Goal: Transaction & Acquisition: Book appointment/travel/reservation

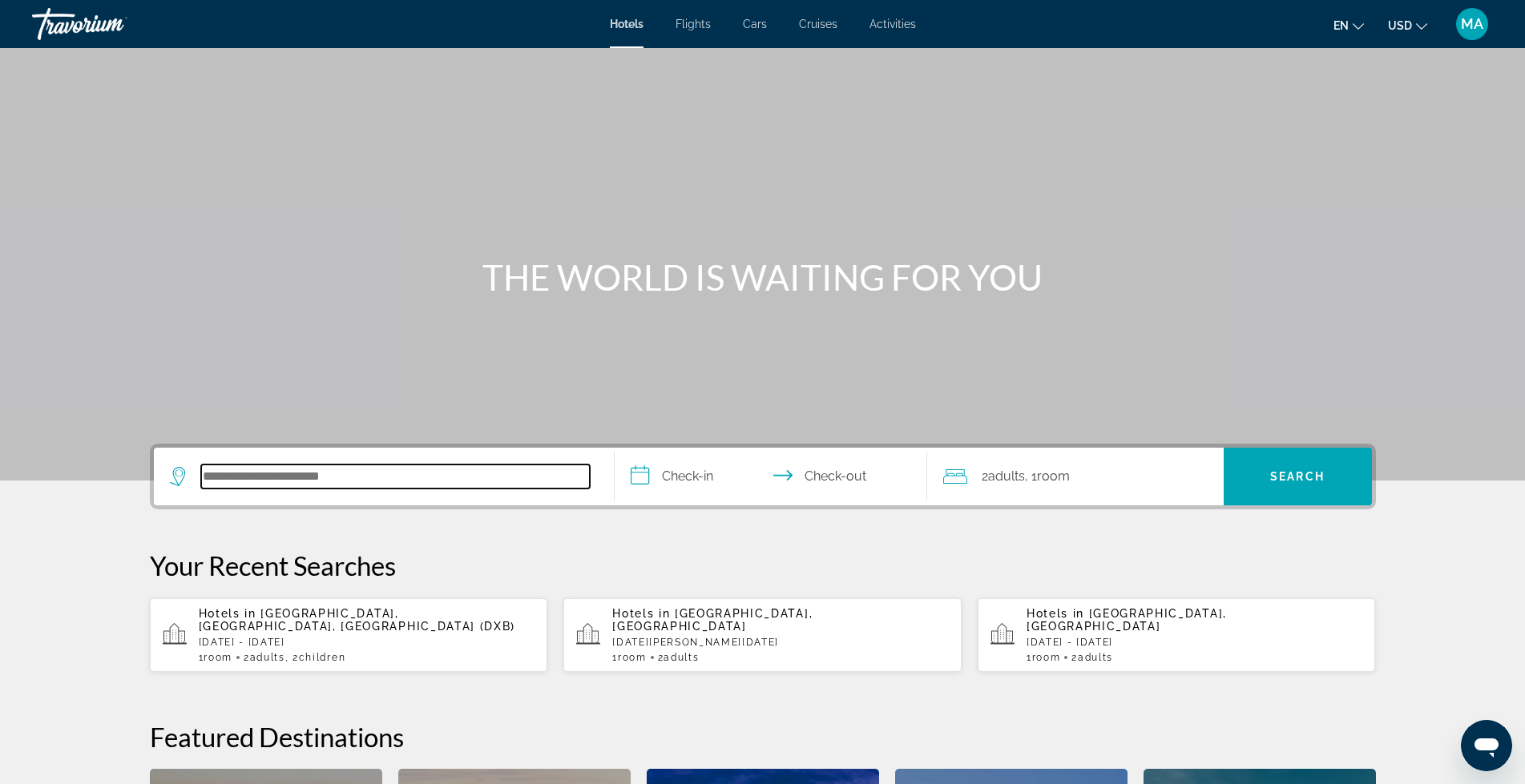
click at [281, 472] on input "Search hotel destination" at bounding box center [395, 476] width 389 height 24
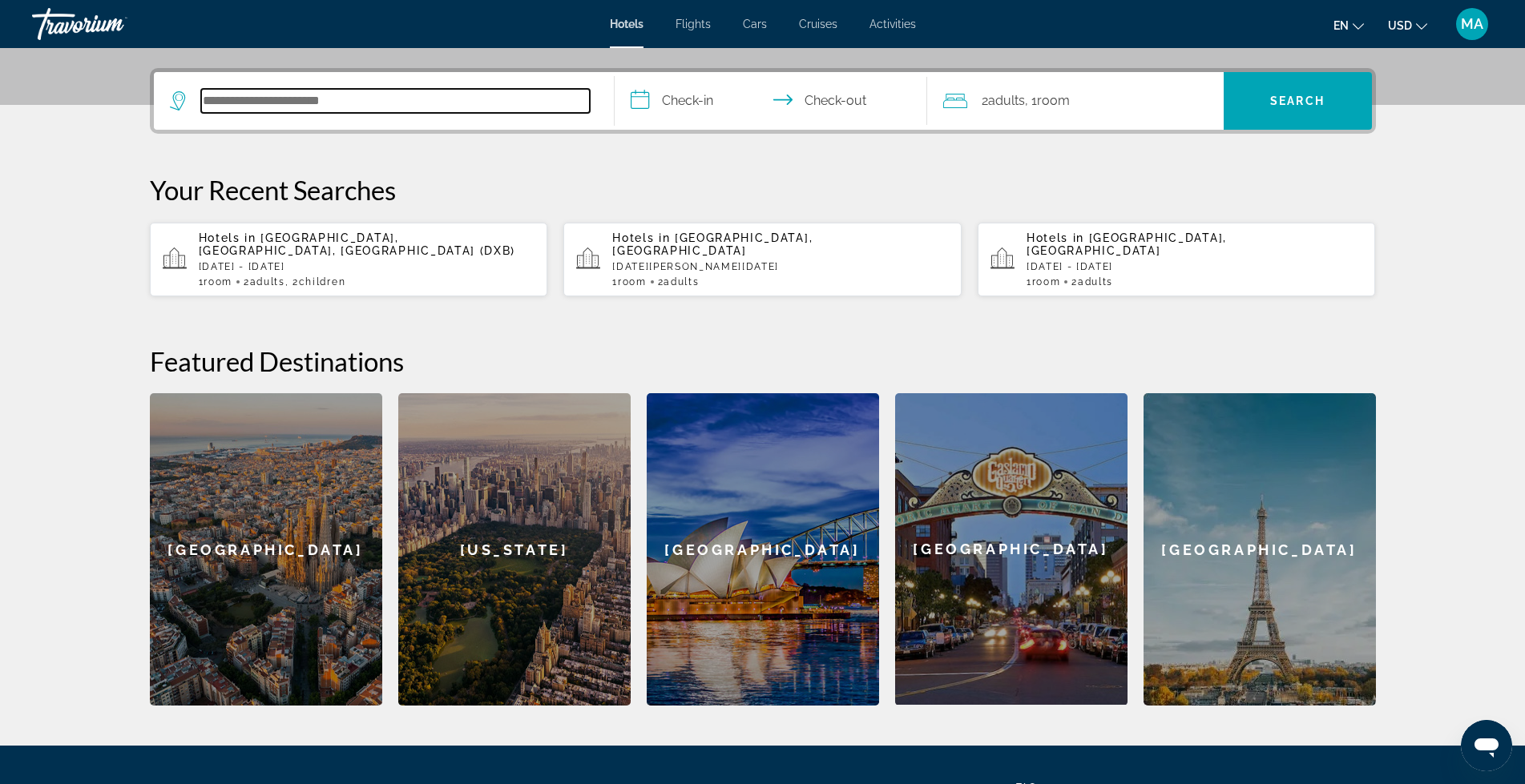
scroll to position [392, 0]
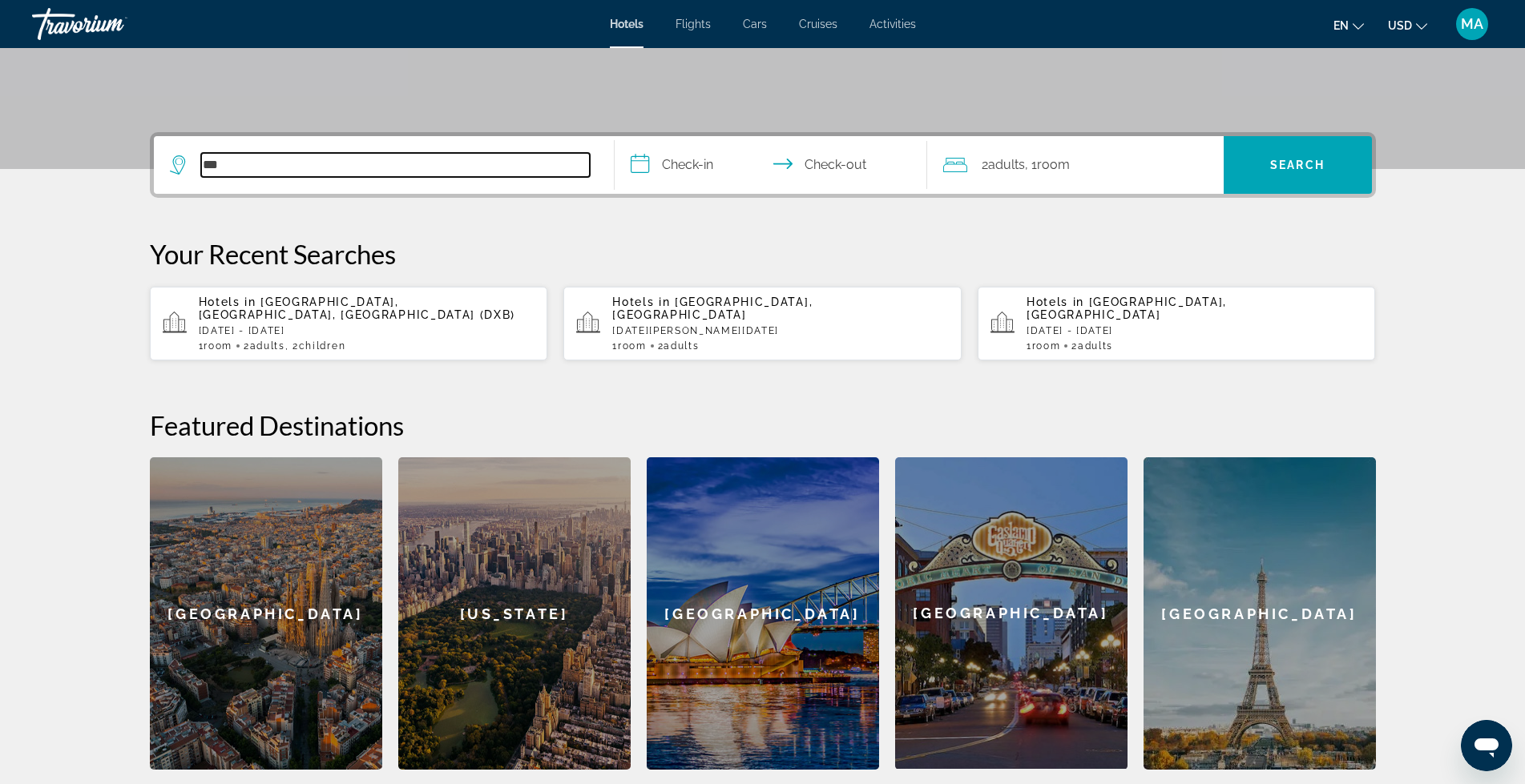
click at [305, 164] on input "***" at bounding box center [395, 166] width 389 height 24
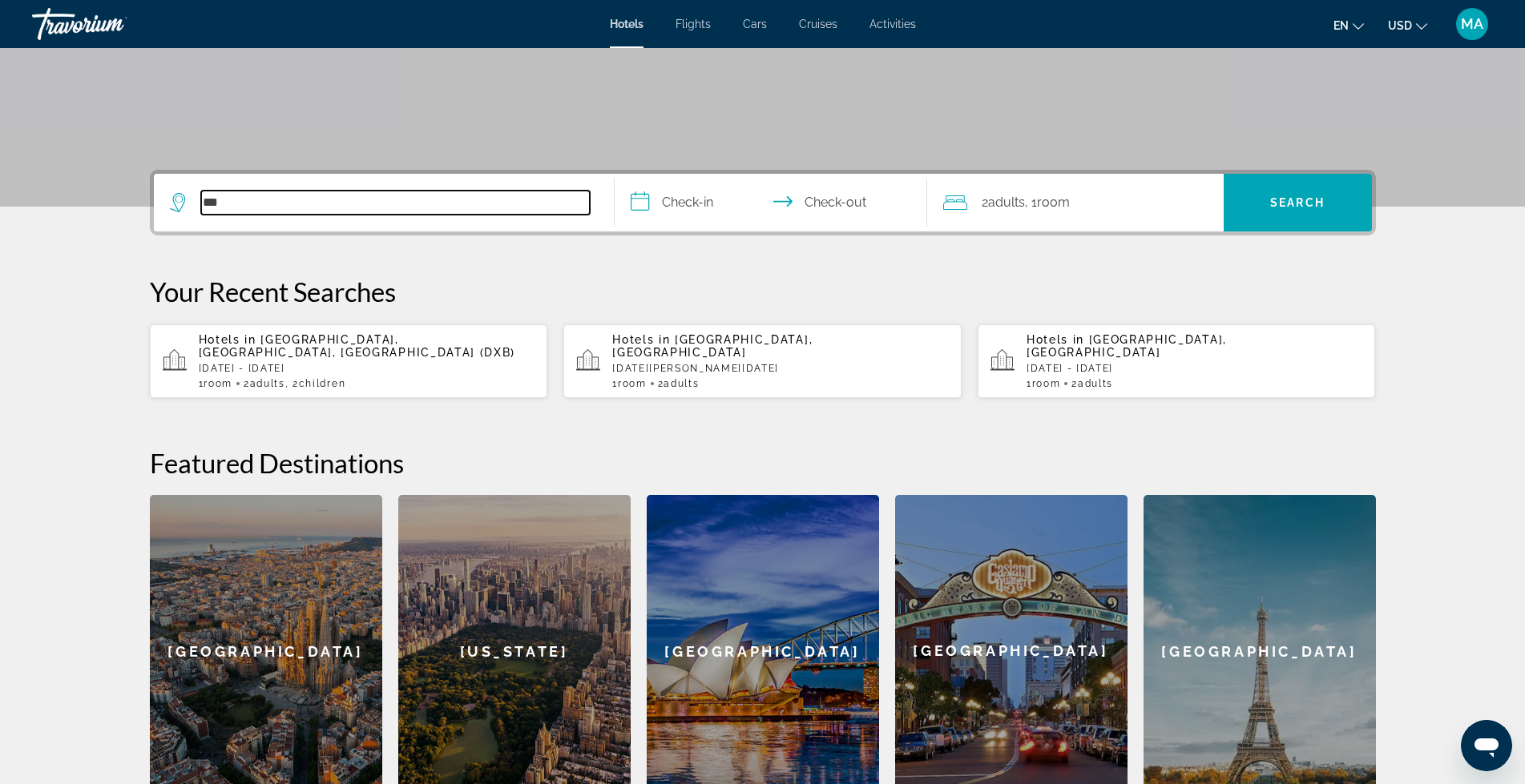
scroll to position [205, 0]
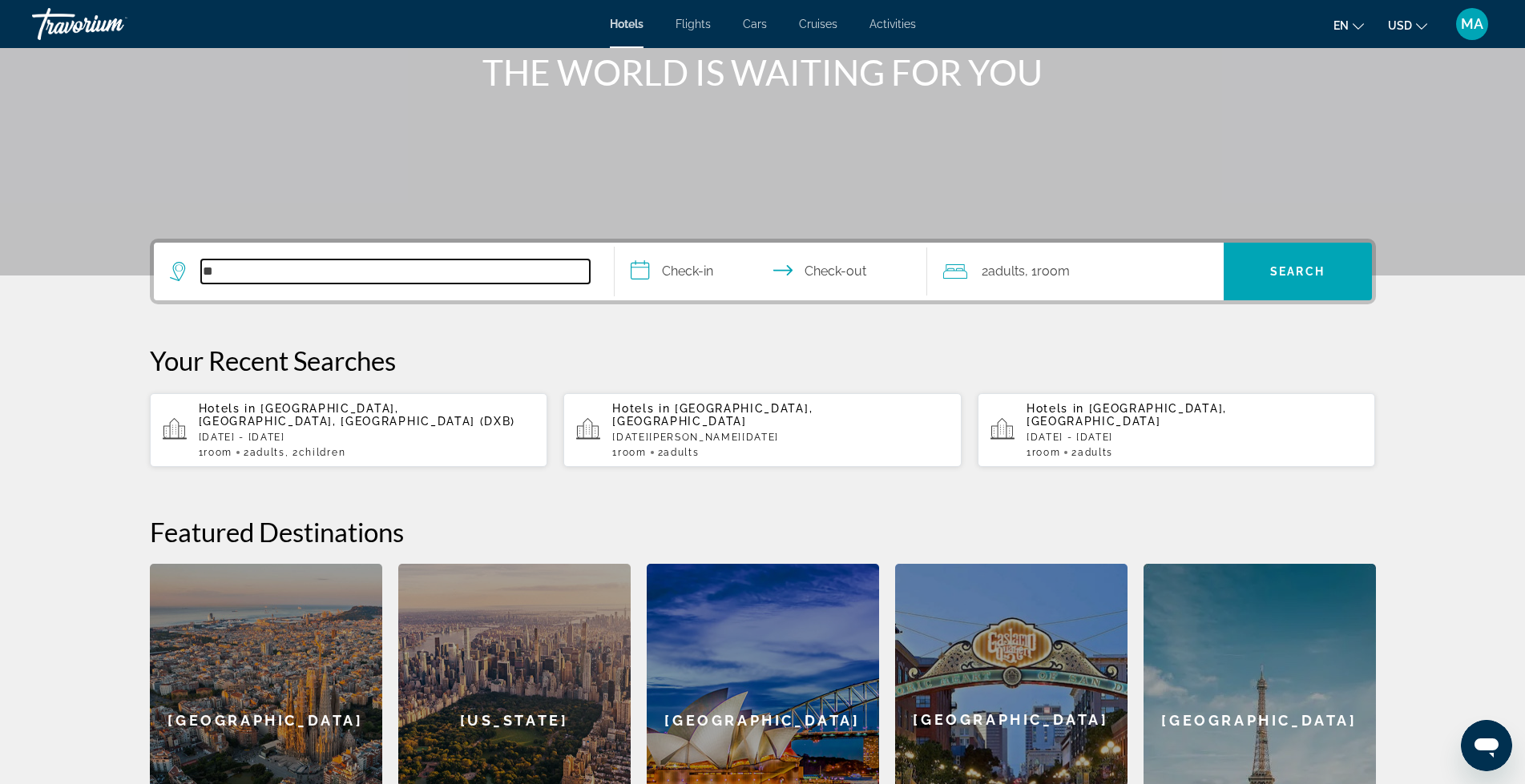
type input "*"
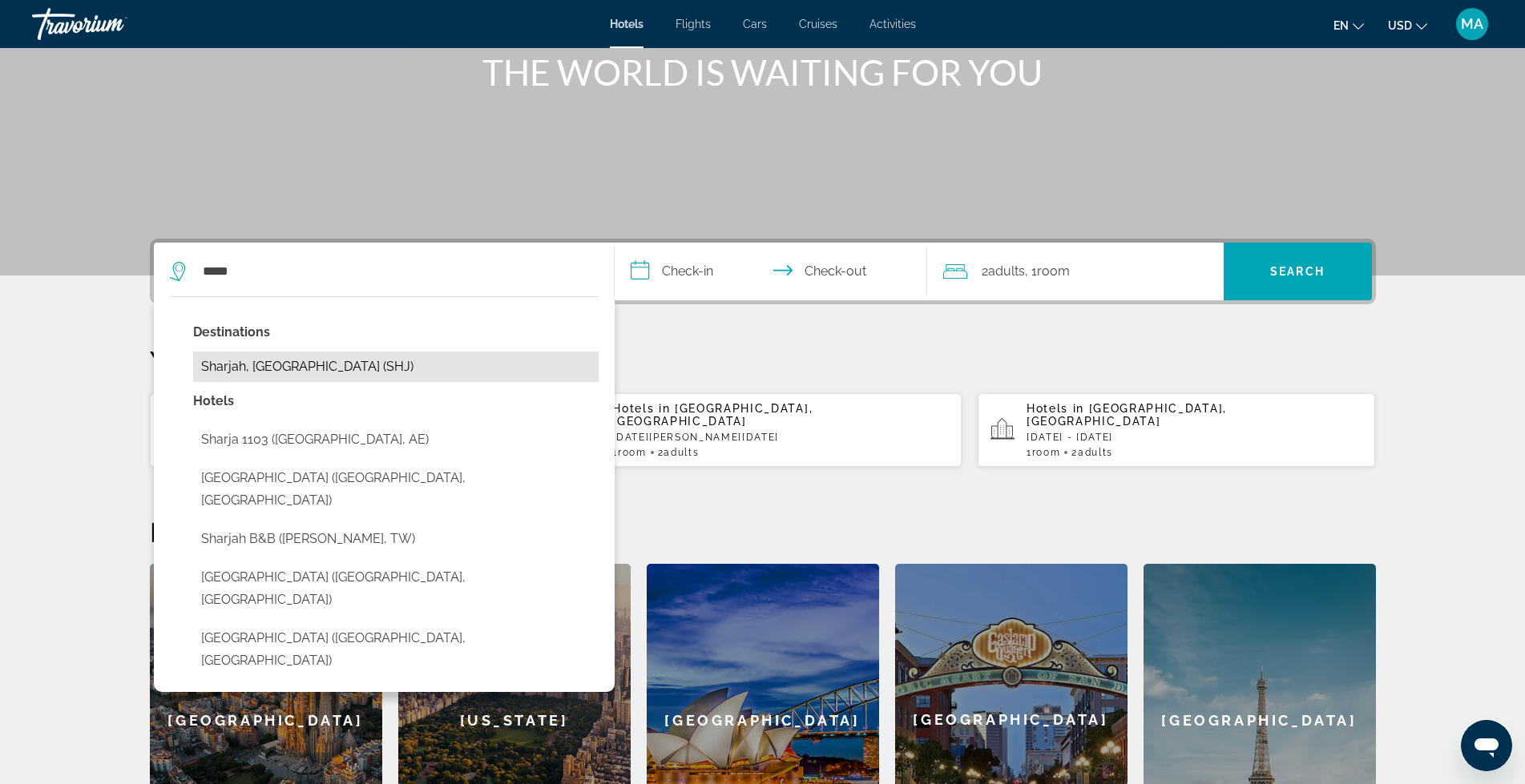
click at [289, 375] on button "Sharjah, United Arab Emirates (SHJ)" at bounding box center [395, 367] width 405 height 31
type input "**********"
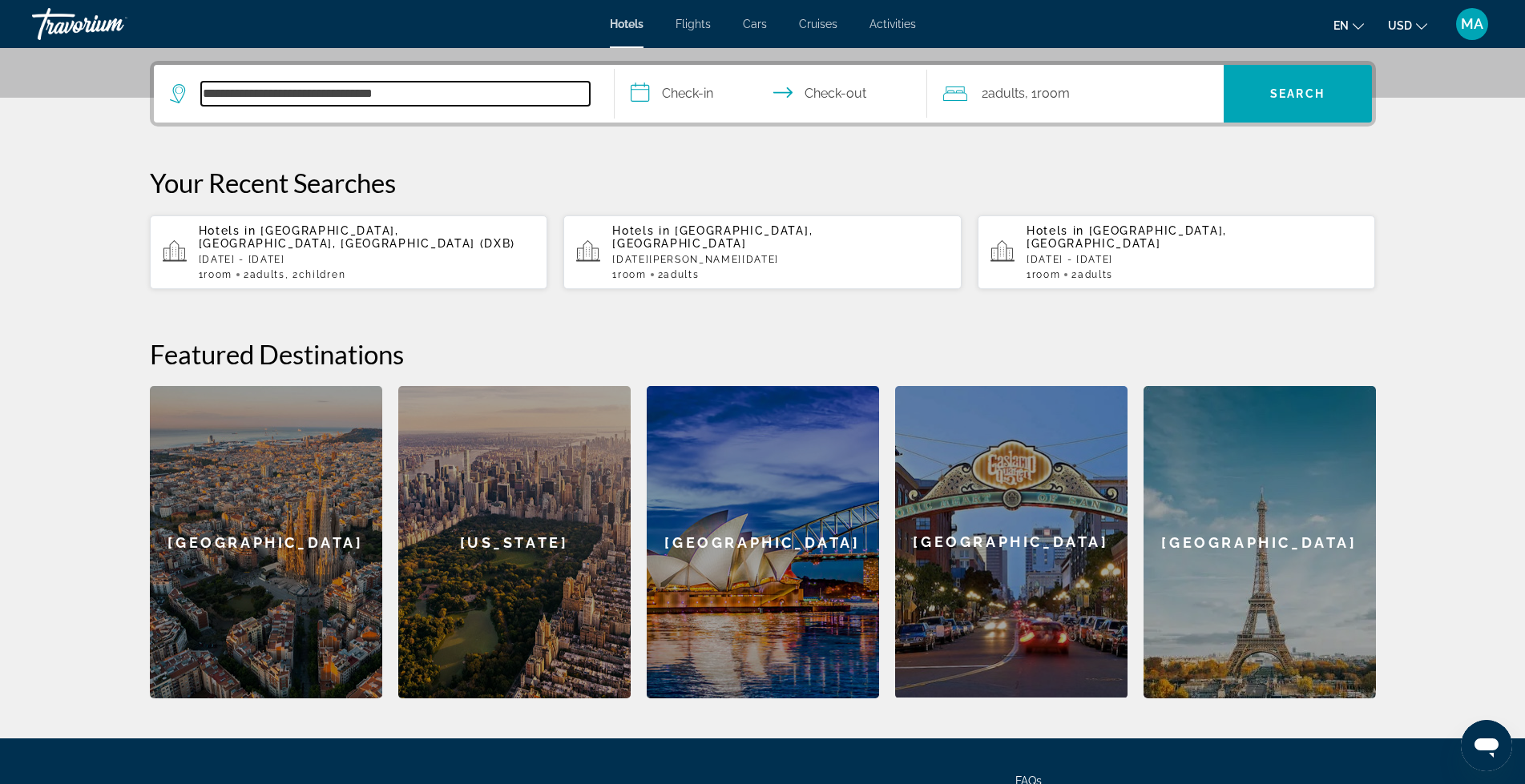
scroll to position [392, 0]
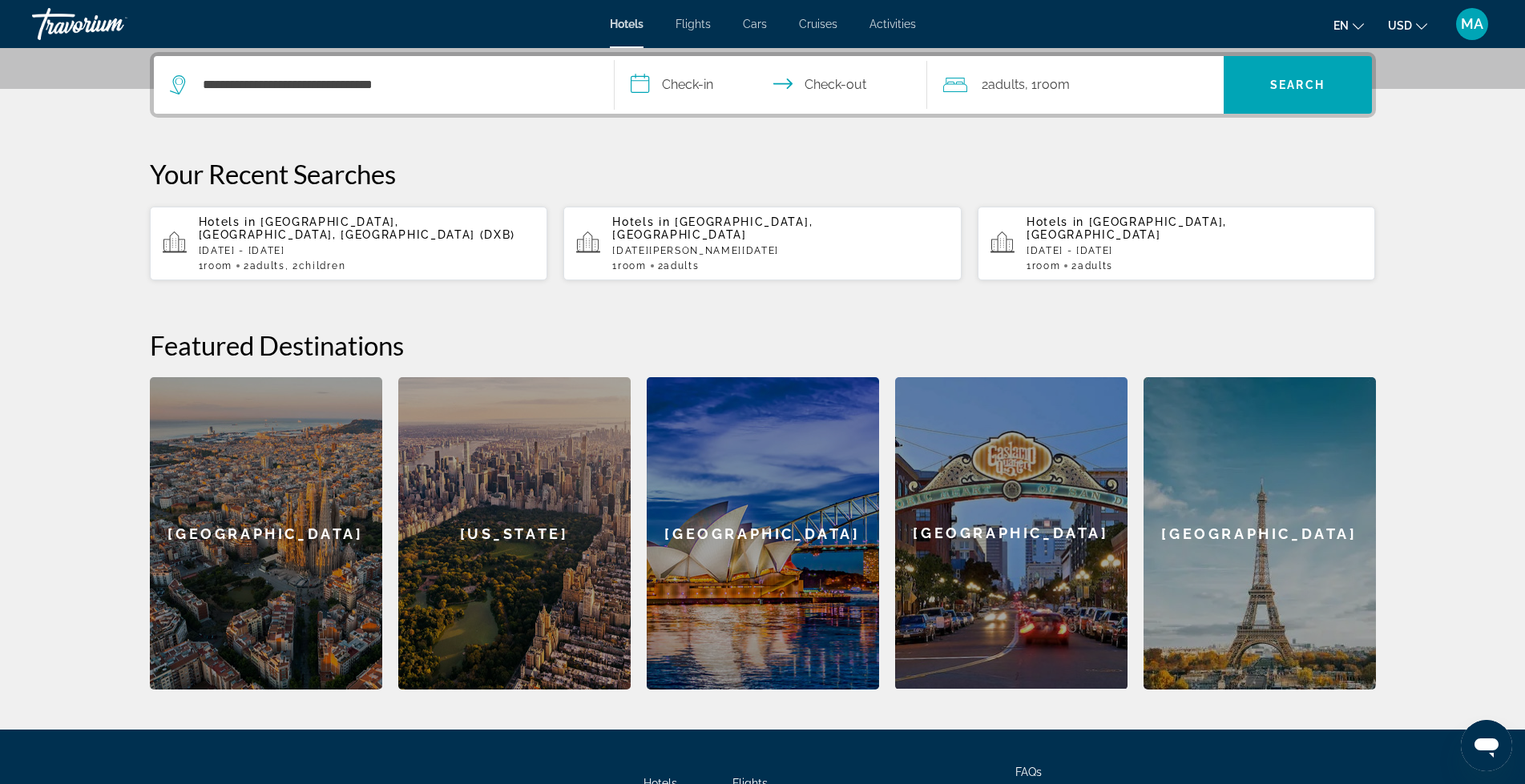
click at [684, 88] on input "**********" at bounding box center [774, 87] width 319 height 62
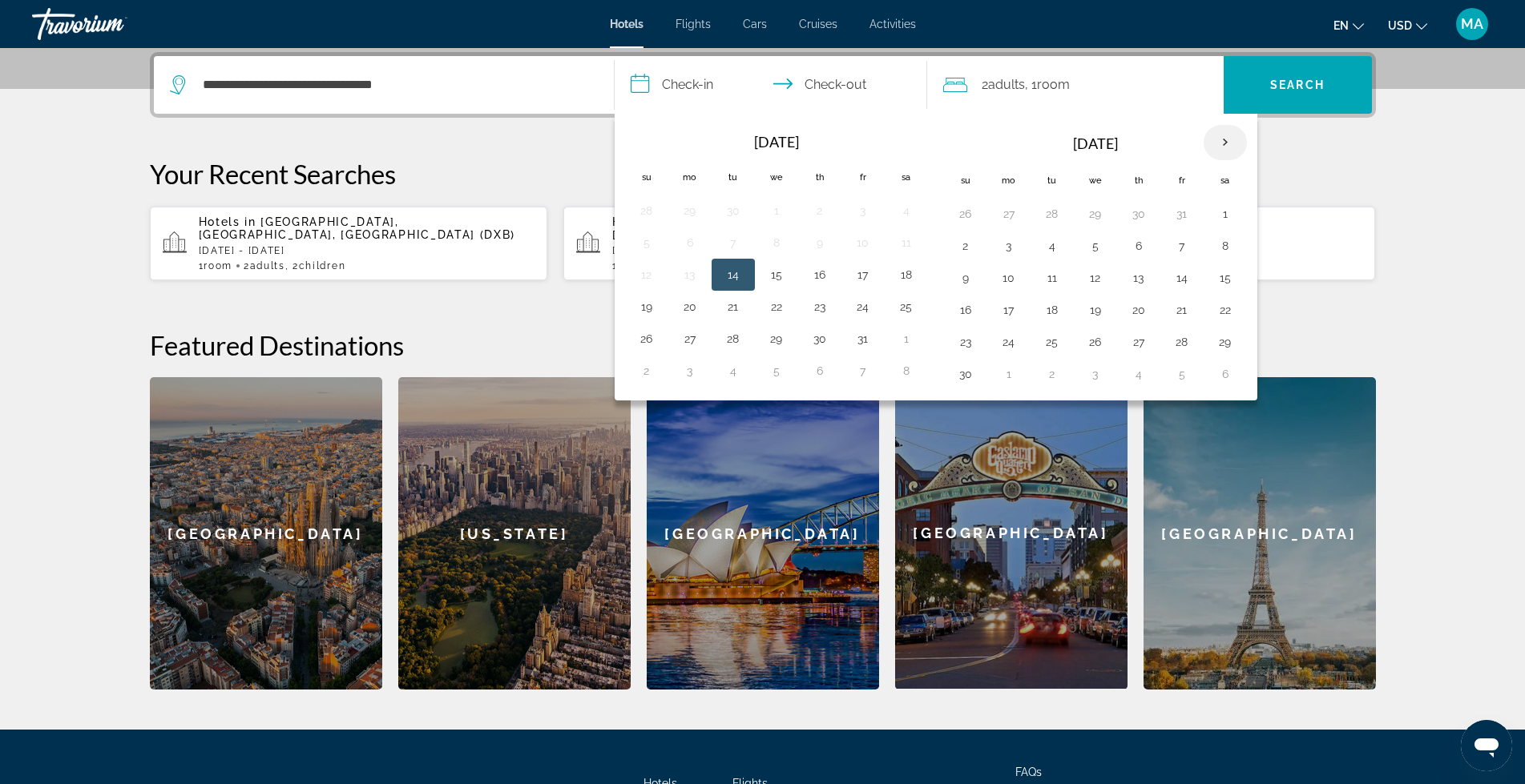
click at [1222, 138] on th "Next month" at bounding box center [1225, 142] width 43 height 35
click at [1178, 306] on button "26" at bounding box center [1182, 310] width 26 height 23
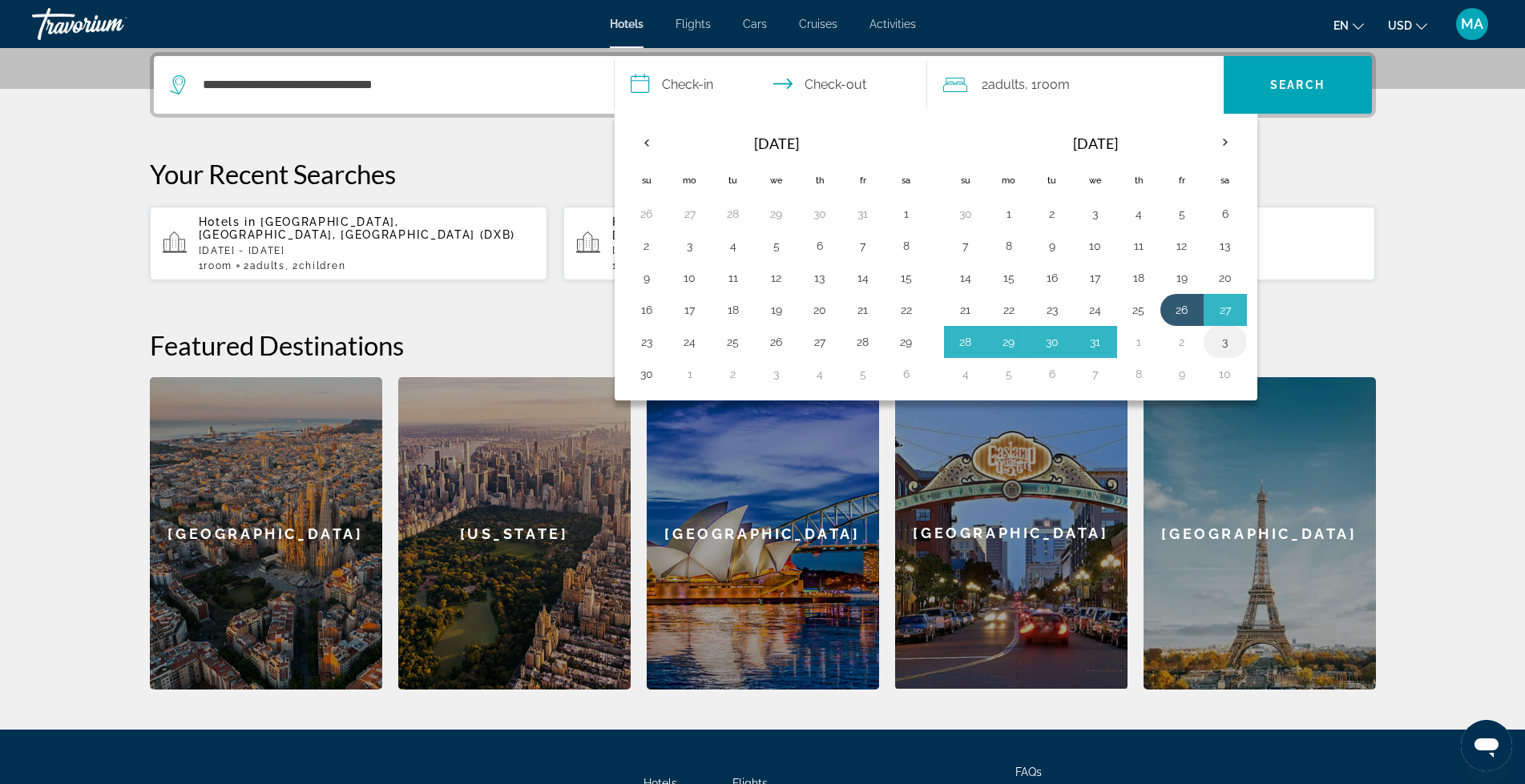
click at [1221, 342] on button "3" at bounding box center [1225, 342] width 26 height 23
type input "**********"
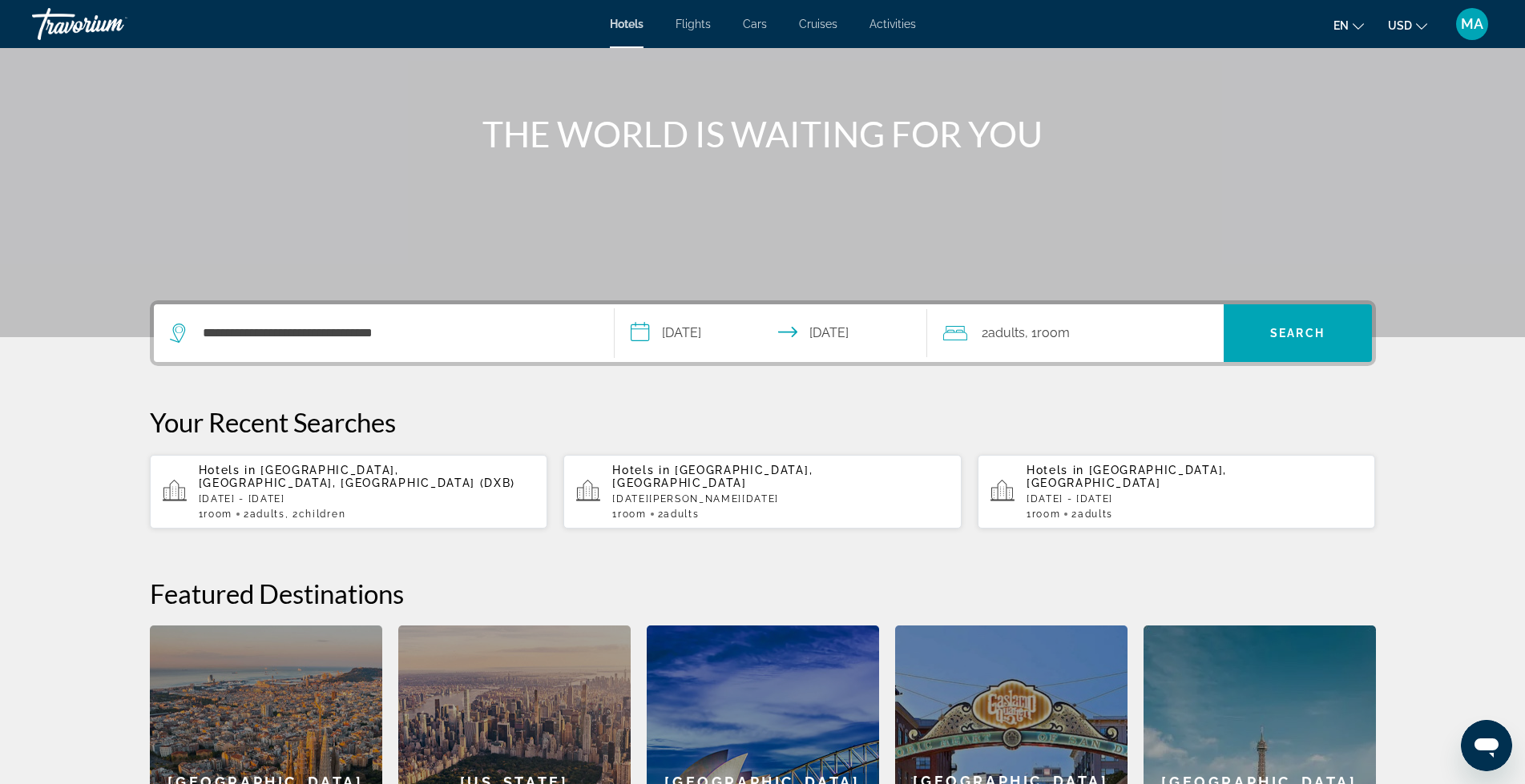
scroll to position [124, 0]
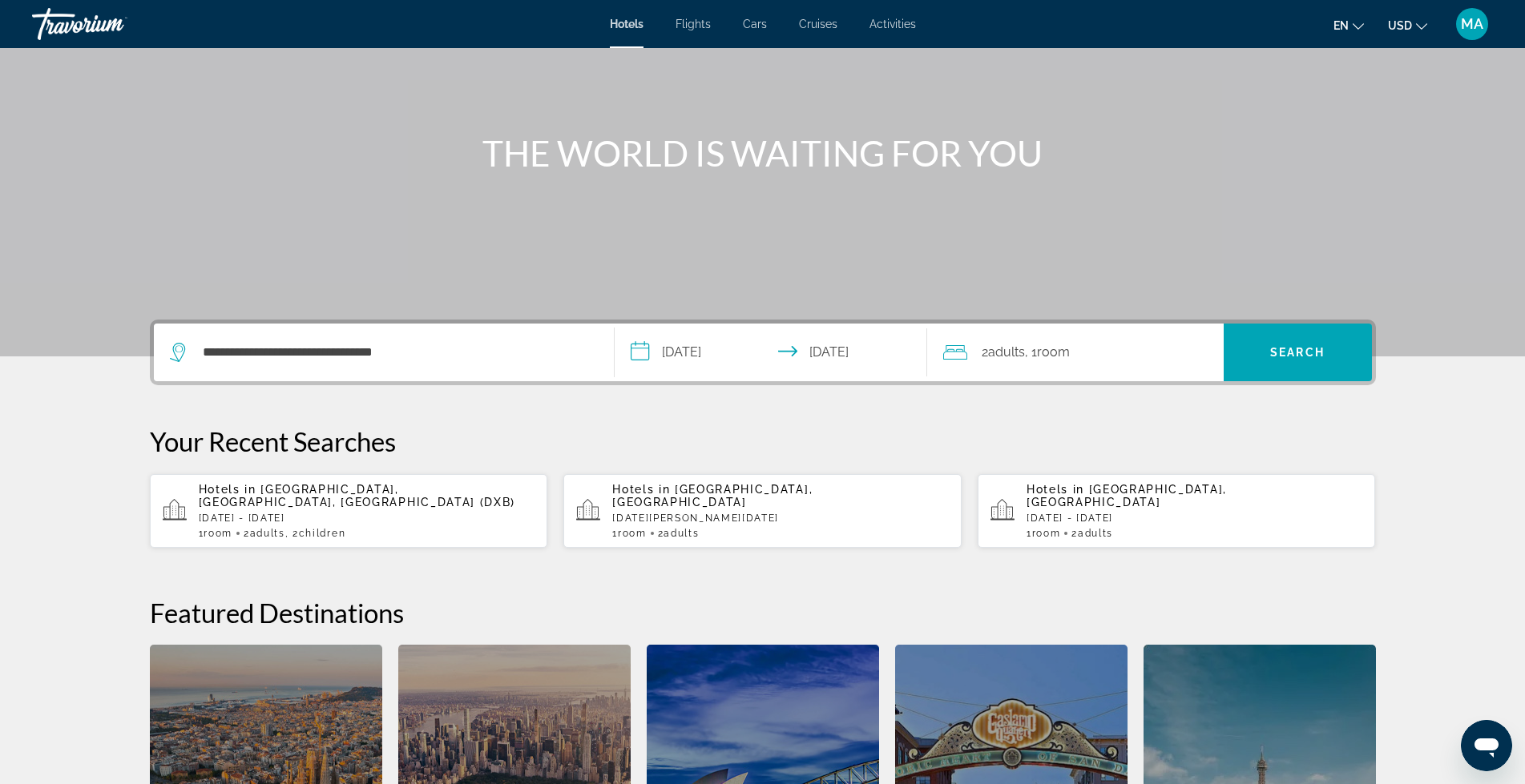
click at [1006, 351] on span "Adults" at bounding box center [1006, 351] width 37 height 15
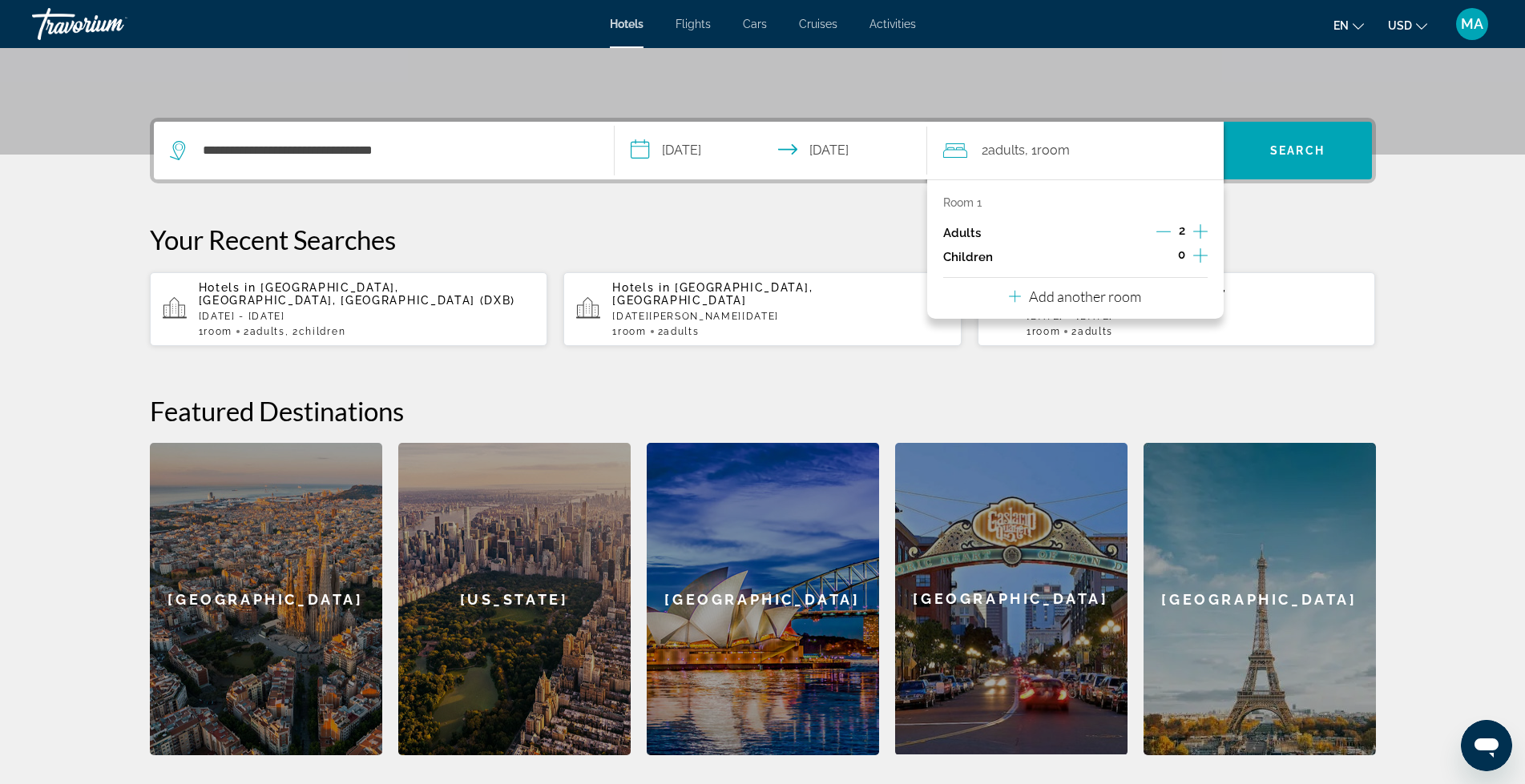
scroll to position [392, 0]
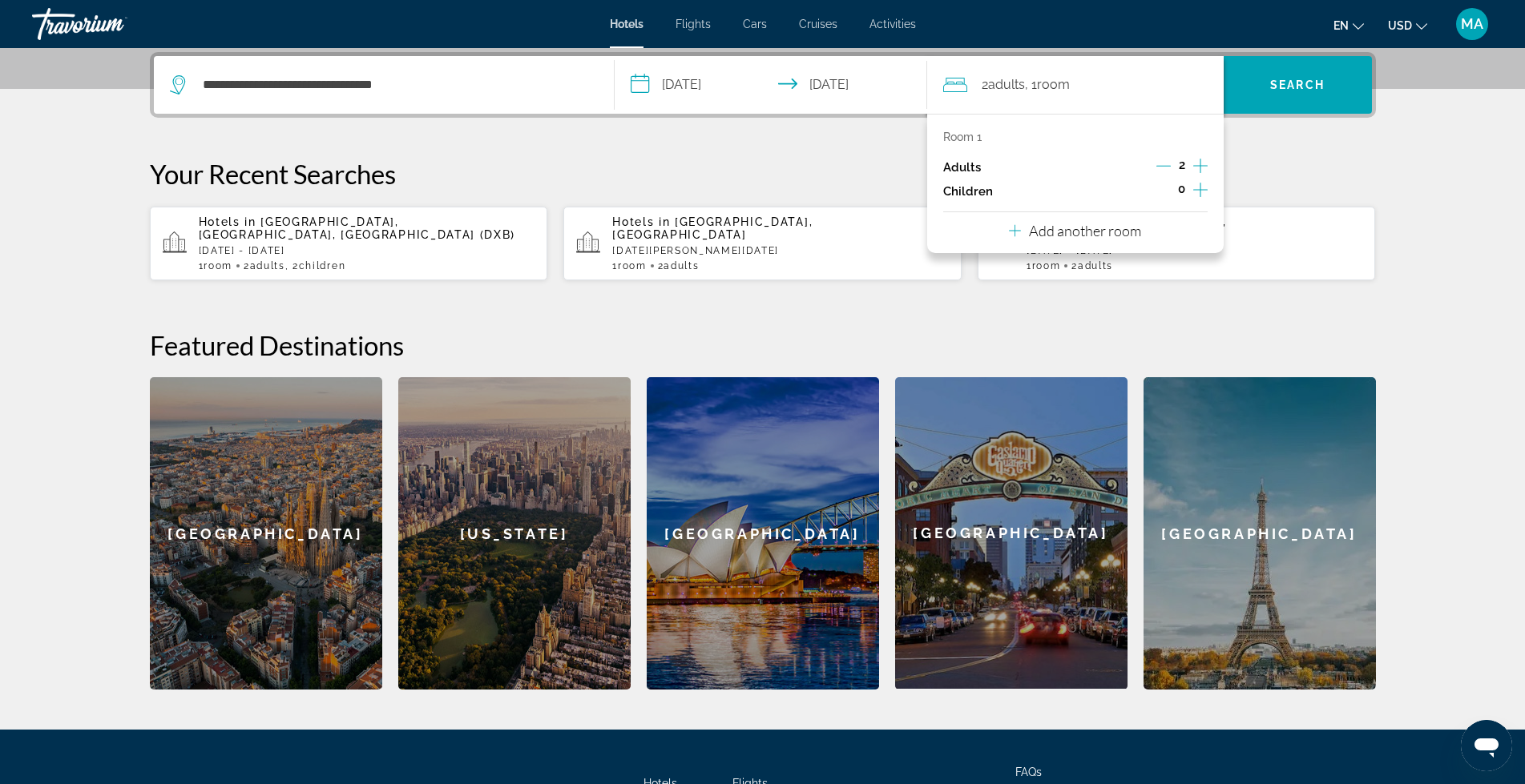
click at [1202, 187] on icon "Increment children" at bounding box center [1201, 190] width 15 height 19
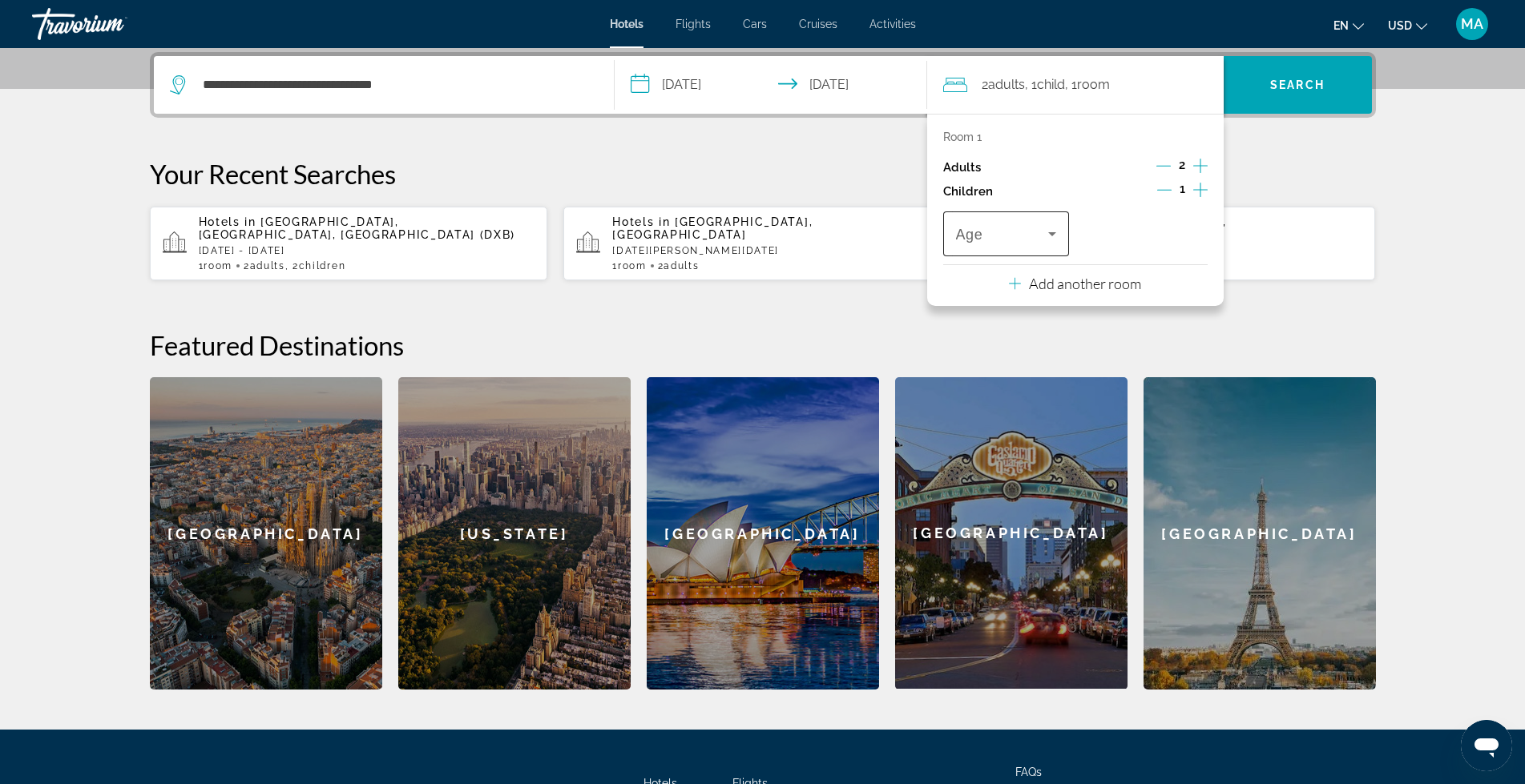
click at [1049, 237] on icon "Travelers: 2 adults, 1 child" at bounding box center [1052, 234] width 19 height 19
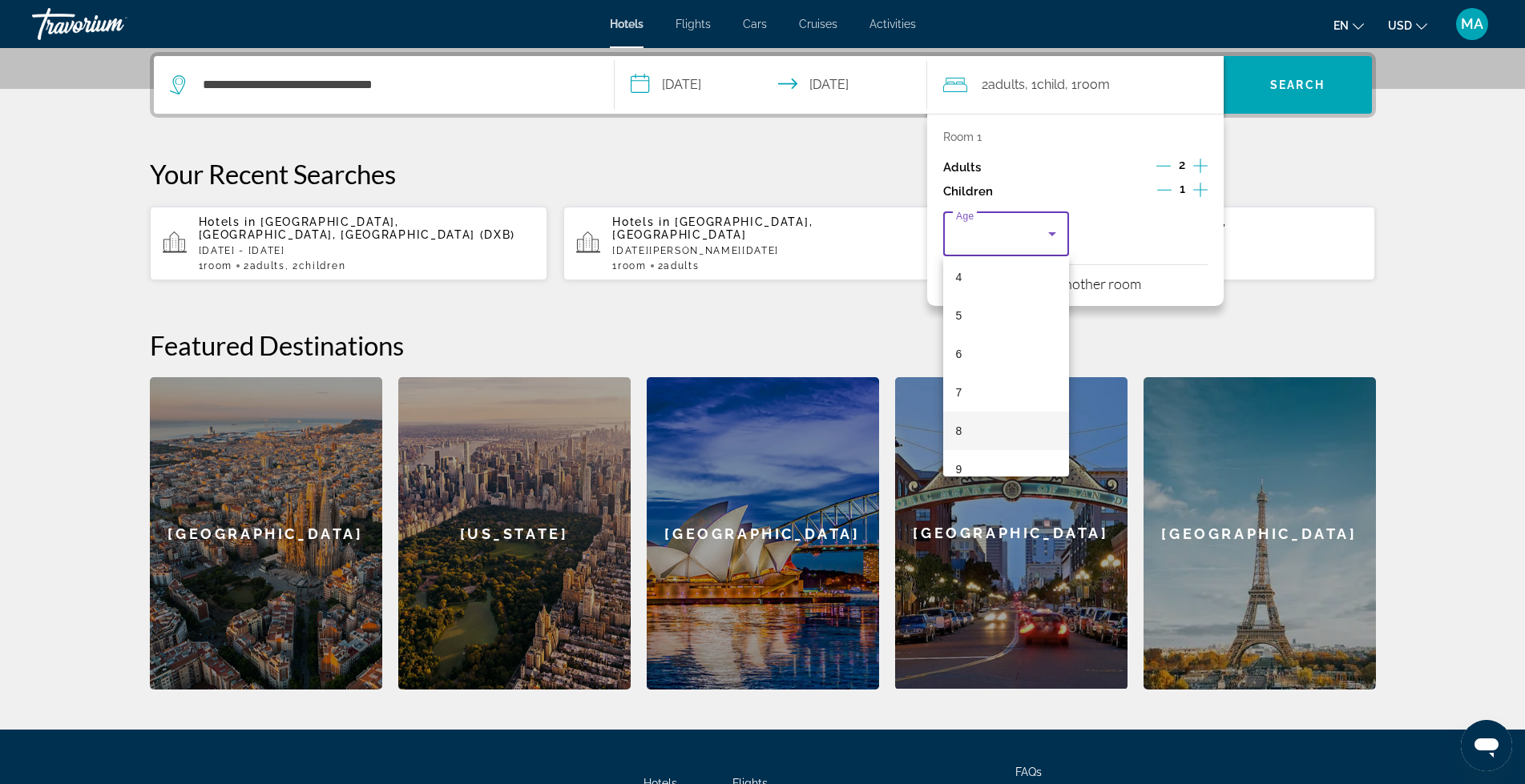
scroll to position [160, 0]
click at [963, 419] on mat-option "8" at bounding box center [1007, 429] width 127 height 38
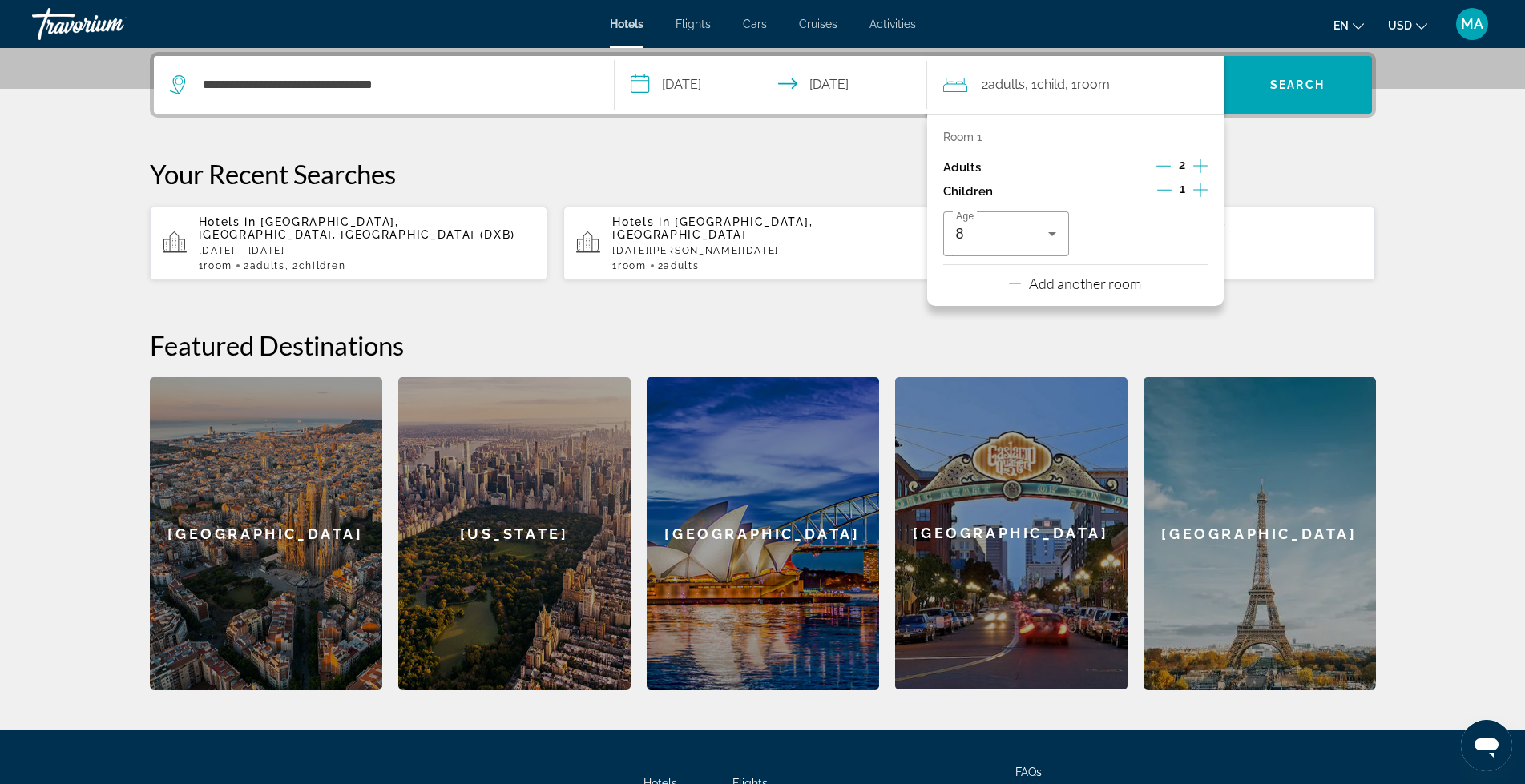
click at [1197, 191] on icon "Increment children" at bounding box center [1201, 190] width 15 height 19
click at [1189, 234] on icon "Travelers: 2 adults, 2 children" at bounding box center [1191, 234] width 8 height 4
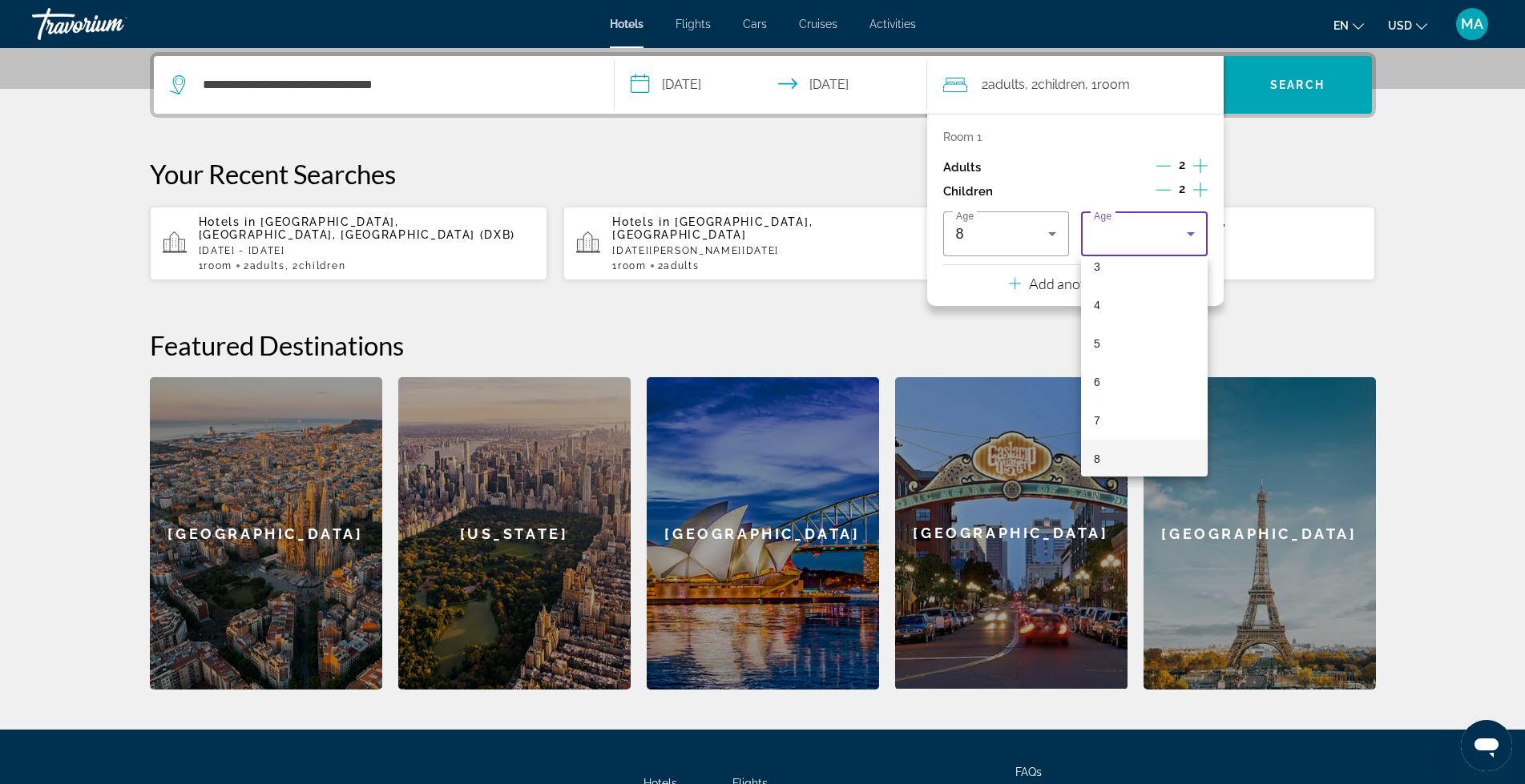
scroll to position [187, 0]
click at [1111, 403] on mat-option "8" at bounding box center [1144, 403] width 127 height 38
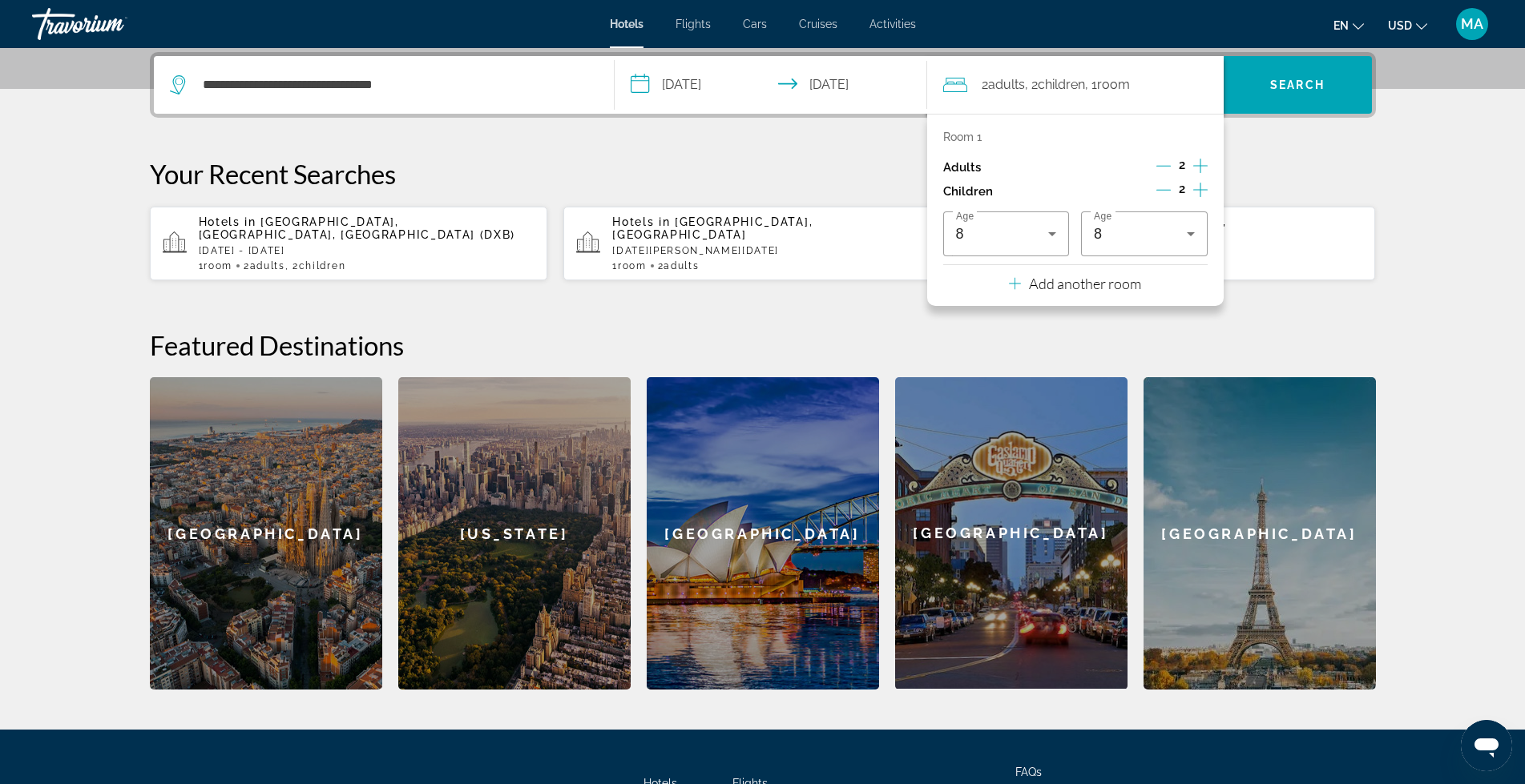
click at [1082, 153] on div "Room 1 Adults 2 Children 2 Age 8 Age 8" at bounding box center [1076, 193] width 265 height 126
click at [815, 163] on p "Your Recent Searches" at bounding box center [763, 173] width 1226 height 32
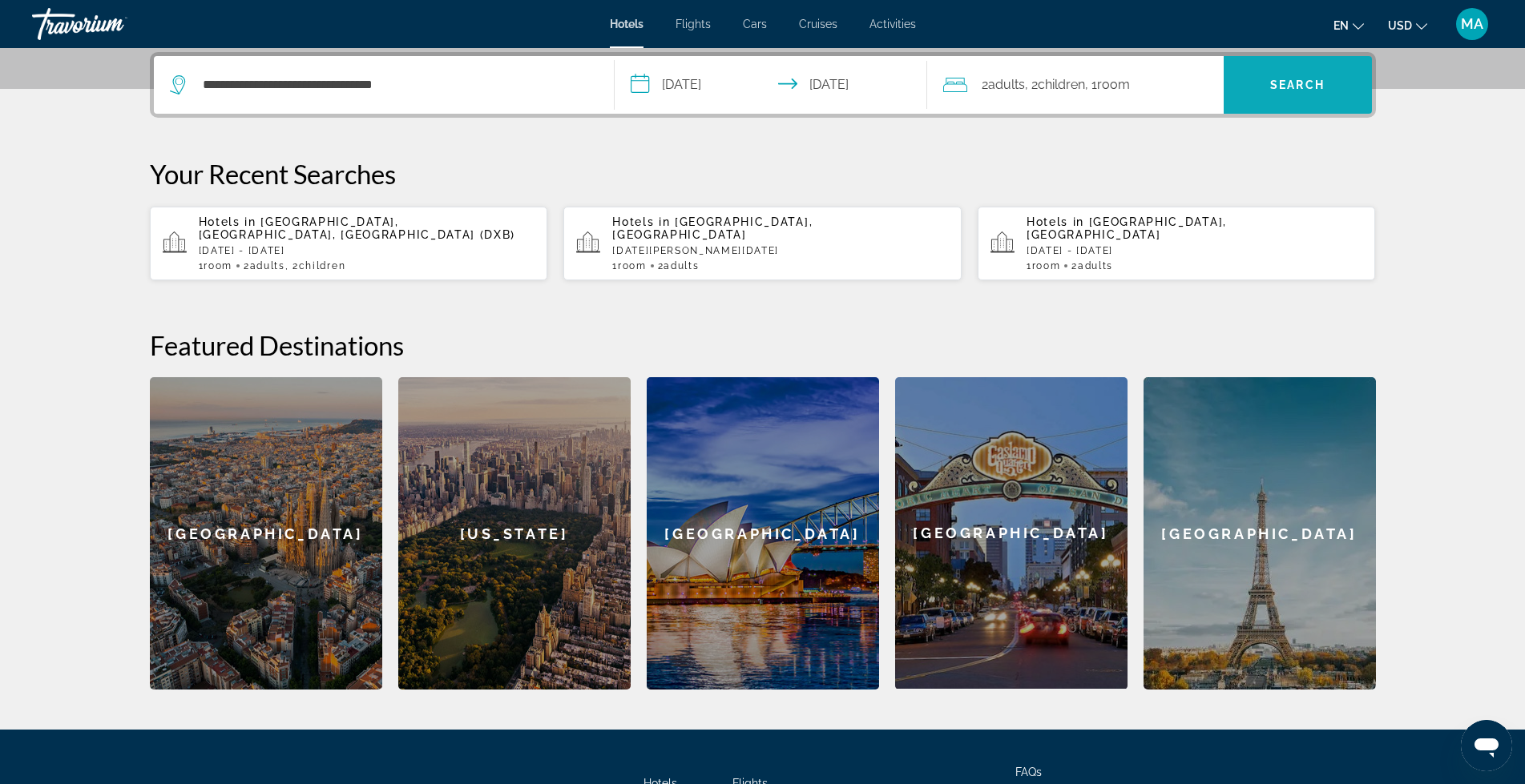
click at [1317, 86] on span "Search" at bounding box center [1297, 85] width 54 height 13
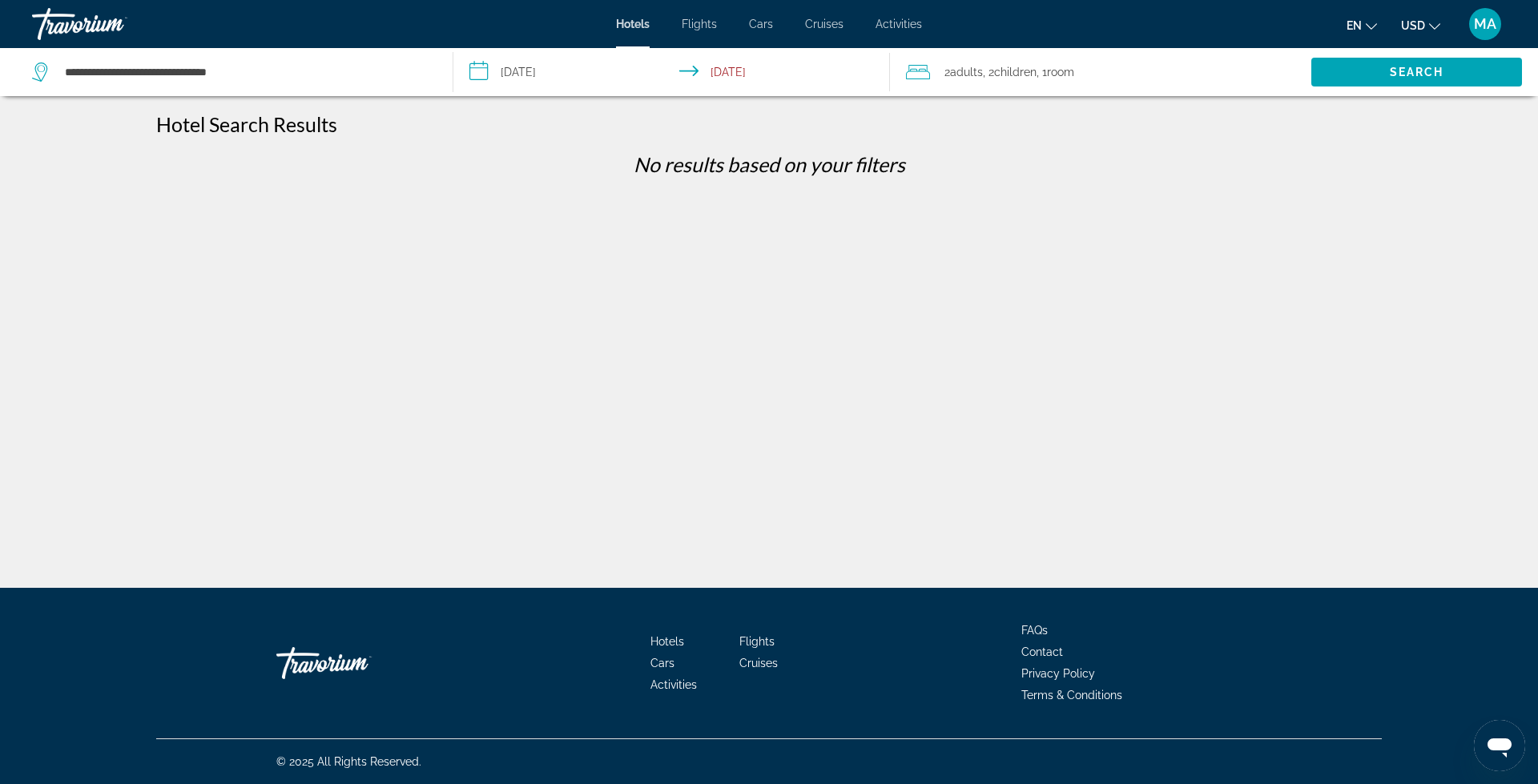
click at [144, 46] on mat-toolbar "Hotels Flights Cars Cruises Activities Hotels Flights Cars Cruises Activities e…" at bounding box center [769, 24] width 1538 height 48
click at [145, 62] on input "**********" at bounding box center [246, 72] width 365 height 24
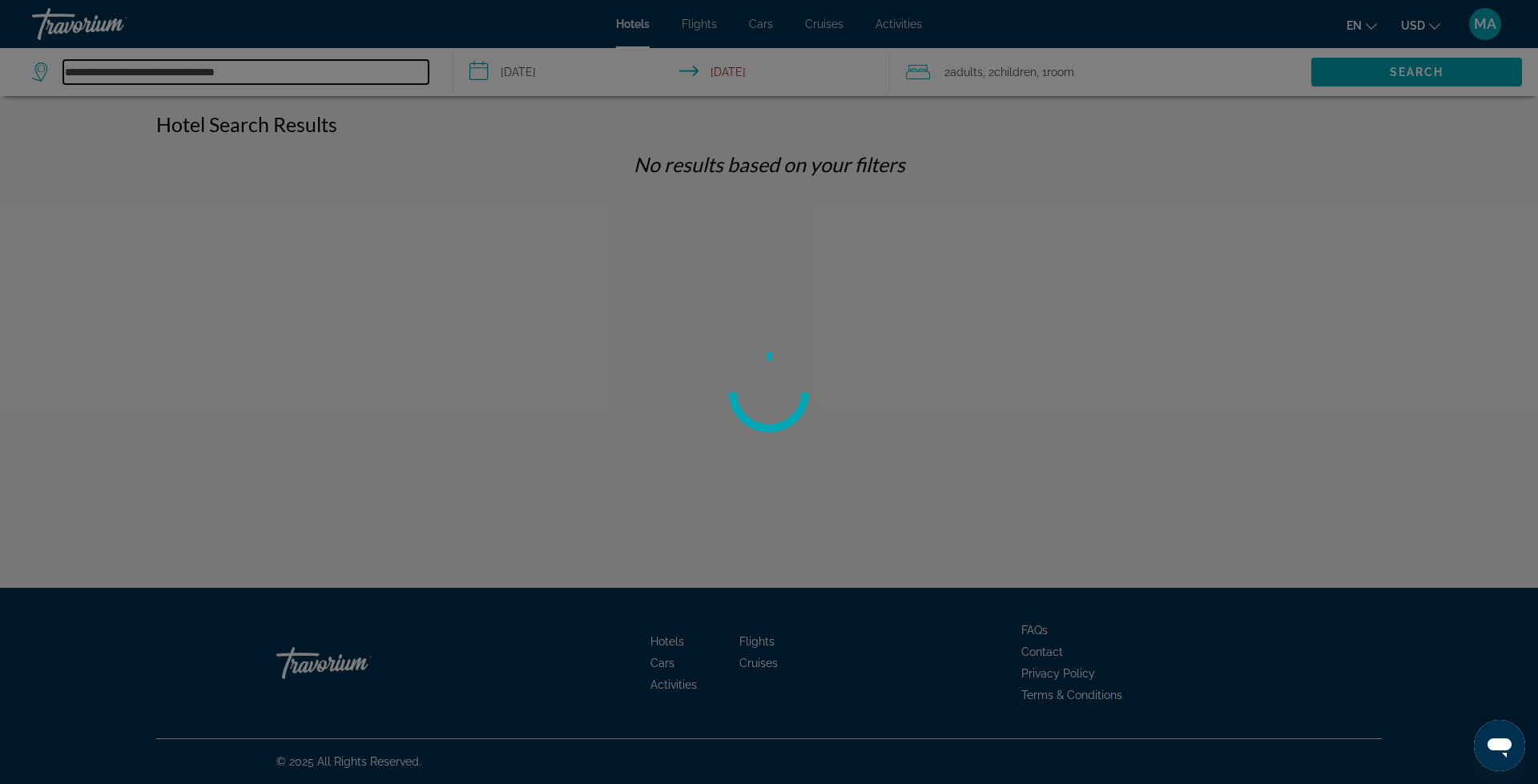
type input "**********"
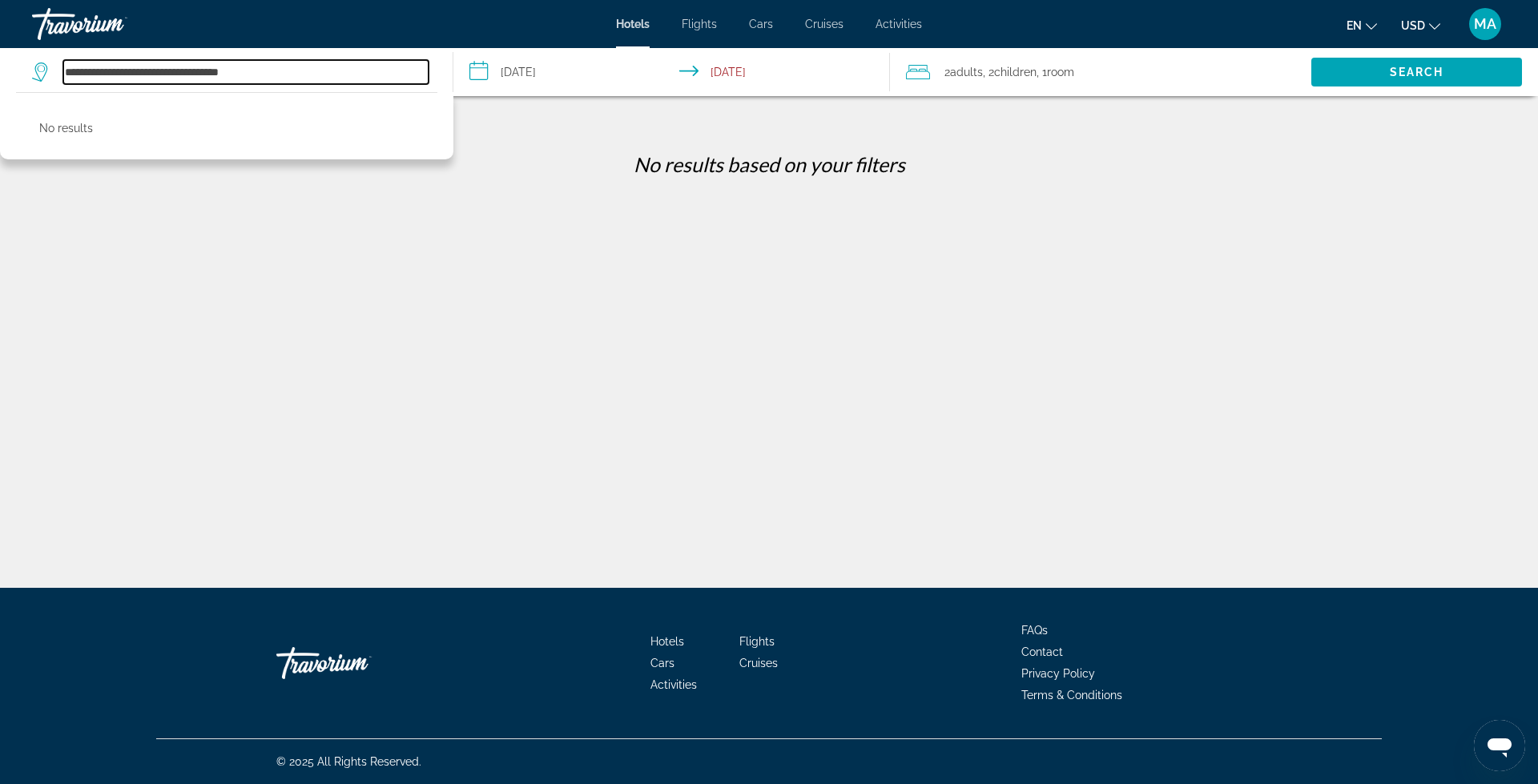
drag, startPoint x: 353, startPoint y: 82, endPoint x: 0, endPoint y: 55, distance: 354.0
click at [0, 55] on app-destination-search "**********" at bounding box center [226, 71] width 454 height 48
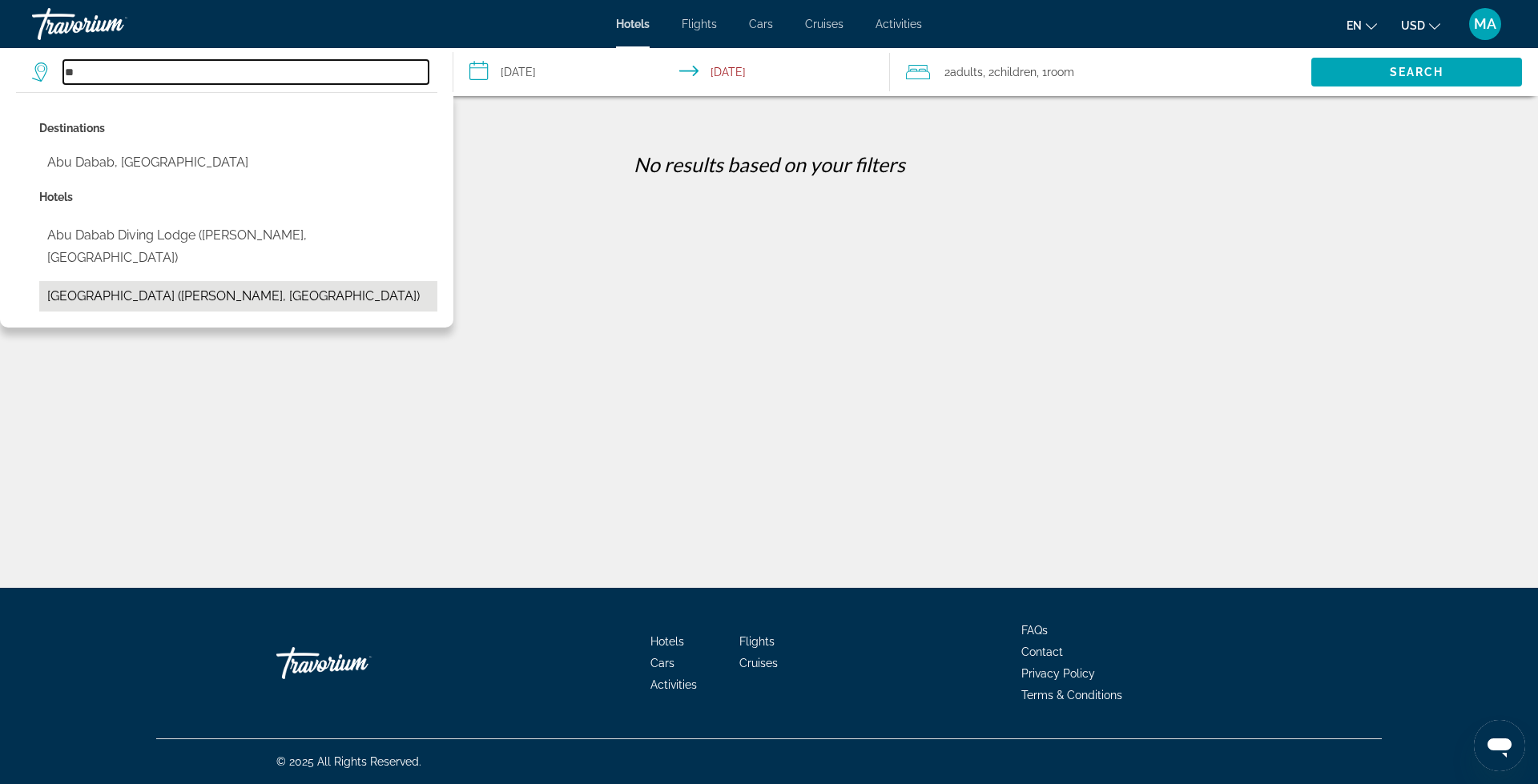
type input "*"
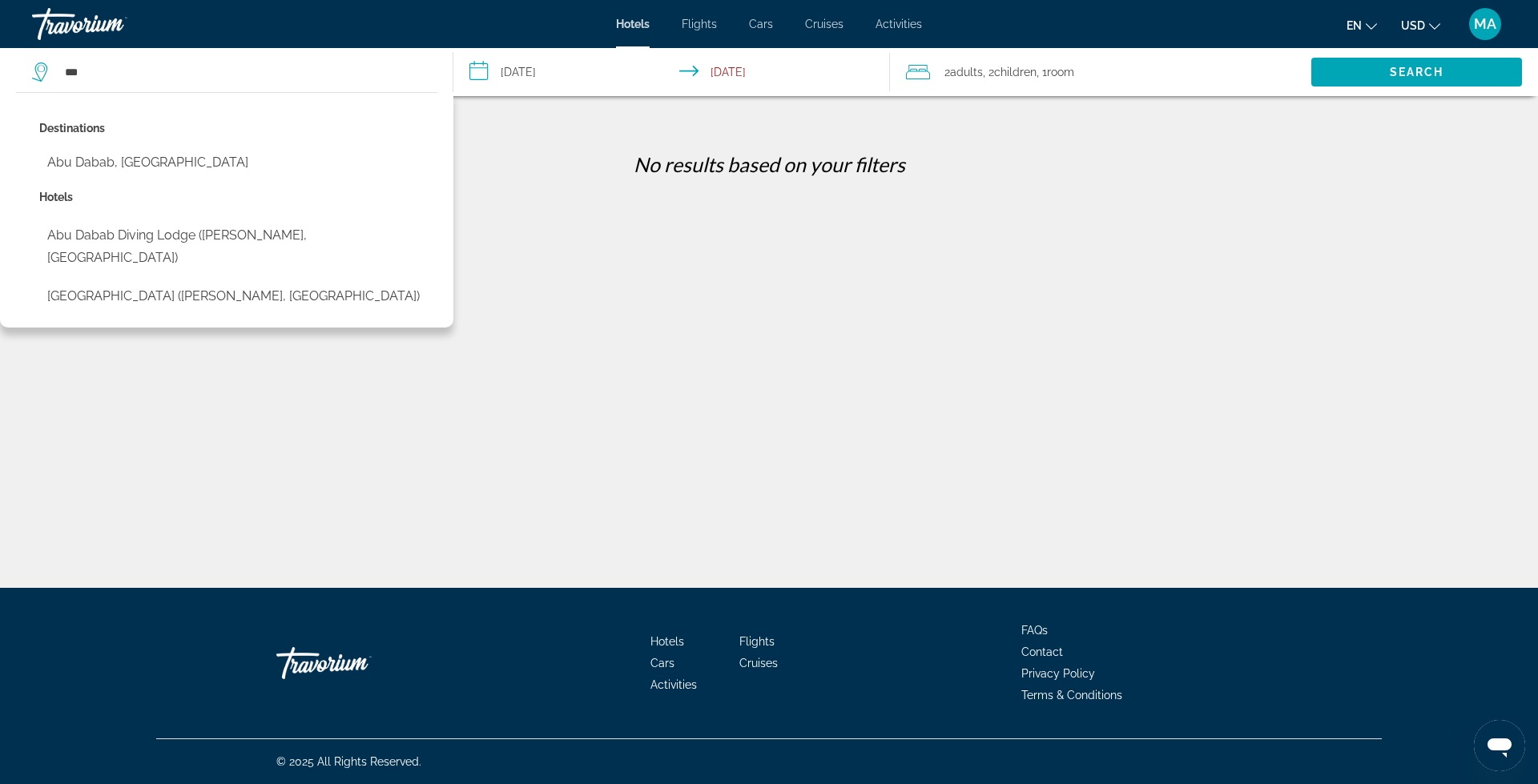
click at [1444, 191] on div "**********" at bounding box center [769, 406] width 1538 height 588
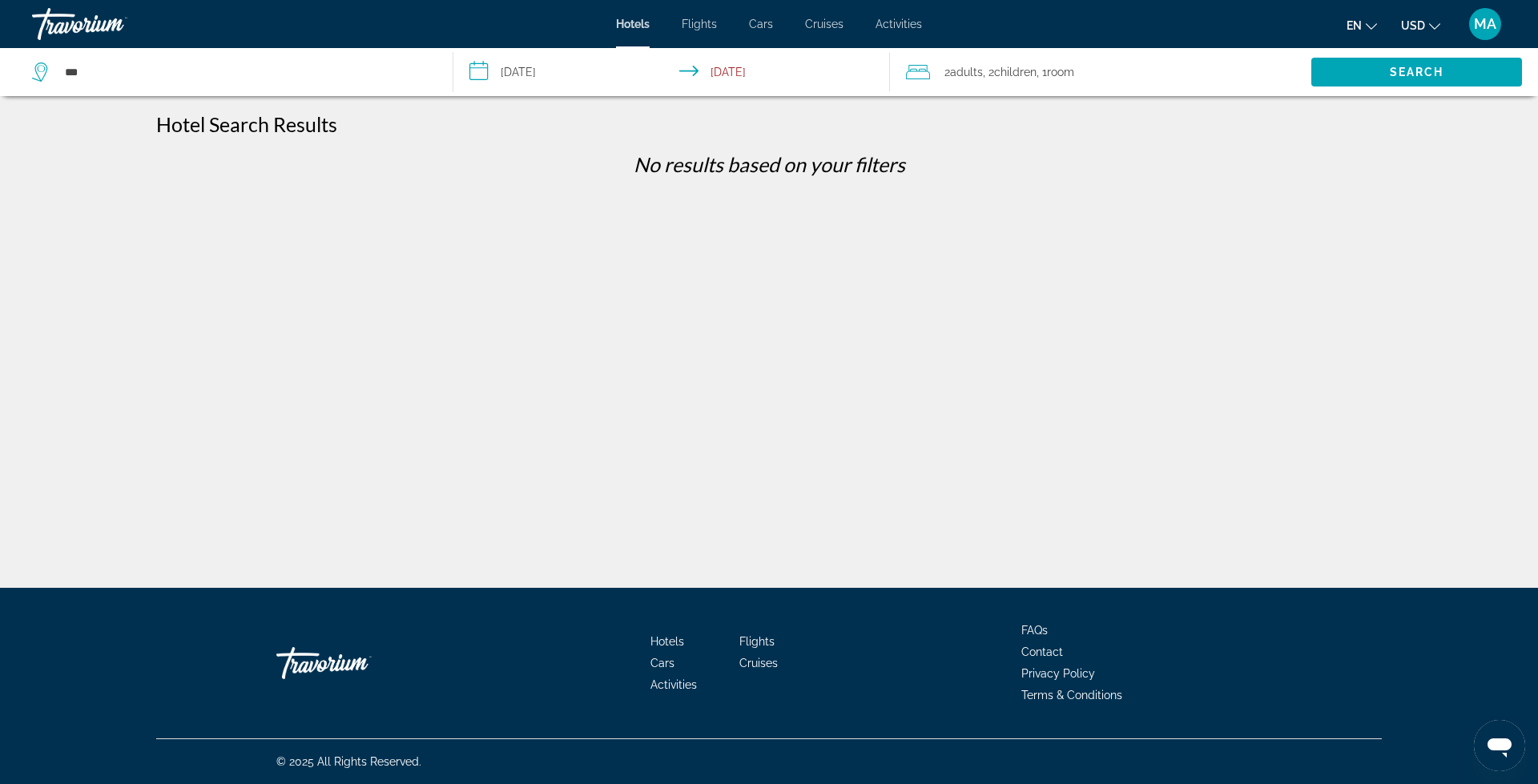
click at [130, 57] on div "***" at bounding box center [234, 71] width 404 height 48
click at [130, 73] on input "***" at bounding box center [246, 72] width 365 height 24
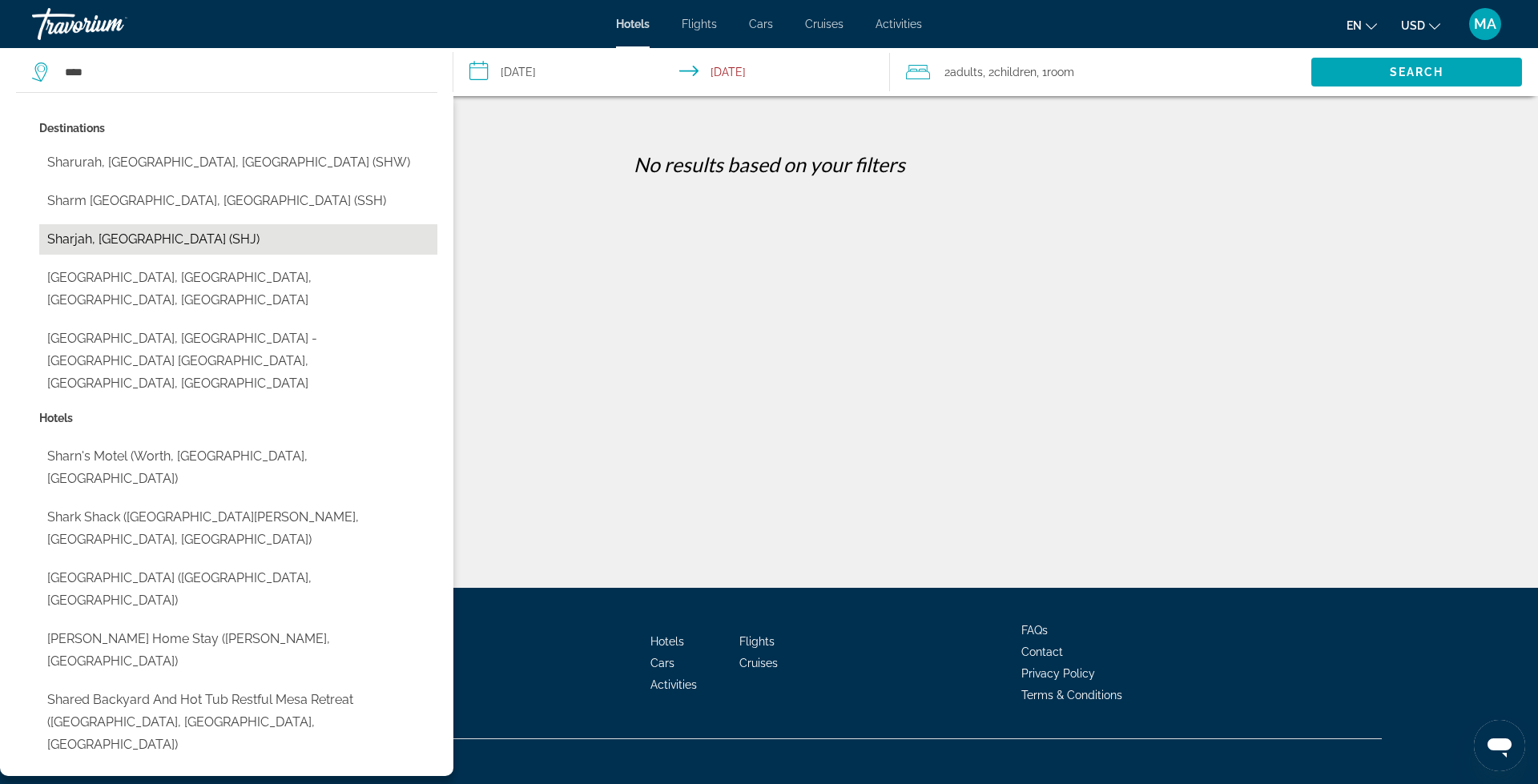
click at [213, 235] on button "Sharjah, [GEOGRAPHIC_DATA] (SHJ)" at bounding box center [238, 239] width 399 height 31
type input "**********"
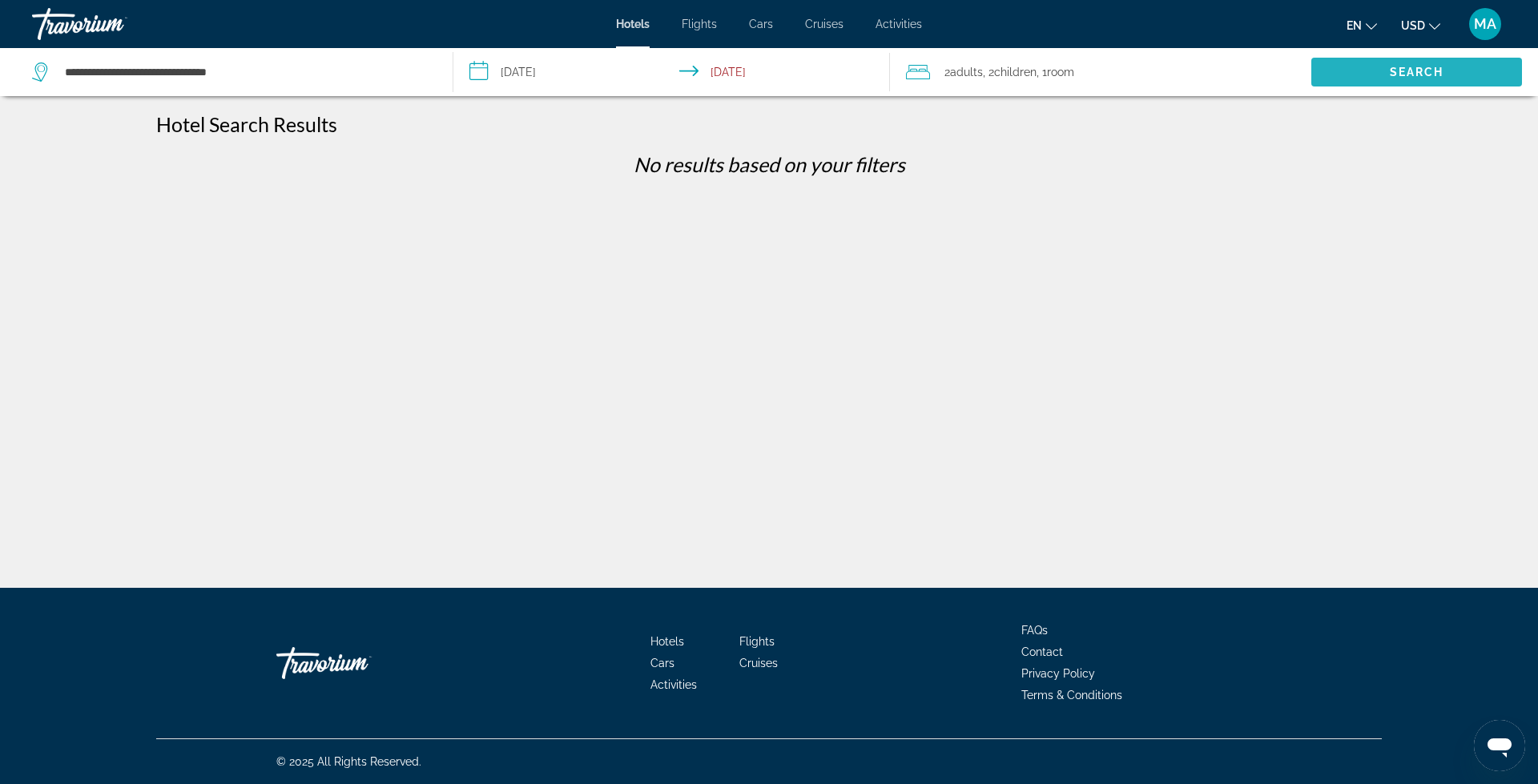
click at [1411, 66] on span "Search" at bounding box center [1416, 72] width 54 height 13
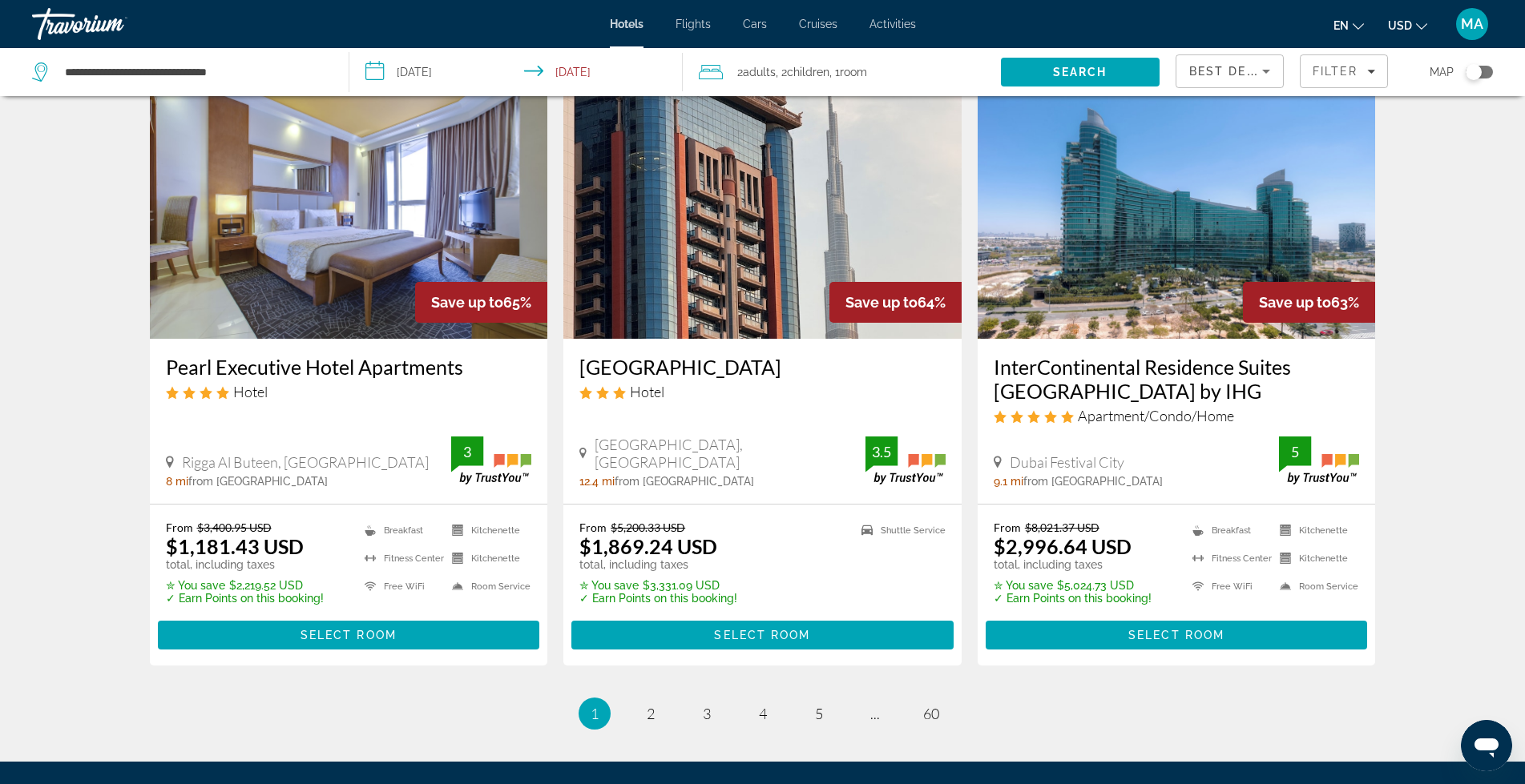
scroll to position [1949, 0]
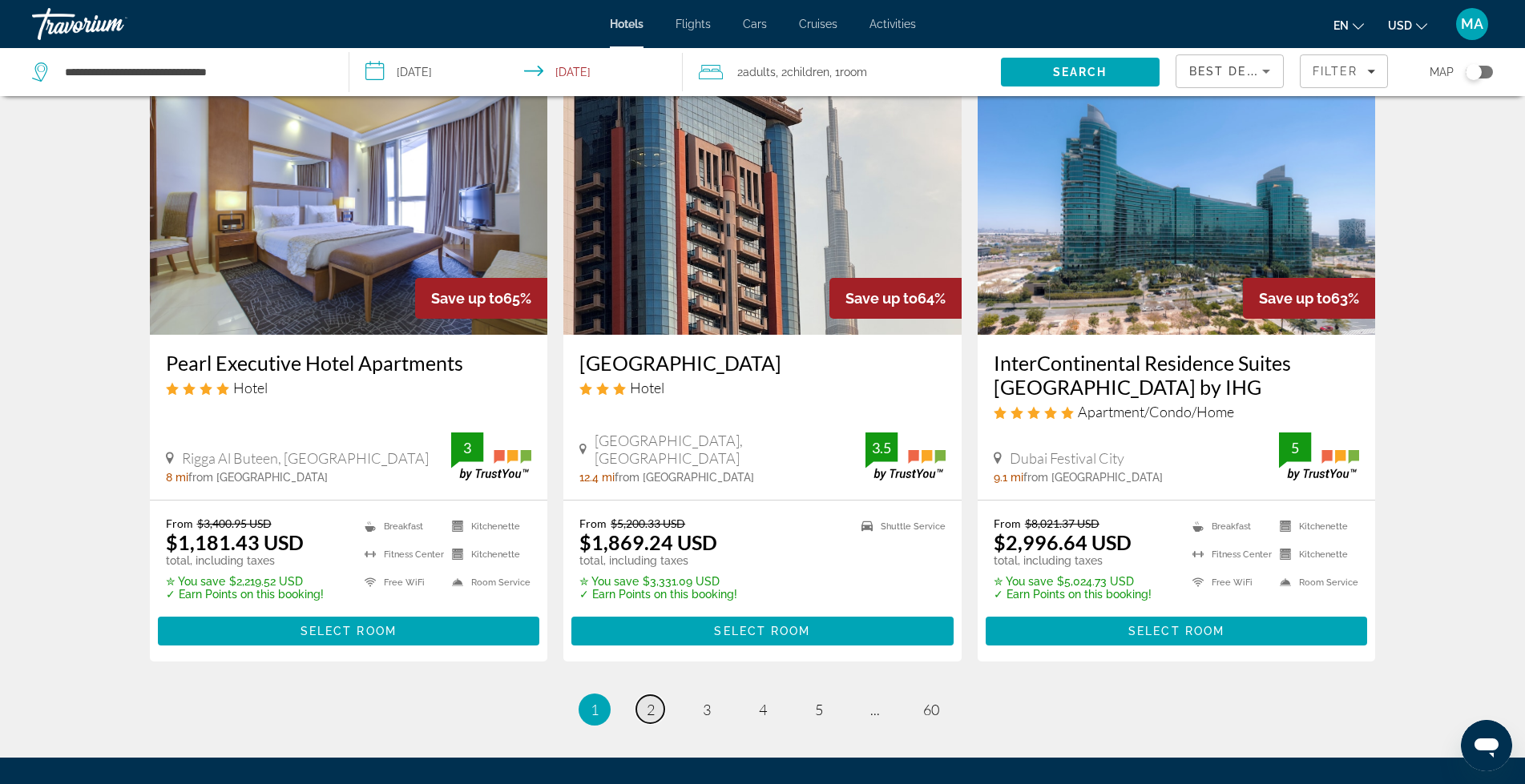
click at [647, 701] on span "2" at bounding box center [651, 710] width 8 height 18
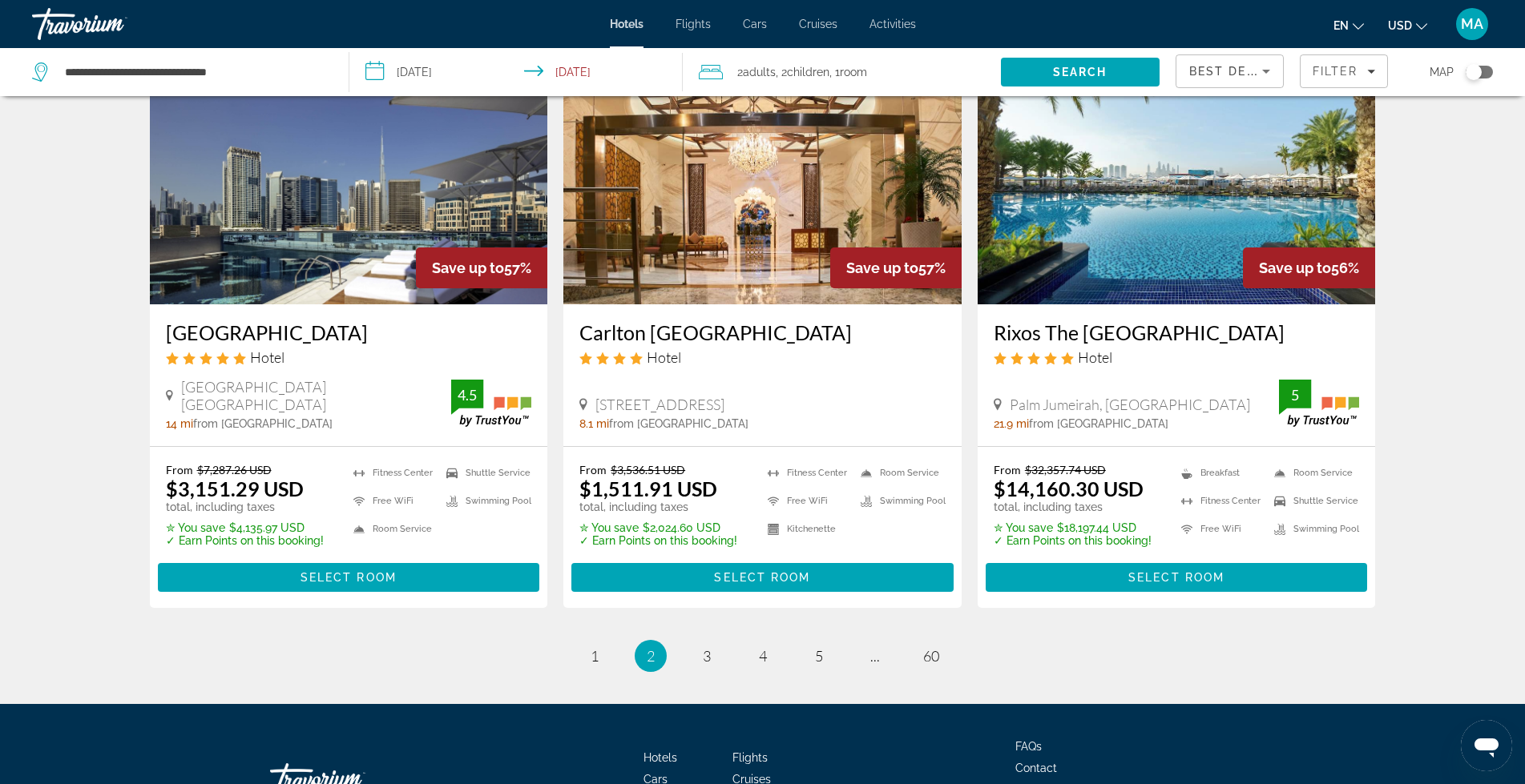
scroll to position [2030, 0]
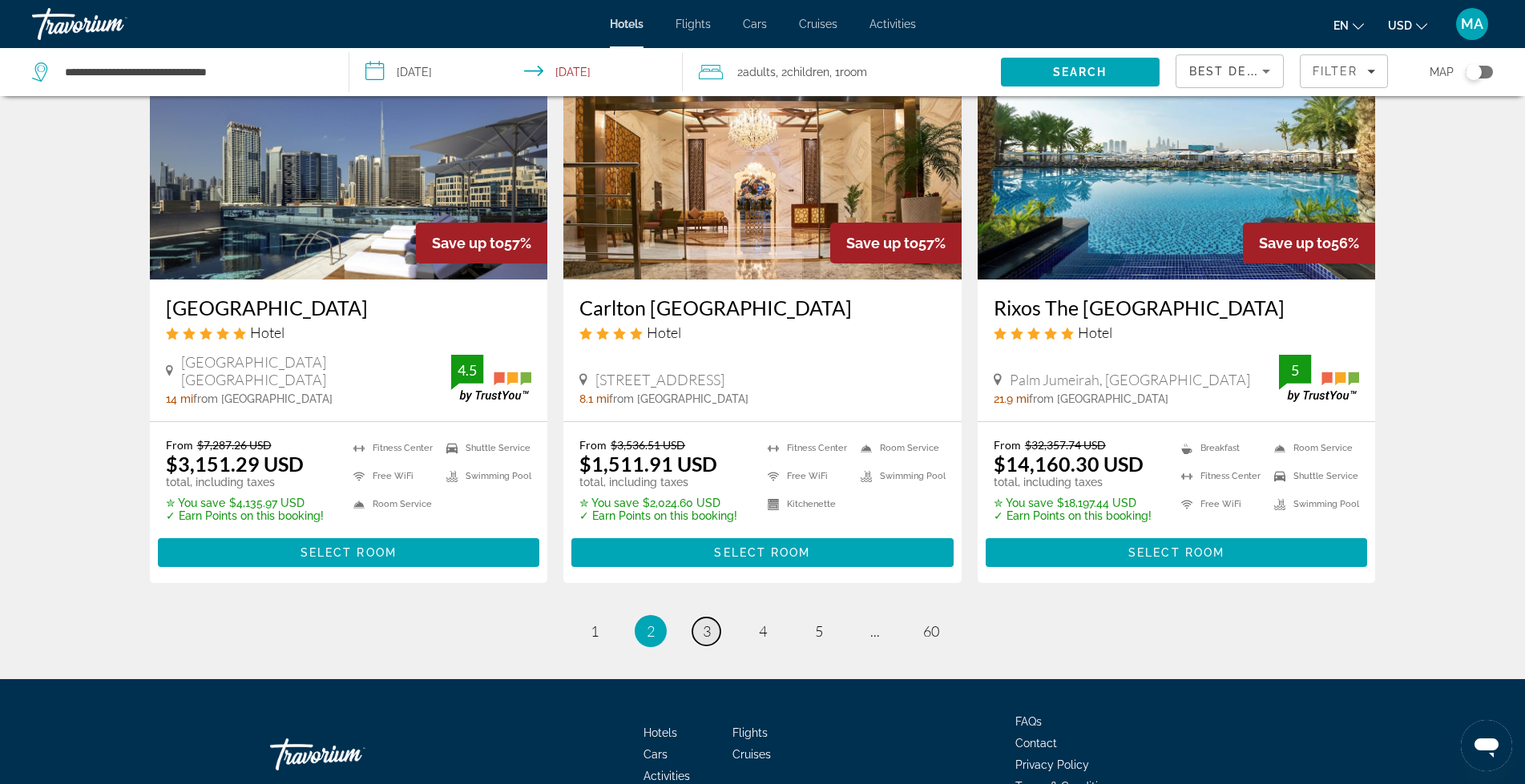
click at [710, 622] on span "3" at bounding box center [707, 631] width 8 height 18
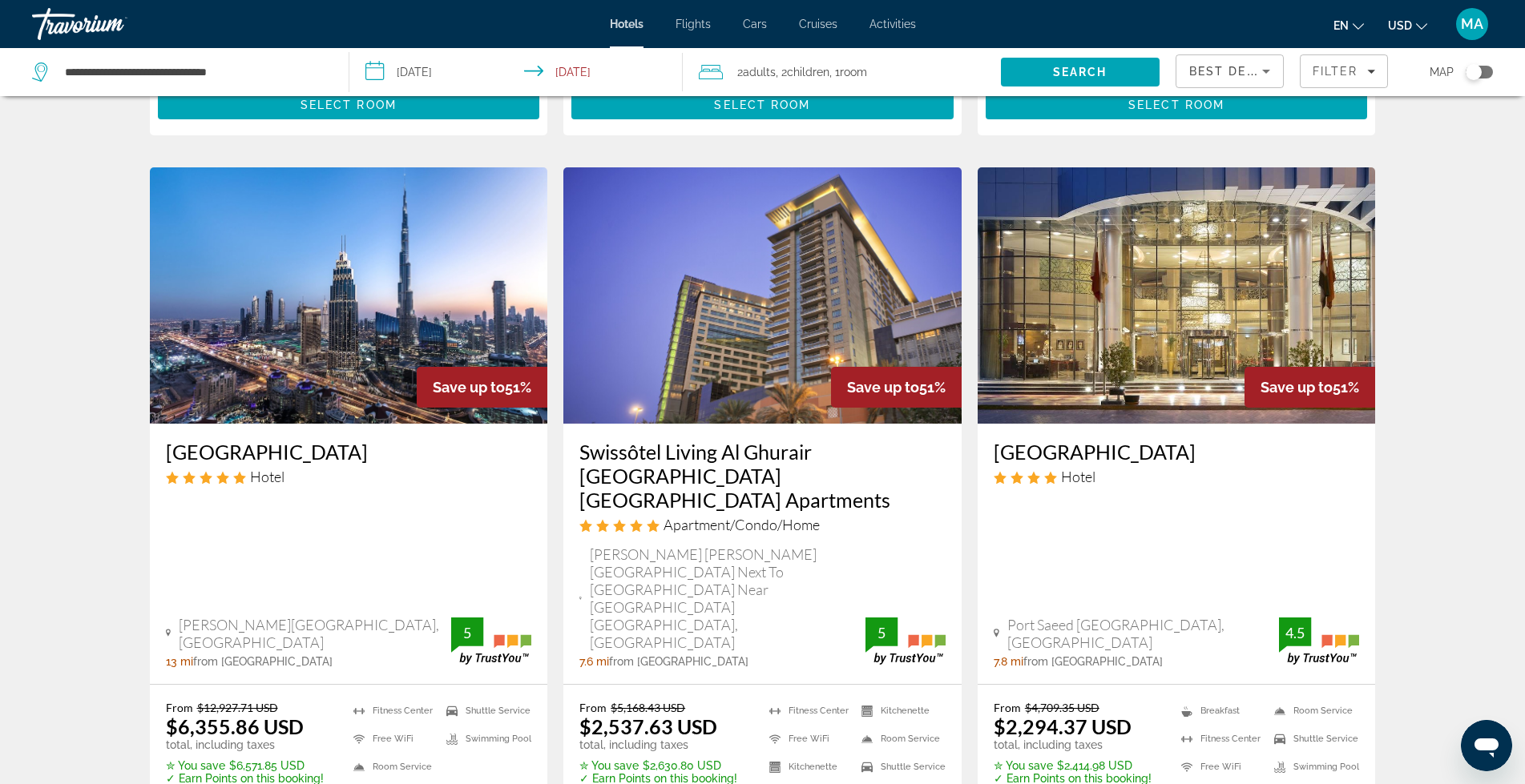
scroll to position [2101, 0]
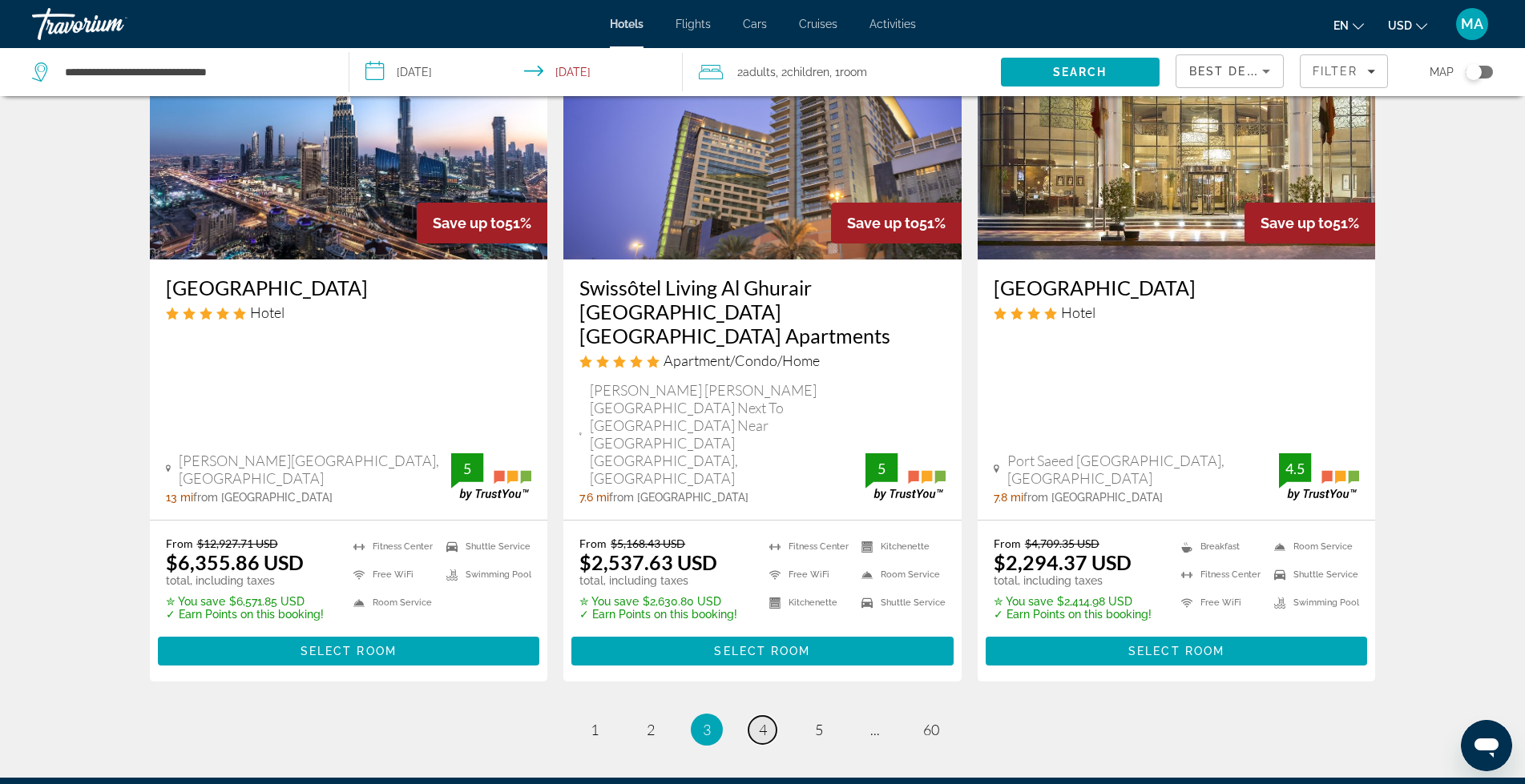
click at [759, 721] on span "4" at bounding box center [763, 730] width 8 height 18
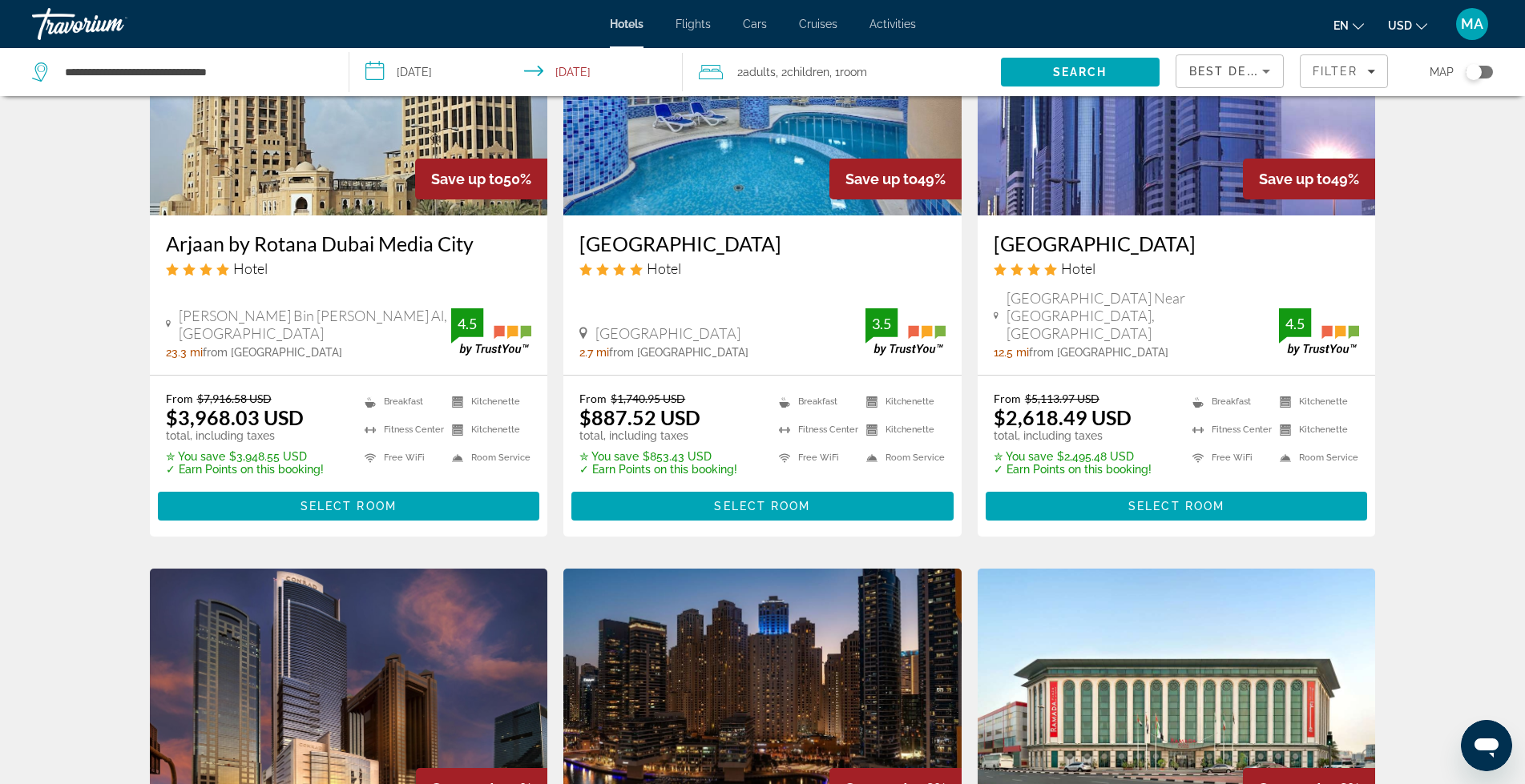
scroll to position [187, 0]
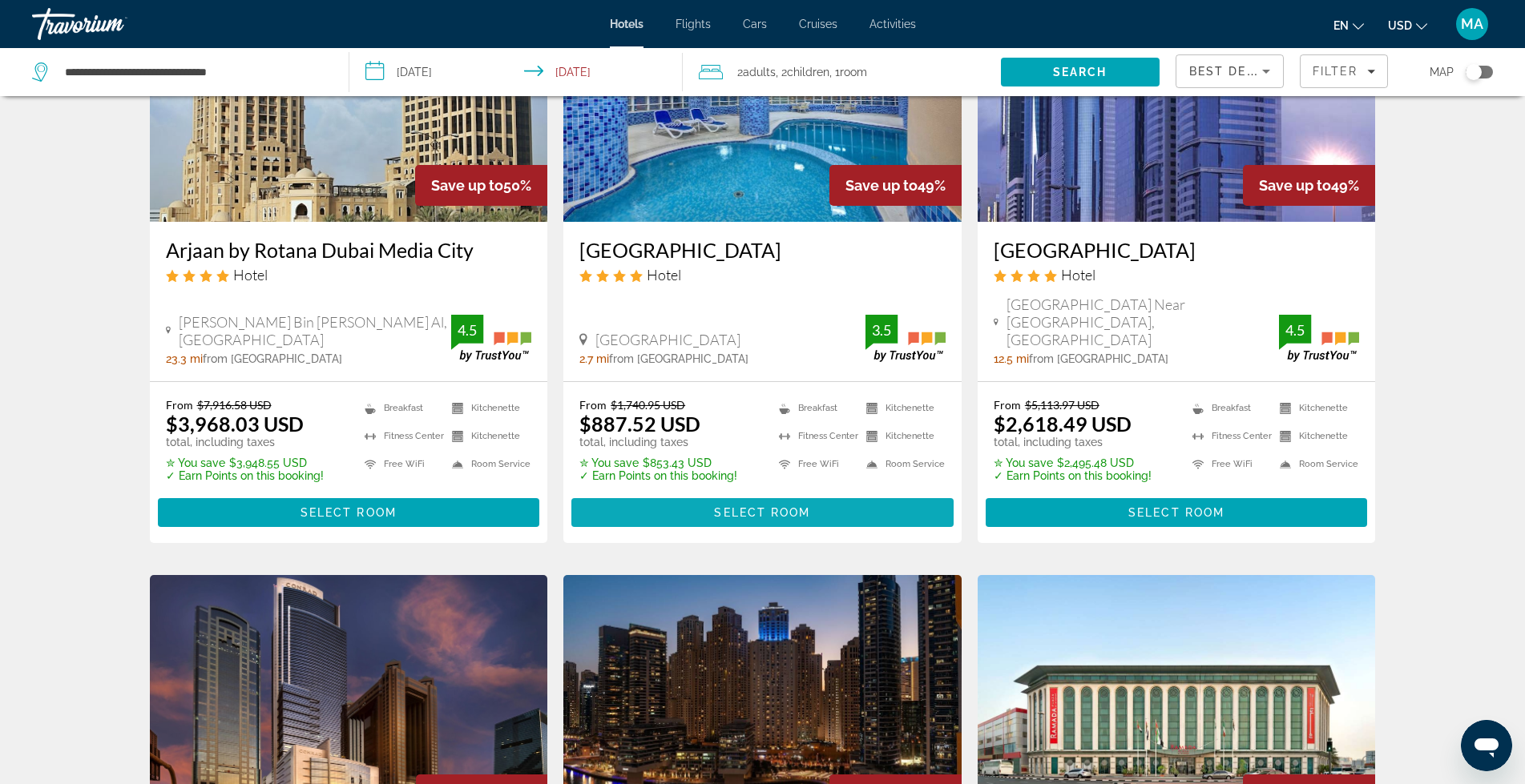
click at [707, 494] on span "Main content" at bounding box center [762, 512] width 382 height 38
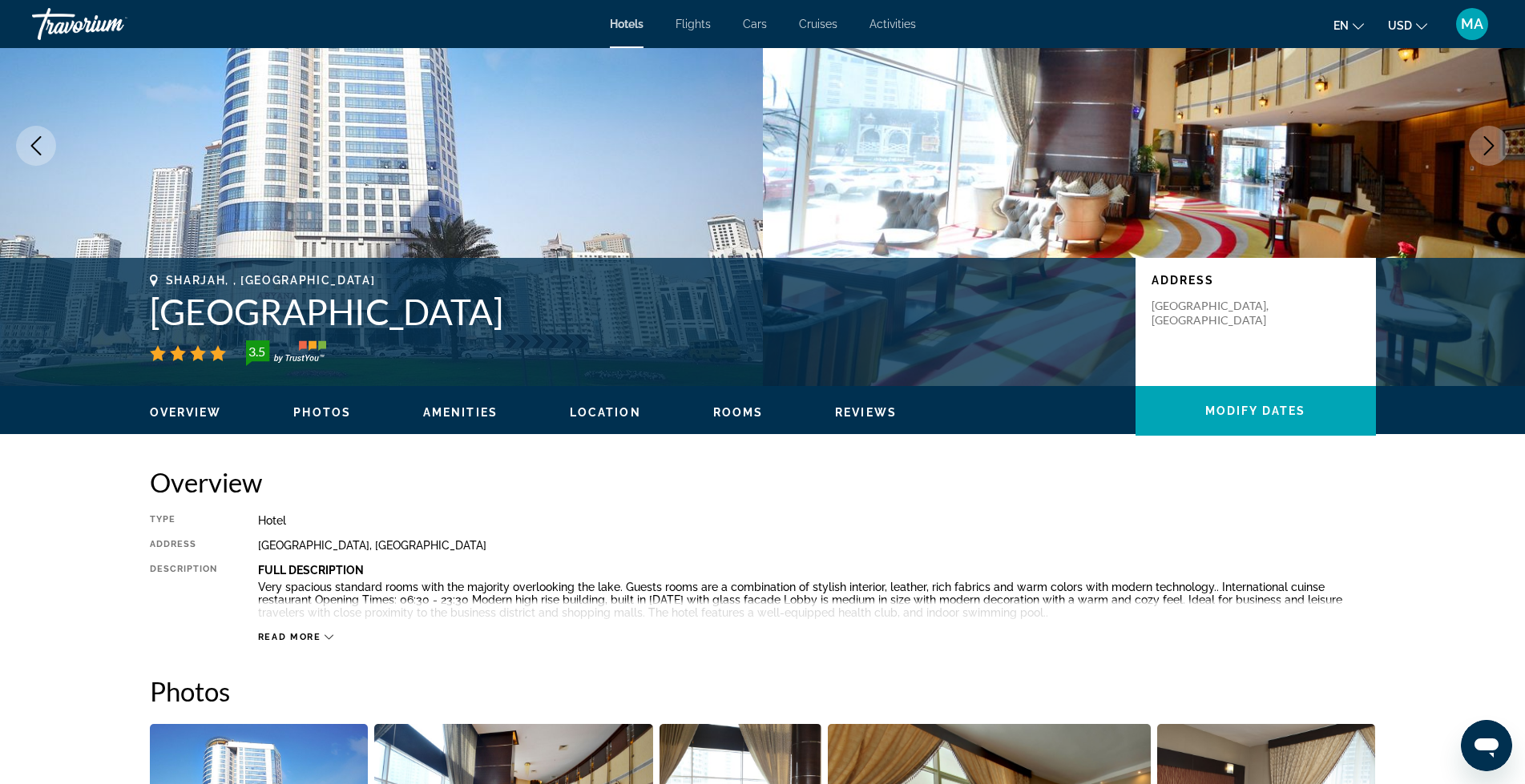
scroll to position [214, 0]
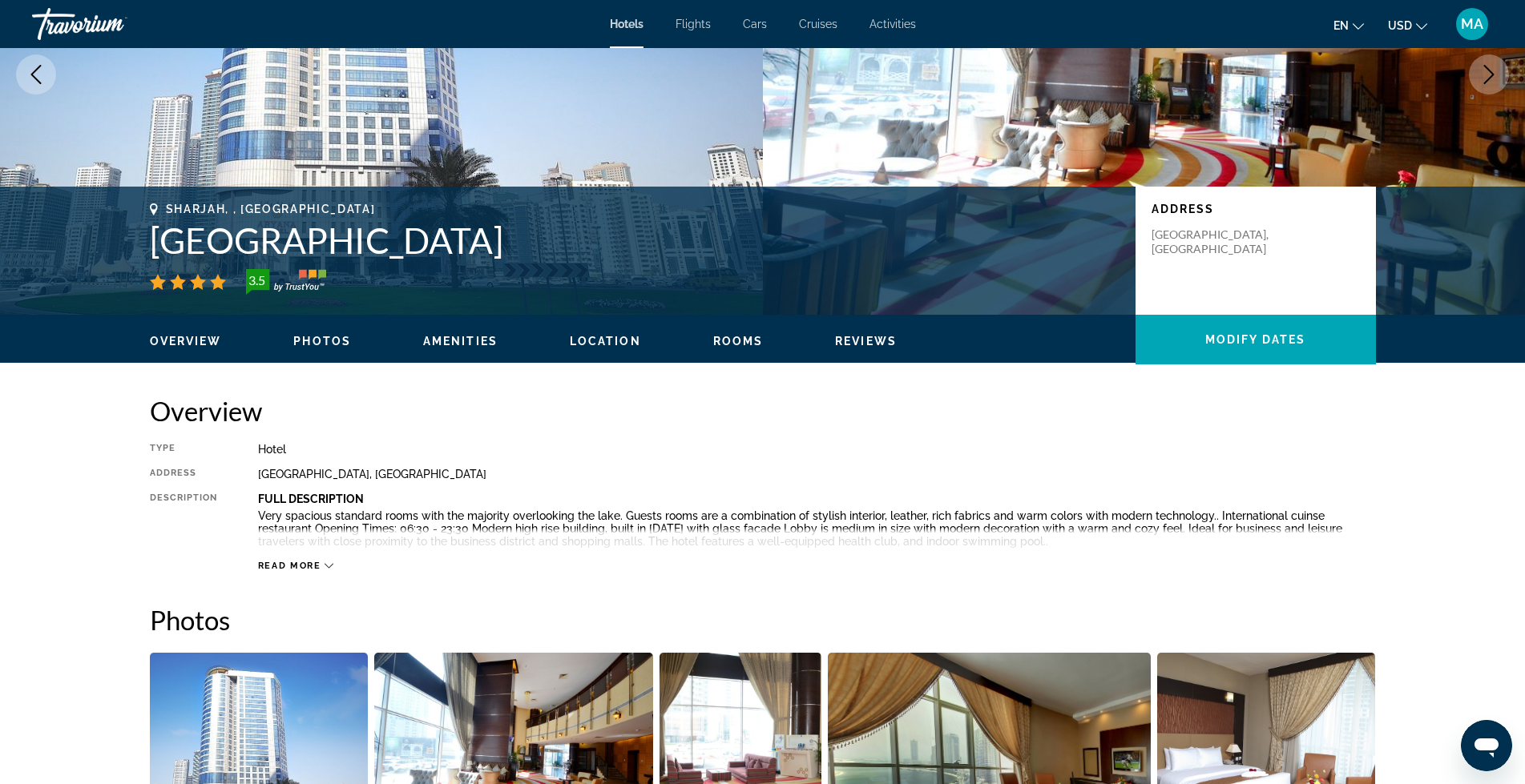
click at [270, 564] on span "Read more" at bounding box center [290, 566] width 63 height 11
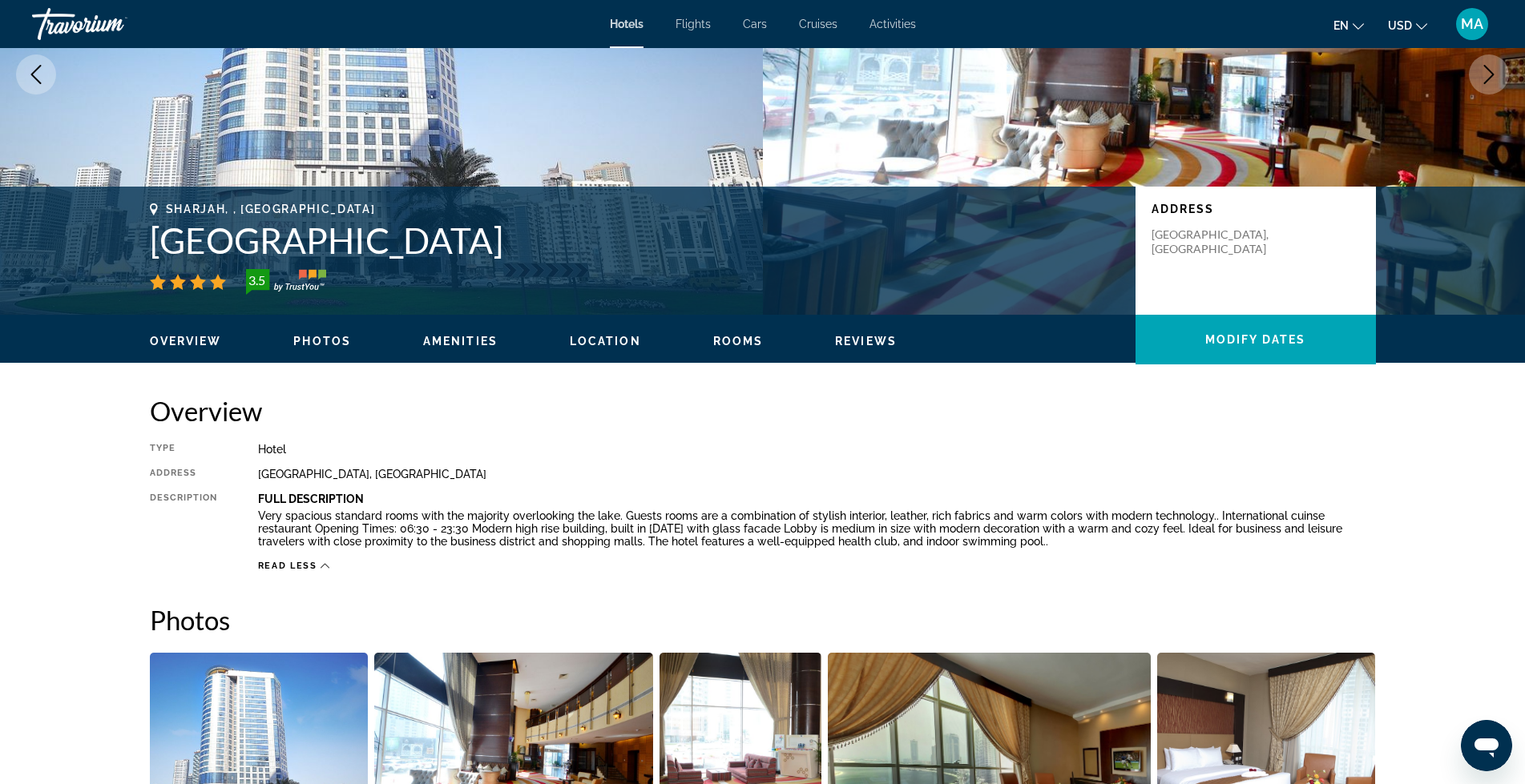
click at [300, 566] on span "Read less" at bounding box center [287, 566] width 59 height 11
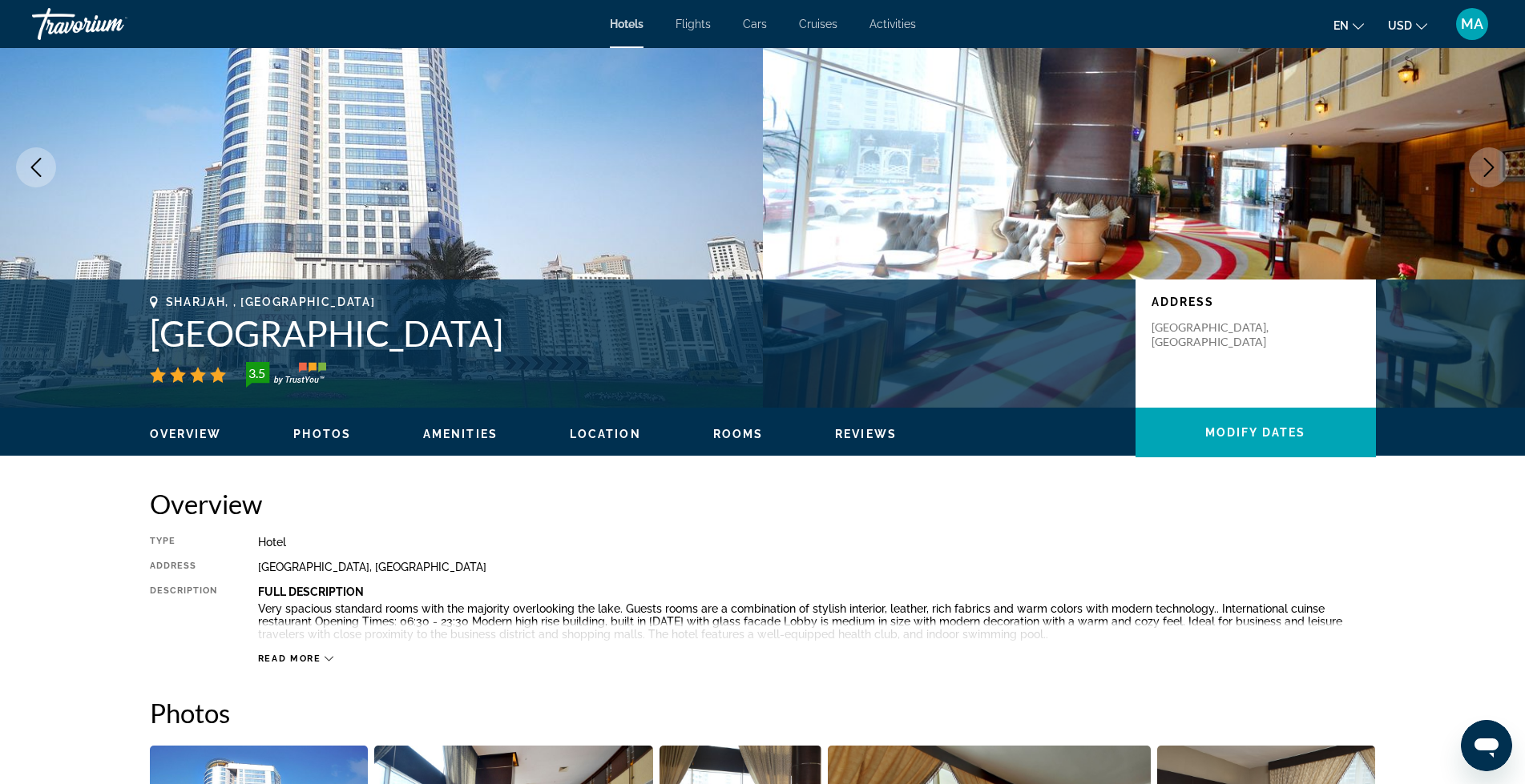
click at [305, 656] on span "Read more" at bounding box center [290, 658] width 63 height 11
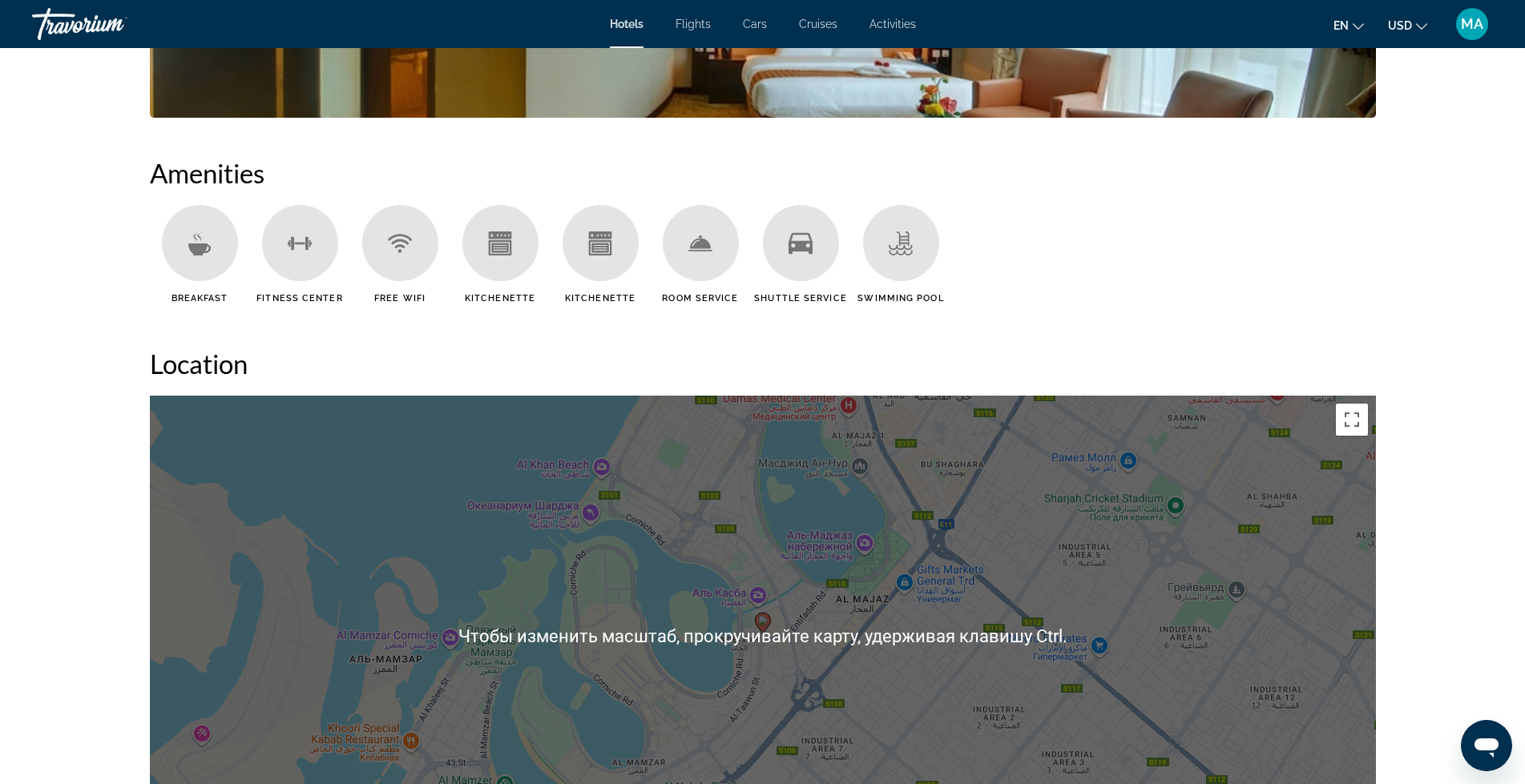
scroll to position [1162, 0]
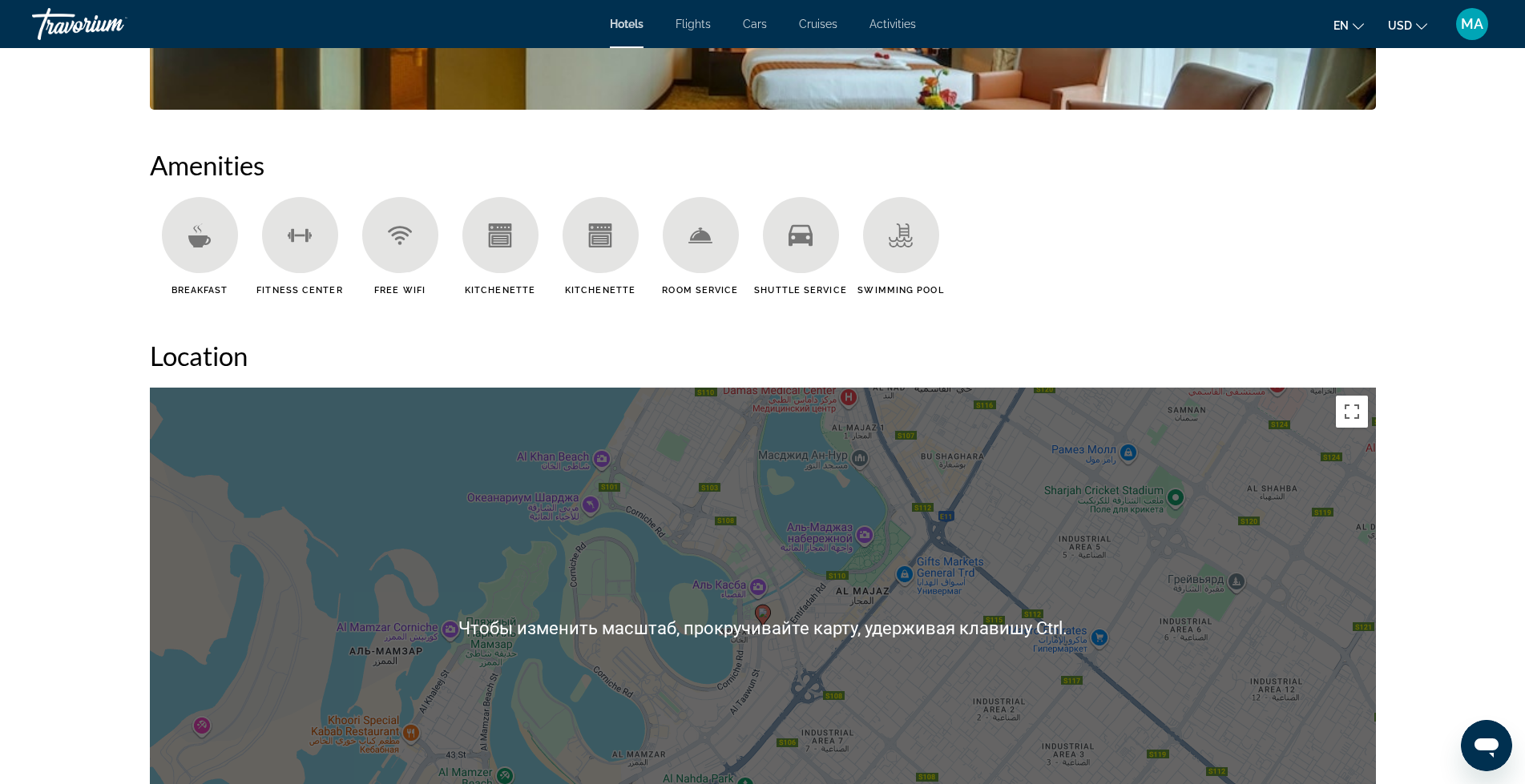
click at [767, 622] on gmp-advanced-marker "Main content" at bounding box center [763, 616] width 16 height 24
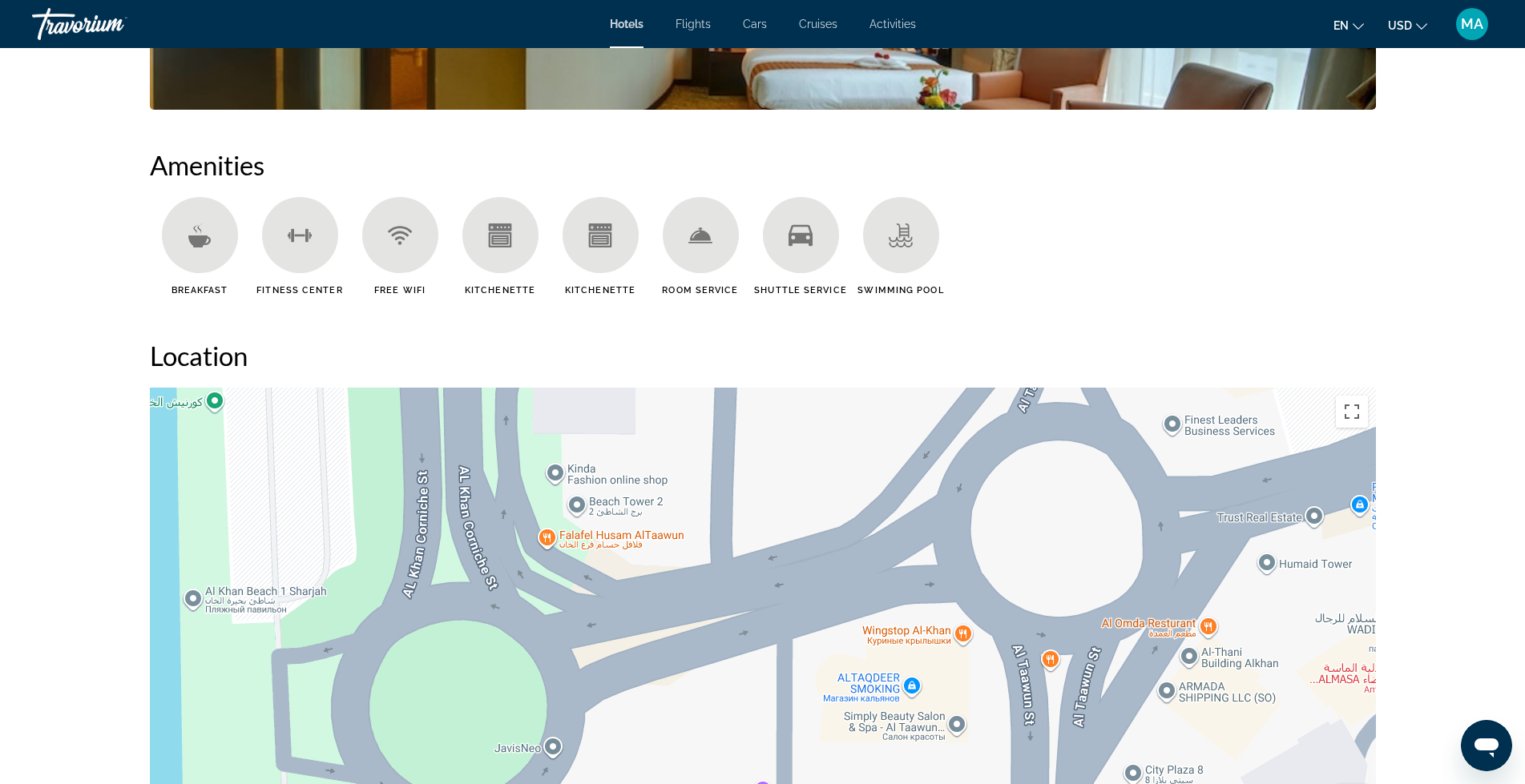
drag, startPoint x: 707, startPoint y: 555, endPoint x: 1118, endPoint y: 481, distance: 417.6
click at [1118, 481] on div "Чтобы активировать перетаскивание с помощью клавиатуры, нажмите Alt + Ввод. Пос…" at bounding box center [763, 628] width 1226 height 480
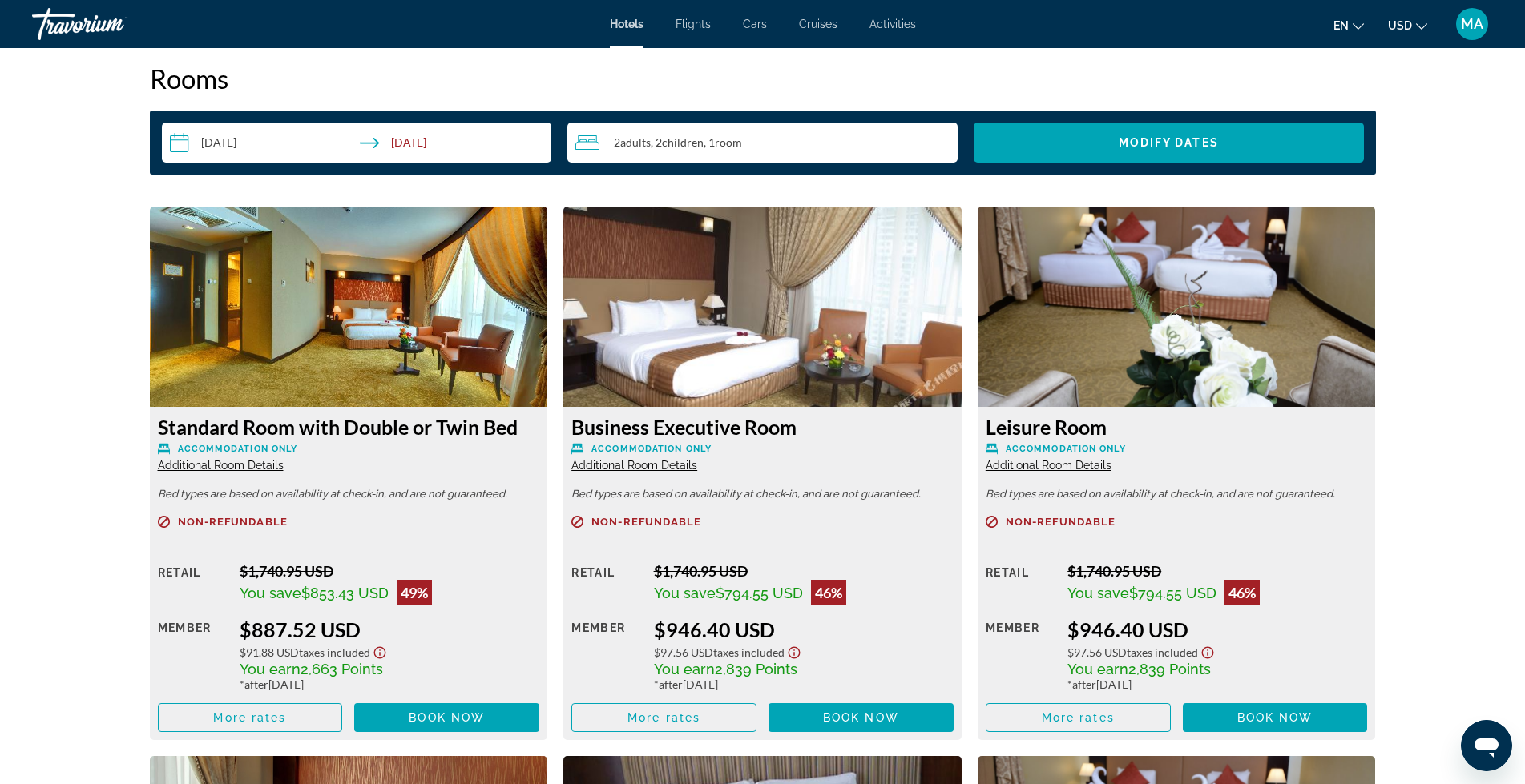
scroll to position [1829, 0]
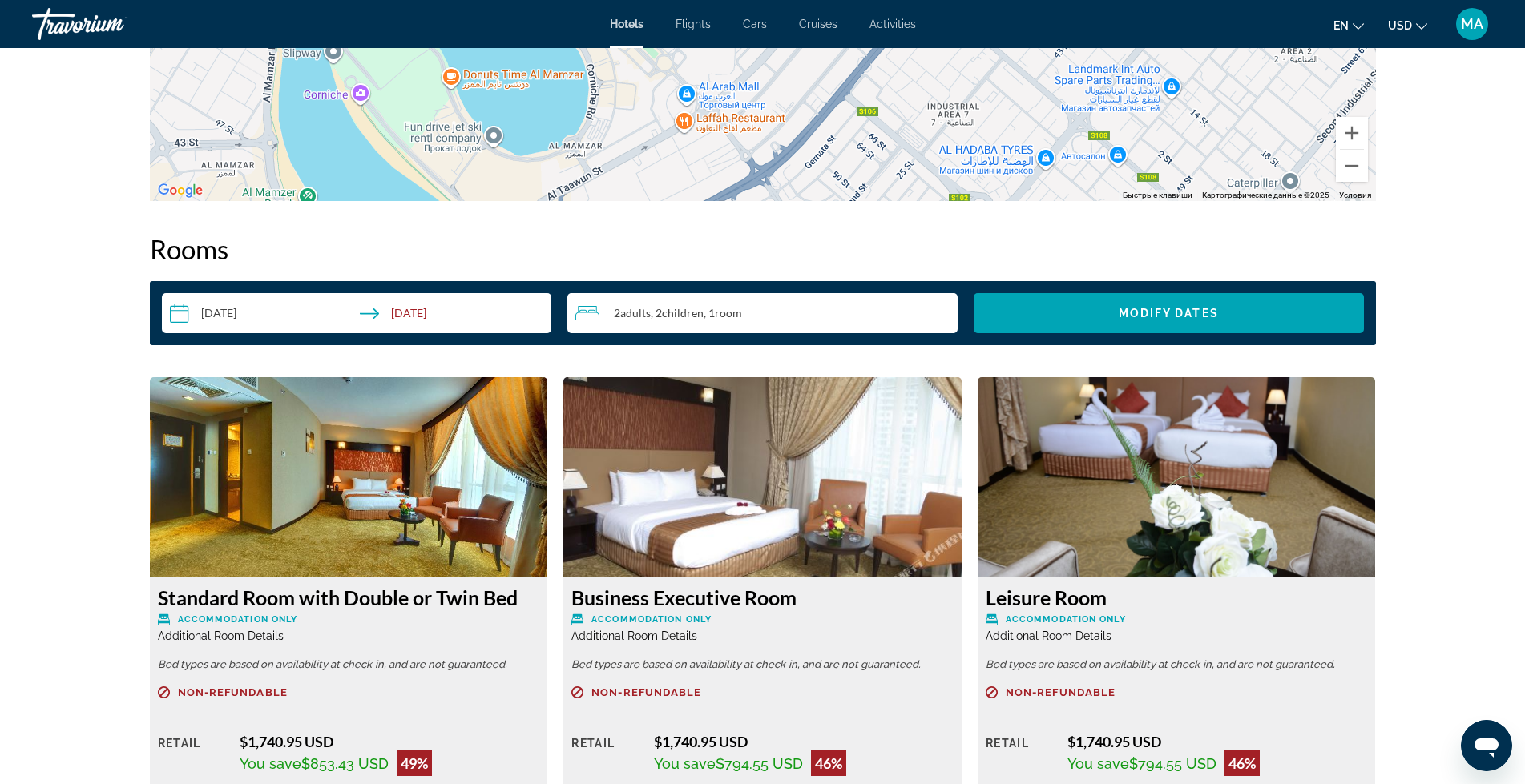
click at [349, 471] on img "Main content" at bounding box center [349, 477] width 399 height 200
click at [263, 635] on span "Additional Room Details" at bounding box center [220, 636] width 126 height 13
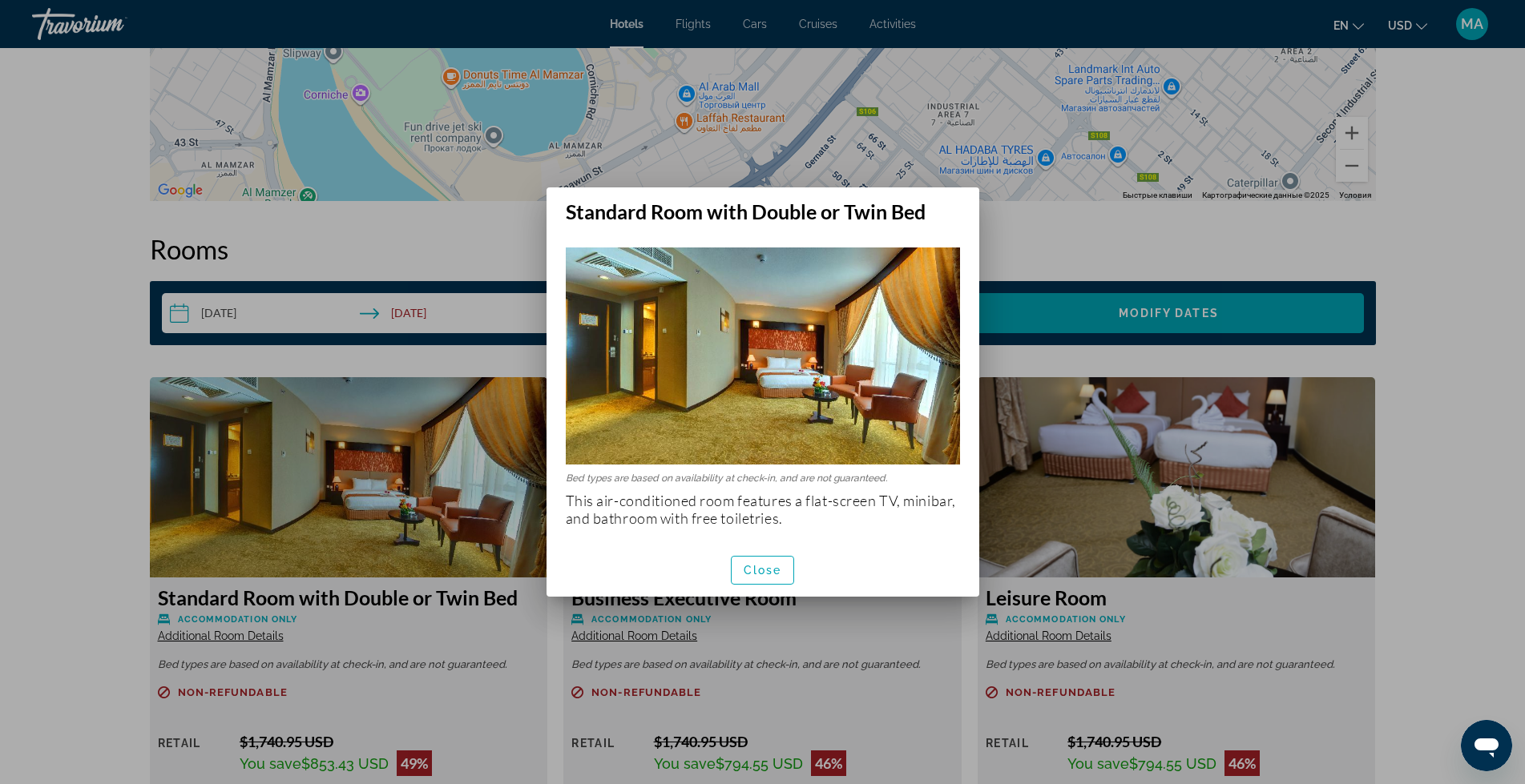
click at [762, 375] on img at bounding box center [763, 355] width 395 height 217
click at [762, 572] on span "Close" at bounding box center [762, 571] width 38 height 13
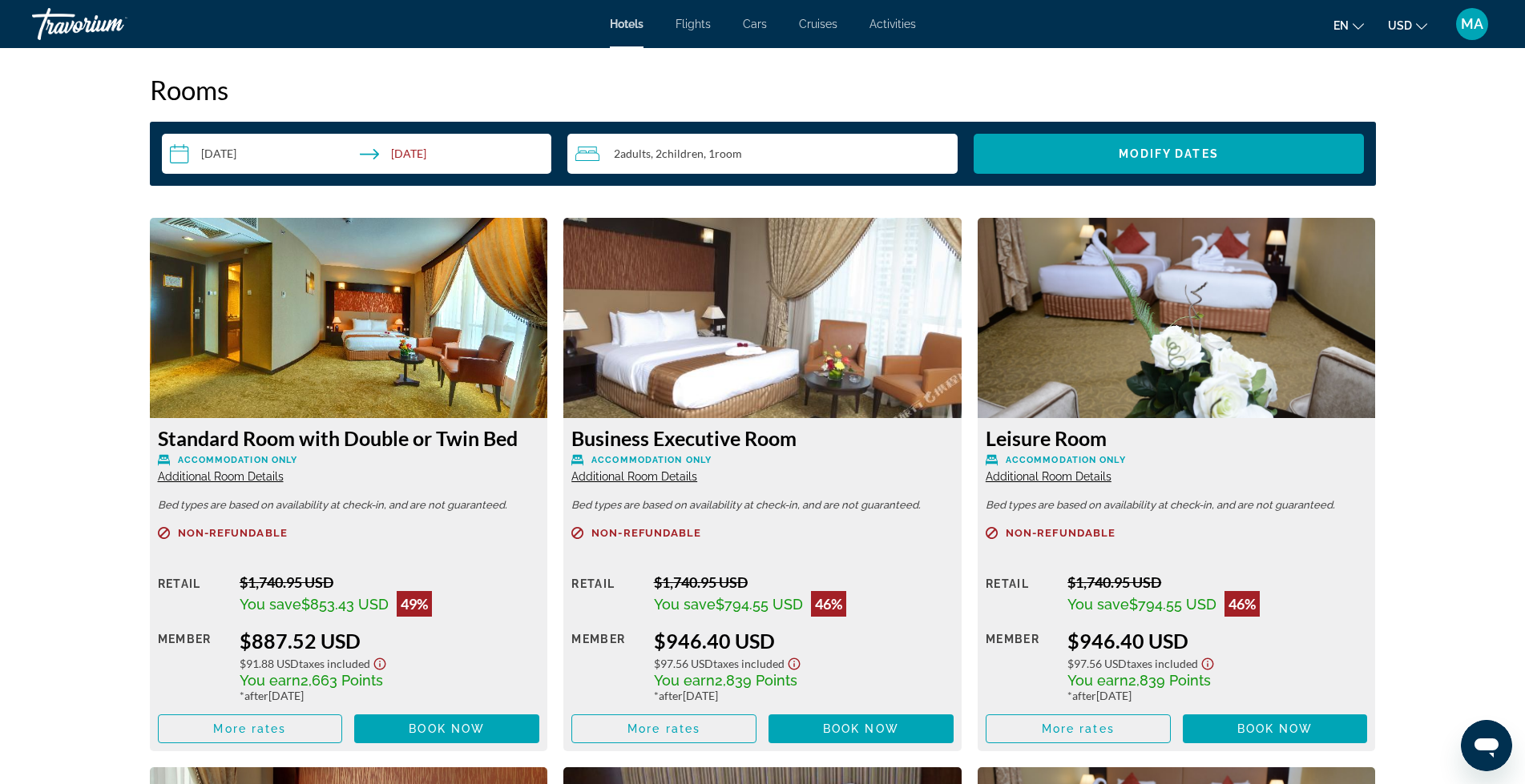
scroll to position [1963, 0]
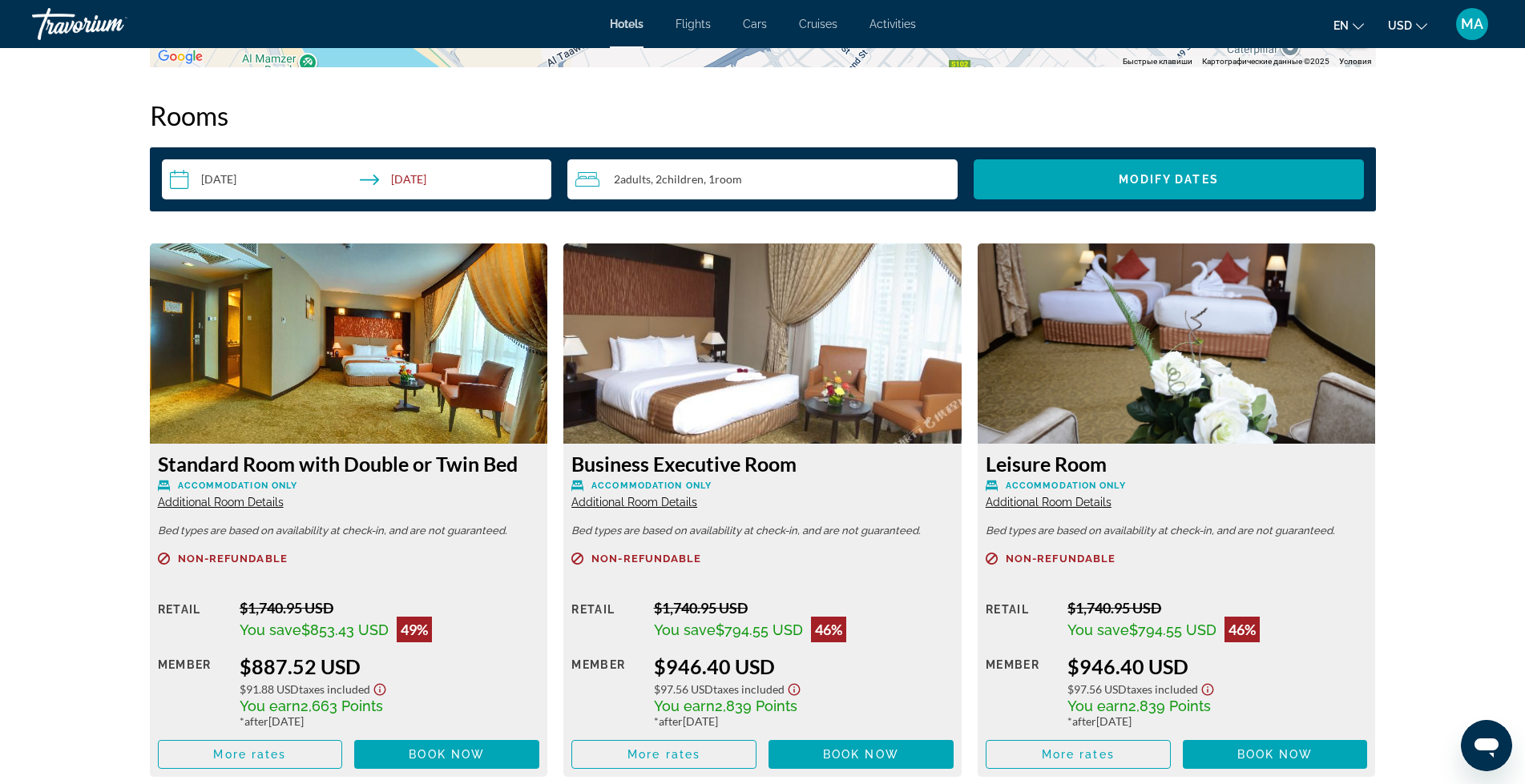
click at [278, 354] on img "Main content" at bounding box center [349, 343] width 399 height 200
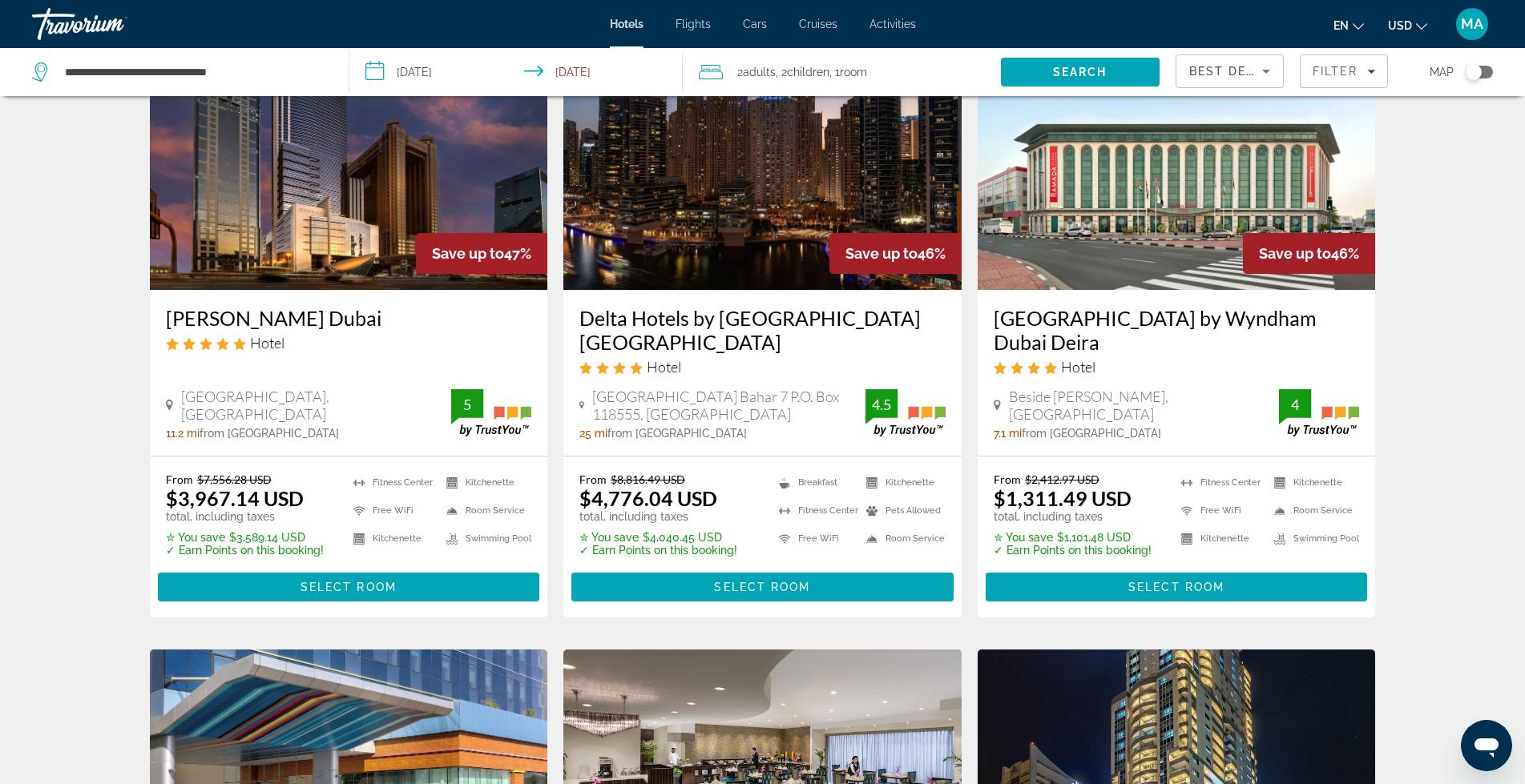
scroll to position [587, 0]
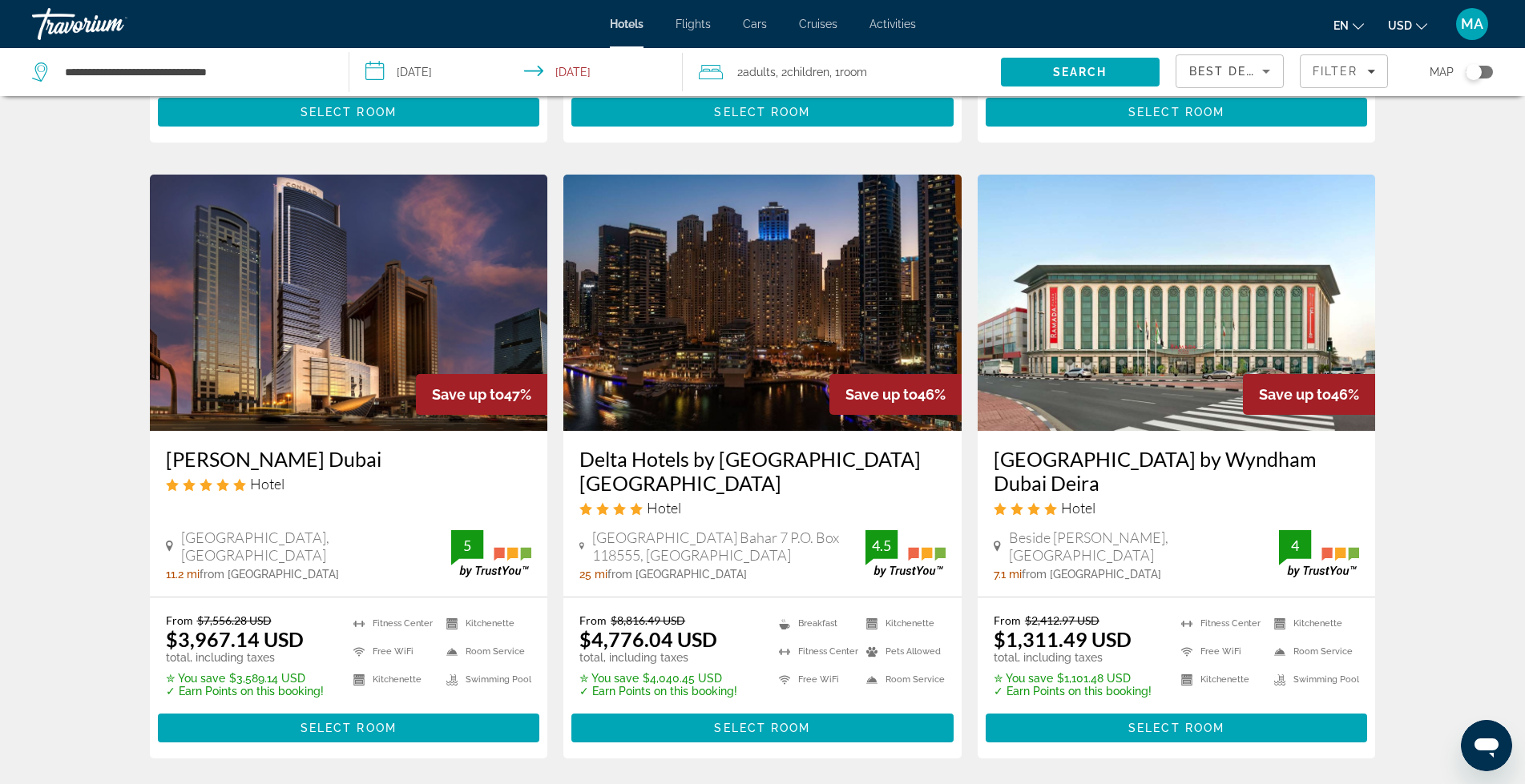
click at [1187, 284] on img "Main content" at bounding box center [1177, 303] width 399 height 256
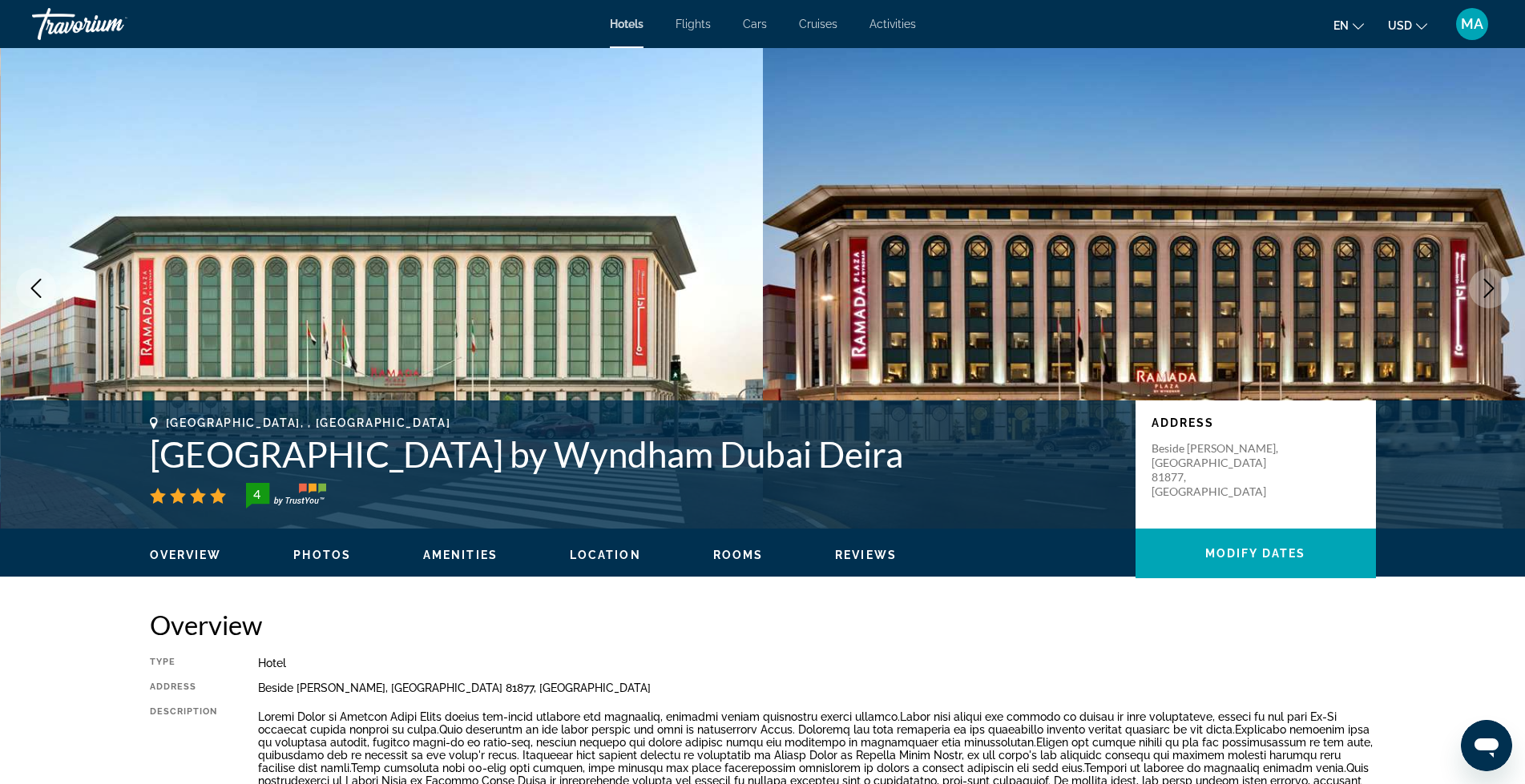
click at [319, 555] on span "Photos" at bounding box center [322, 555] width 58 height 13
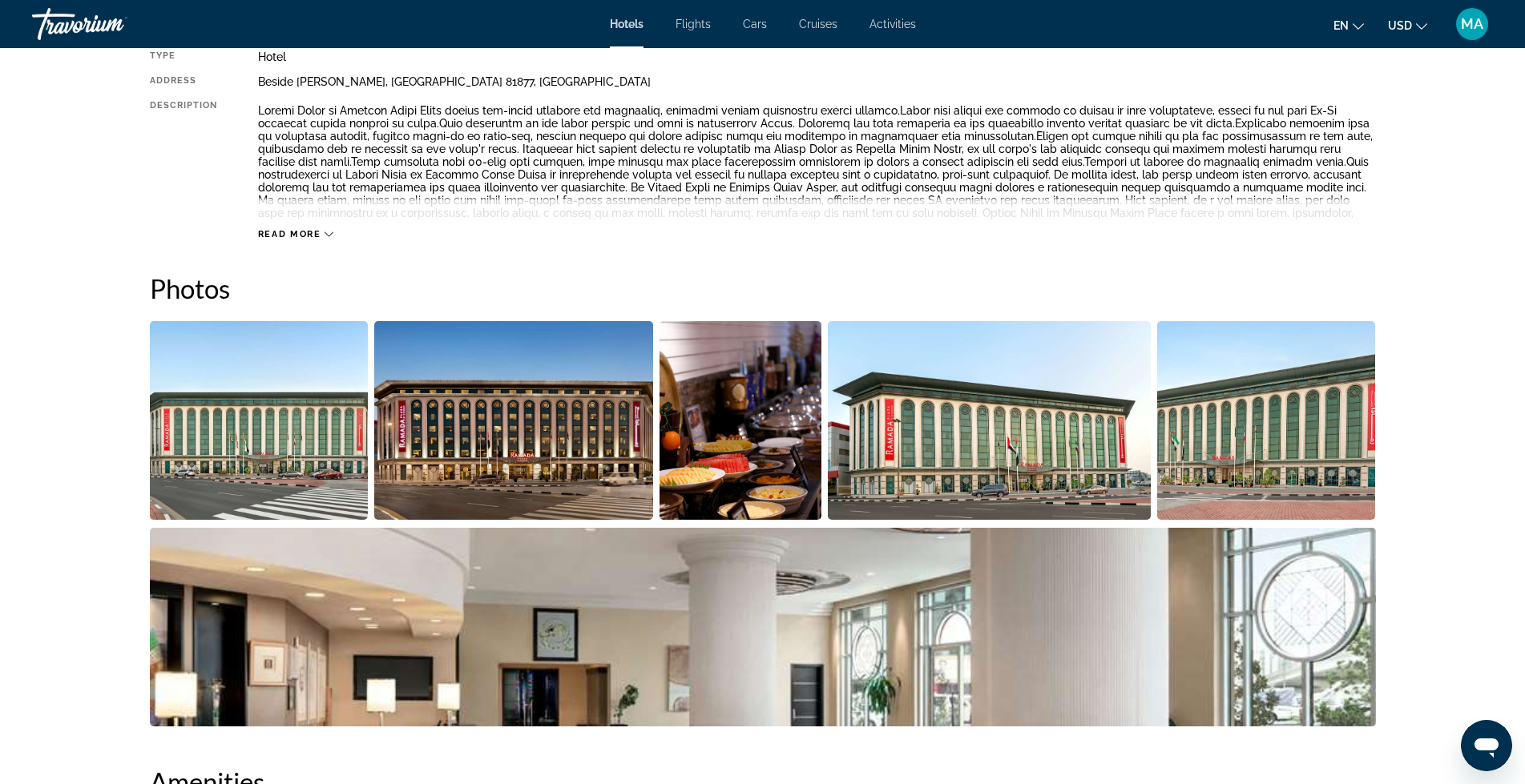
scroll to position [782, 0]
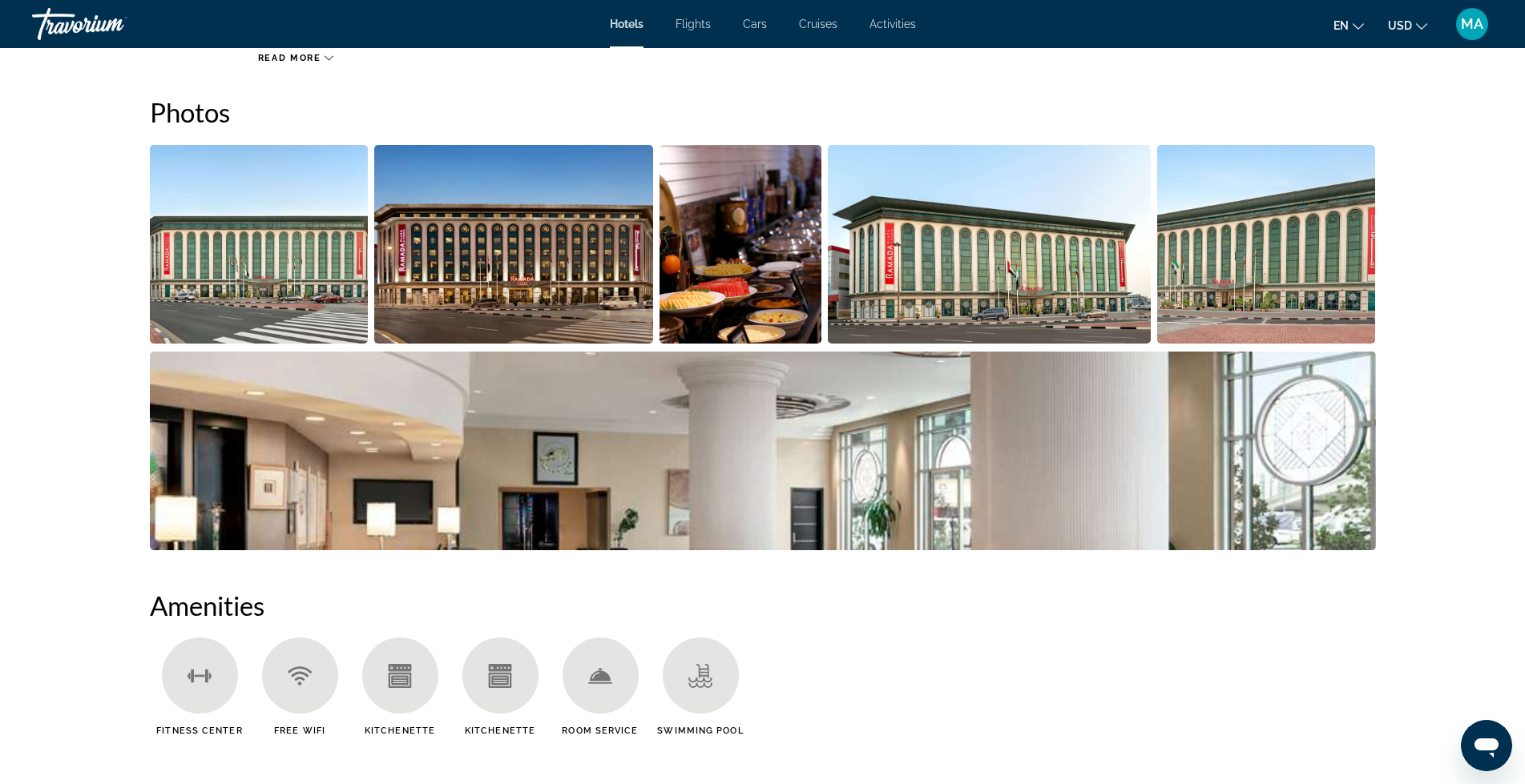
click at [245, 259] on img "Open full-screen image slider" at bounding box center [259, 244] width 218 height 199
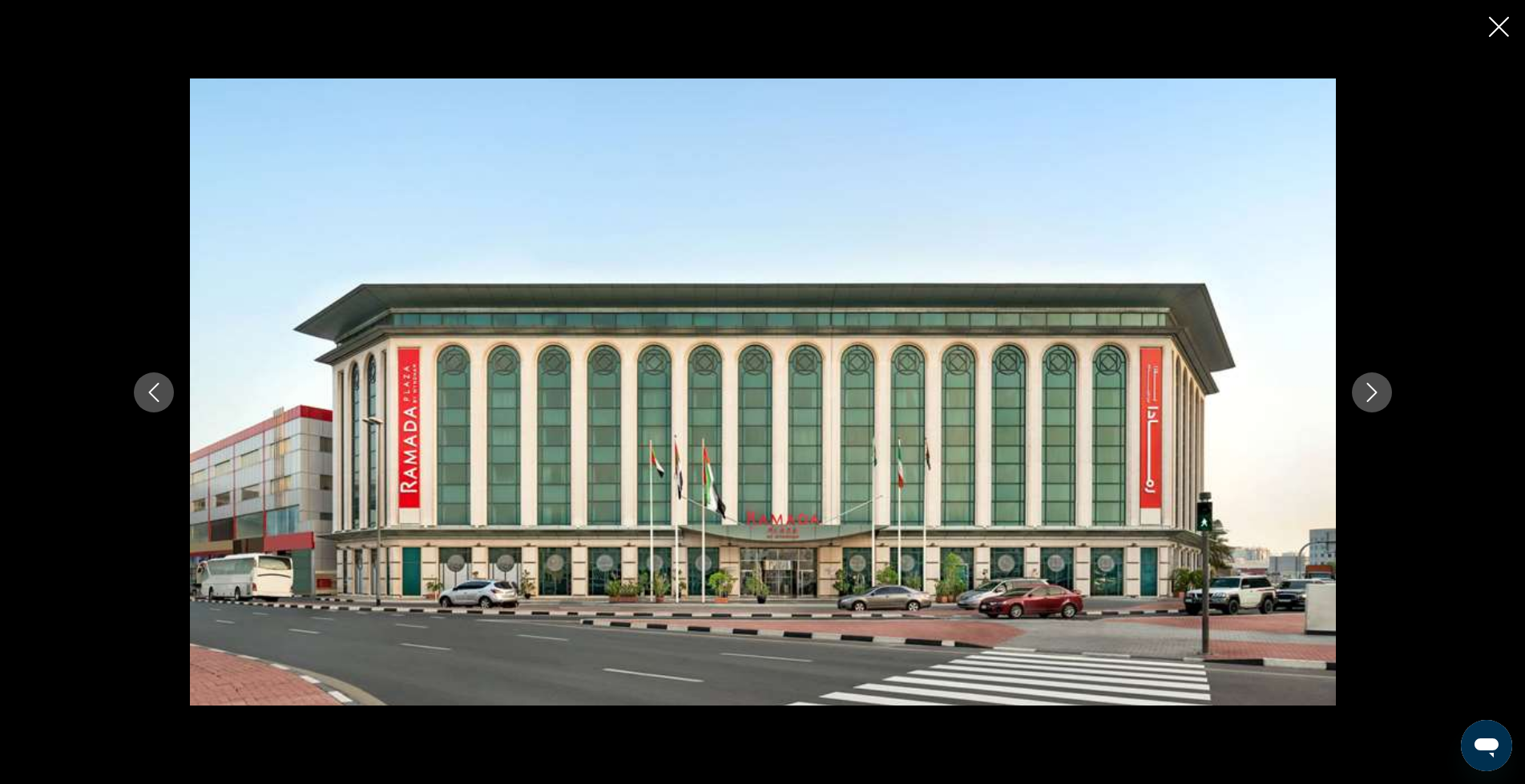
click at [1380, 389] on icon "Next image" at bounding box center [1372, 393] width 19 height 19
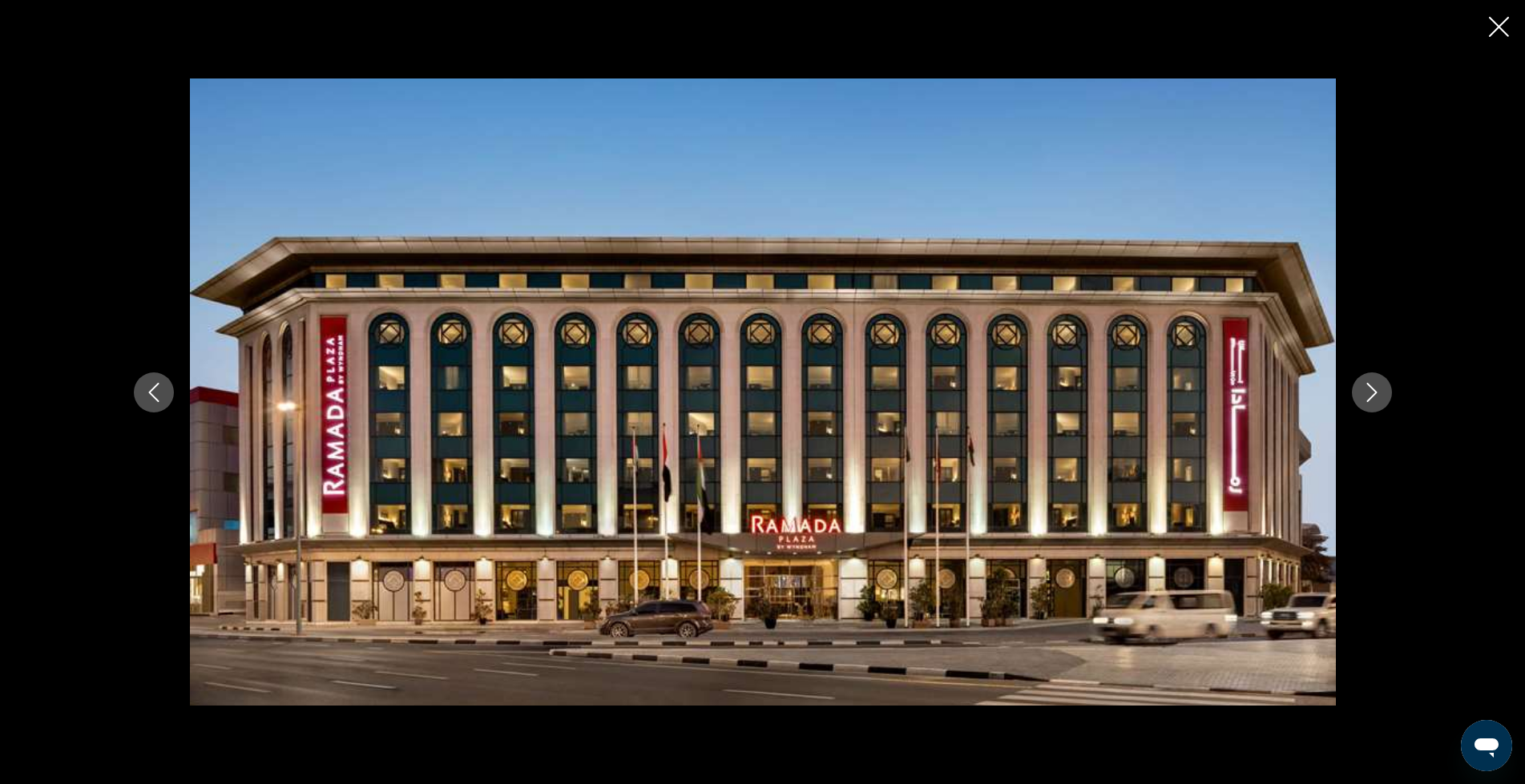
click at [1380, 389] on icon "Next image" at bounding box center [1372, 393] width 19 height 19
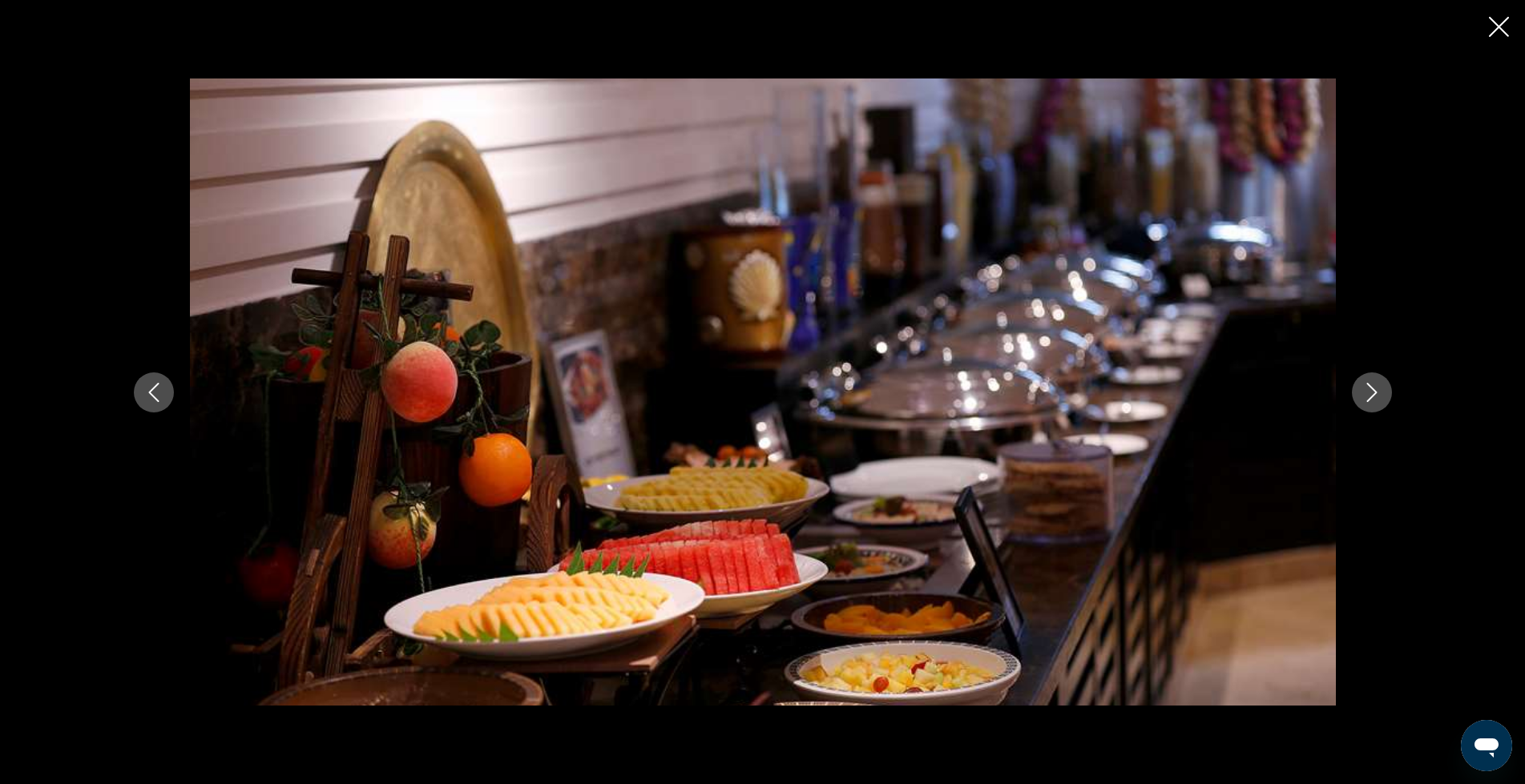
click at [1380, 389] on icon "Next image" at bounding box center [1372, 393] width 19 height 19
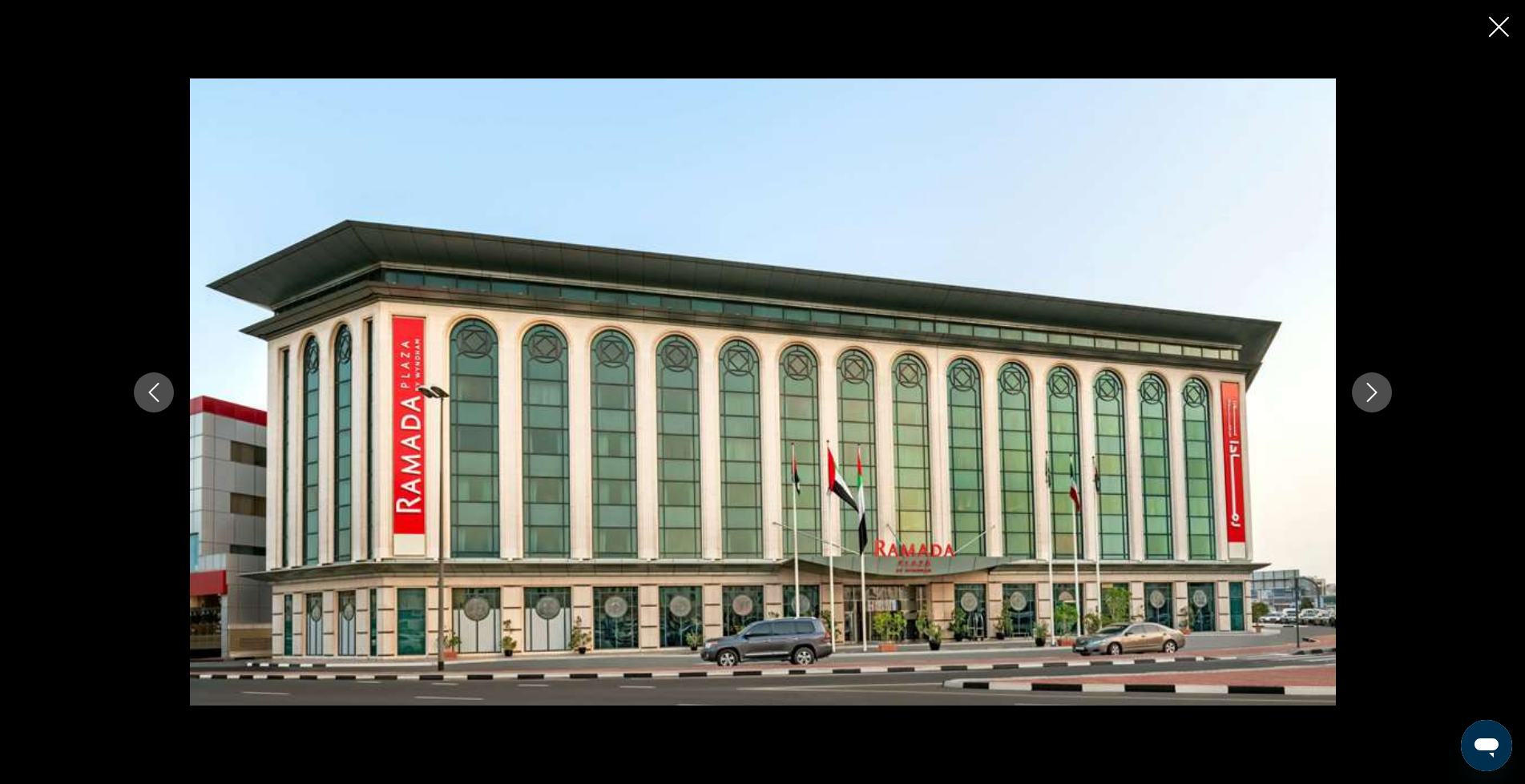
click at [1379, 391] on icon "Next image" at bounding box center [1372, 393] width 19 height 19
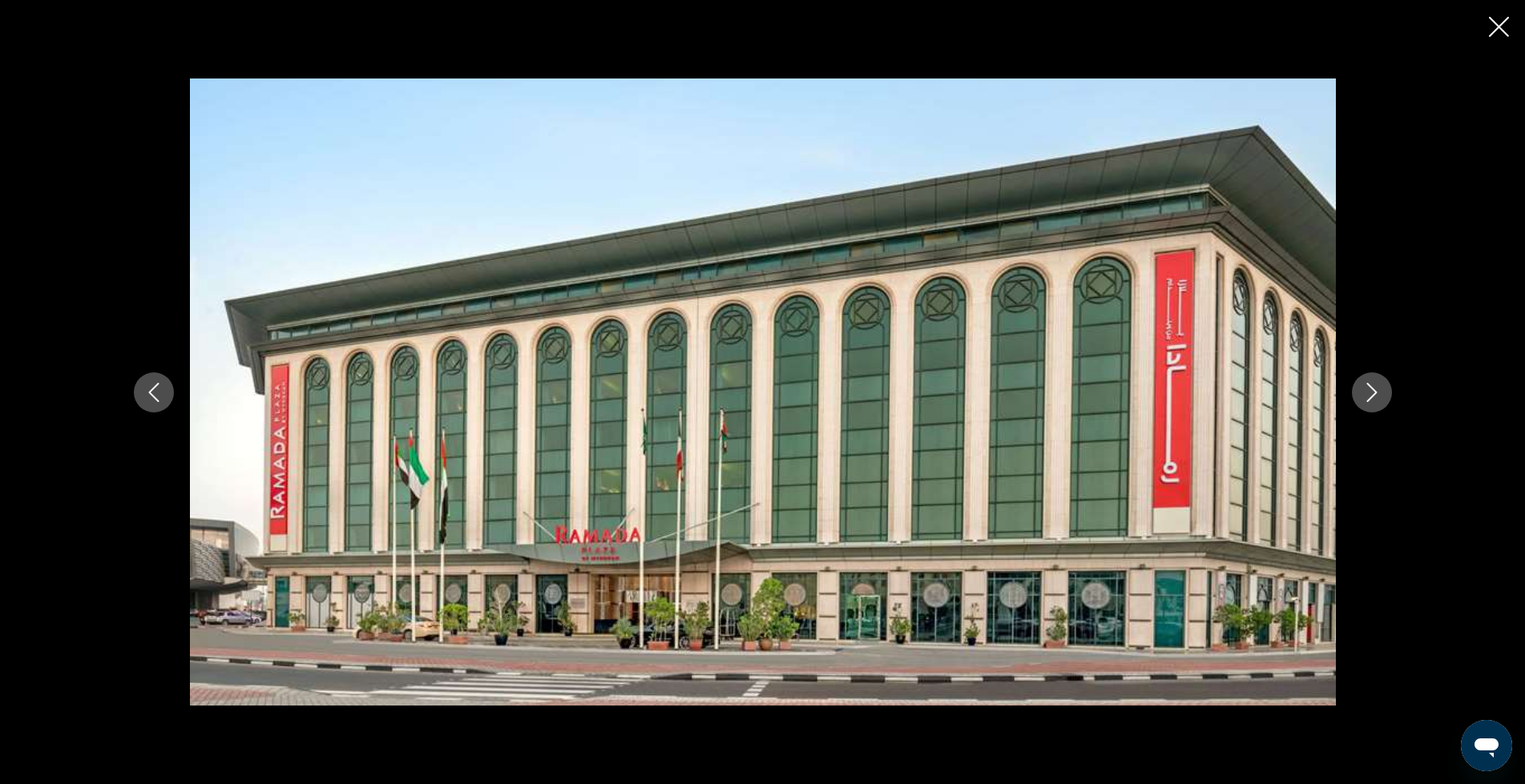
click at [1377, 394] on icon "Next image" at bounding box center [1372, 393] width 19 height 19
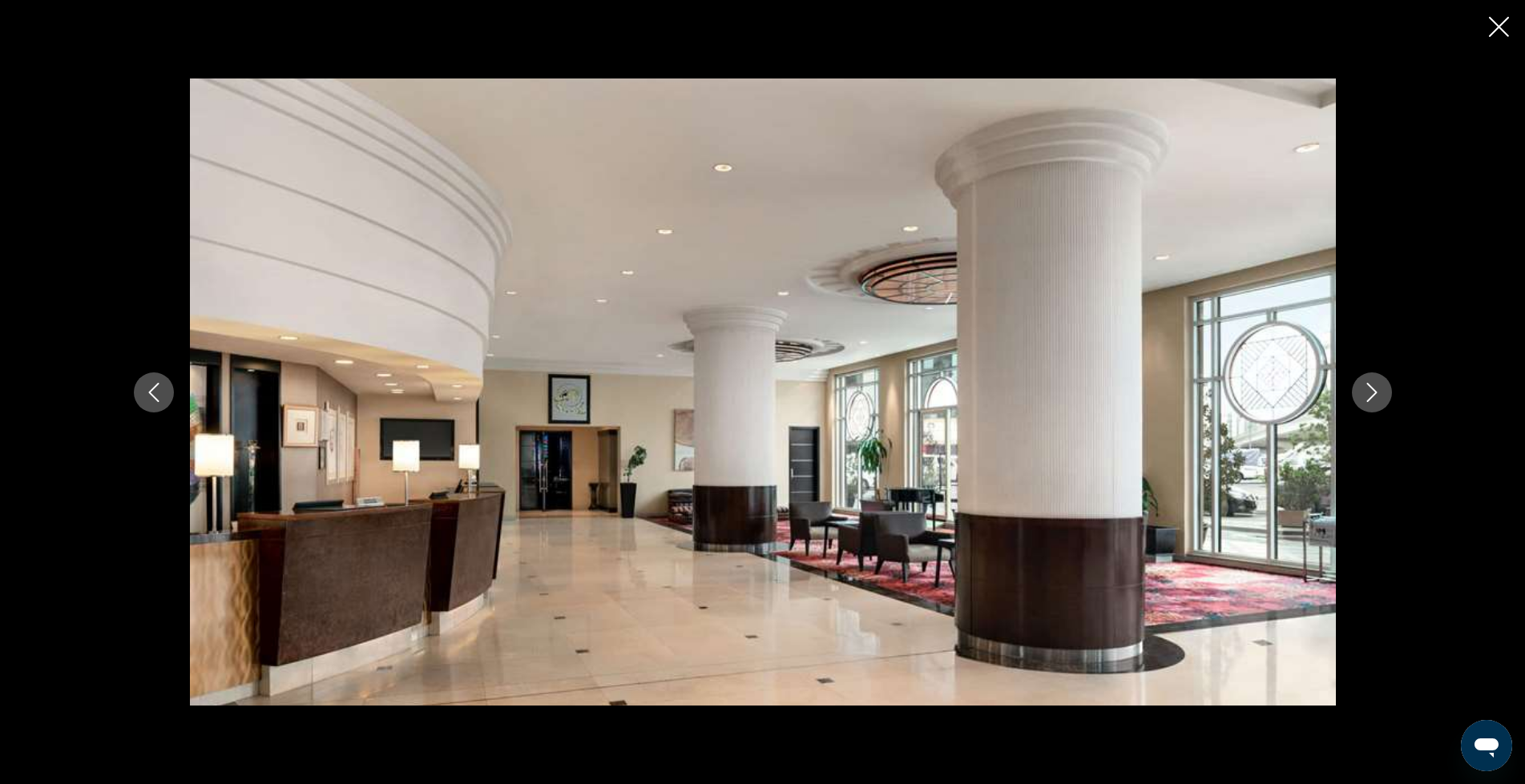
click at [1360, 381] on button "Next image" at bounding box center [1372, 392] width 40 height 40
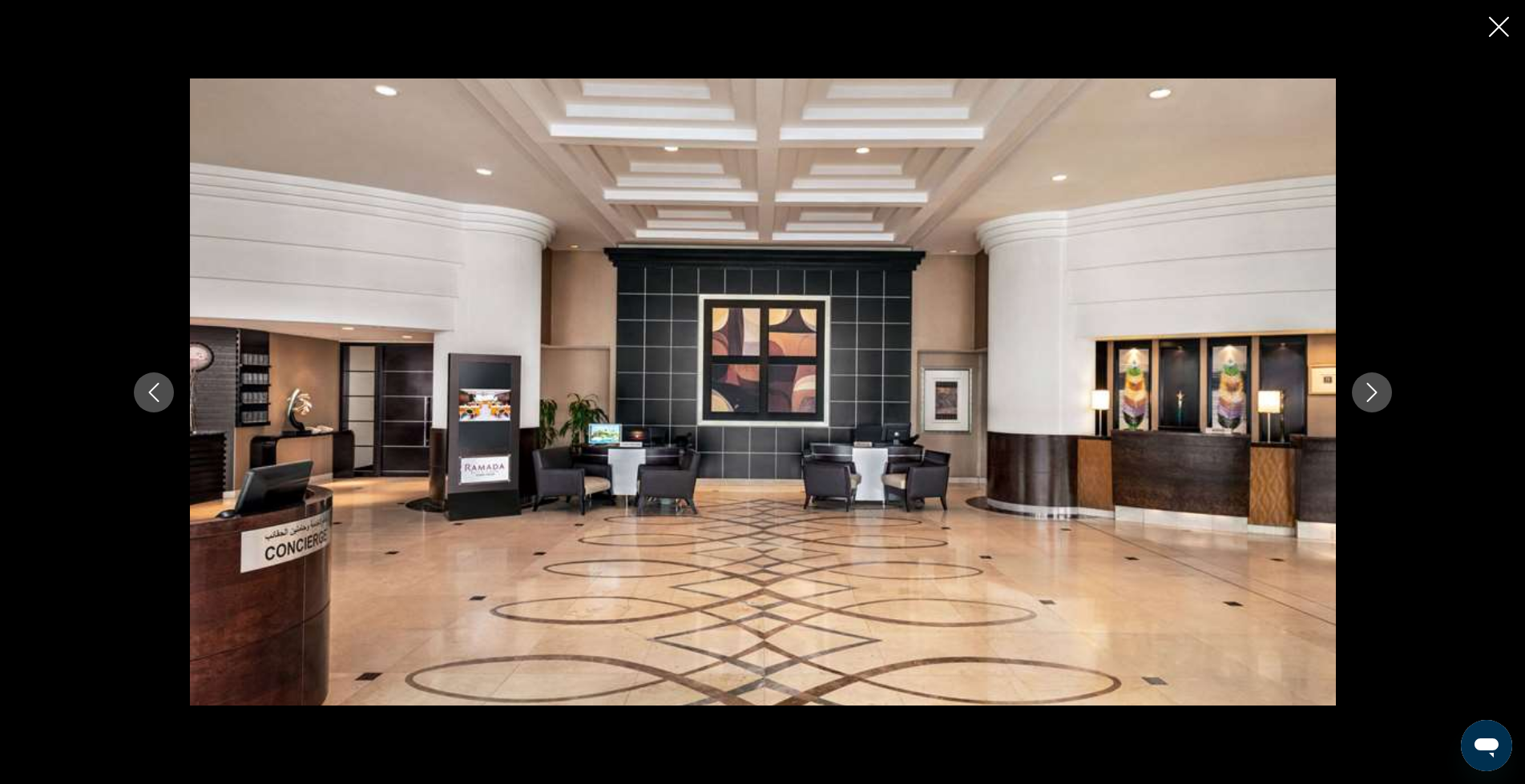
drag, startPoint x: 1360, startPoint y: 381, endPoint x: 1373, endPoint y: 394, distance: 18.4
click at [1362, 381] on button "Next image" at bounding box center [1372, 392] width 40 height 40
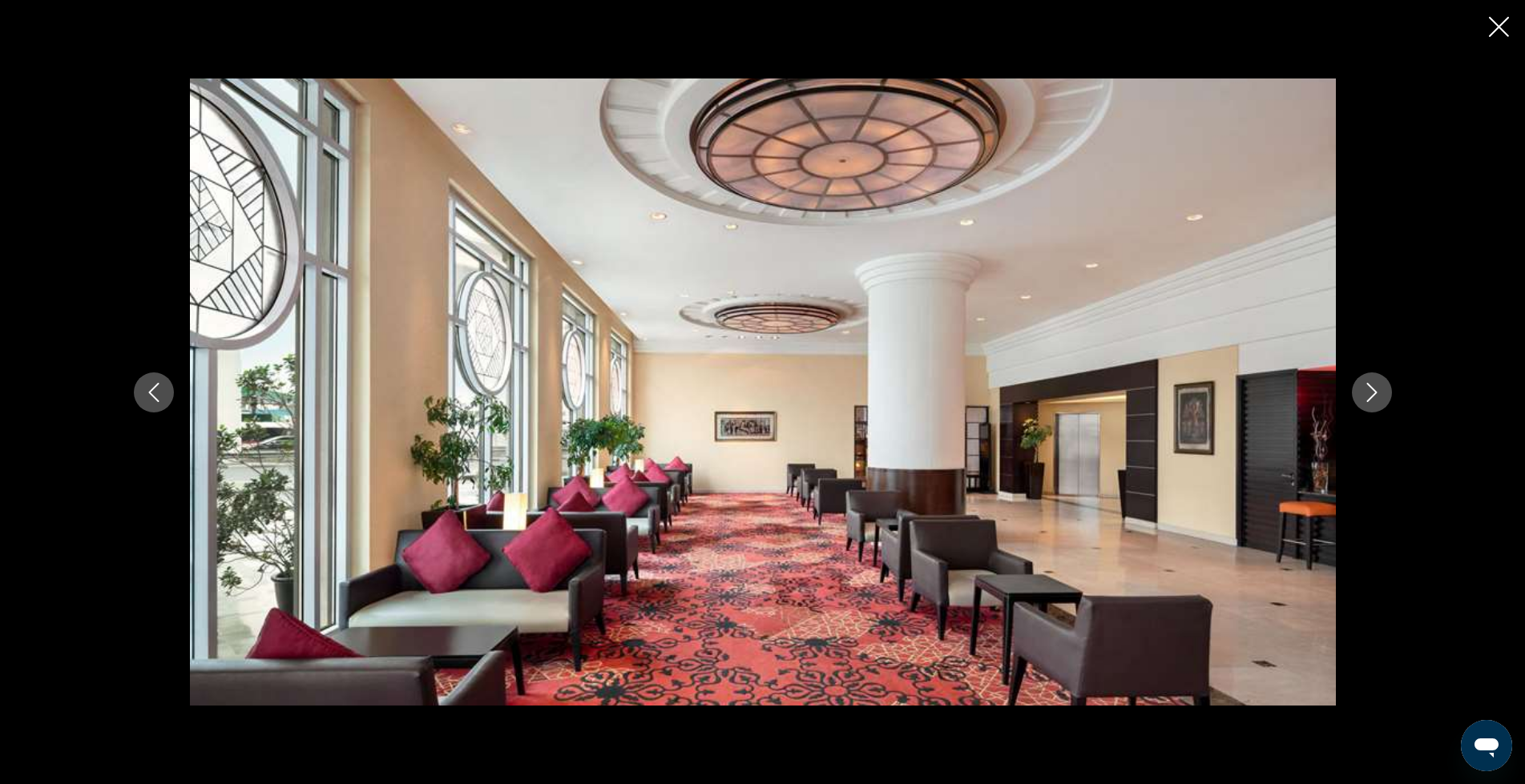
click at [1373, 394] on icon "Next image" at bounding box center [1372, 393] width 19 height 19
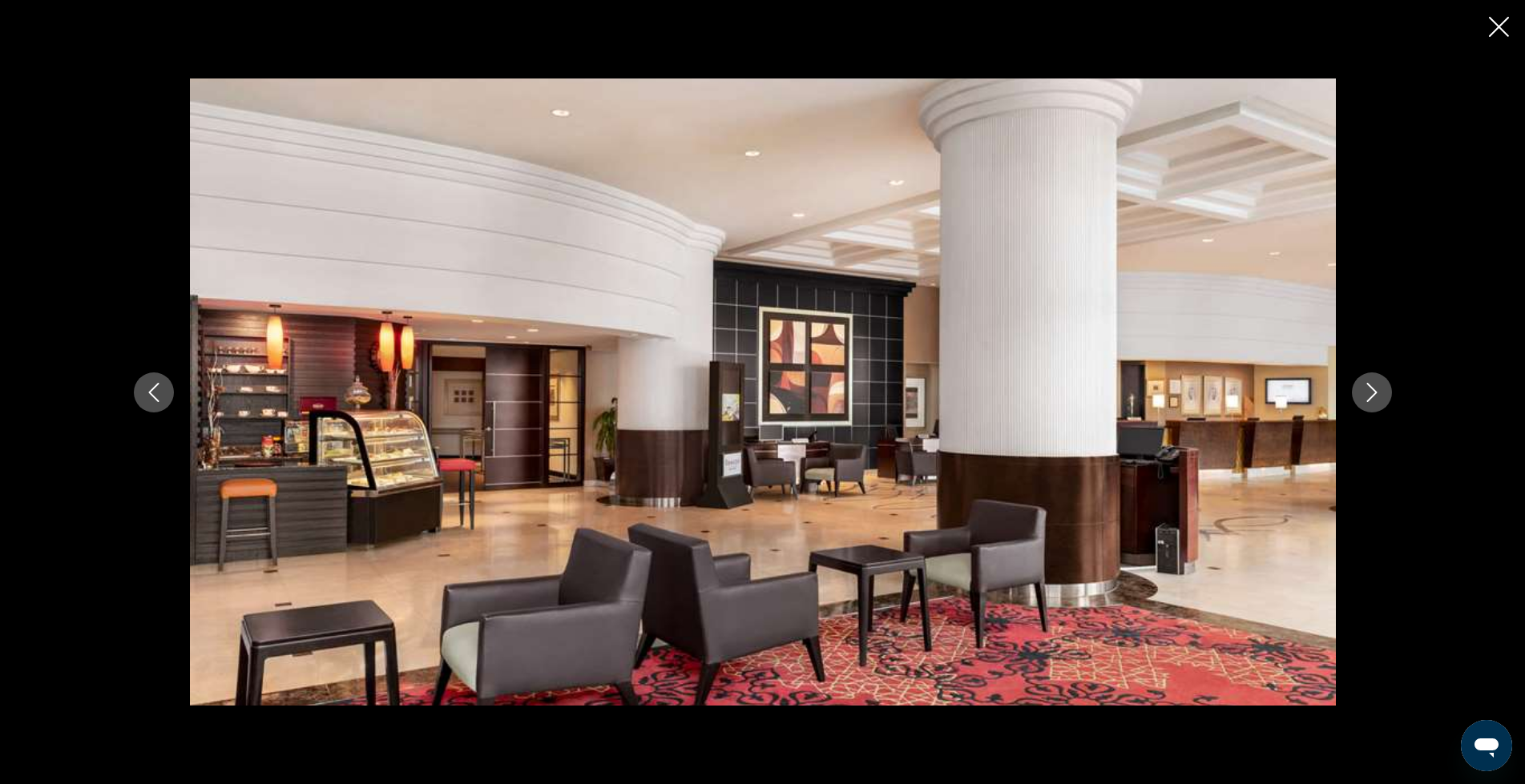
click at [1372, 389] on icon "Next image" at bounding box center [1372, 393] width 19 height 19
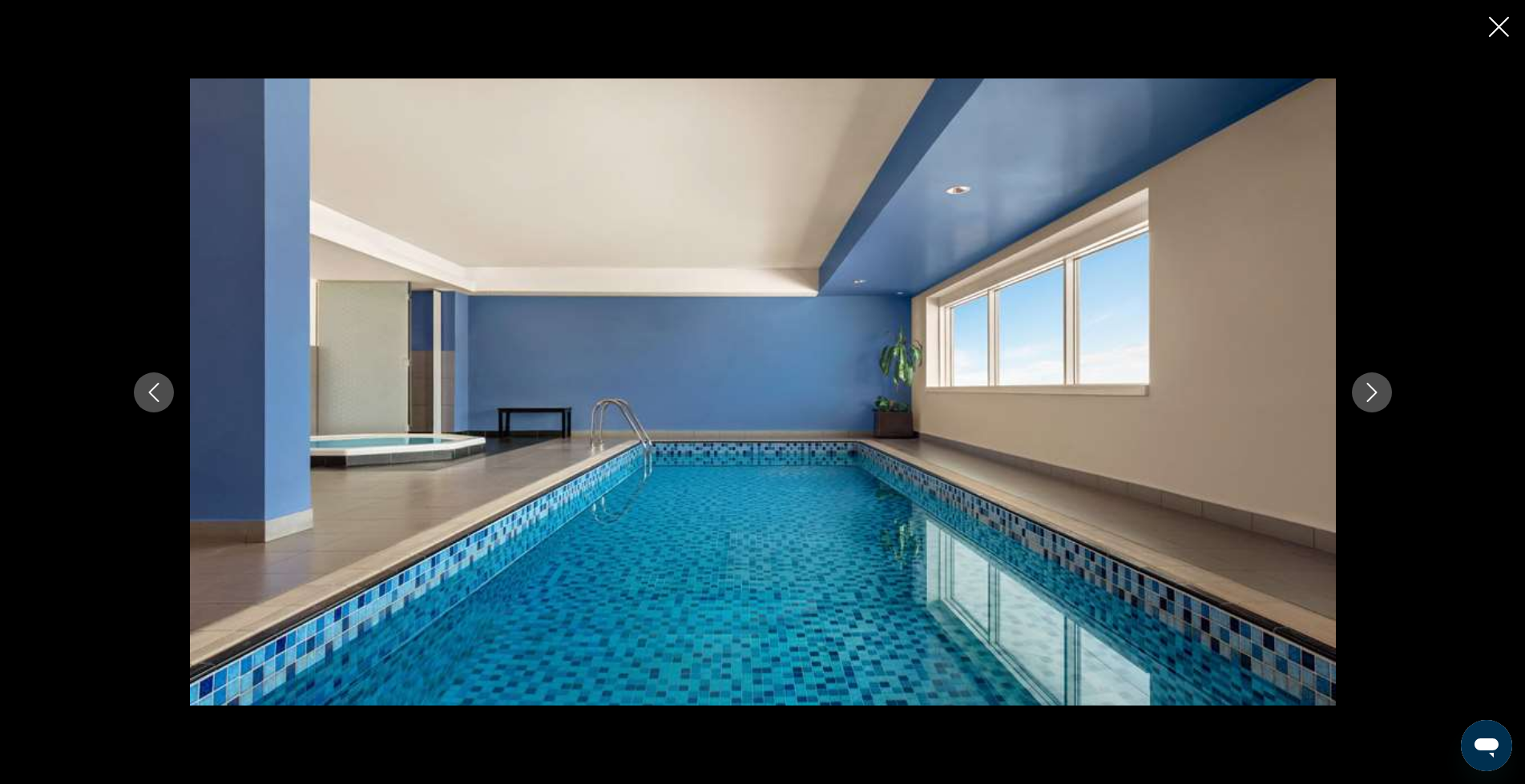
click at [1372, 383] on icon "Next image" at bounding box center [1372, 393] width 19 height 19
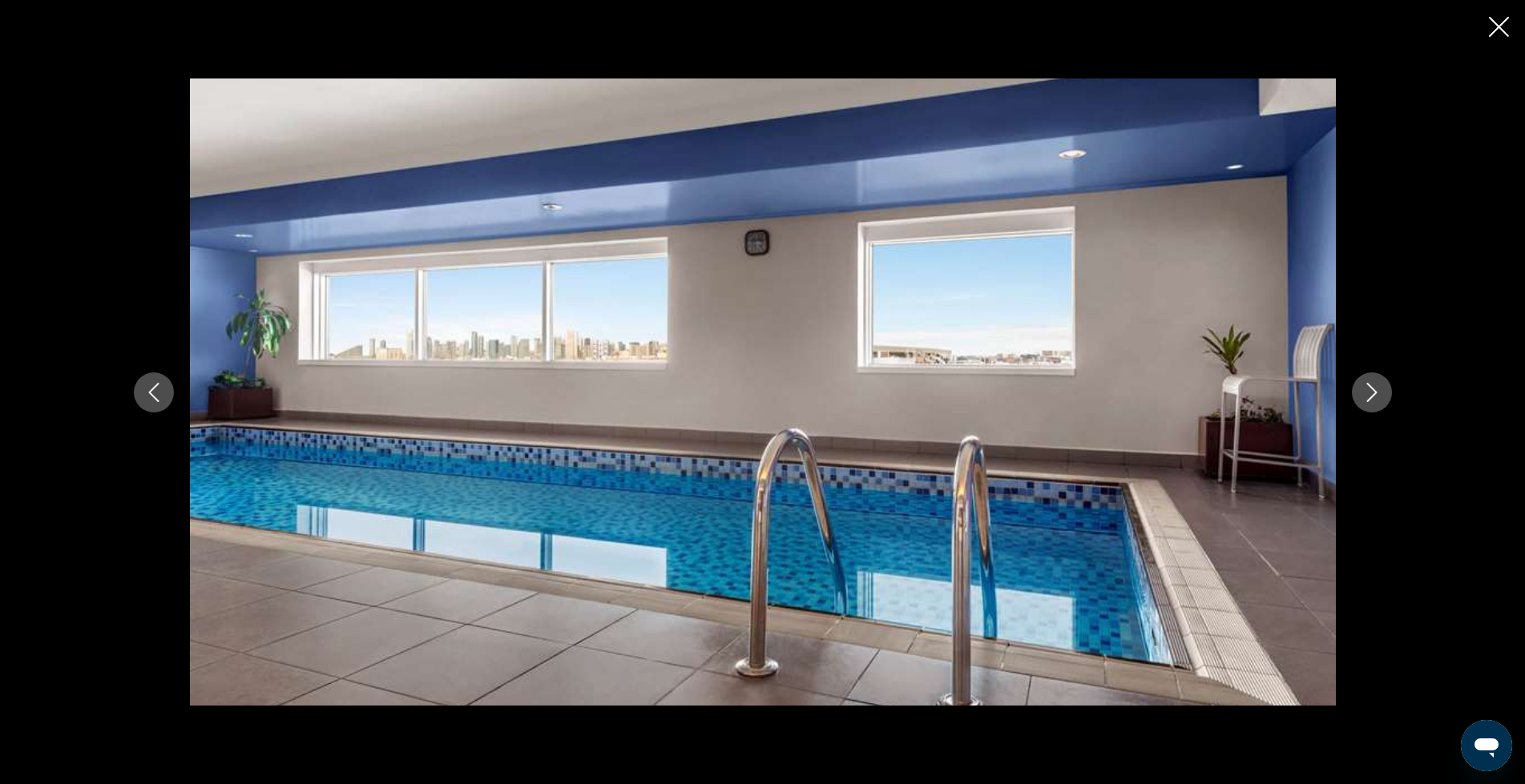
click at [1372, 383] on icon "Next image" at bounding box center [1372, 393] width 19 height 19
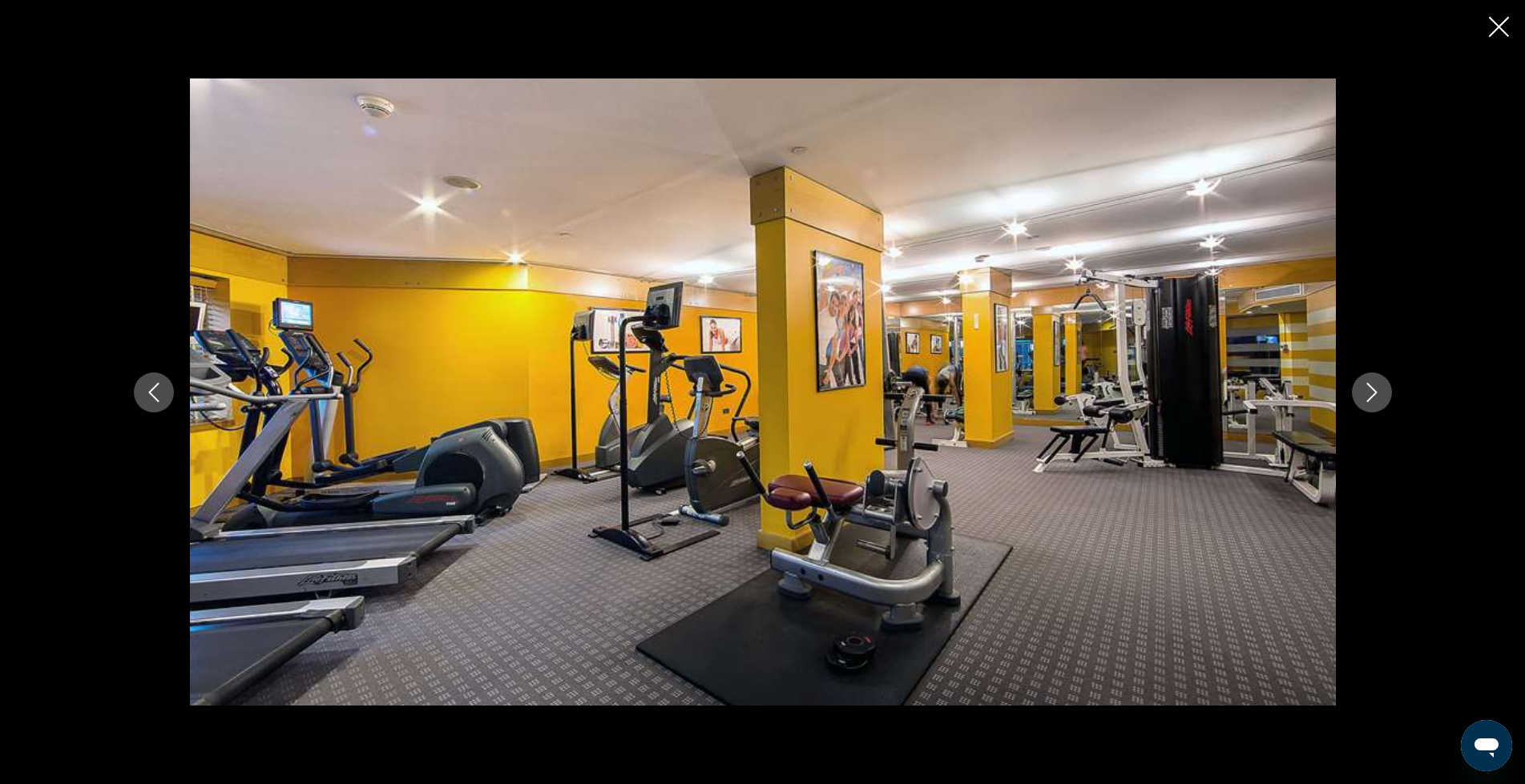
click at [1372, 383] on icon "Next image" at bounding box center [1372, 393] width 19 height 19
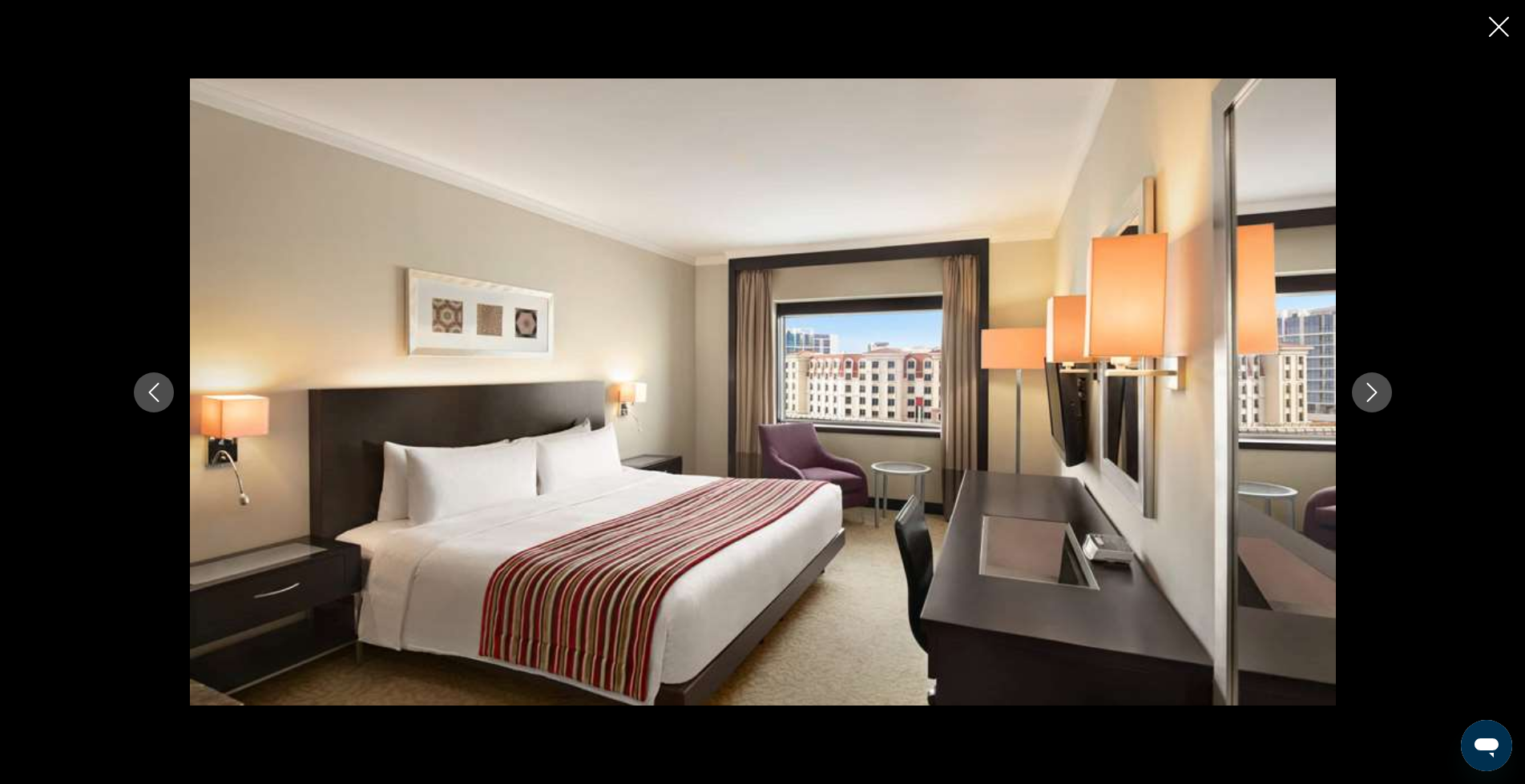
click at [1372, 383] on icon "Next image" at bounding box center [1372, 393] width 19 height 19
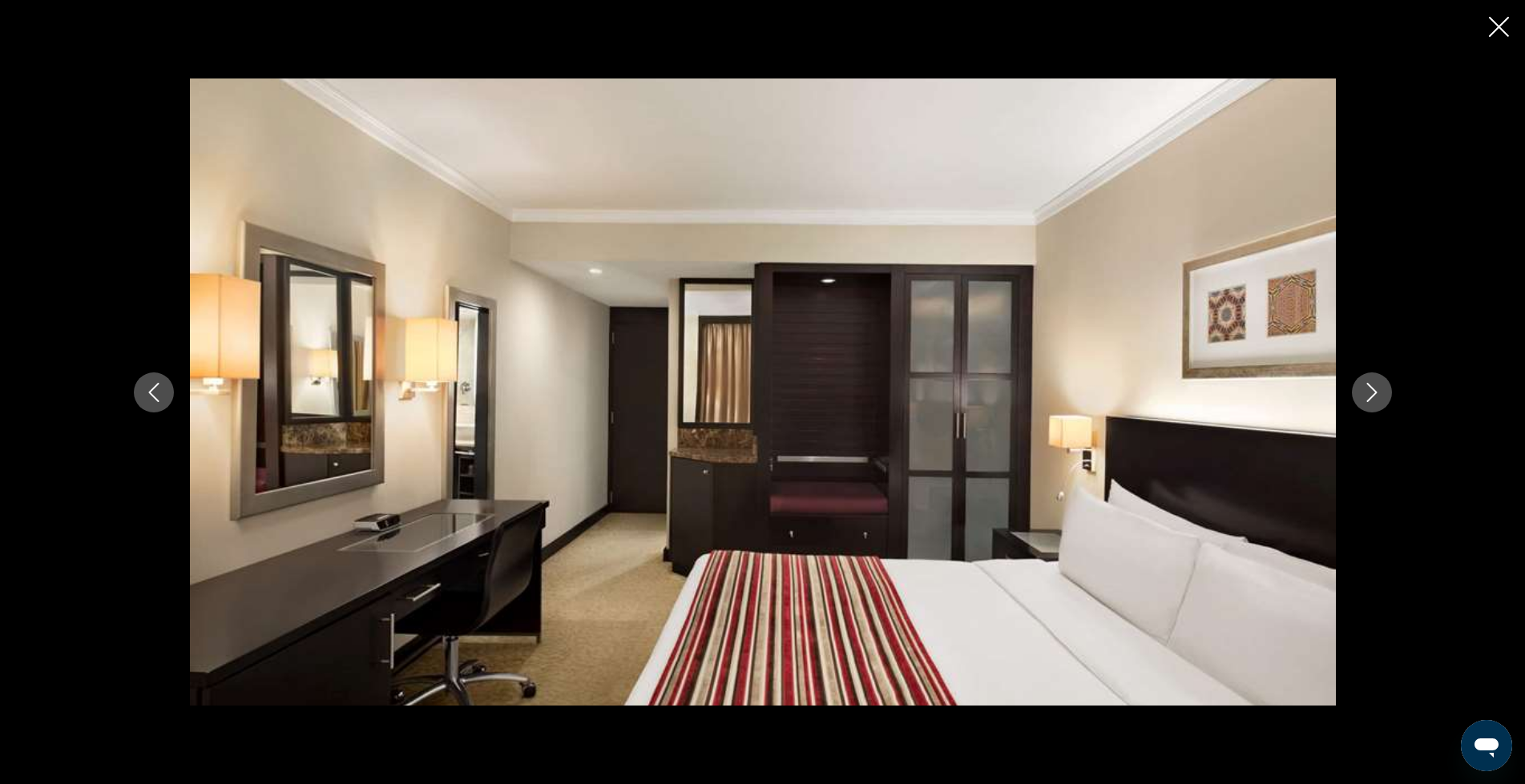
click at [1372, 383] on icon "Next image" at bounding box center [1372, 393] width 19 height 19
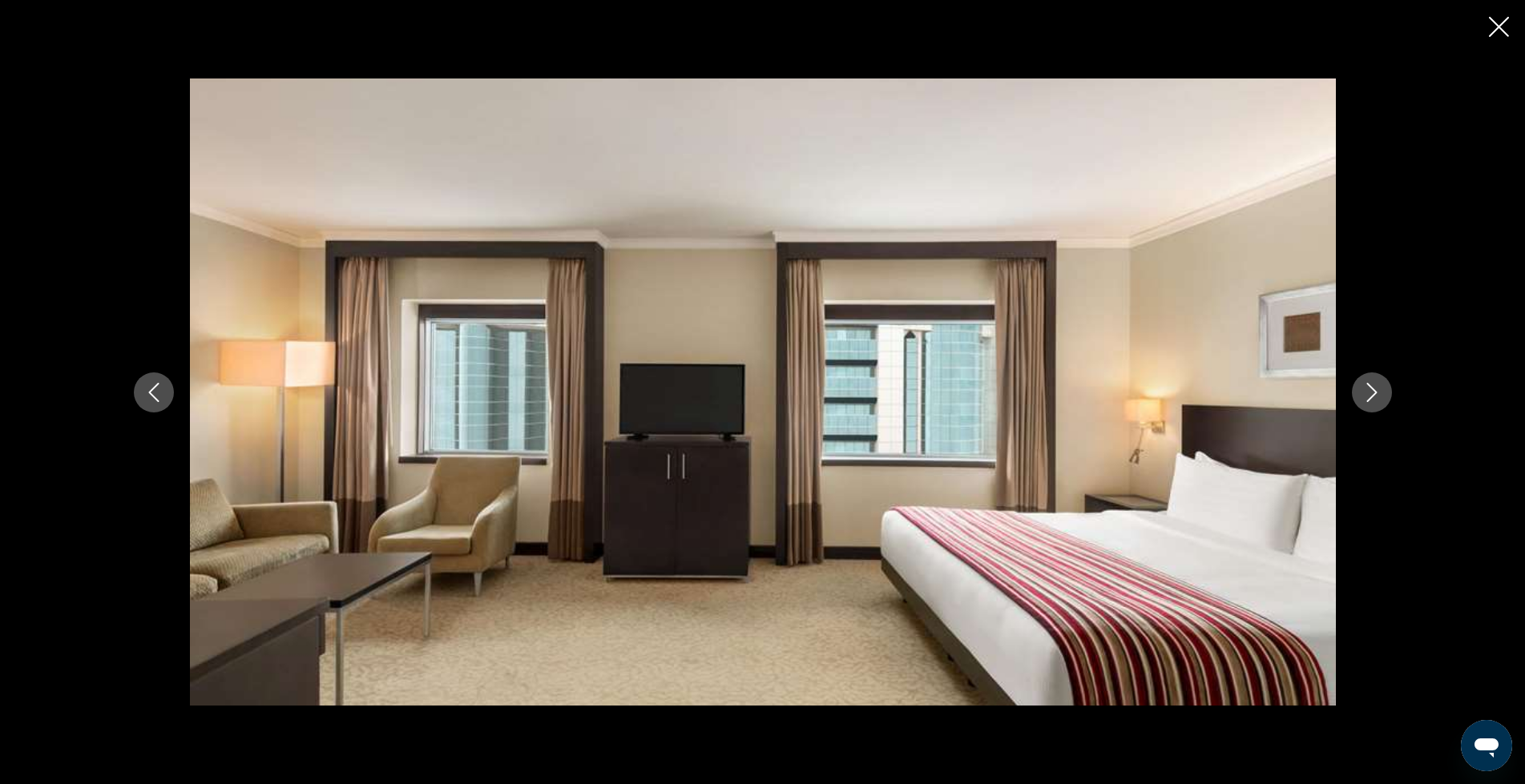
click at [1372, 383] on icon "Next image" at bounding box center [1372, 393] width 19 height 19
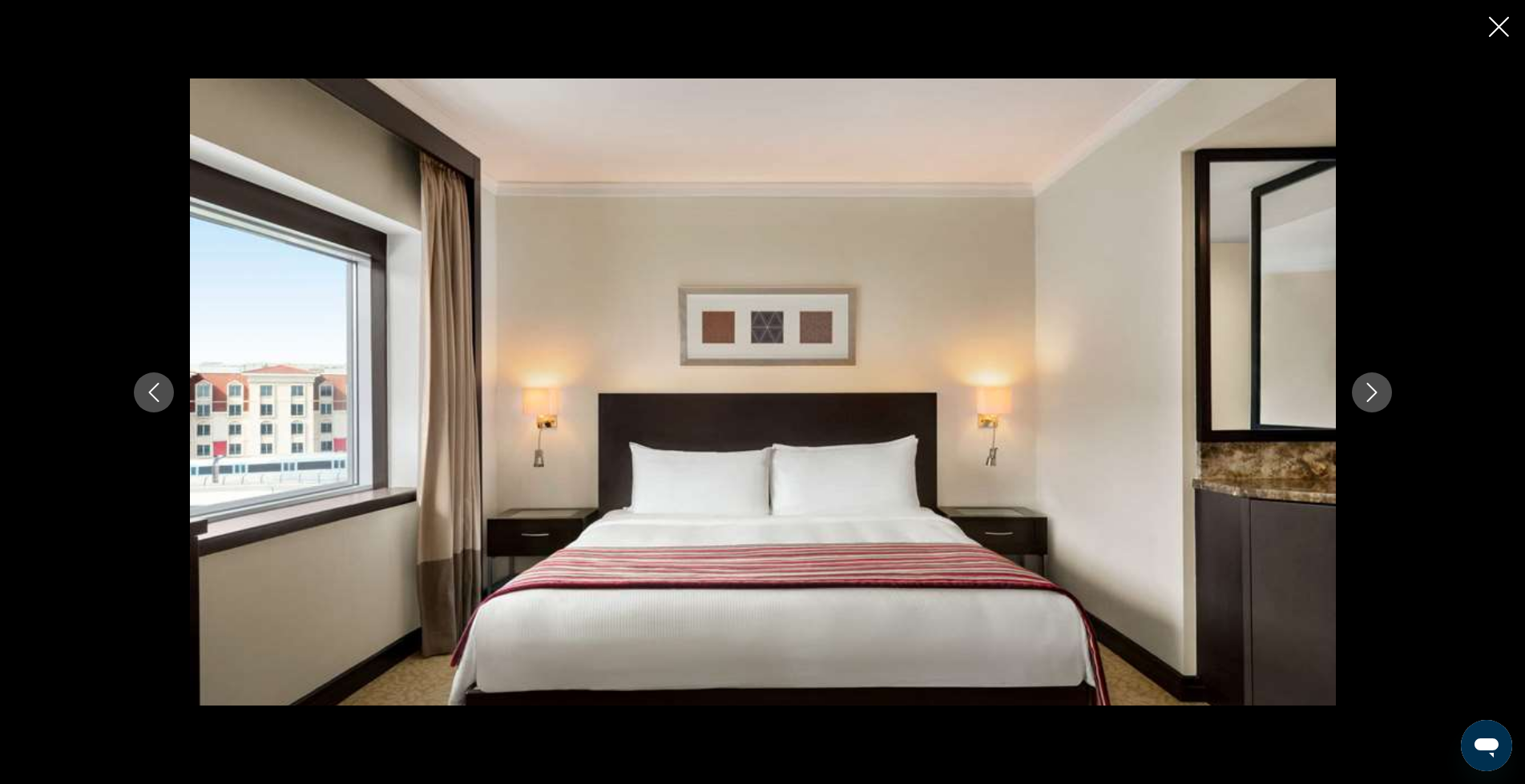
click at [1372, 383] on icon "Next image" at bounding box center [1372, 393] width 19 height 19
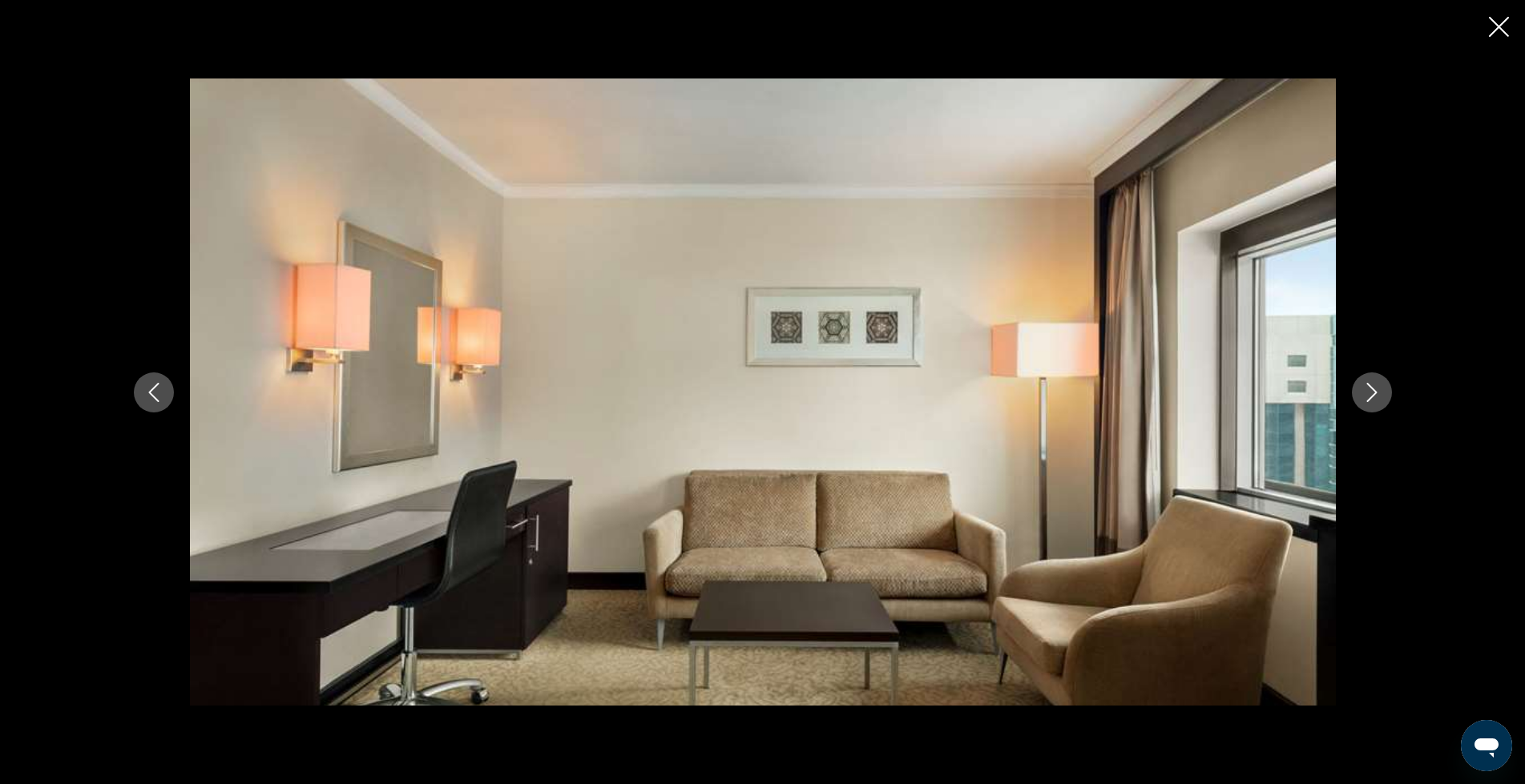
click at [1372, 383] on icon "Next image" at bounding box center [1372, 393] width 19 height 19
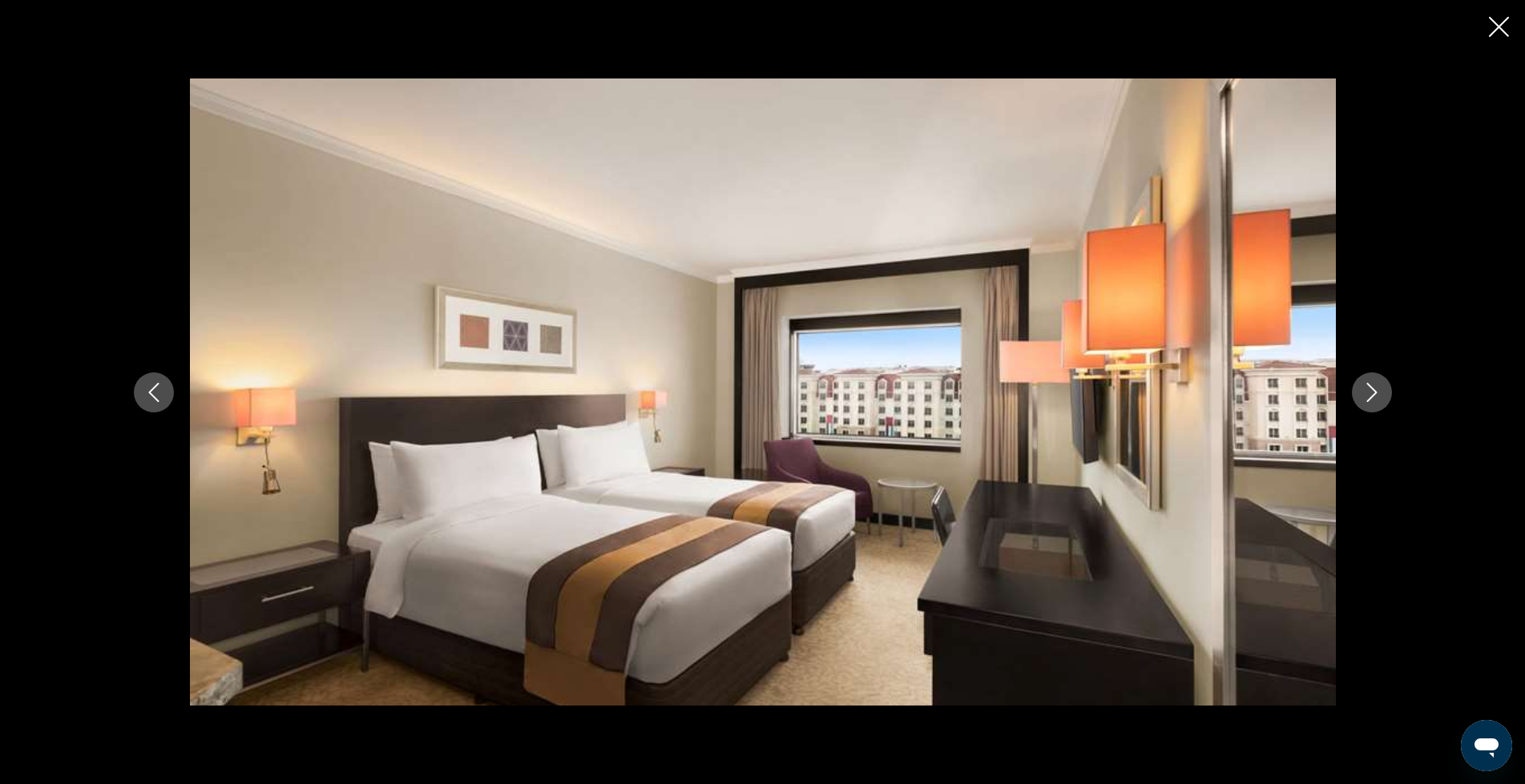
click at [1372, 383] on icon "Next image" at bounding box center [1372, 393] width 19 height 19
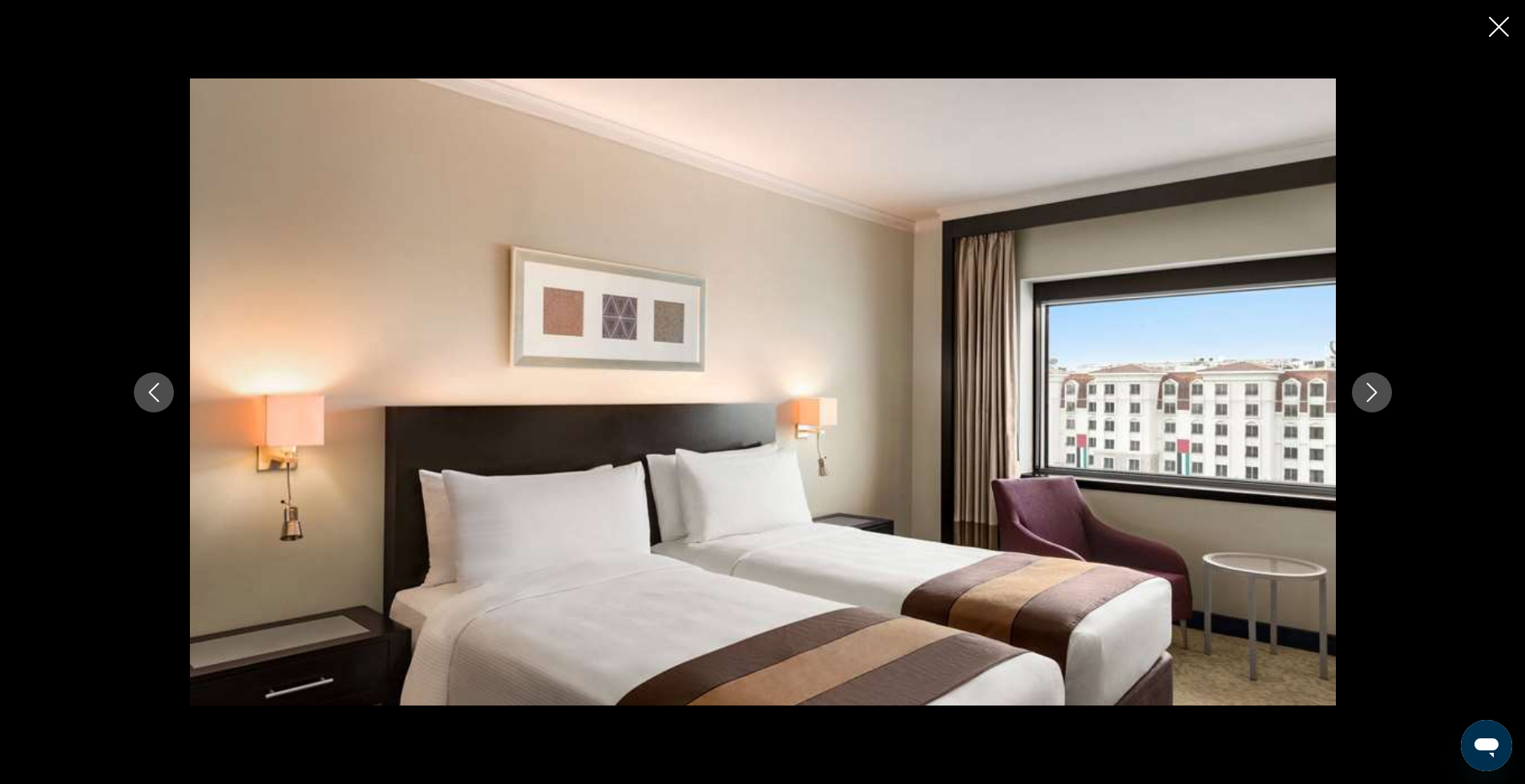
click at [1372, 383] on icon "Next image" at bounding box center [1372, 393] width 19 height 19
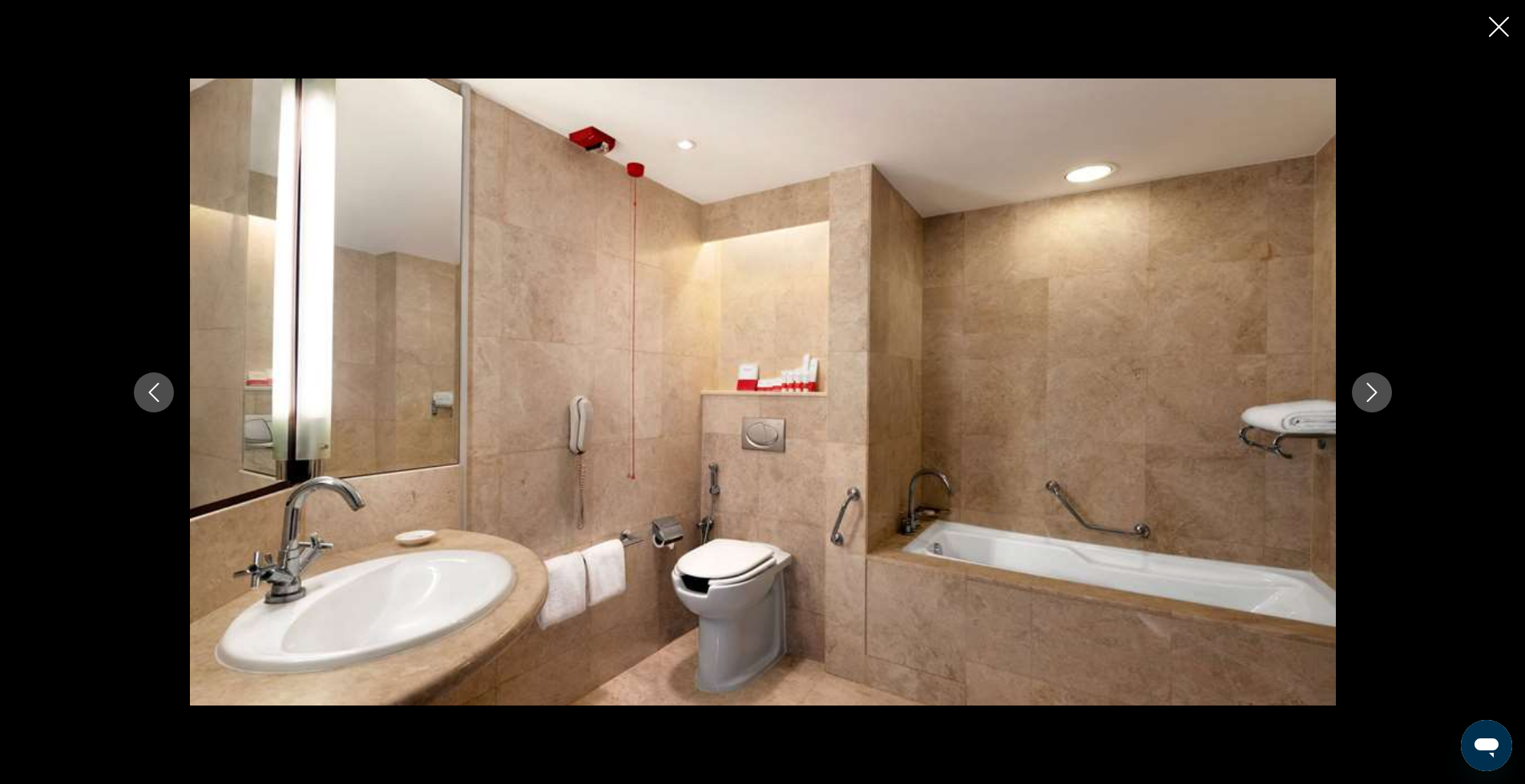
click at [1372, 383] on icon "Next image" at bounding box center [1372, 393] width 19 height 19
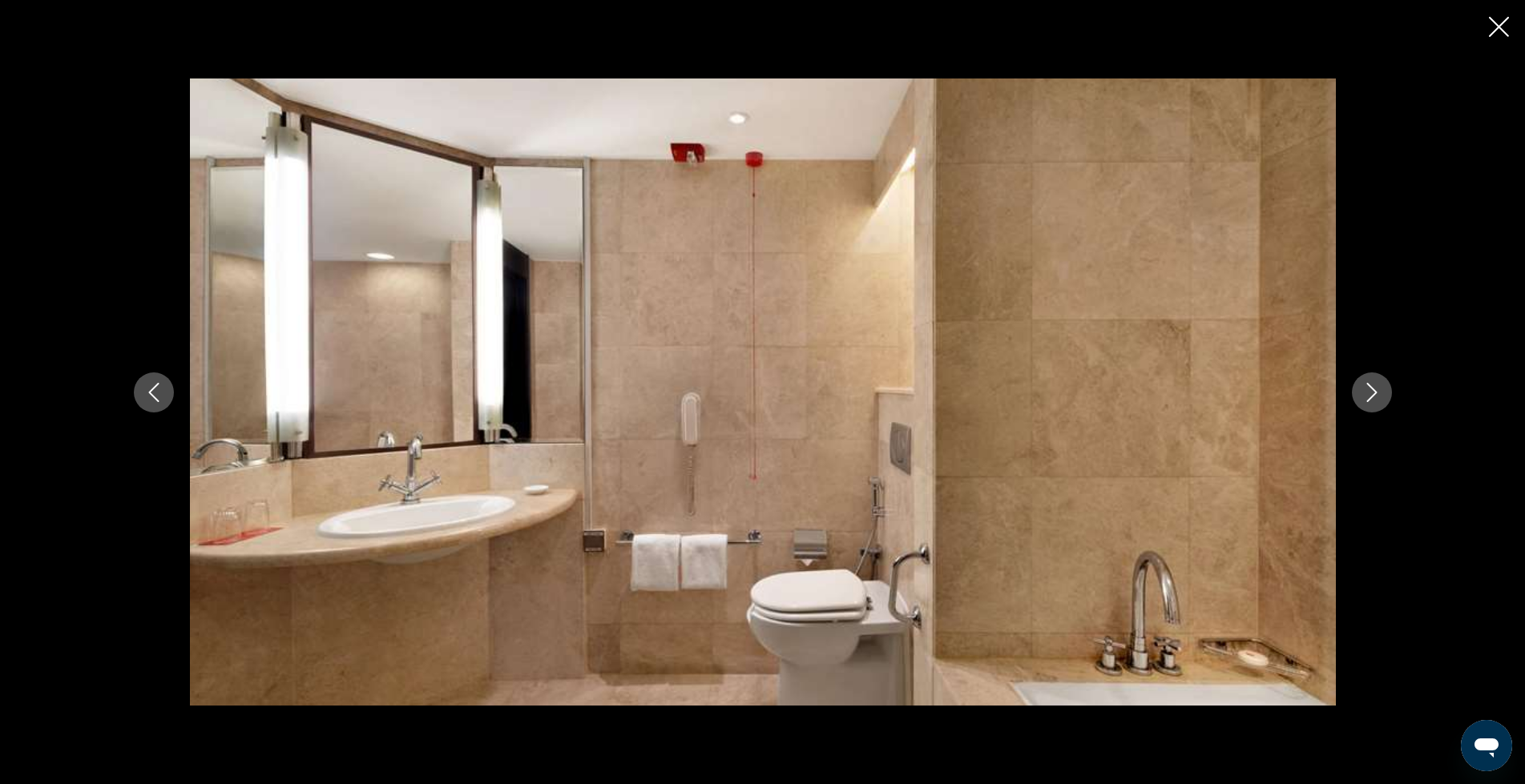
click at [1372, 383] on icon "Next image" at bounding box center [1372, 393] width 19 height 19
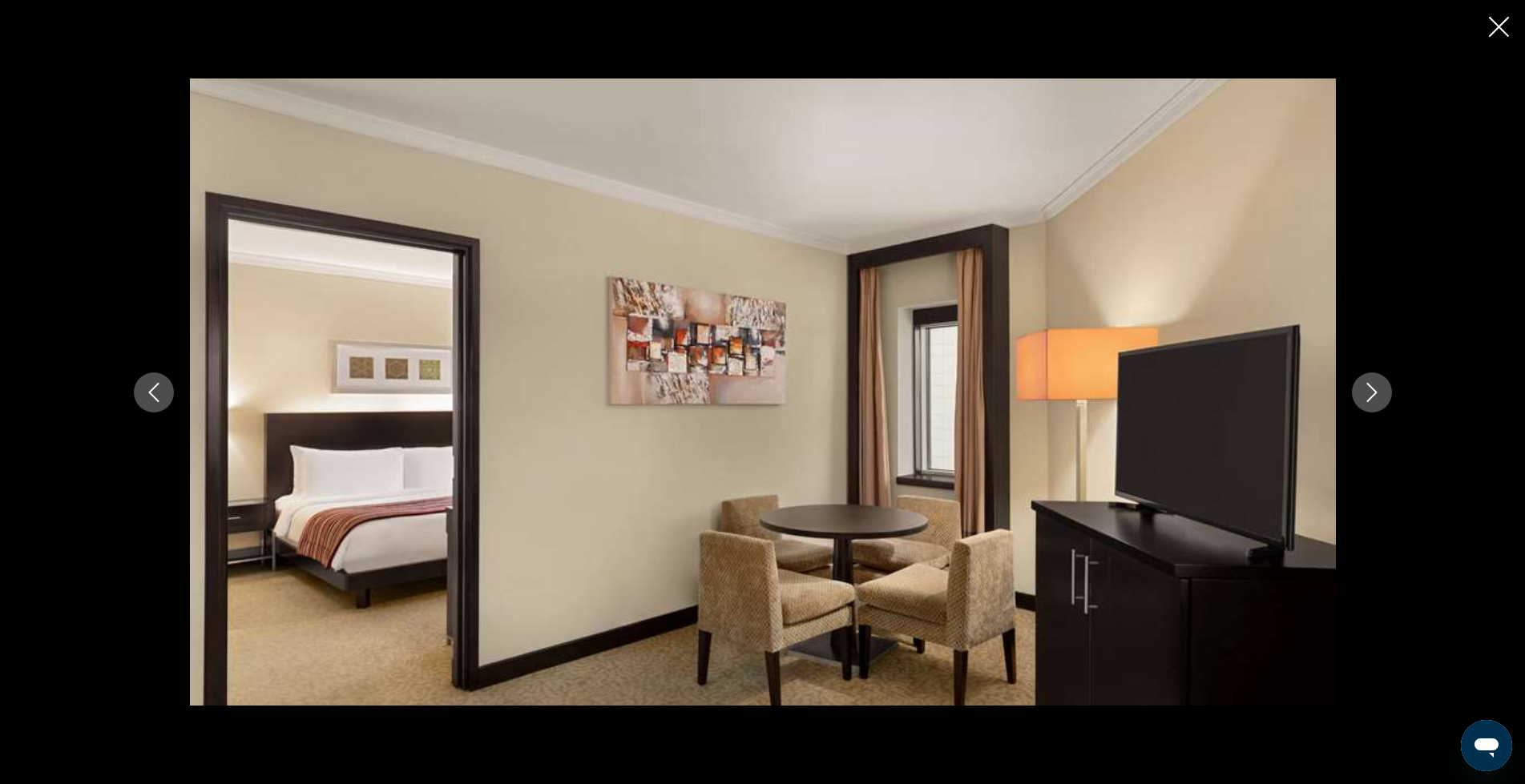
click at [1372, 383] on icon "Next image" at bounding box center [1372, 393] width 19 height 19
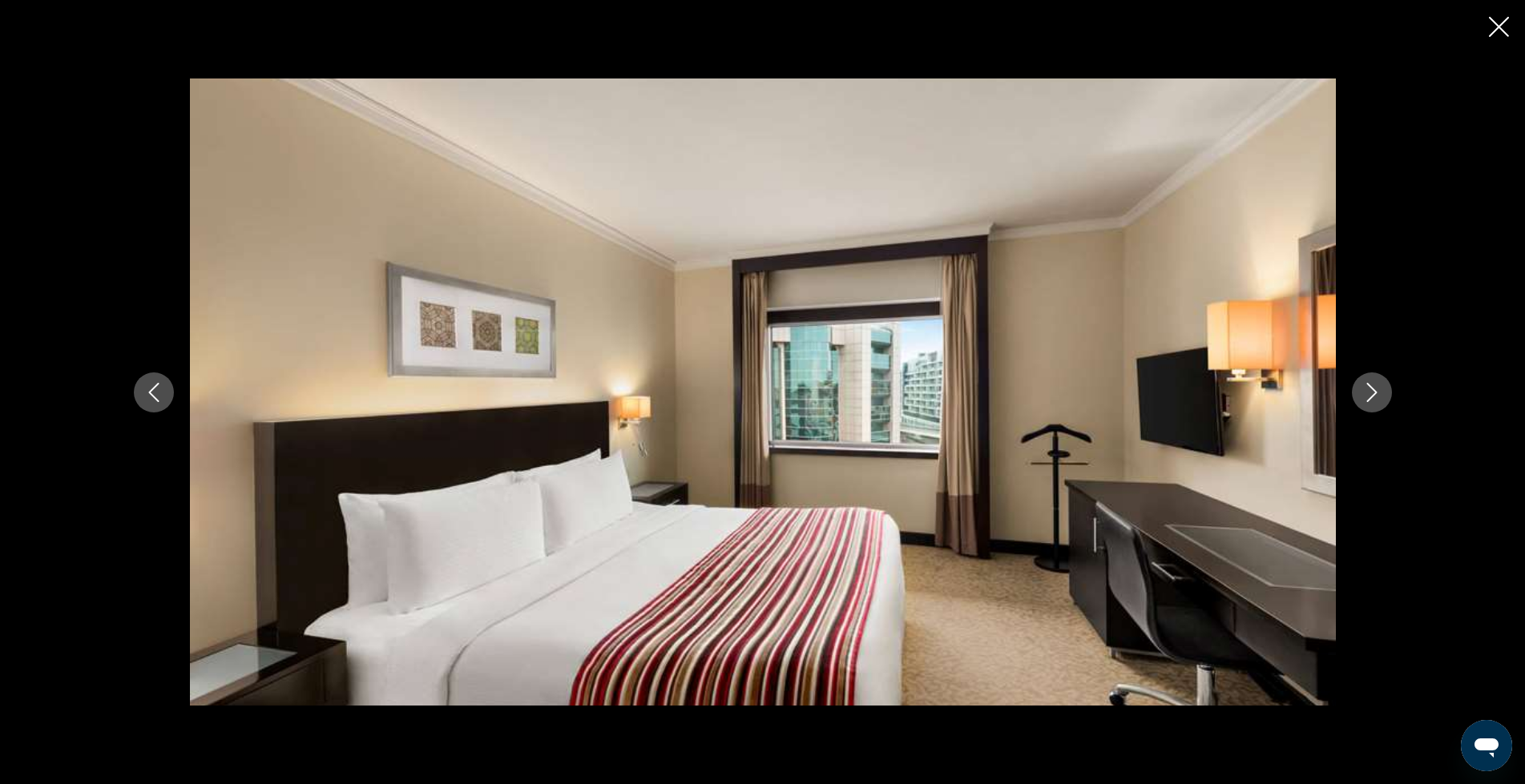
click at [1497, 13] on div "prev next" at bounding box center [762, 392] width 1525 height 784
click at [1357, 394] on button "Next image" at bounding box center [1372, 392] width 40 height 40
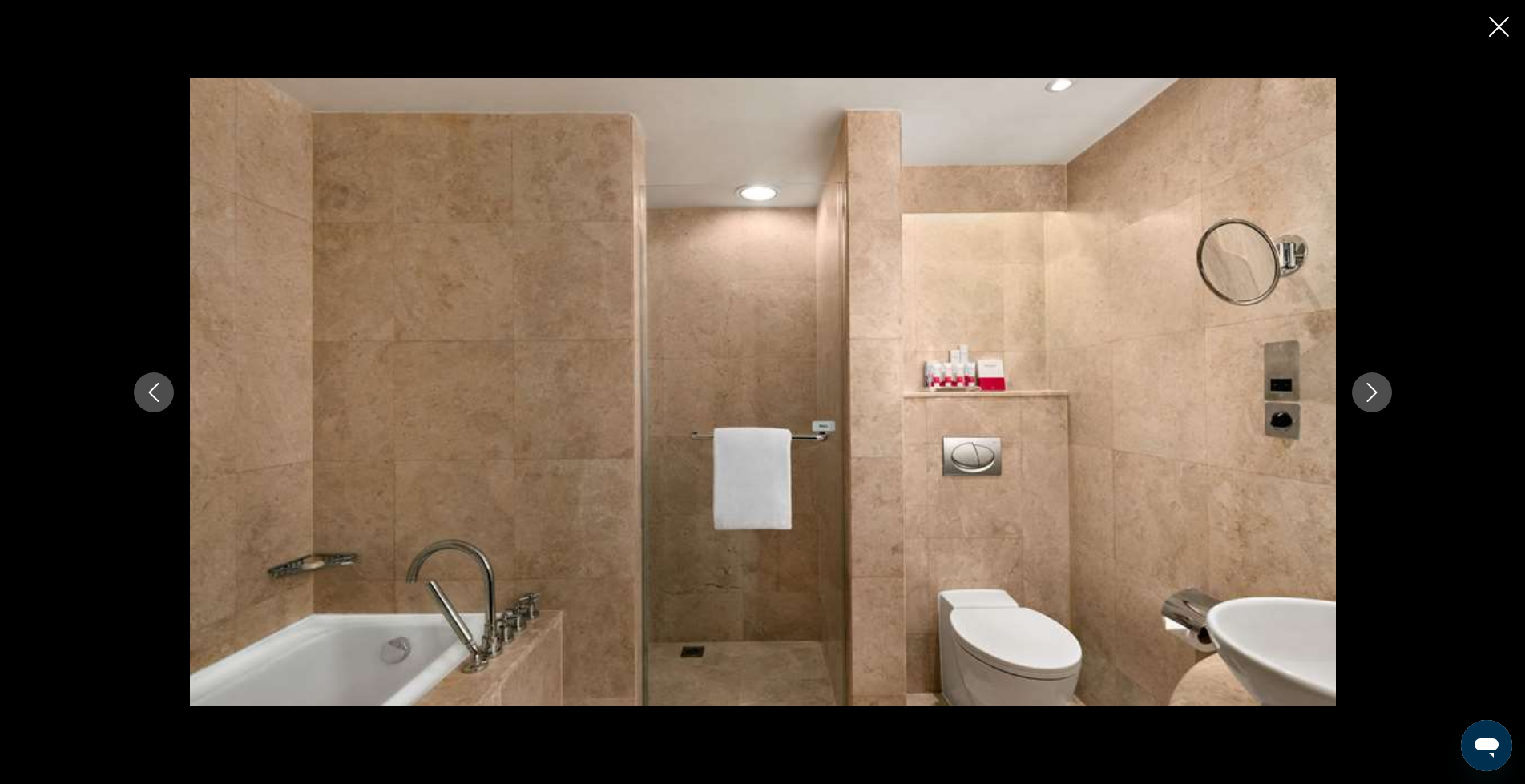
click at [1357, 394] on button "Next image" at bounding box center [1372, 392] width 40 height 40
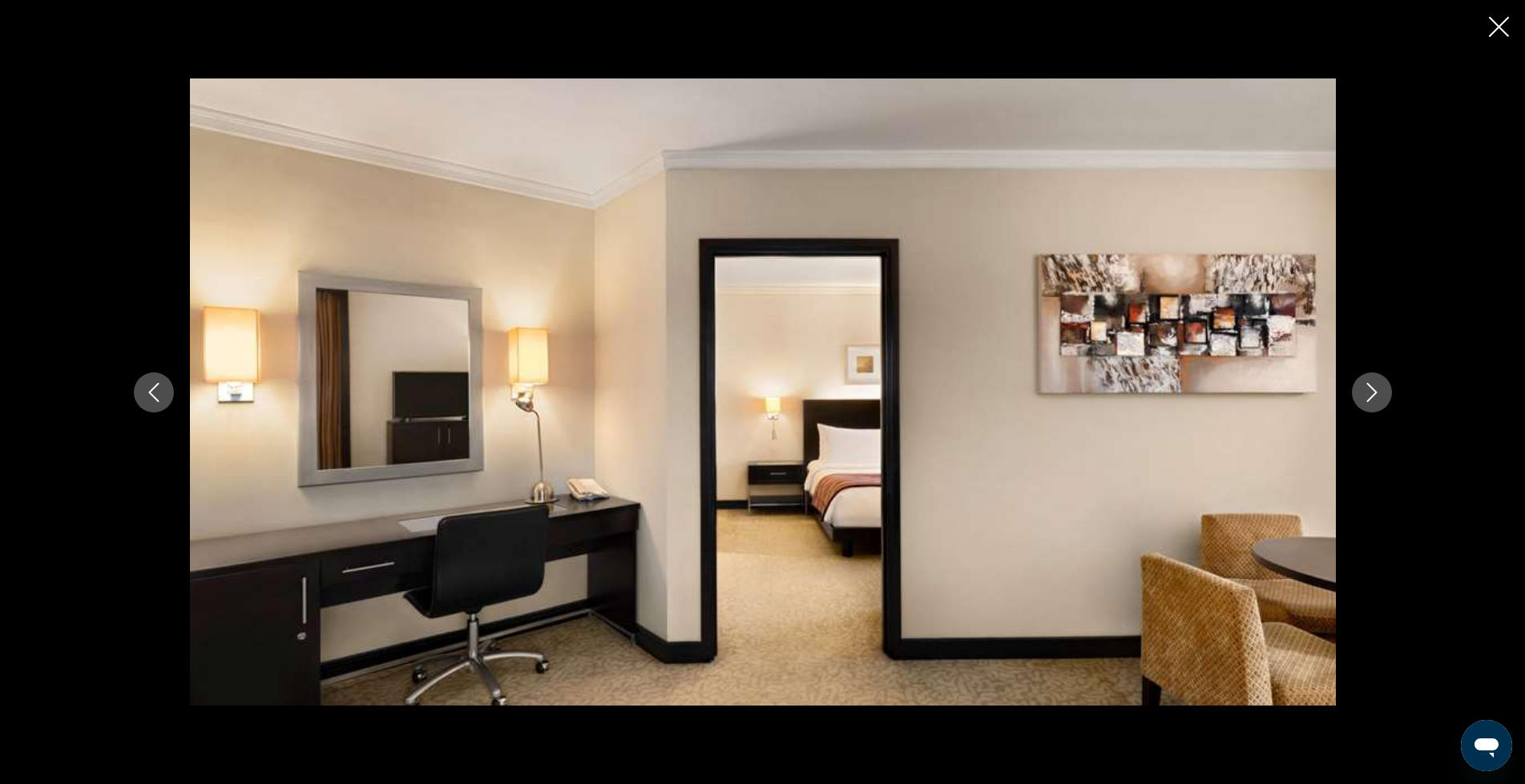
click at [1357, 394] on button "Next image" at bounding box center [1372, 392] width 40 height 40
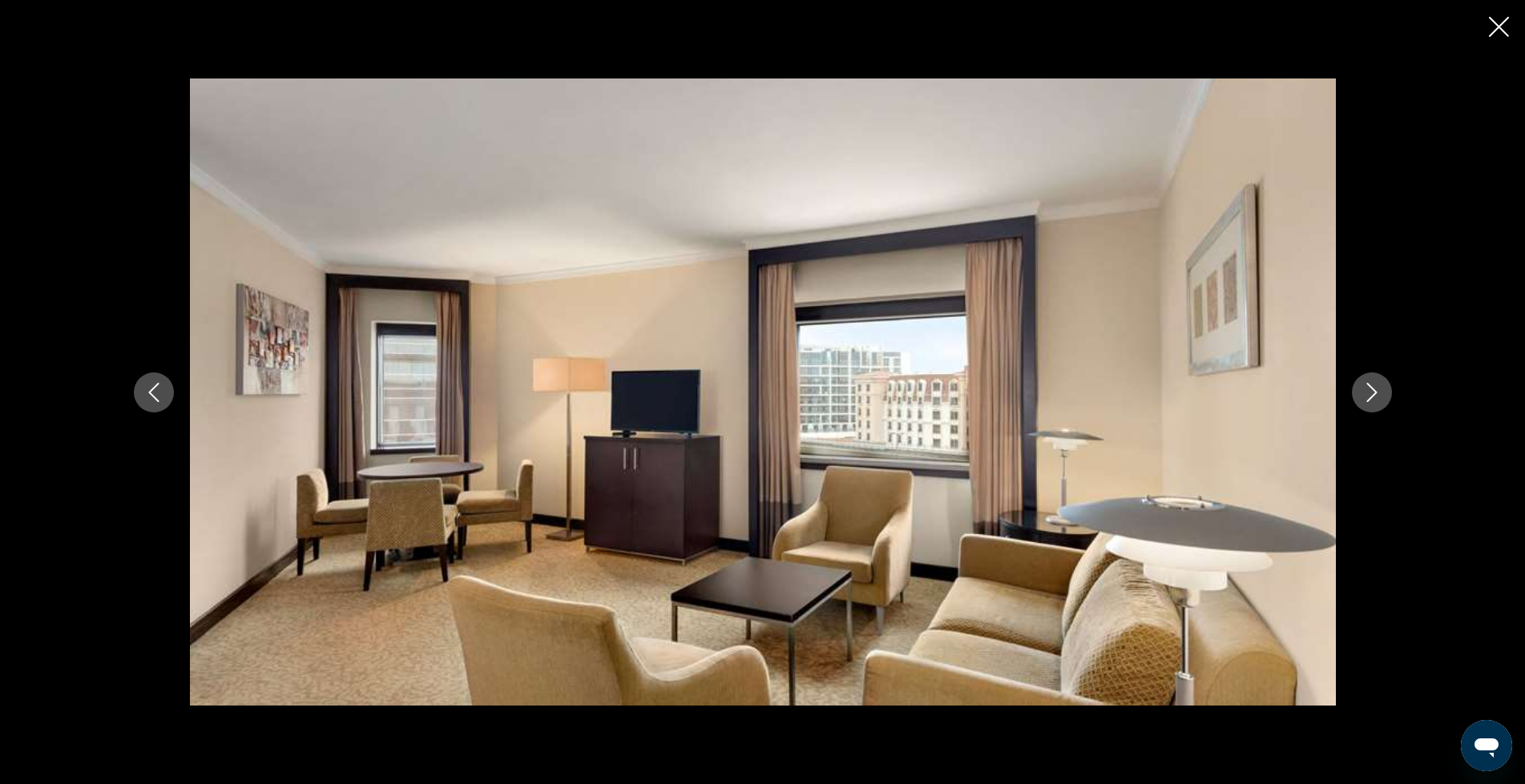
click at [1357, 394] on button "Next image" at bounding box center [1372, 392] width 40 height 40
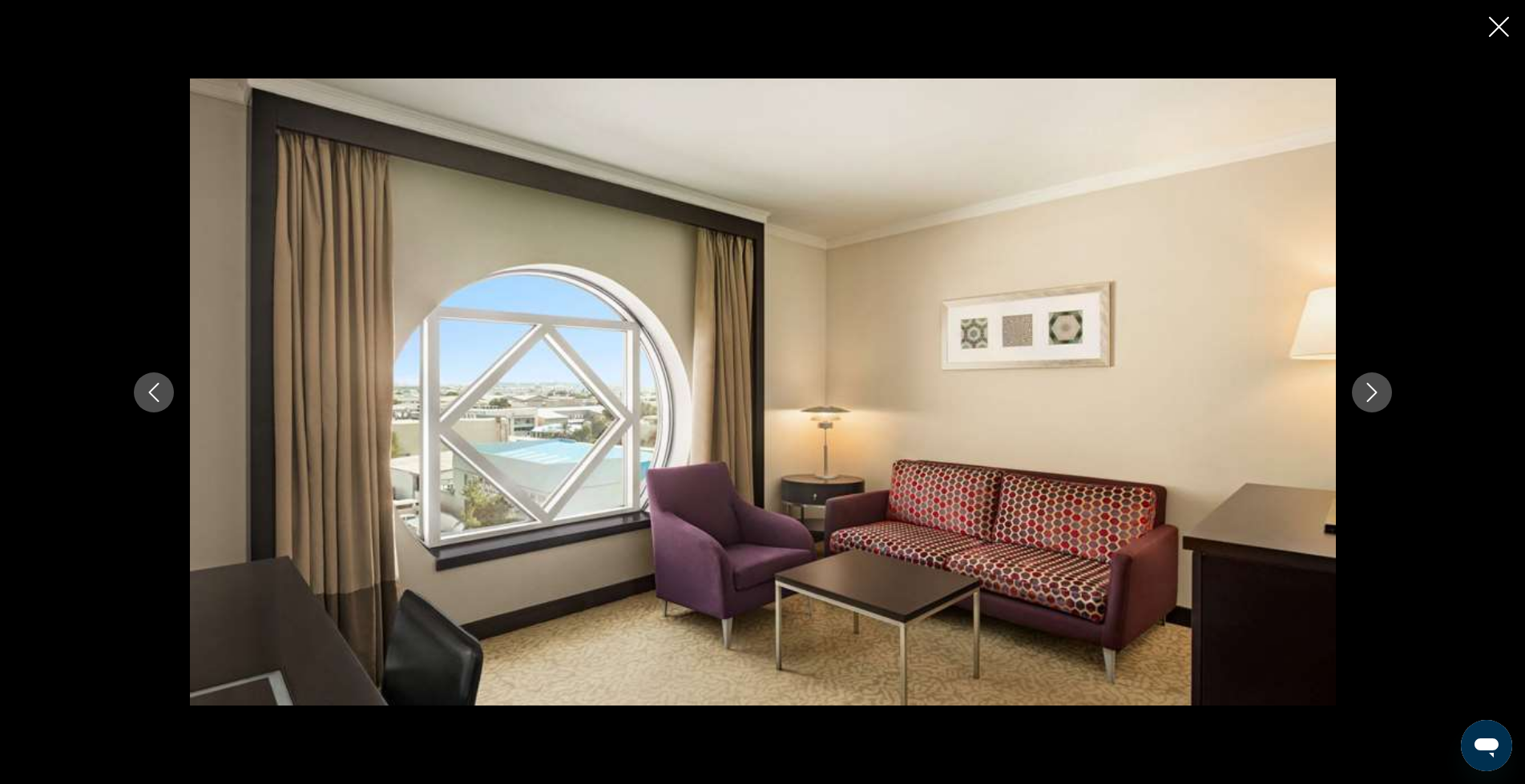
click at [1357, 394] on button "Next image" at bounding box center [1372, 392] width 40 height 40
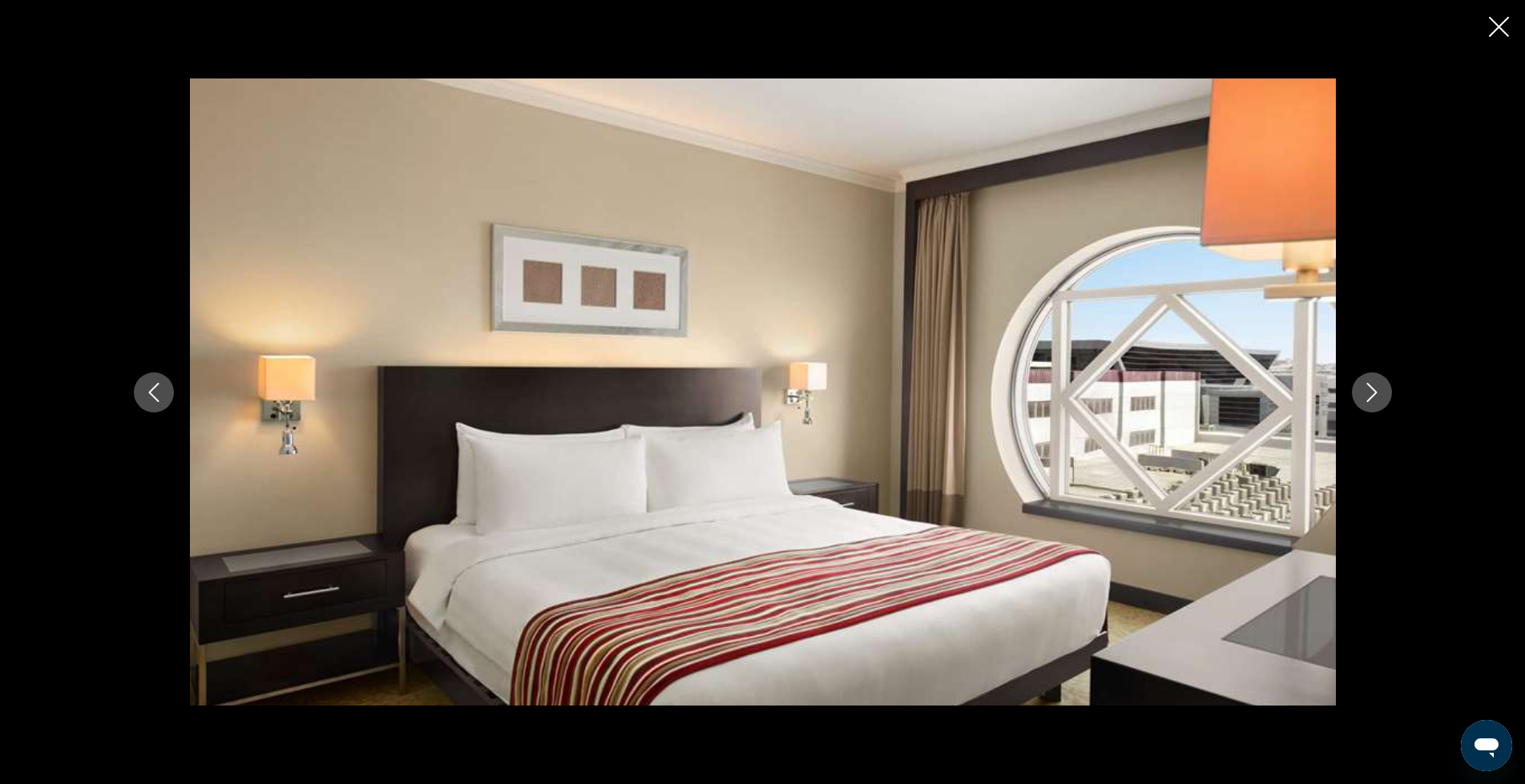
click at [1357, 394] on button "Next image" at bounding box center [1372, 392] width 40 height 40
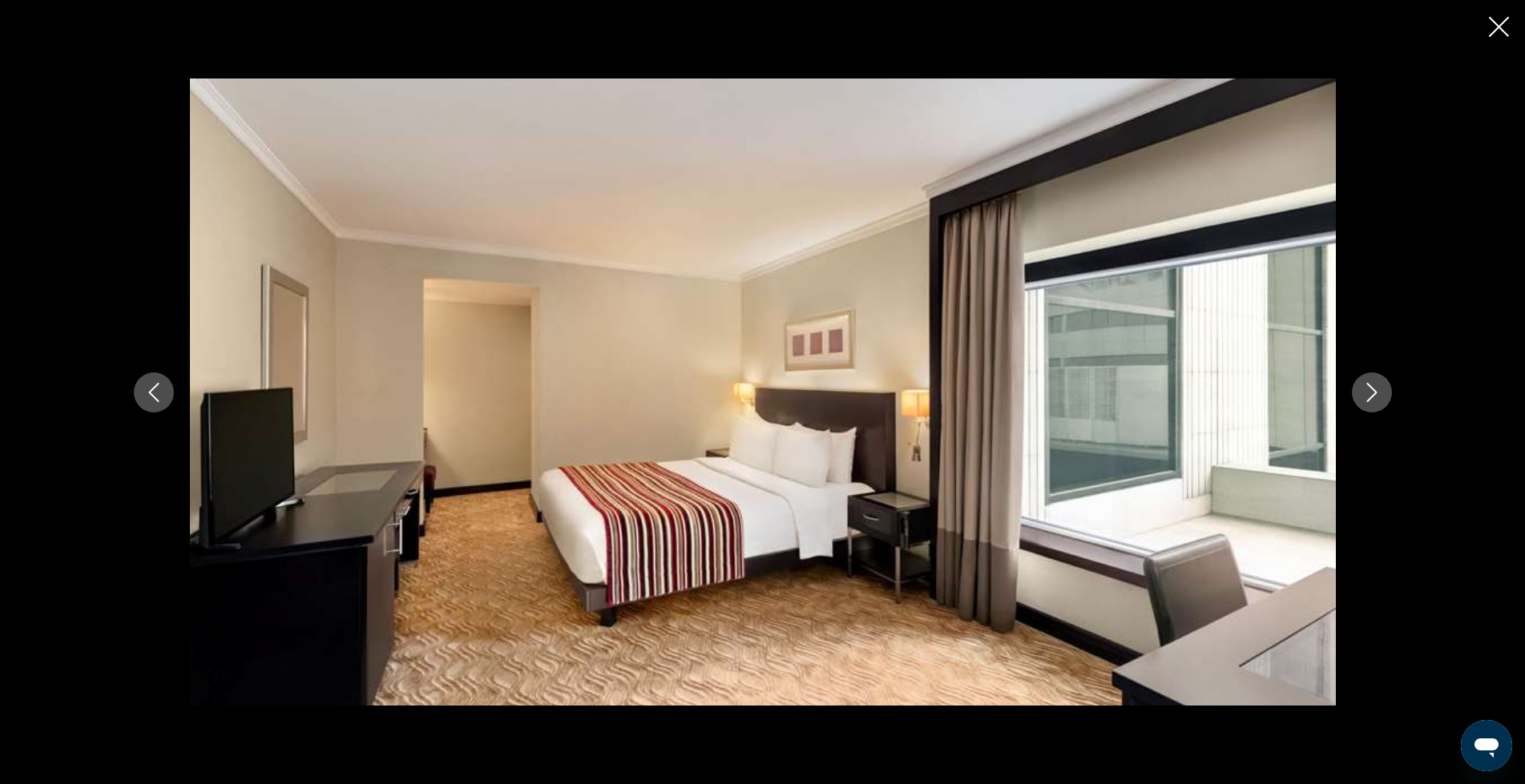
click at [1489, 26] on icon "Close slideshow" at bounding box center [1499, 27] width 20 height 20
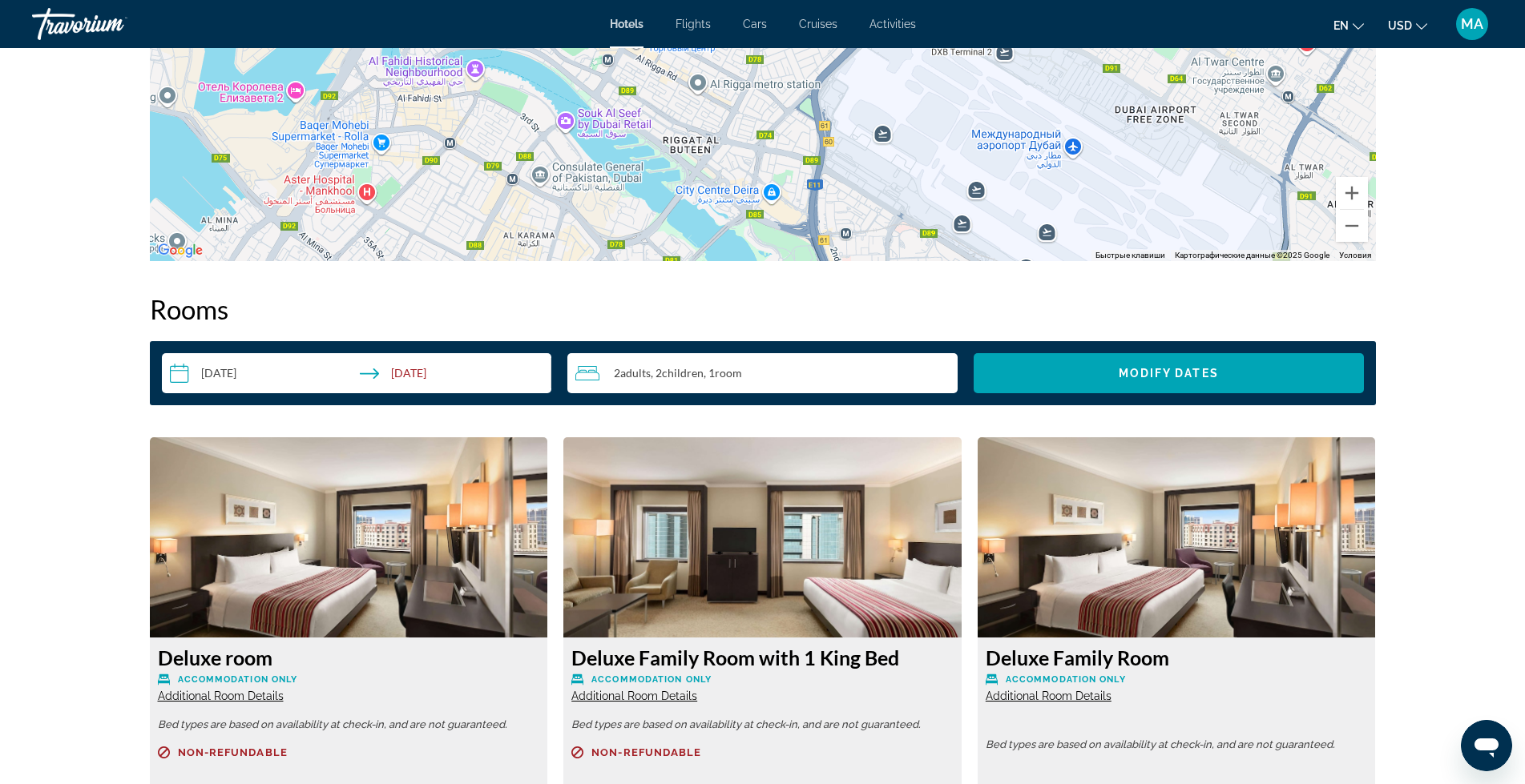
scroll to position [0, 0]
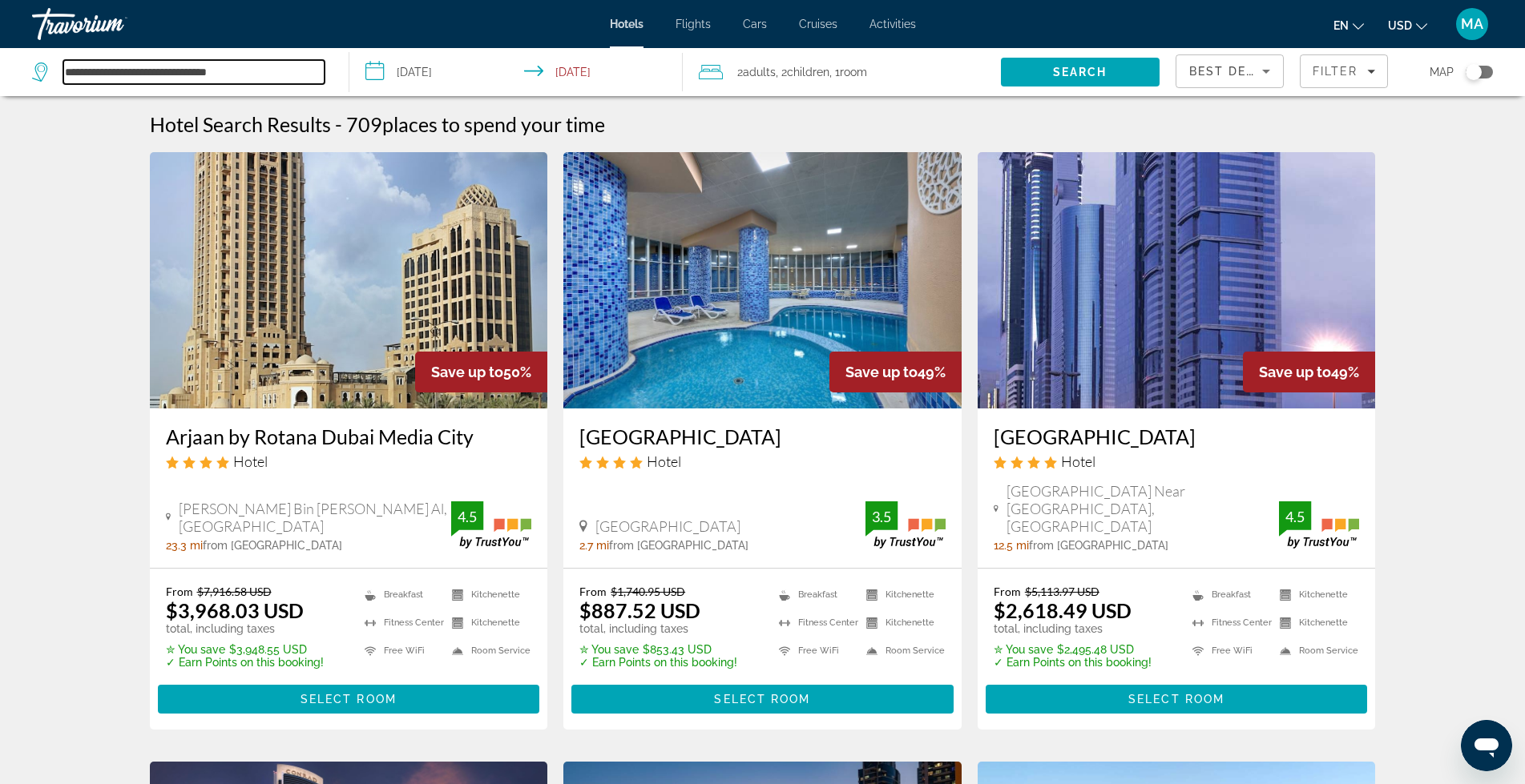
click at [123, 66] on input "**********" at bounding box center [194, 72] width 261 height 24
drag, startPoint x: 236, startPoint y: 65, endPoint x: 0, endPoint y: 64, distance: 236.0
click at [0, 64] on app-destination-search "**********" at bounding box center [175, 71] width 349 height 48
type input "*"
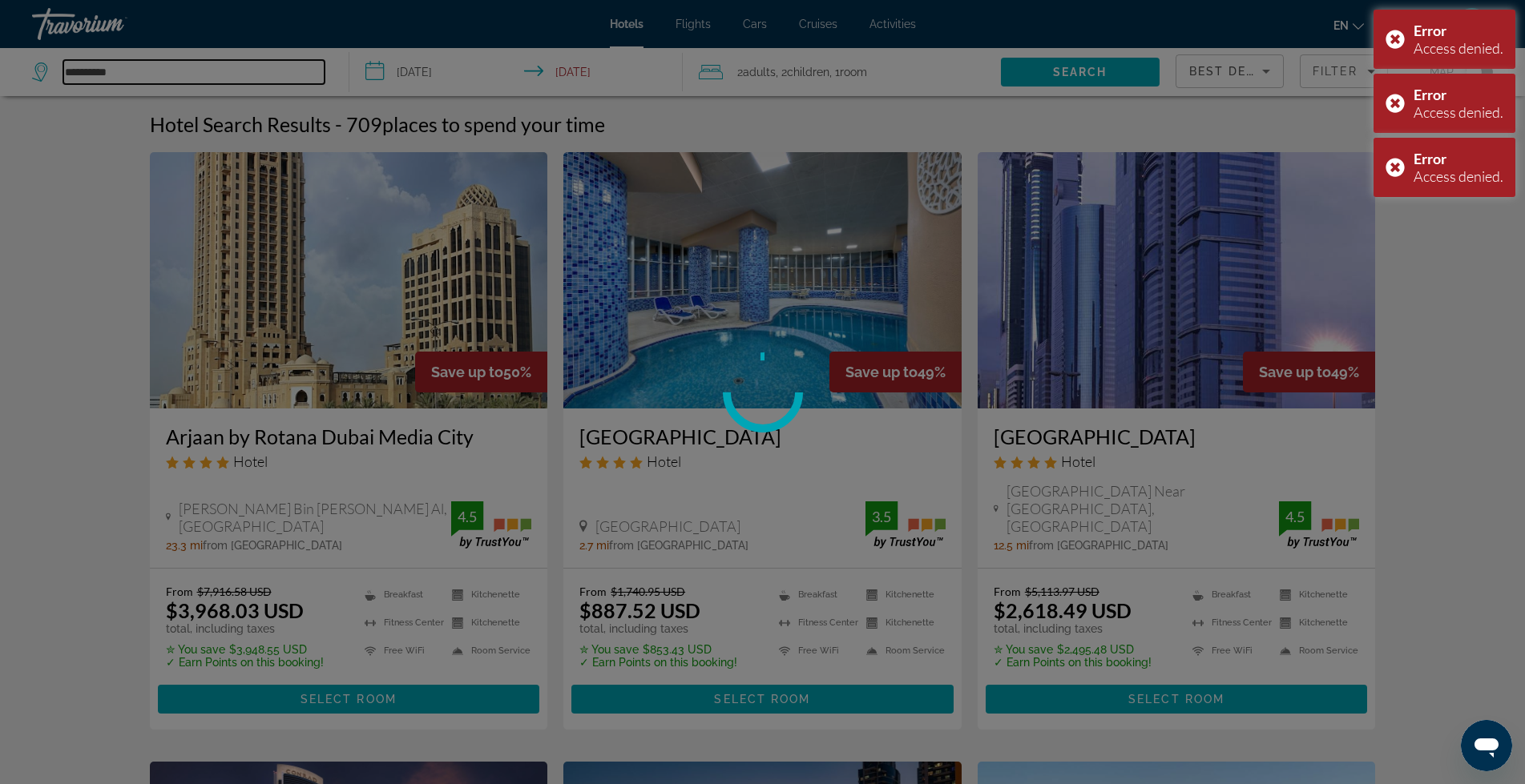
type input "**********"
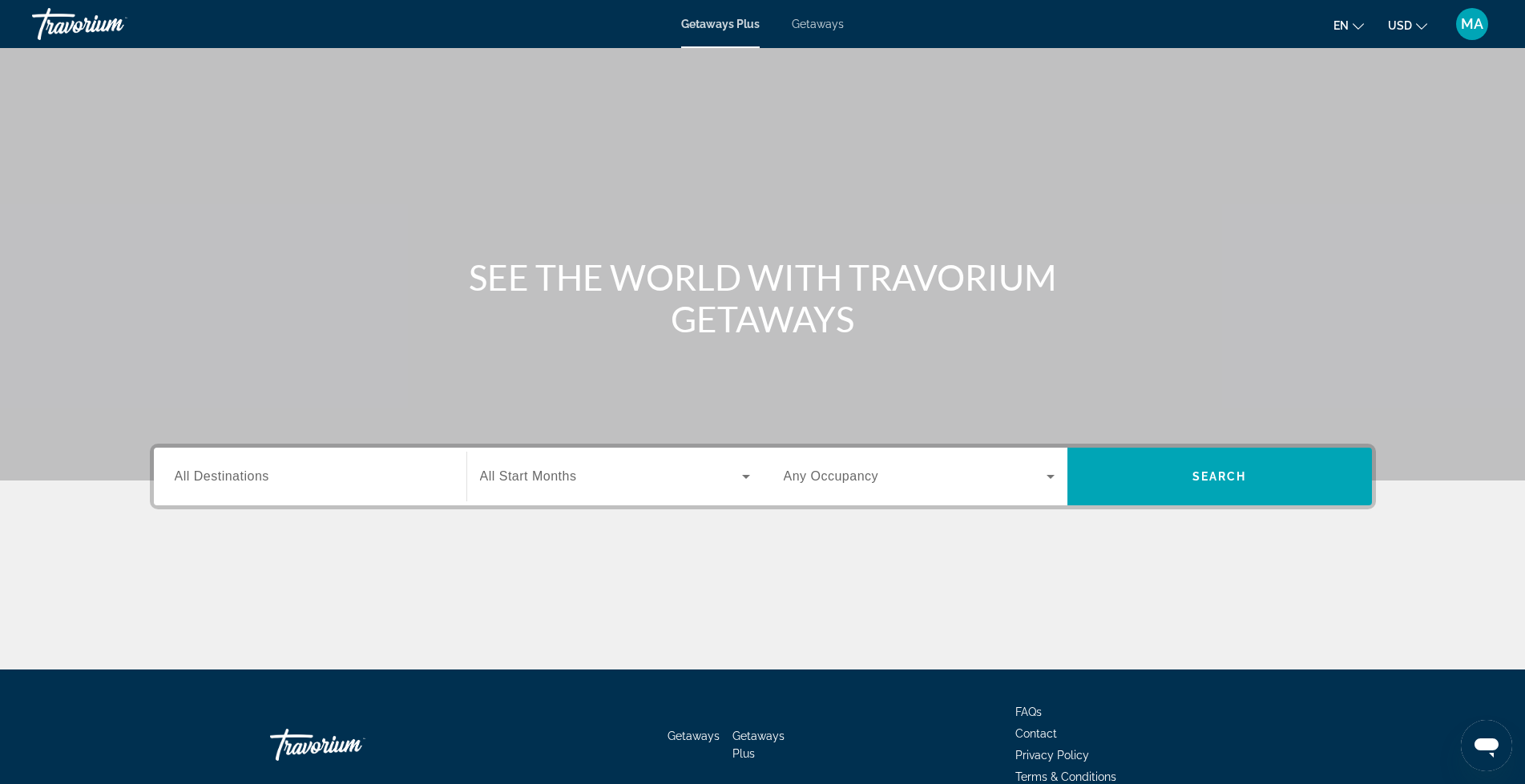
click at [318, 485] on input "Destination All Destinations" at bounding box center [310, 477] width 271 height 19
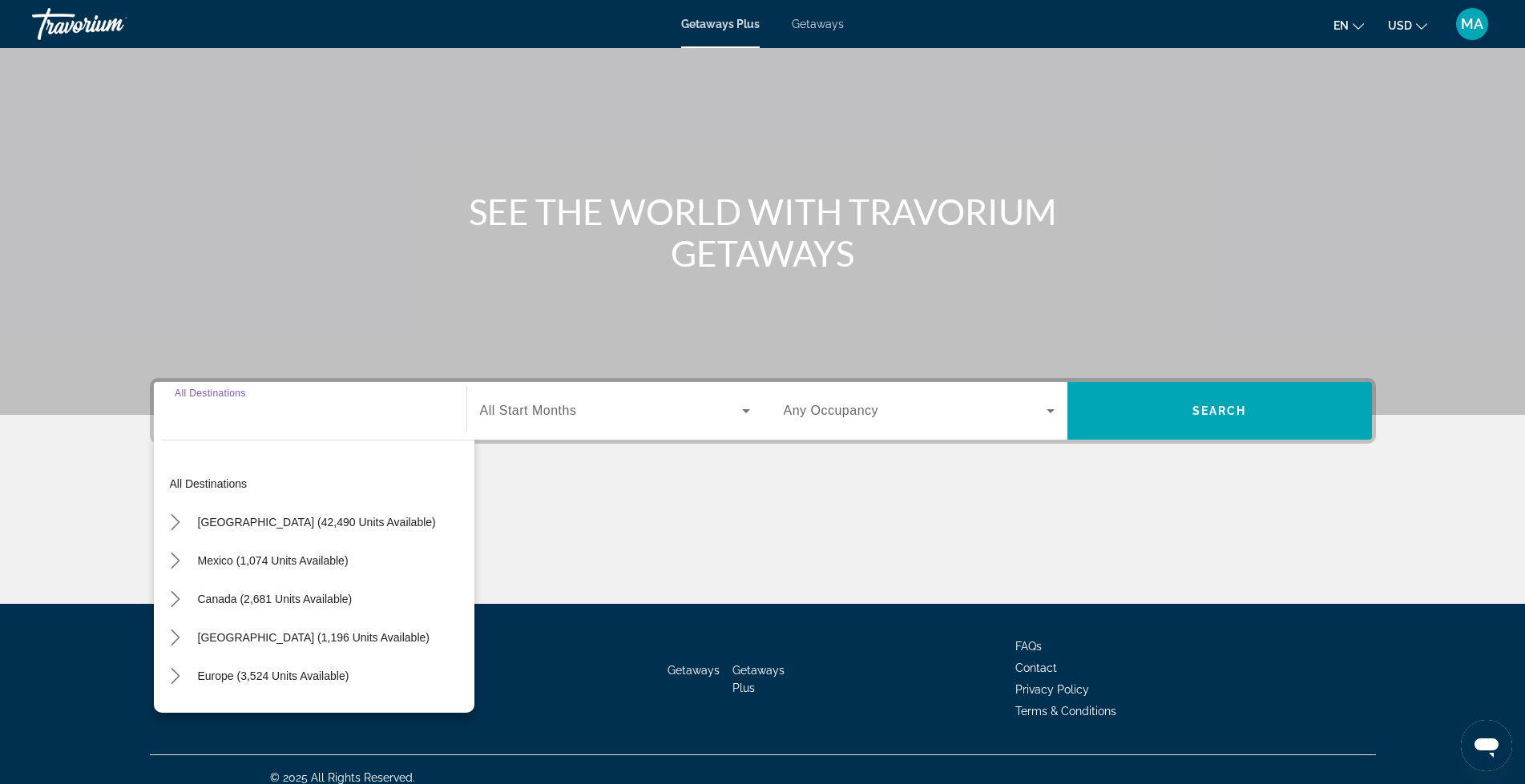
scroll to position [82, 0]
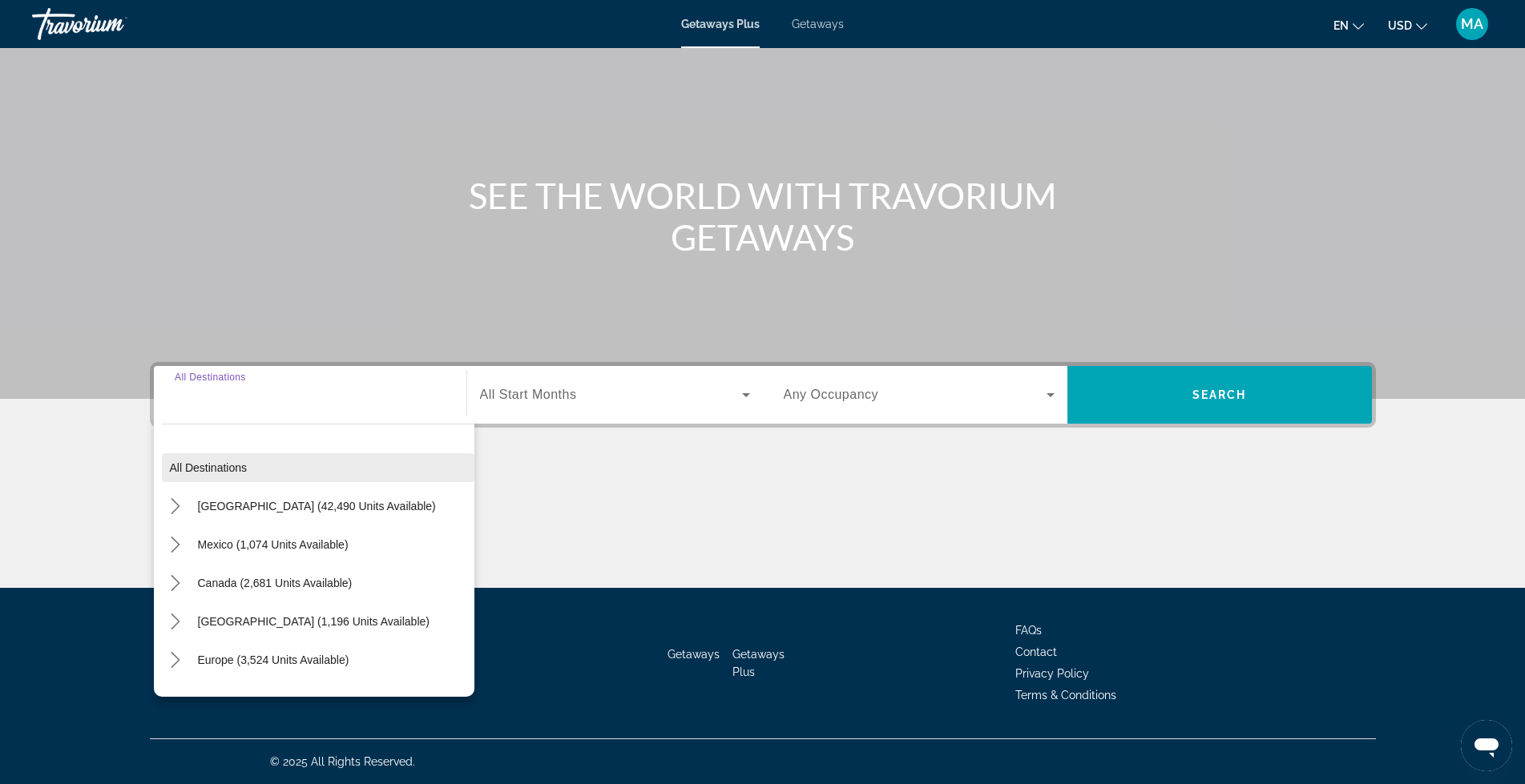
click at [283, 481] on span "Select destination: All destinations" at bounding box center [318, 467] width 313 height 38
type input "**********"
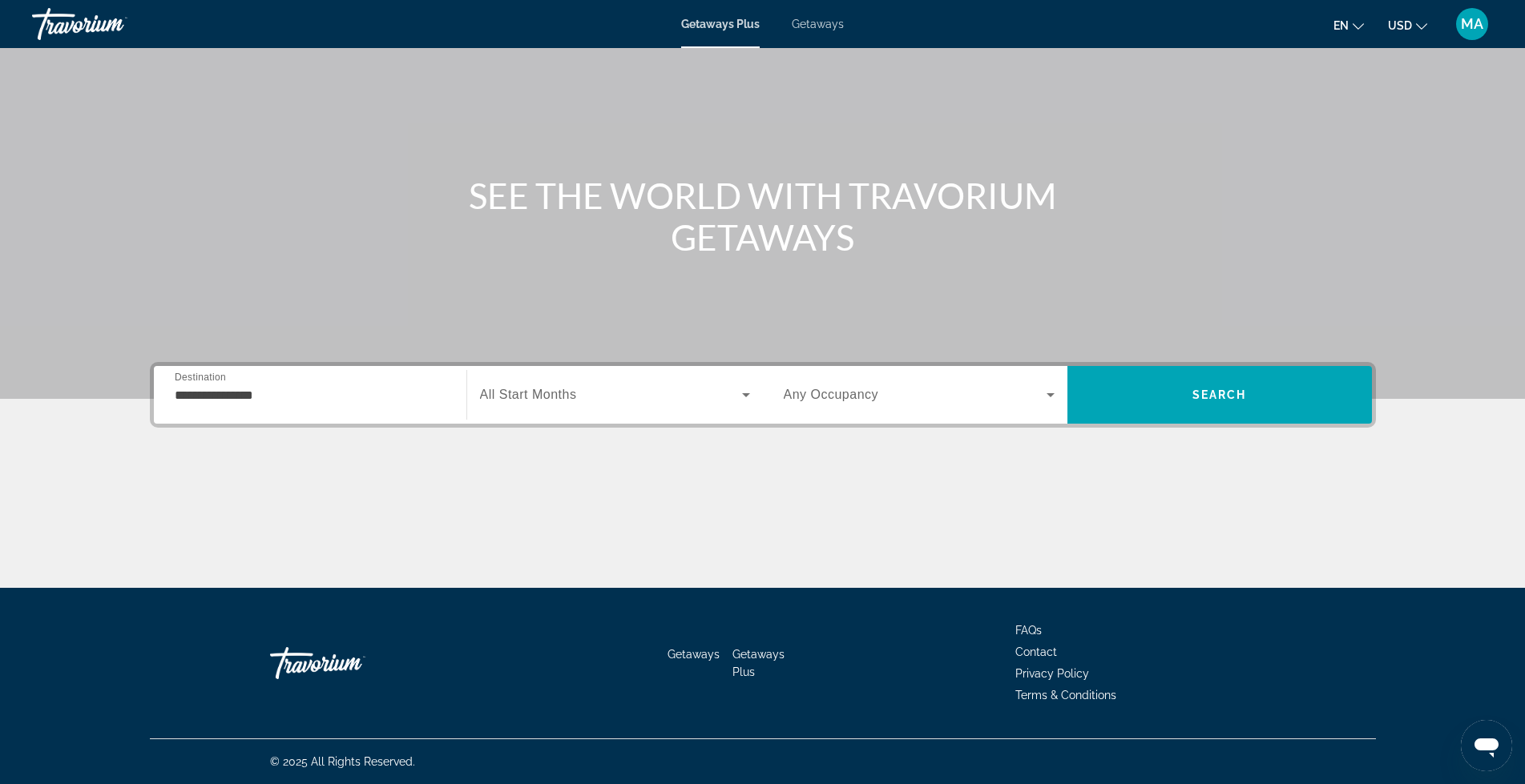
click at [741, 396] on icon "Search widget" at bounding box center [746, 395] width 19 height 19
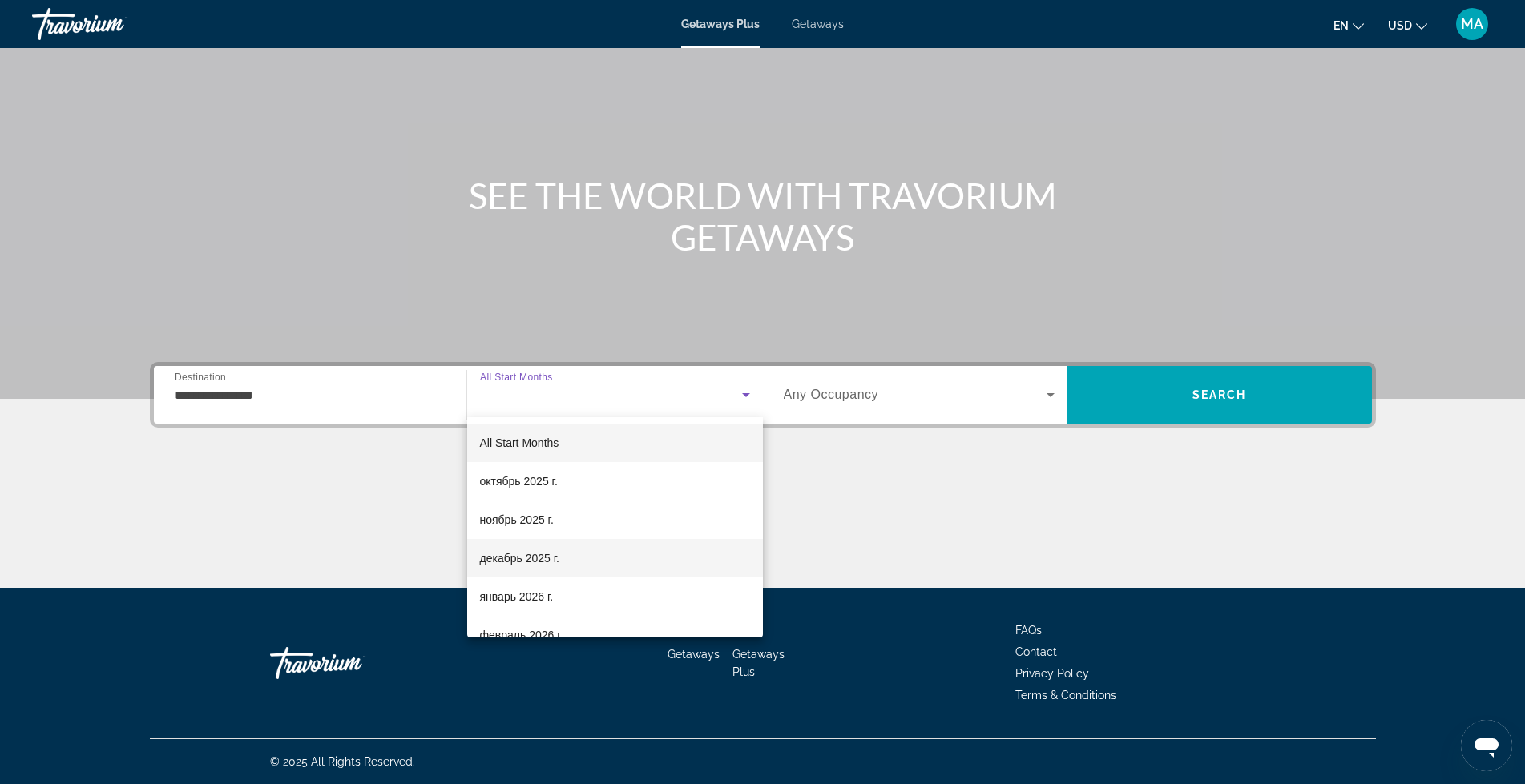
click at [551, 556] on span "декабрь 2025 г." at bounding box center [520, 558] width 80 height 19
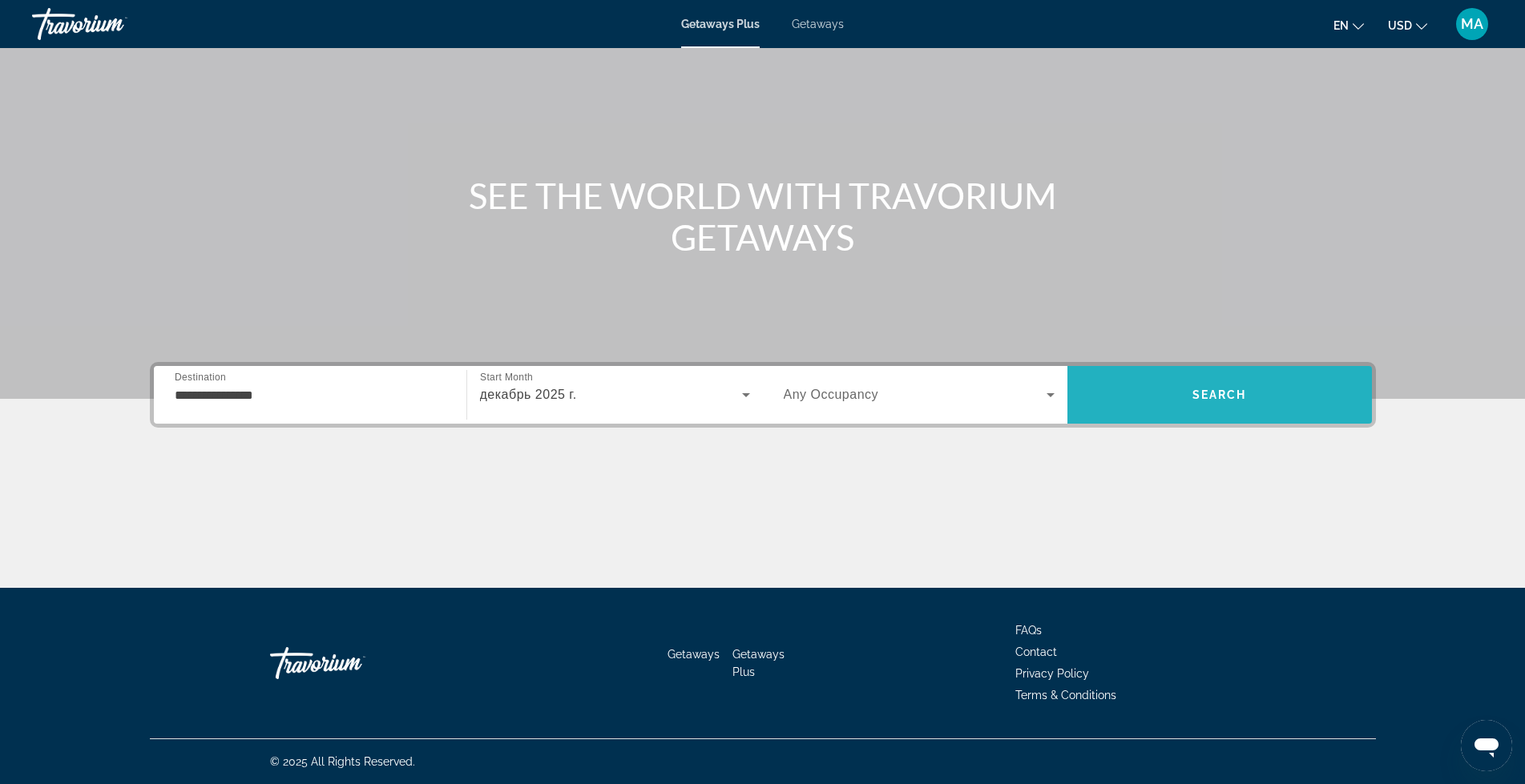
click at [1229, 386] on span "Search" at bounding box center [1220, 394] width 305 height 38
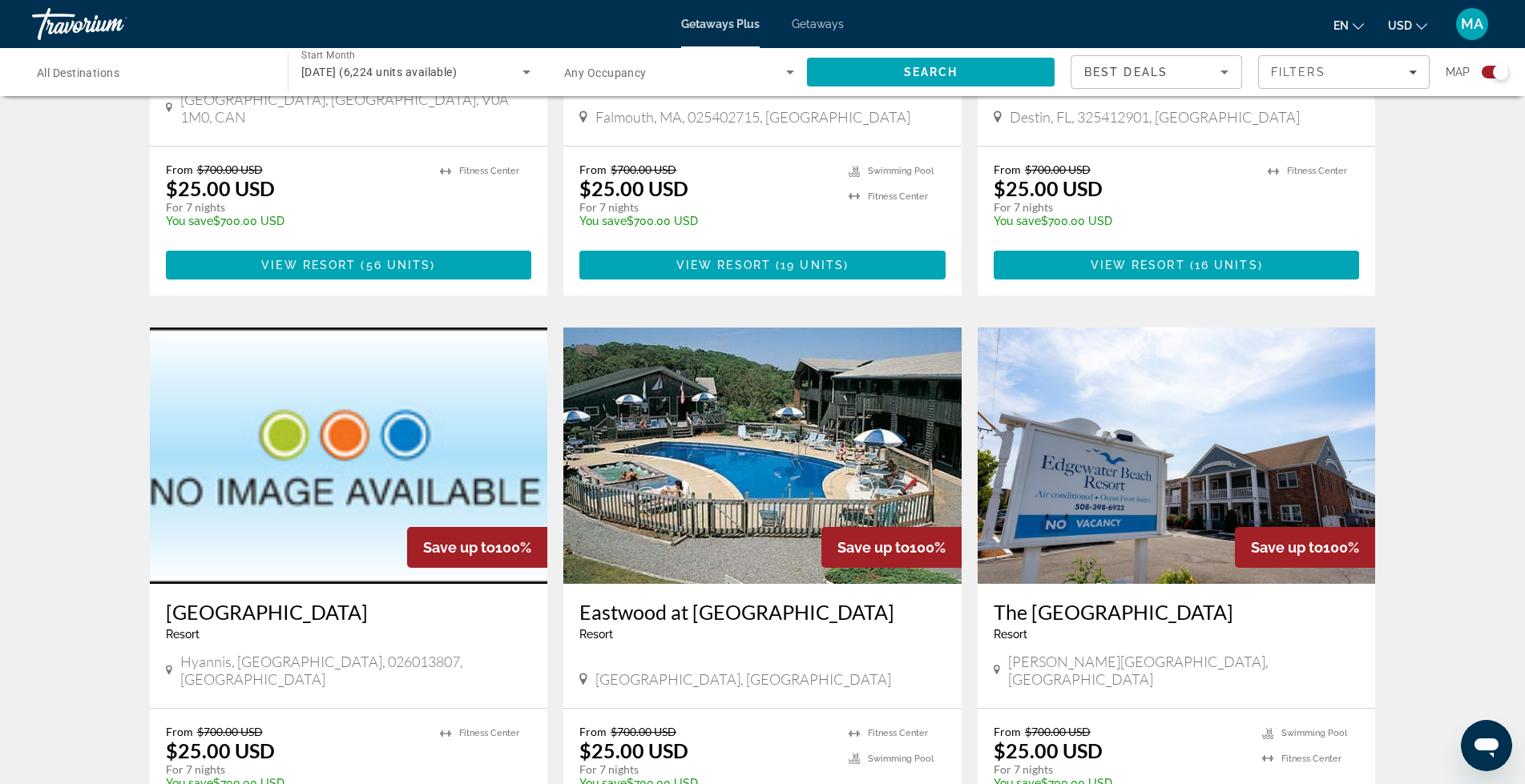
scroll to position [881, 0]
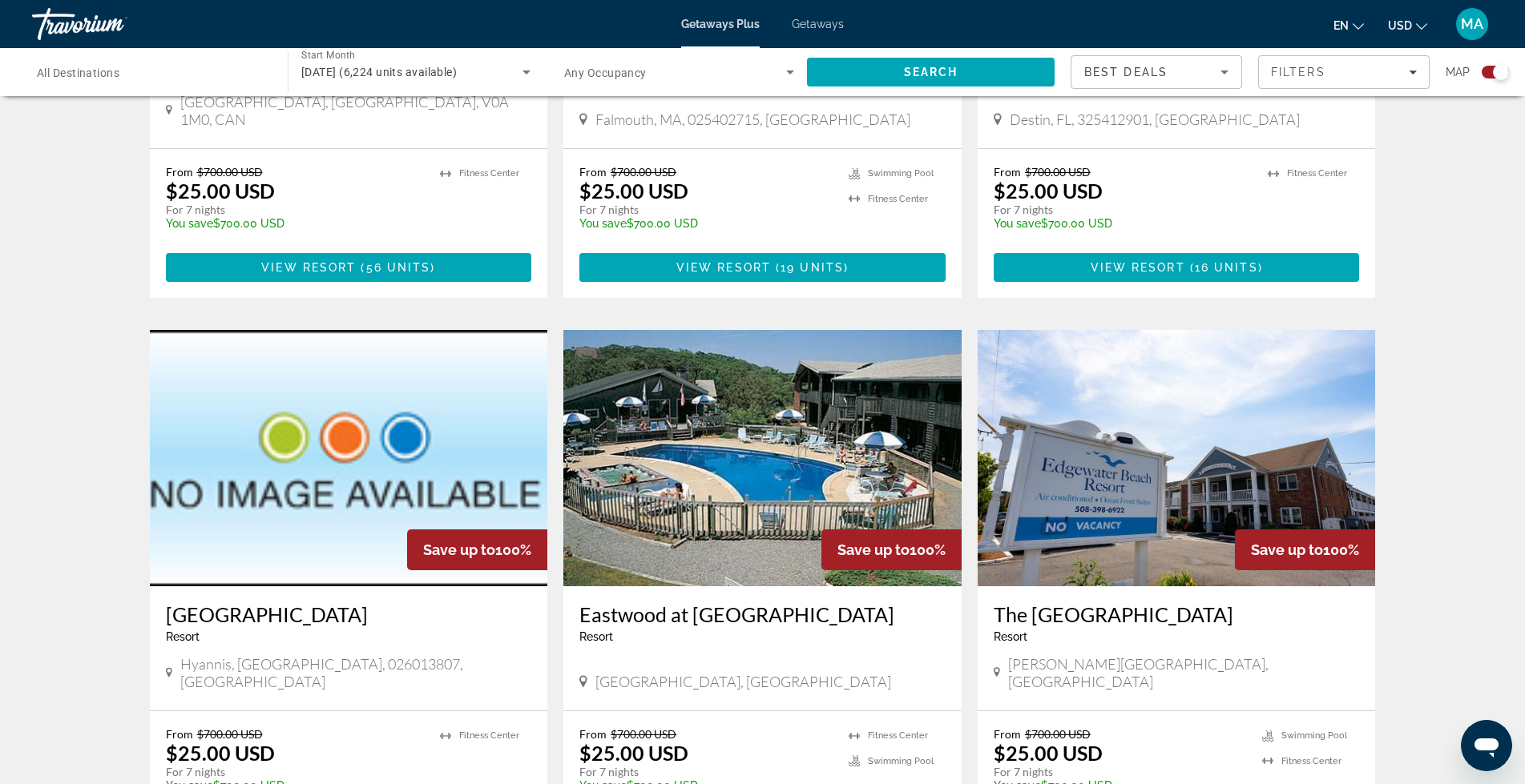
click at [189, 82] on div "Search widget" at bounding box center [151, 72] width 230 height 45
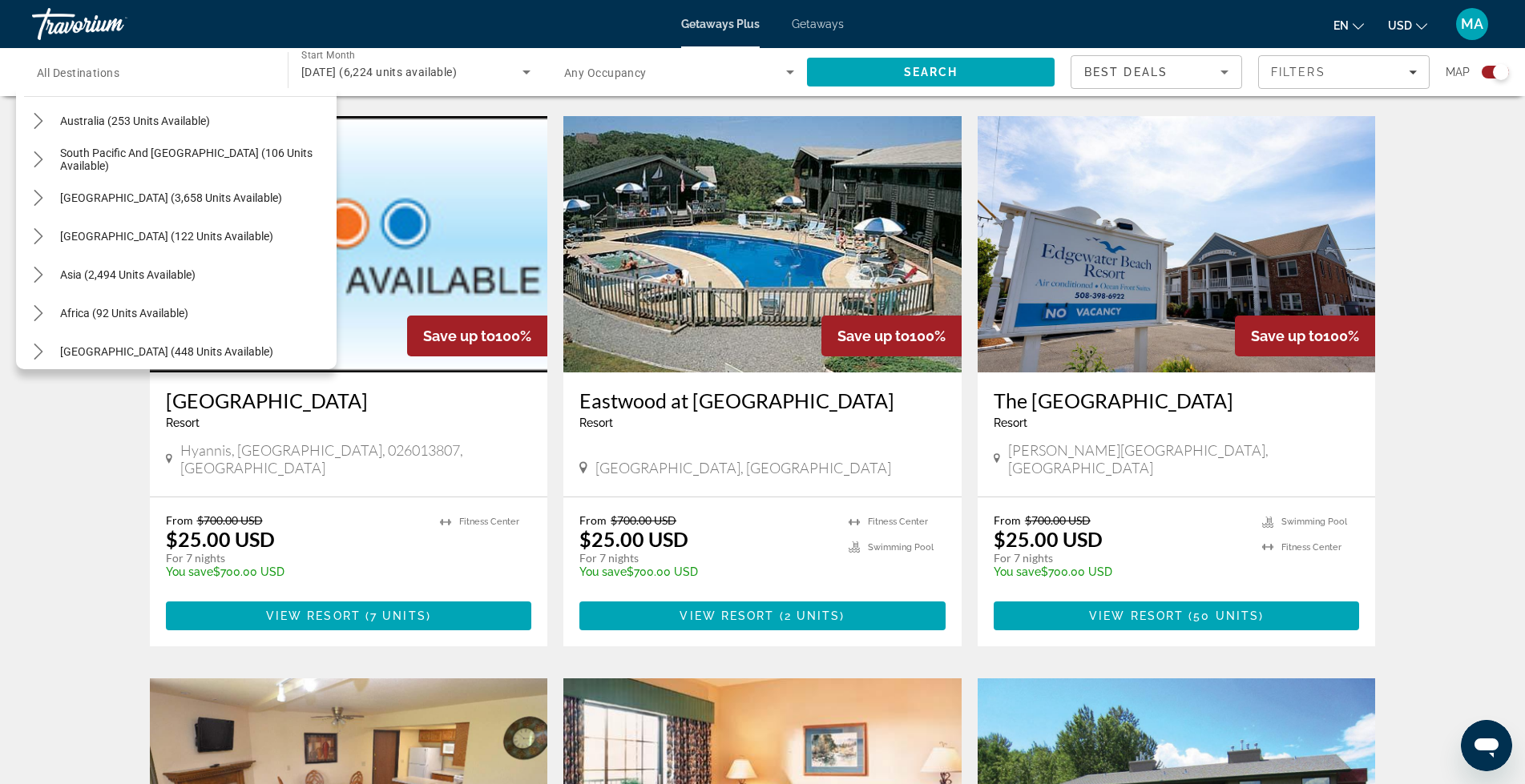
scroll to position [260, 0]
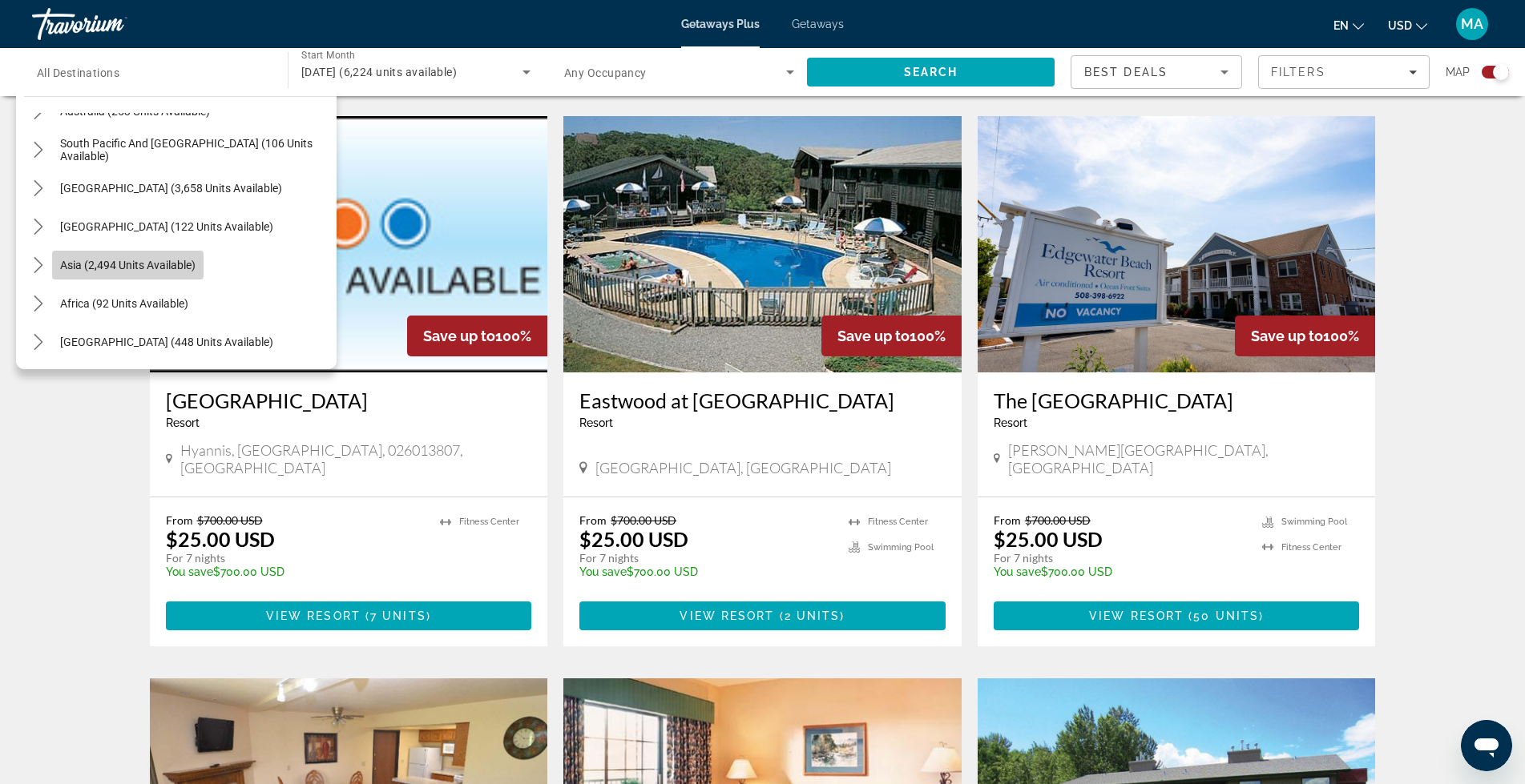
click at [67, 261] on span "Asia (2,494 units available)" at bounding box center [127, 265] width 136 height 13
type input "**********"
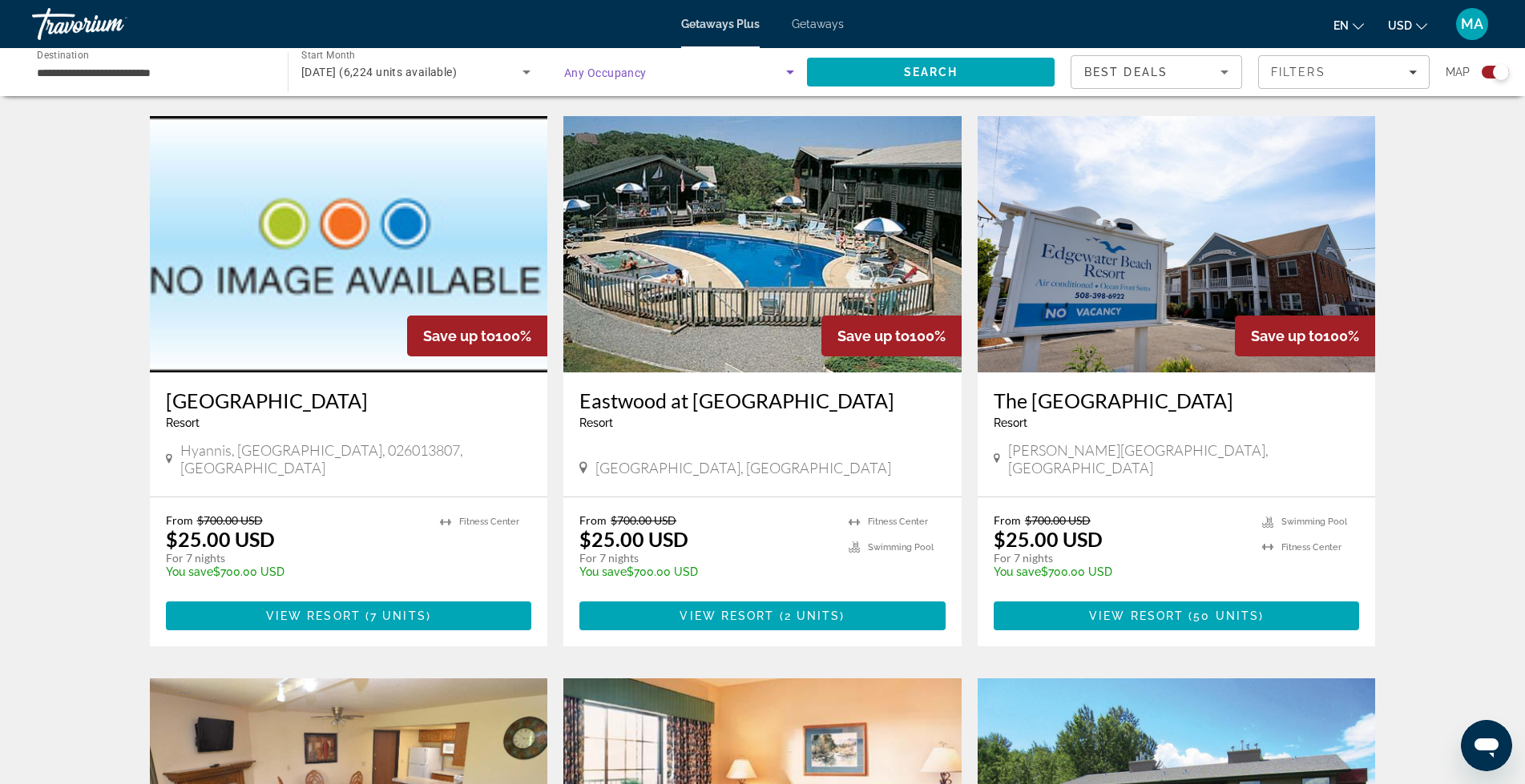
click at [783, 68] on icon "Search widget" at bounding box center [790, 72] width 19 height 19
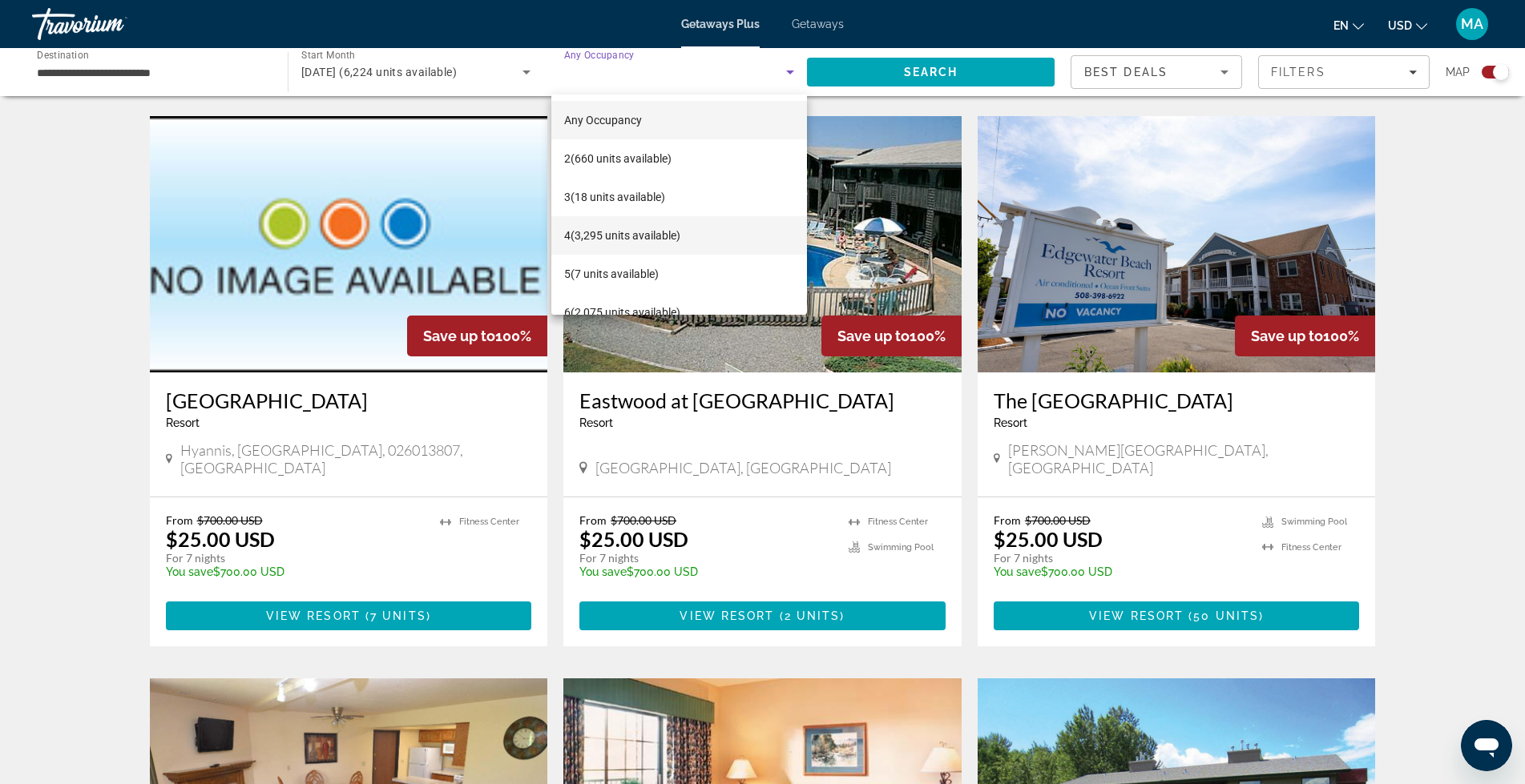
click at [670, 239] on span "4 (3,295 units available)" at bounding box center [622, 235] width 116 height 19
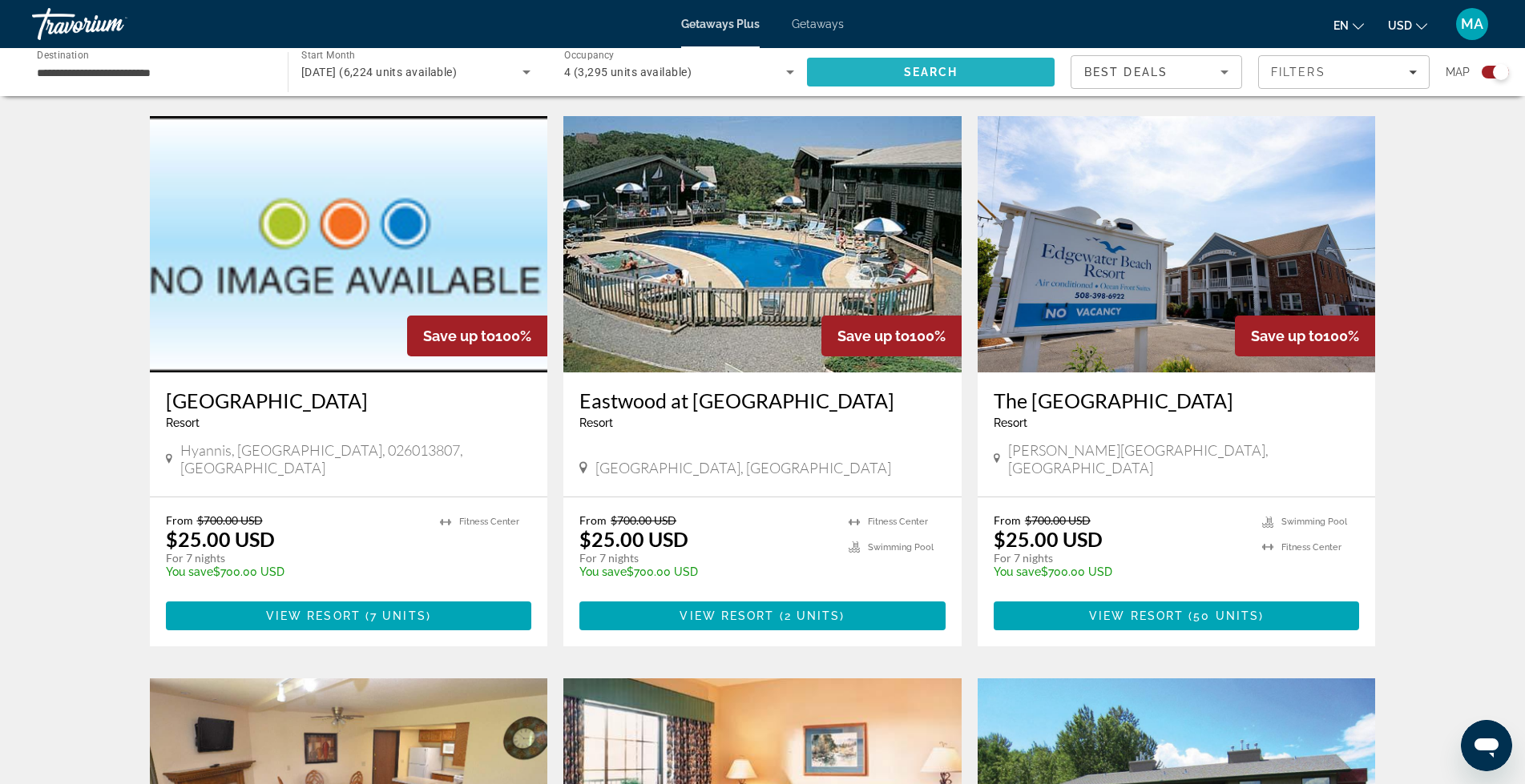
click at [863, 67] on span "Search" at bounding box center [931, 71] width 248 height 38
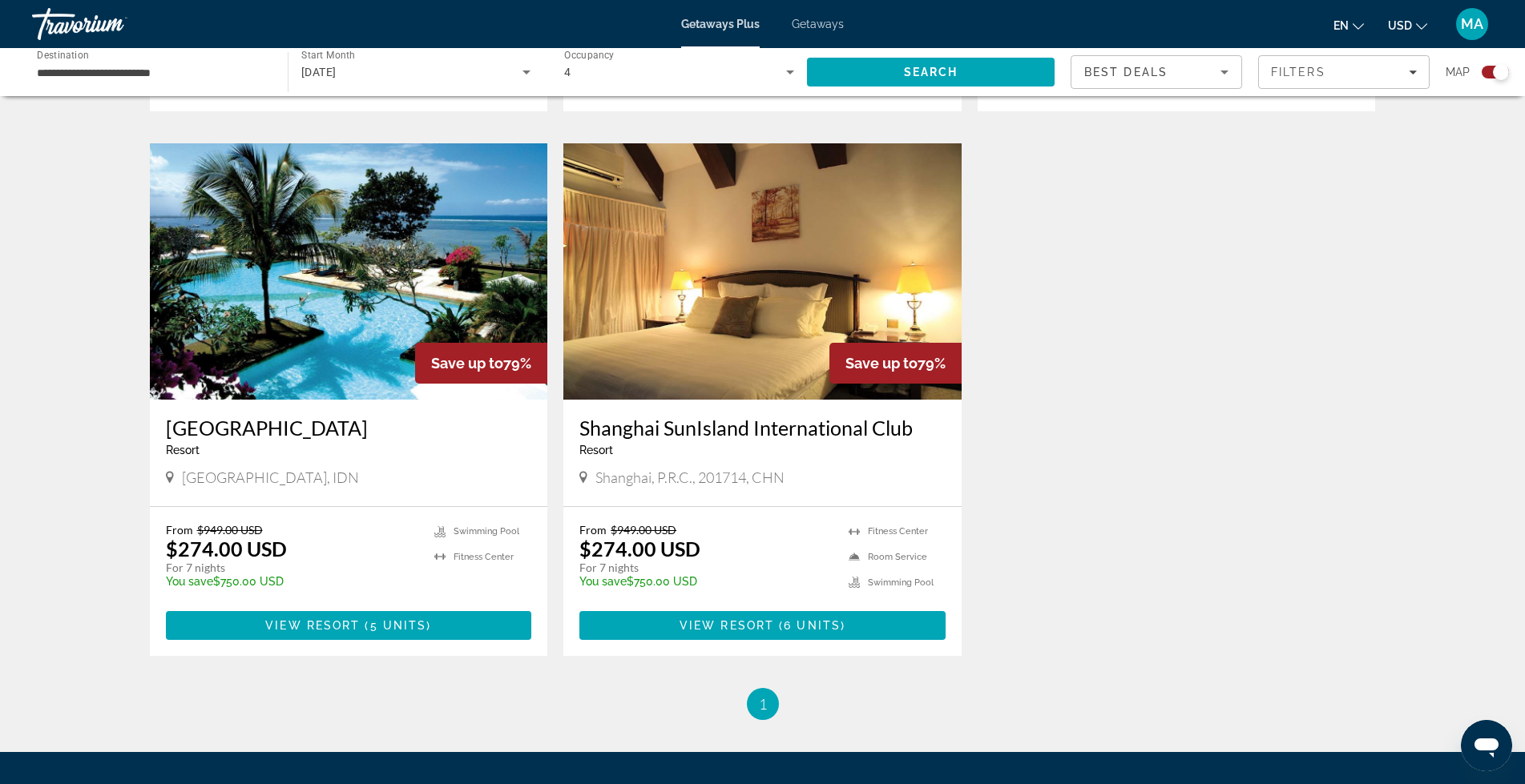
scroll to position [1095, 0]
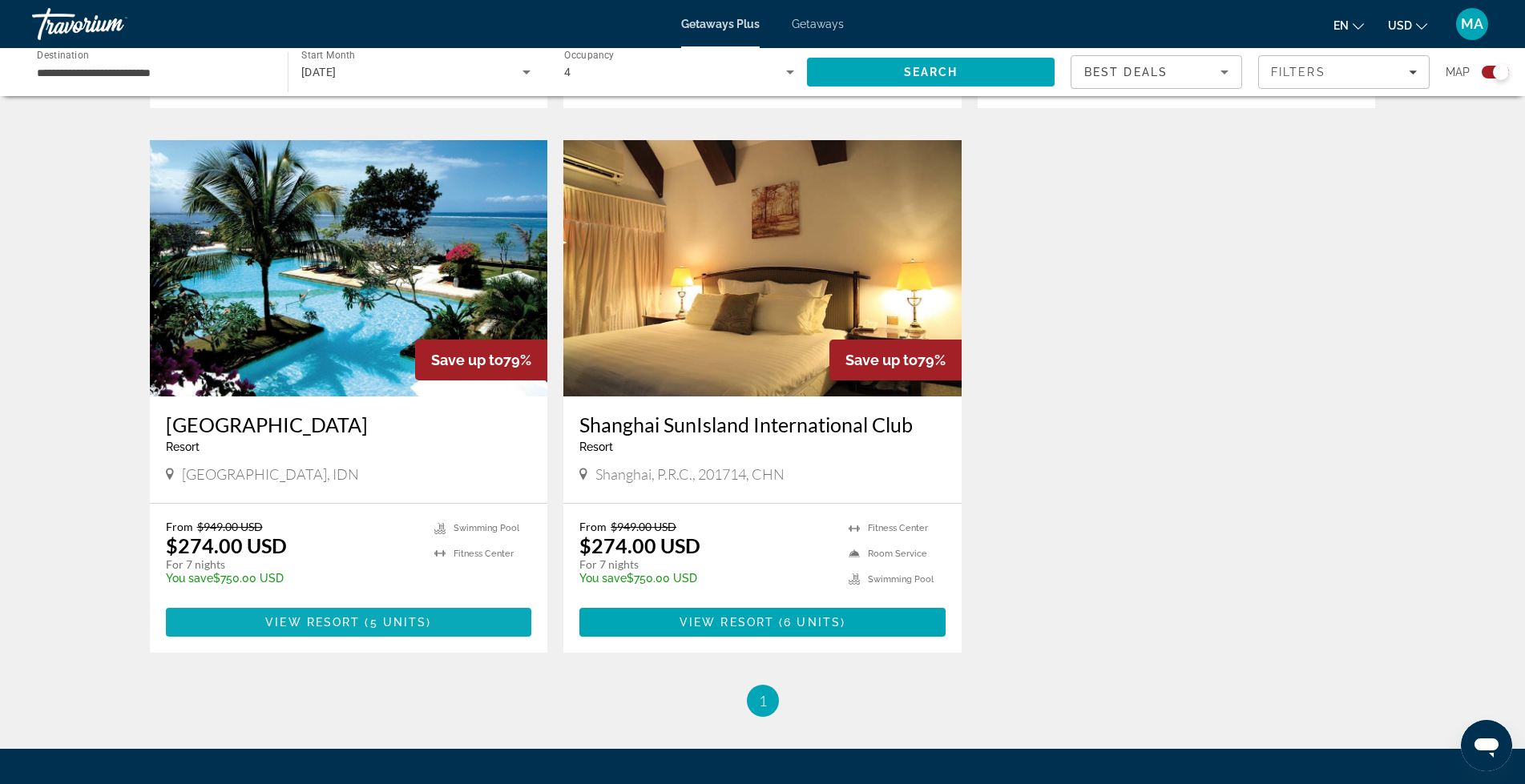
click at [366, 616] on span "( 5 units )" at bounding box center [395, 622] width 71 height 13
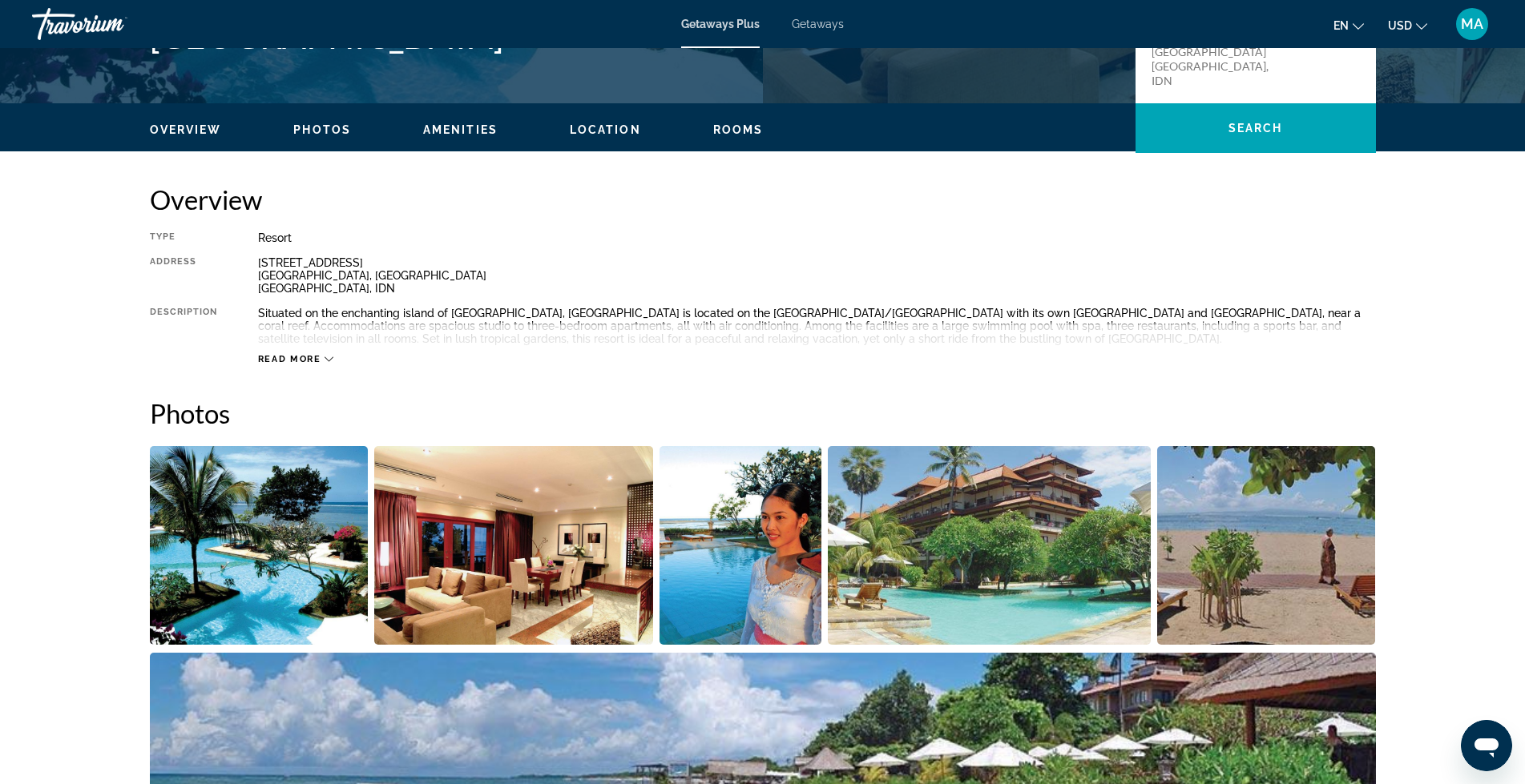
scroll to position [427, 0]
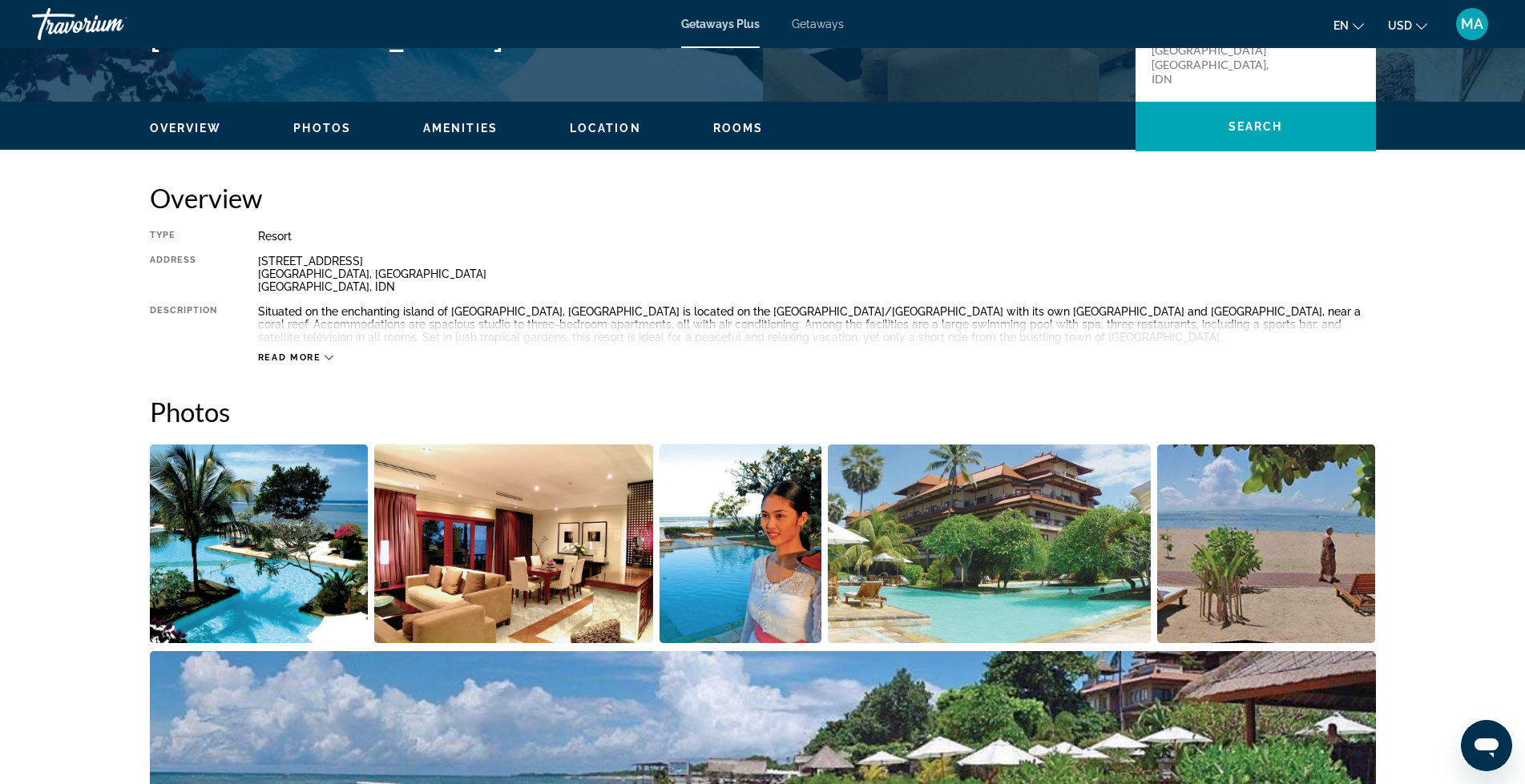
click at [318, 129] on span "Photos" at bounding box center [322, 128] width 58 height 13
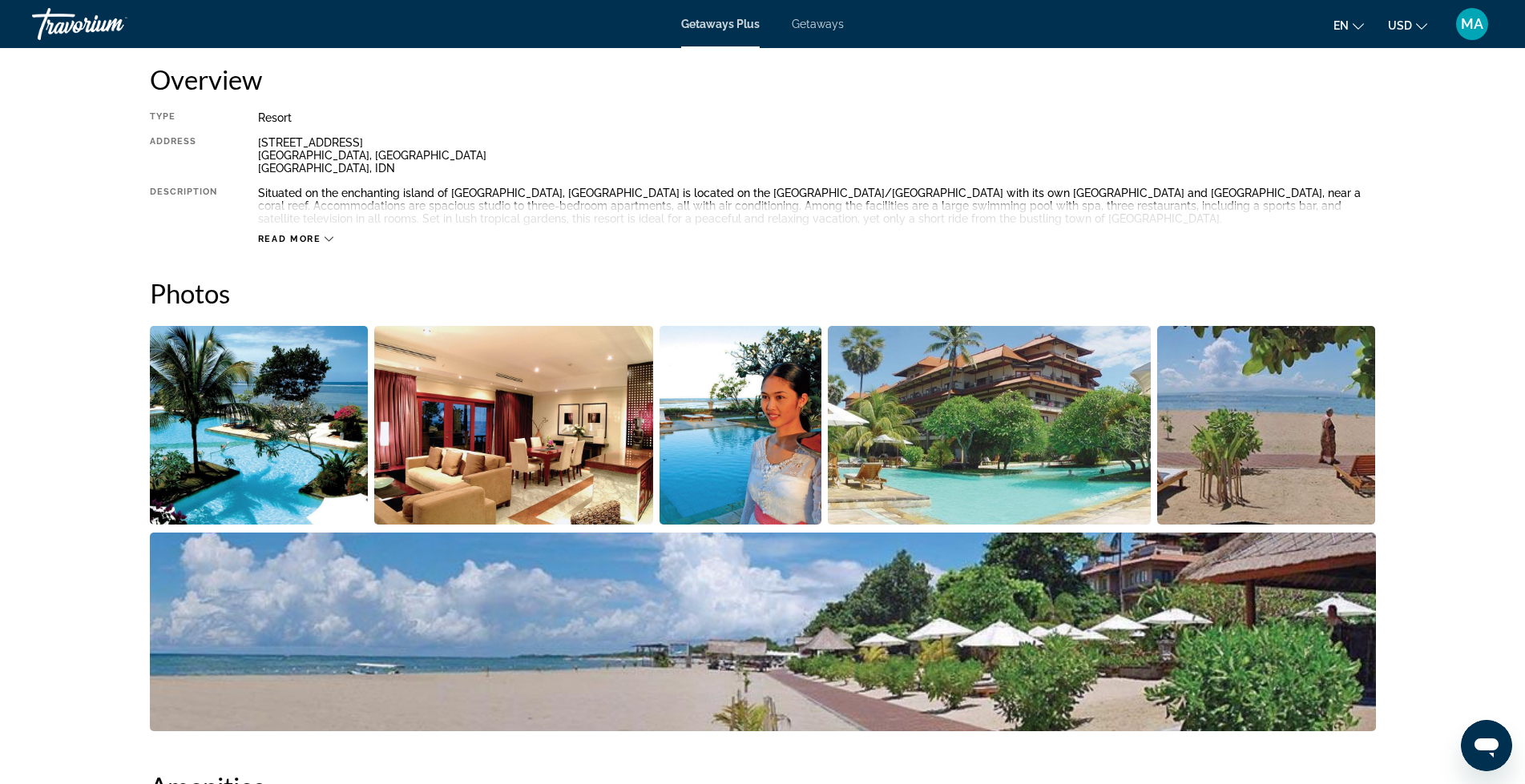
scroll to position [540, 0]
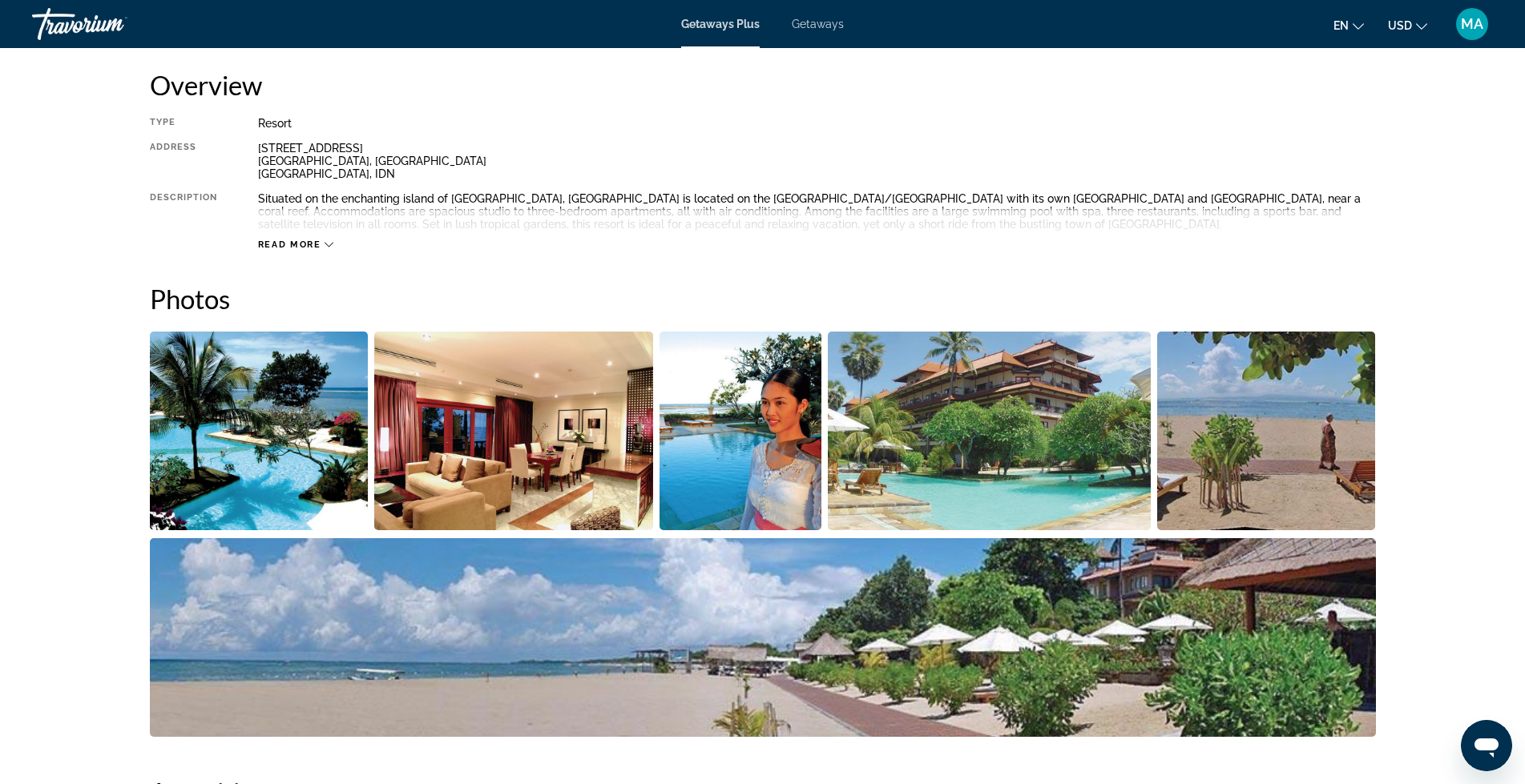
click at [248, 443] on img "Open full-screen image slider" at bounding box center [259, 431] width 218 height 199
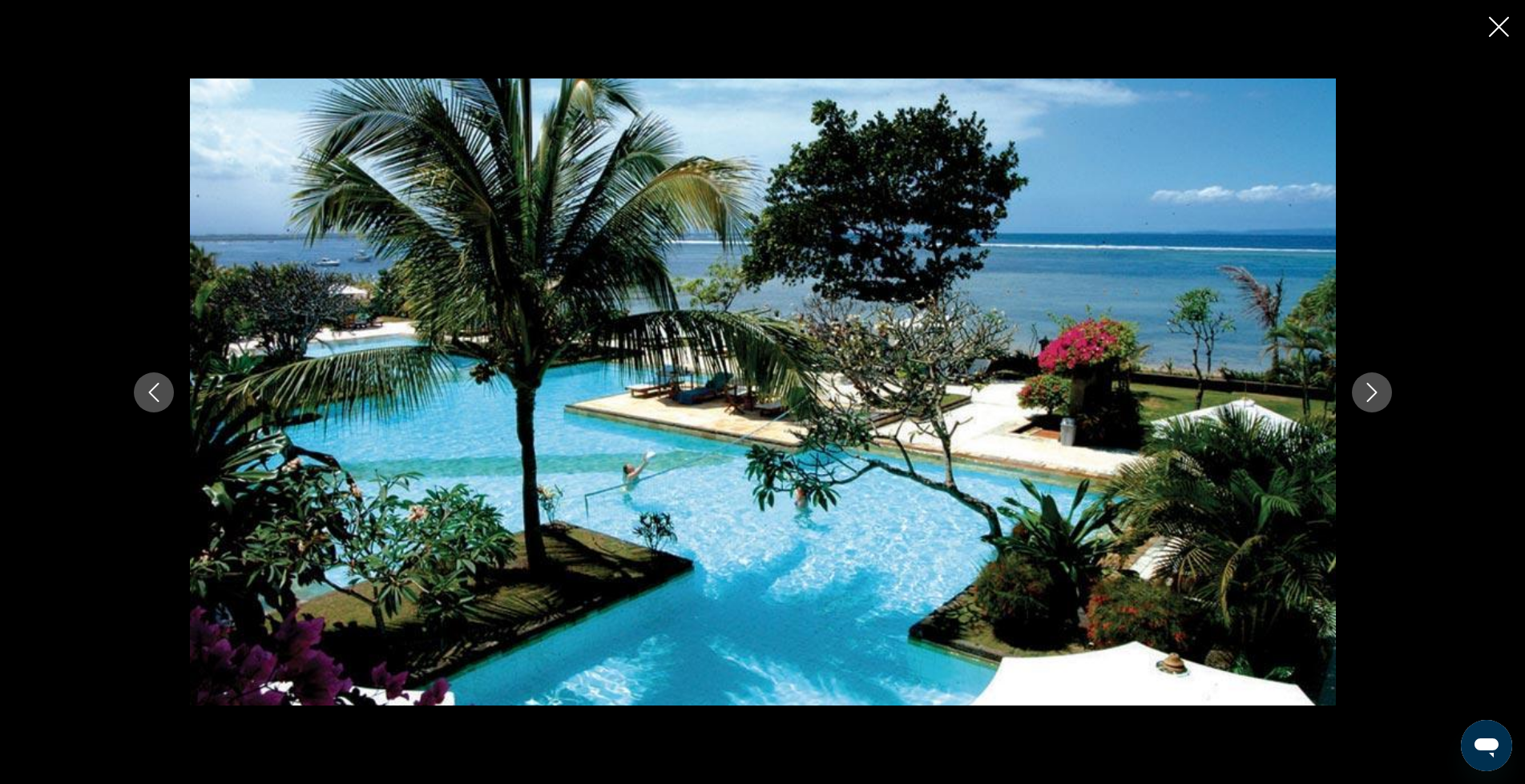
click at [1372, 395] on icon "Next image" at bounding box center [1372, 393] width 19 height 19
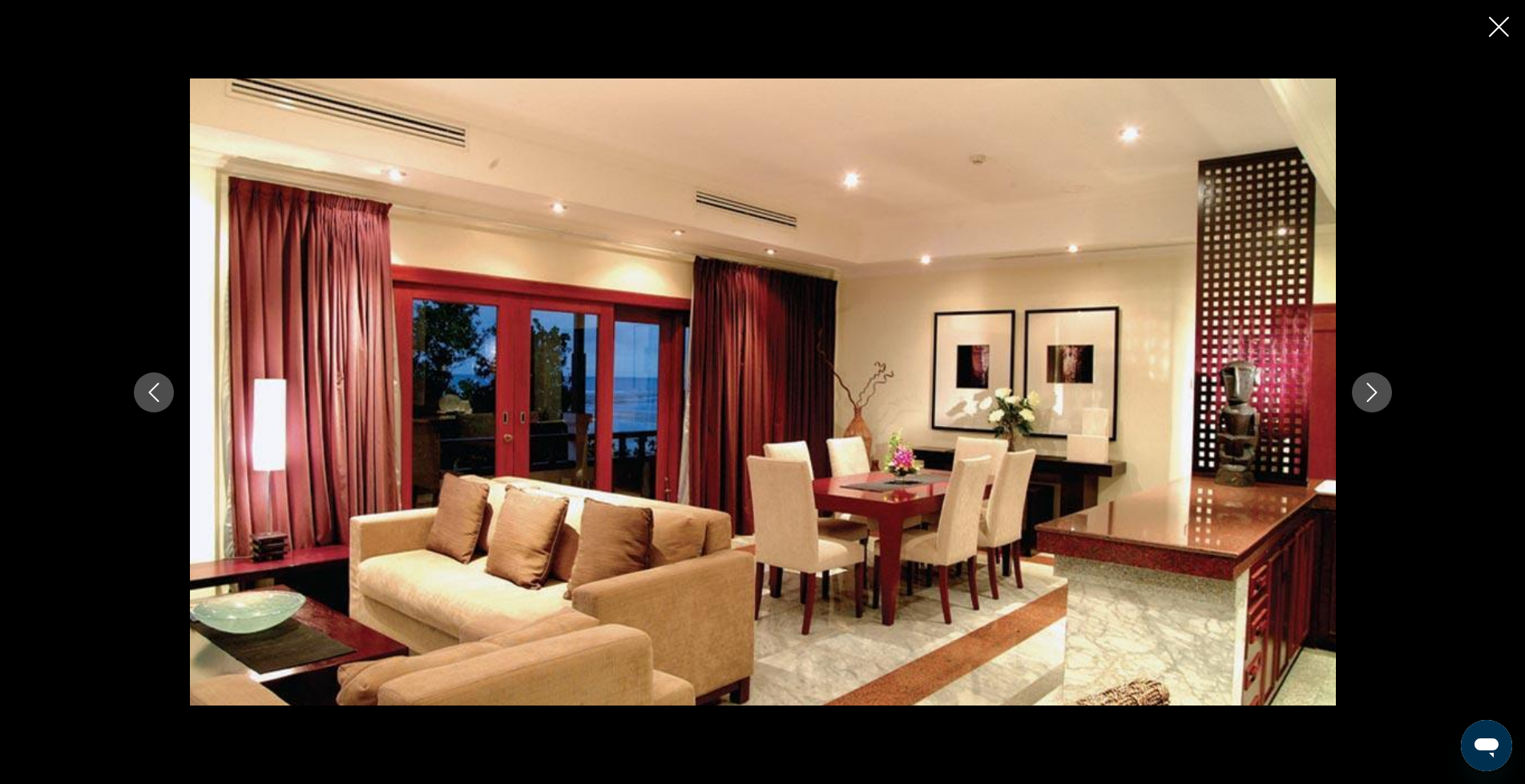
click at [1372, 395] on icon "Next image" at bounding box center [1372, 393] width 19 height 19
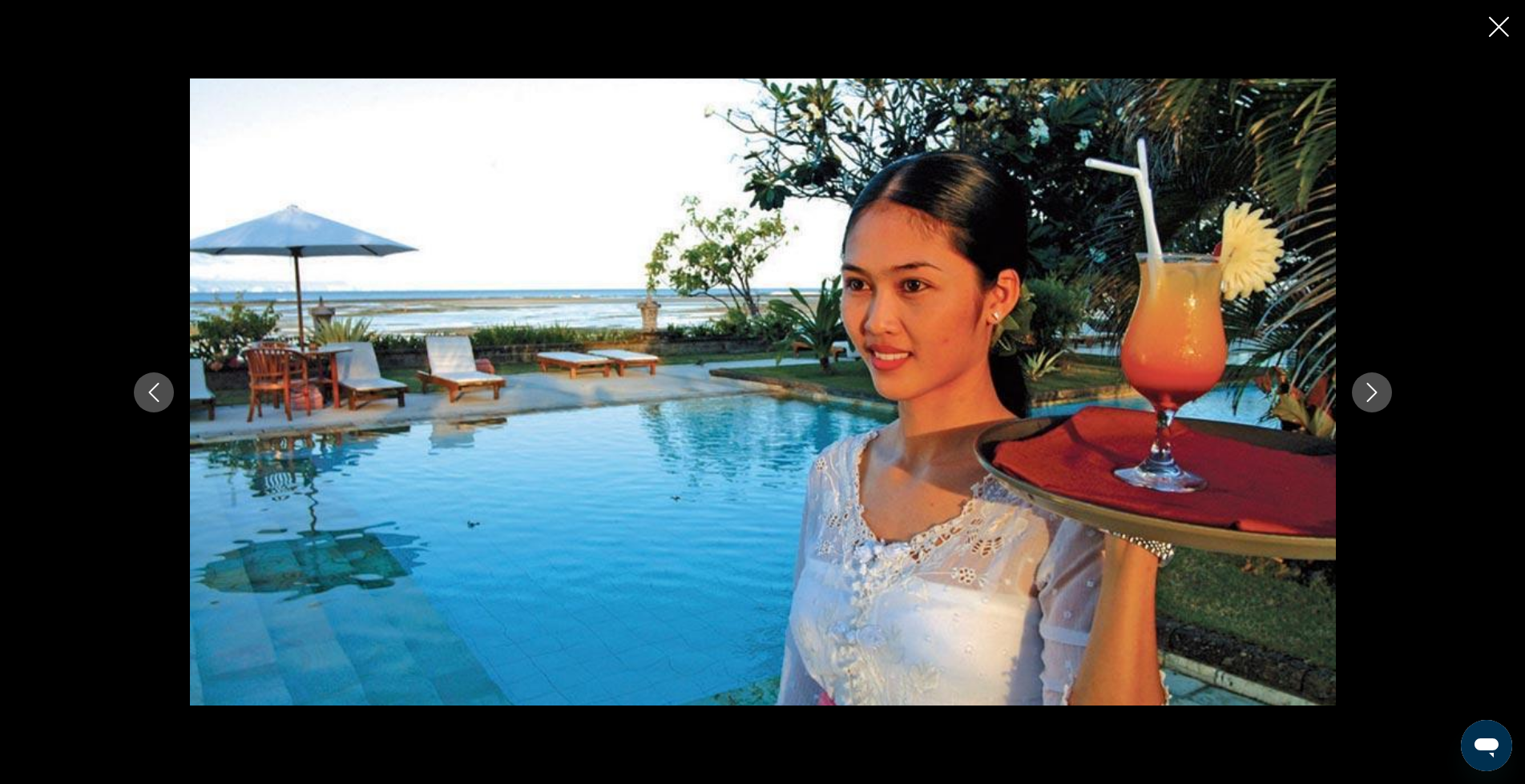
click at [1372, 395] on icon "Next image" at bounding box center [1372, 393] width 19 height 19
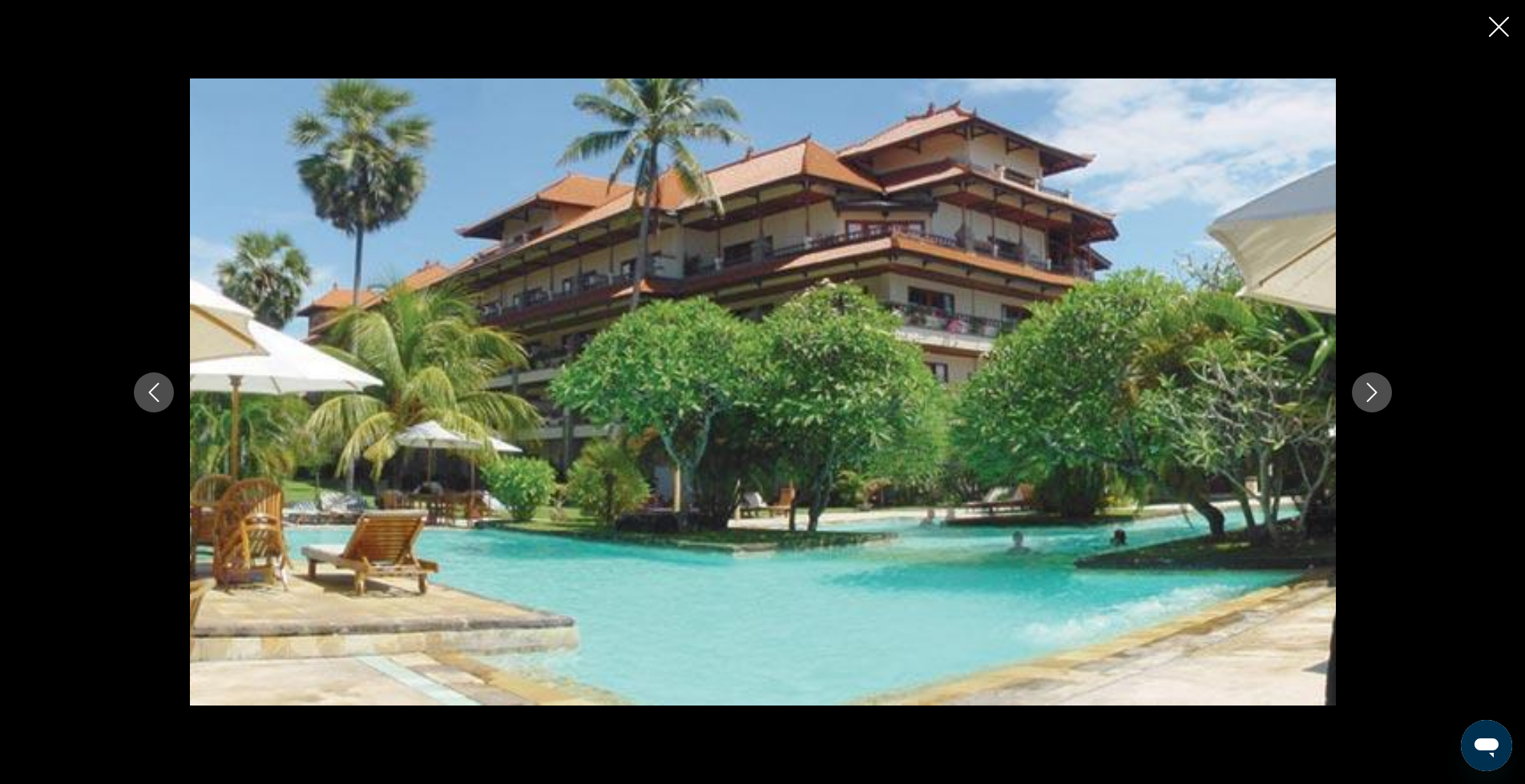
click at [1370, 395] on icon "Next image" at bounding box center [1372, 393] width 19 height 19
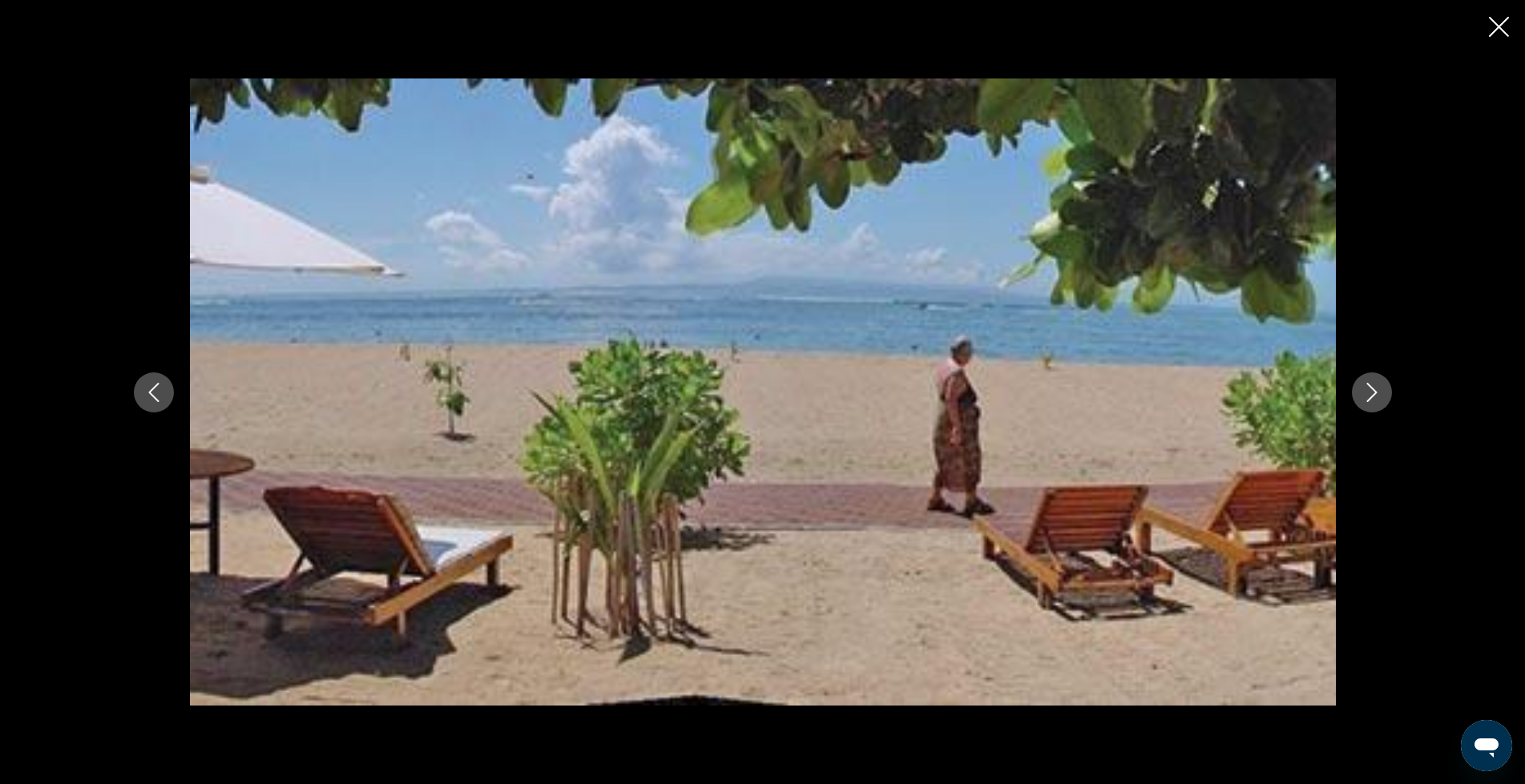
click at [1370, 395] on icon "Next image" at bounding box center [1372, 393] width 19 height 19
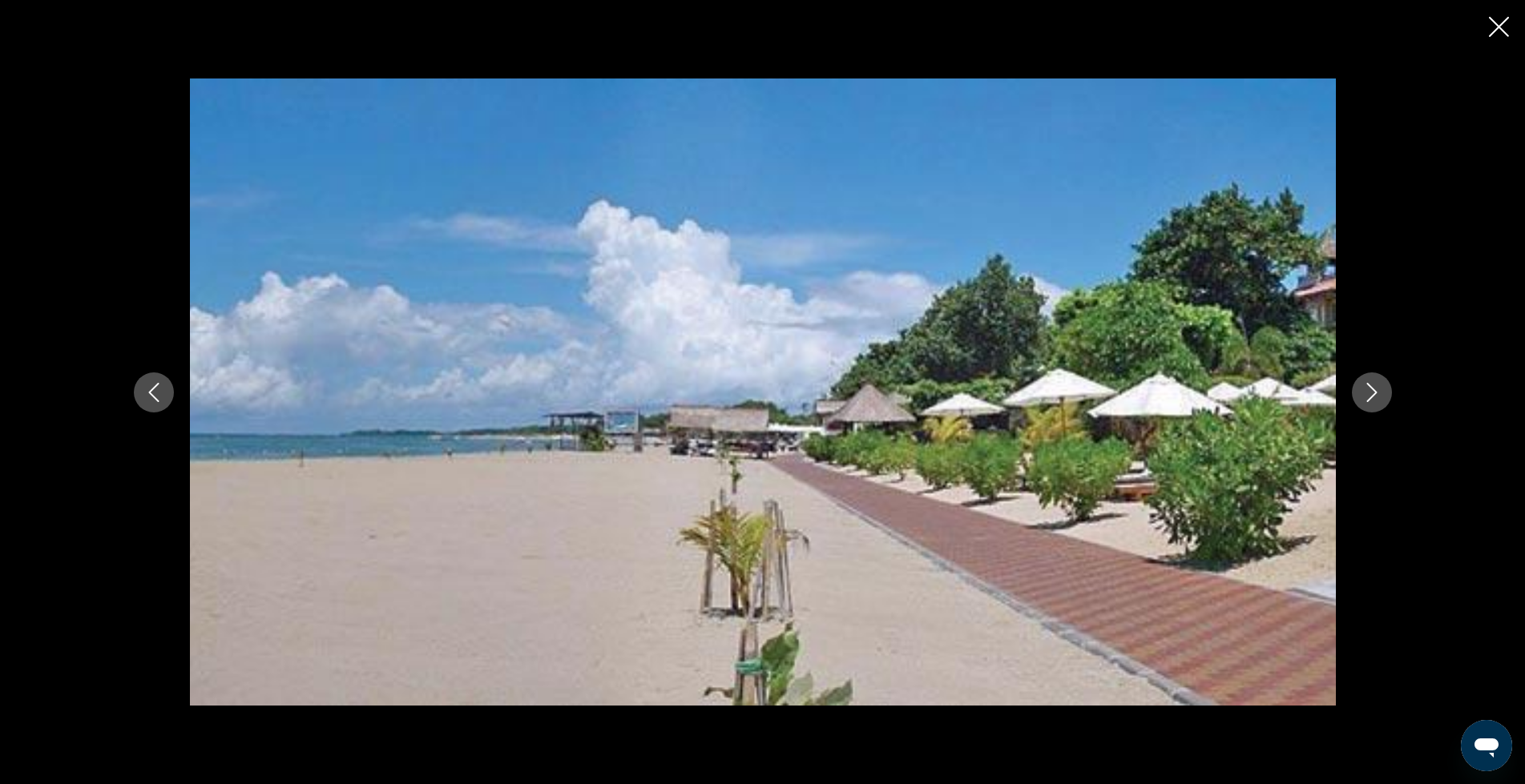
click at [1369, 395] on icon "Next image" at bounding box center [1372, 393] width 19 height 19
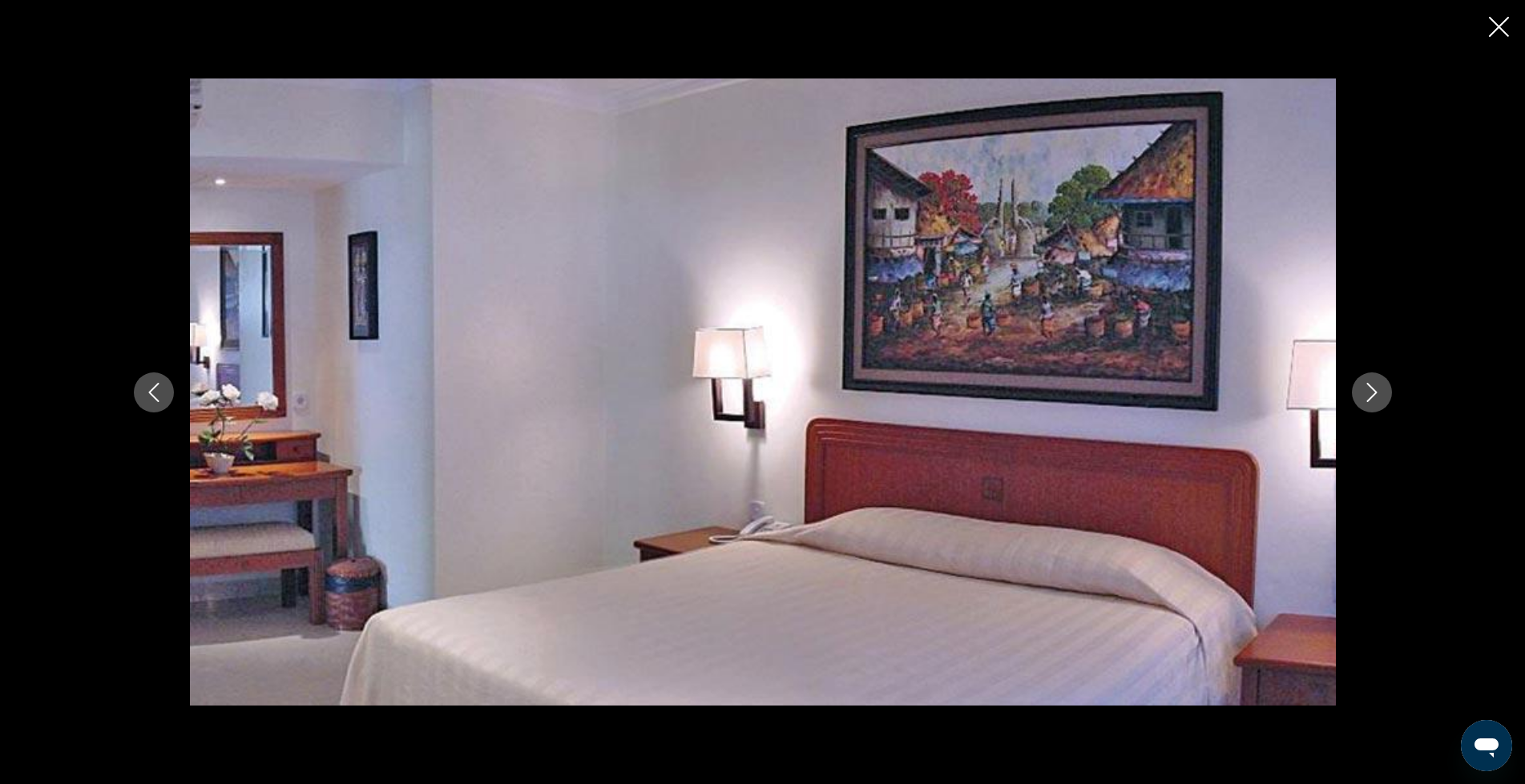
click at [1367, 395] on icon "Next image" at bounding box center [1372, 393] width 19 height 19
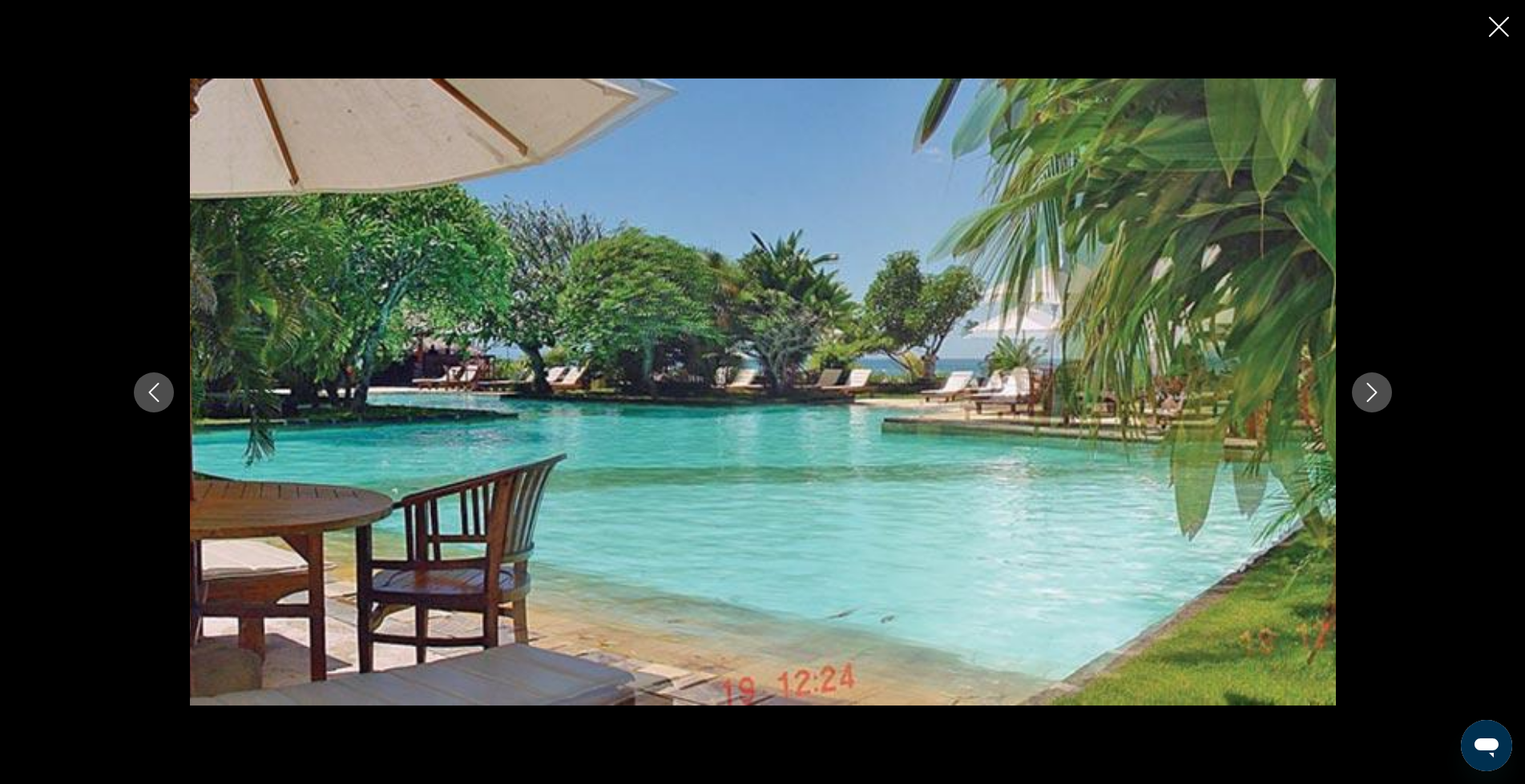
click at [1364, 392] on icon "Next image" at bounding box center [1372, 393] width 19 height 19
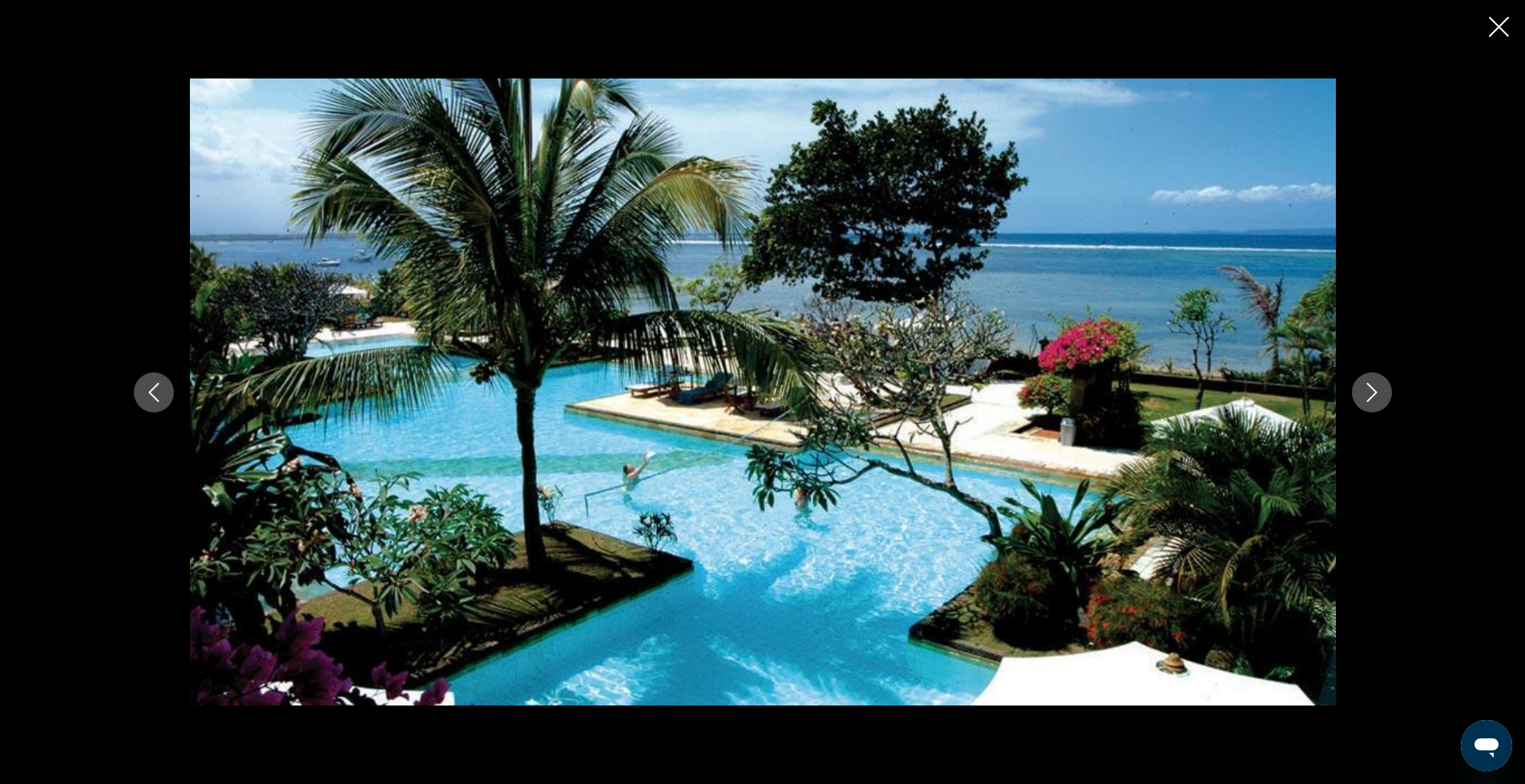
click at [1363, 392] on icon "Next image" at bounding box center [1372, 393] width 19 height 19
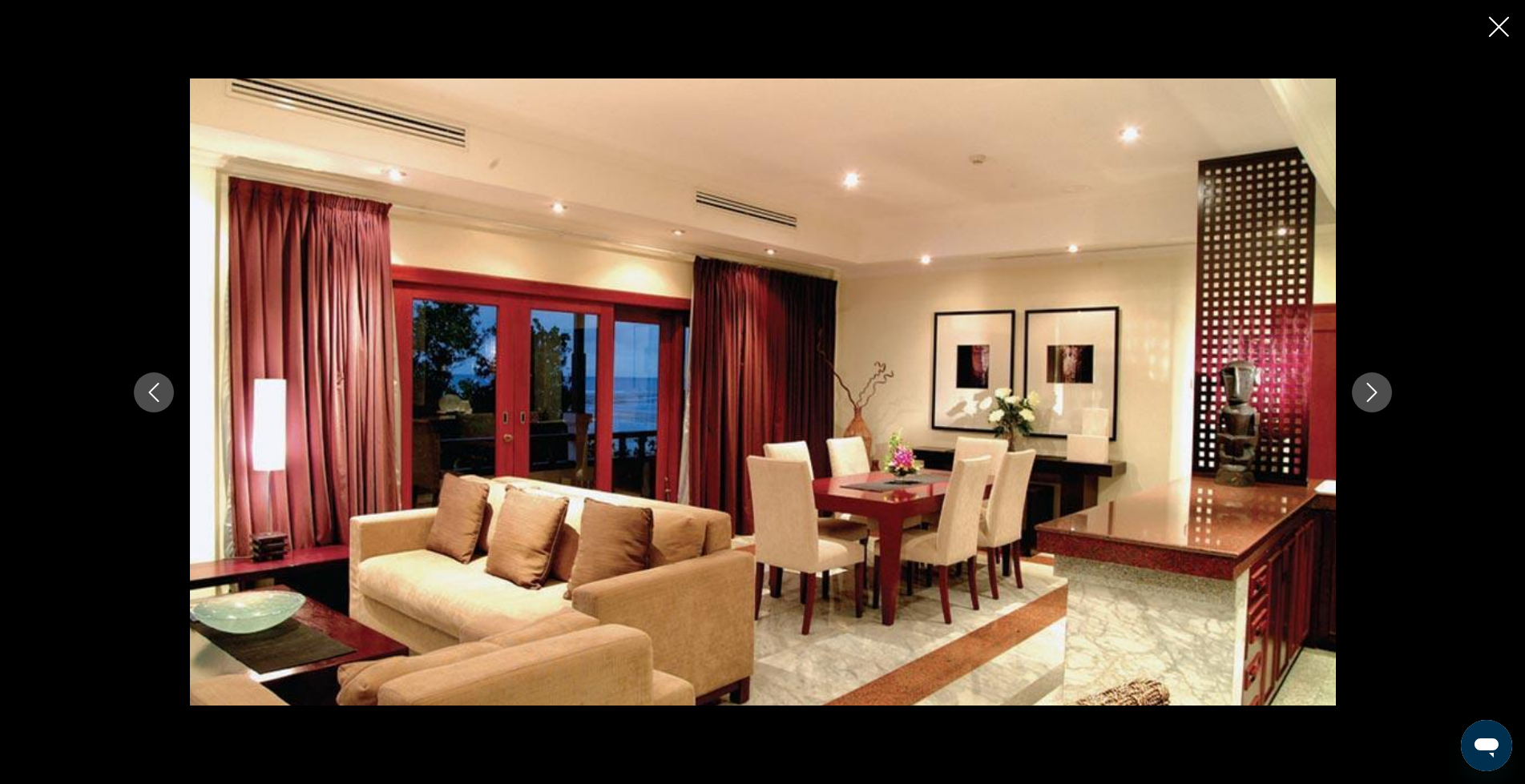
click at [1363, 392] on icon "Next image" at bounding box center [1372, 393] width 19 height 19
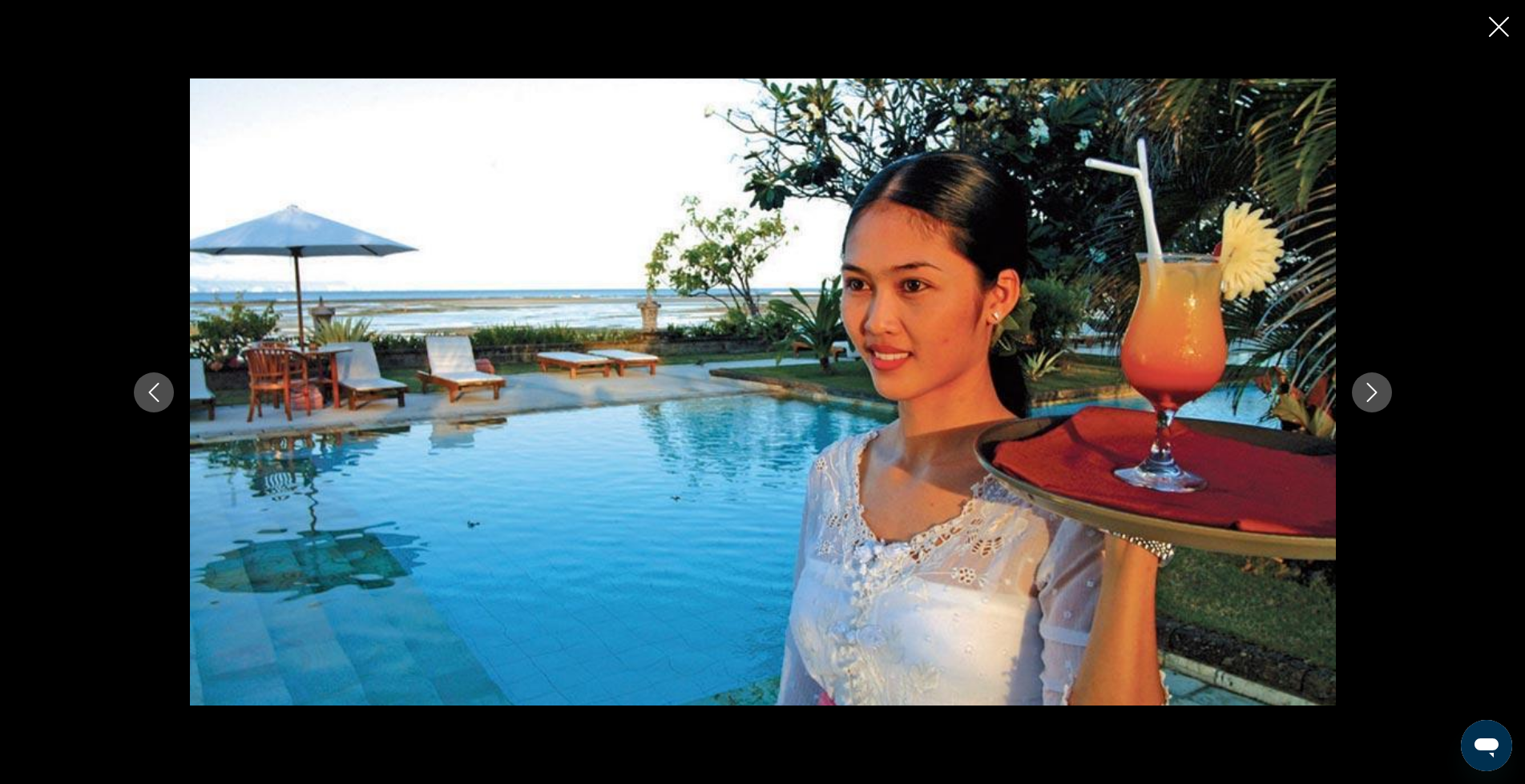
click at [1363, 390] on icon "Next image" at bounding box center [1372, 393] width 19 height 19
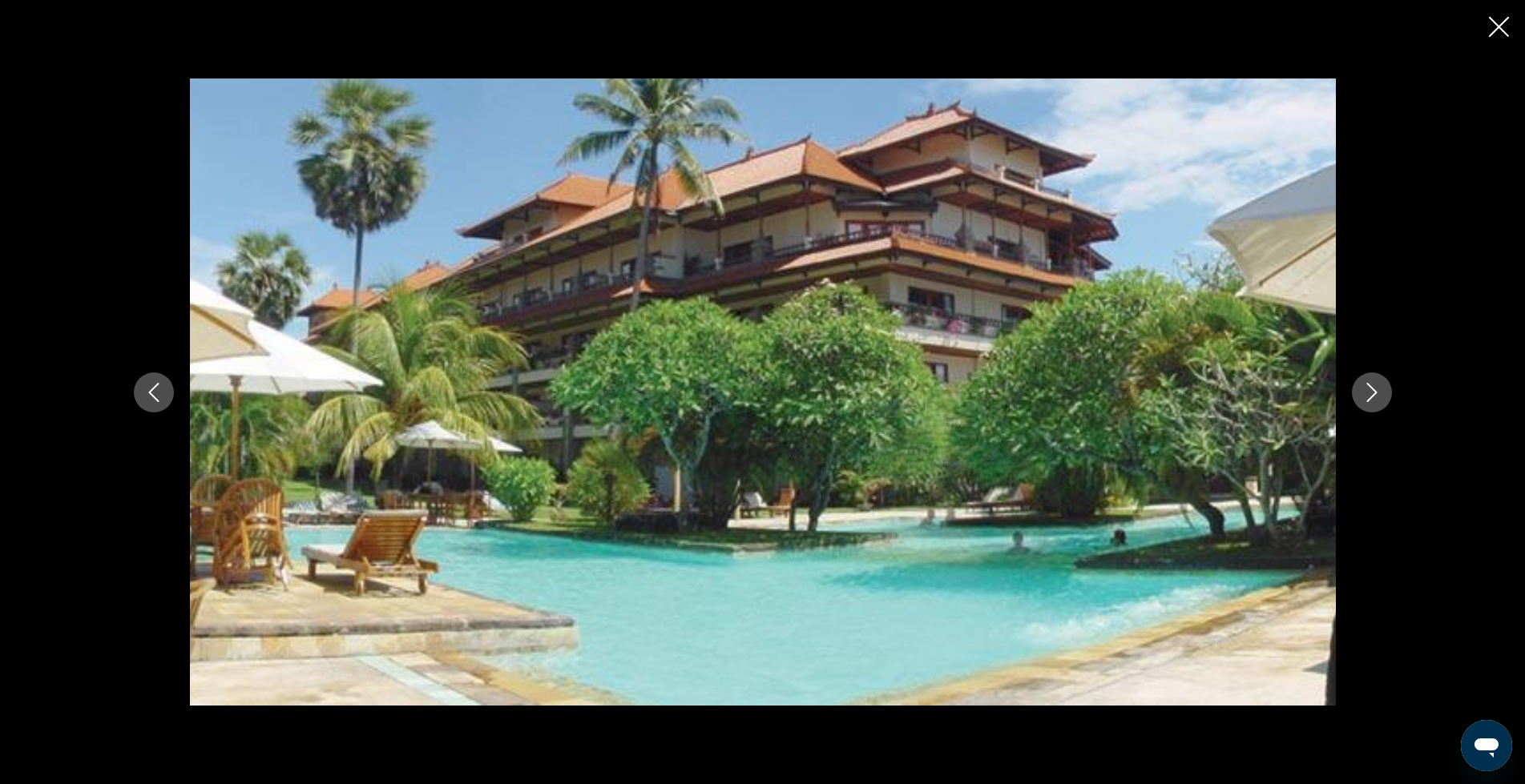
click at [1483, 26] on div "prev next" at bounding box center [762, 392] width 1525 height 784
click at [1505, 24] on icon "Close slideshow" at bounding box center [1499, 27] width 20 height 20
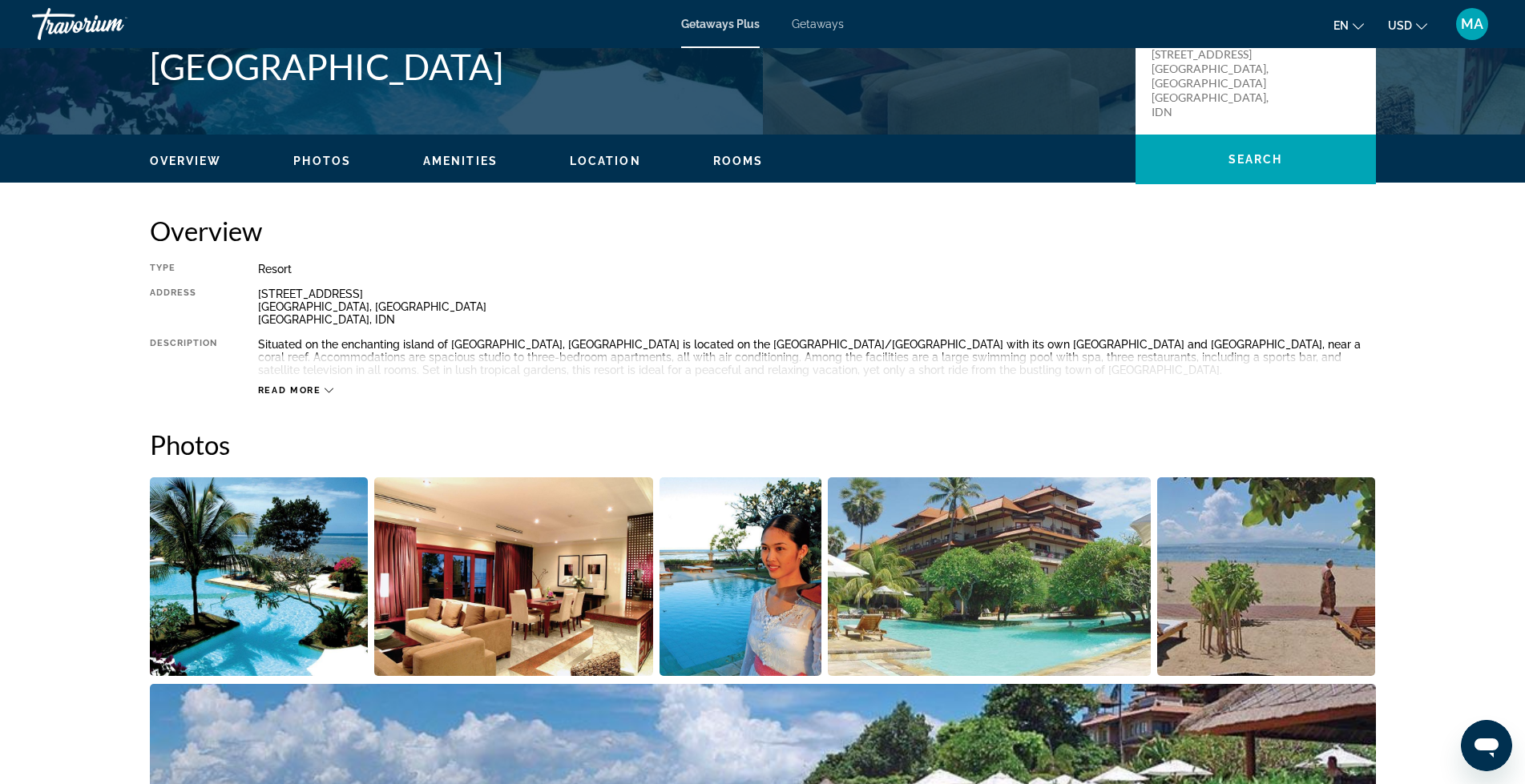
scroll to position [353, 0]
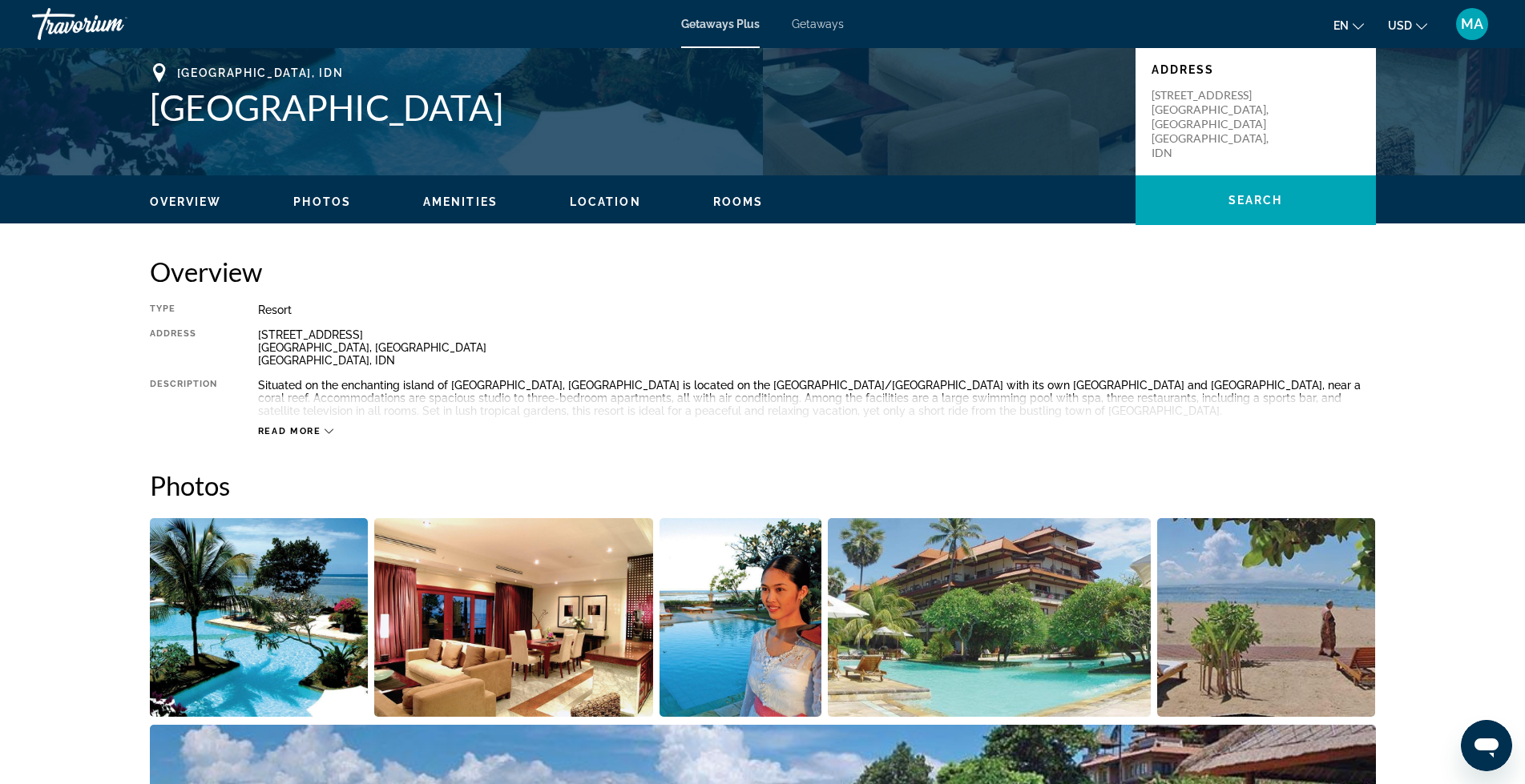
click at [593, 199] on span "Location" at bounding box center [606, 202] width 71 height 13
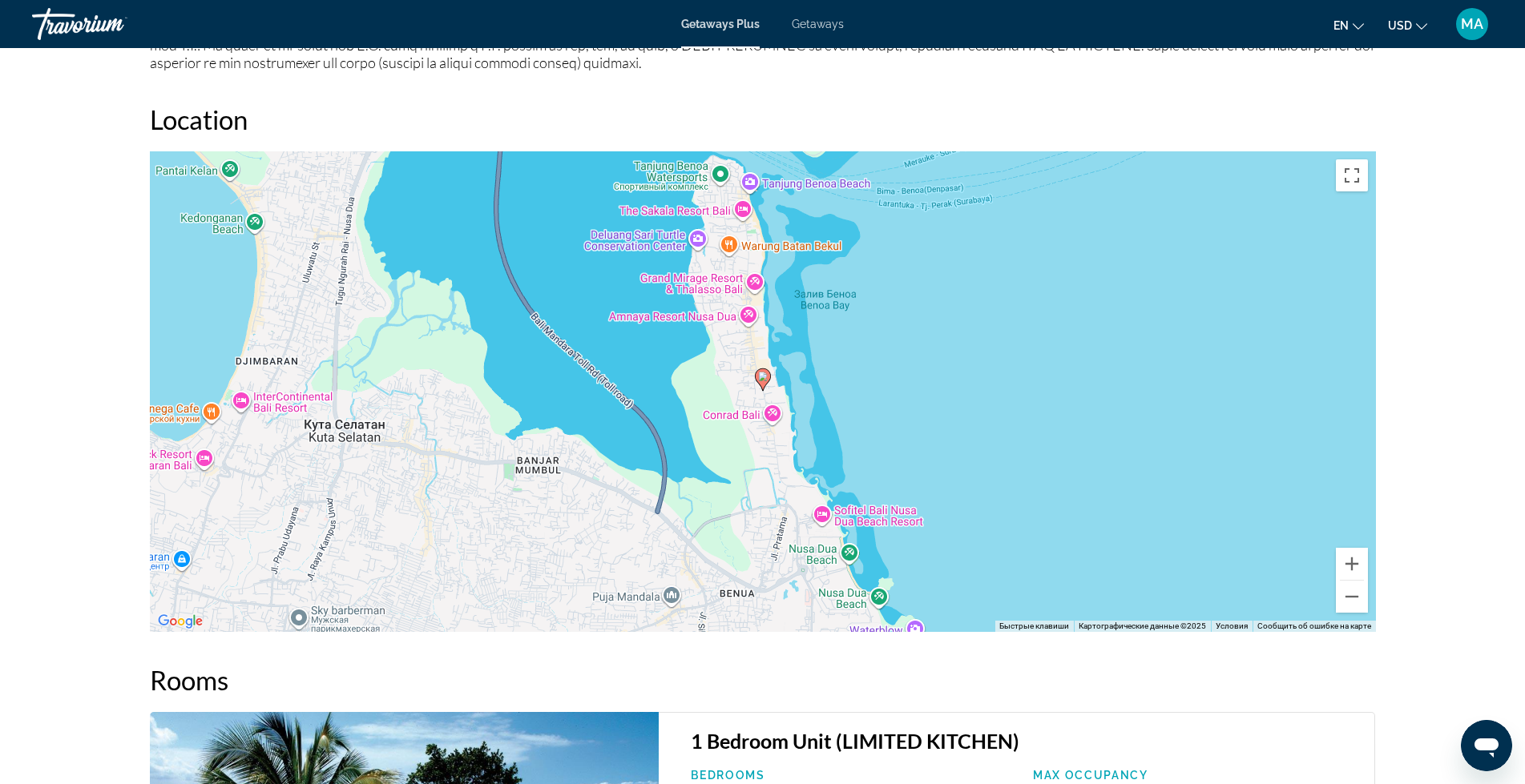
scroll to position [1909, 0]
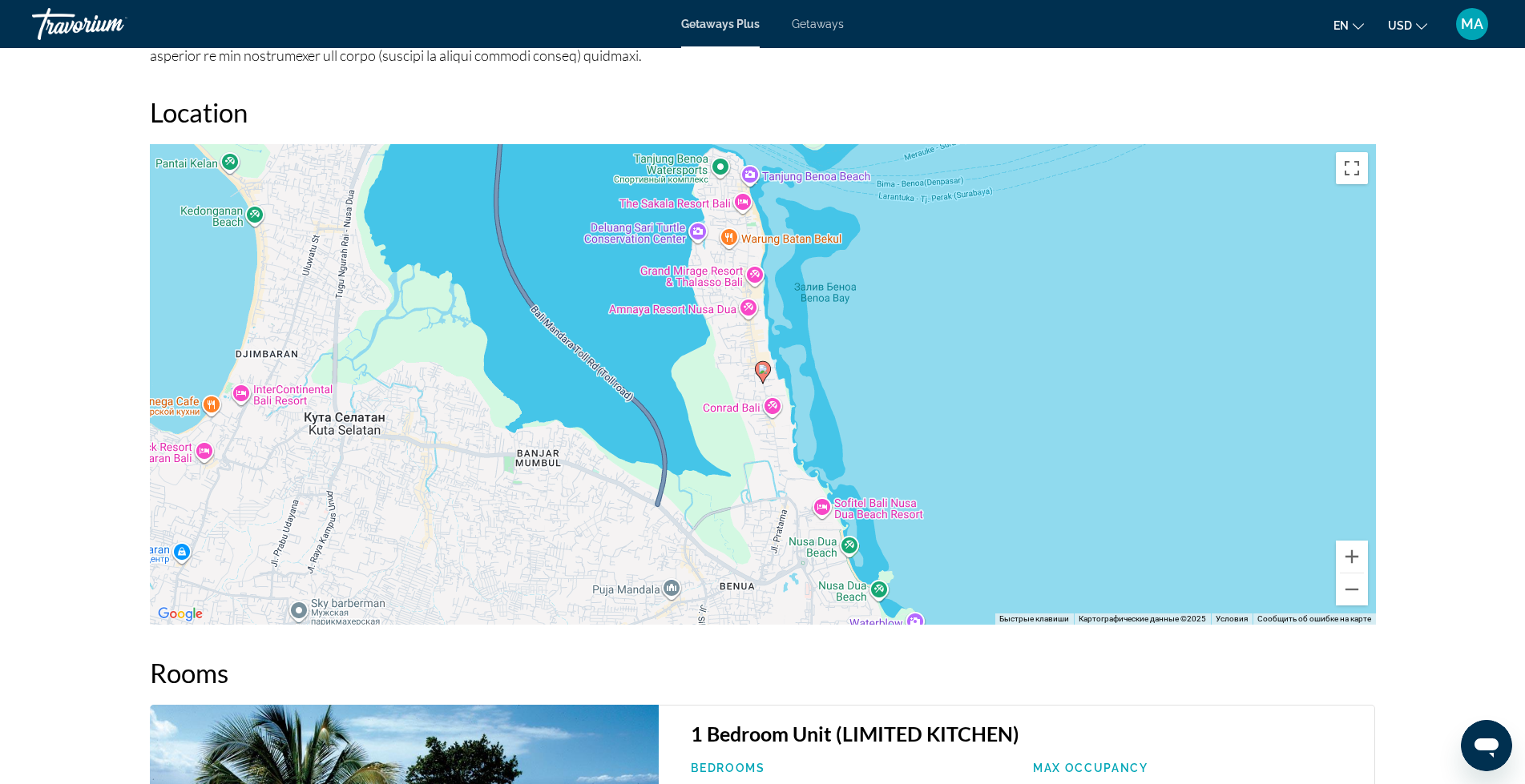
click at [759, 373] on image "Main content" at bounding box center [763, 369] width 10 height 10
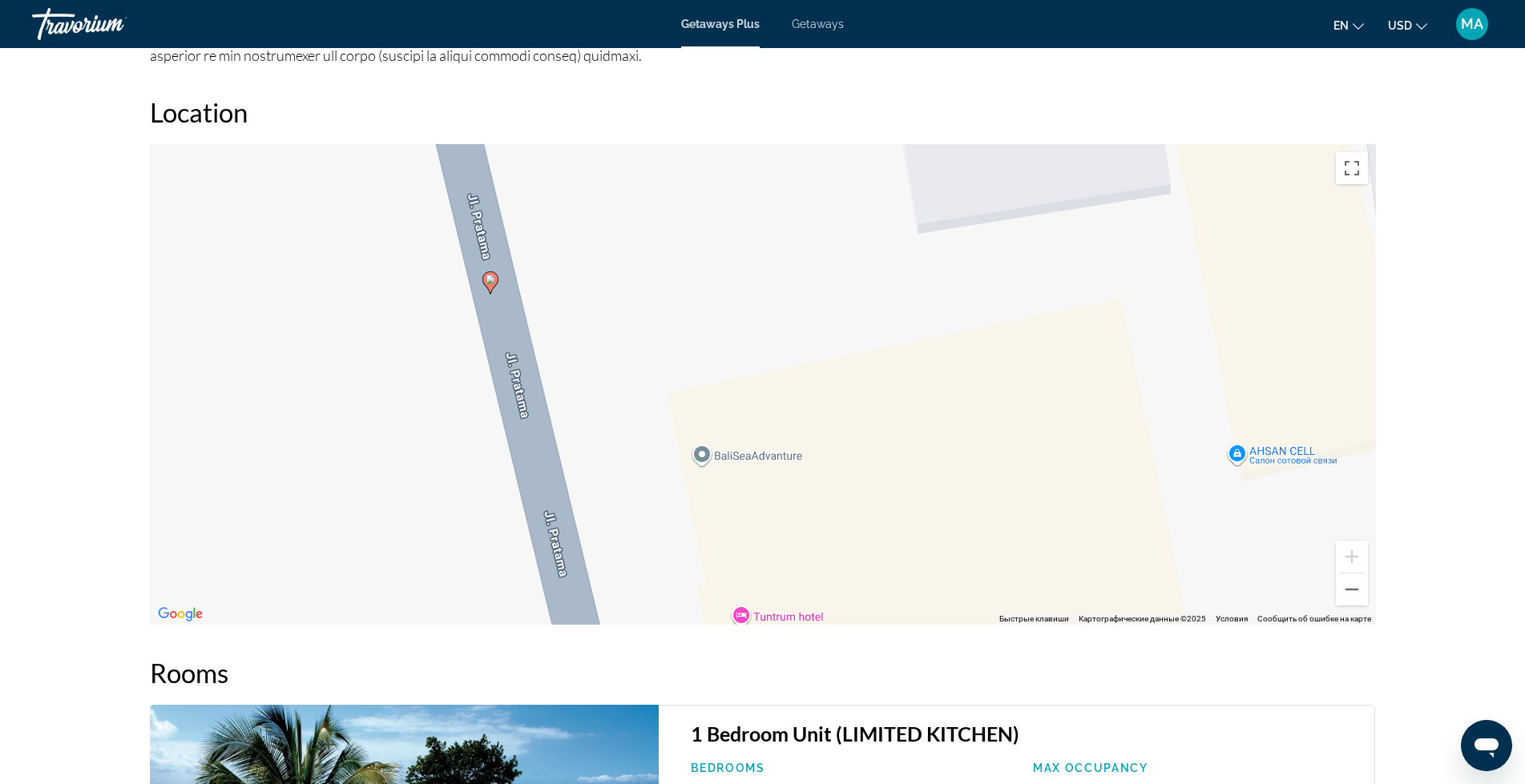
drag, startPoint x: 292, startPoint y: 291, endPoint x: 589, endPoint y: 350, distance: 302.8
click at [589, 350] on div "Чтобы активировать перетаскивание с помощью клавиатуры, нажмите Alt + Ввод. Пос…" at bounding box center [763, 385] width 1226 height 480
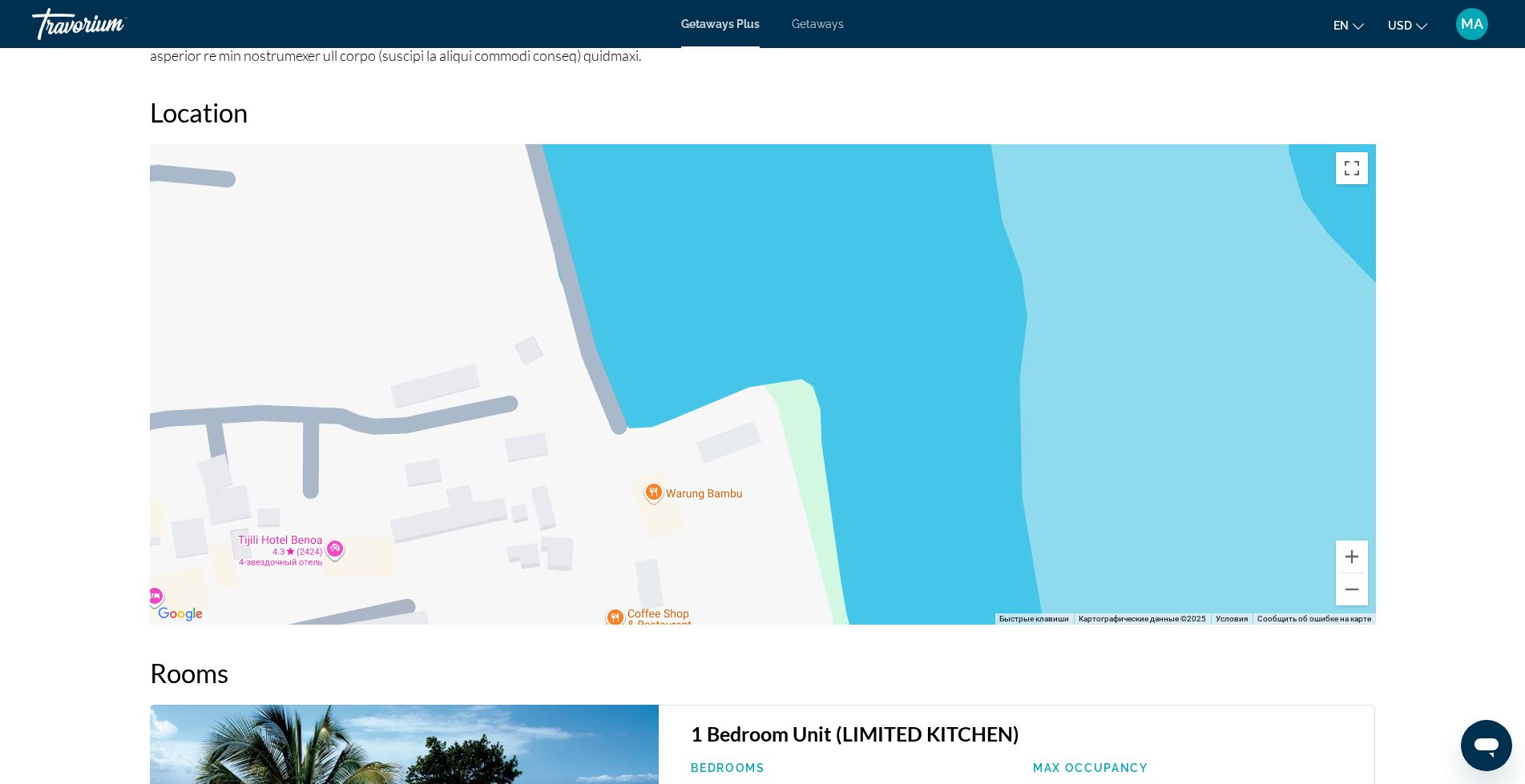
drag, startPoint x: 827, startPoint y: 298, endPoint x: 663, endPoint y: 444, distance: 219.6
click at [660, 446] on div "Чтобы активировать перетаскивание с помощью клавиатуры, нажмите Alt + Ввод. Пос…" at bounding box center [763, 385] width 1226 height 480
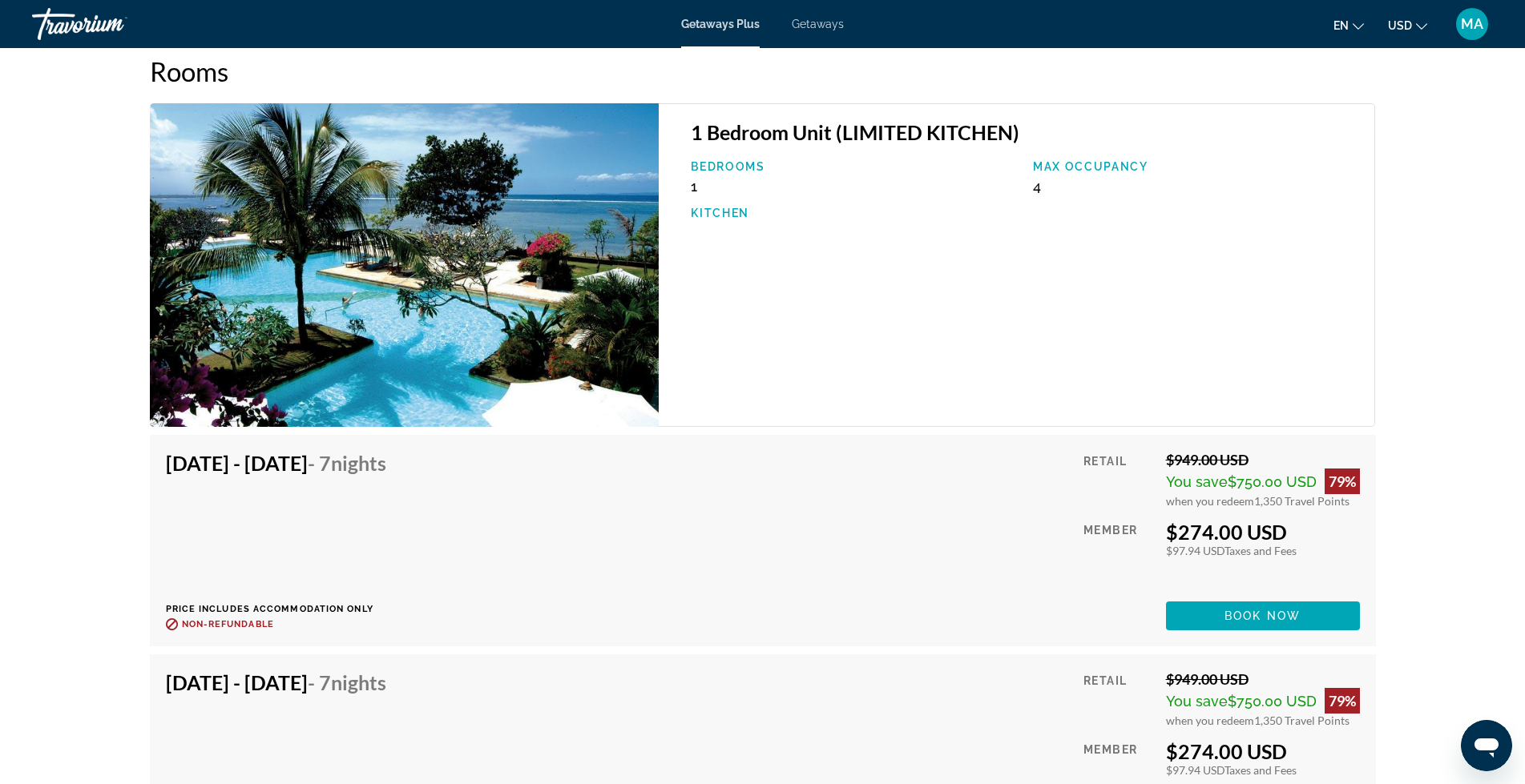
scroll to position [2496, 0]
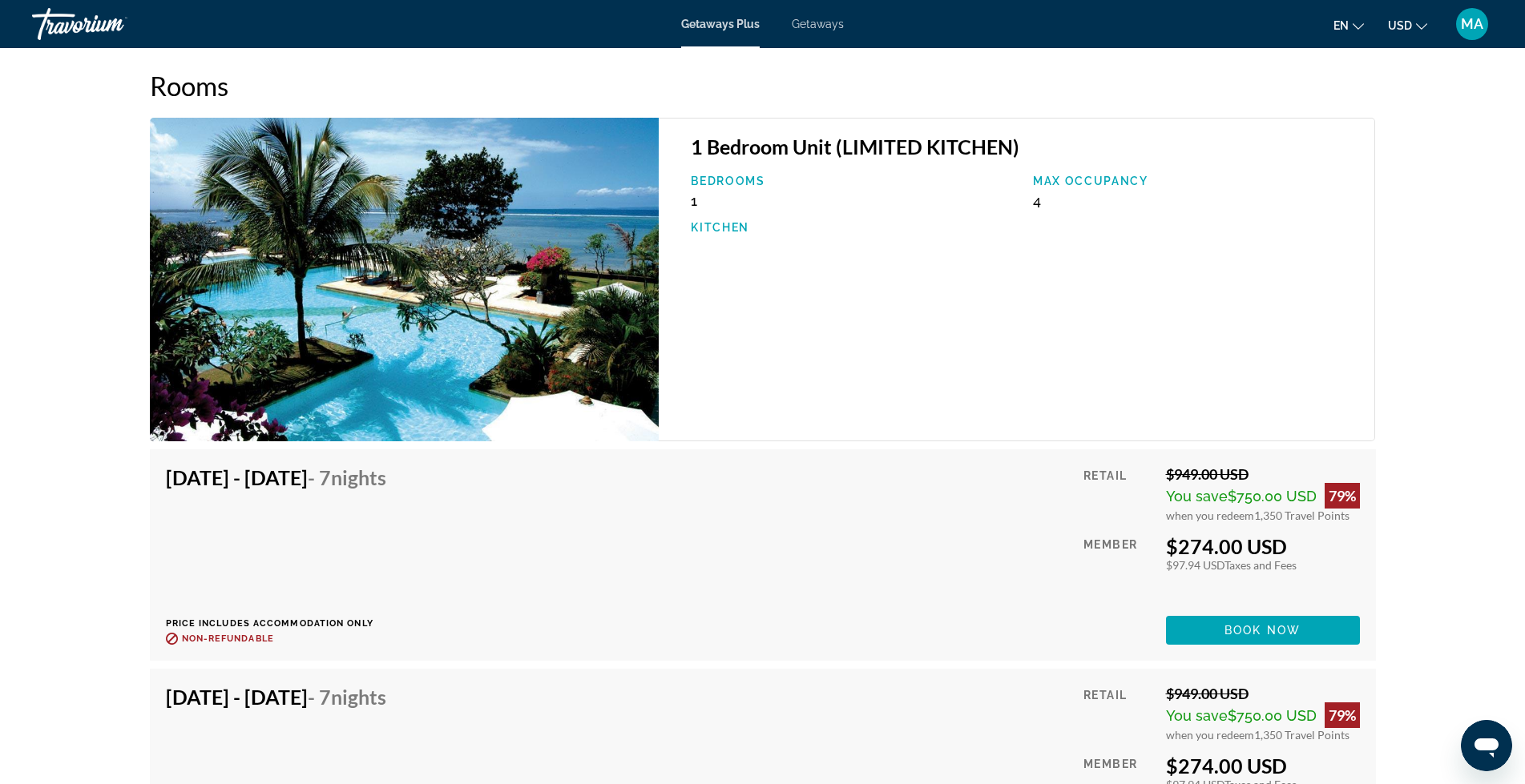
click at [734, 181] on p "Bedrooms" at bounding box center [854, 181] width 326 height 13
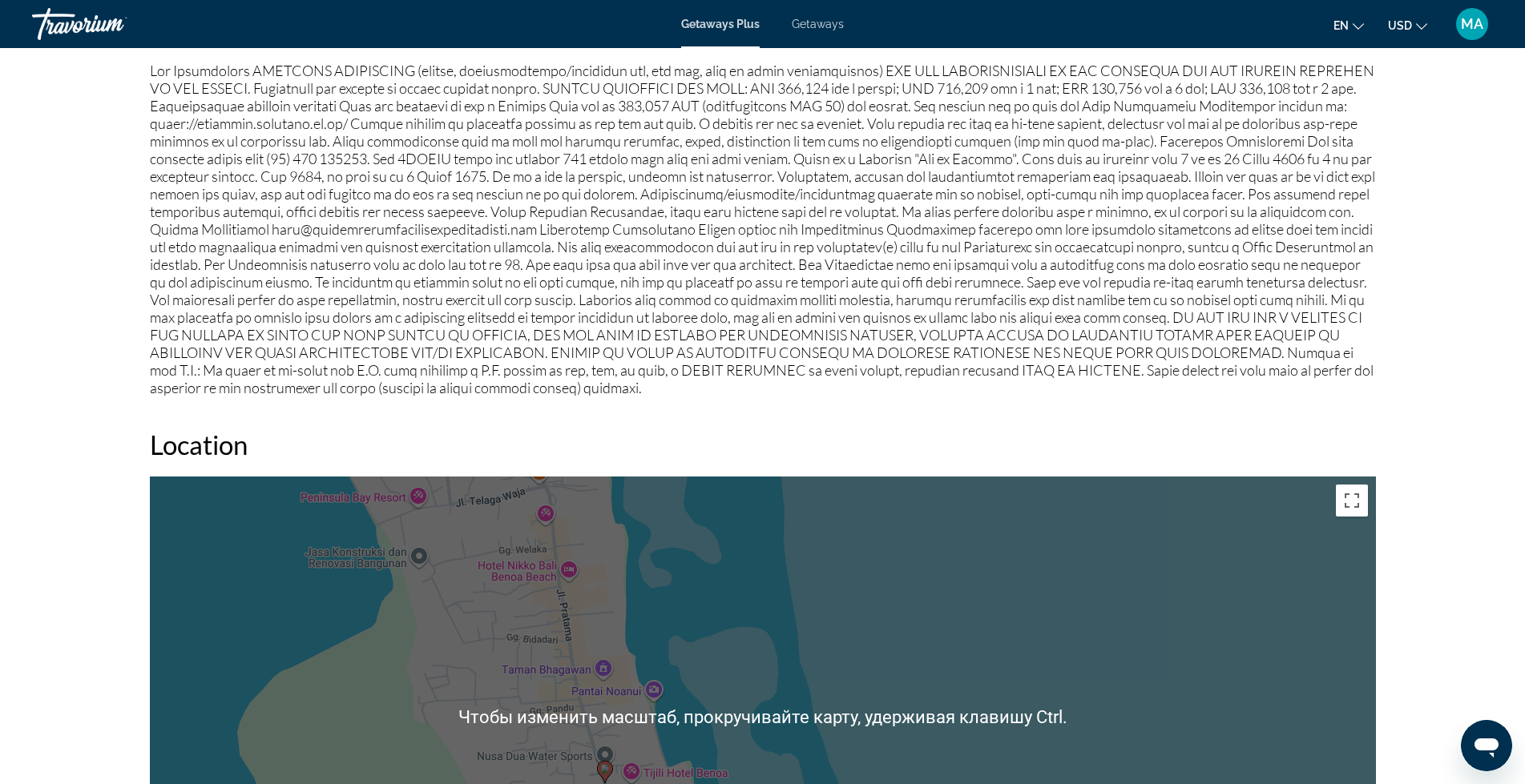
scroll to position [1573, 0]
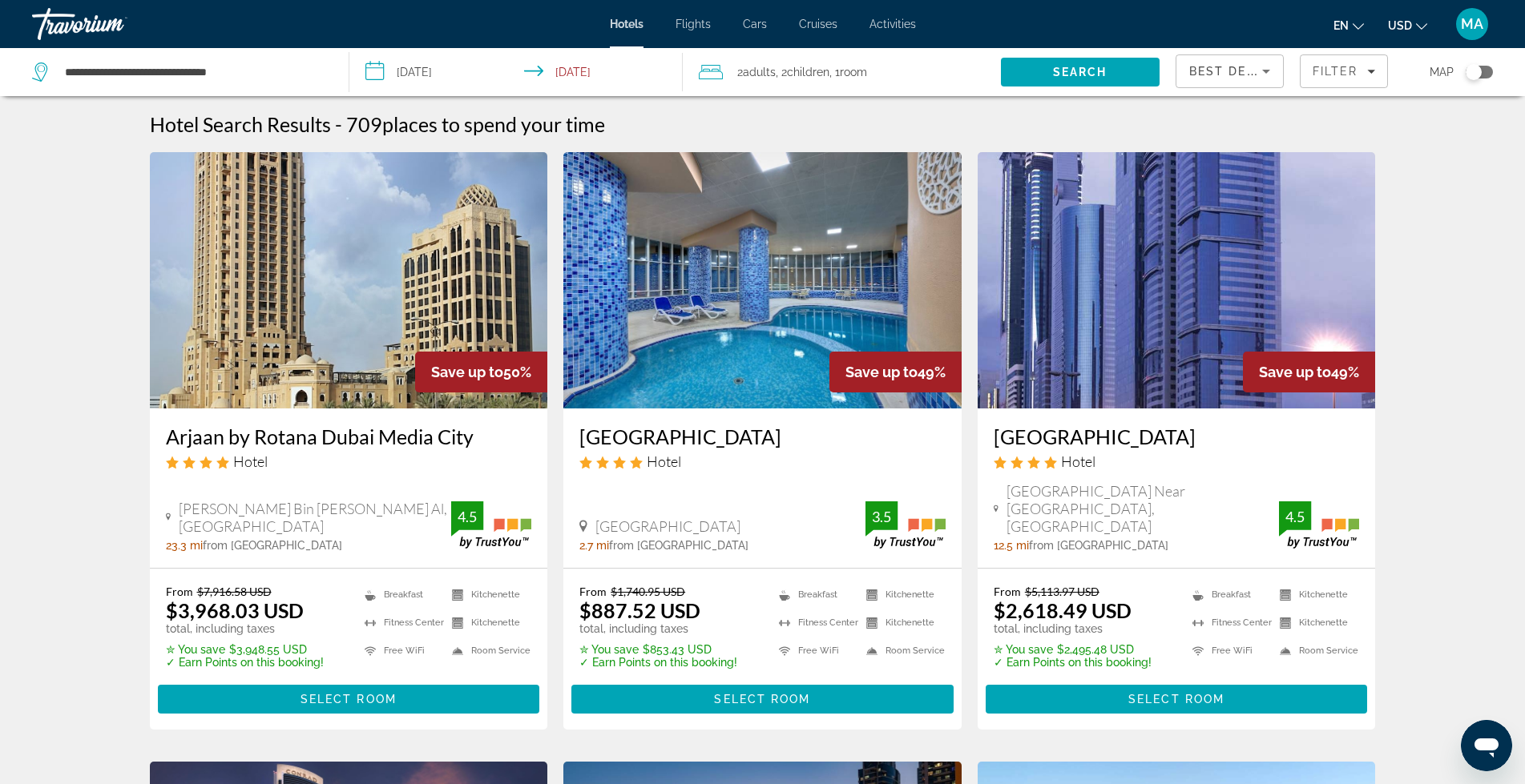
click at [41, 71] on icon "Search widget" at bounding box center [41, 72] width 19 height 19
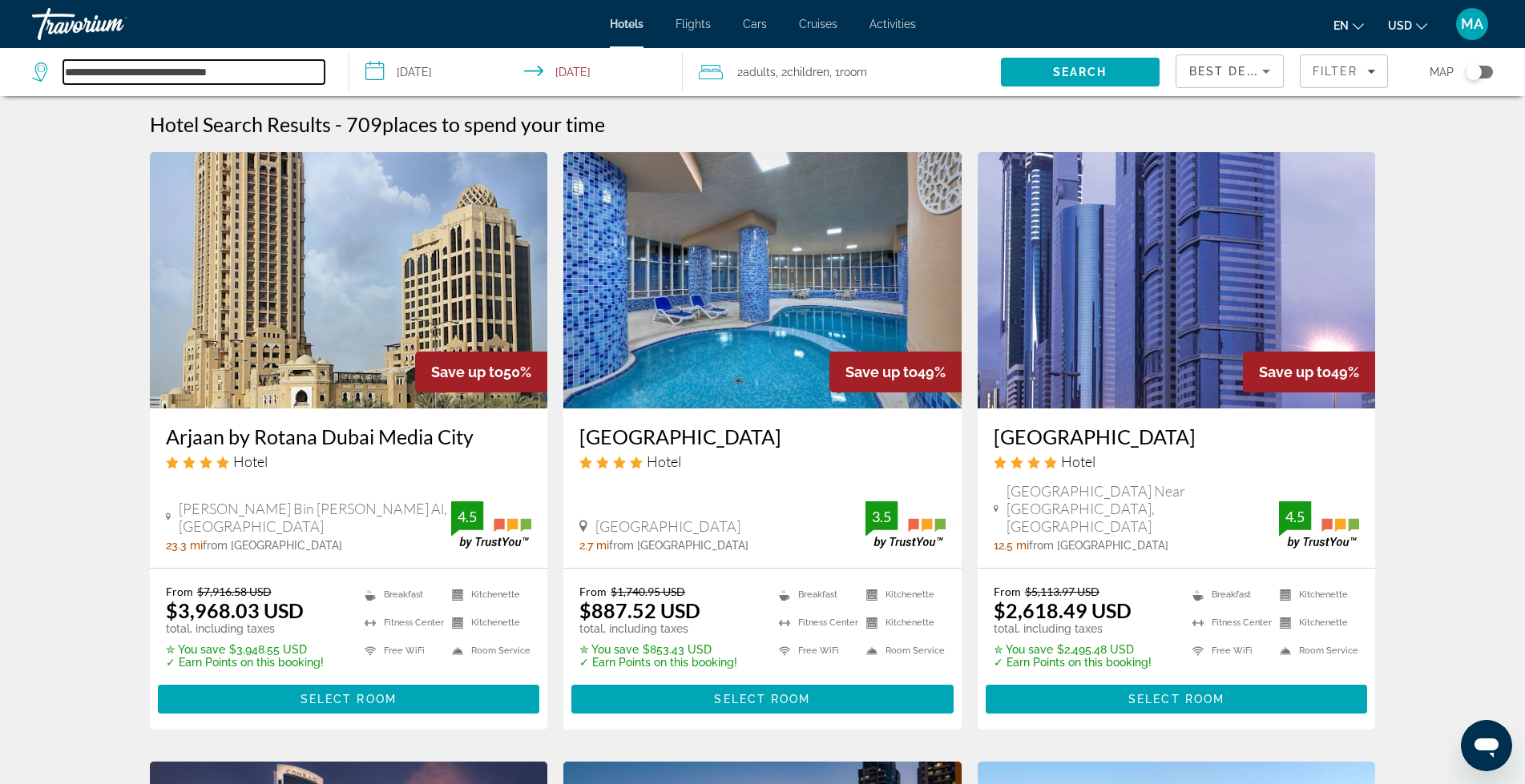
click at [261, 71] on input "**********" at bounding box center [194, 72] width 261 height 24
drag, startPoint x: 303, startPoint y: 71, endPoint x: 0, endPoint y: 72, distance: 303.0
click at [0, 72] on app-destination-search "**********" at bounding box center [175, 71] width 349 height 48
type input "*"
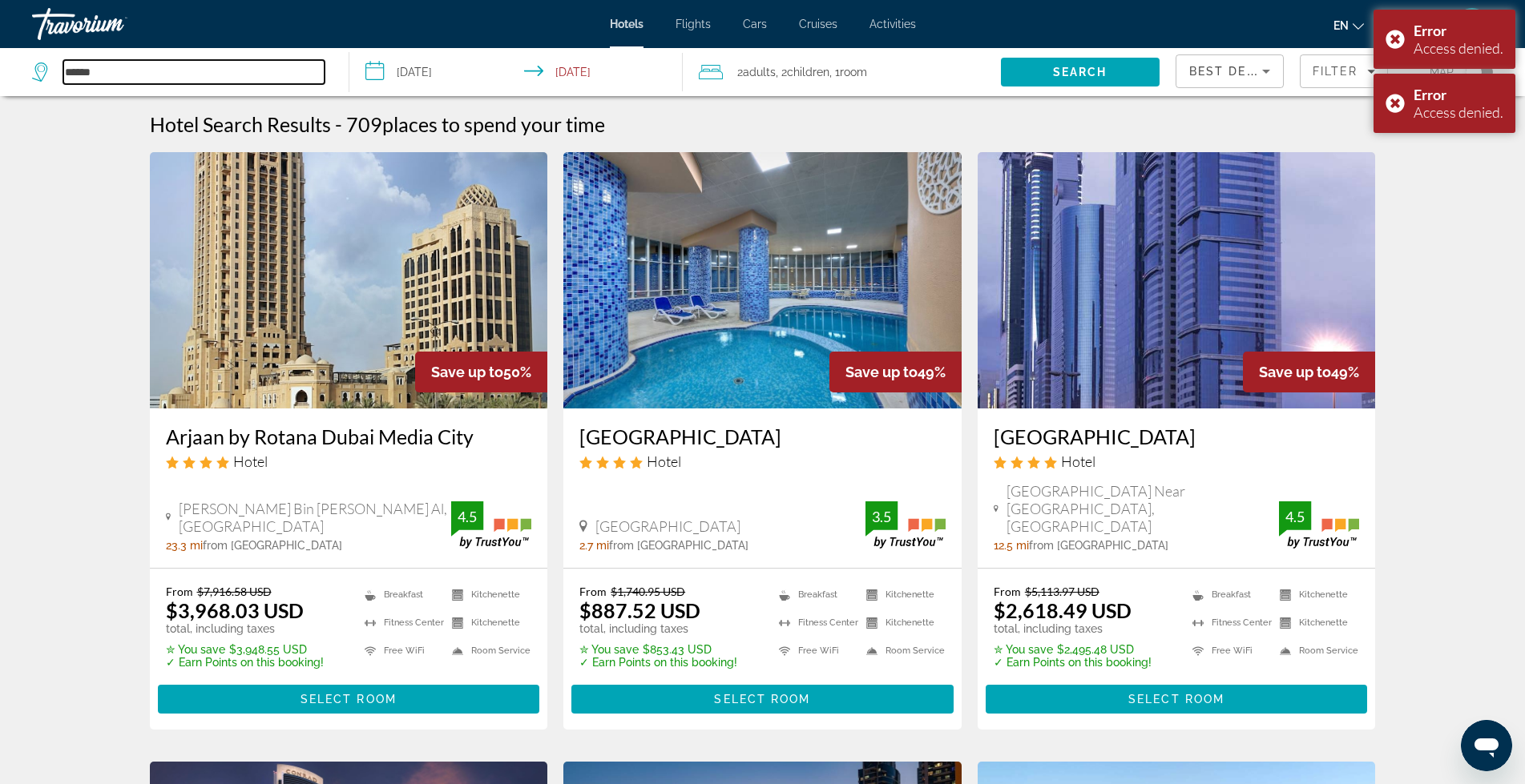
type input "******"
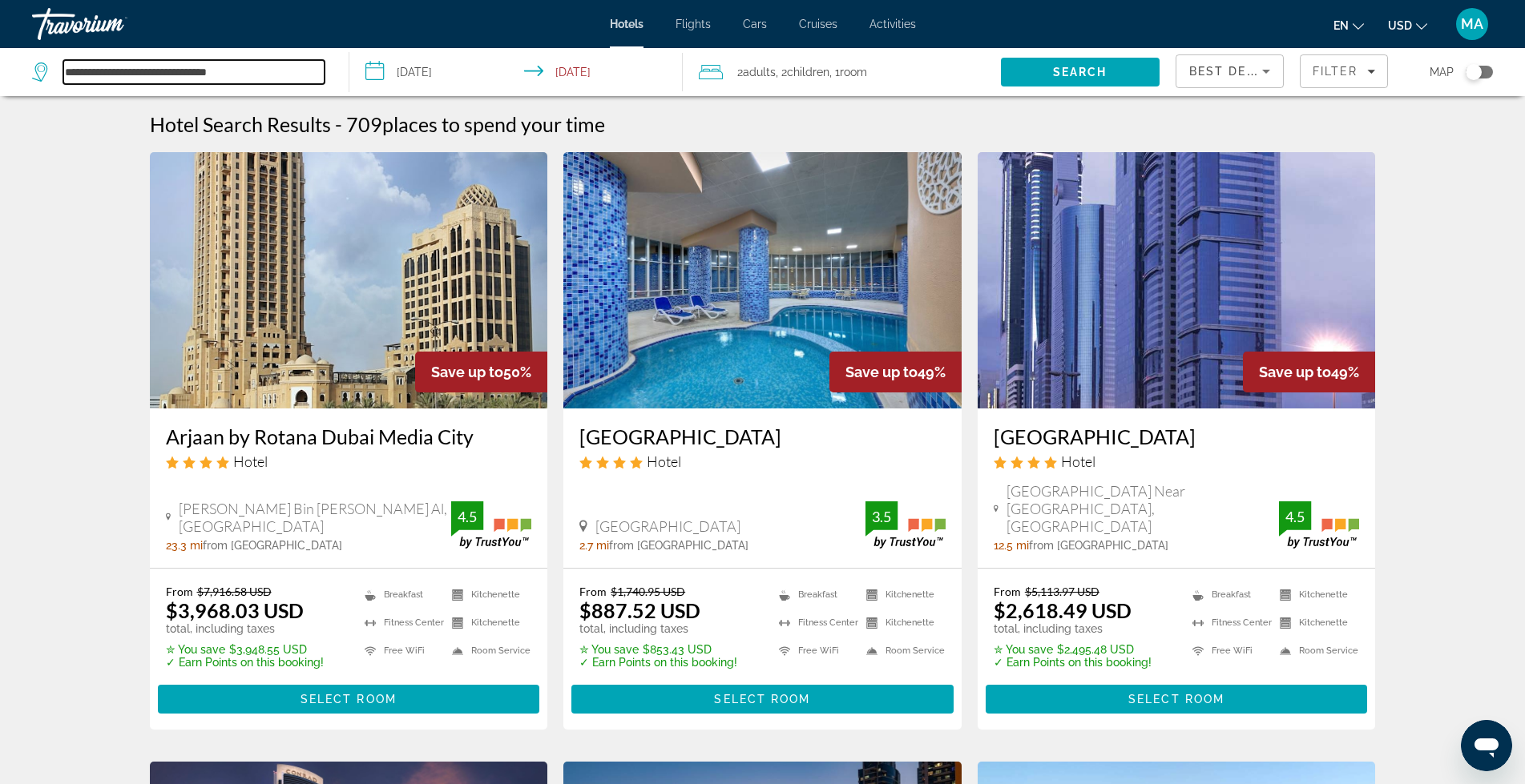
click at [250, 71] on input "**********" at bounding box center [194, 72] width 261 height 24
click at [289, 74] on input "**********" at bounding box center [194, 72] width 261 height 24
drag, startPoint x: 278, startPoint y: 68, endPoint x: 0, endPoint y: 66, distance: 278.0
click at [0, 66] on app-destination-search "**********" at bounding box center [175, 71] width 349 height 48
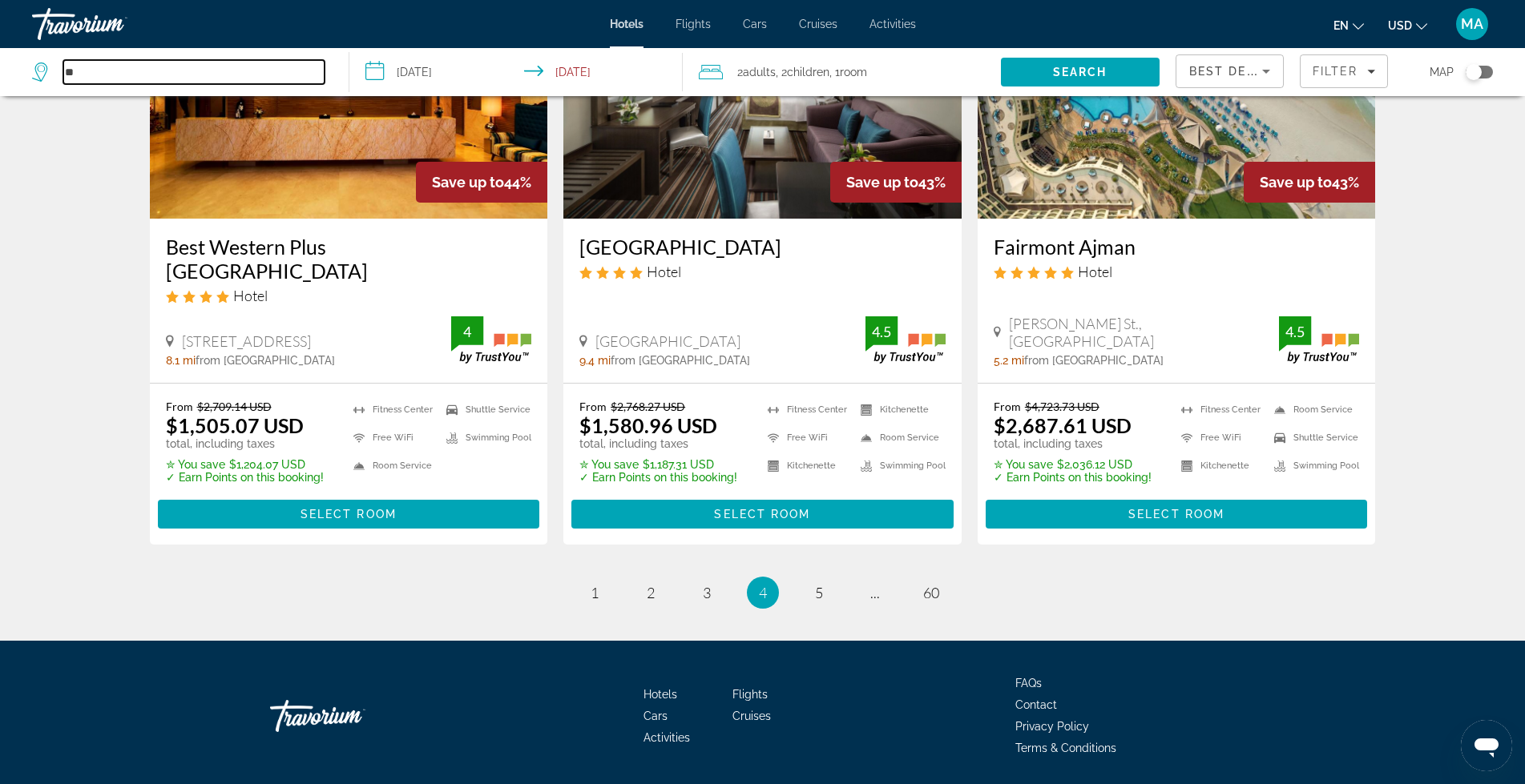
scroll to position [2018, 0]
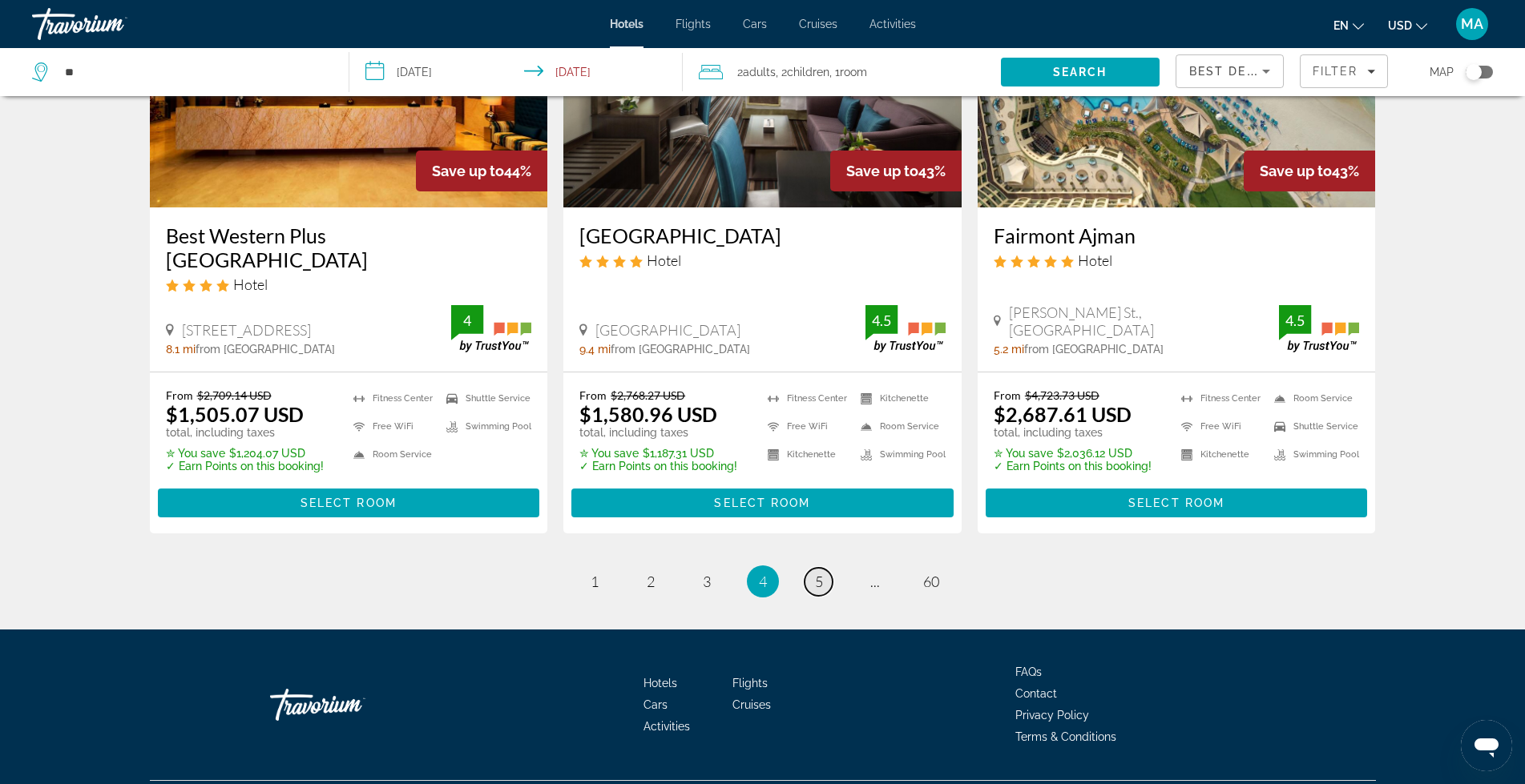
click at [818, 573] on span "5" at bounding box center [819, 582] width 8 height 18
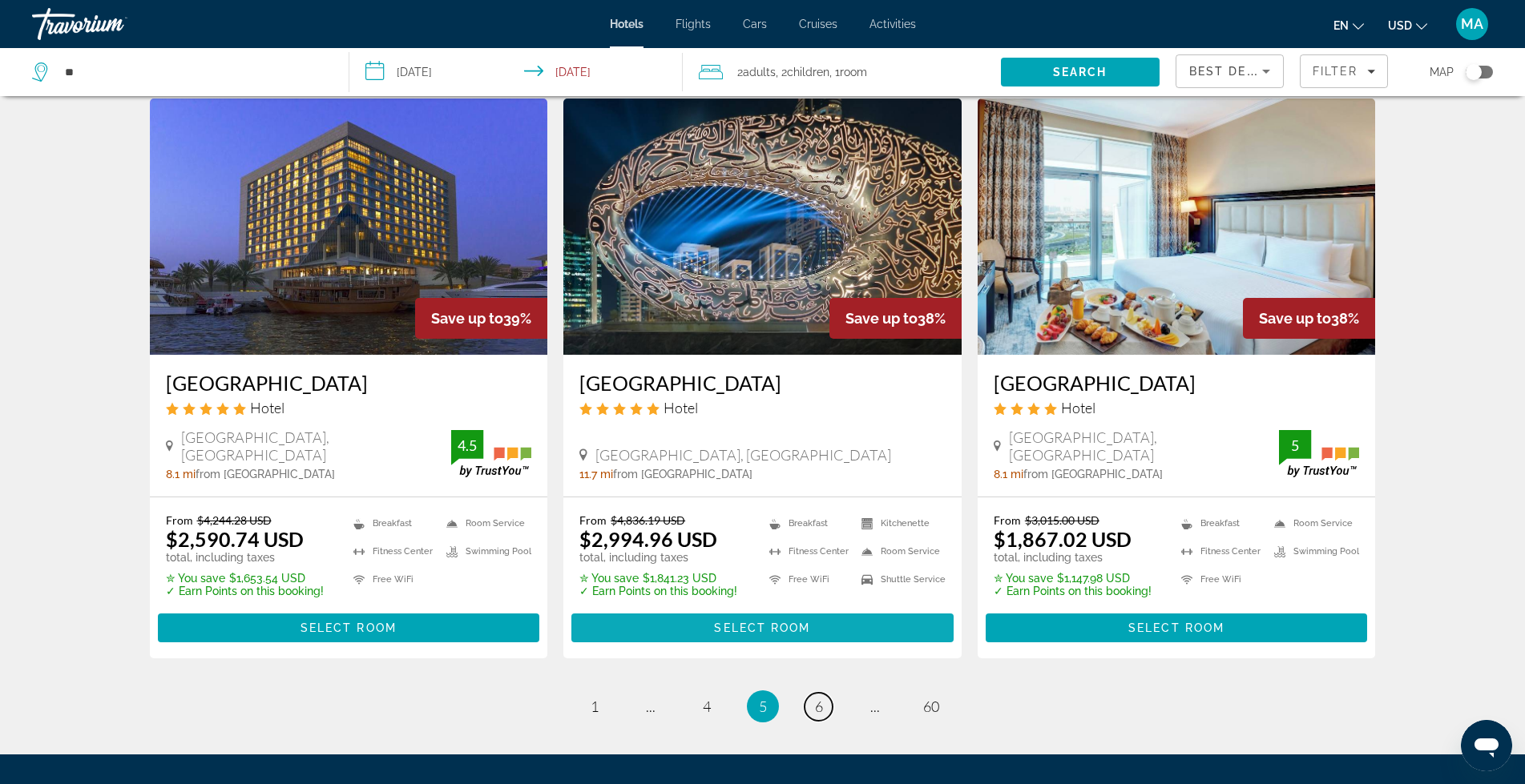
scroll to position [2002, 0]
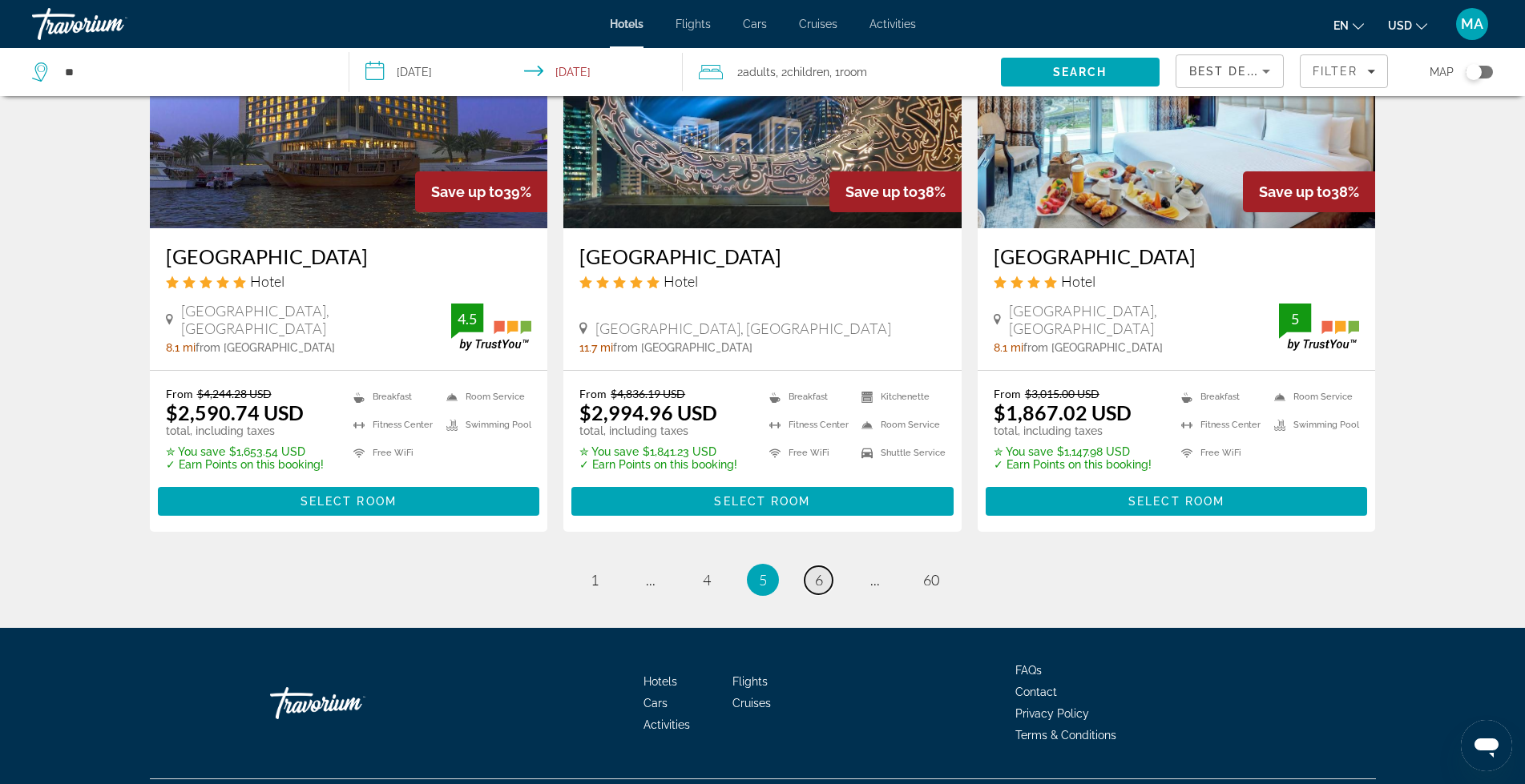
click at [816, 571] on span "6" at bounding box center [819, 580] width 8 height 18
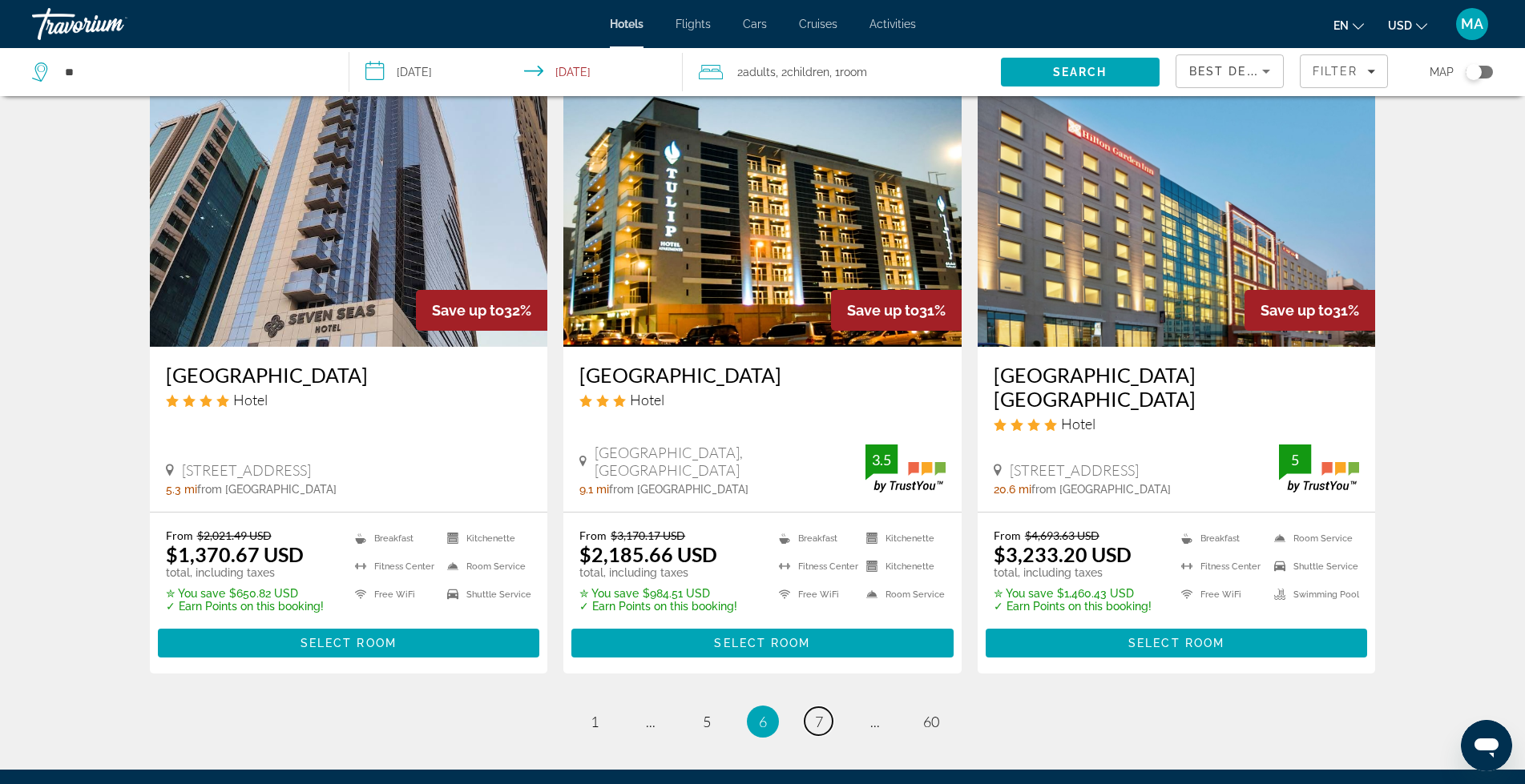
scroll to position [1923, 0]
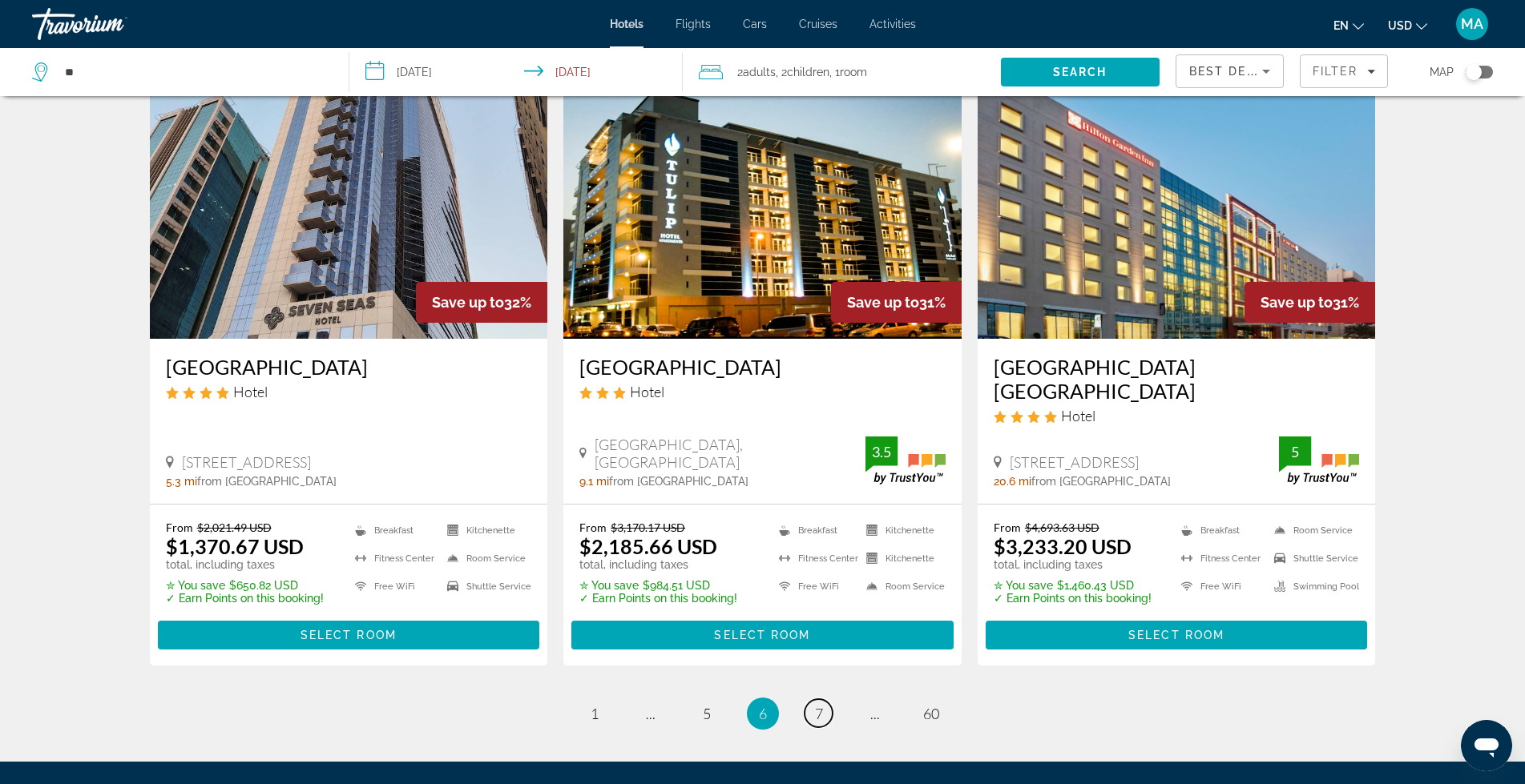
click at [814, 700] on link "page 7" at bounding box center [819, 713] width 28 height 28
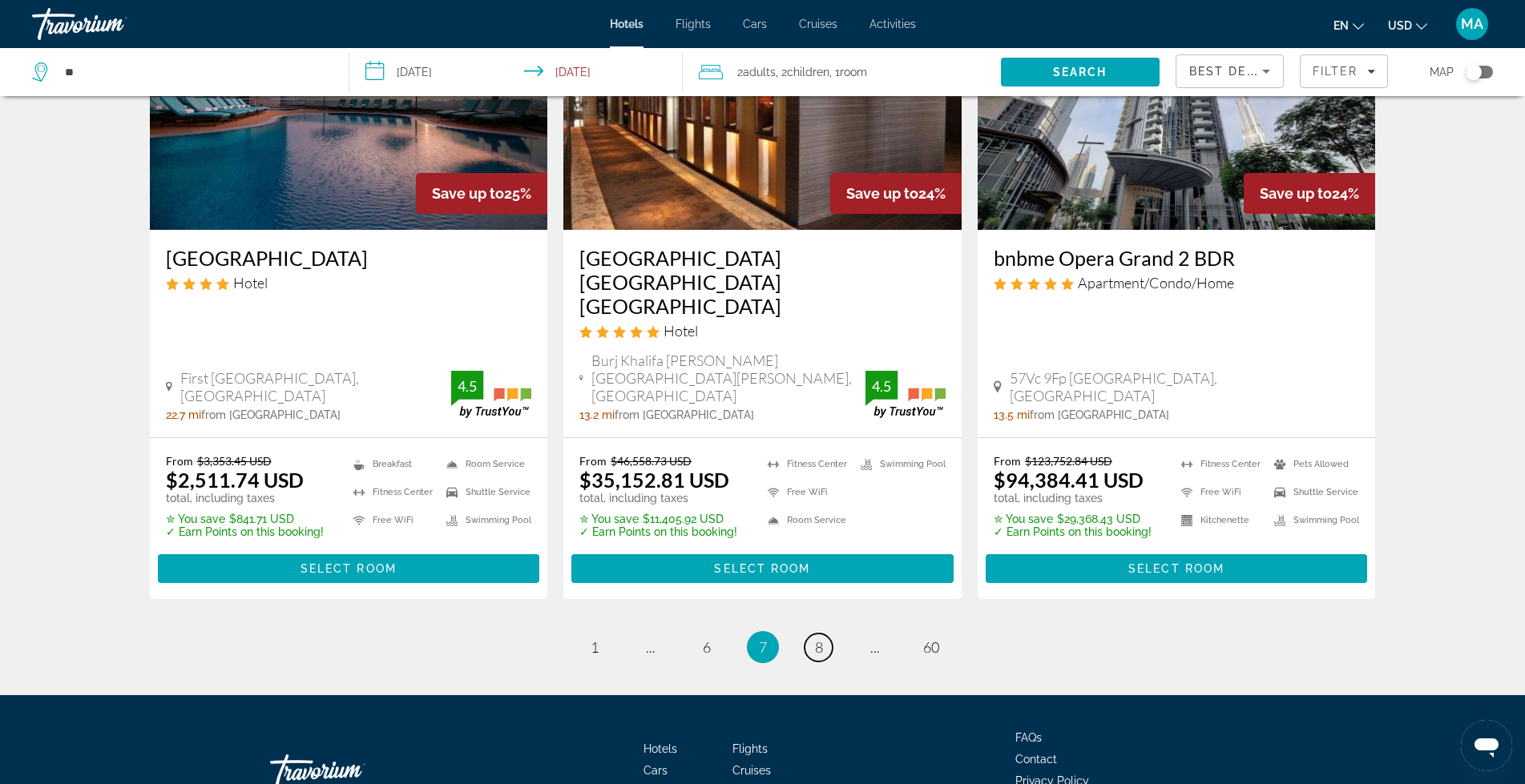
scroll to position [2016, 0]
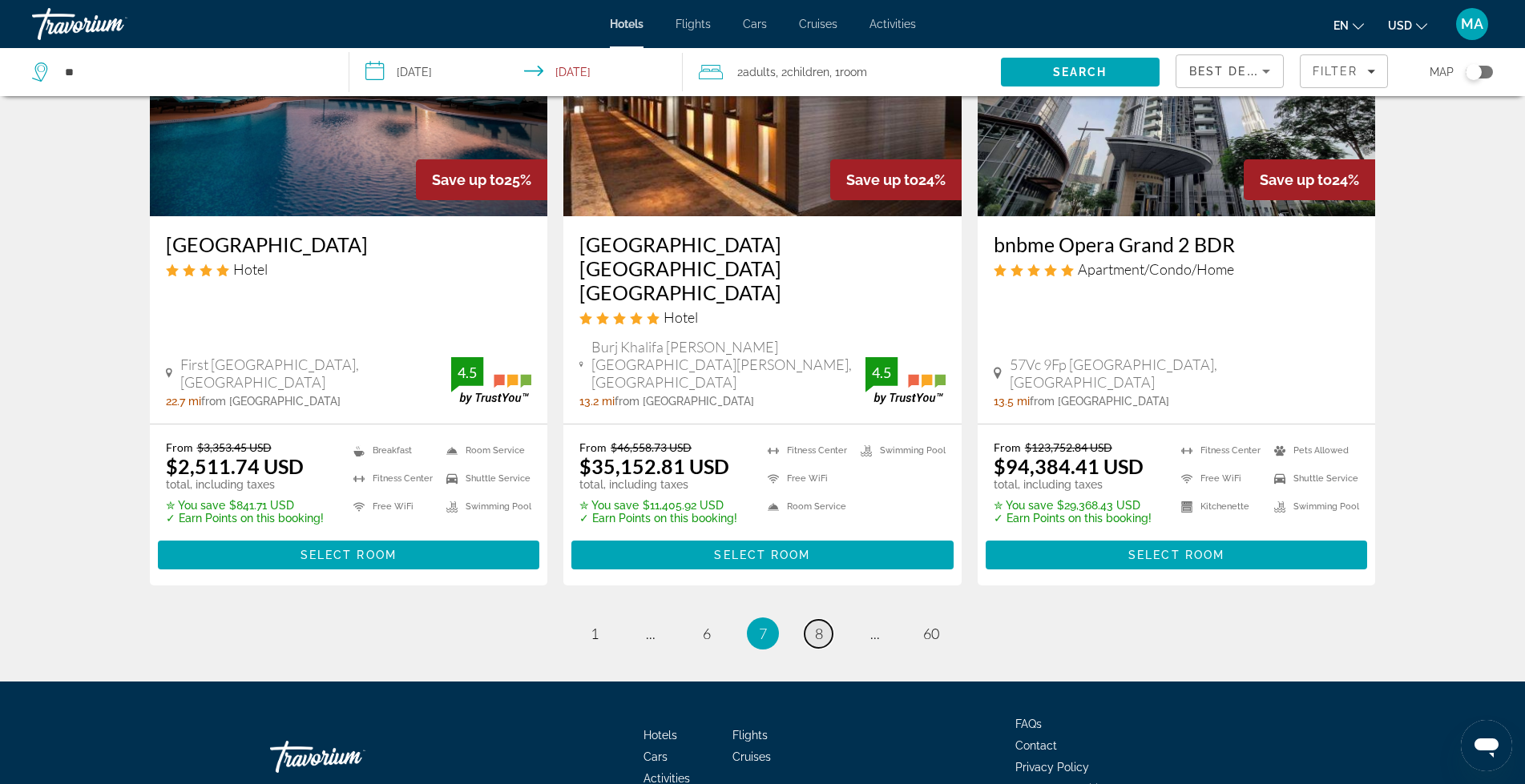
click at [823, 620] on link "page 8" at bounding box center [819, 634] width 28 height 28
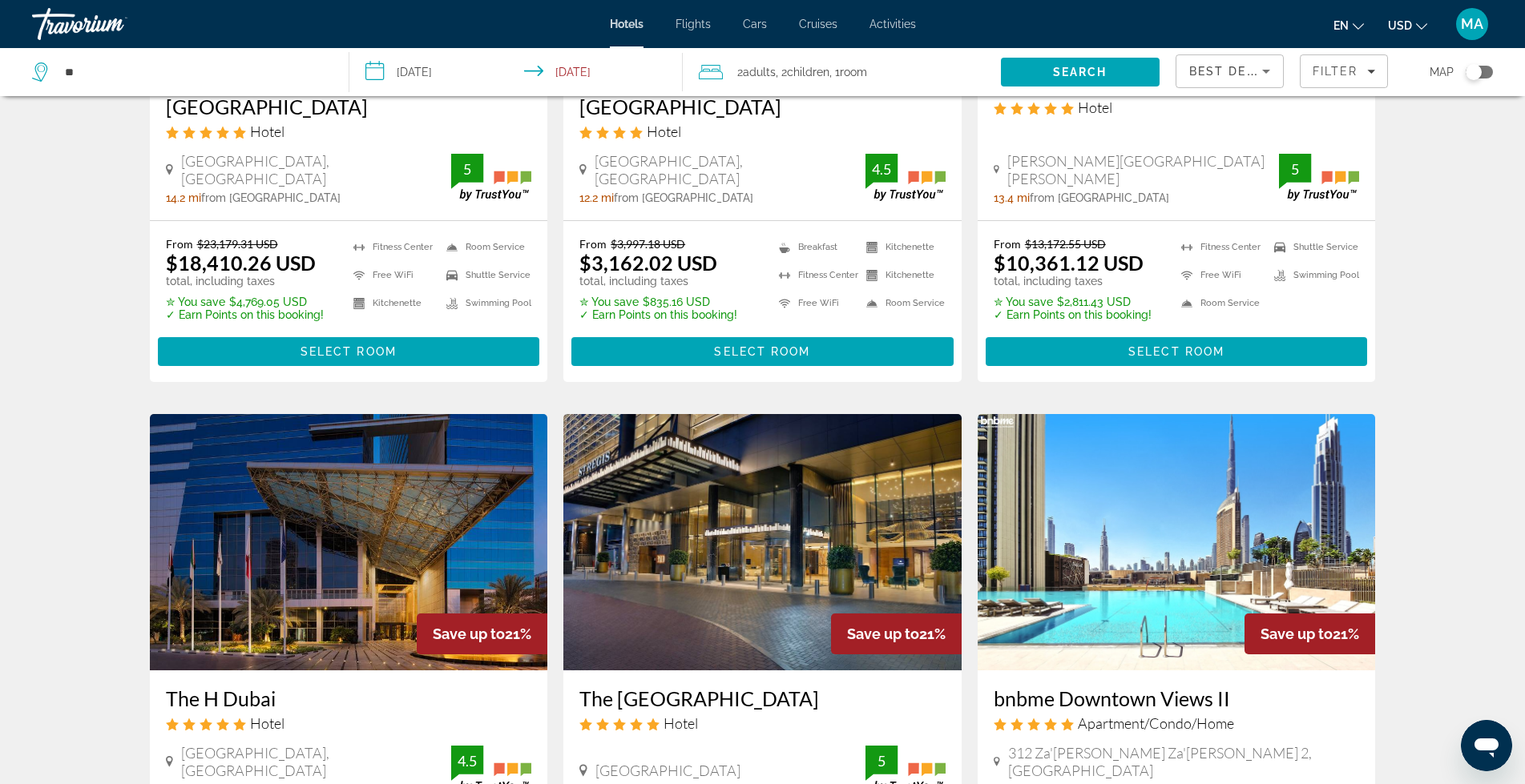
scroll to position [1587, 0]
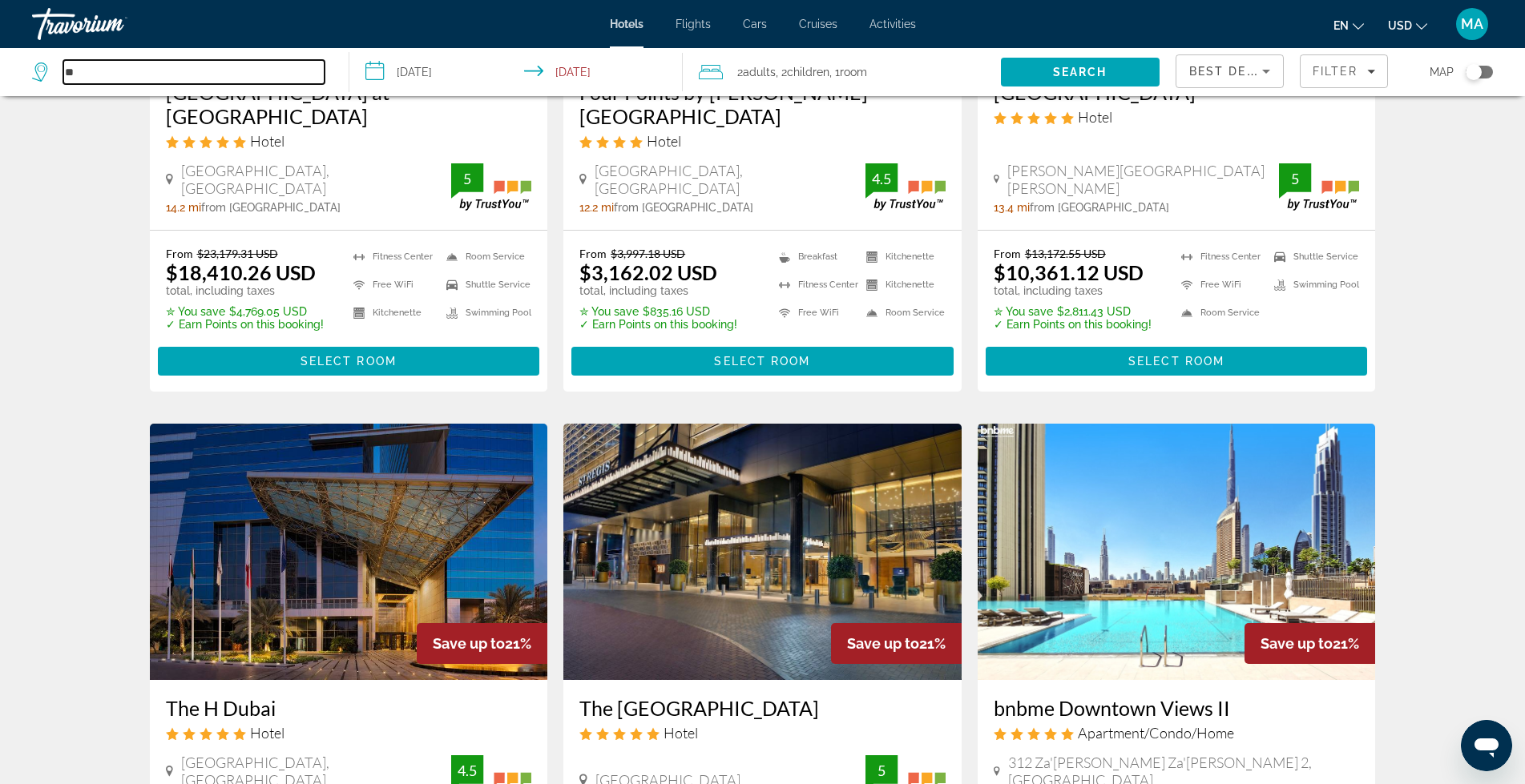
click at [137, 82] on input "**" at bounding box center [194, 72] width 261 height 24
type input "*"
type input "*********"
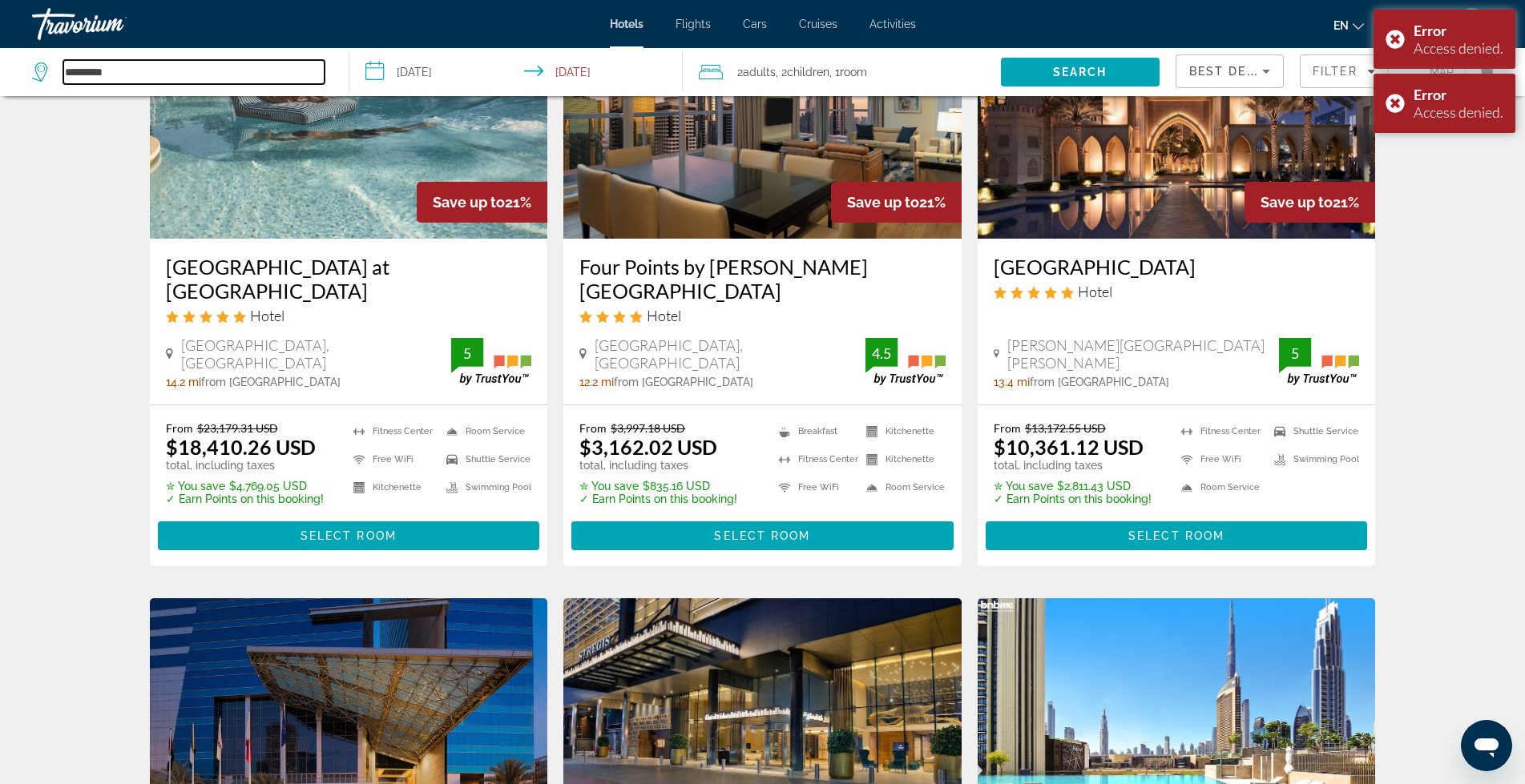
scroll to position [1401, 0]
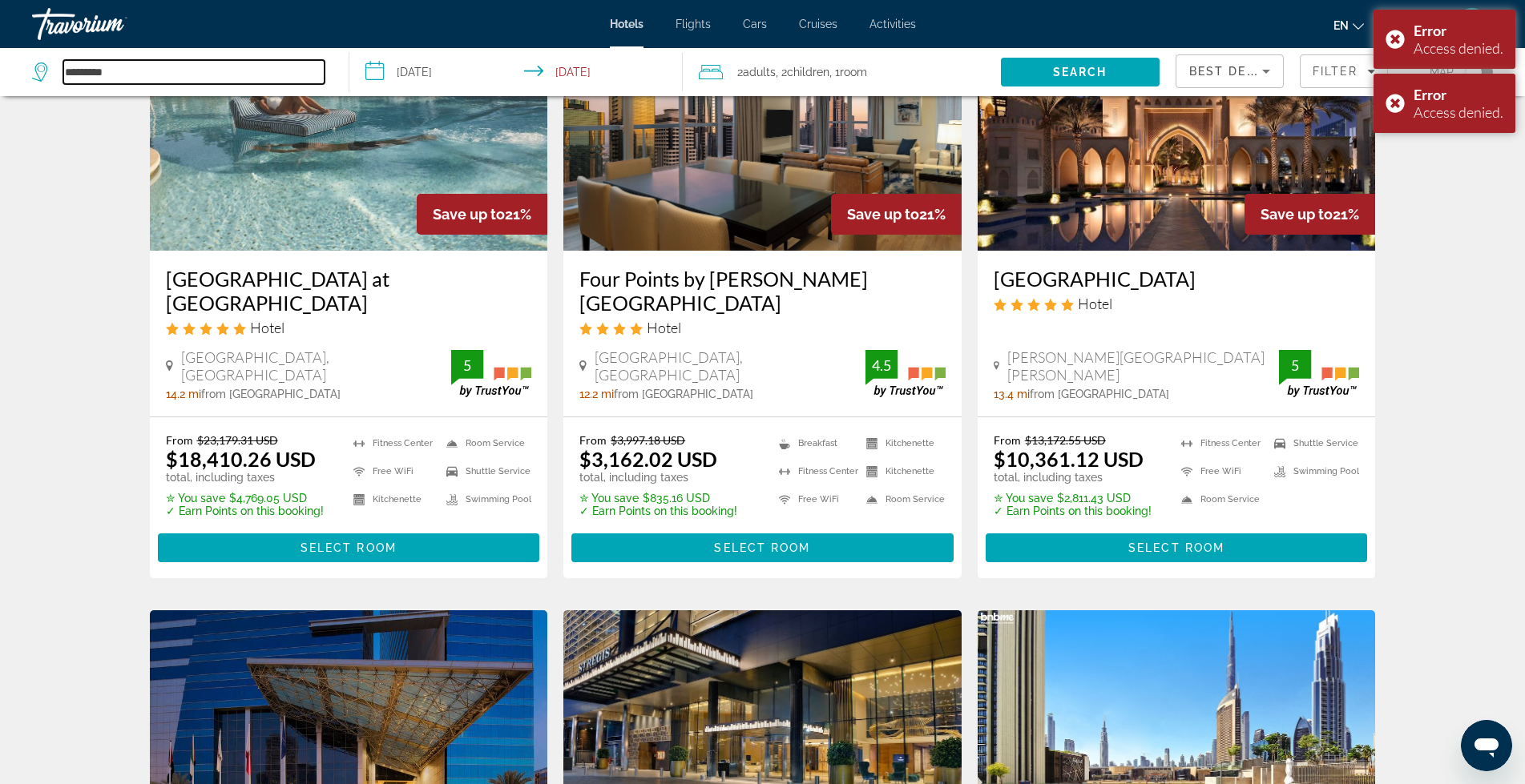
click at [147, 69] on input "*********" at bounding box center [194, 72] width 261 height 24
drag, startPoint x: 145, startPoint y: 69, endPoint x: 0, endPoint y: 71, distance: 145.0
click at [0, 71] on app-destination-search "*********" at bounding box center [175, 71] width 349 height 48
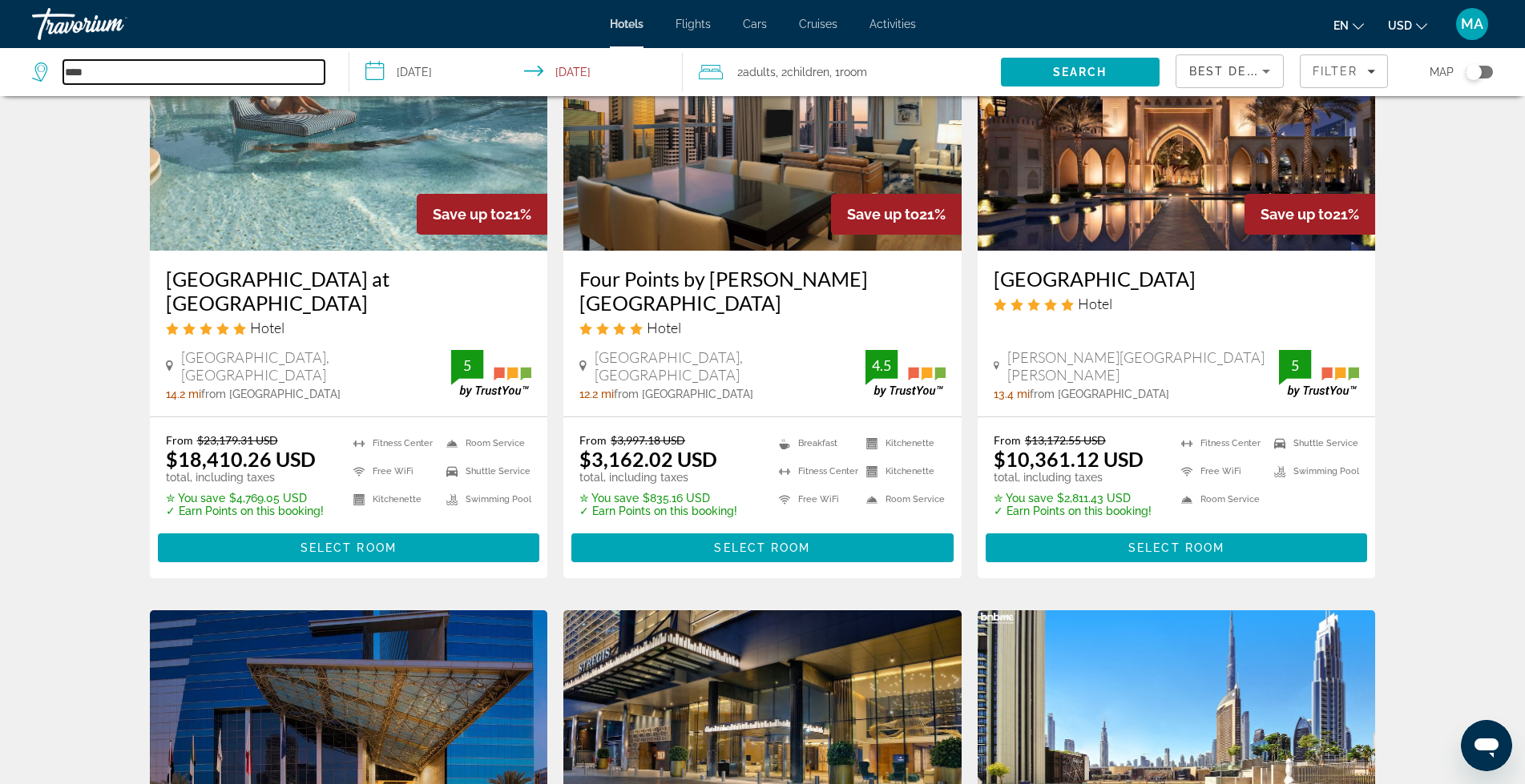
type input "*****"
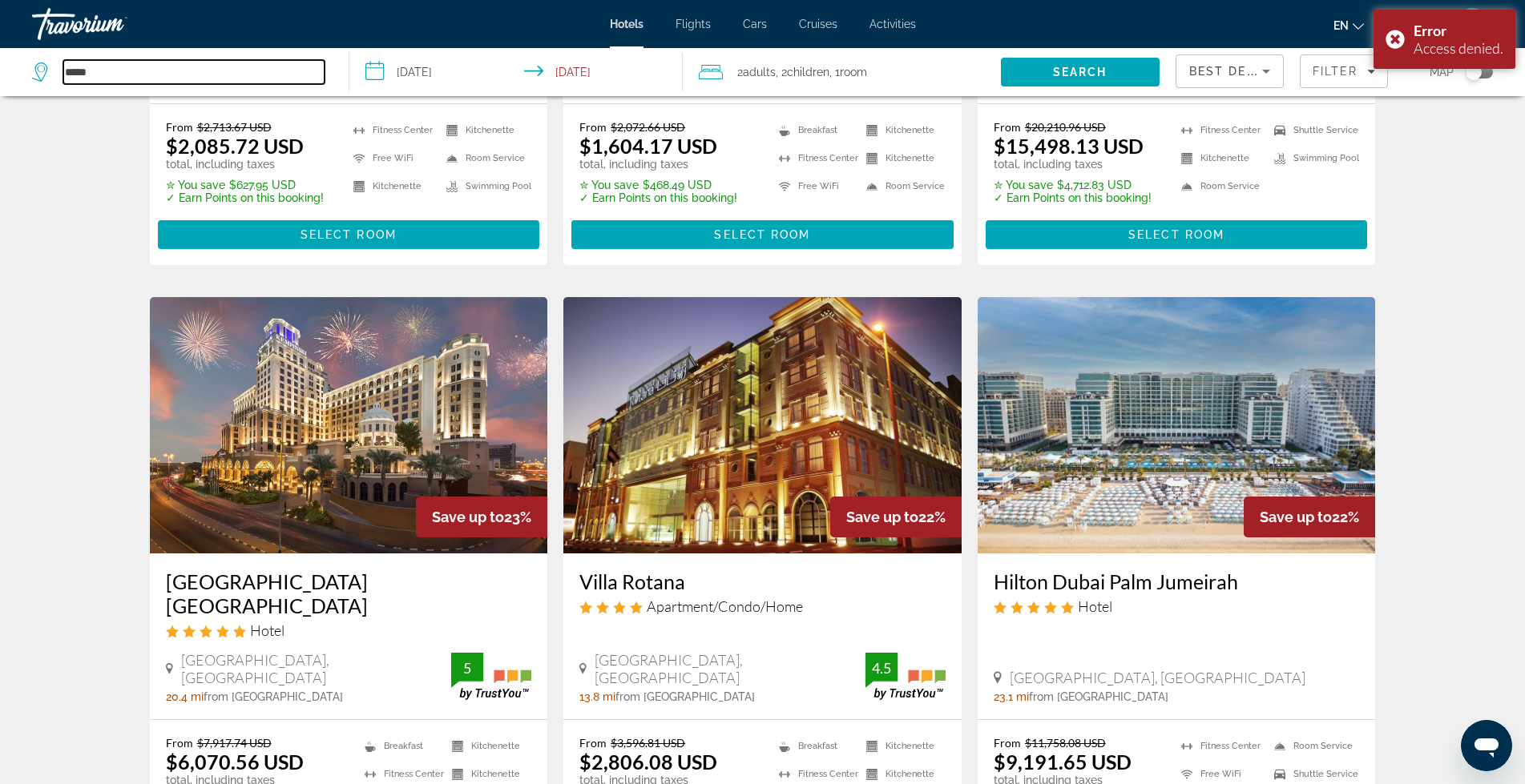
scroll to position [466, 0]
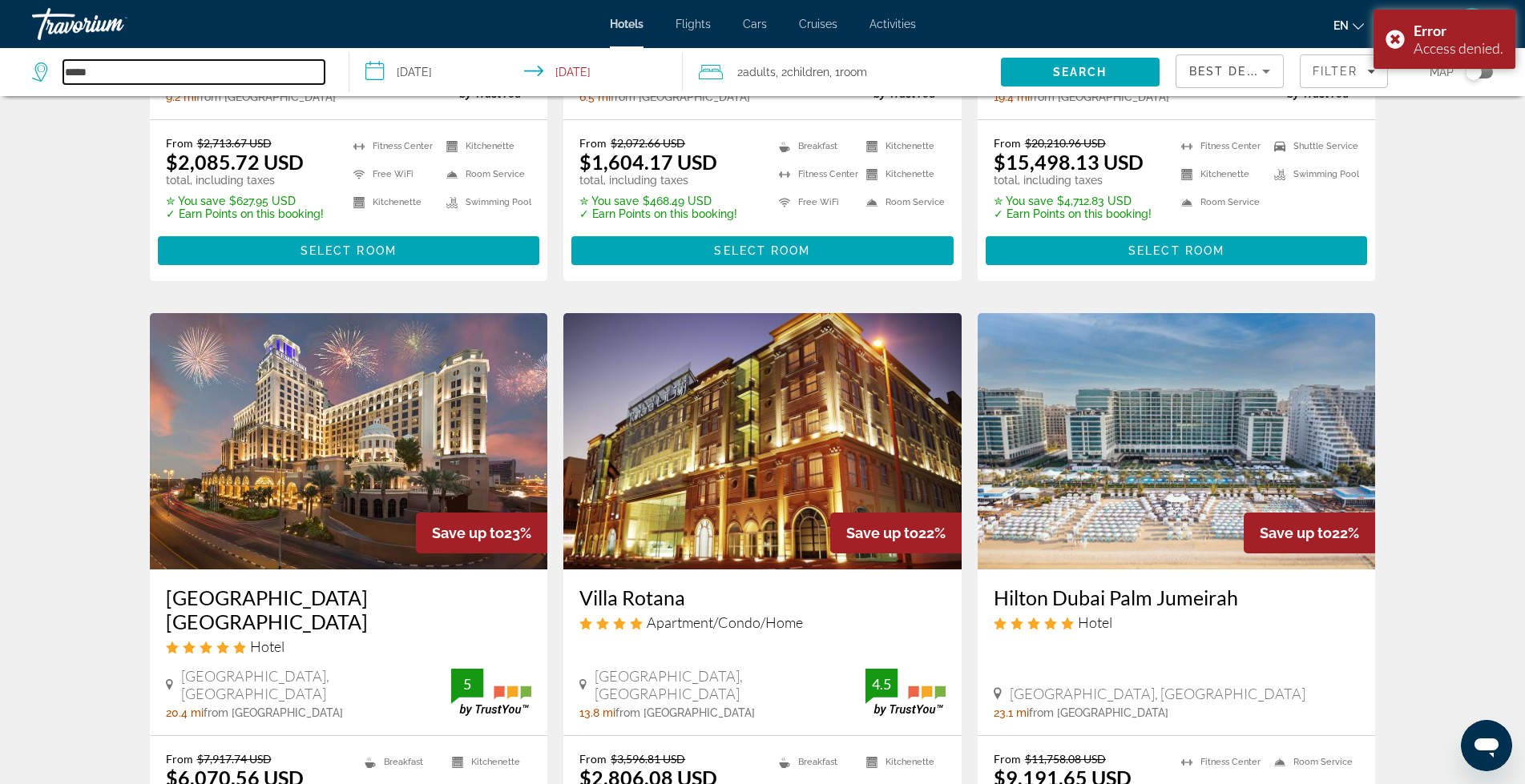
click at [128, 70] on input "*****" at bounding box center [194, 72] width 261 height 24
click at [0, 62] on app-destination-search "*****" at bounding box center [175, 71] width 349 height 48
type input "*****"
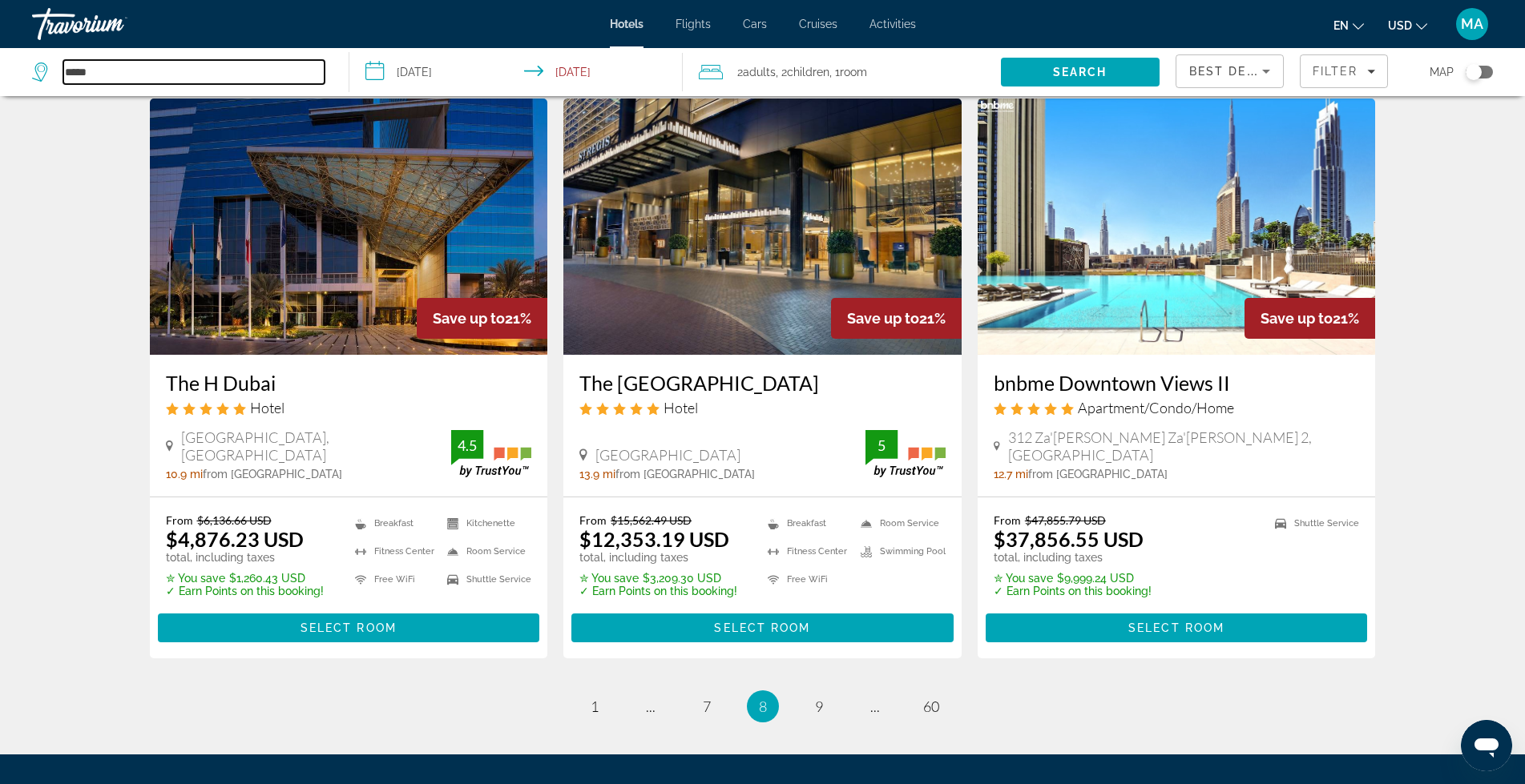
scroll to position [1923, 0]
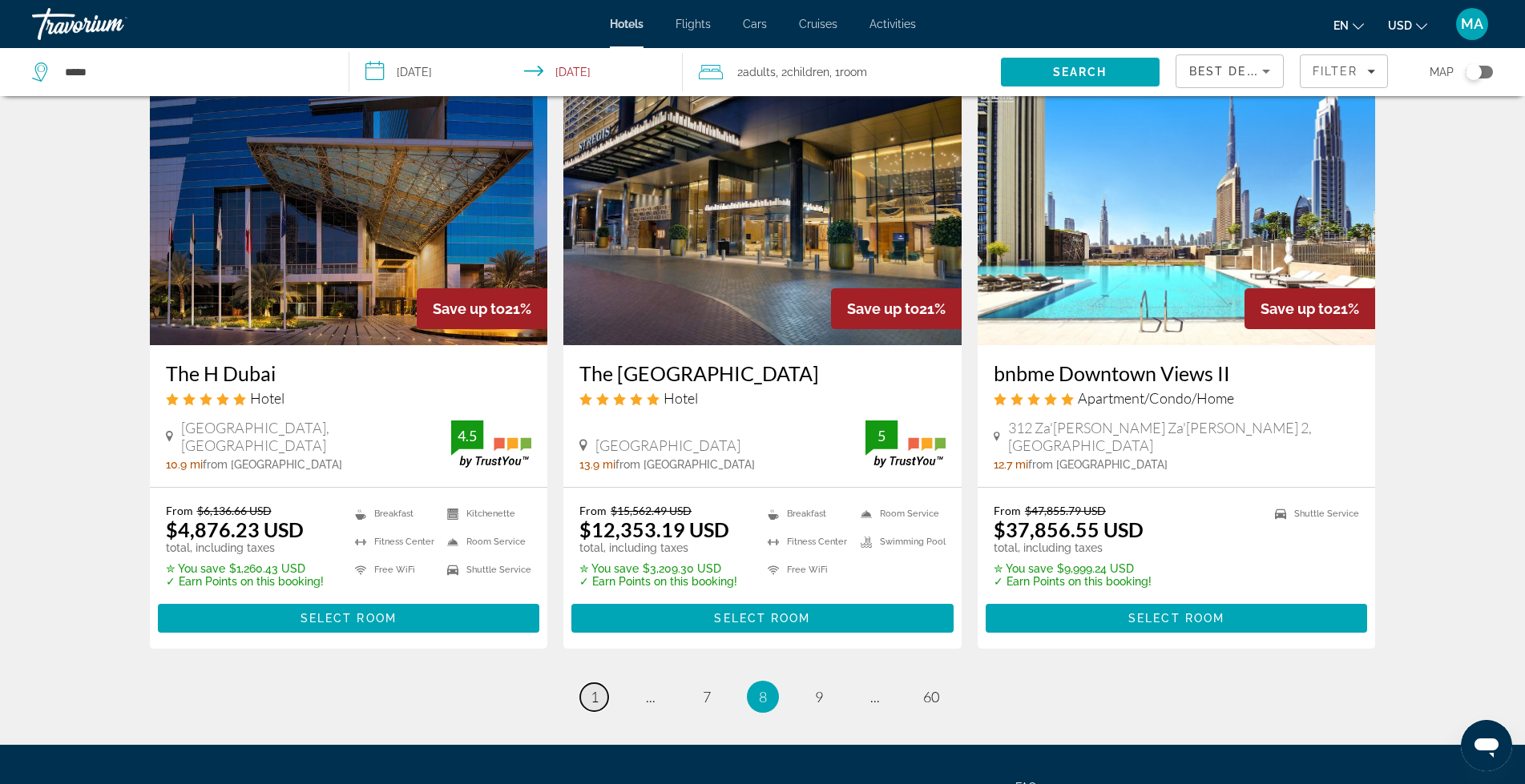
click at [600, 683] on link "page 1" at bounding box center [594, 697] width 28 height 28
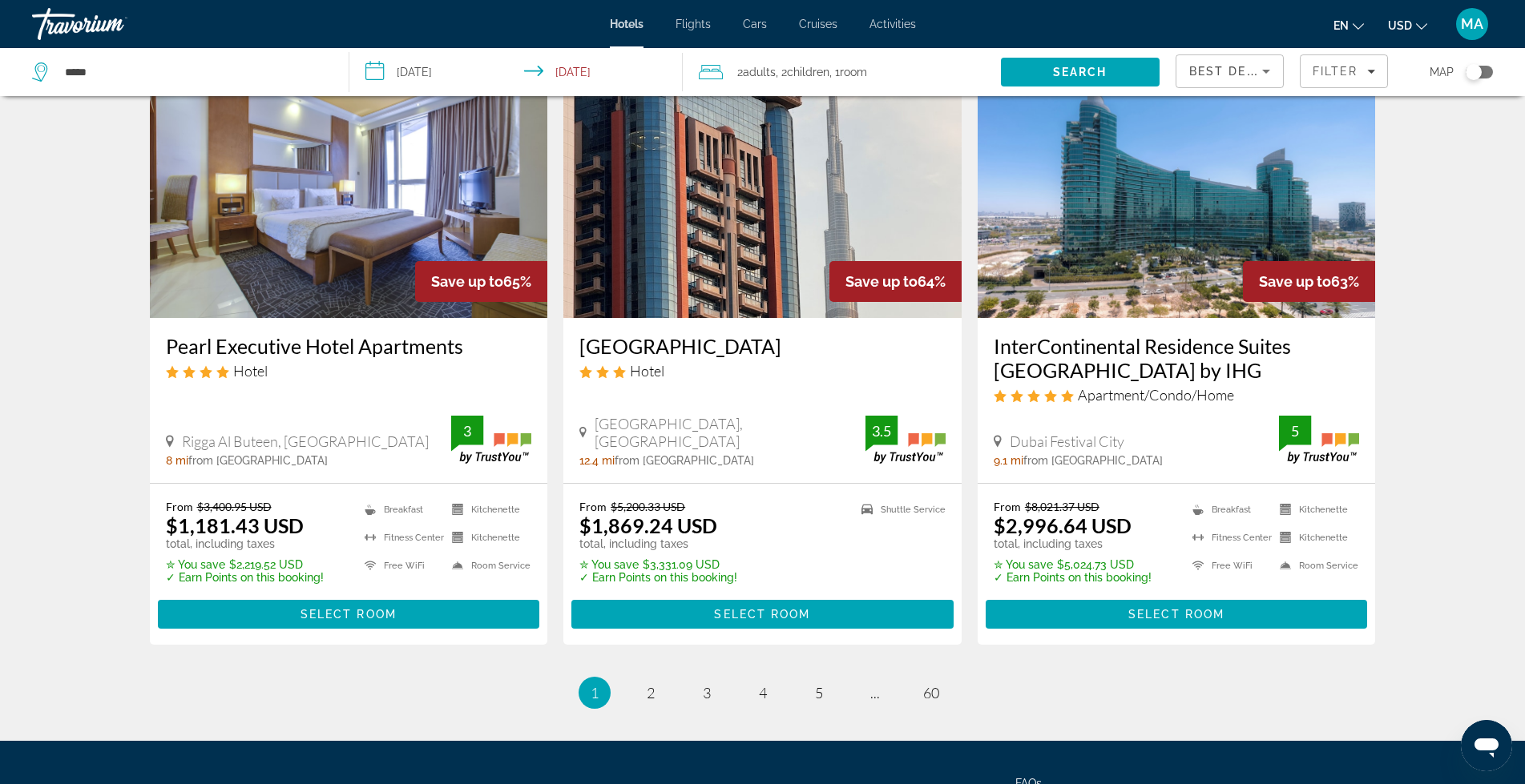
scroll to position [2035, 0]
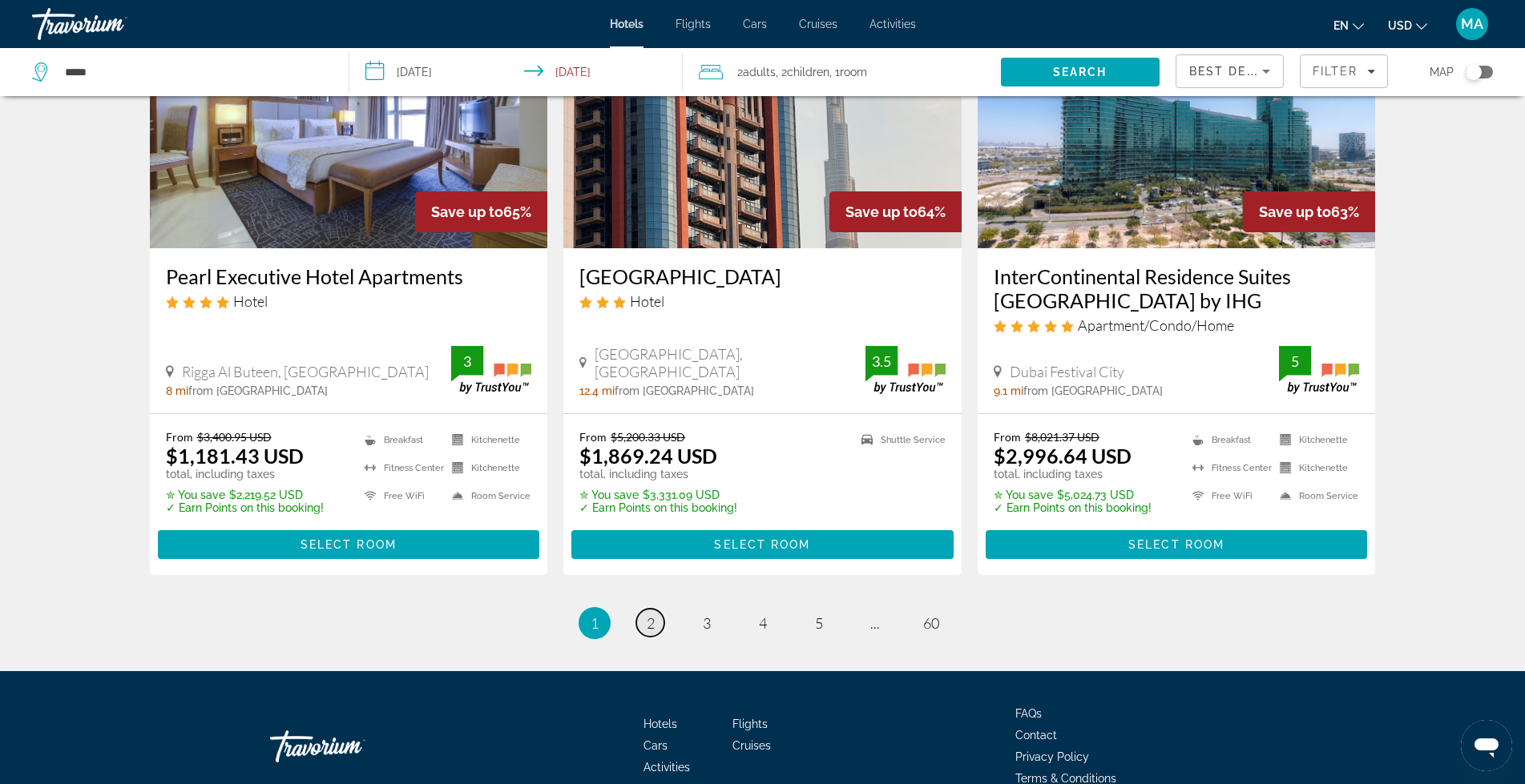
click at [650, 614] on span "2" at bounding box center [651, 623] width 8 height 18
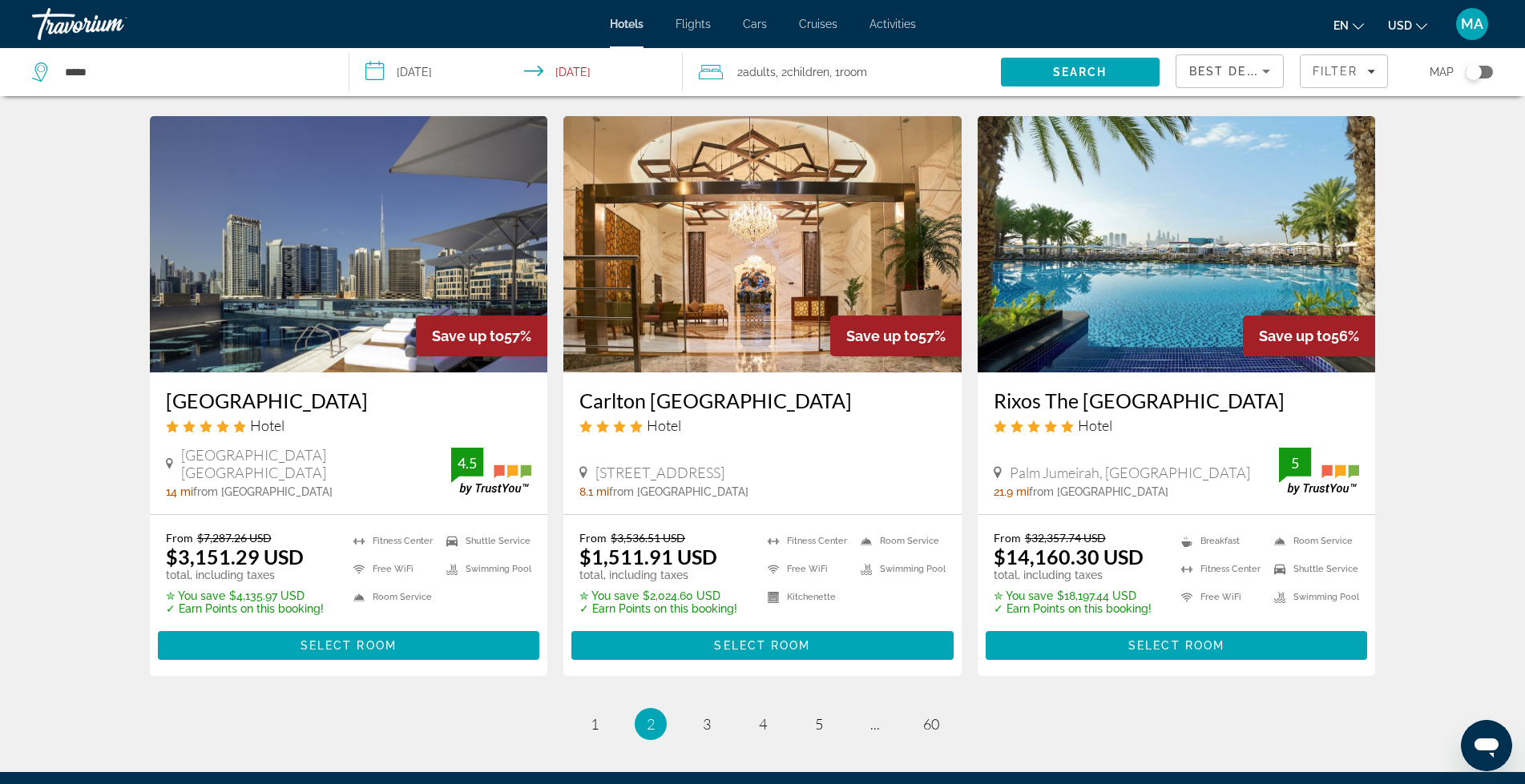
scroll to position [1949, 0]
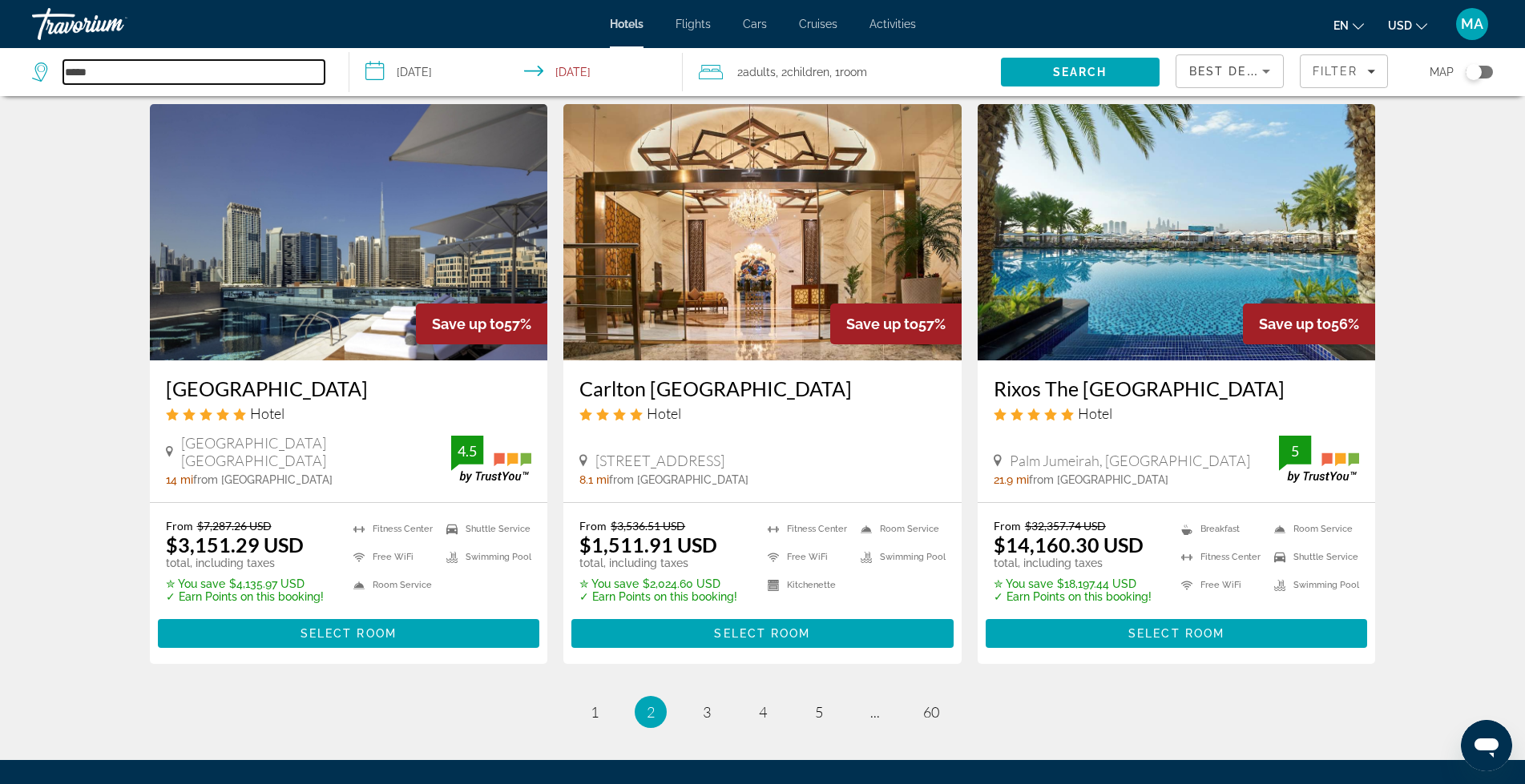
drag, startPoint x: 154, startPoint y: 68, endPoint x: 11, endPoint y: 82, distance: 143.7
click at [12, 81] on app-destination-search "*****" at bounding box center [175, 71] width 349 height 48
click at [706, 704] on span "3" at bounding box center [707, 713] width 8 height 18
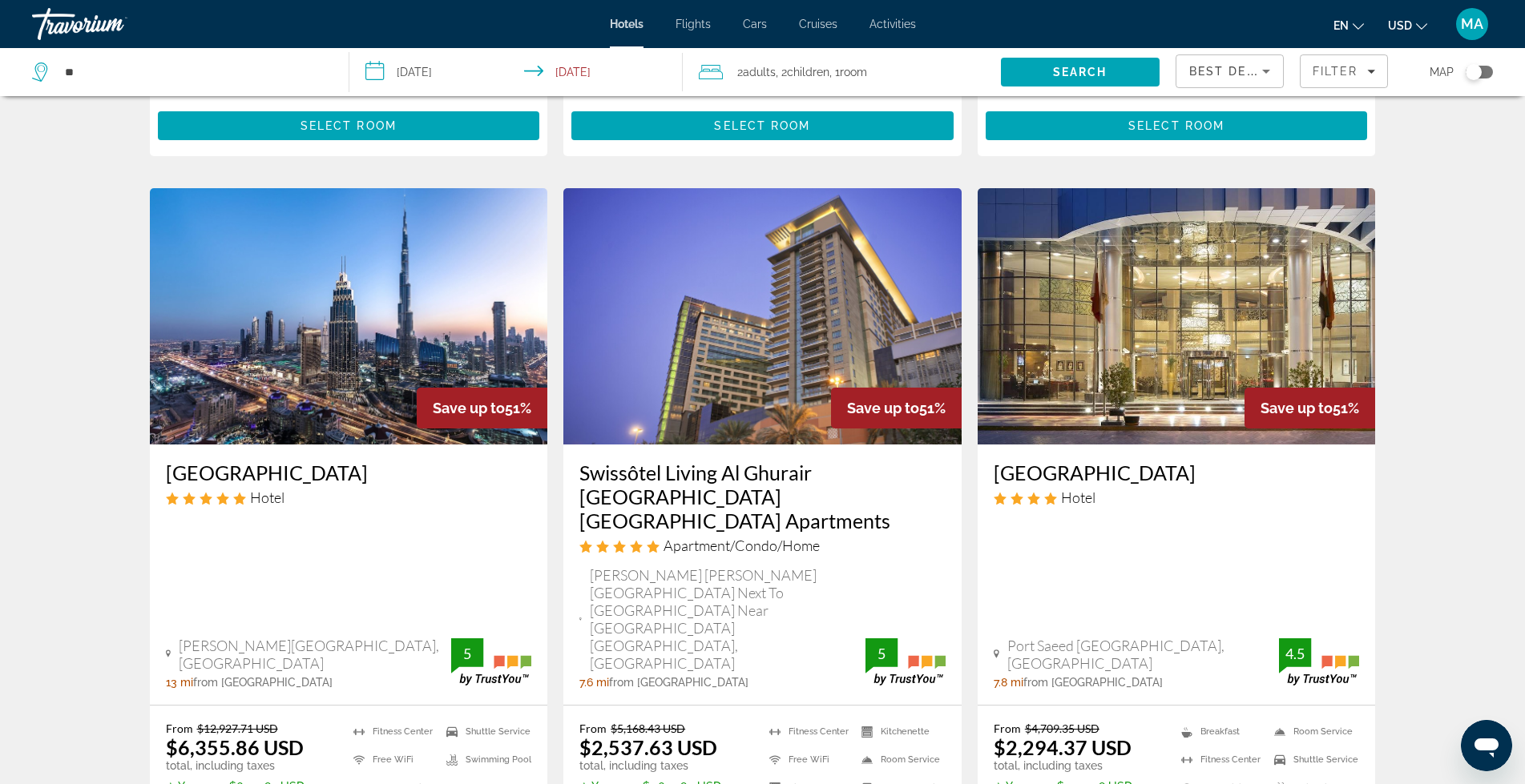
scroll to position [2057, 0]
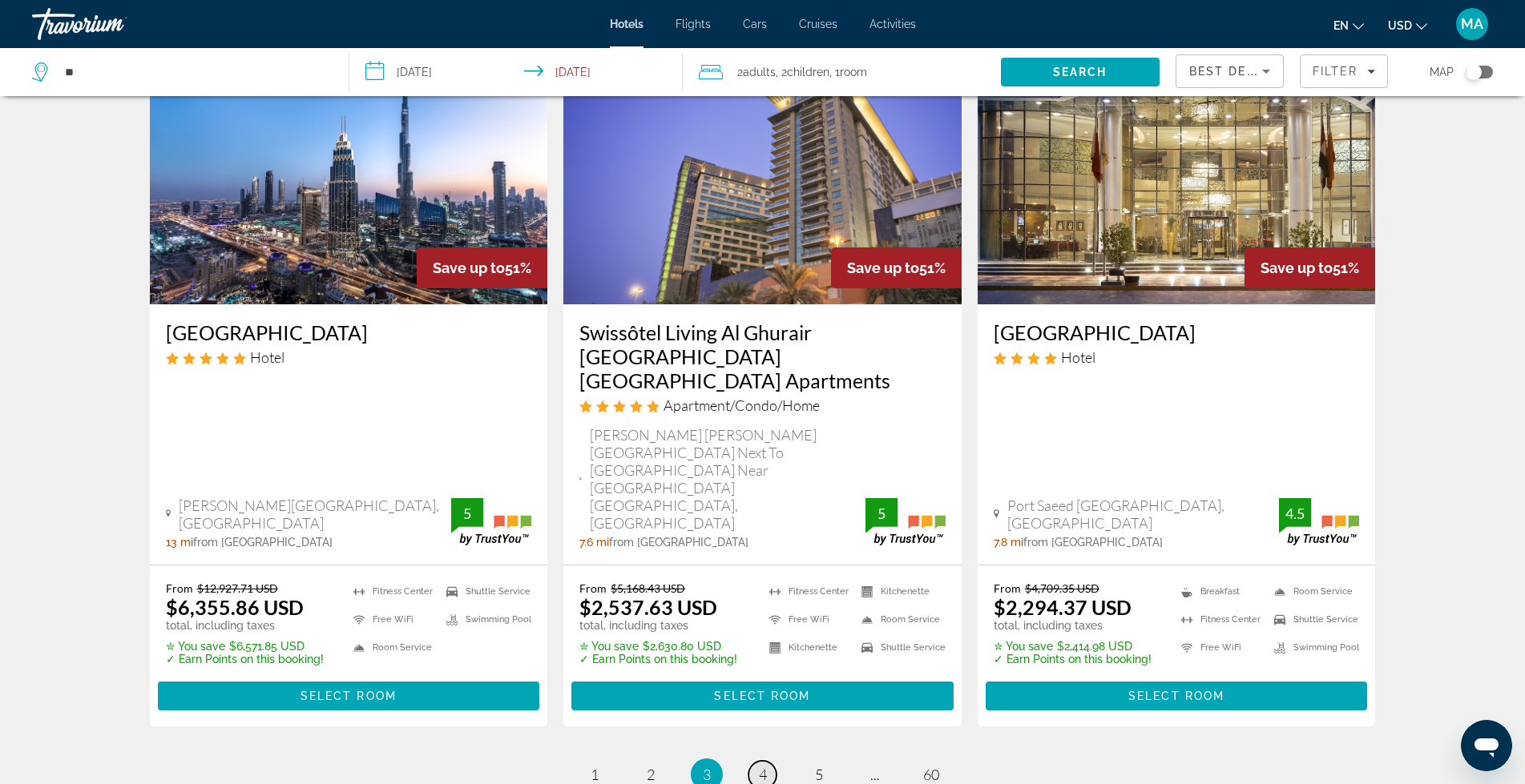
click at [760, 766] on span "4" at bounding box center [763, 775] width 8 height 18
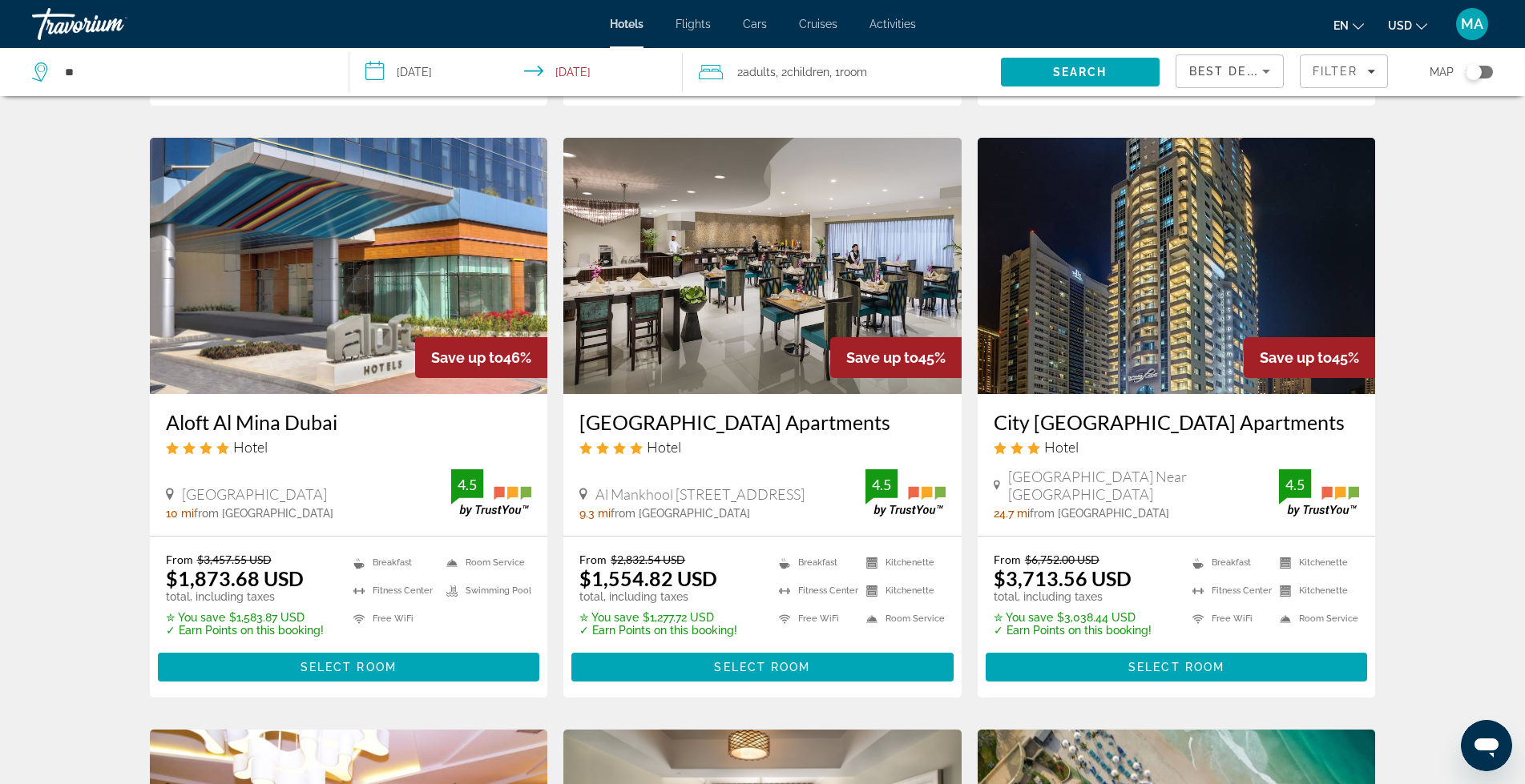
scroll to position [1256, 0]
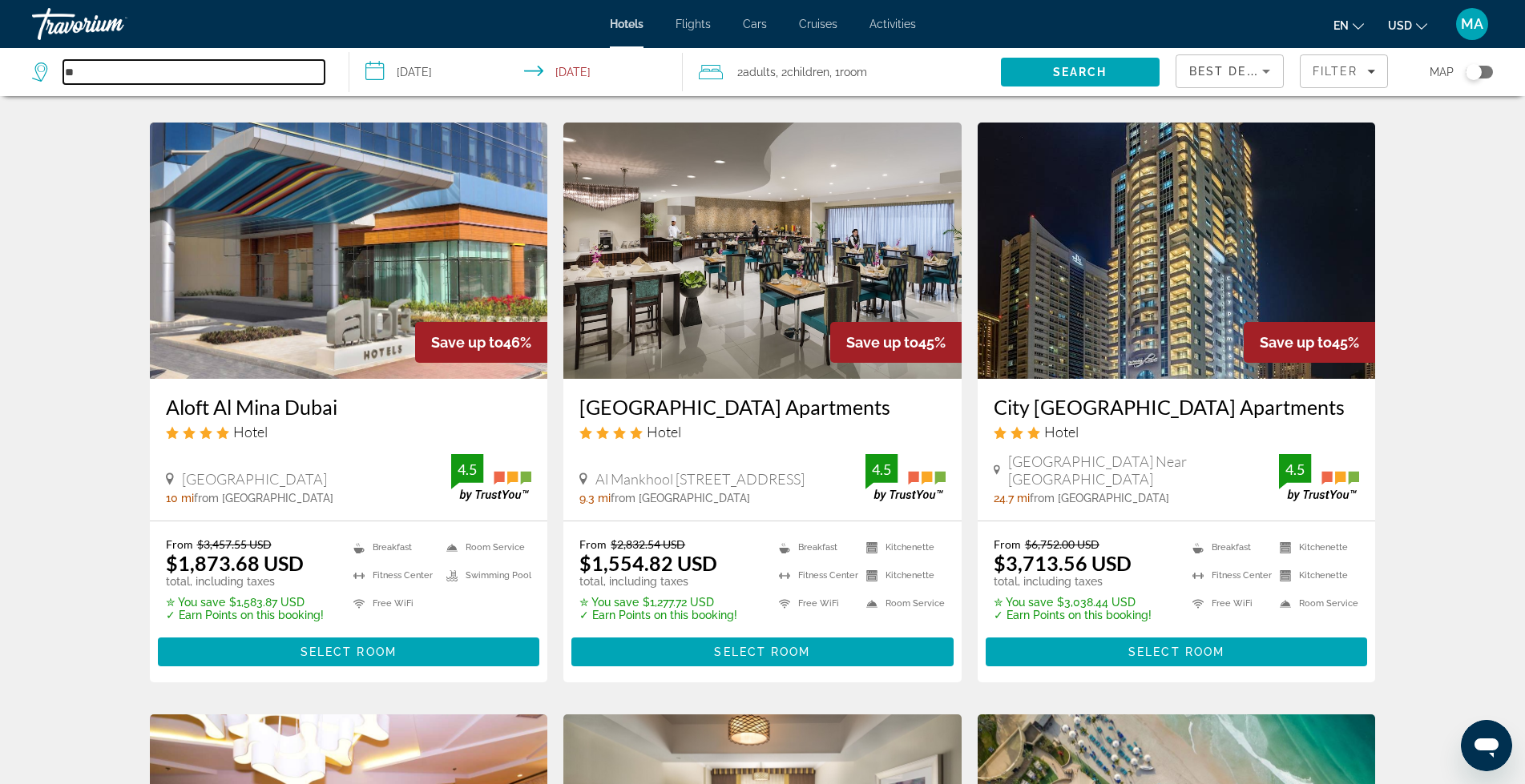
click at [102, 74] on input "**" at bounding box center [194, 72] width 261 height 24
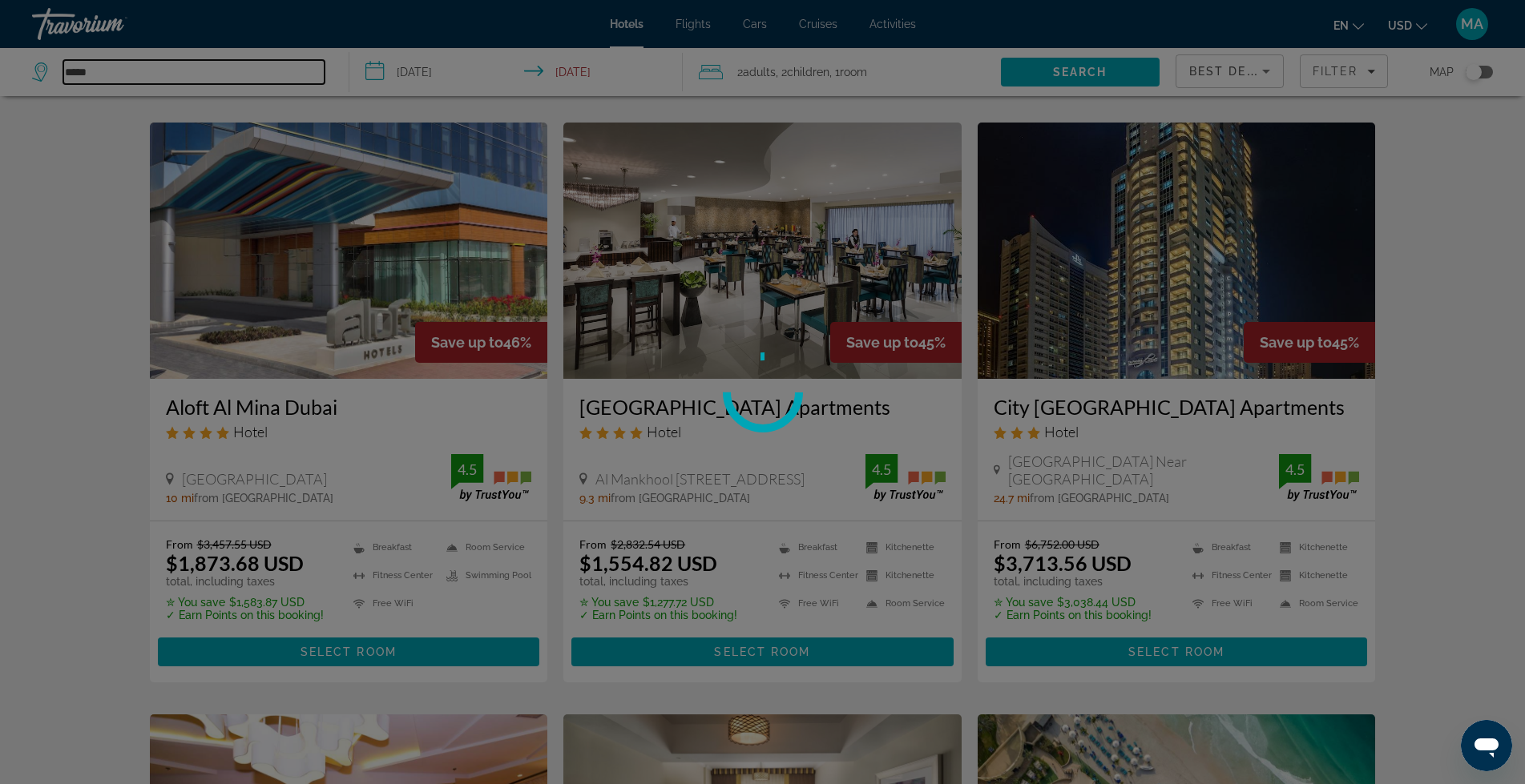
type input "*****"
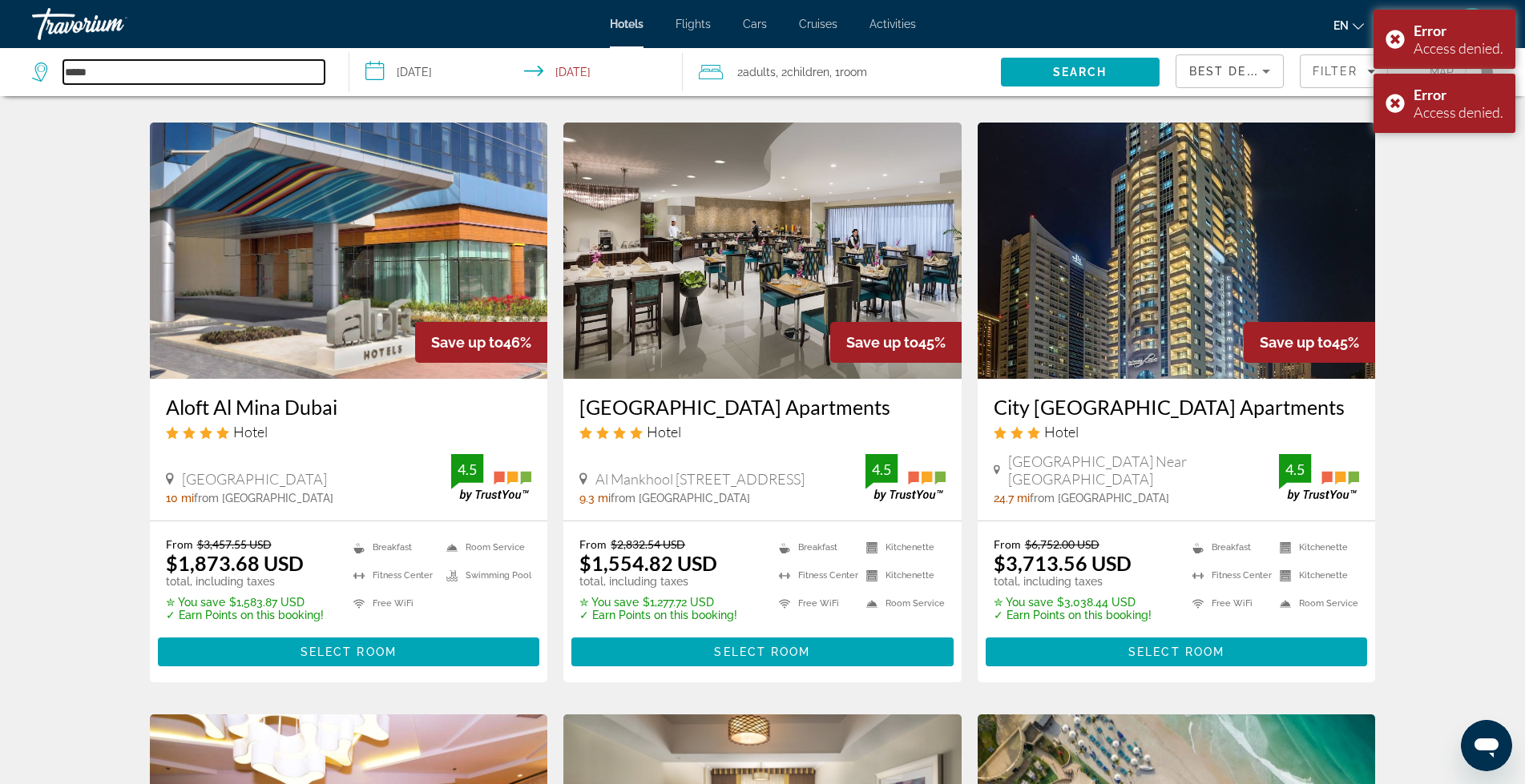
click at [179, 72] on input "*****" at bounding box center [194, 72] width 261 height 24
click at [185, 71] on input "*****" at bounding box center [194, 72] width 261 height 24
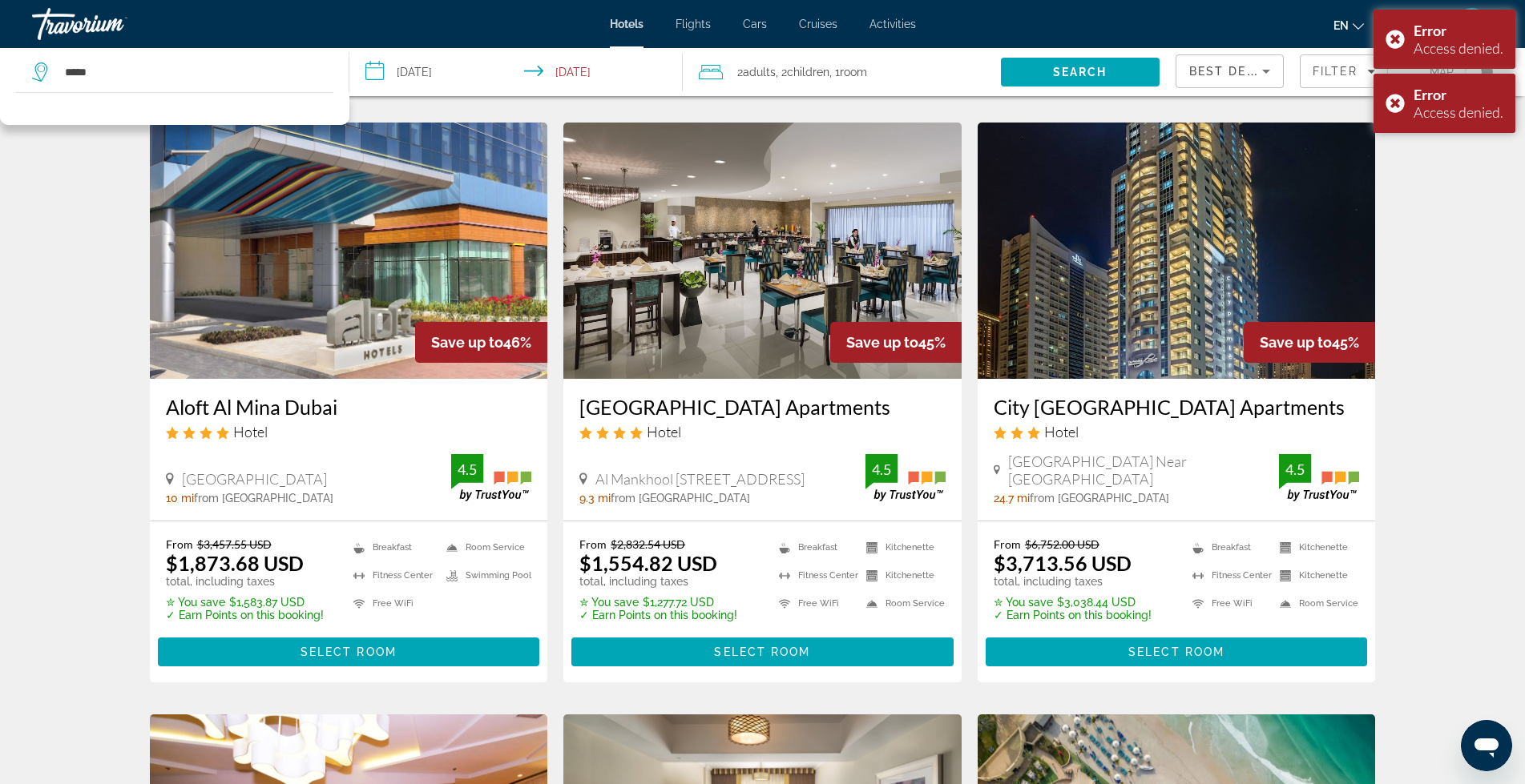
click at [38, 70] on icon "Search widget" at bounding box center [41, 72] width 19 height 19
click at [127, 70] on input "*****" at bounding box center [194, 72] width 261 height 24
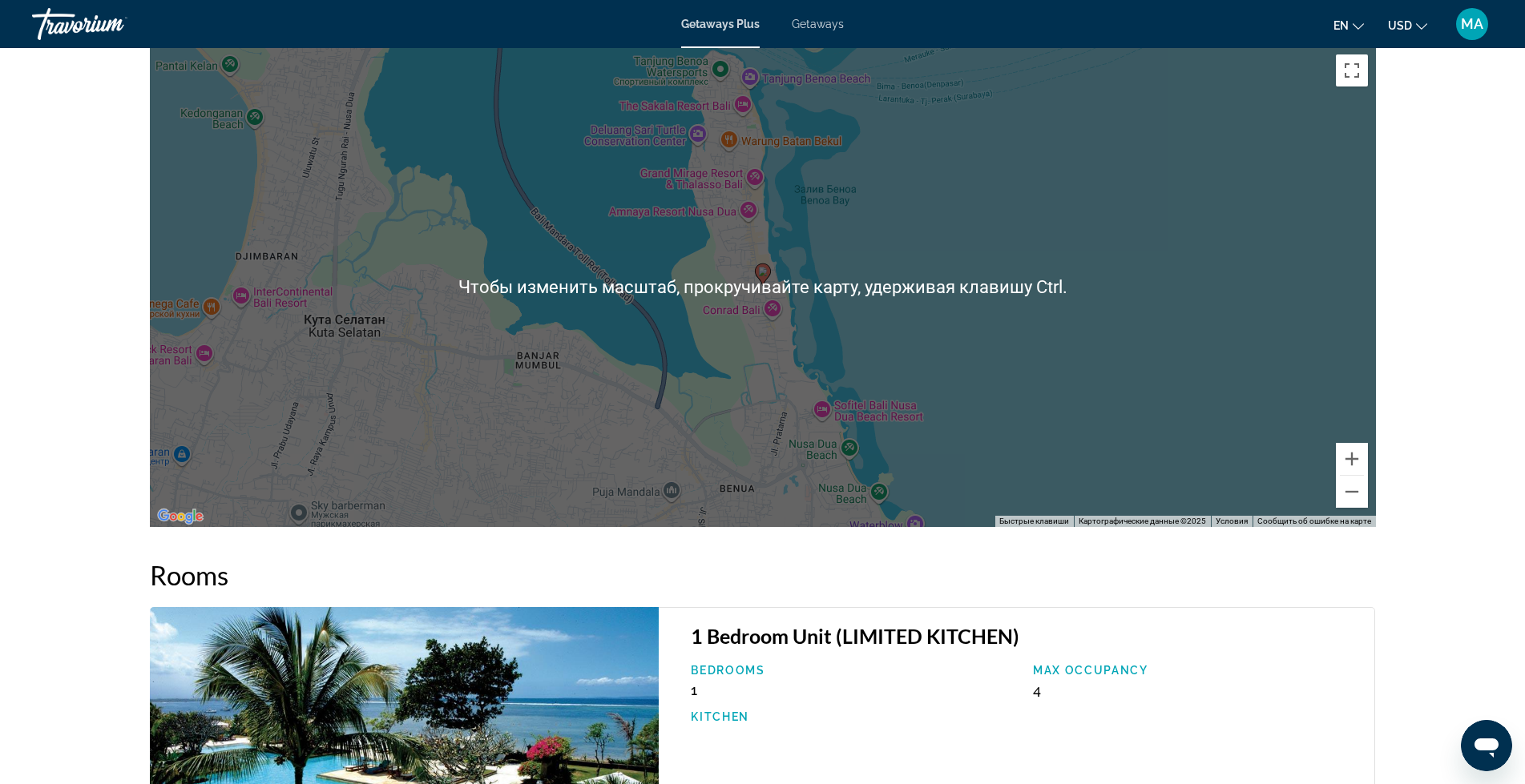
scroll to position [2001, 0]
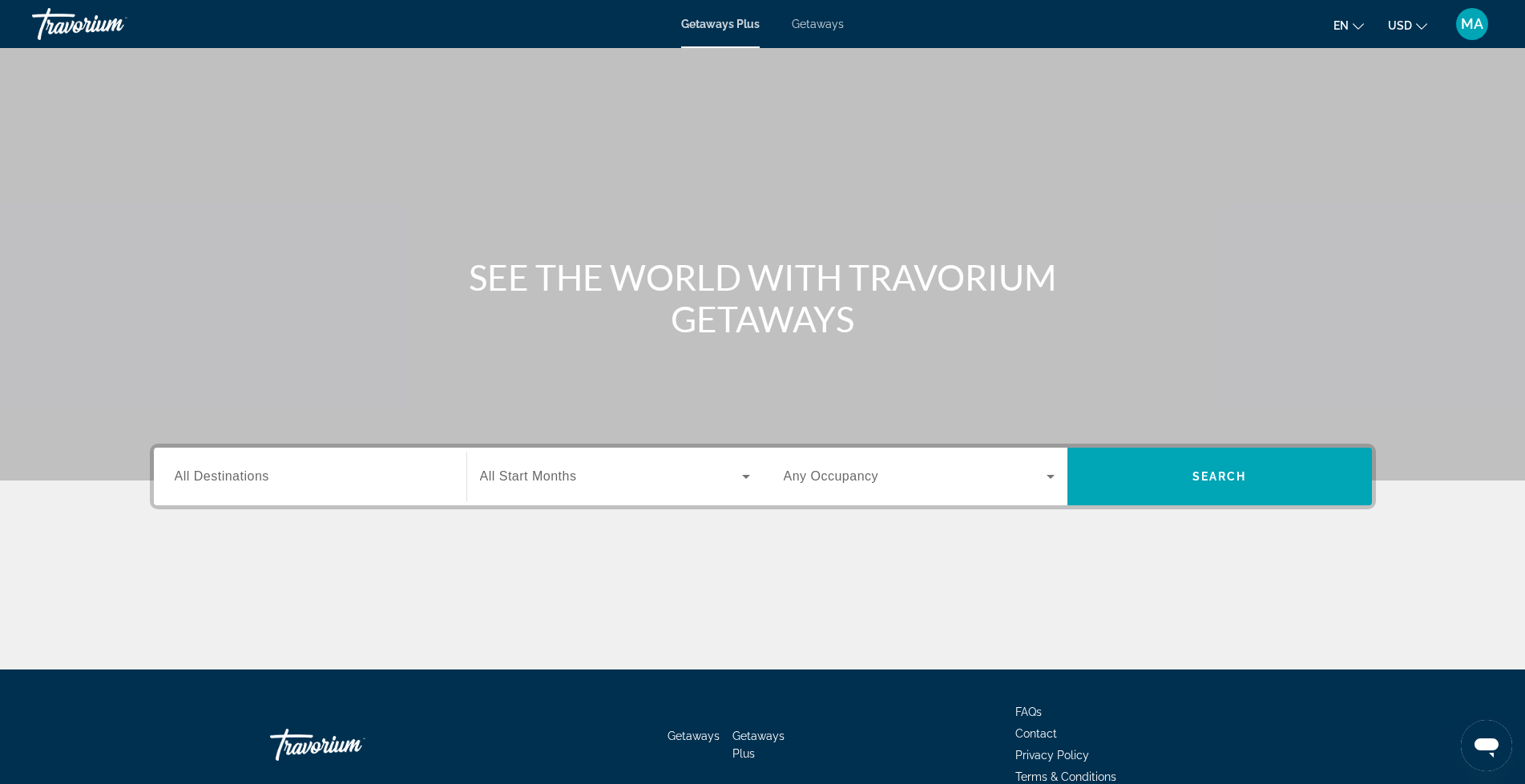
scroll to position [82, 0]
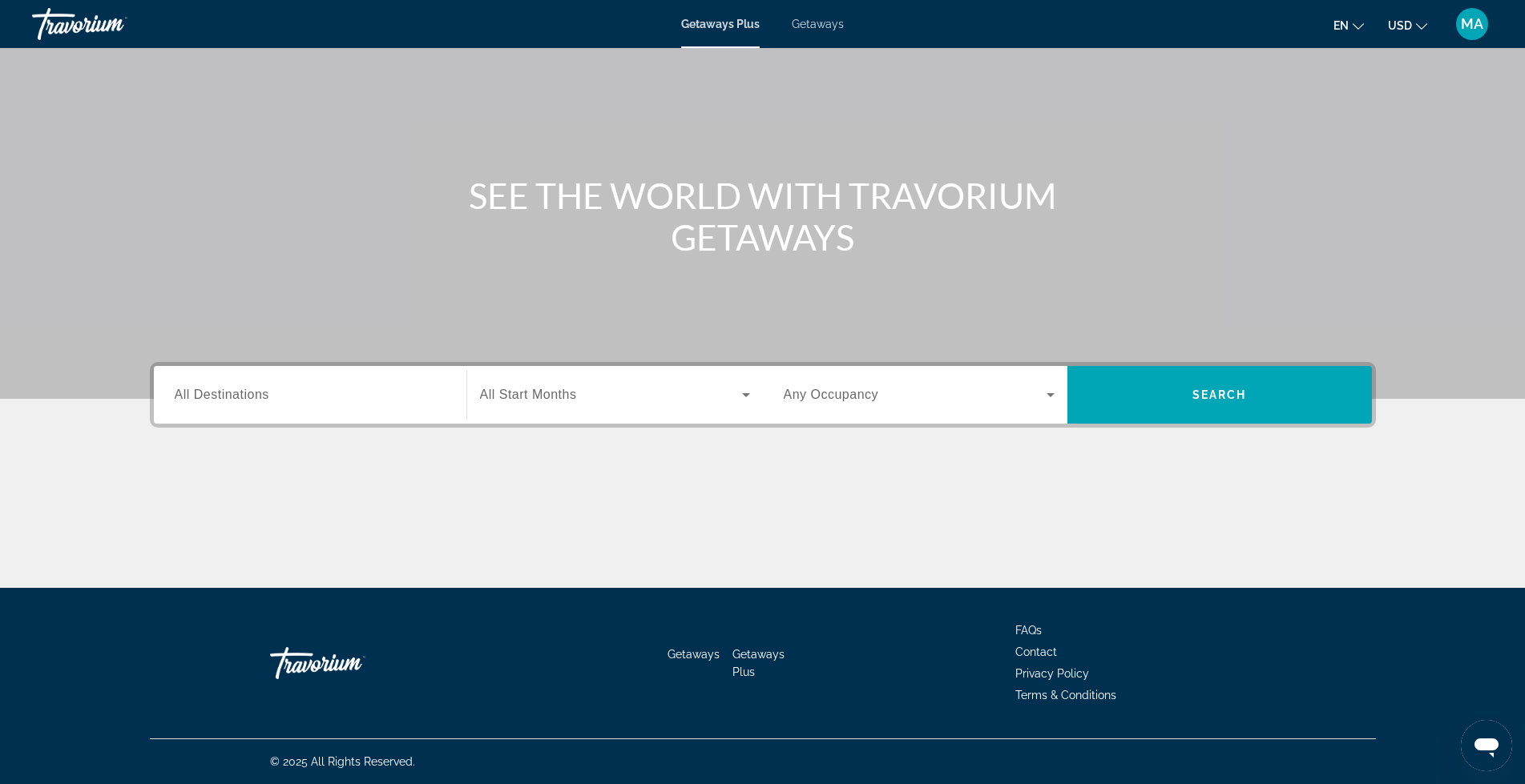
click at [244, 397] on span "All Destinations" at bounding box center [222, 394] width 94 height 14
click at [244, 397] on input "Destination All Destinations" at bounding box center [310, 396] width 271 height 19
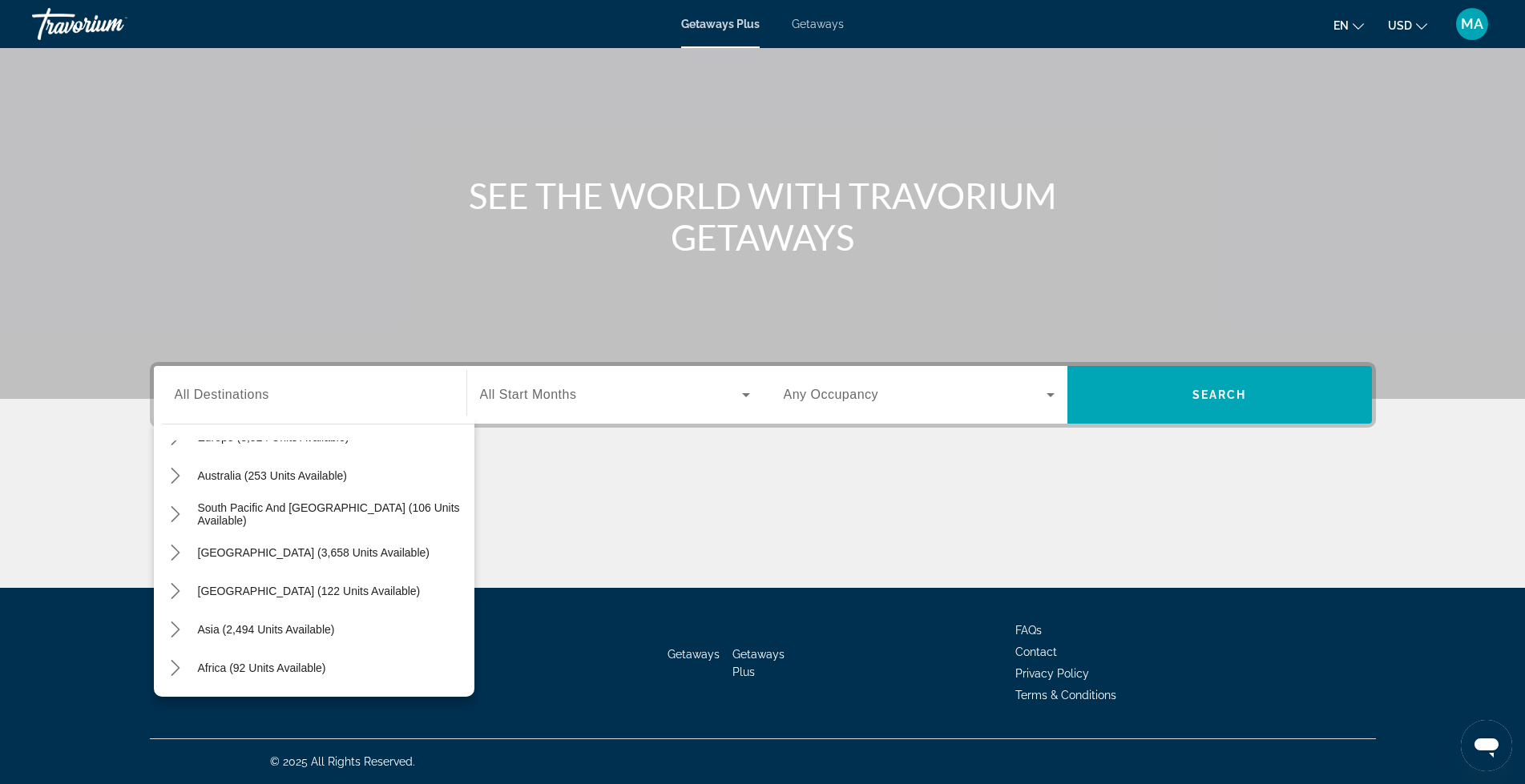
scroll to position [260, 0]
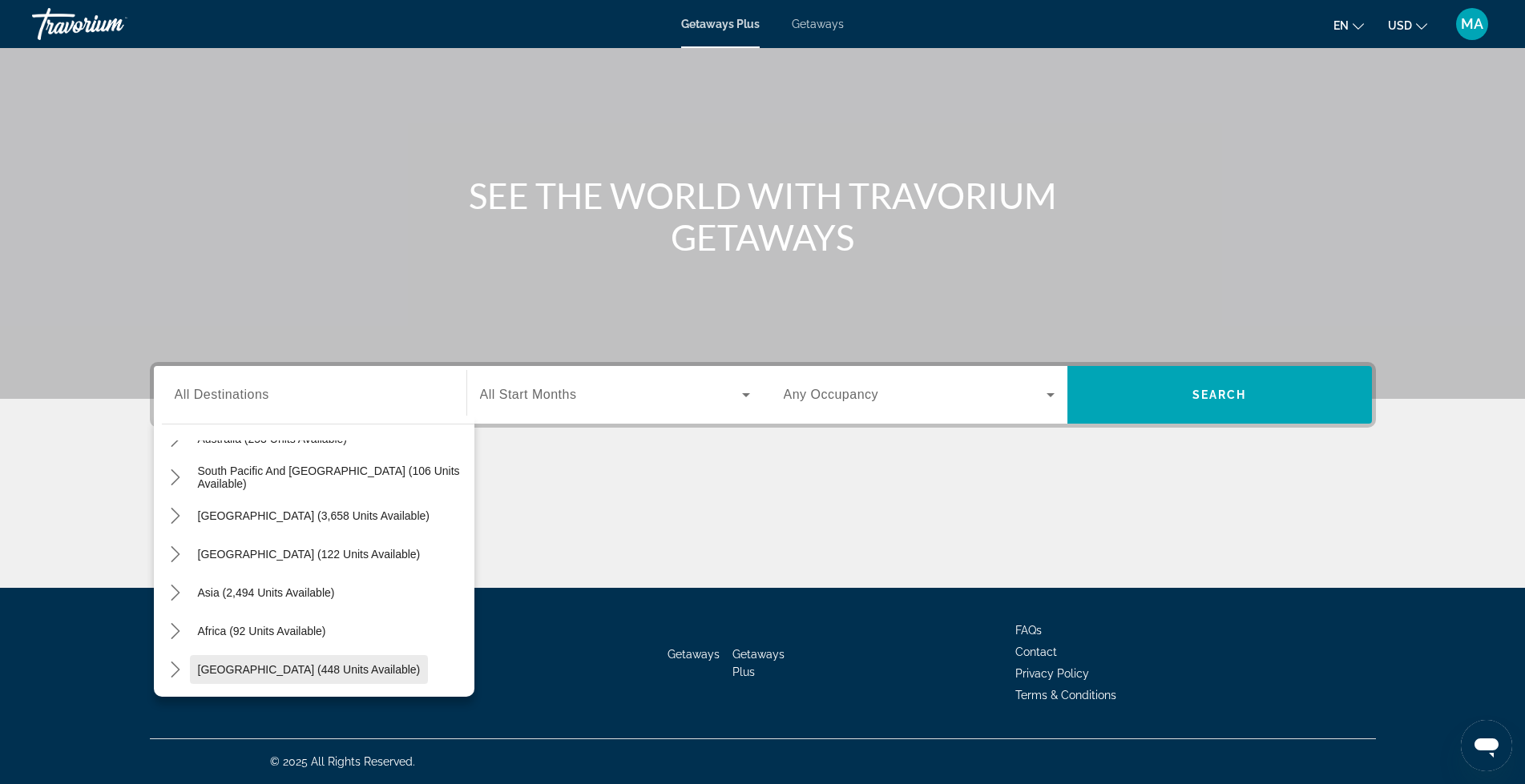
click at [302, 674] on span "[GEOGRAPHIC_DATA] (448 units available)" at bounding box center [309, 670] width 222 height 13
type input "**********"
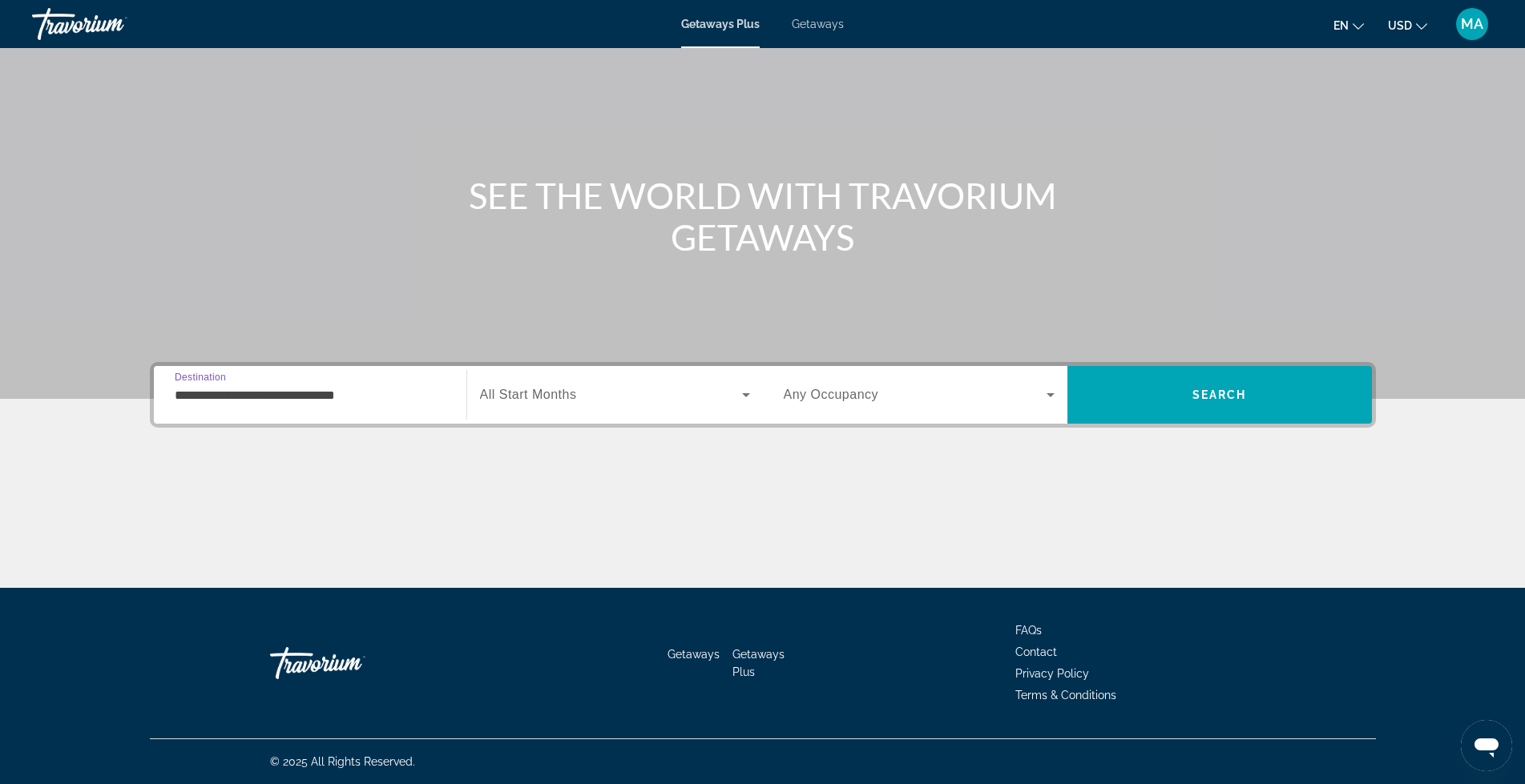
click at [740, 393] on icon "Search widget" at bounding box center [746, 395] width 19 height 19
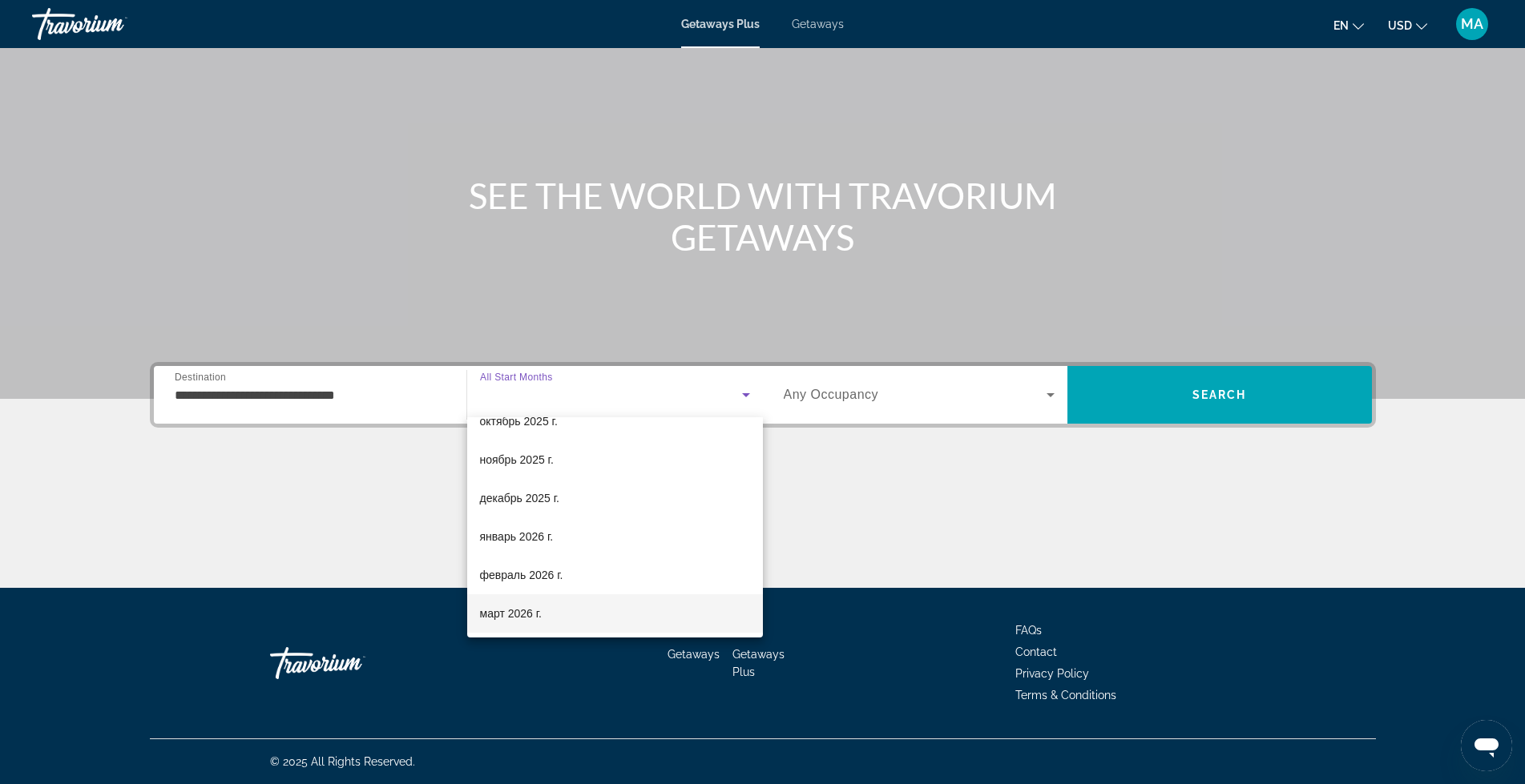
scroll to position [80, 0]
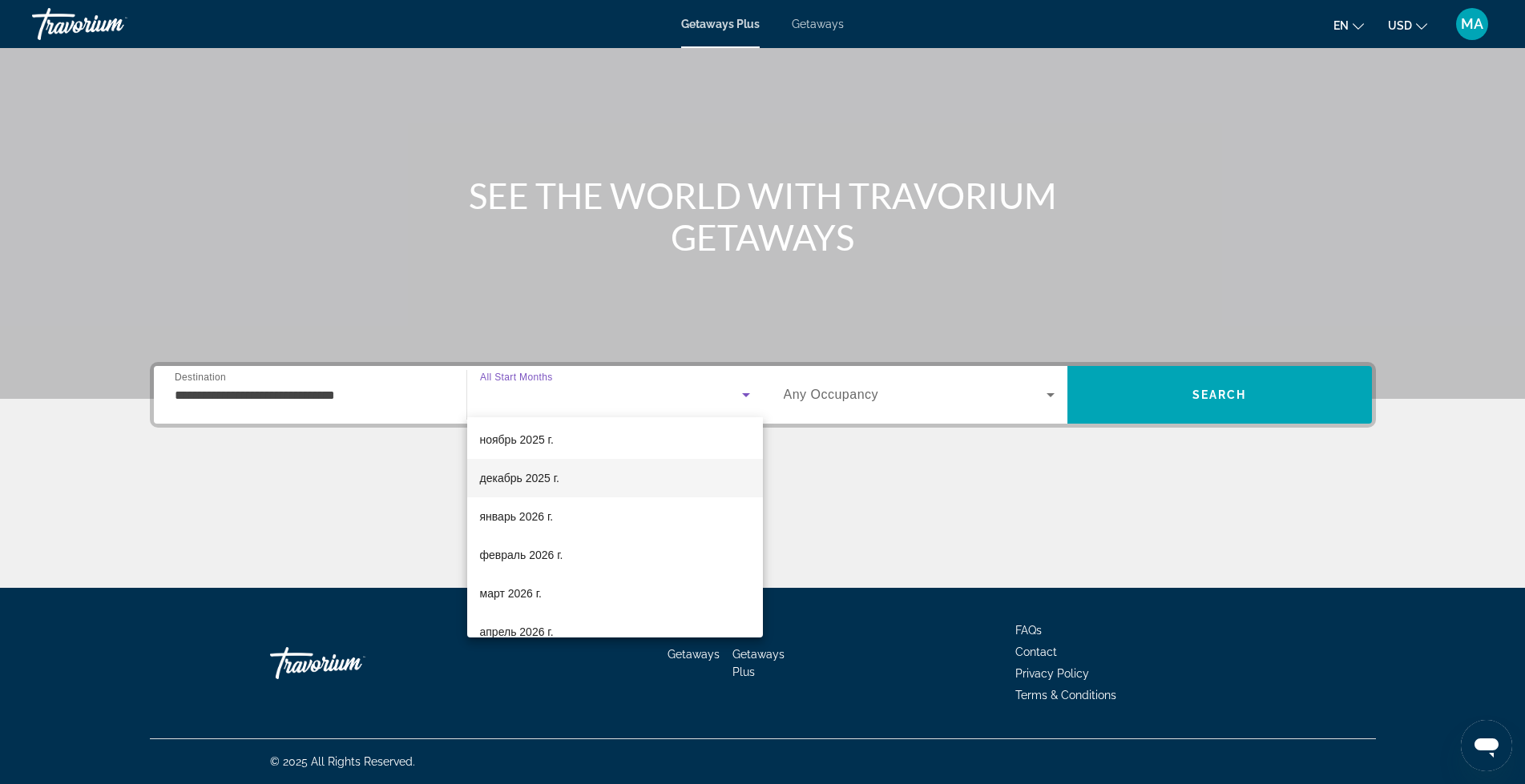
click at [489, 474] on span "декабрь 2025 г." at bounding box center [520, 478] width 80 height 19
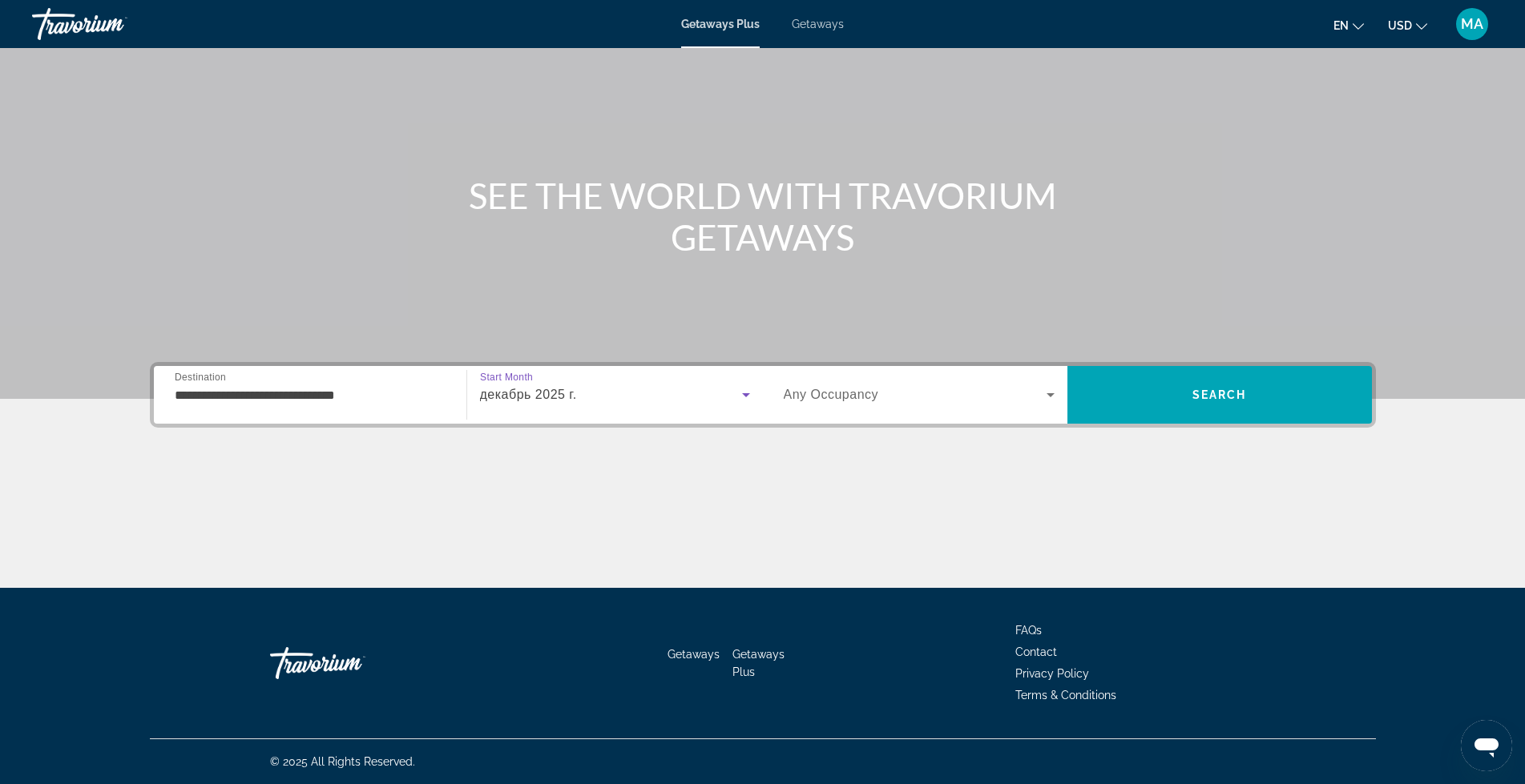
click at [1048, 394] on icon "Search widget" at bounding box center [1051, 395] width 8 height 4
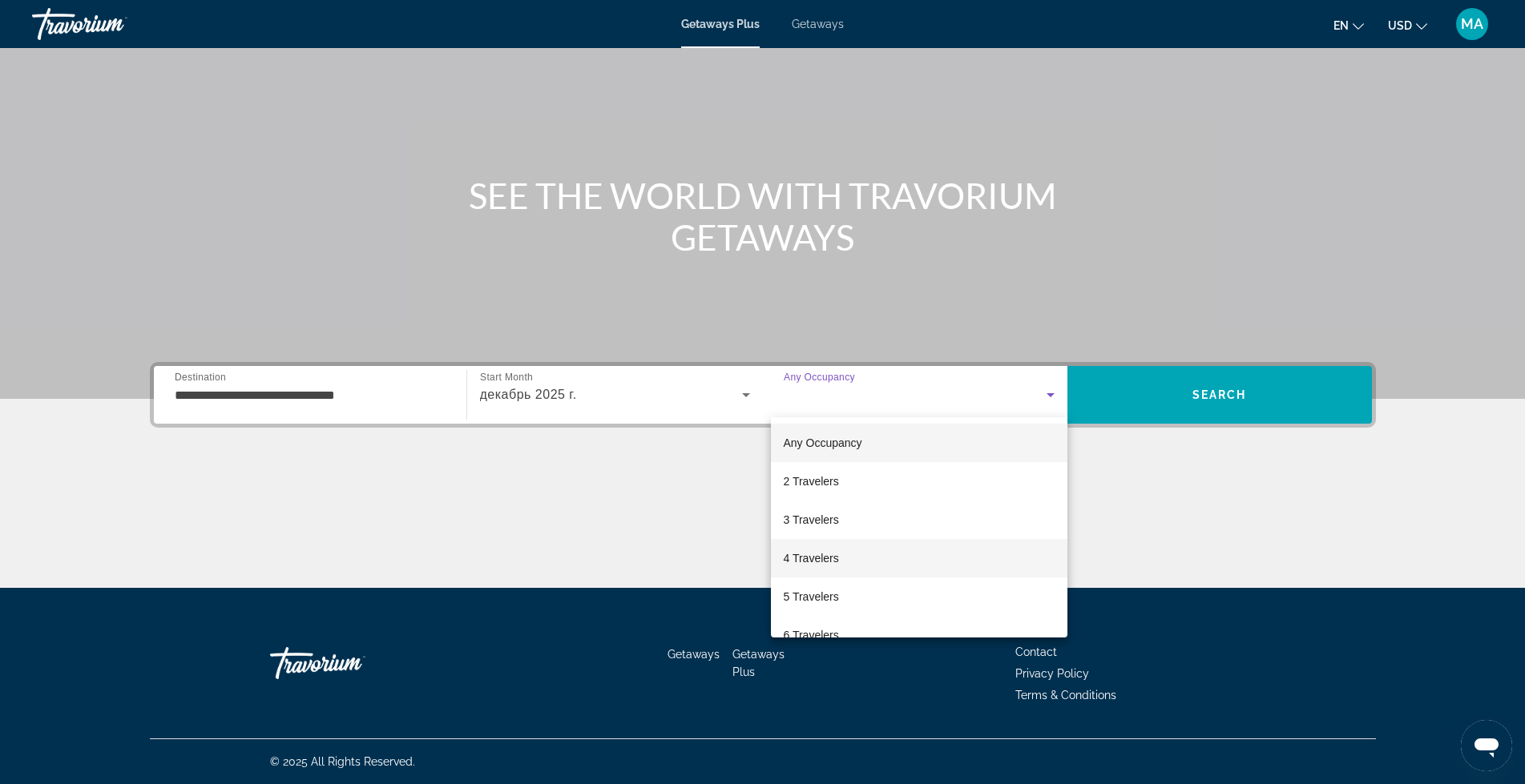
click at [840, 558] on mat-option "4 Travelers" at bounding box center [918, 558] width 296 height 38
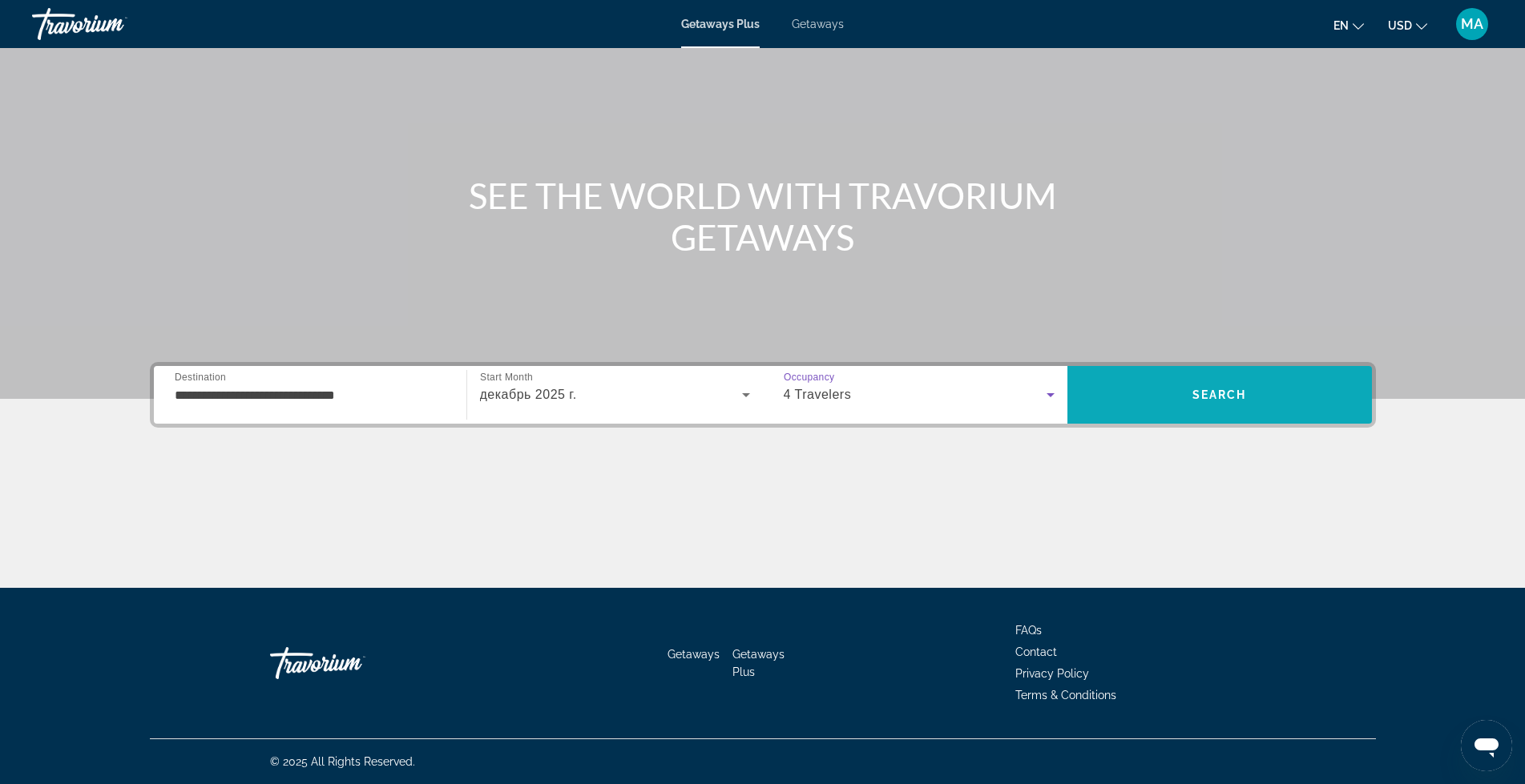
click at [1239, 390] on span "Search" at bounding box center [1220, 395] width 54 height 13
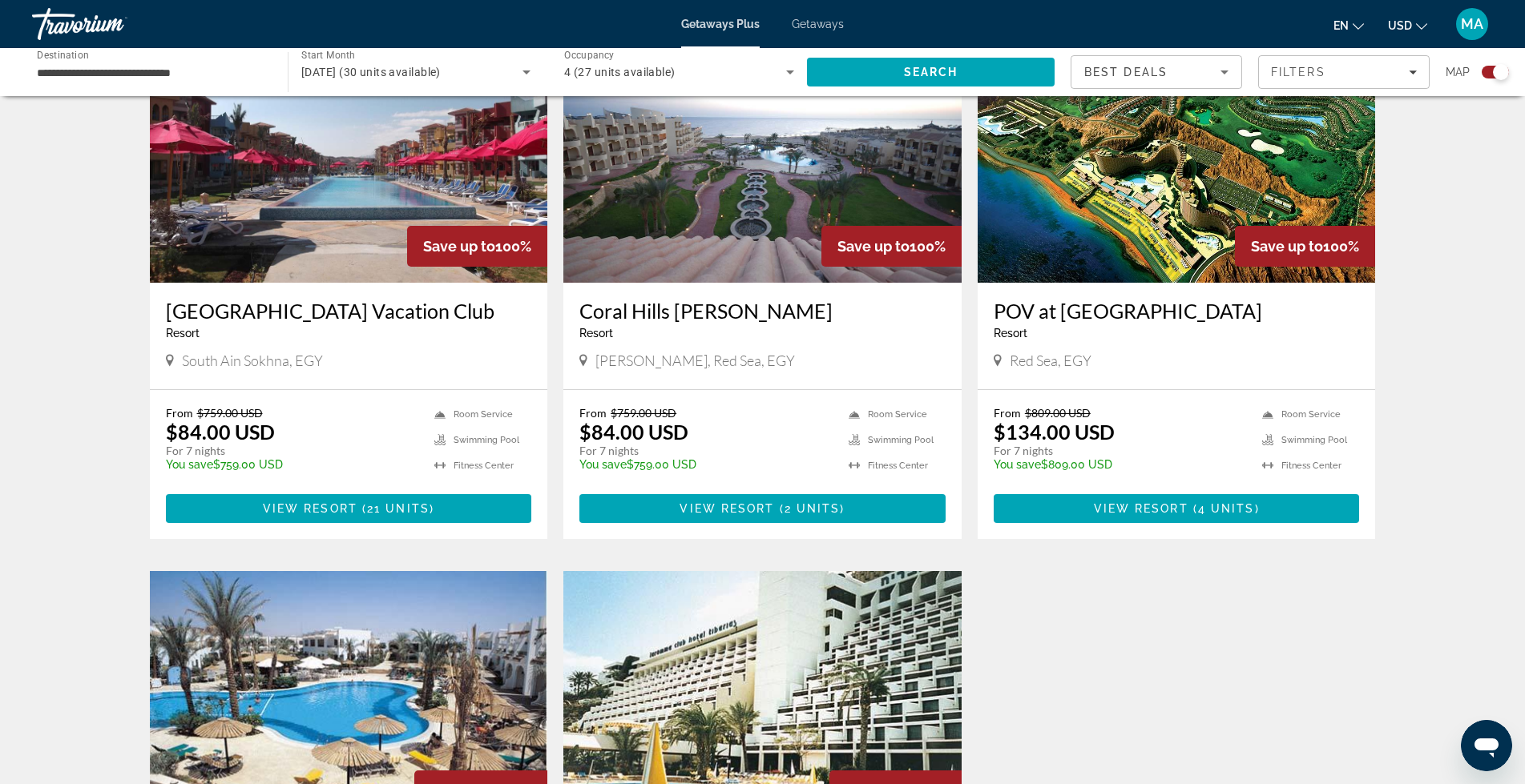
scroll to position [574, 0]
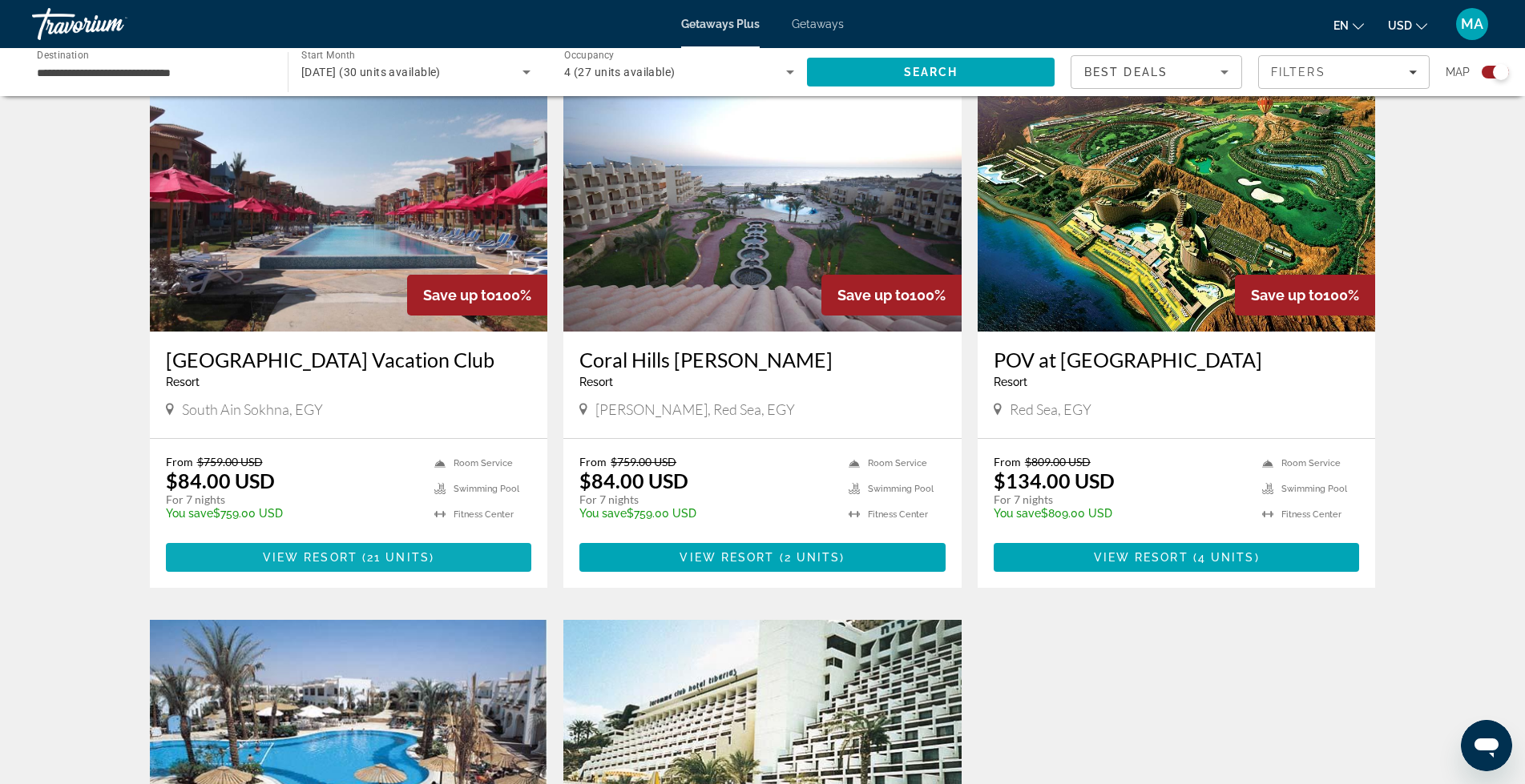
click at [308, 558] on span "View Resort" at bounding box center [310, 558] width 94 height 13
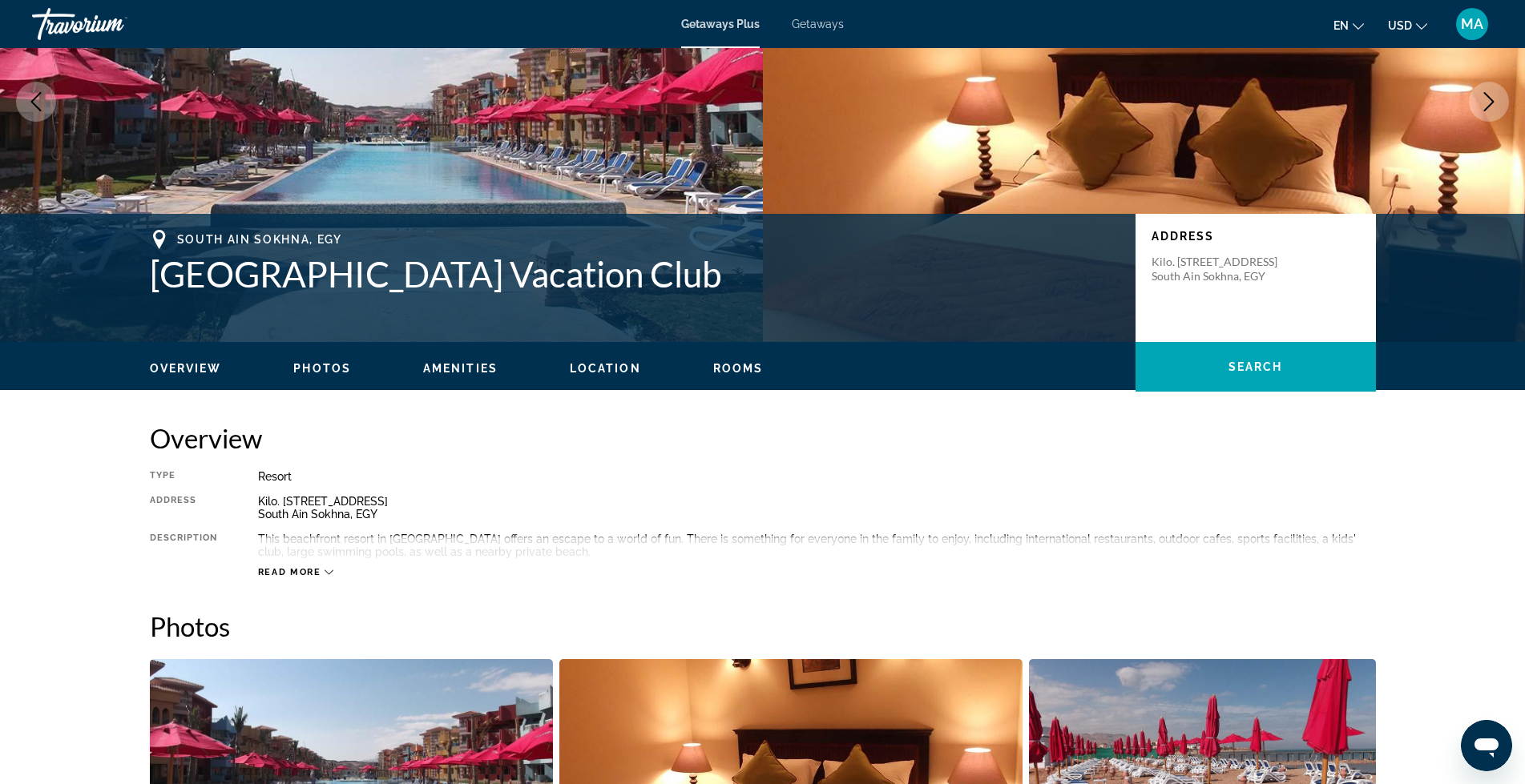
scroll to position [54, 0]
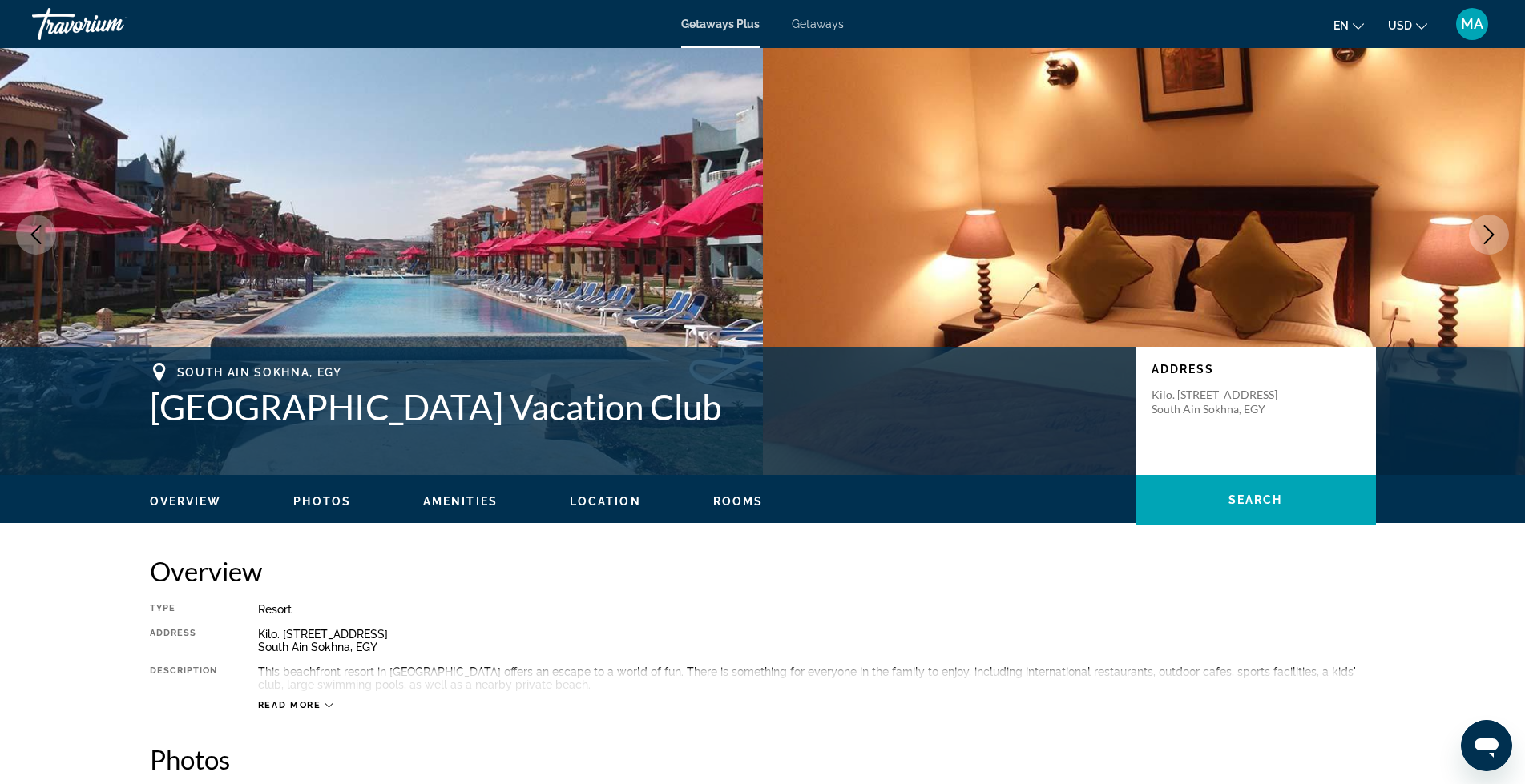
click at [1491, 238] on icon "Next image" at bounding box center [1489, 235] width 11 height 19
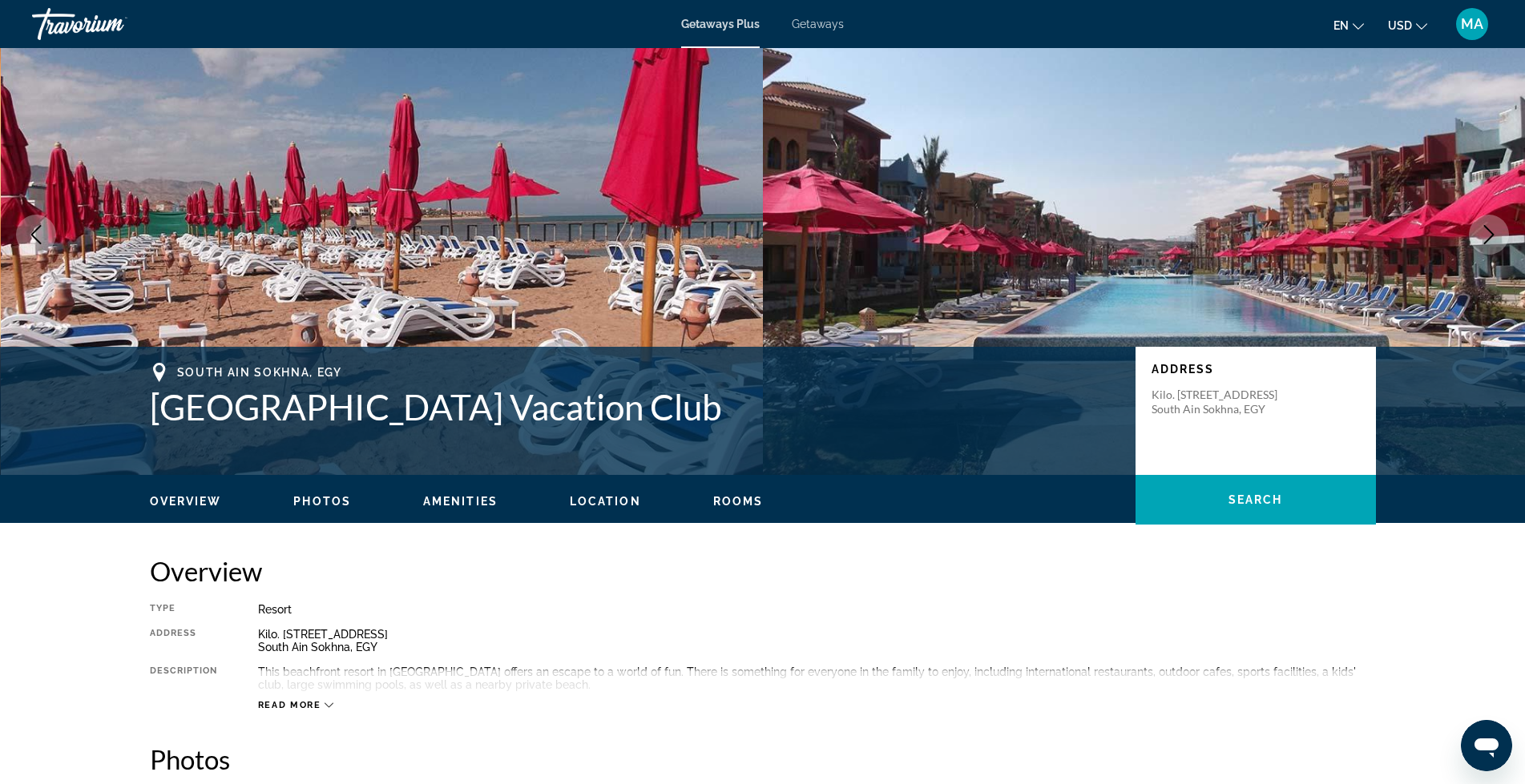
click at [1491, 238] on icon "Next image" at bounding box center [1489, 235] width 11 height 19
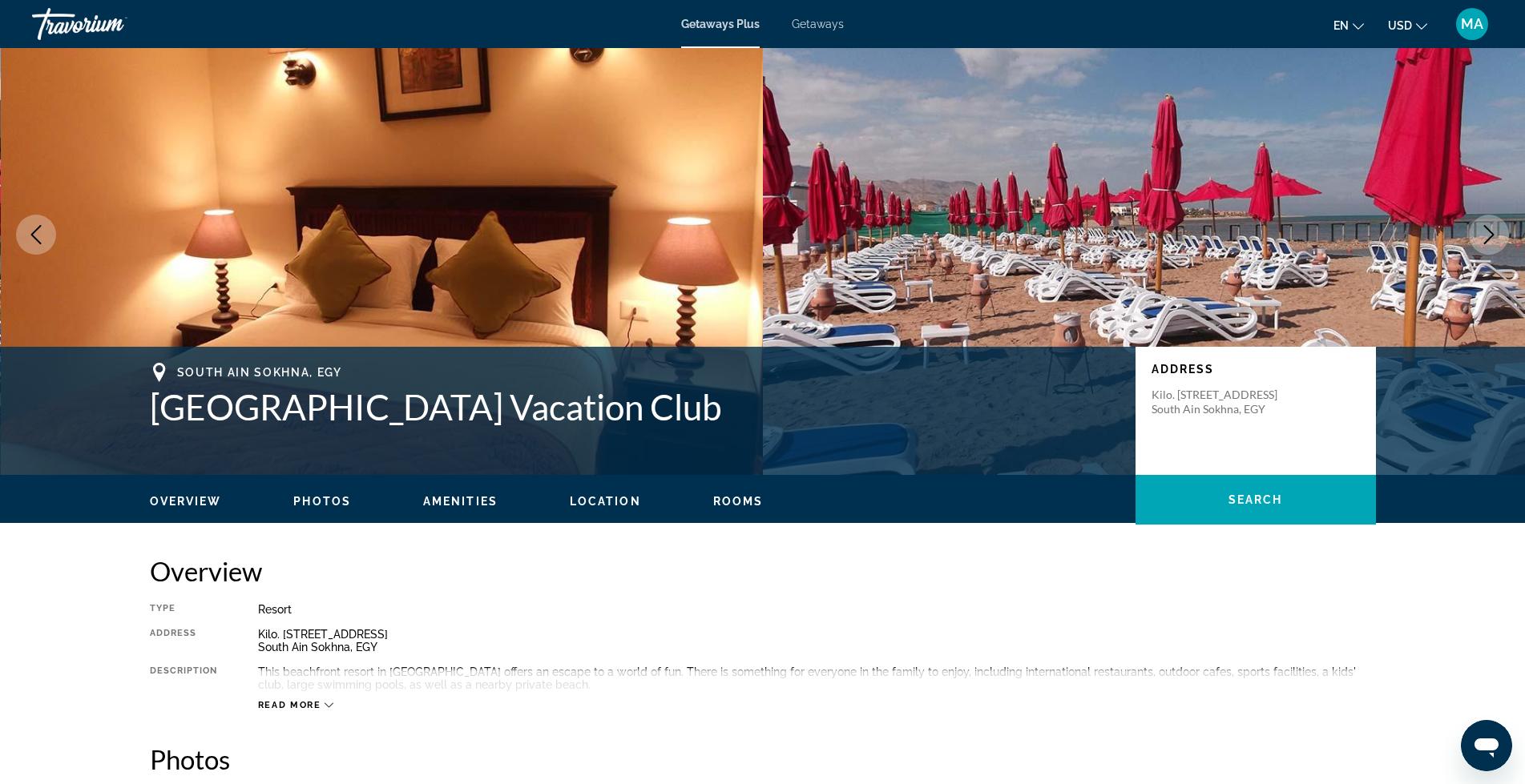
click at [1491, 238] on icon "Next image" at bounding box center [1489, 235] width 11 height 19
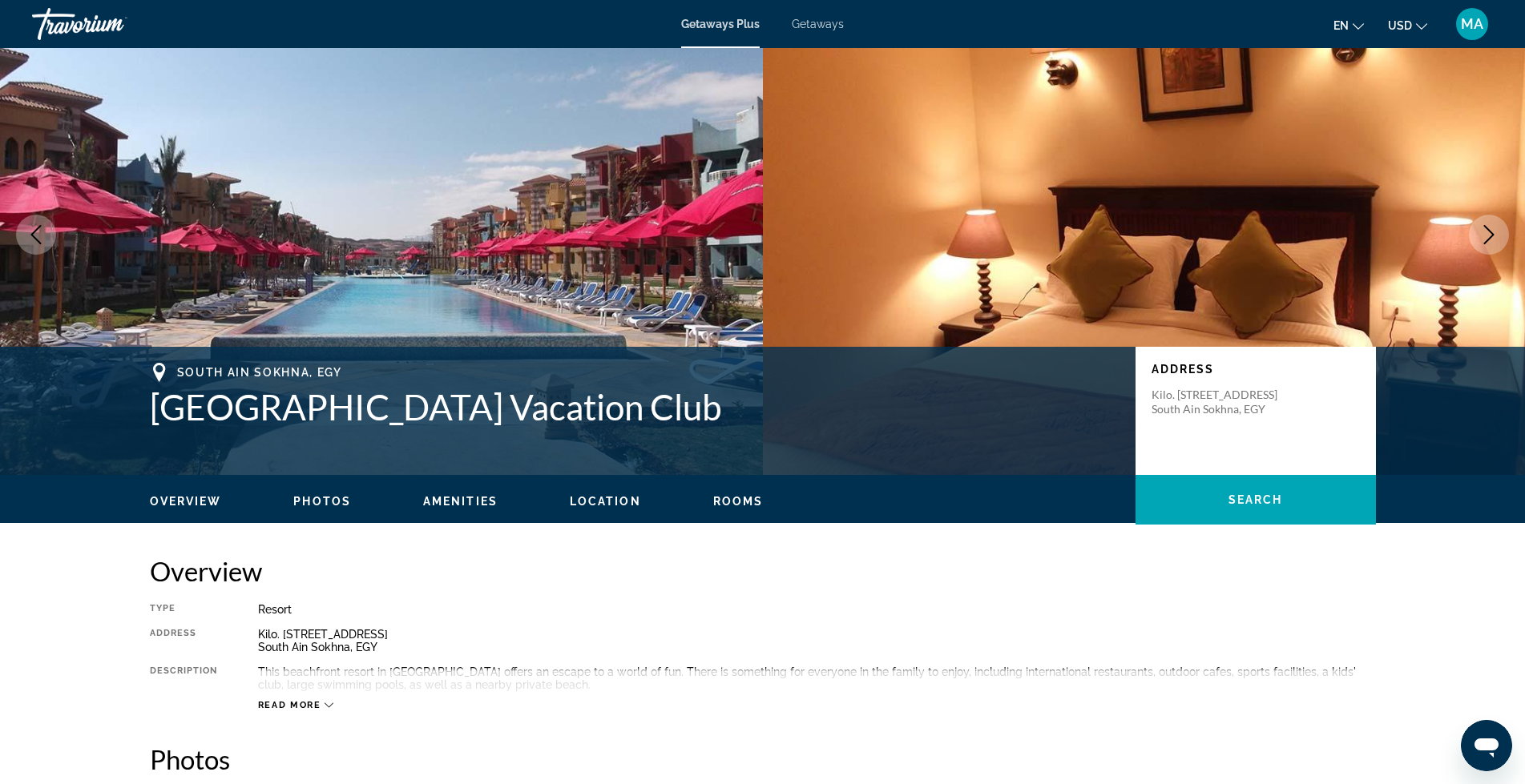
click at [1495, 235] on icon "Next image" at bounding box center [1489, 235] width 19 height 19
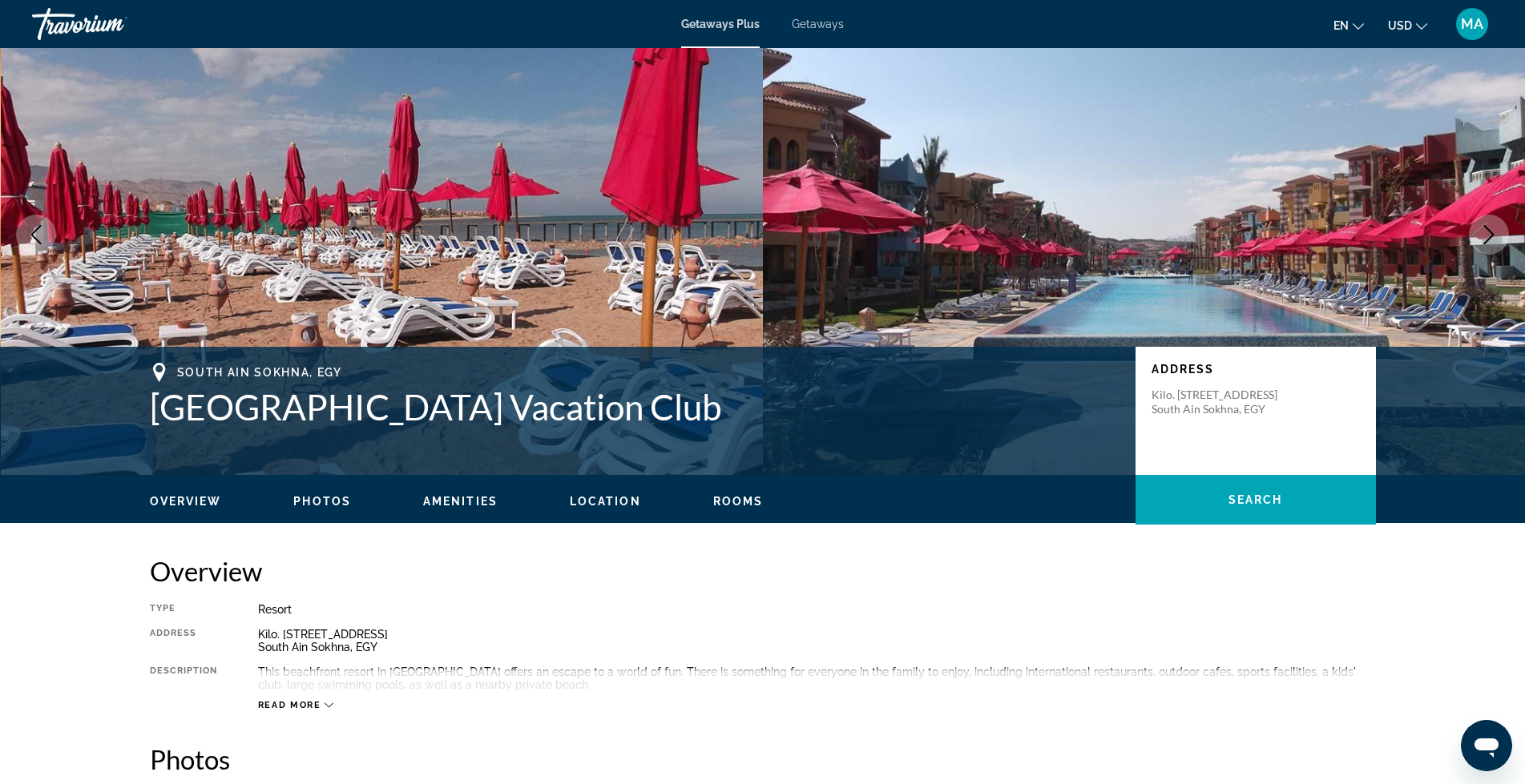
click at [1495, 235] on icon "Next image" at bounding box center [1489, 235] width 19 height 19
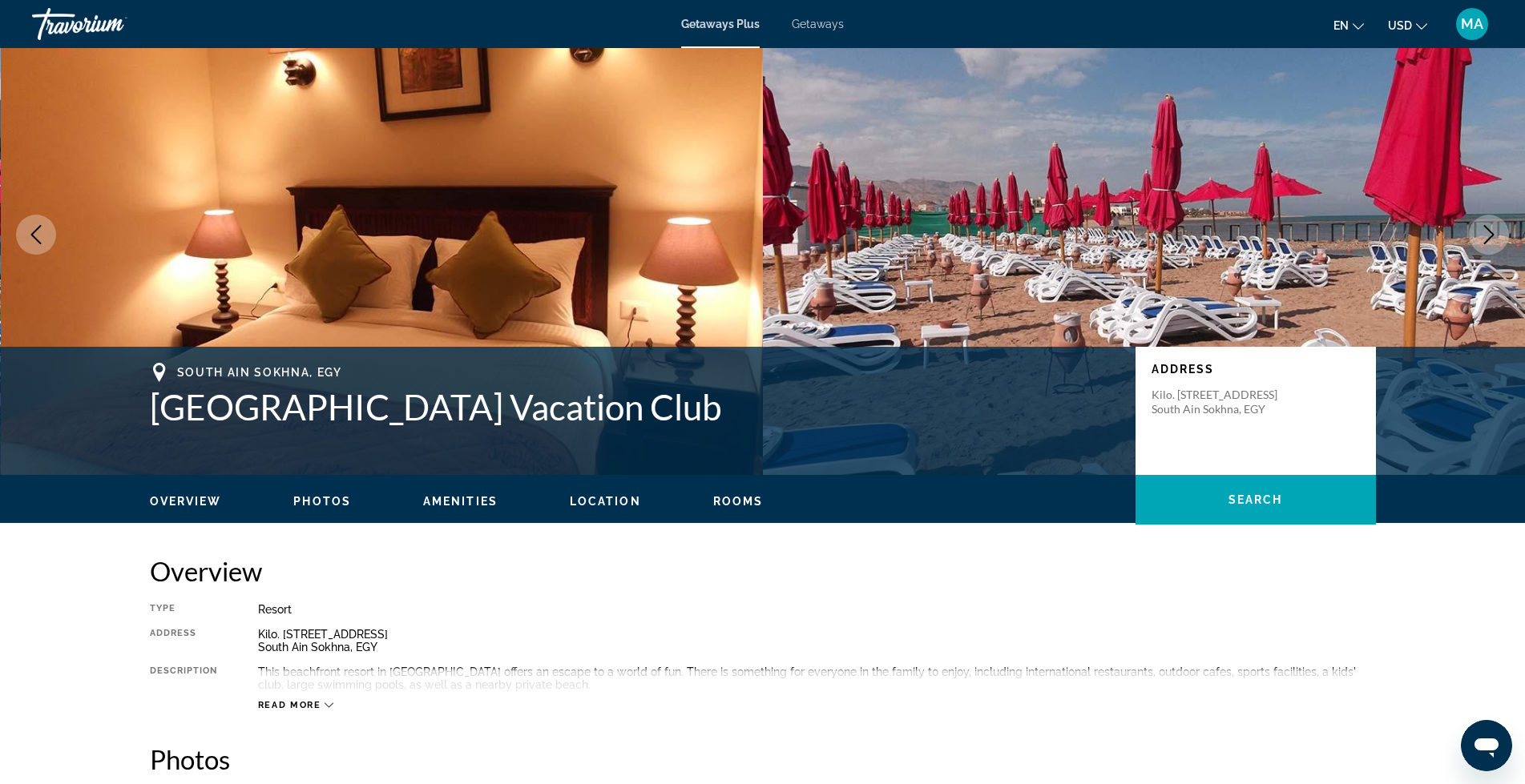
click at [1495, 238] on icon "Next image" at bounding box center [1489, 235] width 19 height 19
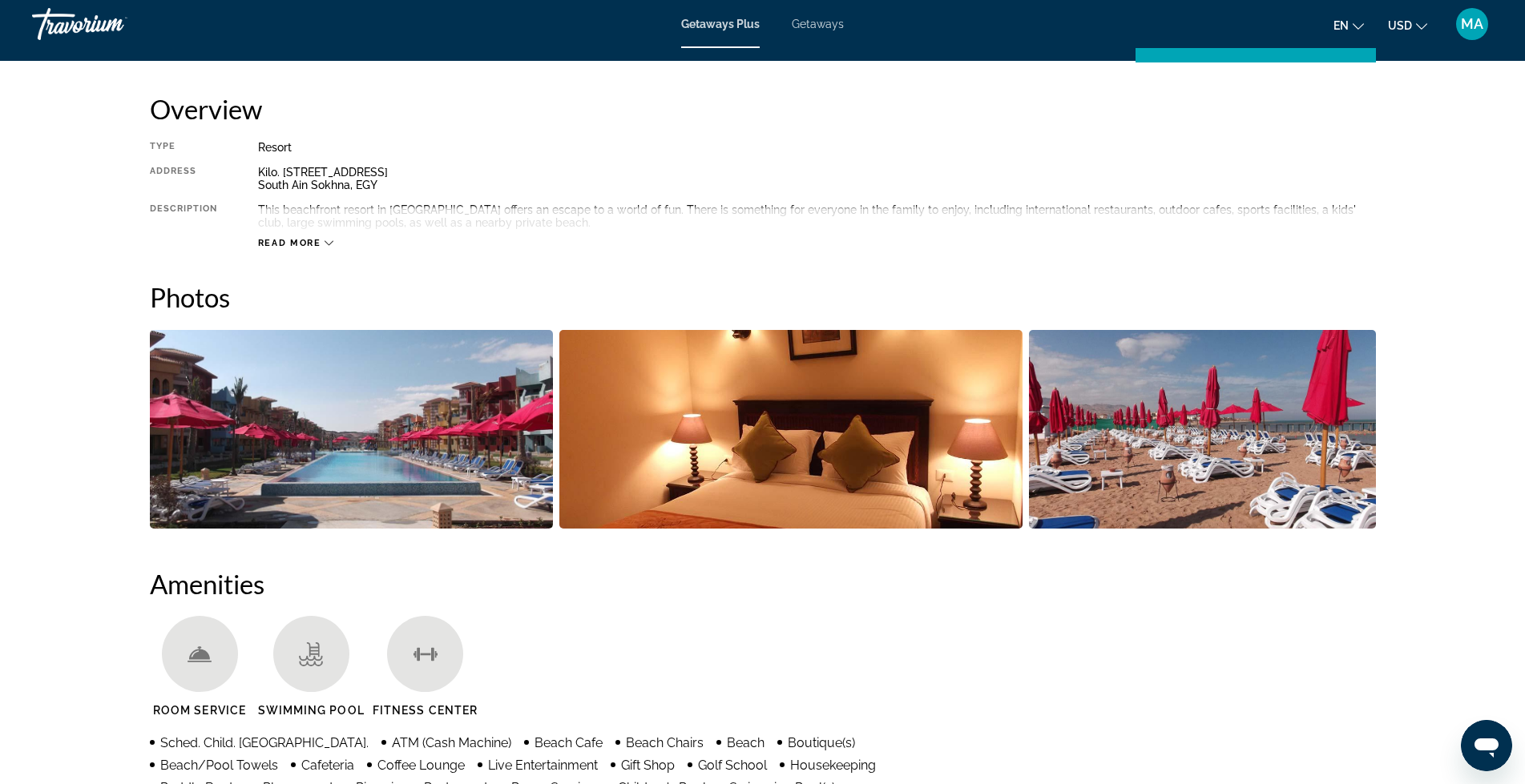
scroll to position [695, 0]
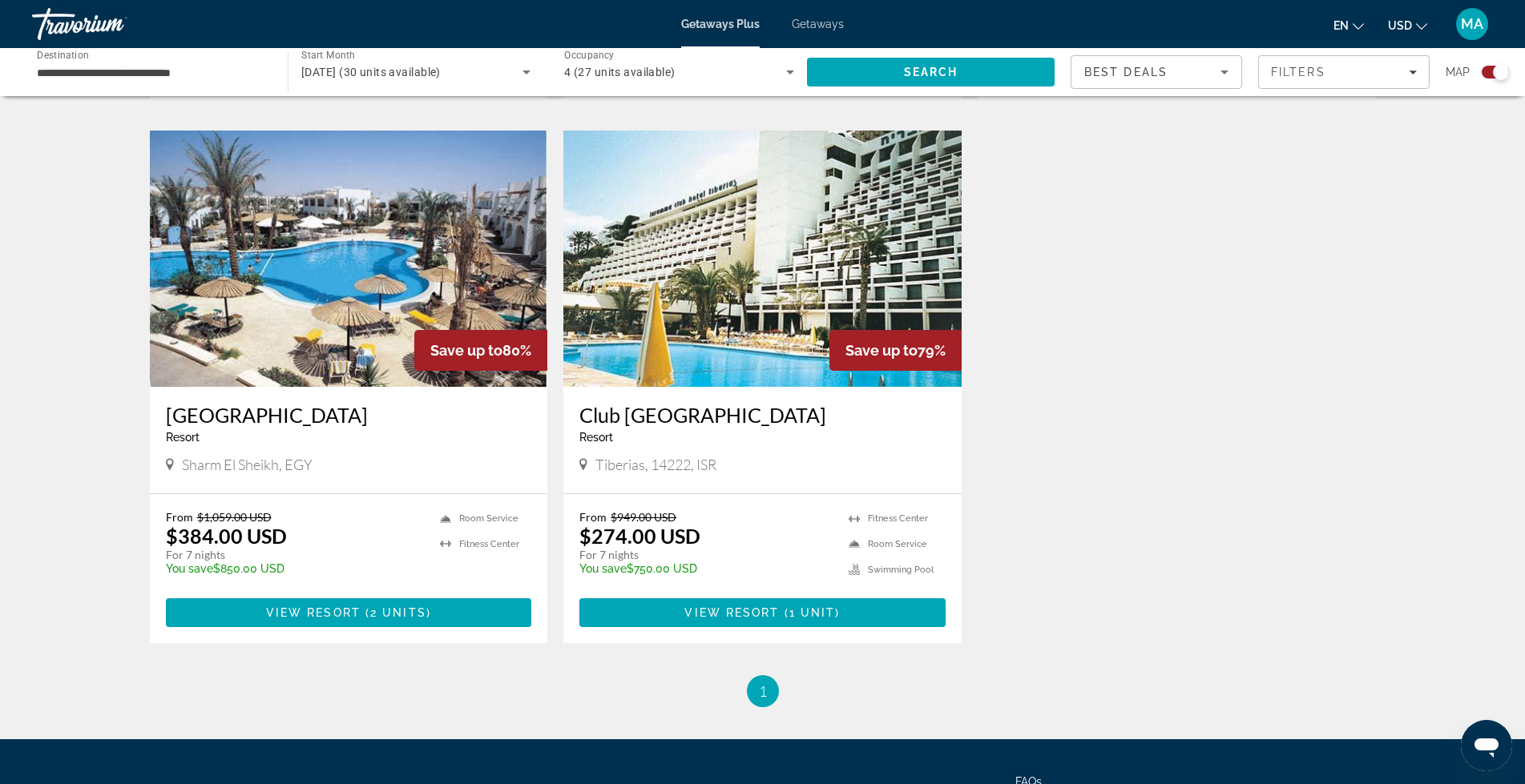
scroll to position [1068, 0]
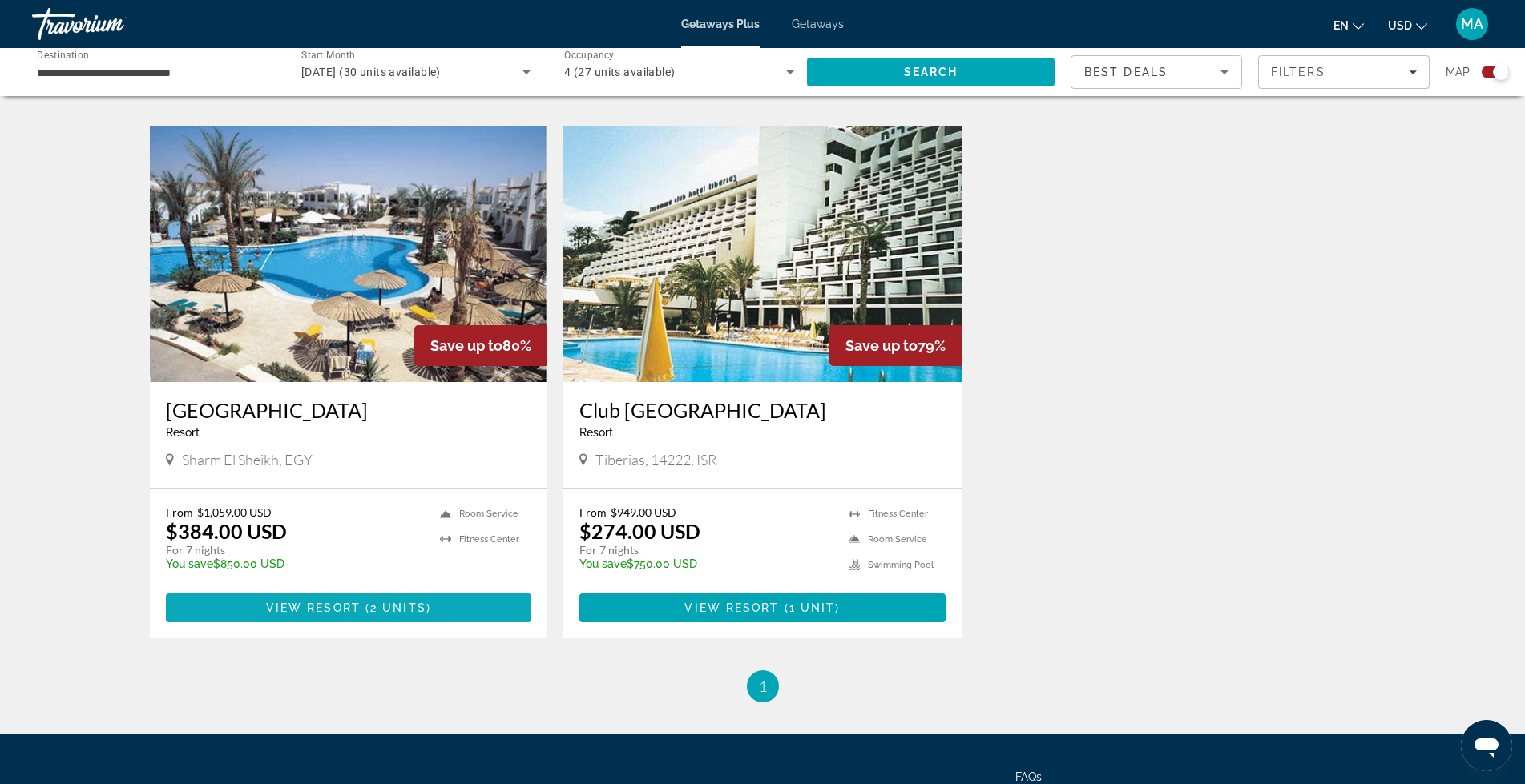
click at [305, 597] on span "Main content" at bounding box center [348, 607] width 366 height 38
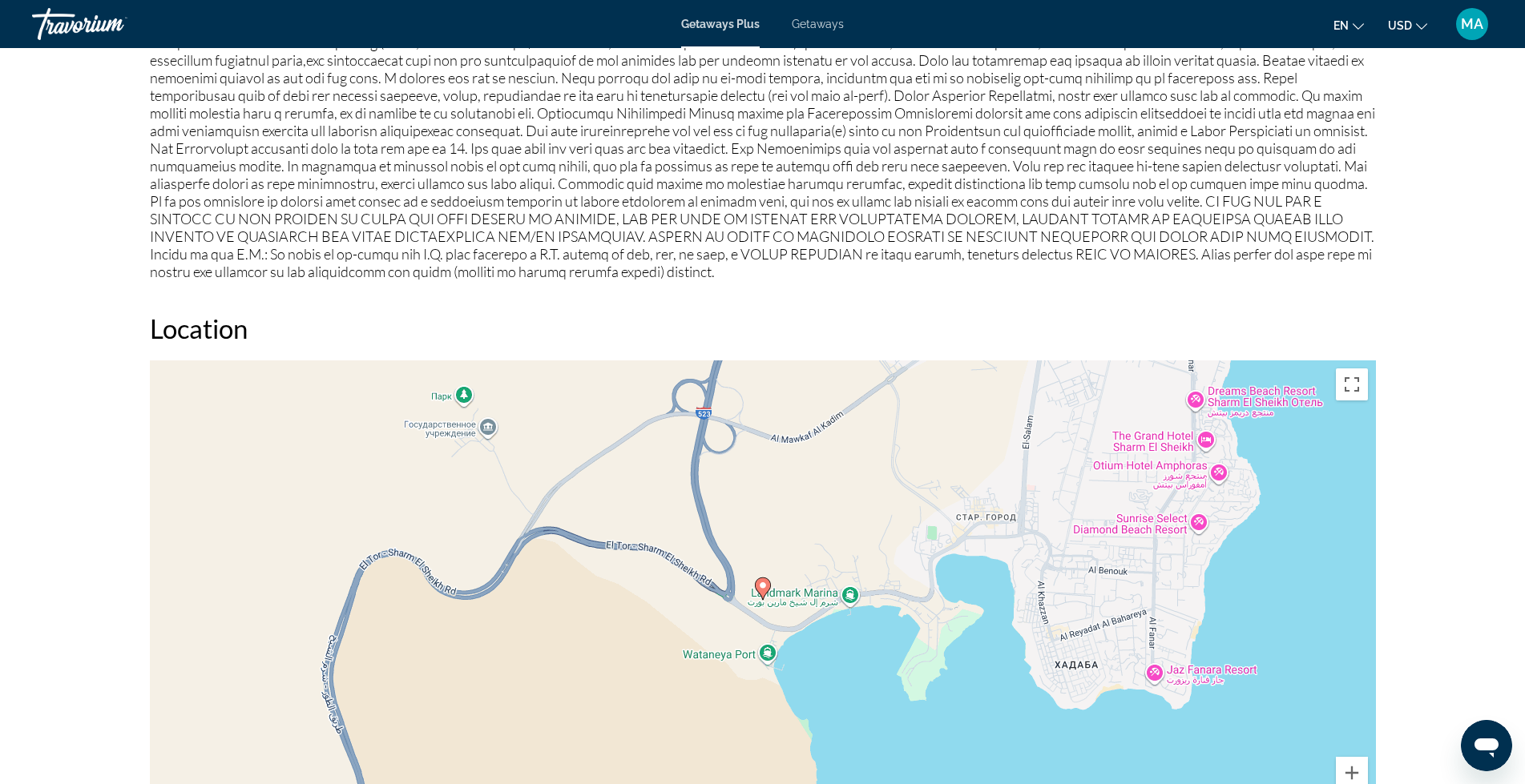
scroll to position [1522, 0]
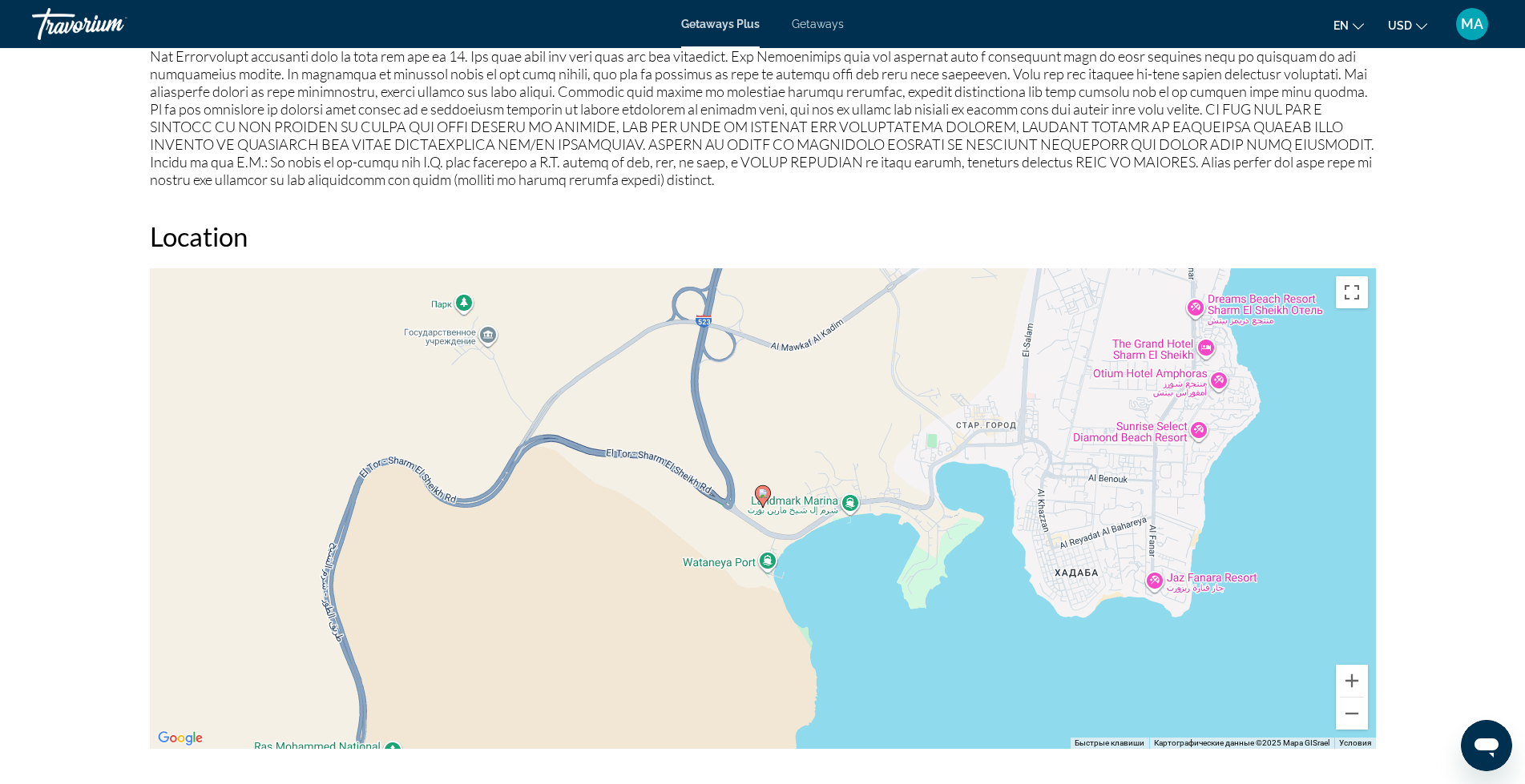
click at [749, 496] on div "Чтобы активировать перетаскивание с помощью клавиатуры, нажмите Alt + Ввод. Пос…" at bounding box center [763, 509] width 1226 height 480
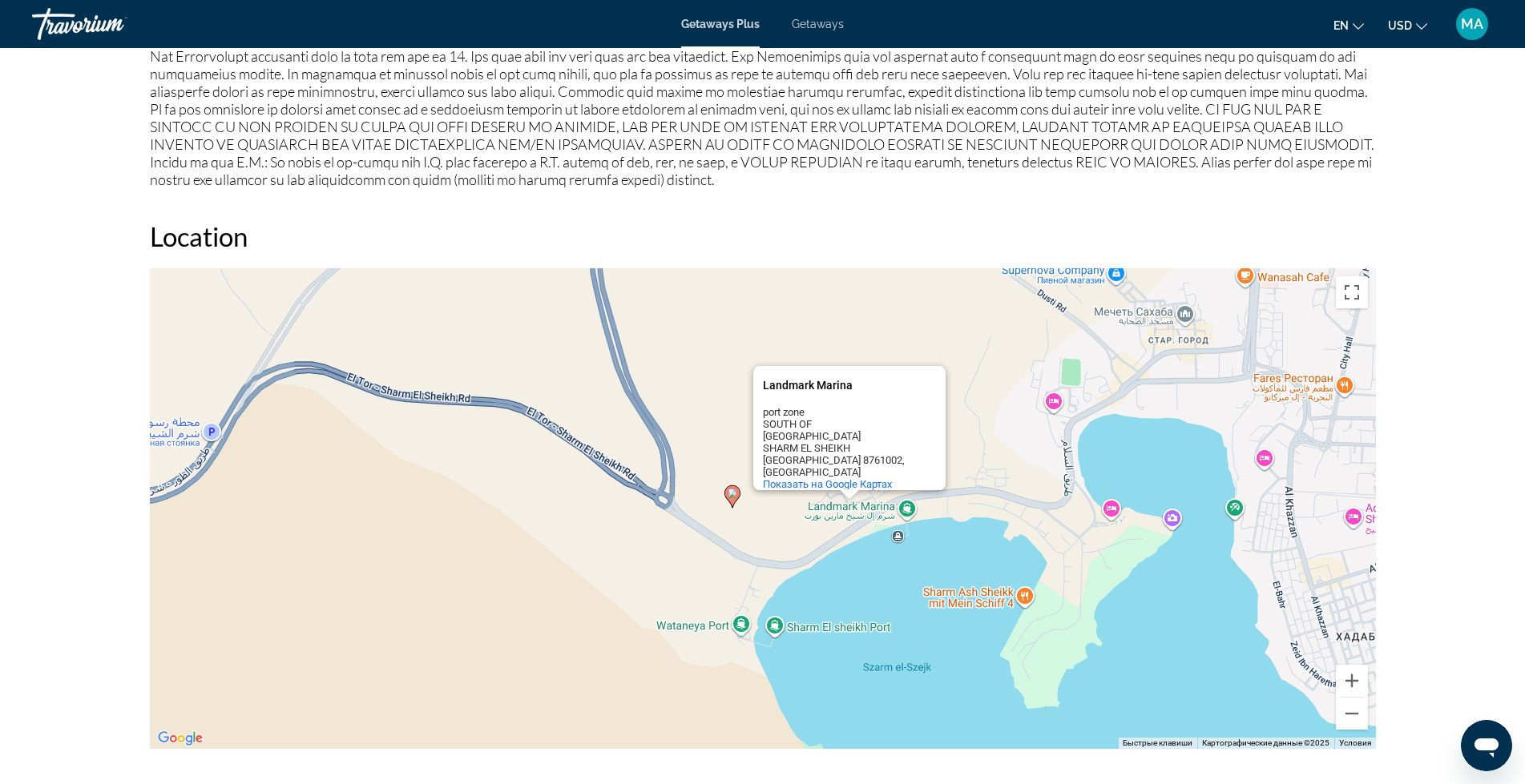
click at [897, 540] on div "Чтобы активировать перетаскивание с помощью клавиатуры, нажмите Alt + Ввод. Пос…" at bounding box center [763, 509] width 1226 height 480
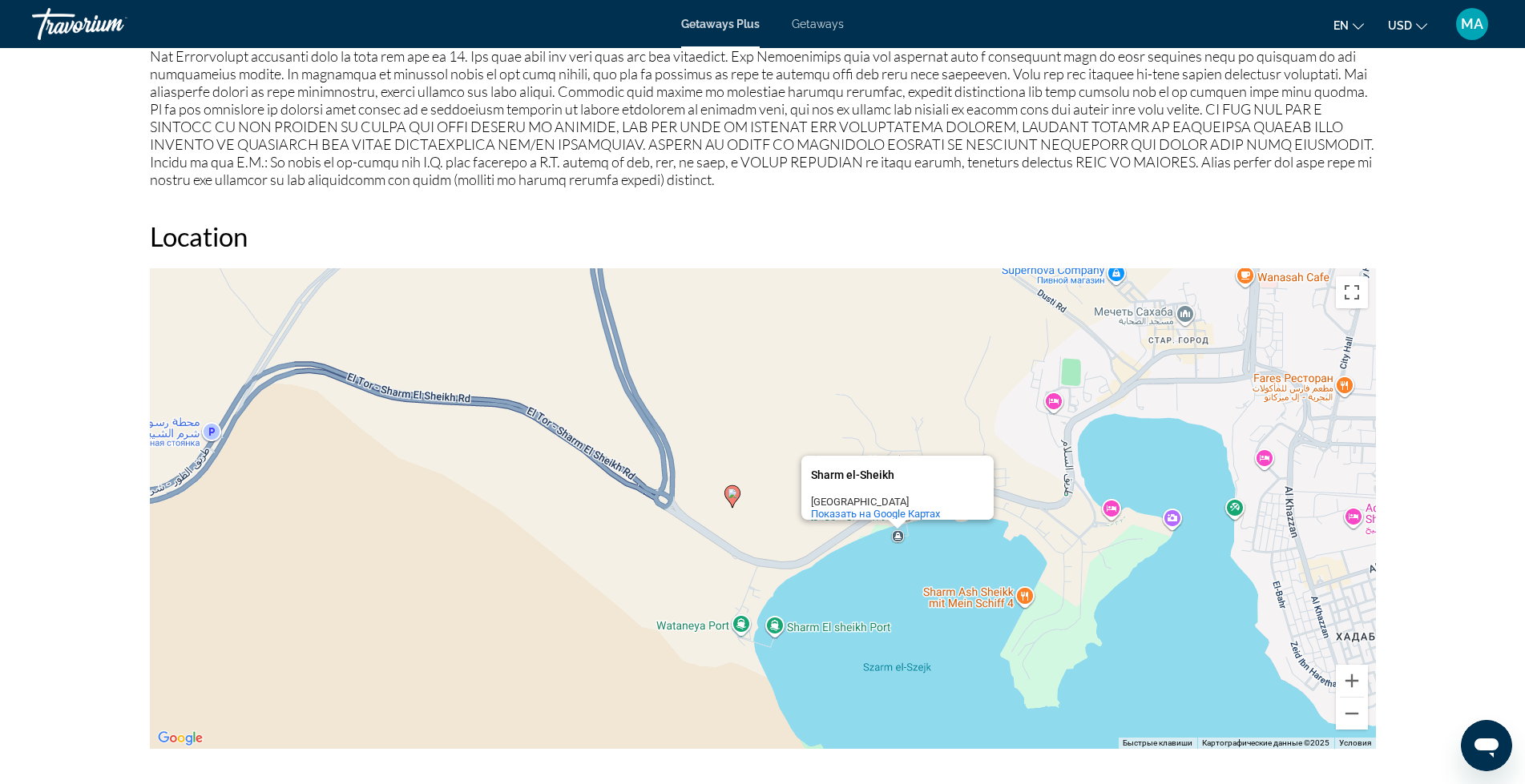
click at [892, 536] on div "Чтобы активировать перетаскивание с помощью клавиатуры, нажмите Alt + Ввод. Пос…" at bounding box center [763, 509] width 1226 height 480
click at [871, 537] on div "Чтобы активировать перетаскивание с помощью клавиатуры, нажмите Alt + Ввод. Пос…" at bounding box center [763, 509] width 1226 height 480
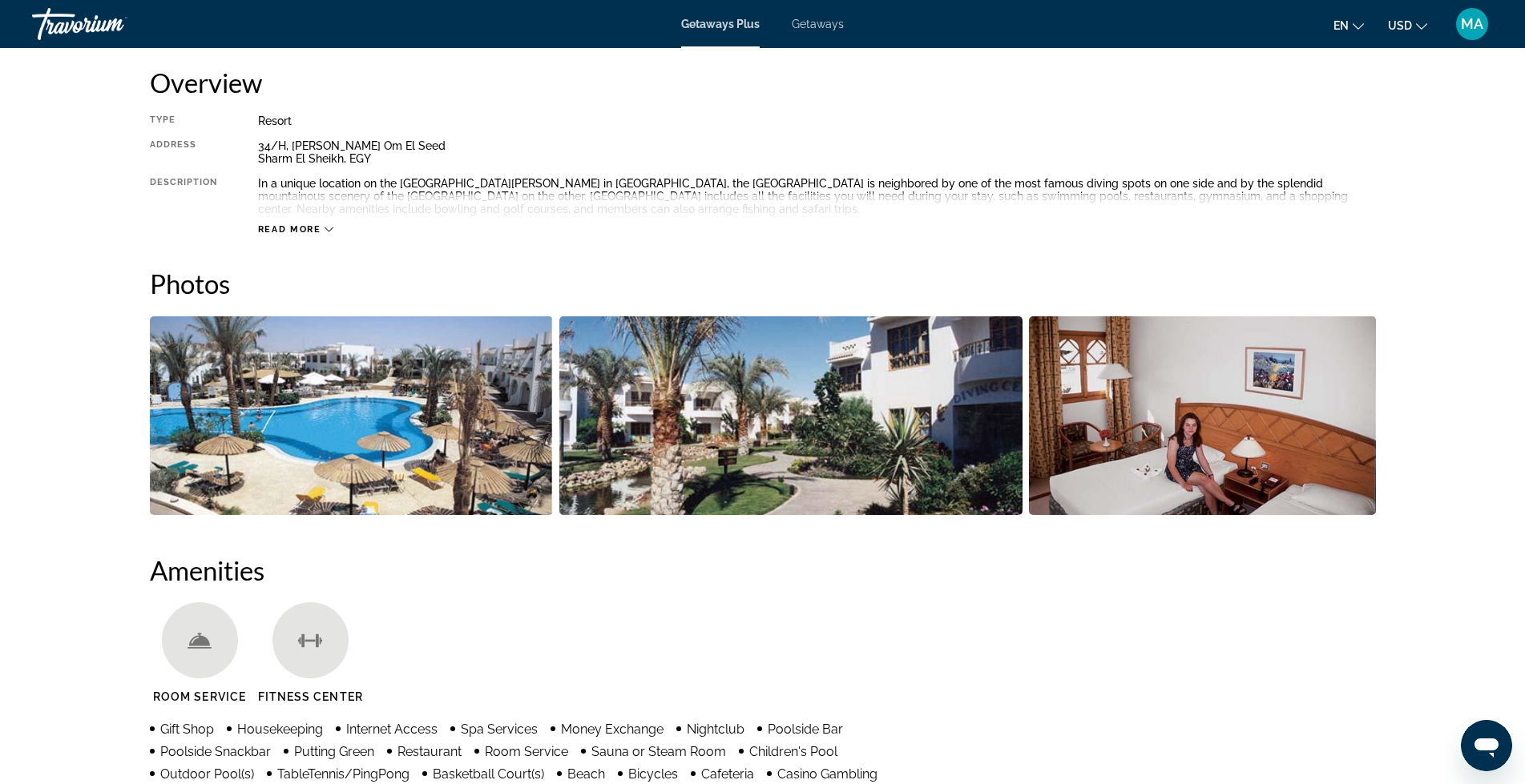
scroll to position [534, 0]
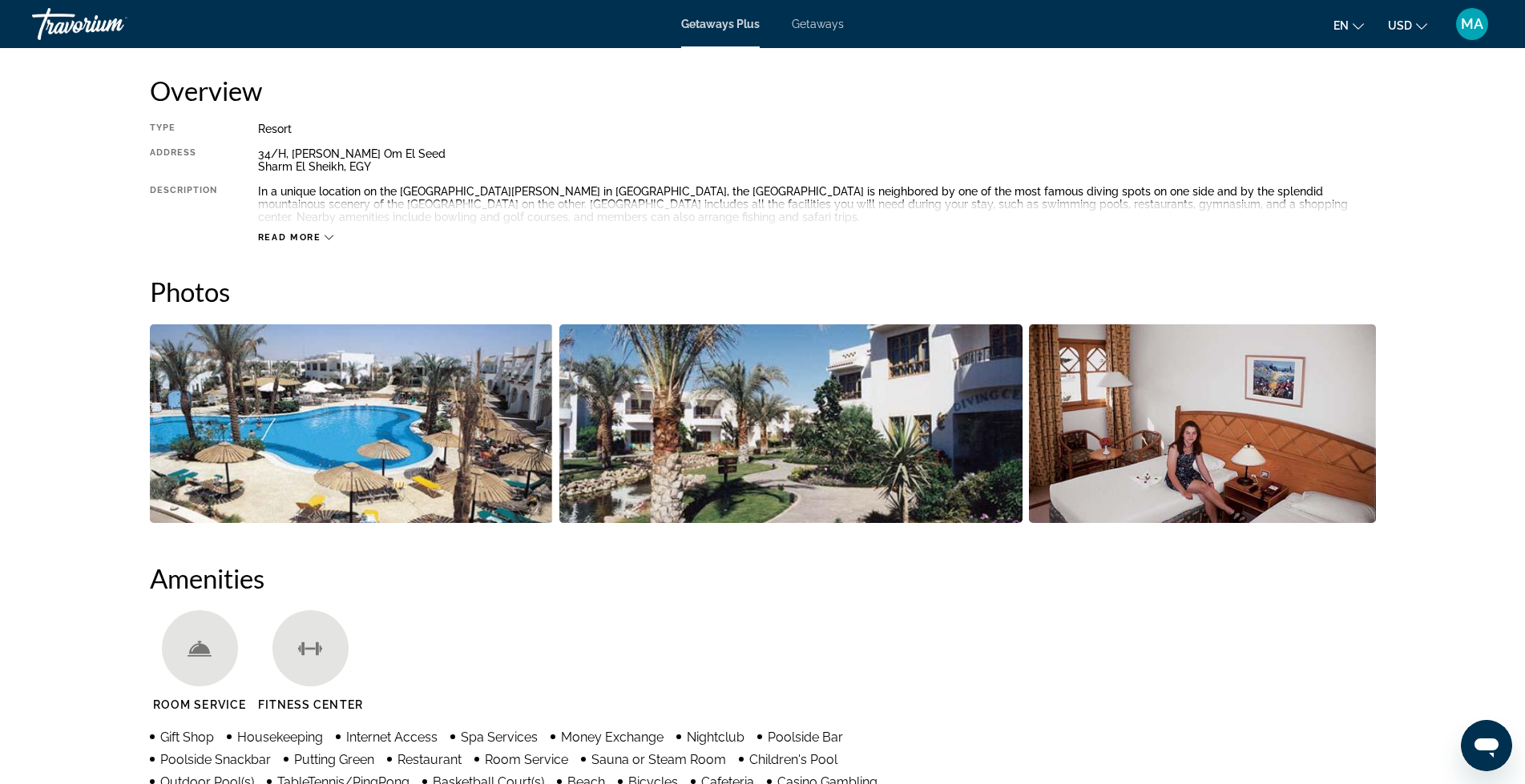
click at [400, 390] on img "Open full-screen image slider" at bounding box center [352, 424] width 403 height 199
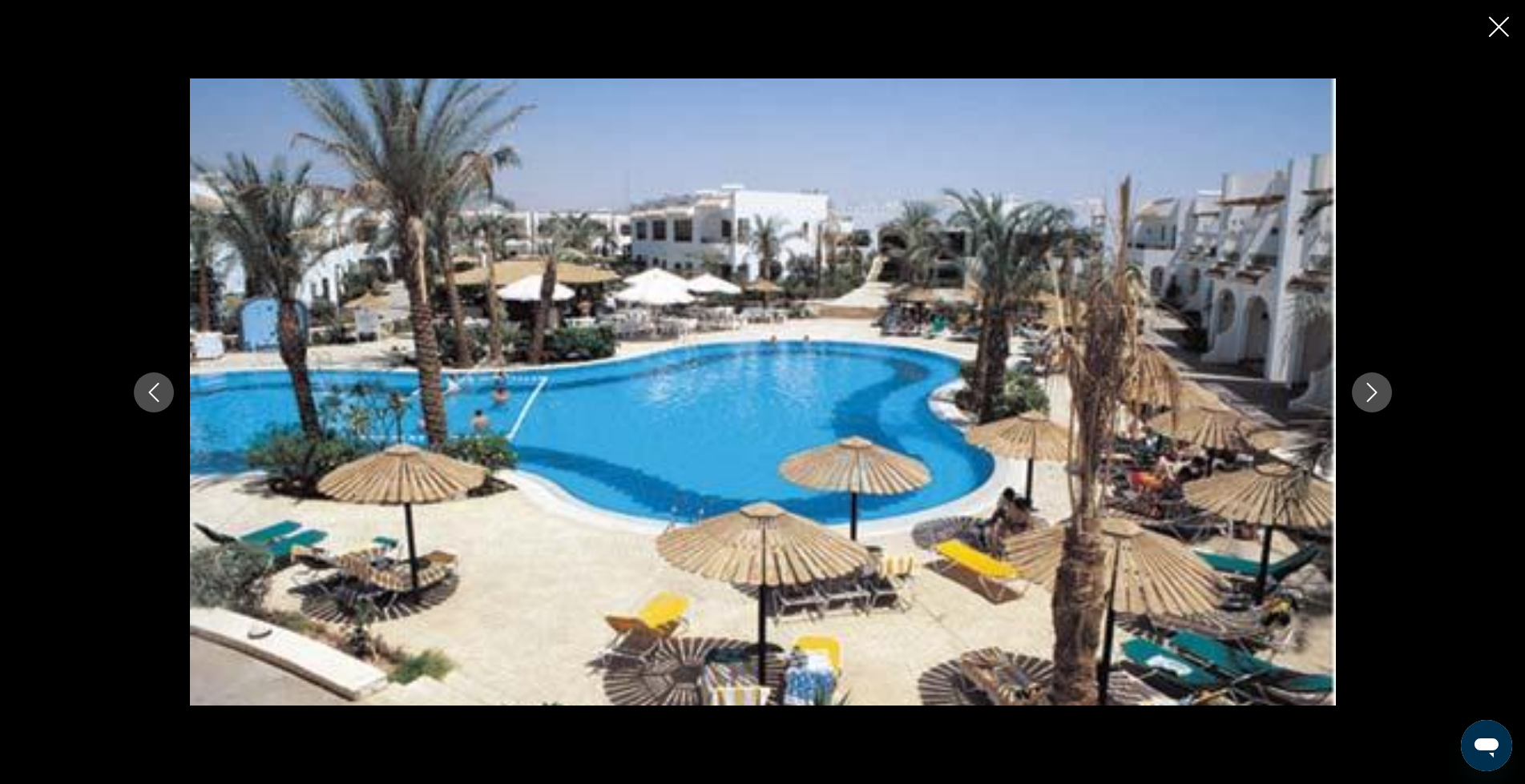
click at [1370, 394] on icon "Next image" at bounding box center [1372, 393] width 19 height 19
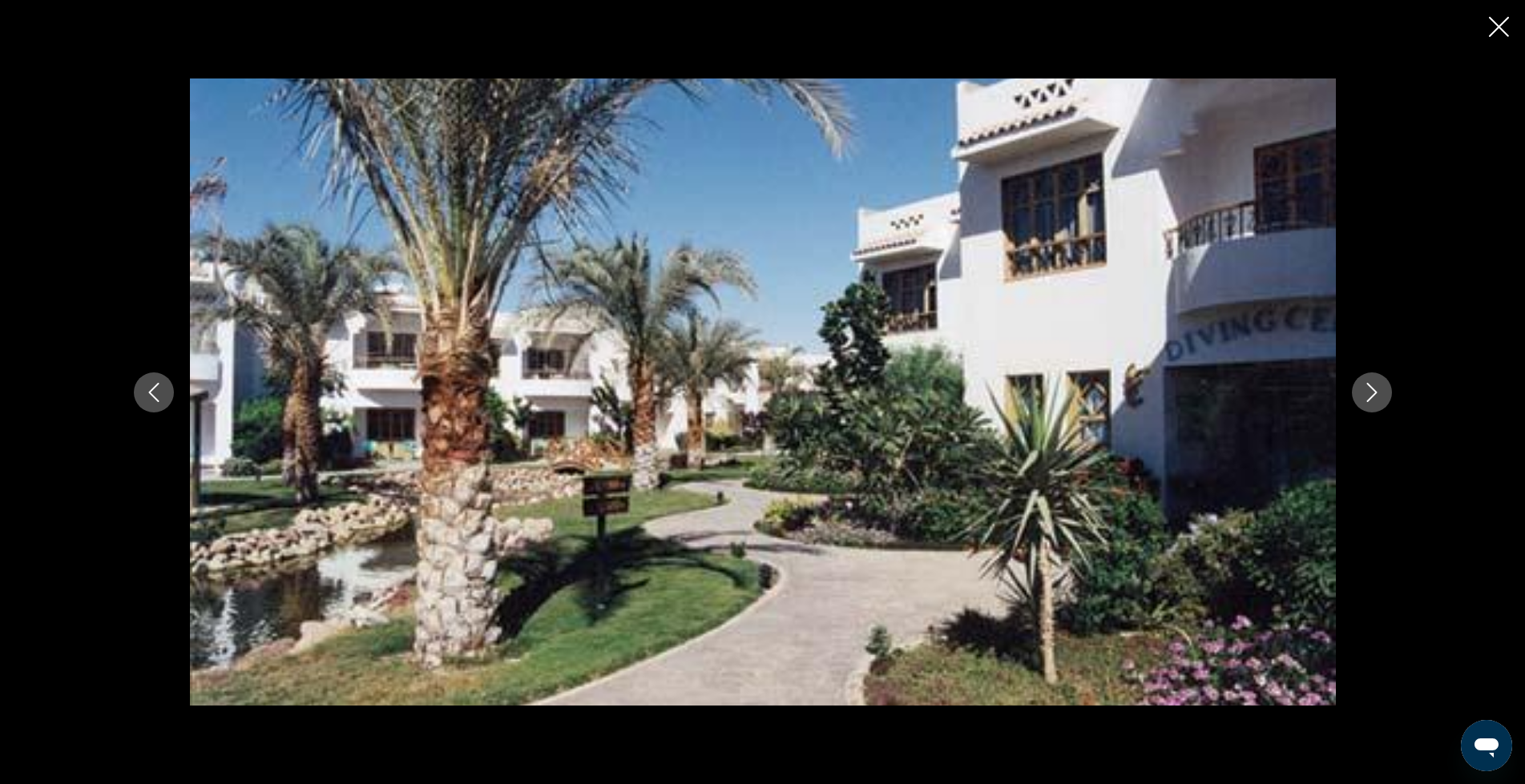
click at [1373, 386] on icon "Next image" at bounding box center [1372, 393] width 19 height 19
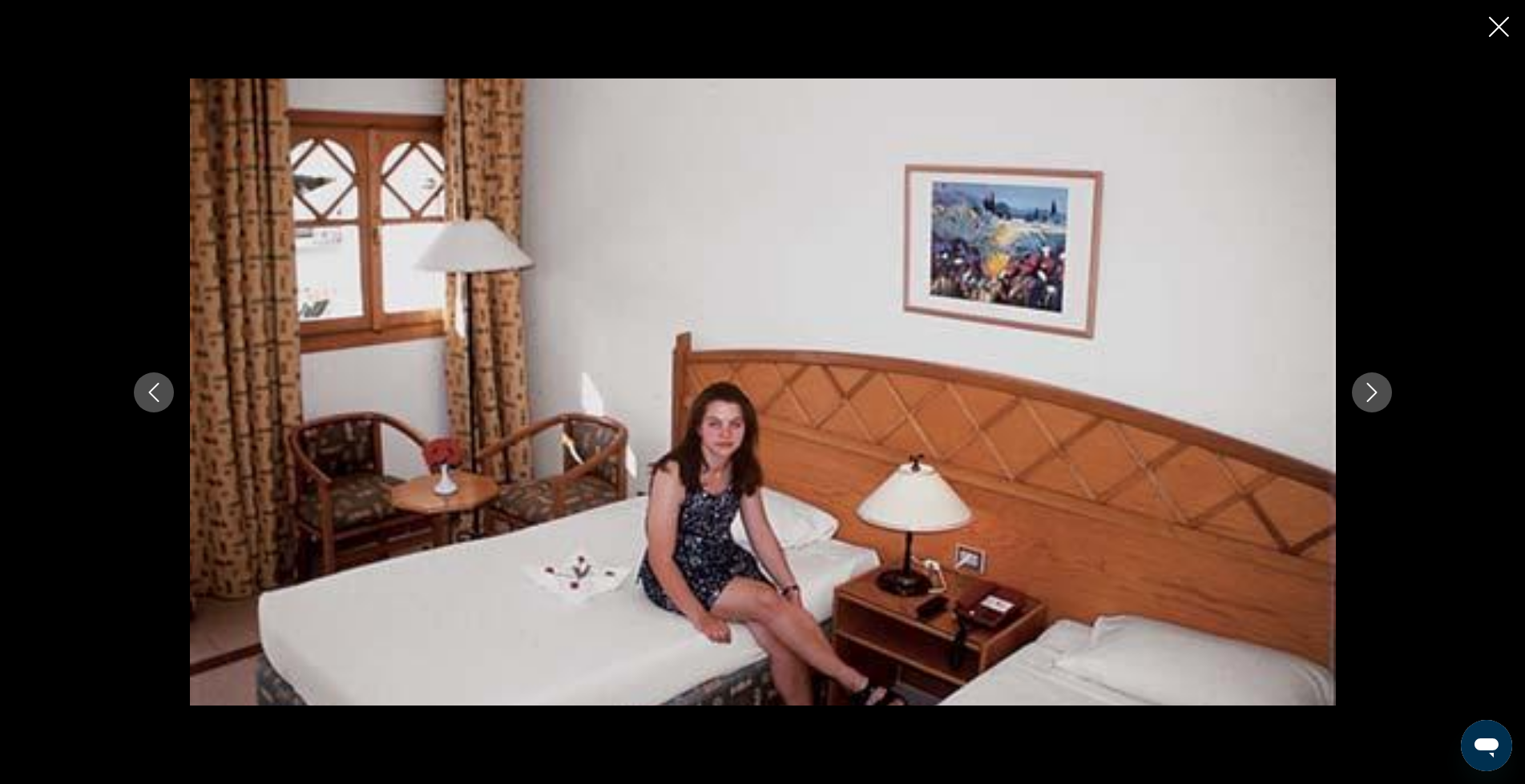
click at [1375, 378] on button "Next image" at bounding box center [1372, 392] width 40 height 40
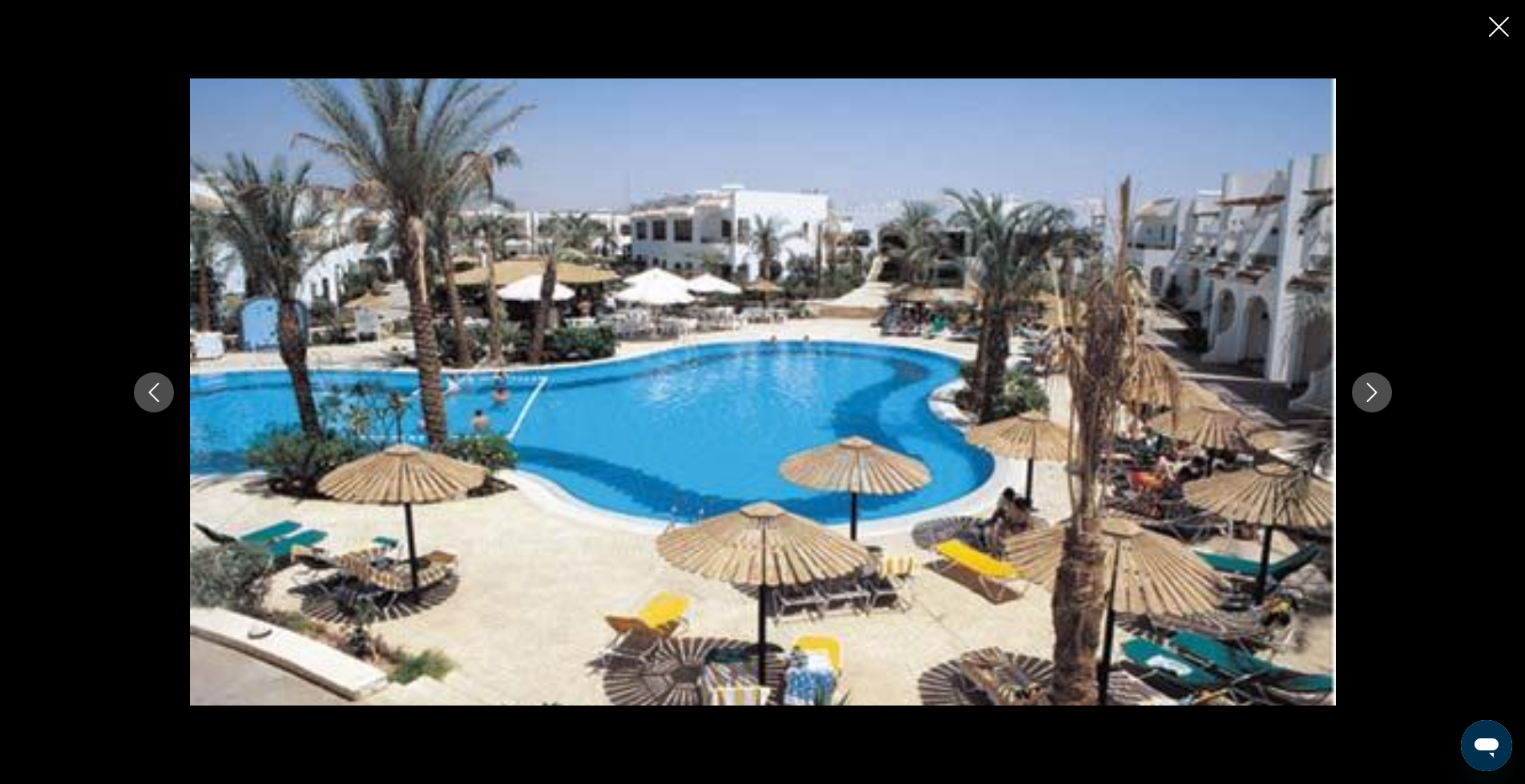
click at [1370, 388] on icon "Next image" at bounding box center [1372, 393] width 19 height 19
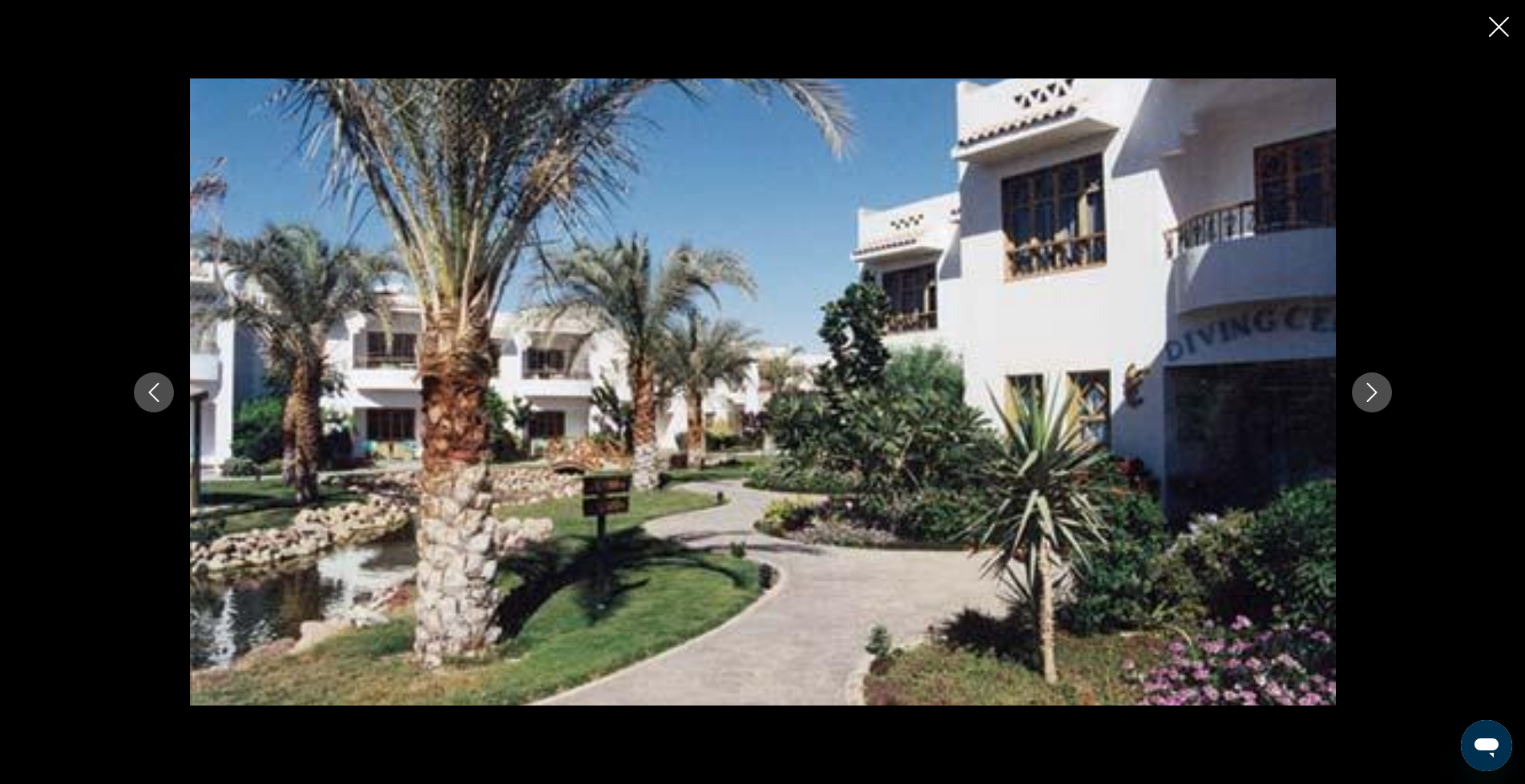
click at [1370, 388] on icon "Next image" at bounding box center [1372, 393] width 19 height 19
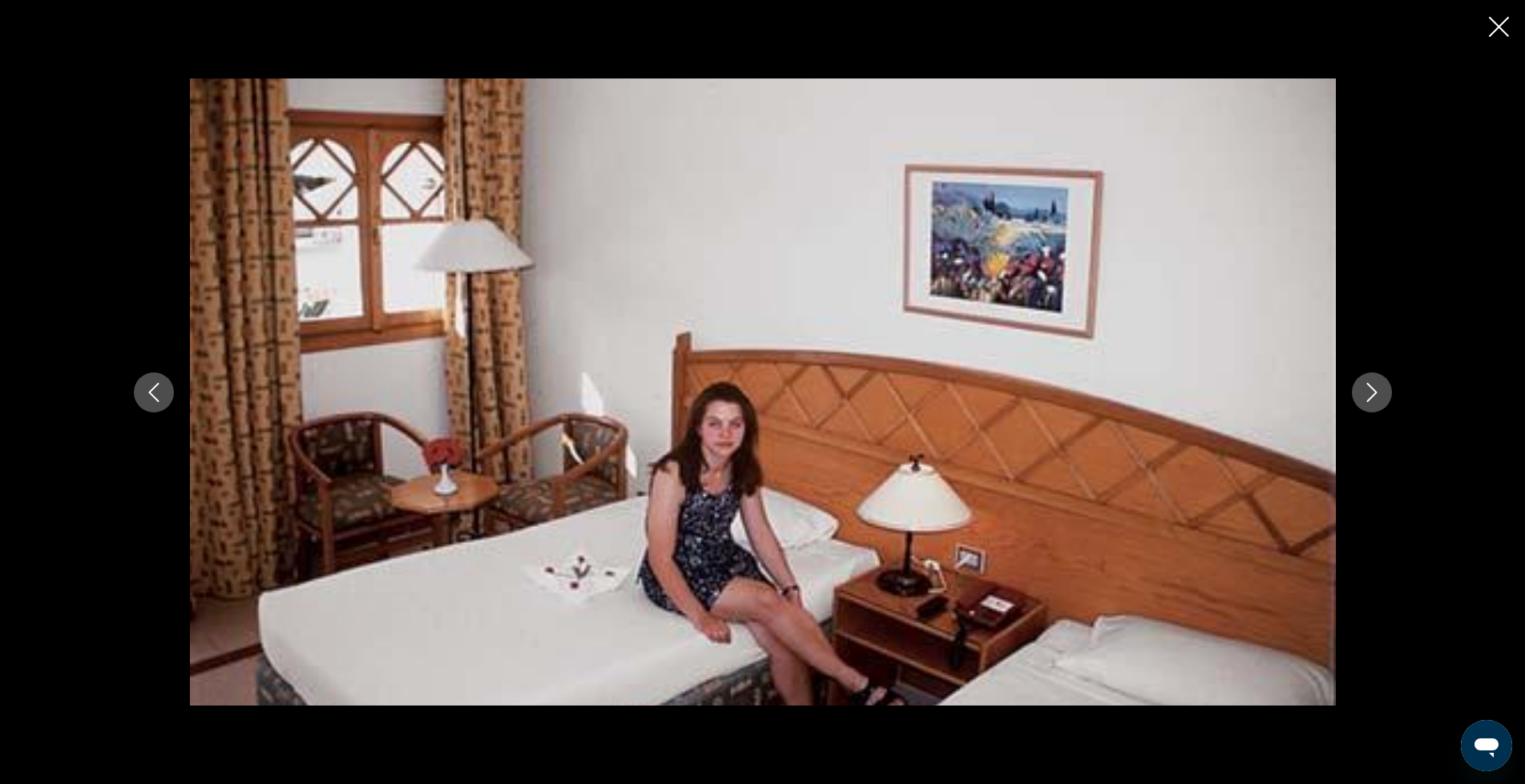
click at [1506, 31] on icon "Close slideshow" at bounding box center [1499, 27] width 20 height 20
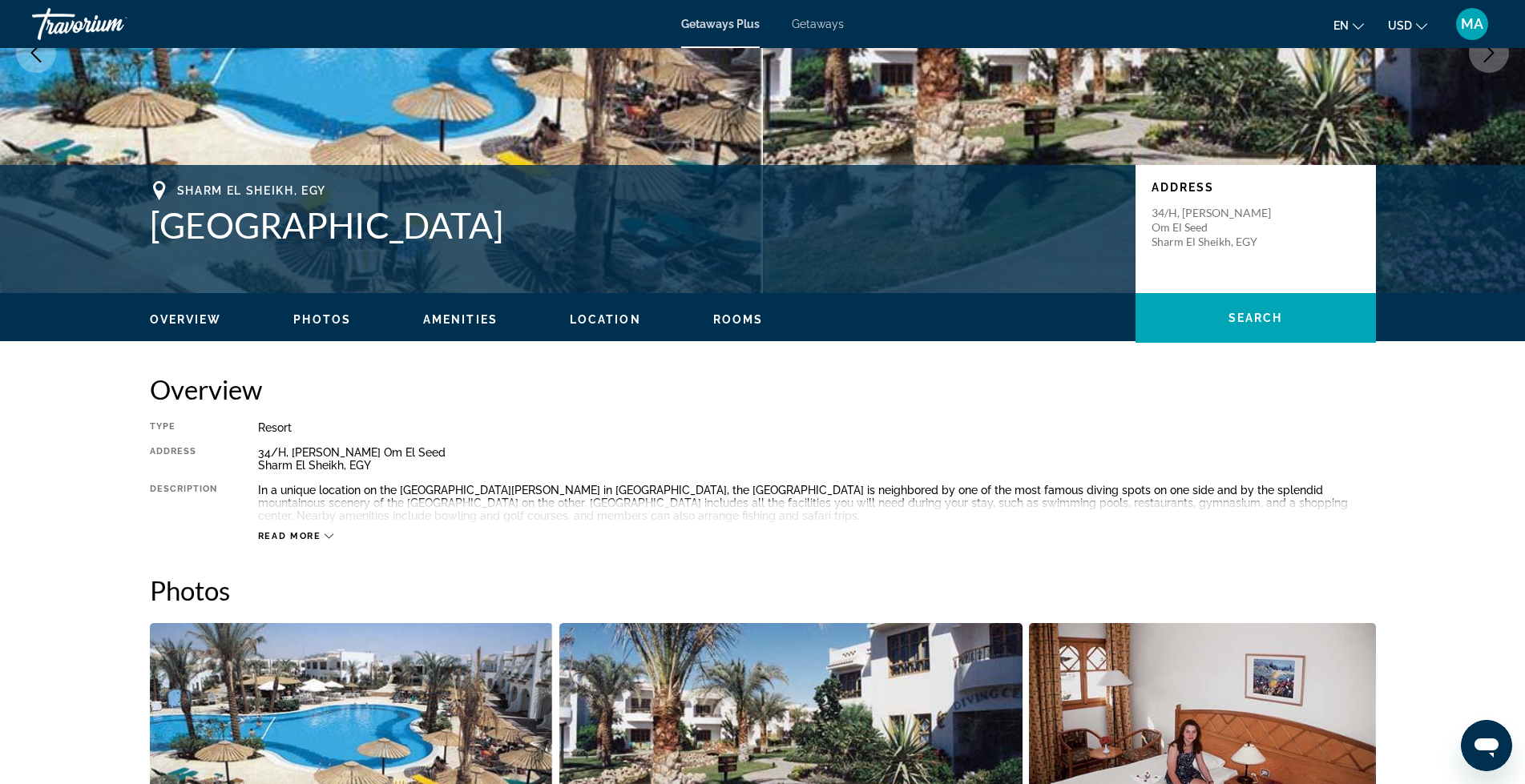
scroll to position [80, 0]
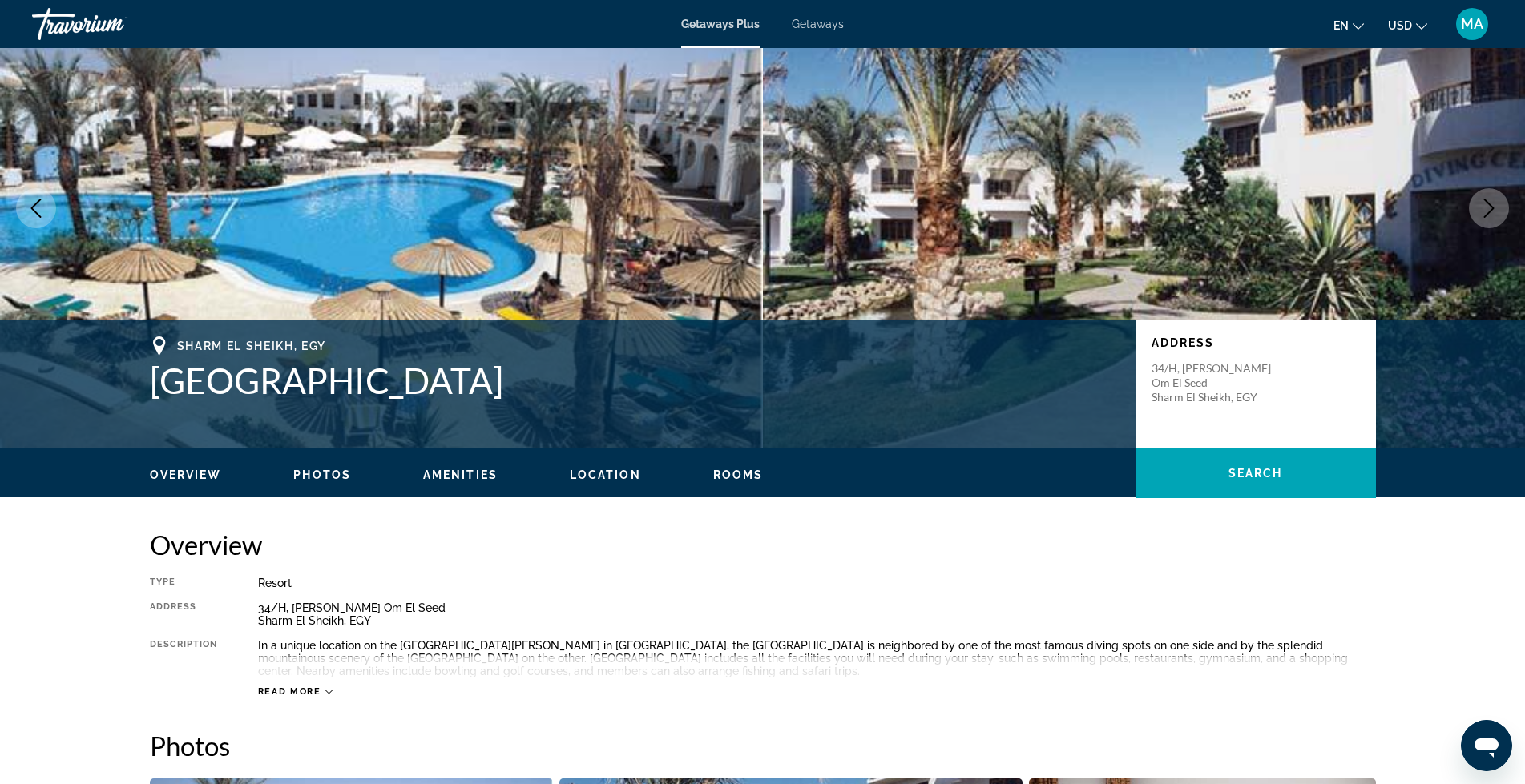
click at [721, 472] on span "Rooms" at bounding box center [738, 475] width 50 height 13
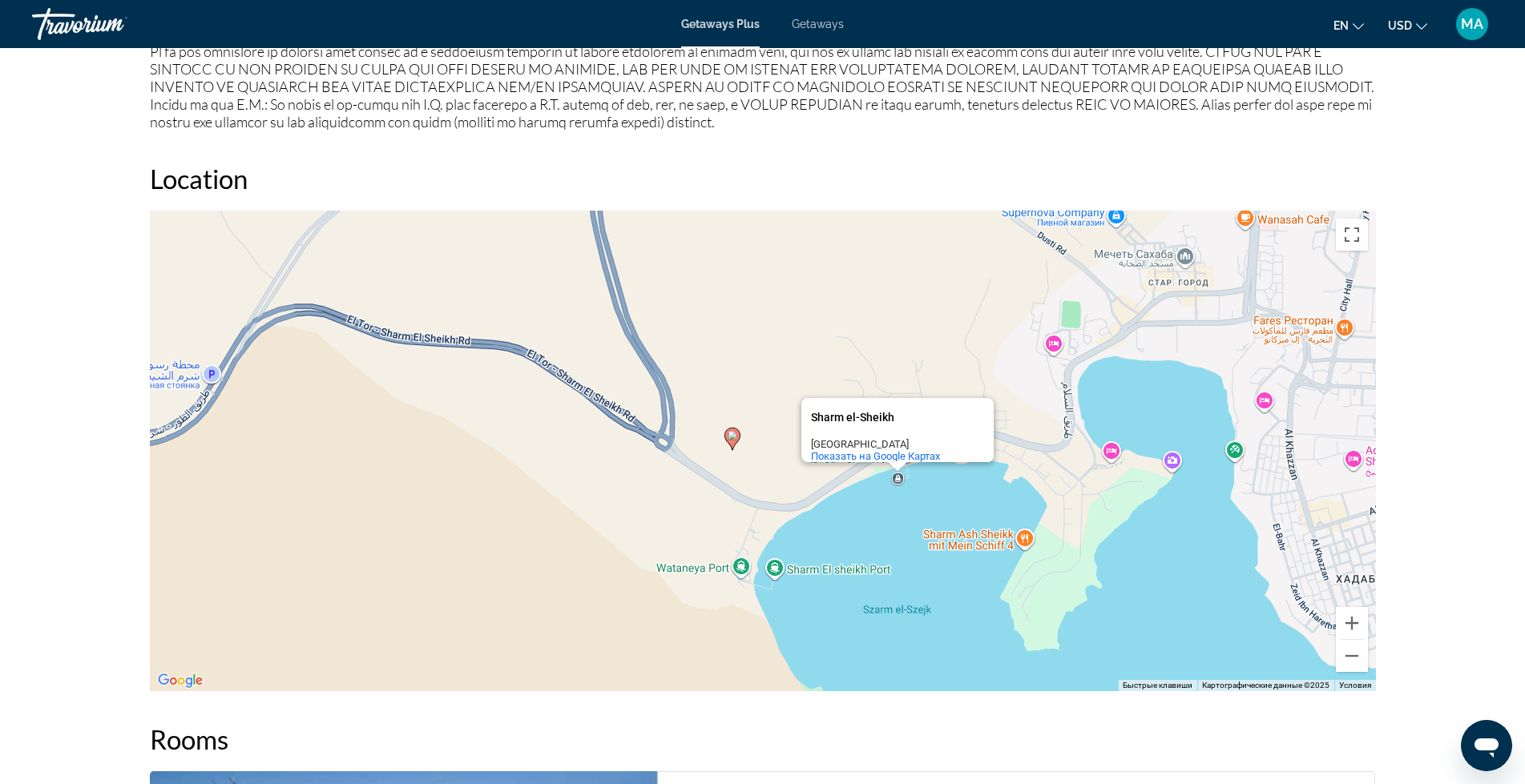
scroll to position [1566, 0]
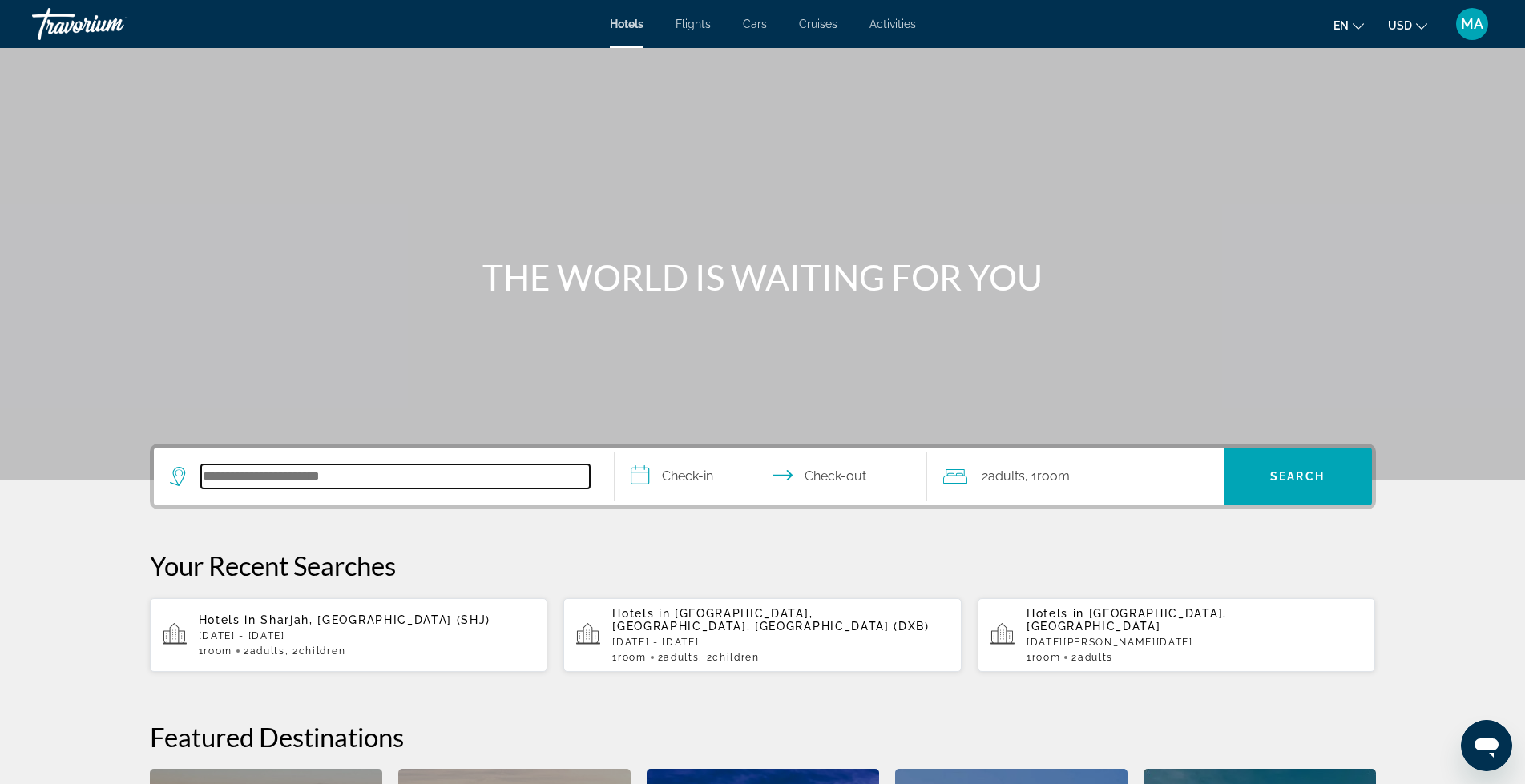
click at [267, 479] on input "Search hotel destination" at bounding box center [395, 476] width 389 height 24
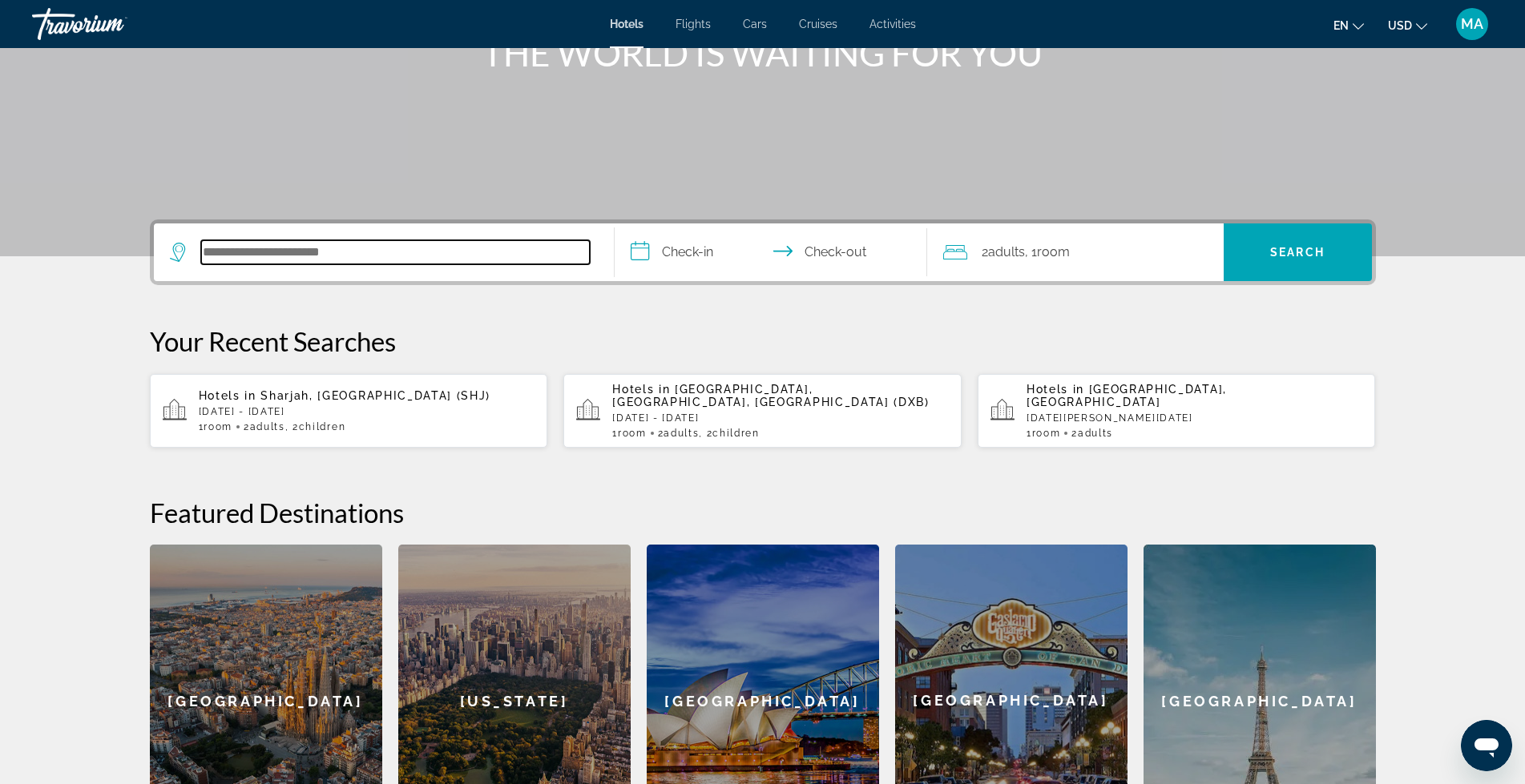
scroll to position [392, 0]
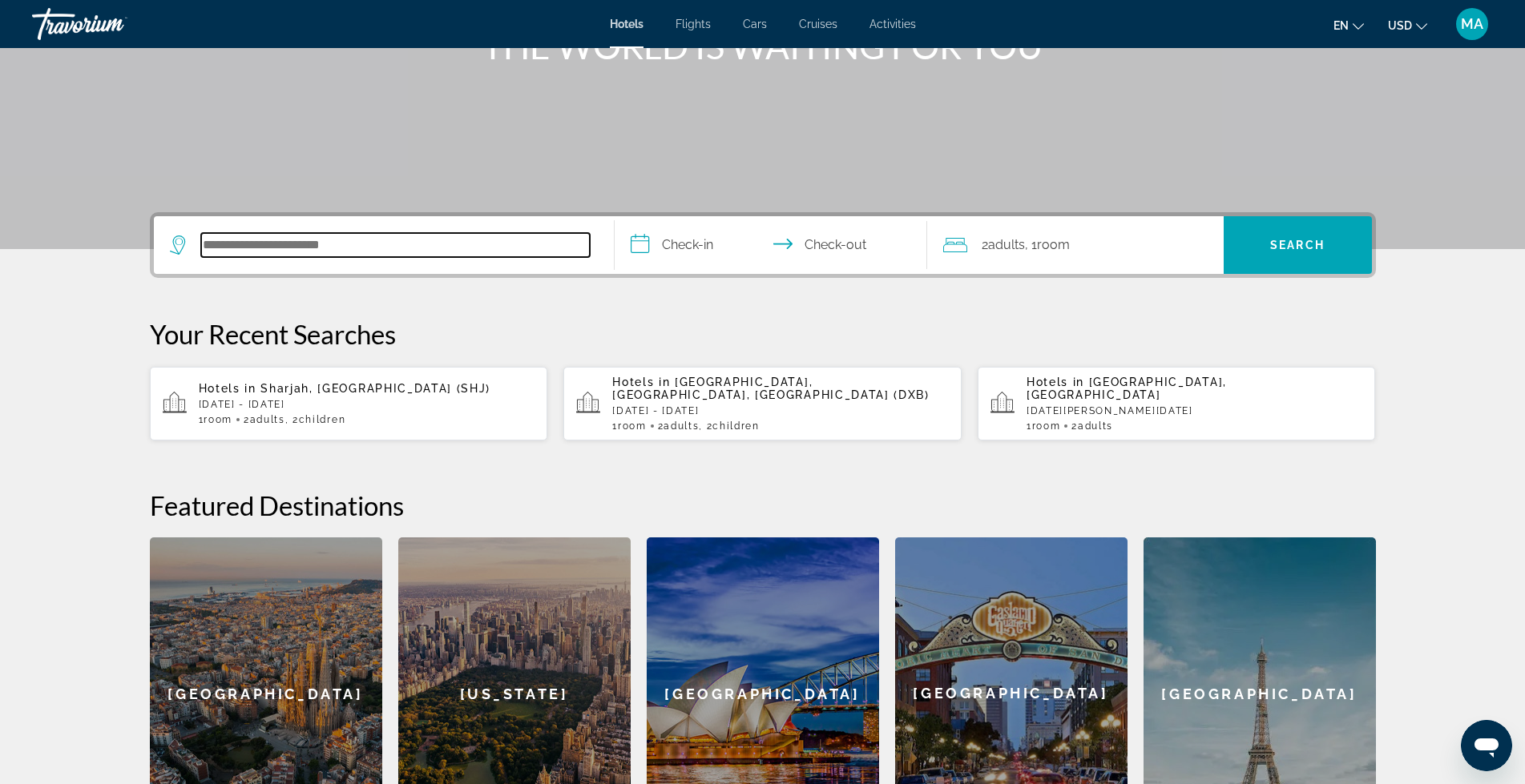
click at [258, 243] on input "Search hotel destination" at bounding box center [395, 245] width 389 height 24
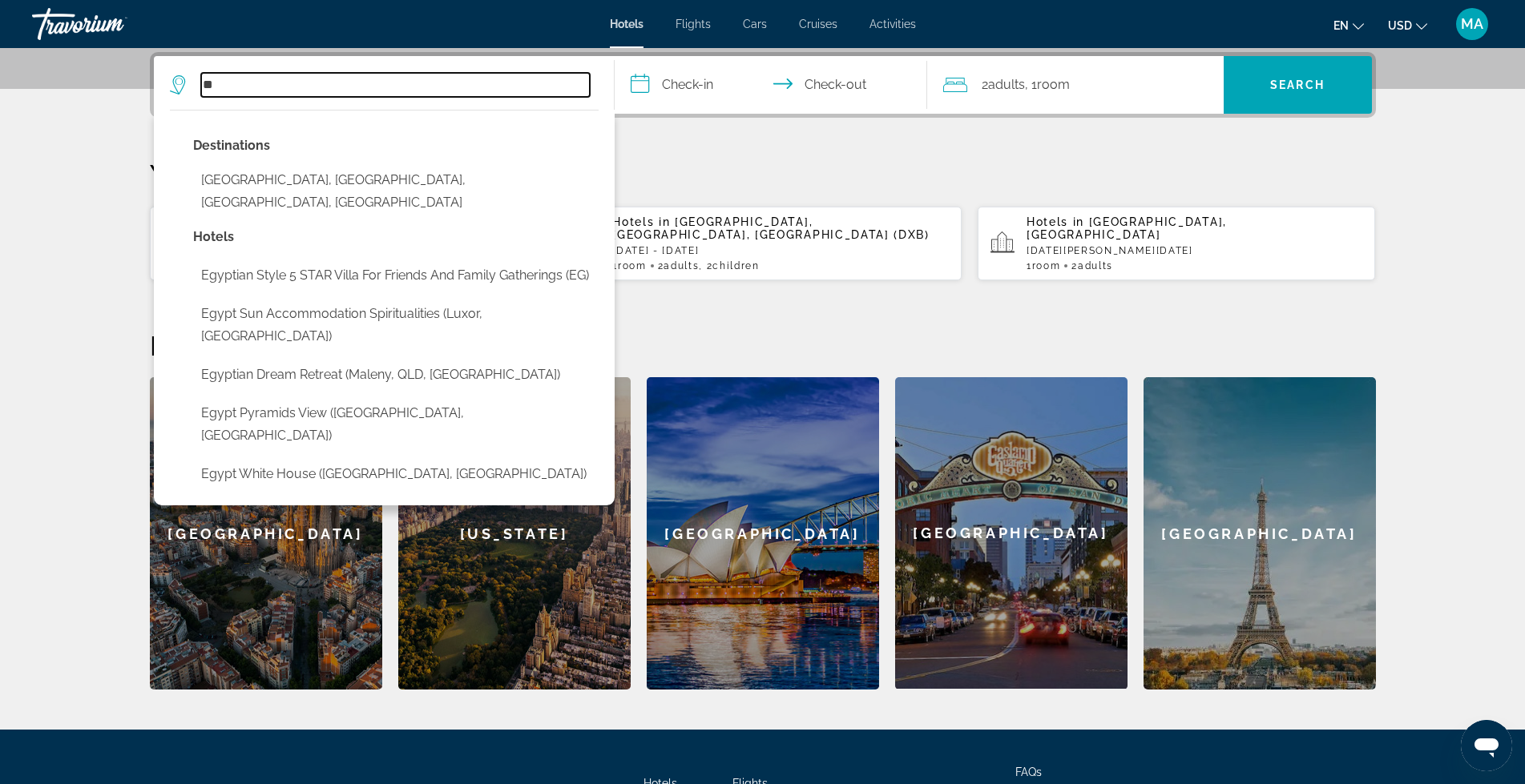
type input "*"
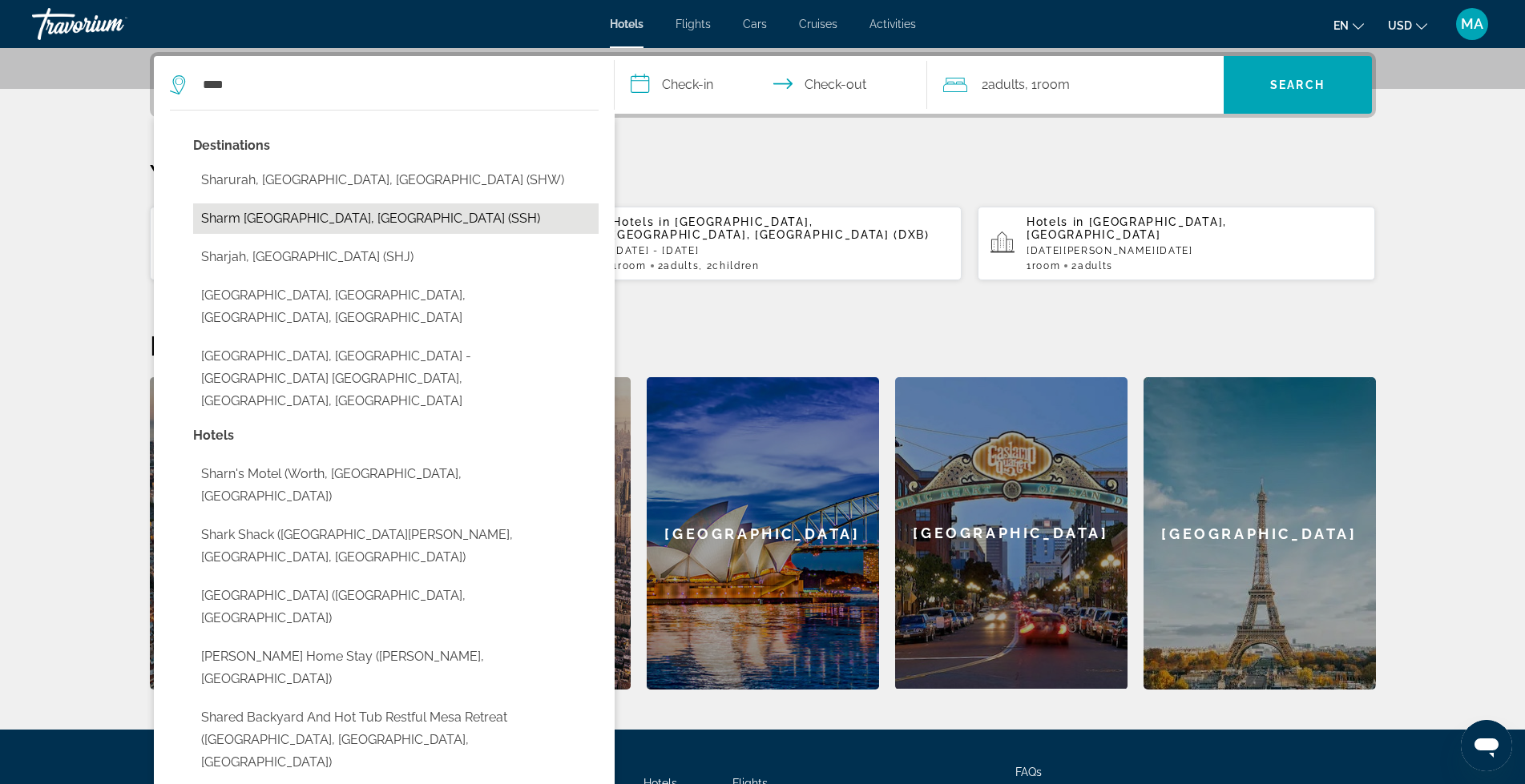
click at [311, 217] on button "Sharm [GEOGRAPHIC_DATA], [GEOGRAPHIC_DATA] (SSH)" at bounding box center [395, 219] width 405 height 31
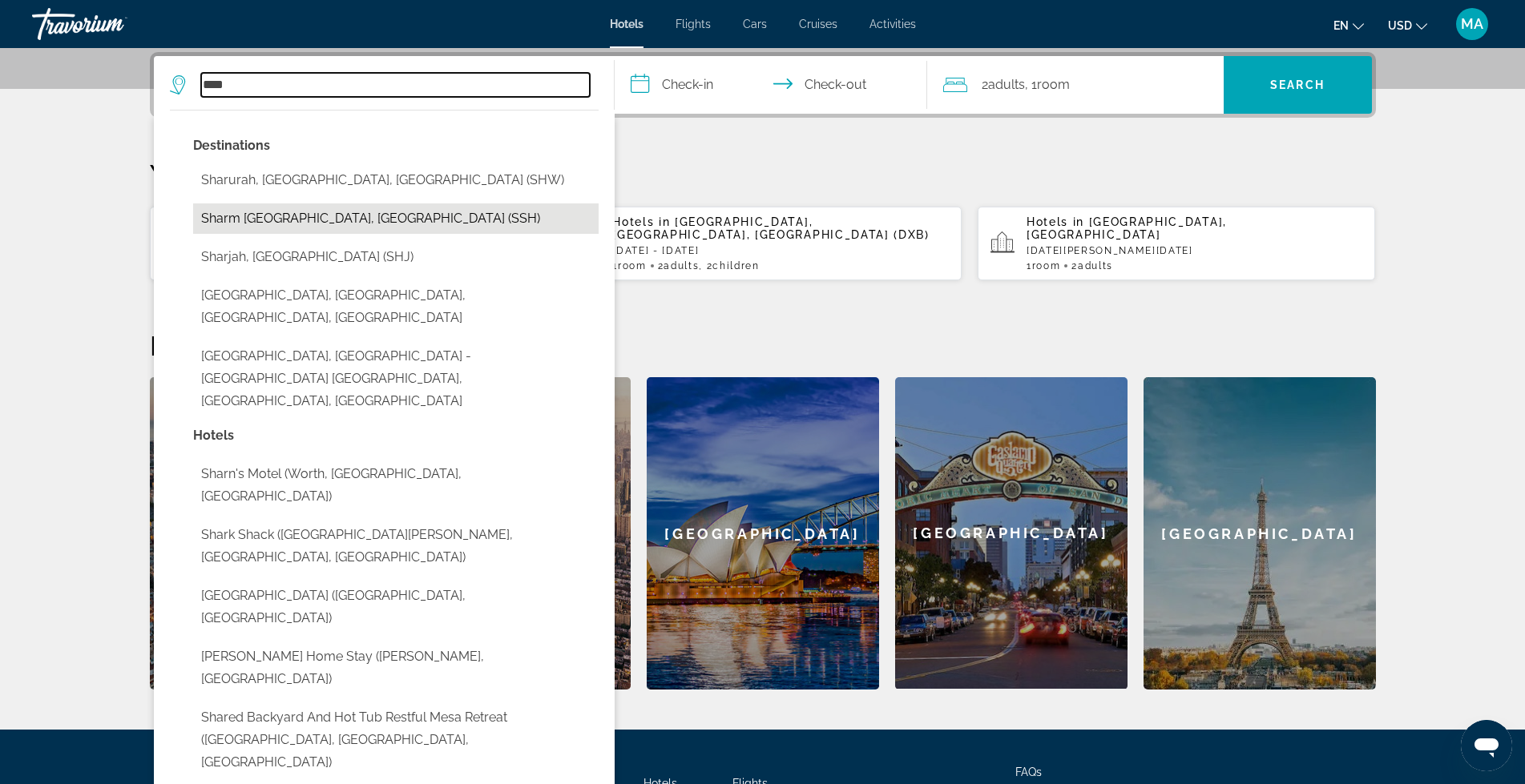
type input "**********"
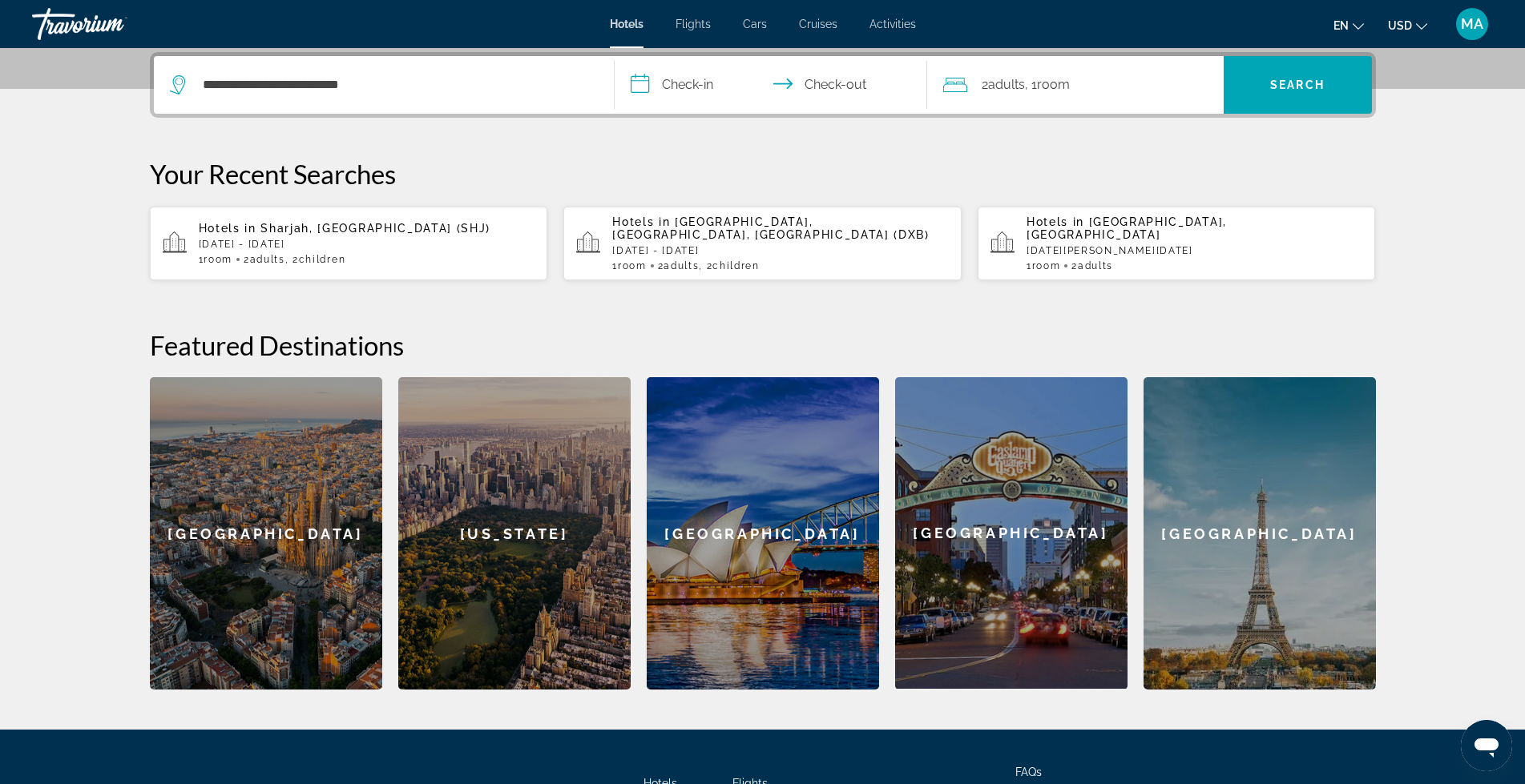
click at [668, 81] on input "**********" at bounding box center [774, 87] width 319 height 62
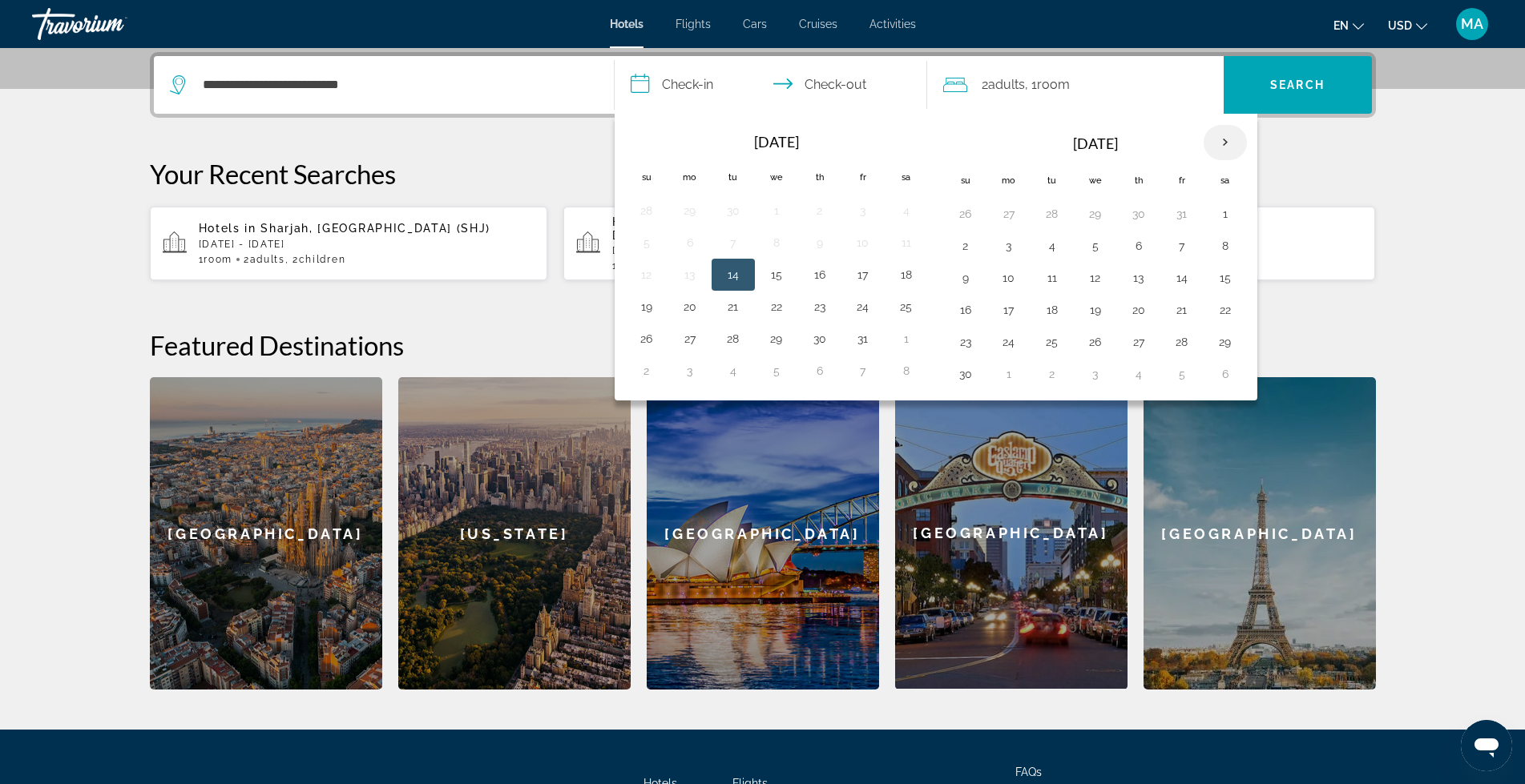
click at [1225, 143] on th "Next month" at bounding box center [1225, 142] width 43 height 35
click at [1173, 305] on button "26" at bounding box center [1182, 310] width 26 height 23
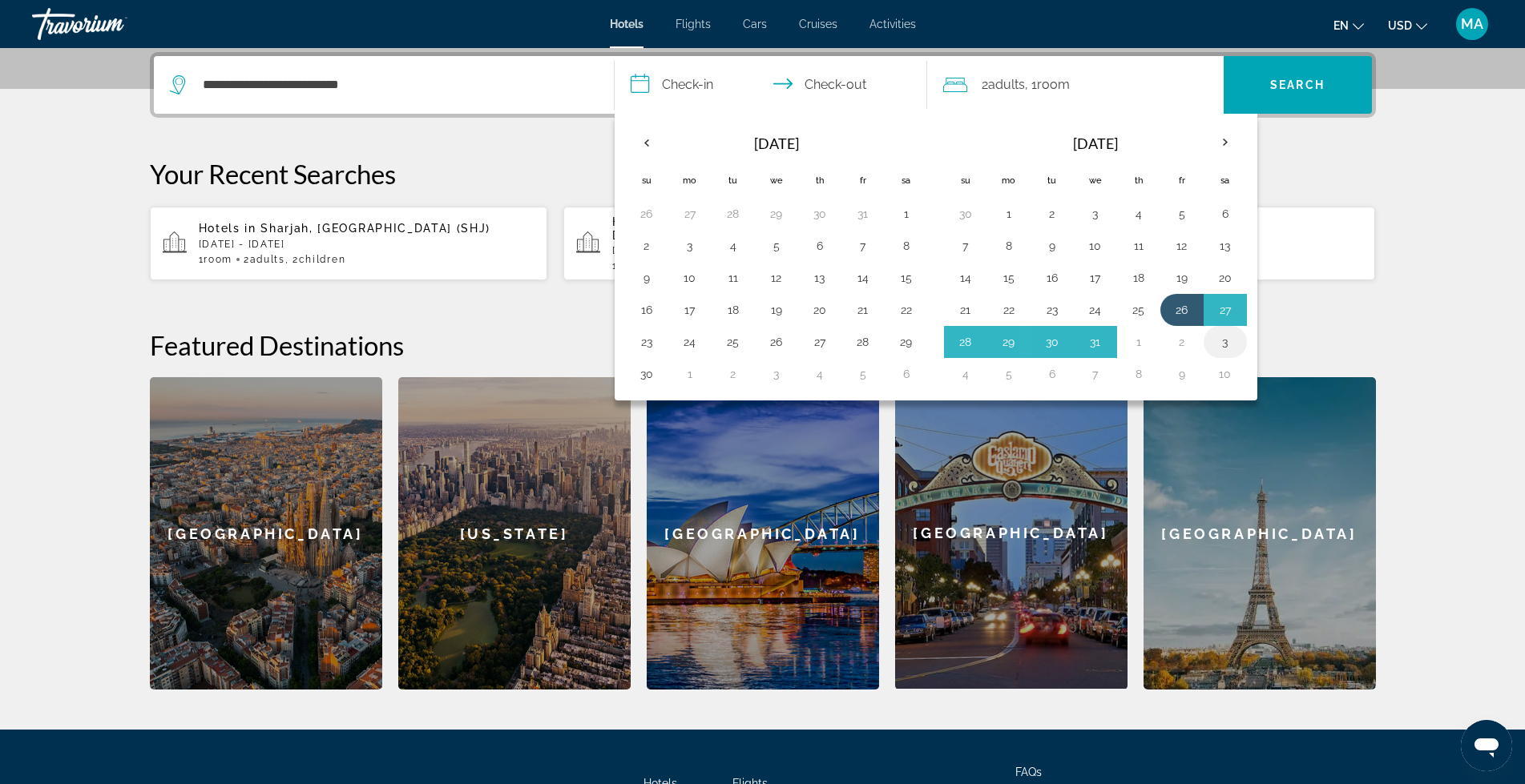
click at [1227, 342] on button "3" at bounding box center [1225, 342] width 26 height 23
type input "**********"
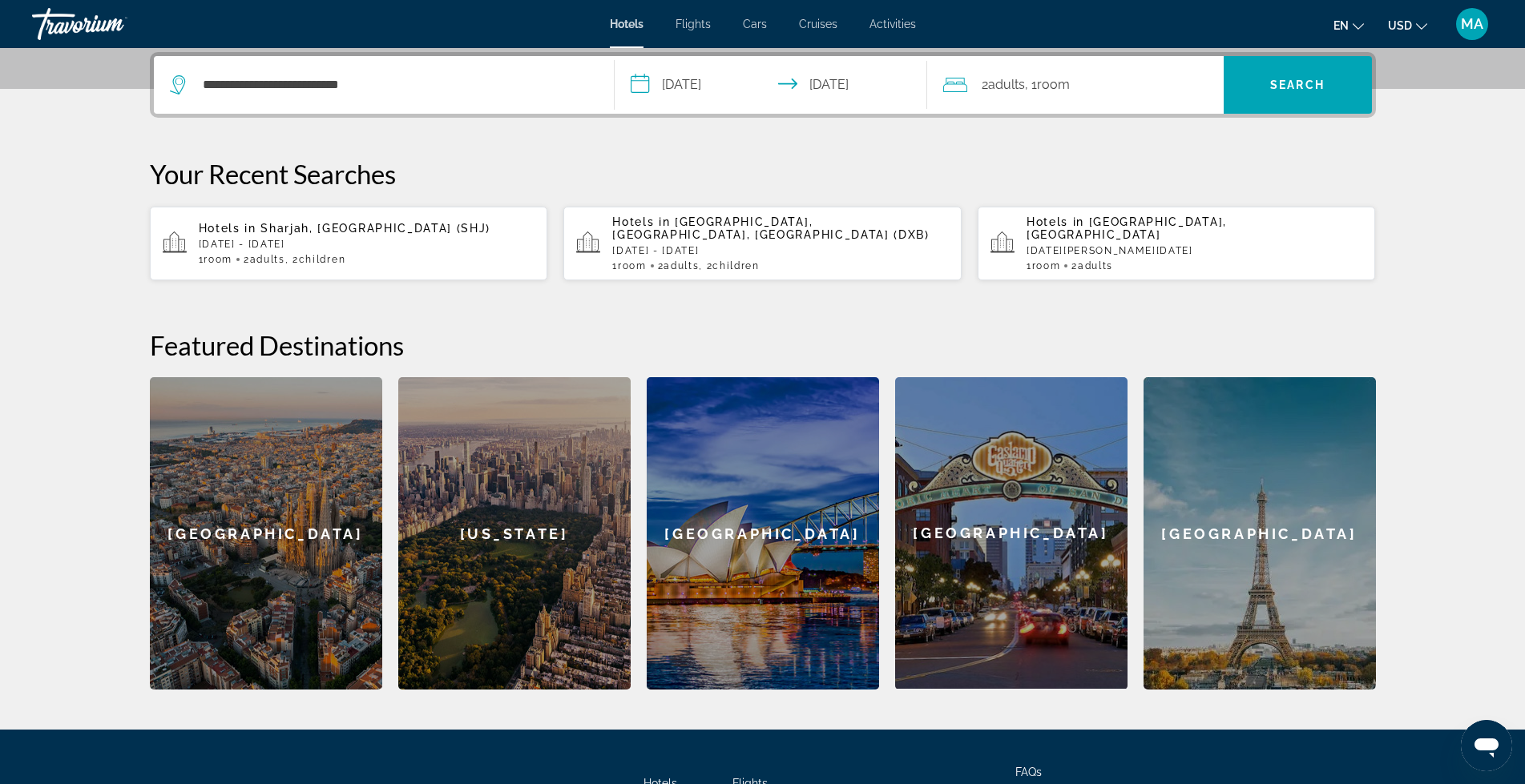
click at [965, 80] on icon "Travelers: 2 adults, 0 children" at bounding box center [956, 85] width 24 height 19
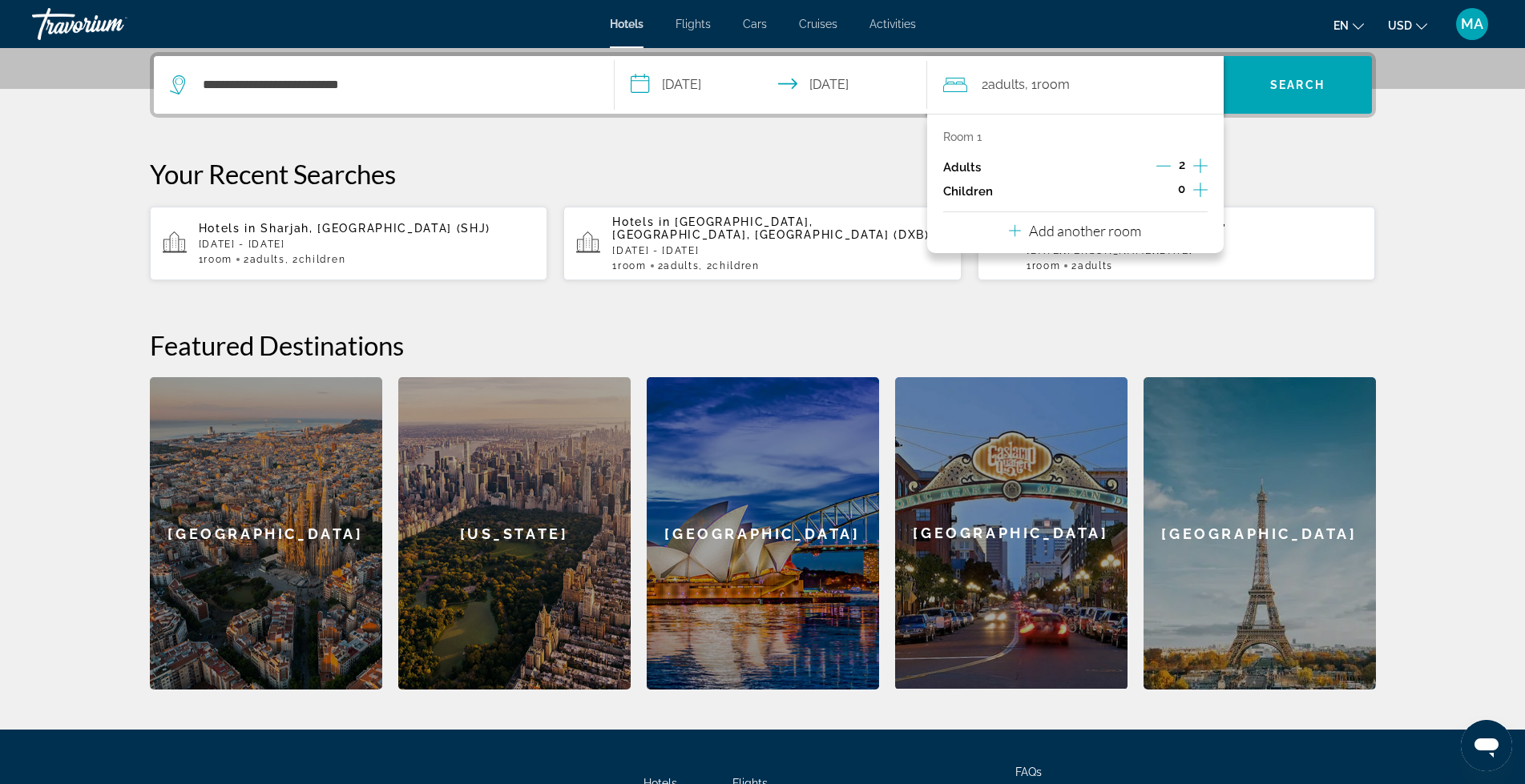
click at [1195, 192] on icon "Increment children" at bounding box center [1201, 190] width 15 height 19
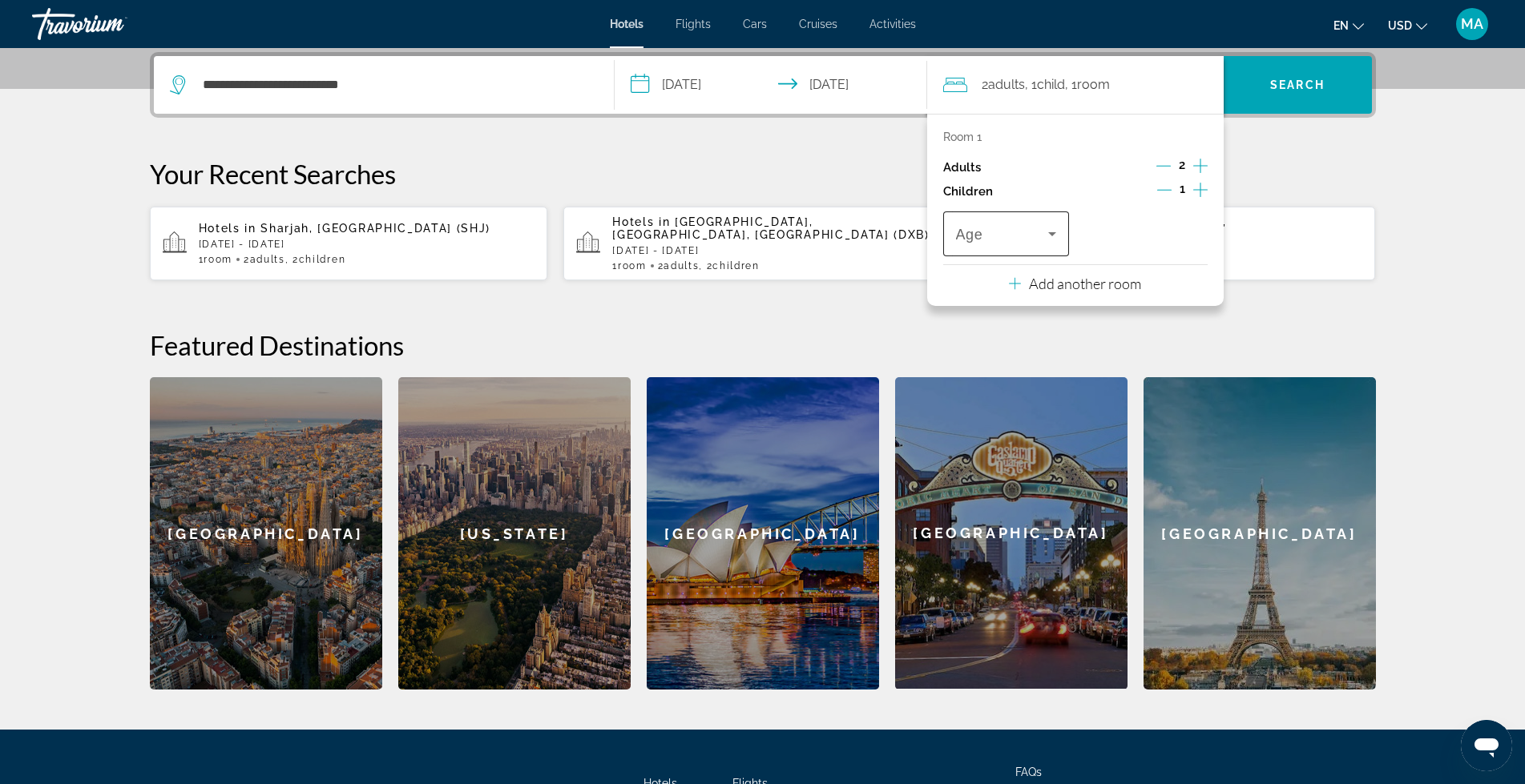
click at [1052, 234] on icon "Travelers: 2 adults, 1 child" at bounding box center [1052, 234] width 8 height 4
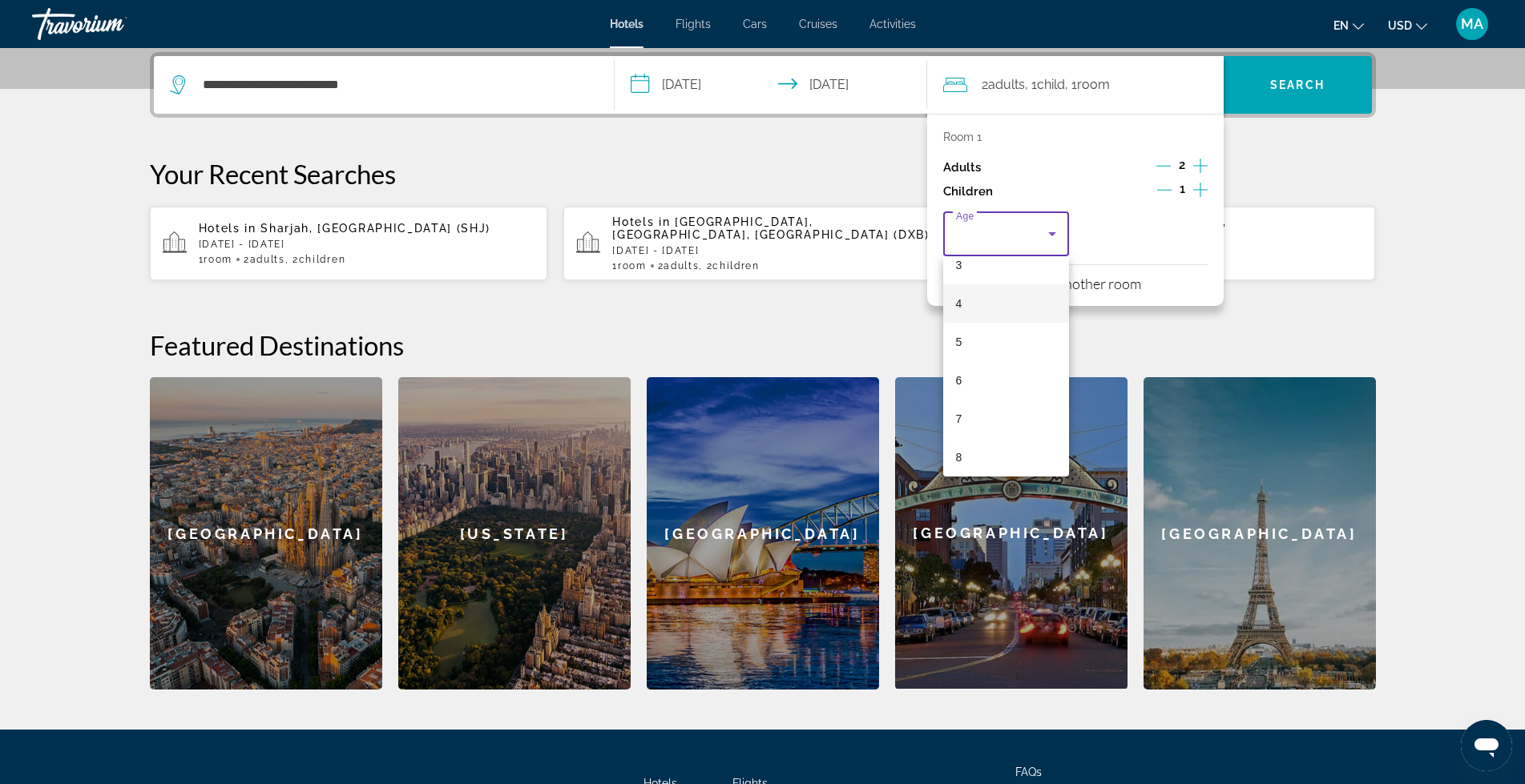
scroll to position [134, 0]
click at [968, 454] on mat-option "8" at bounding box center [1007, 455] width 127 height 38
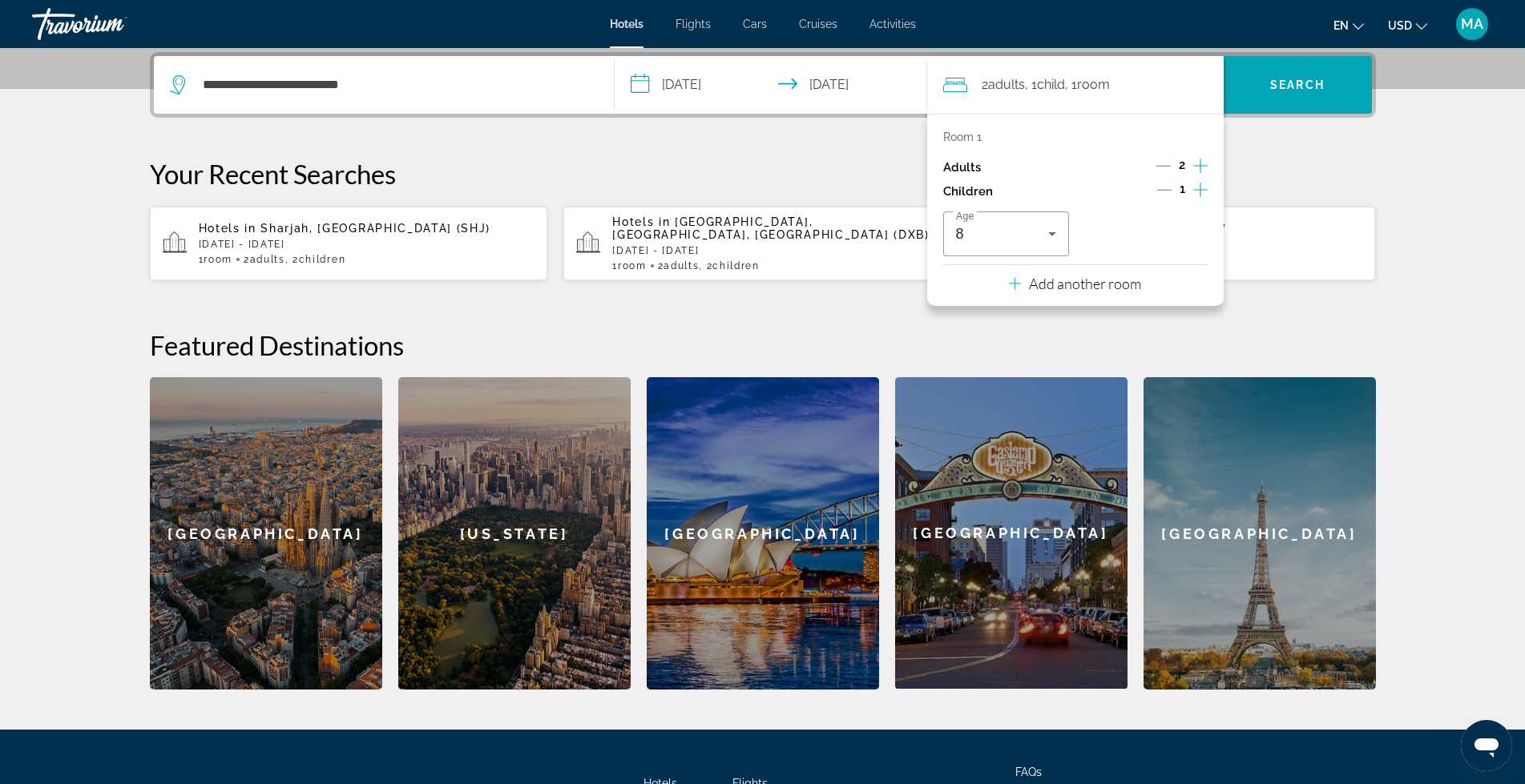
click at [1203, 189] on icon "Increment children" at bounding box center [1201, 190] width 15 height 19
click at [1195, 234] on icon "Travelers: 2 adults, 2 children" at bounding box center [1191, 234] width 19 height 19
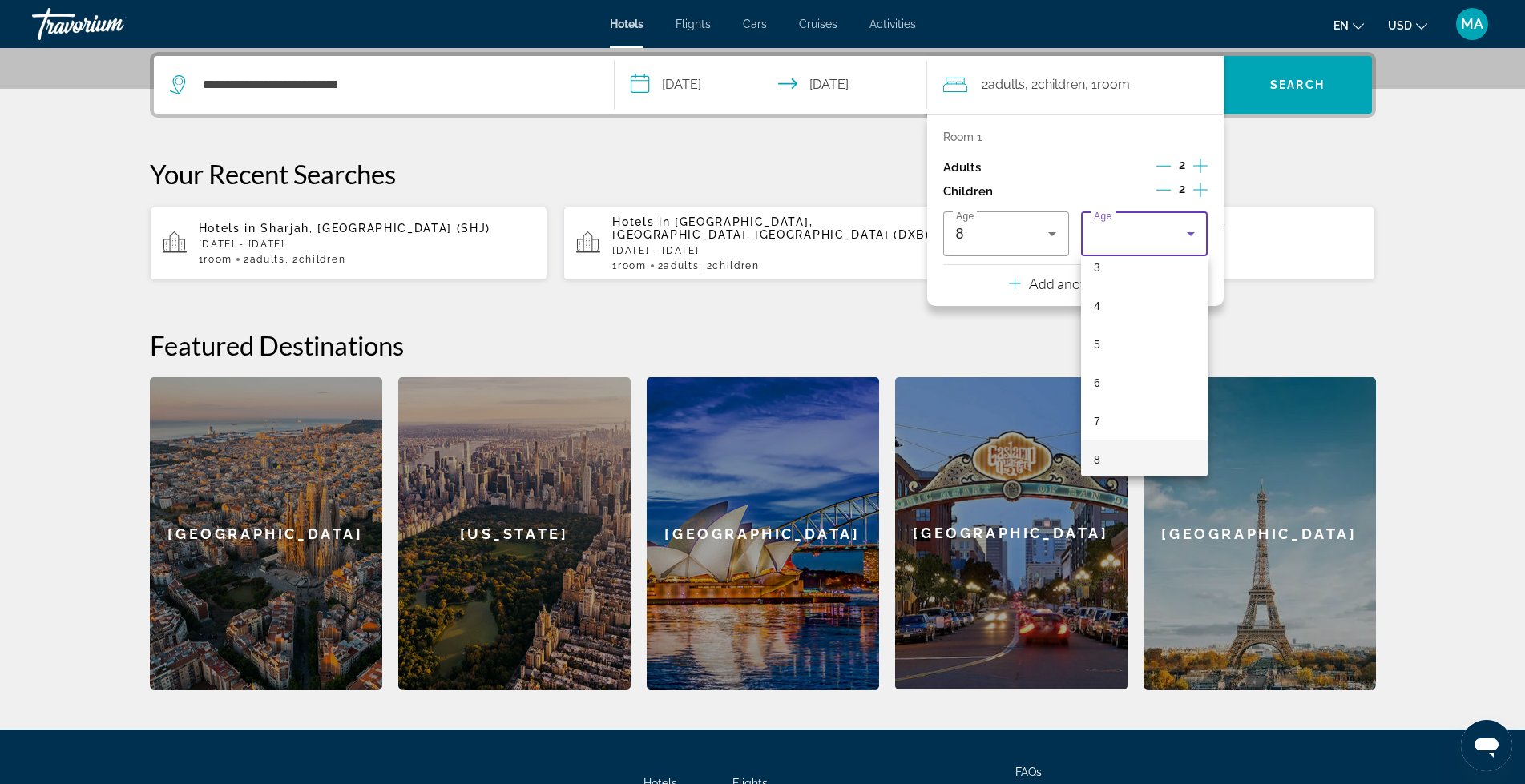
scroll to position [187, 0]
click at [1103, 400] on mat-option "8" at bounding box center [1144, 403] width 127 height 38
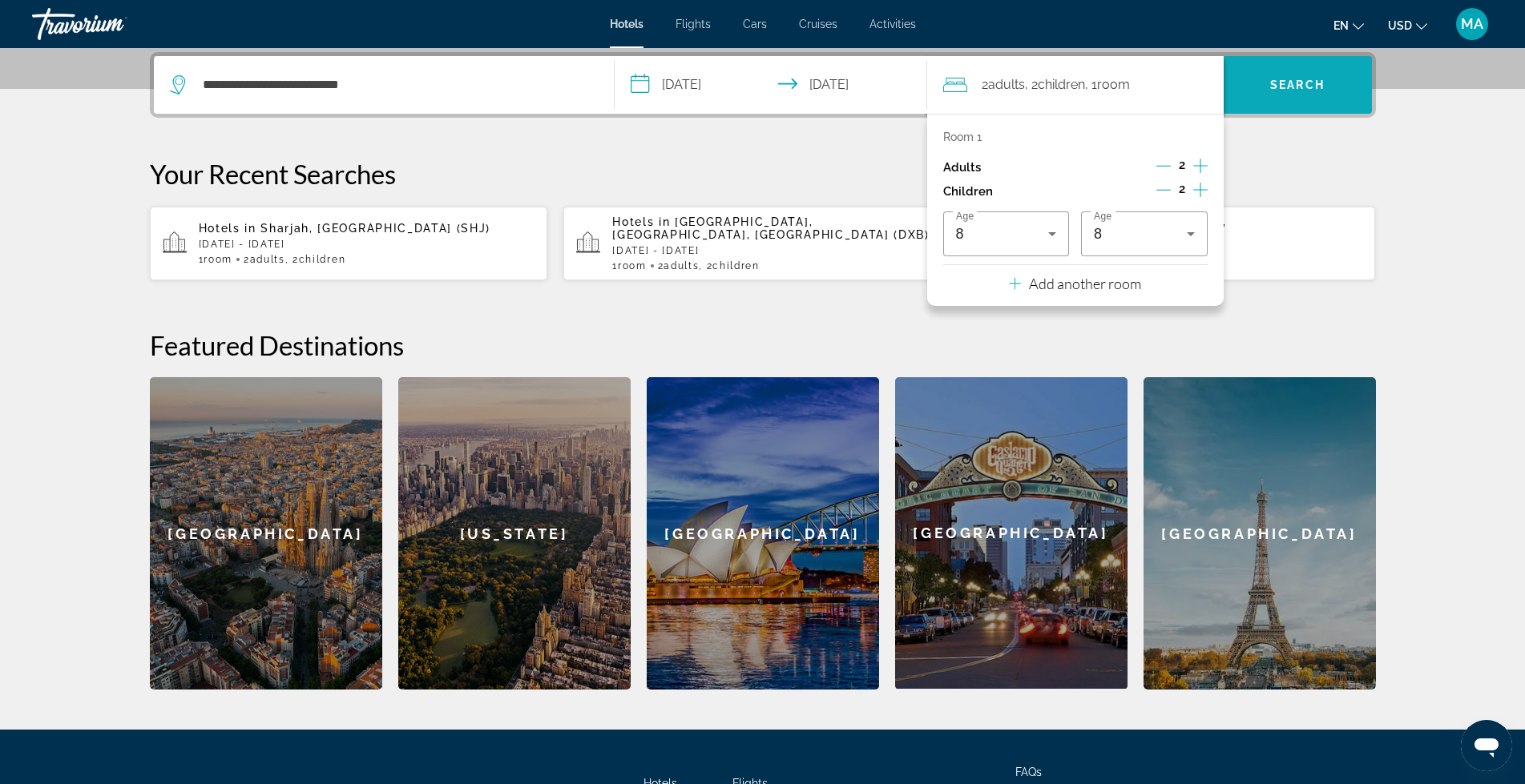
click at [1320, 84] on span "Search" at bounding box center [1297, 85] width 54 height 13
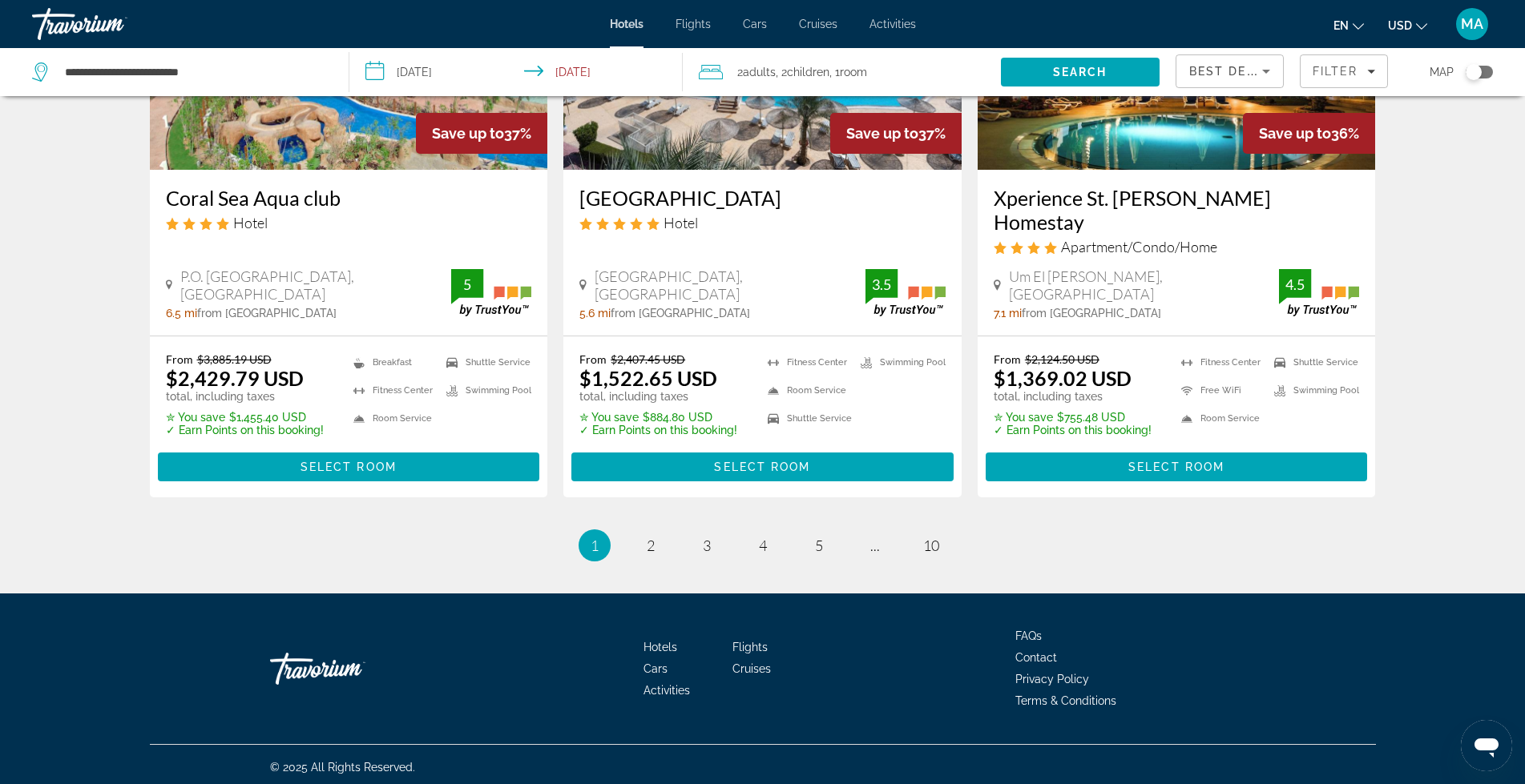
scroll to position [2024, 0]
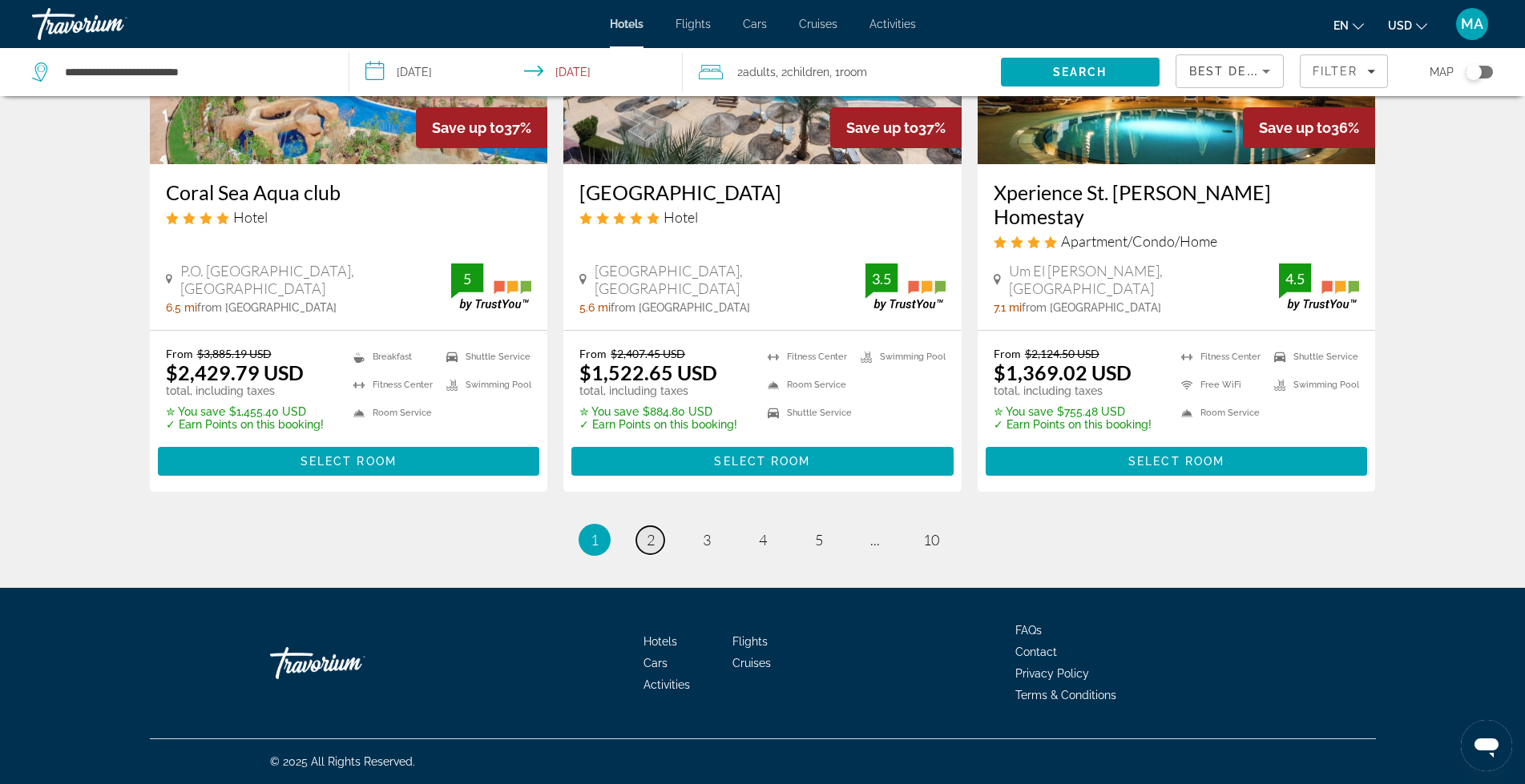
click at [648, 544] on span "2" at bounding box center [651, 540] width 8 height 18
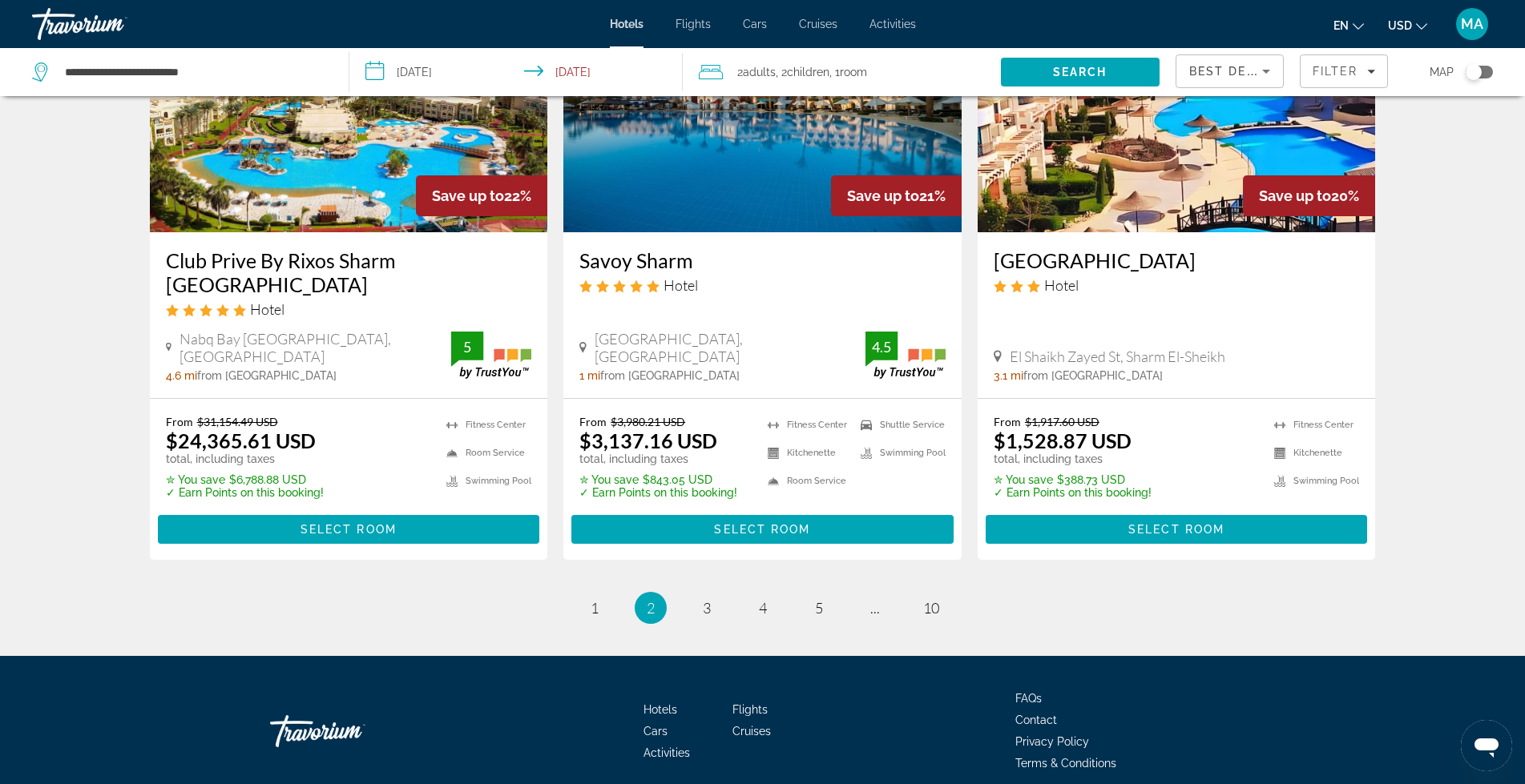
scroll to position [2002, 0]
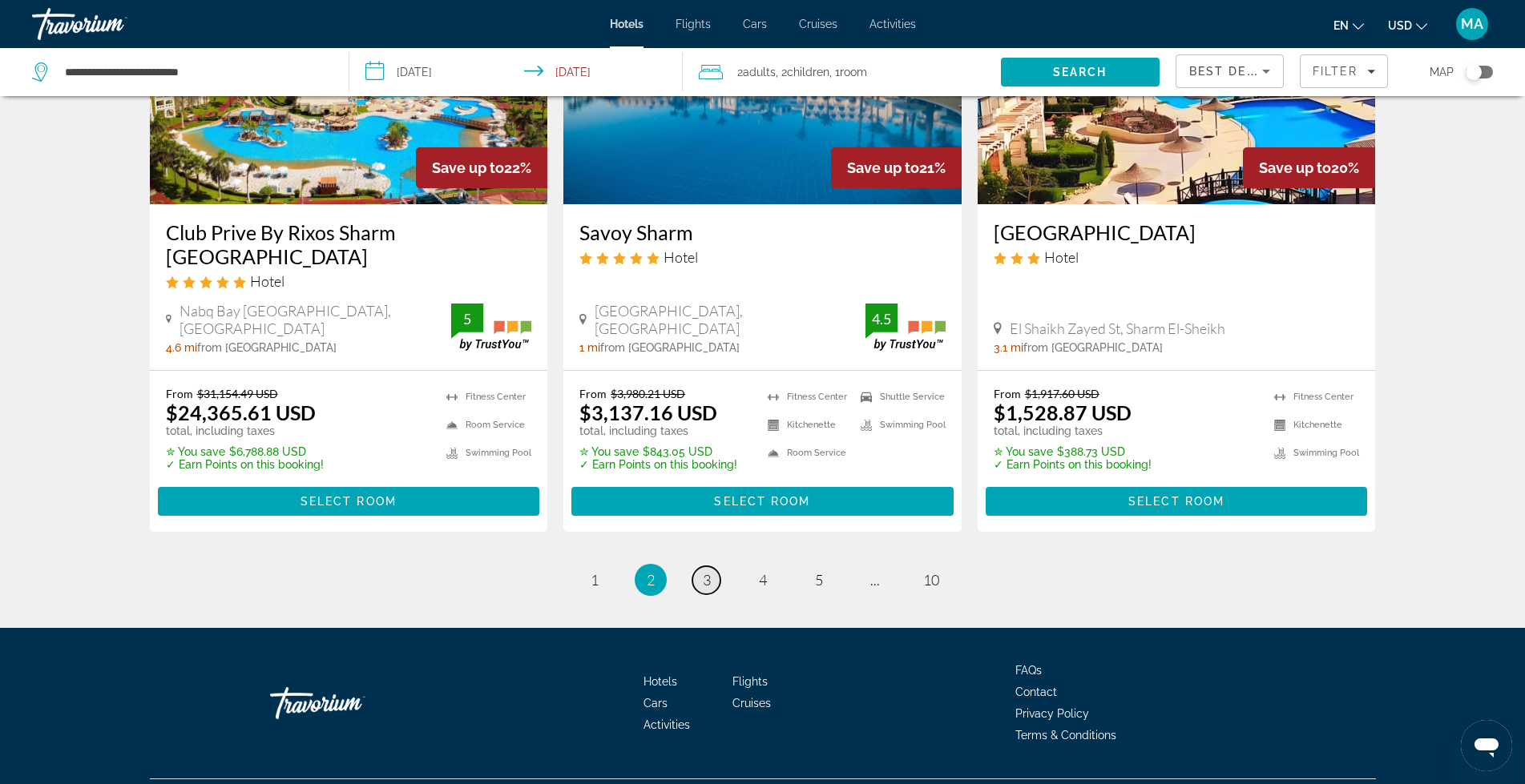
click at [713, 566] on link "page 3" at bounding box center [706, 580] width 28 height 28
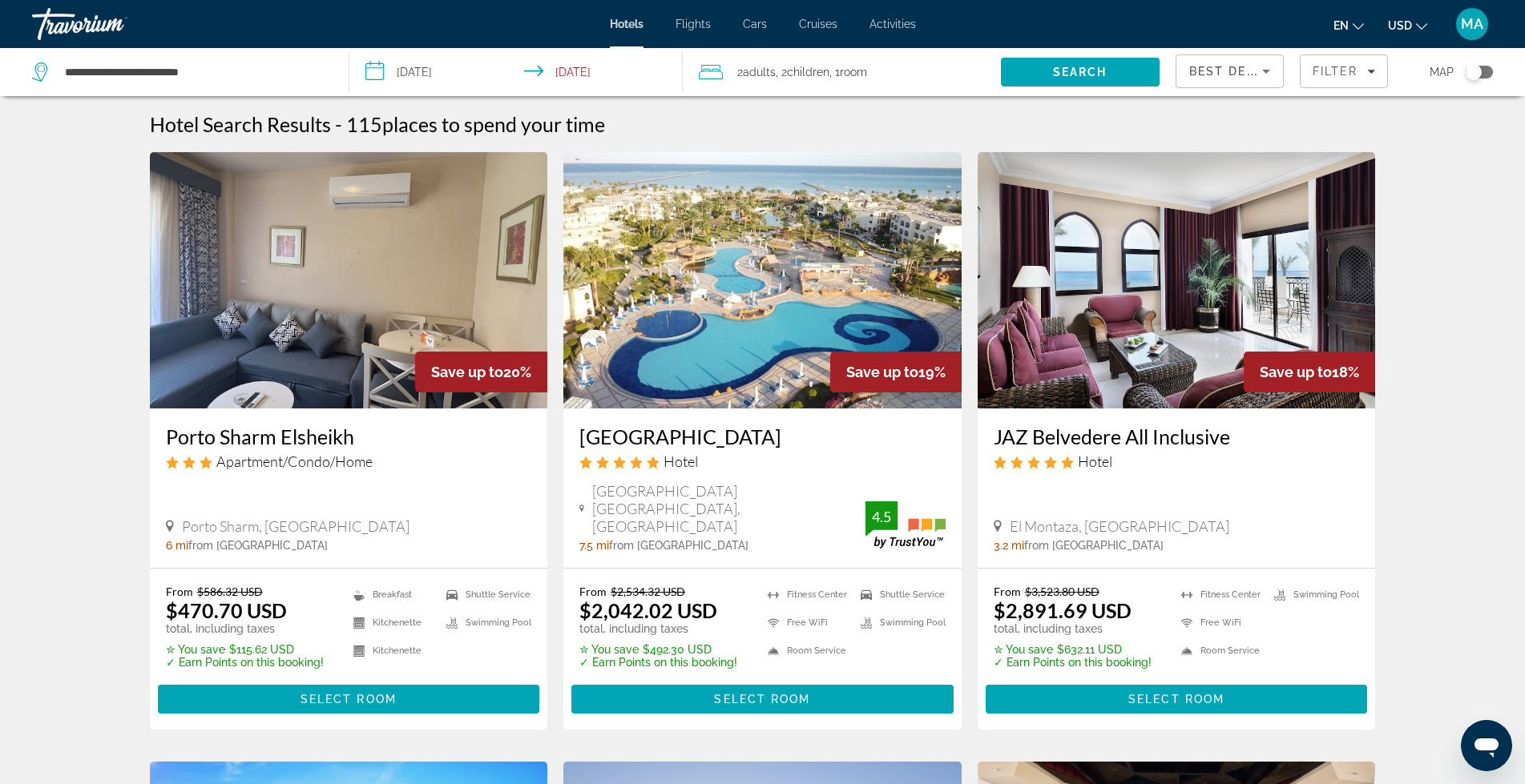
click at [271, 433] on h3 "Porto Sharm Elsheikh" at bounding box center [348, 437] width 366 height 24
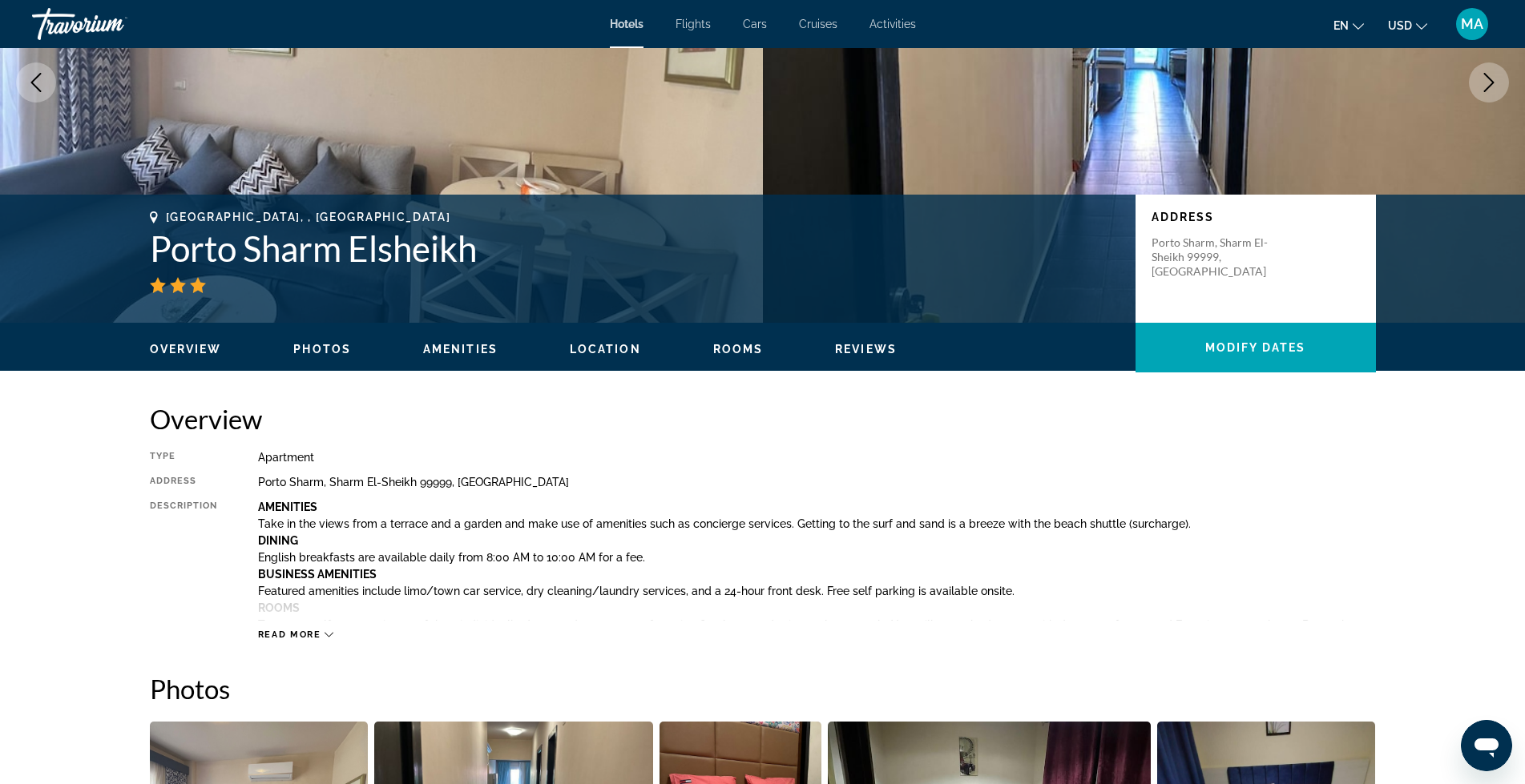
scroll to position [214, 0]
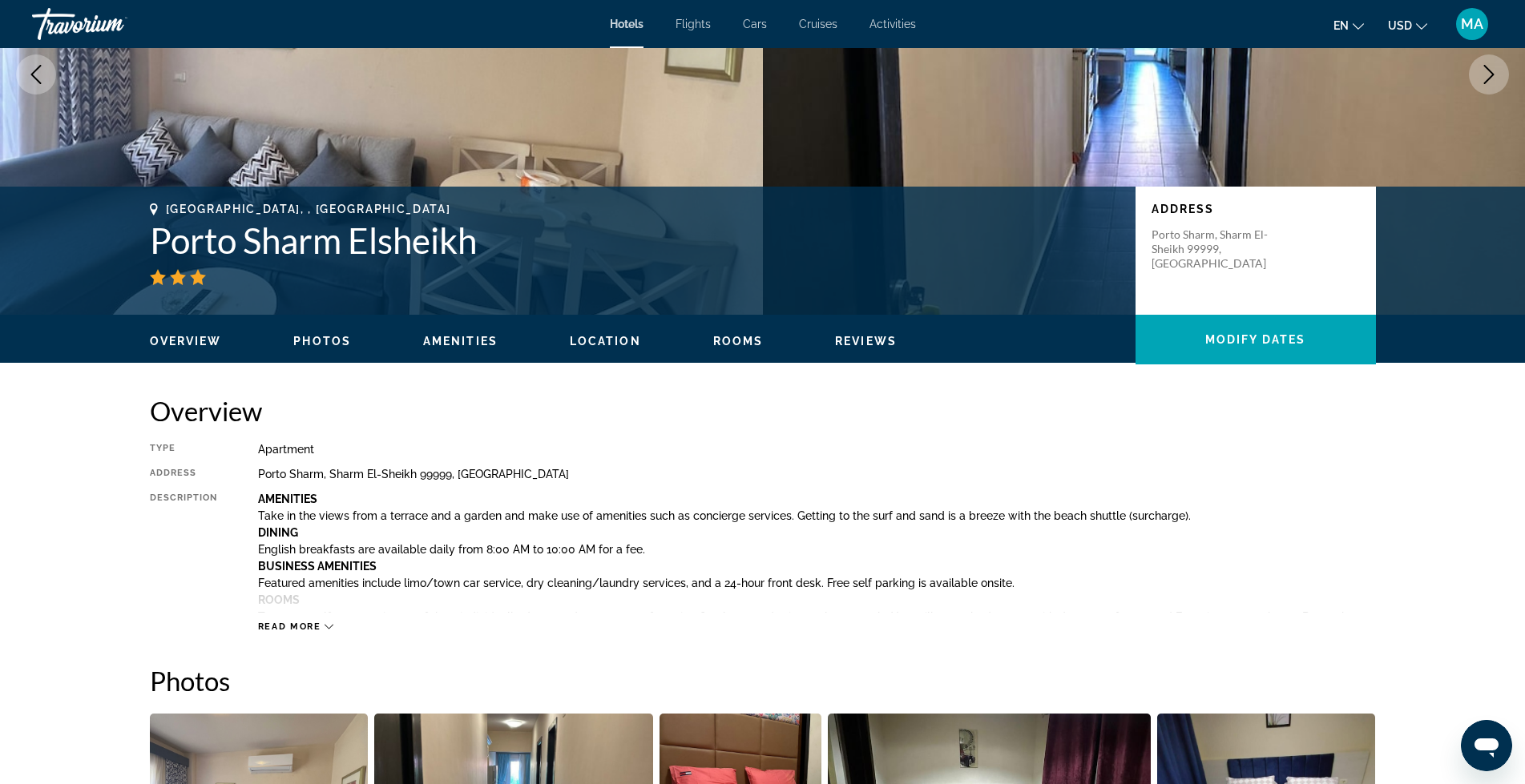
click at [296, 627] on span "Read more" at bounding box center [290, 627] width 63 height 11
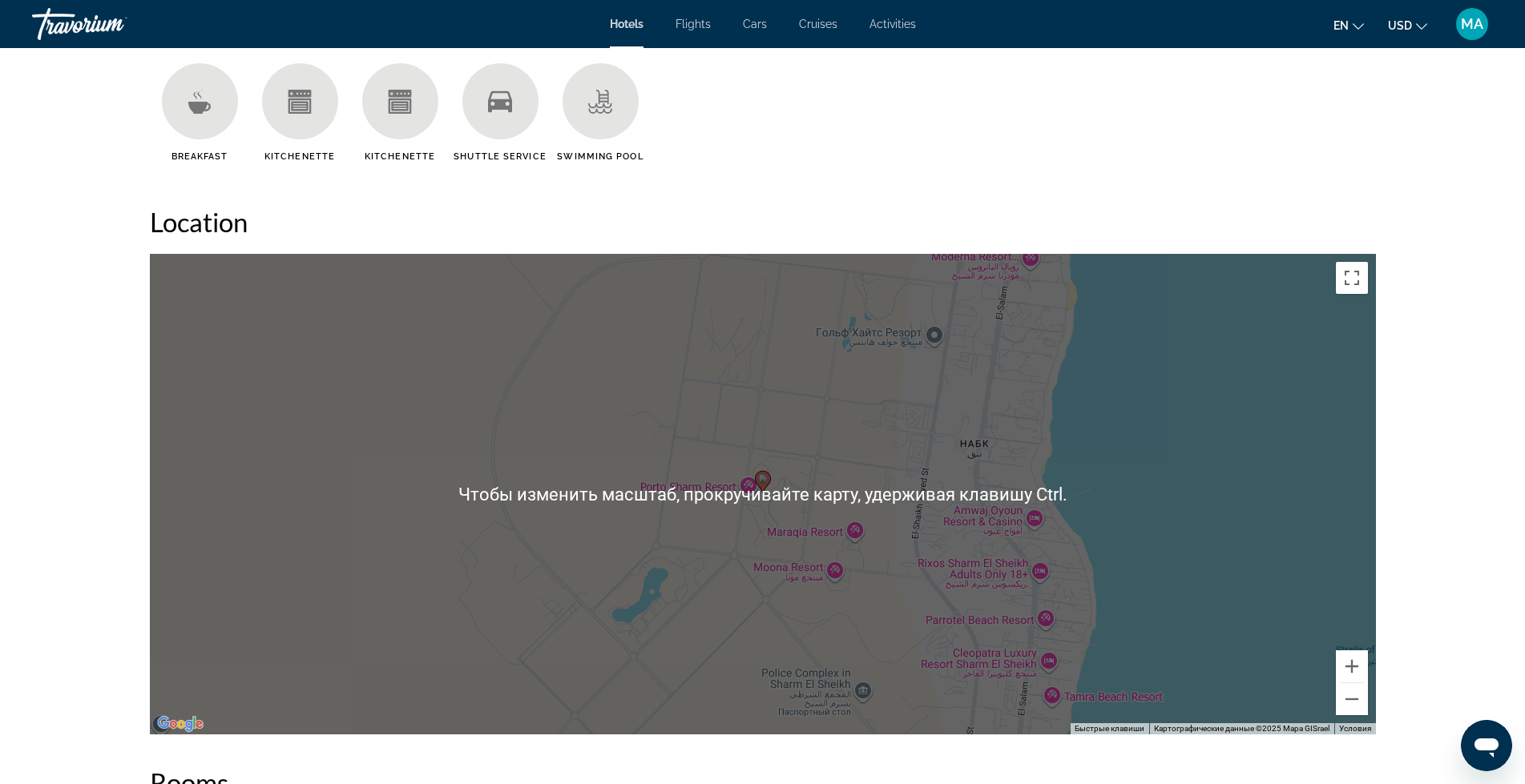
scroll to position [2189, 0]
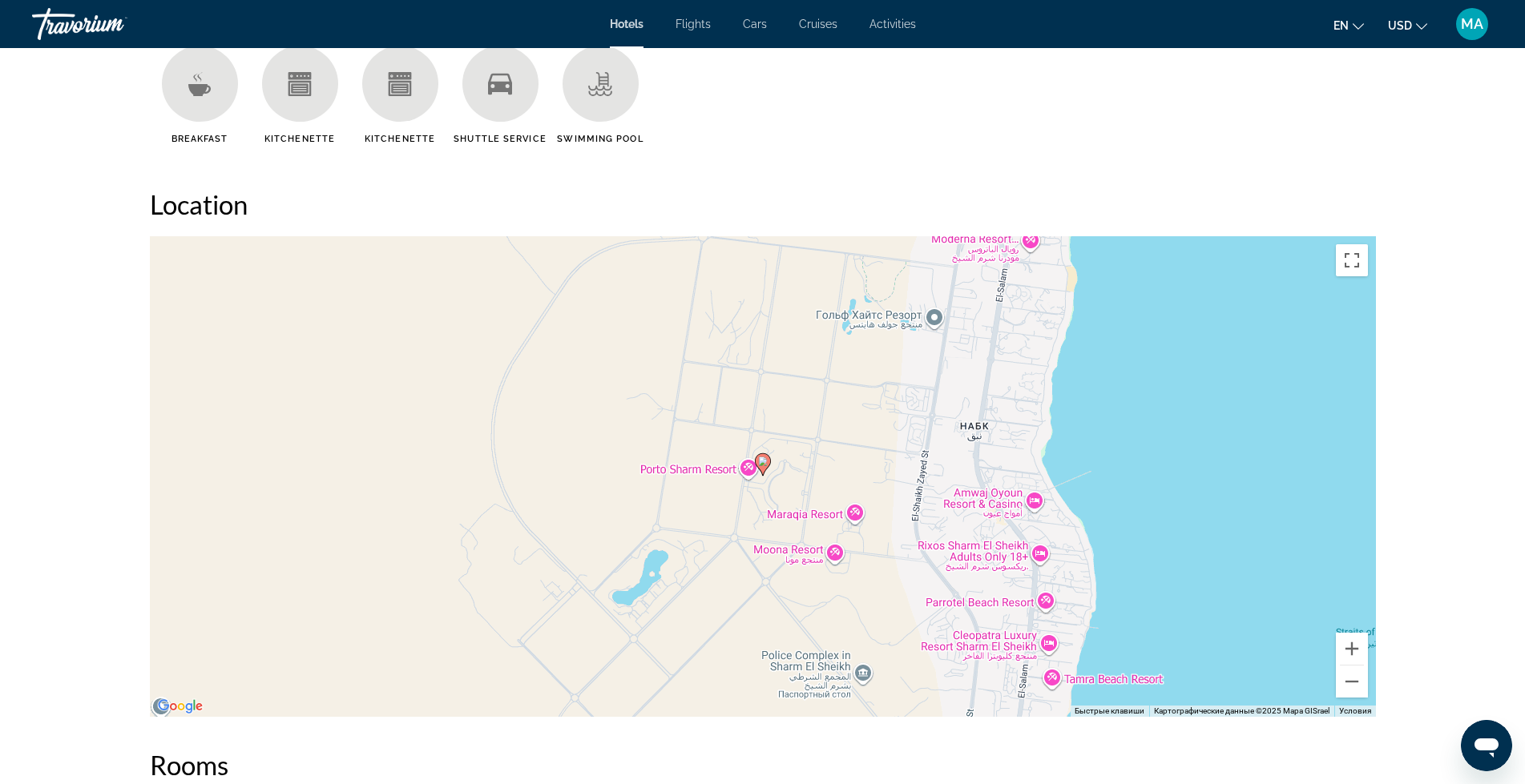
click at [767, 467] on icon "Main content" at bounding box center [762, 465] width 15 height 21
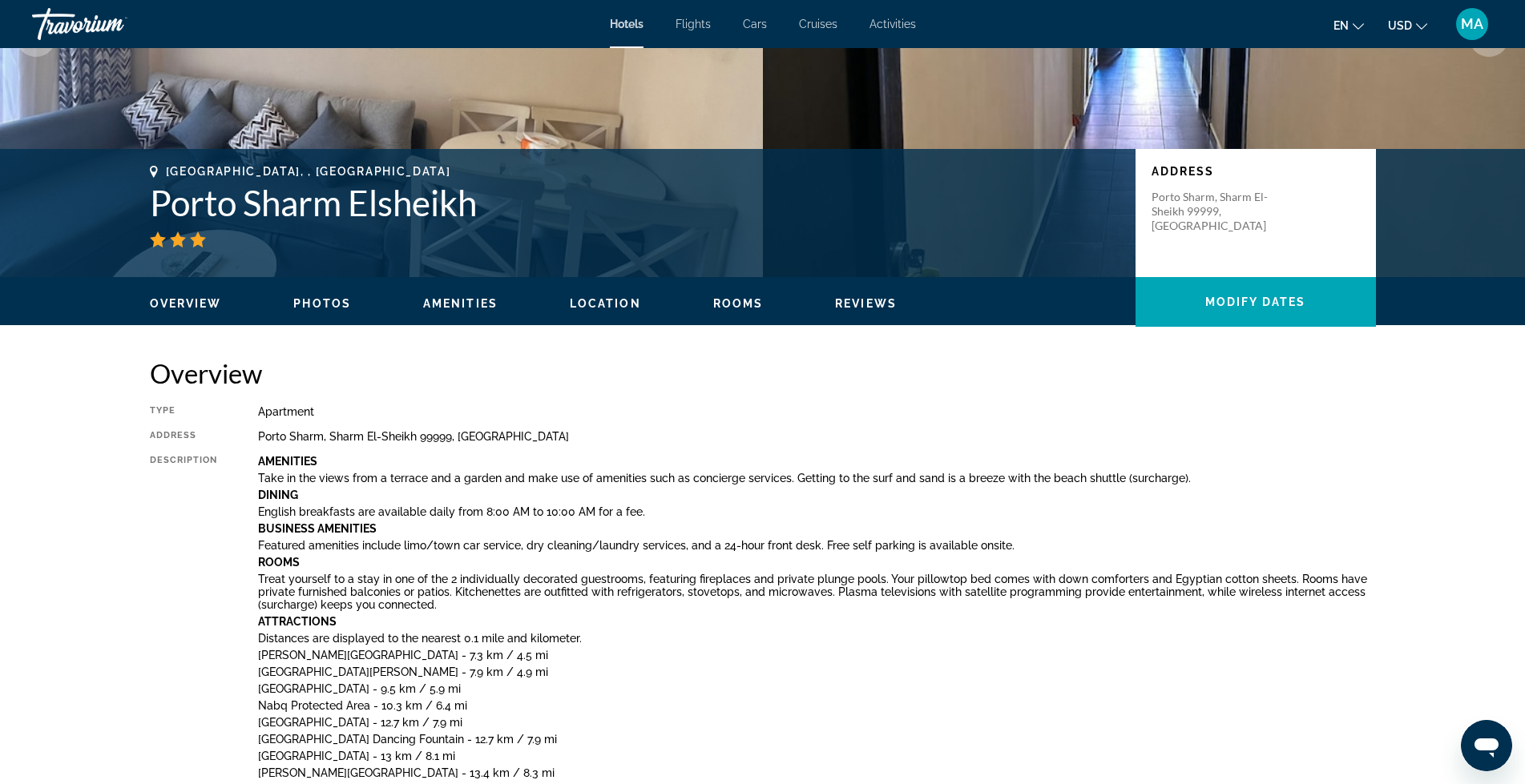
scroll to position [240, 0]
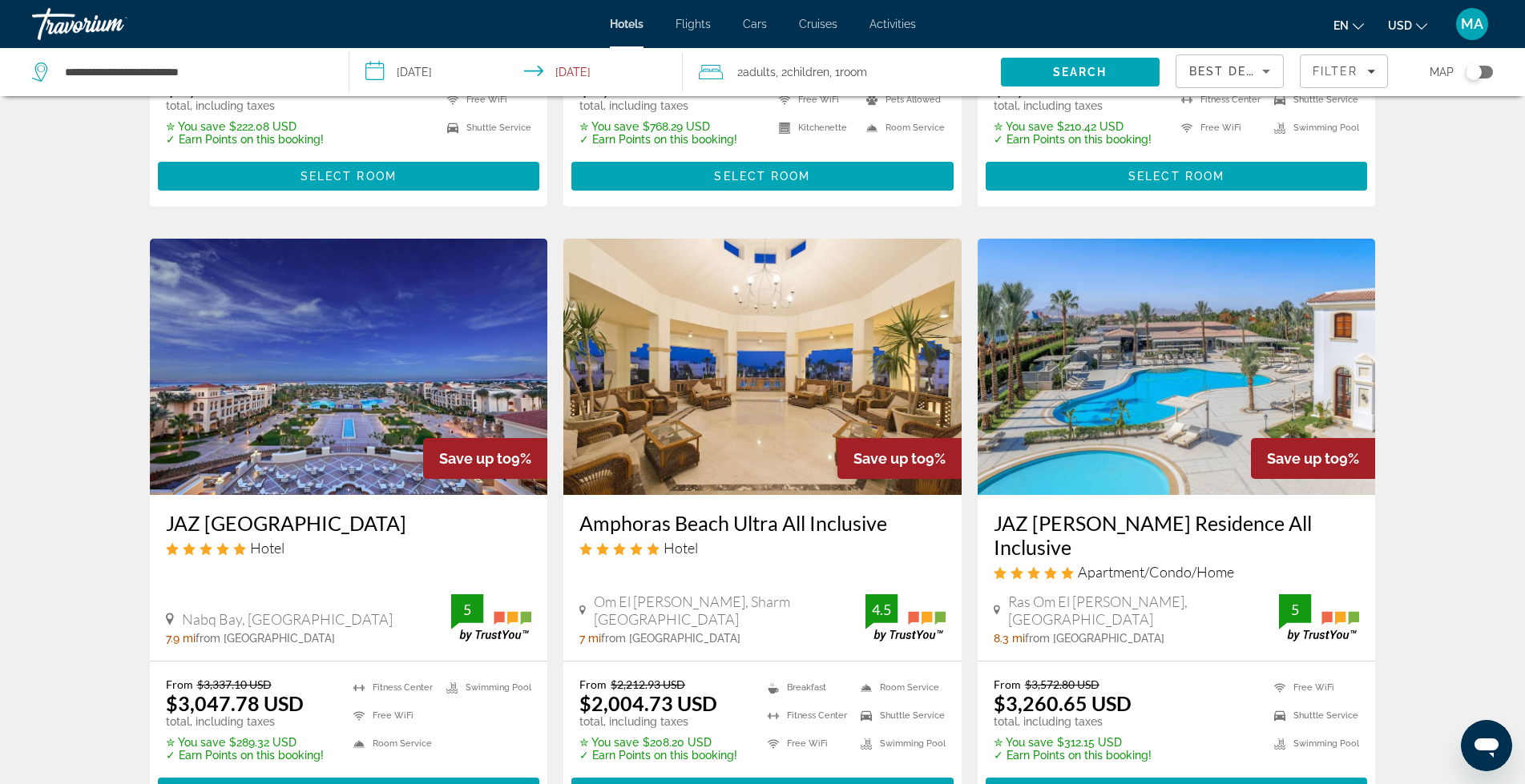
scroll to position [1923, 0]
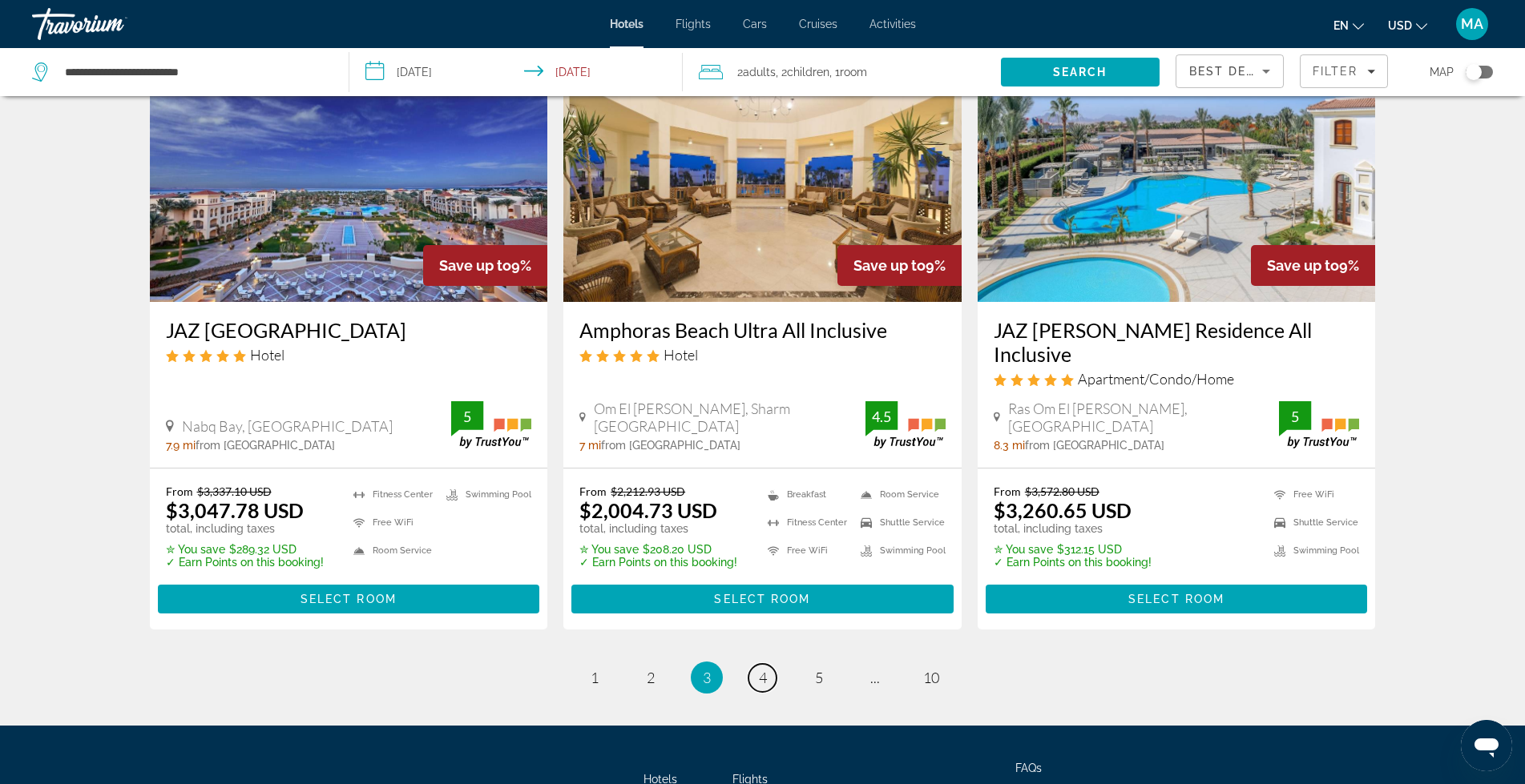
drag, startPoint x: 764, startPoint y: 629, endPoint x: 761, endPoint y: 640, distance: 11.4
click at [765, 669] on span "4" at bounding box center [763, 678] width 8 height 18
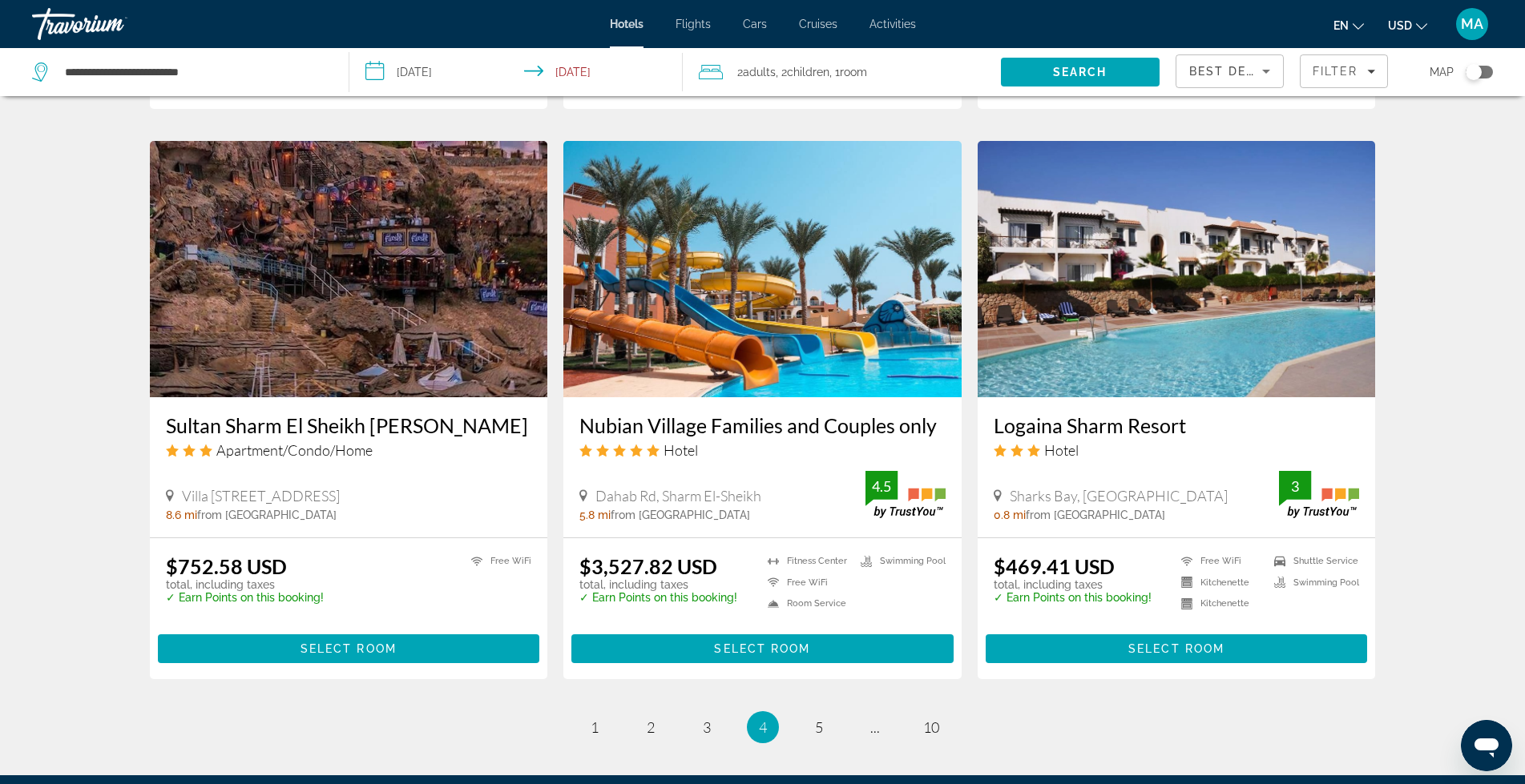
scroll to position [1869, 0]
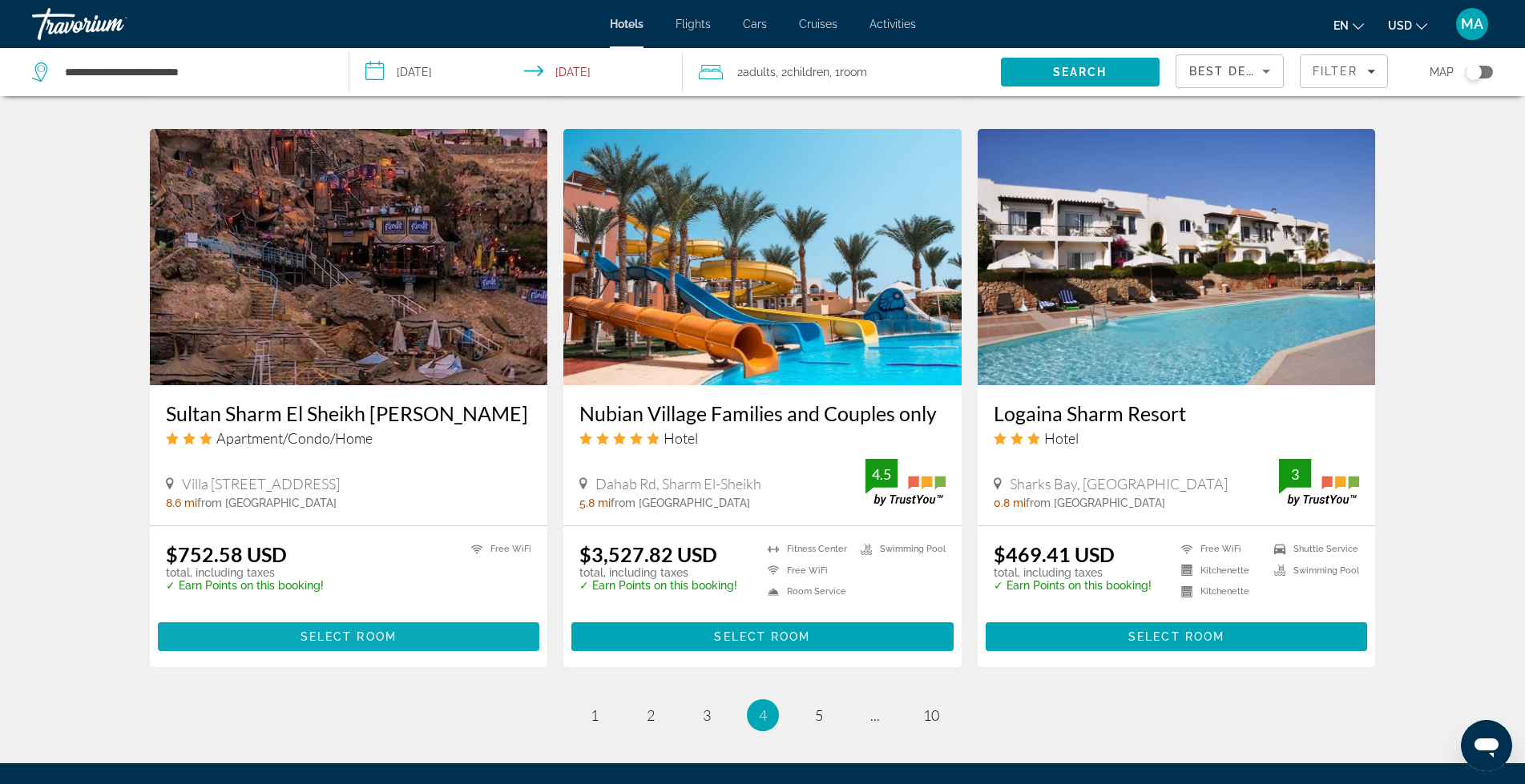
click at [329, 631] on span "Select Room" at bounding box center [348, 637] width 96 height 13
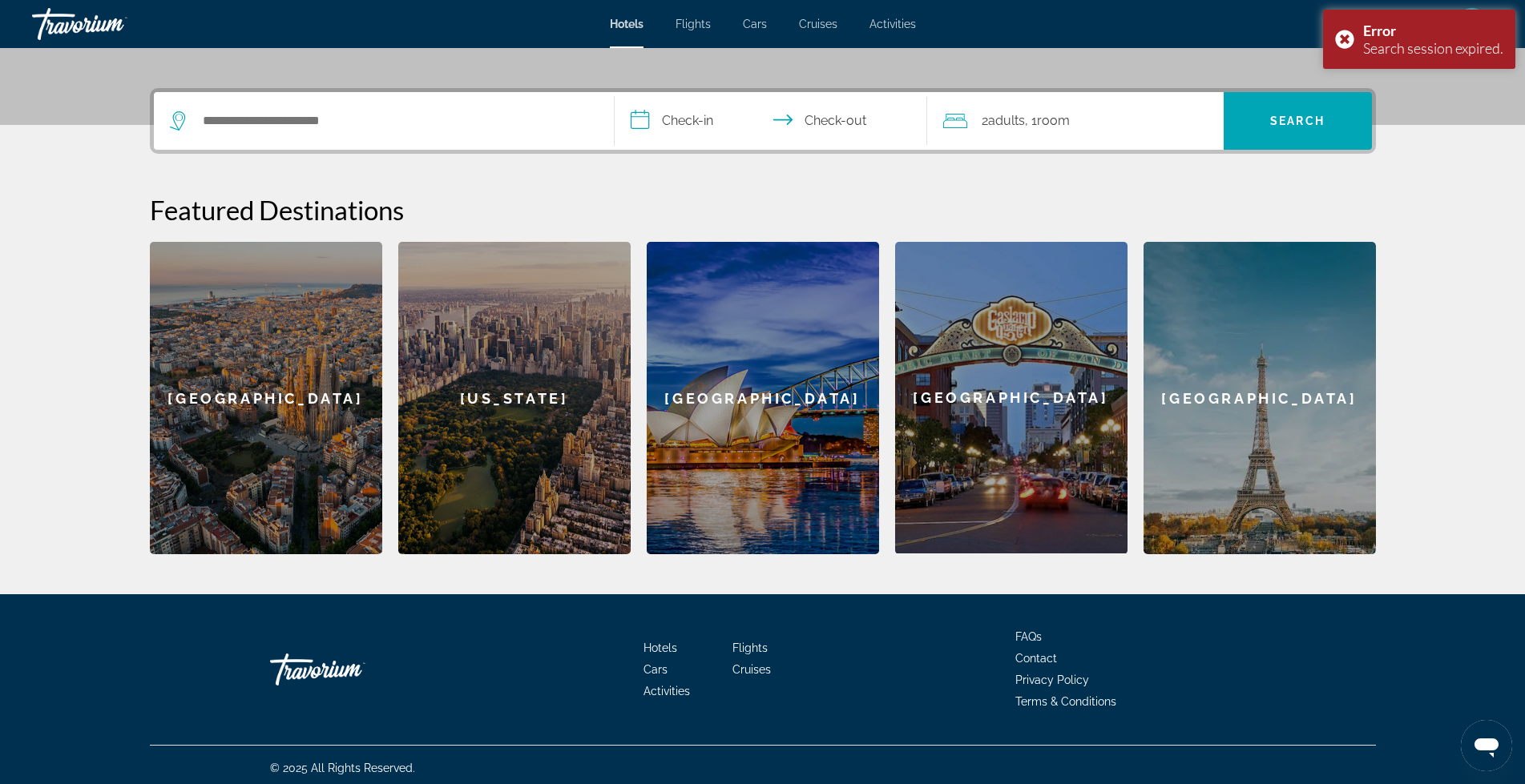
scroll to position [362, 0]
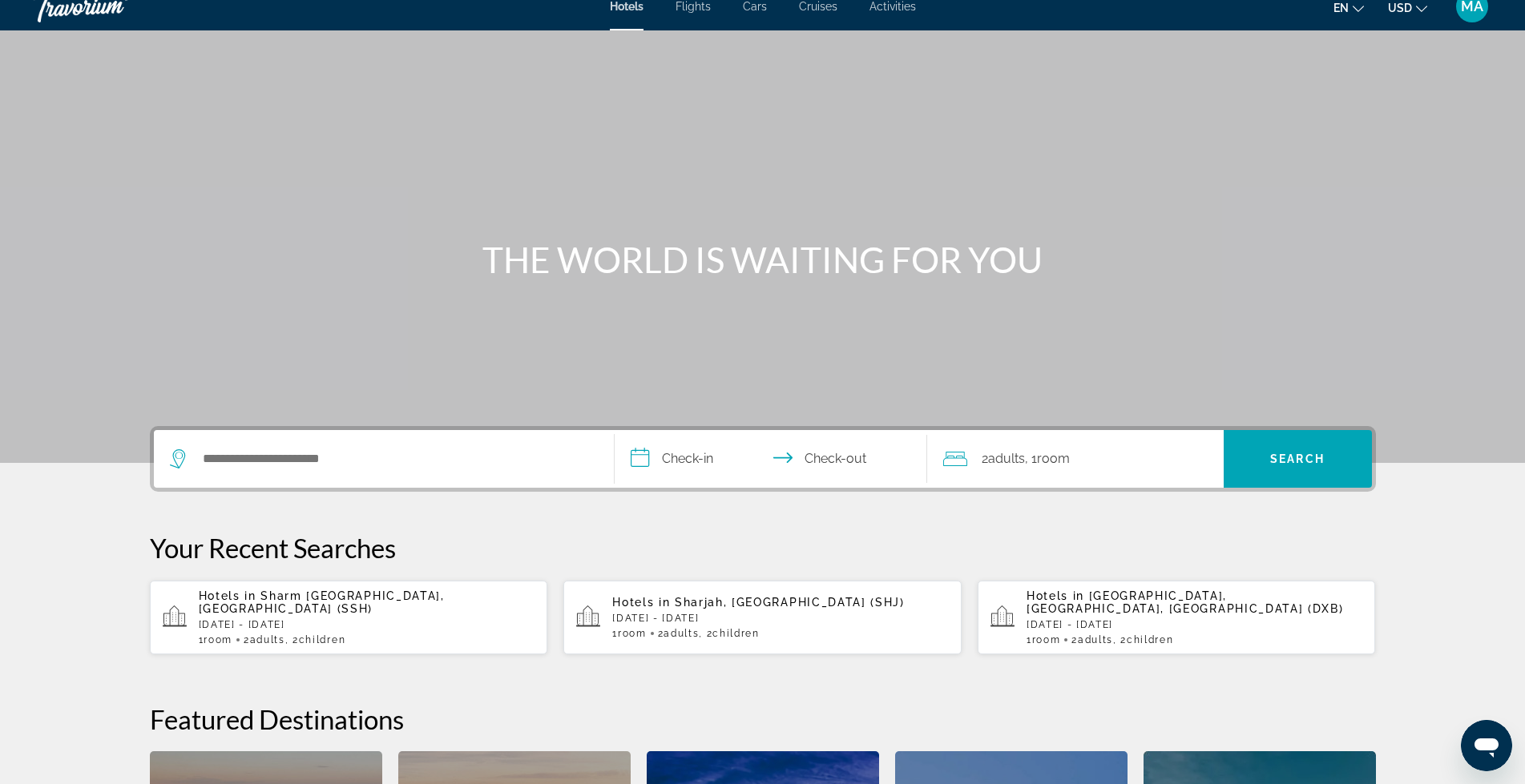
scroll to position [27, 0]
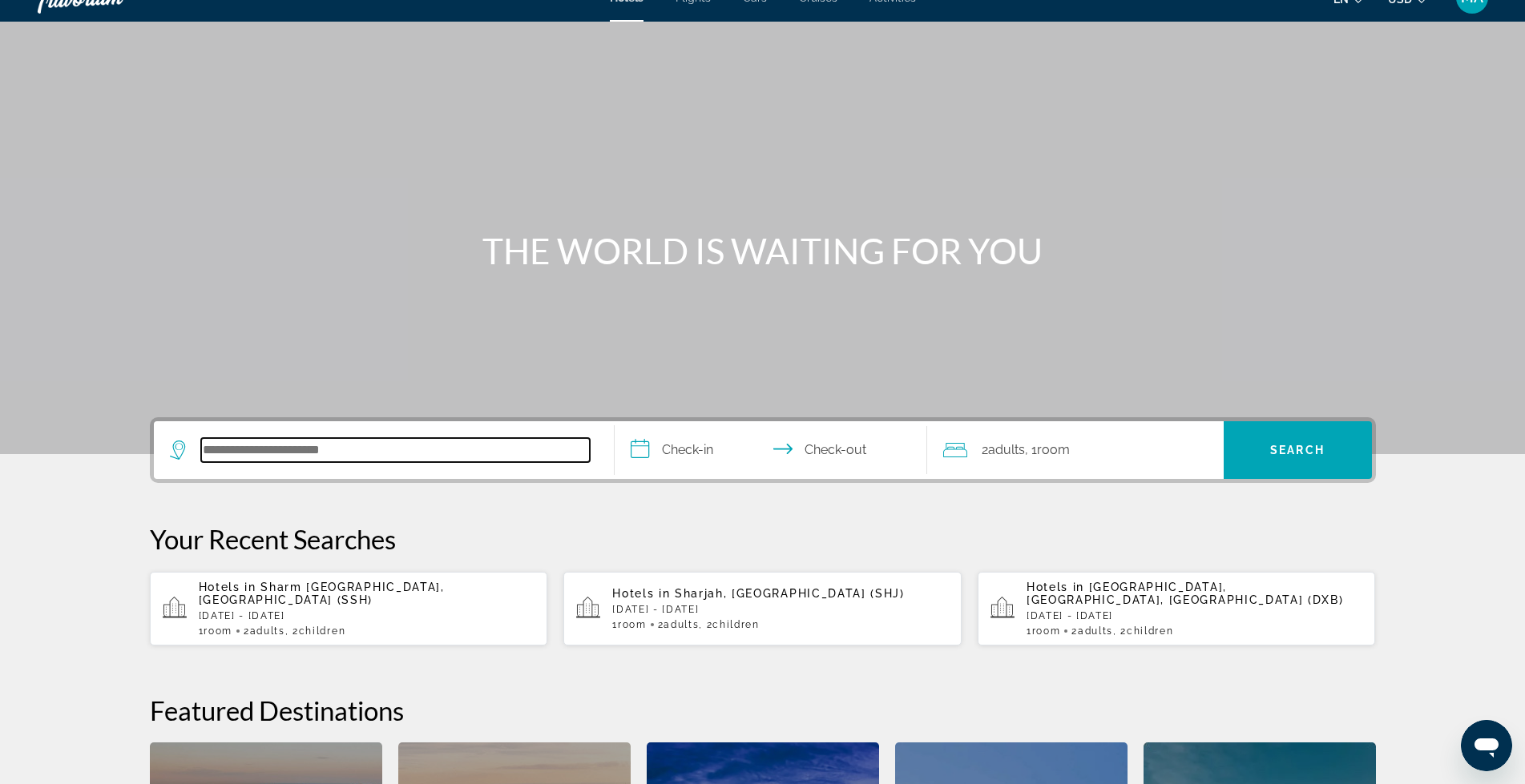
click at [289, 452] on input "Search hotel destination" at bounding box center [395, 450] width 389 height 24
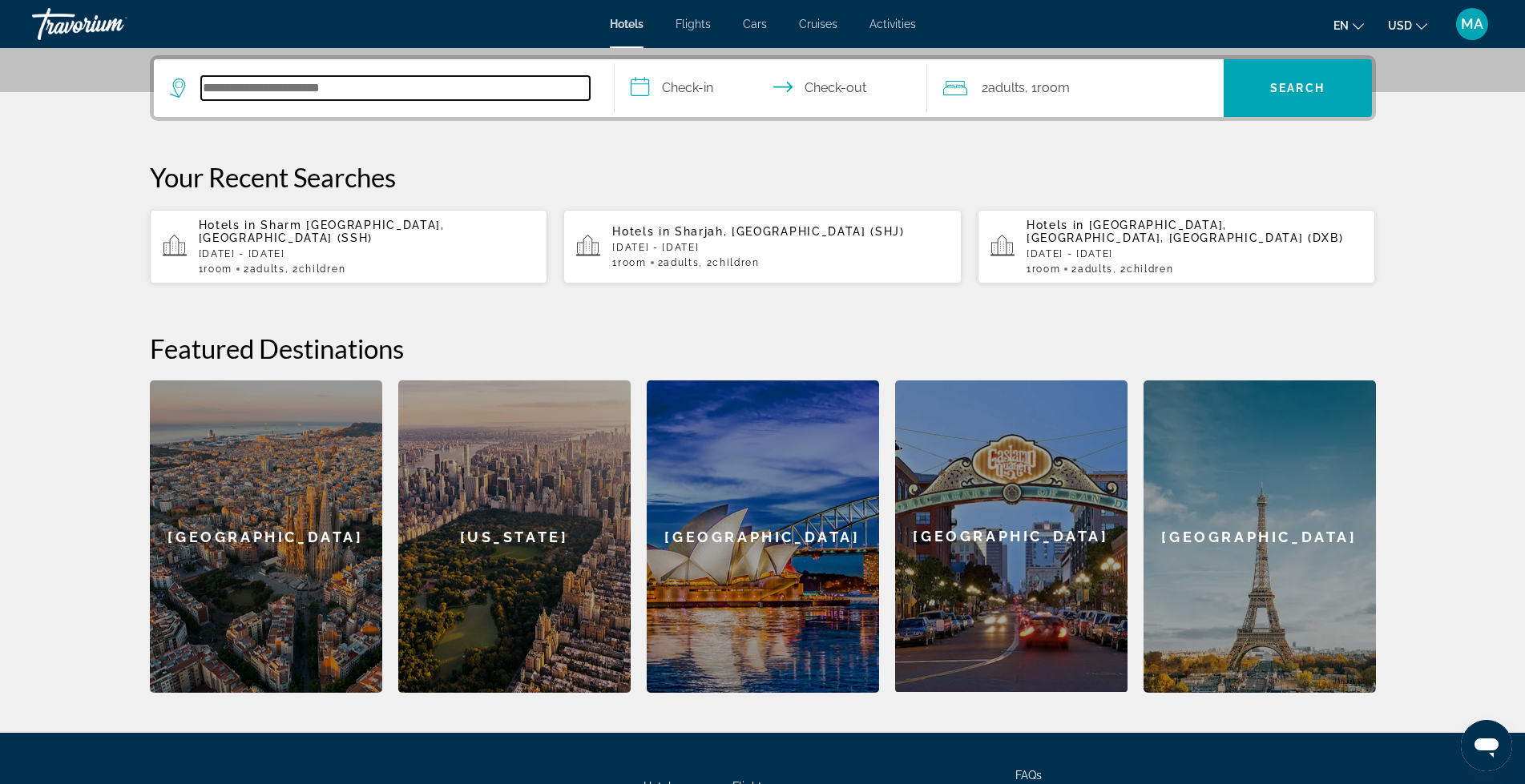
scroll to position [392, 0]
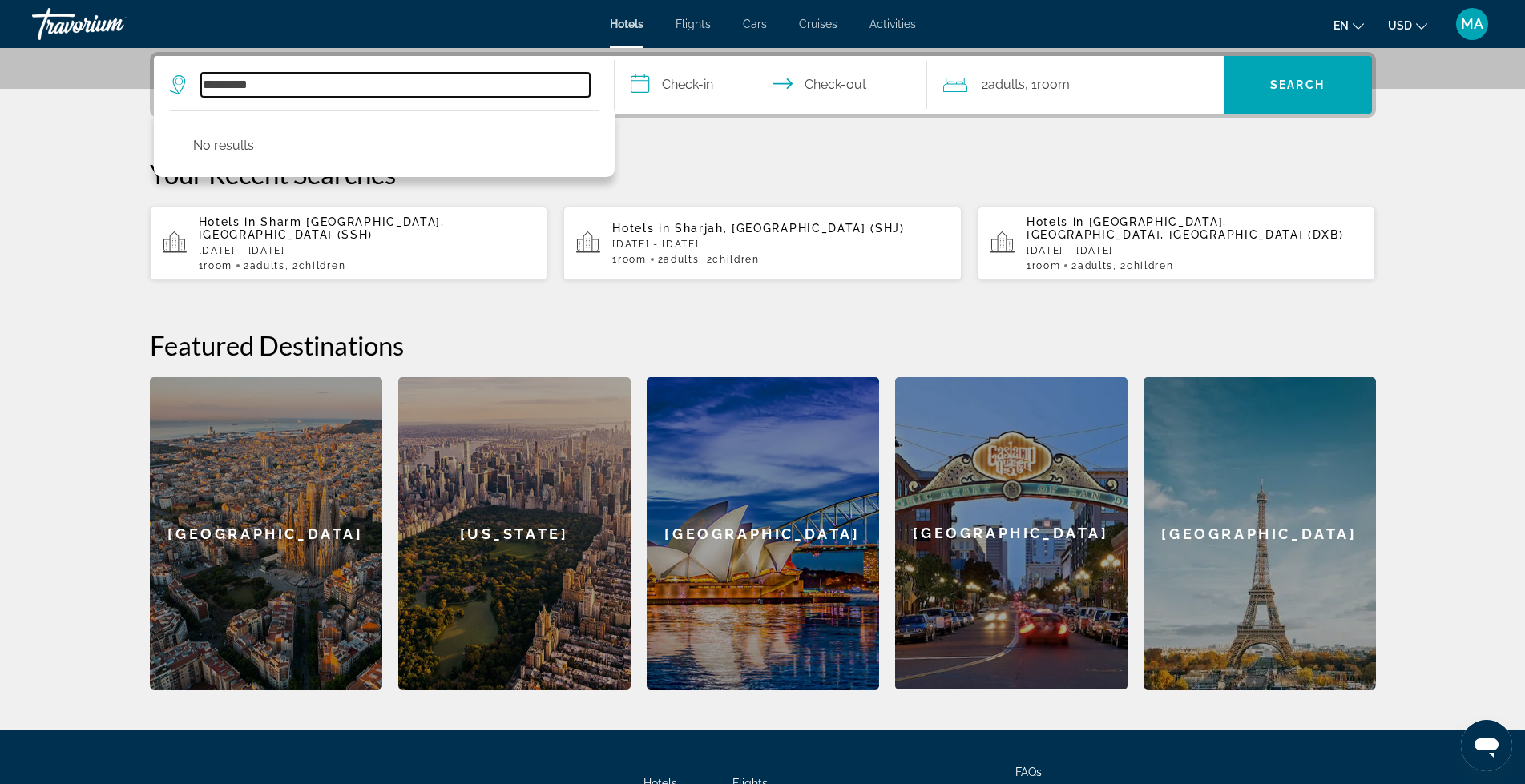
click at [218, 87] on input "*********" at bounding box center [395, 85] width 389 height 24
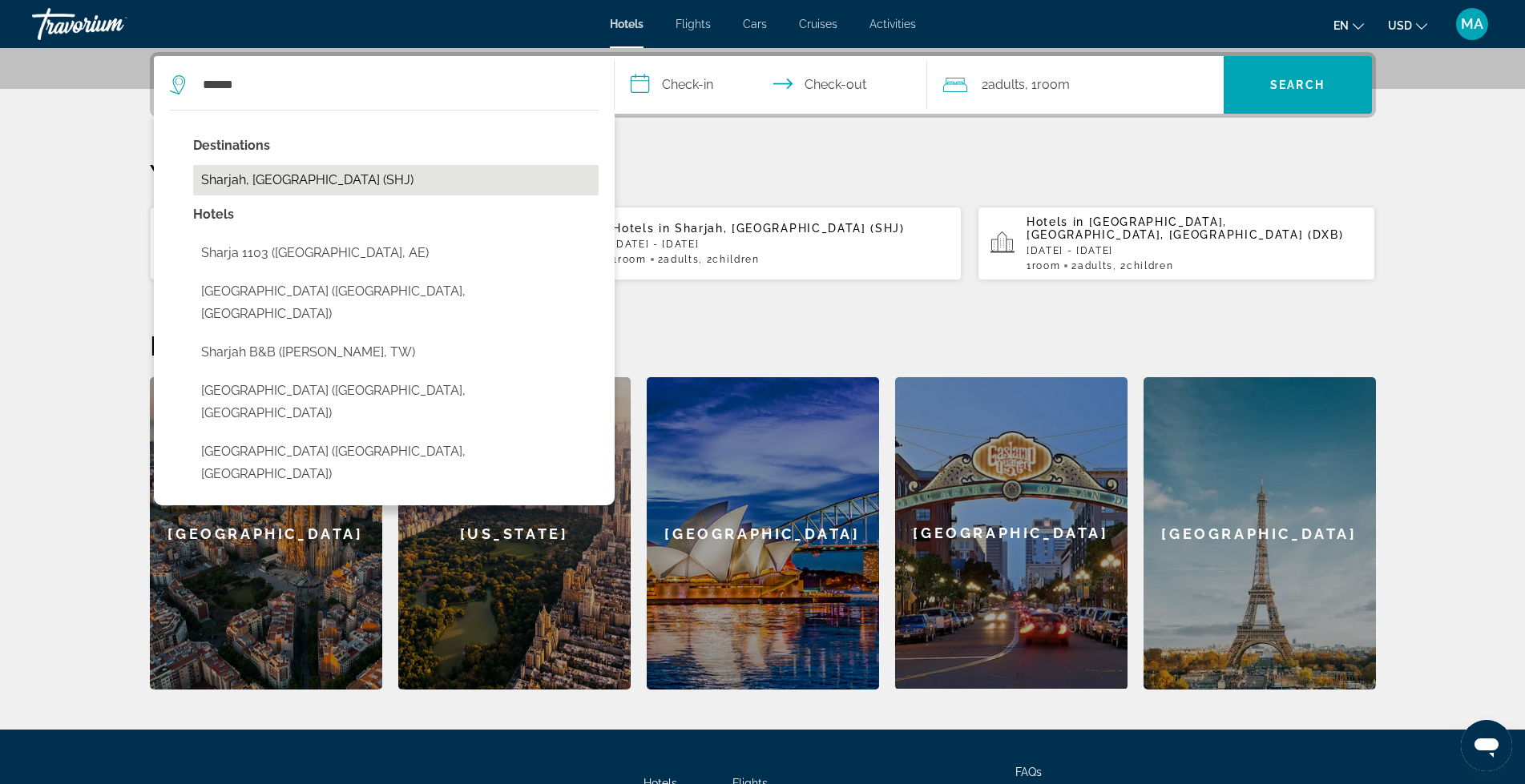
click at [318, 187] on button "Sharjah, [GEOGRAPHIC_DATA] (SHJ)" at bounding box center [395, 180] width 405 height 31
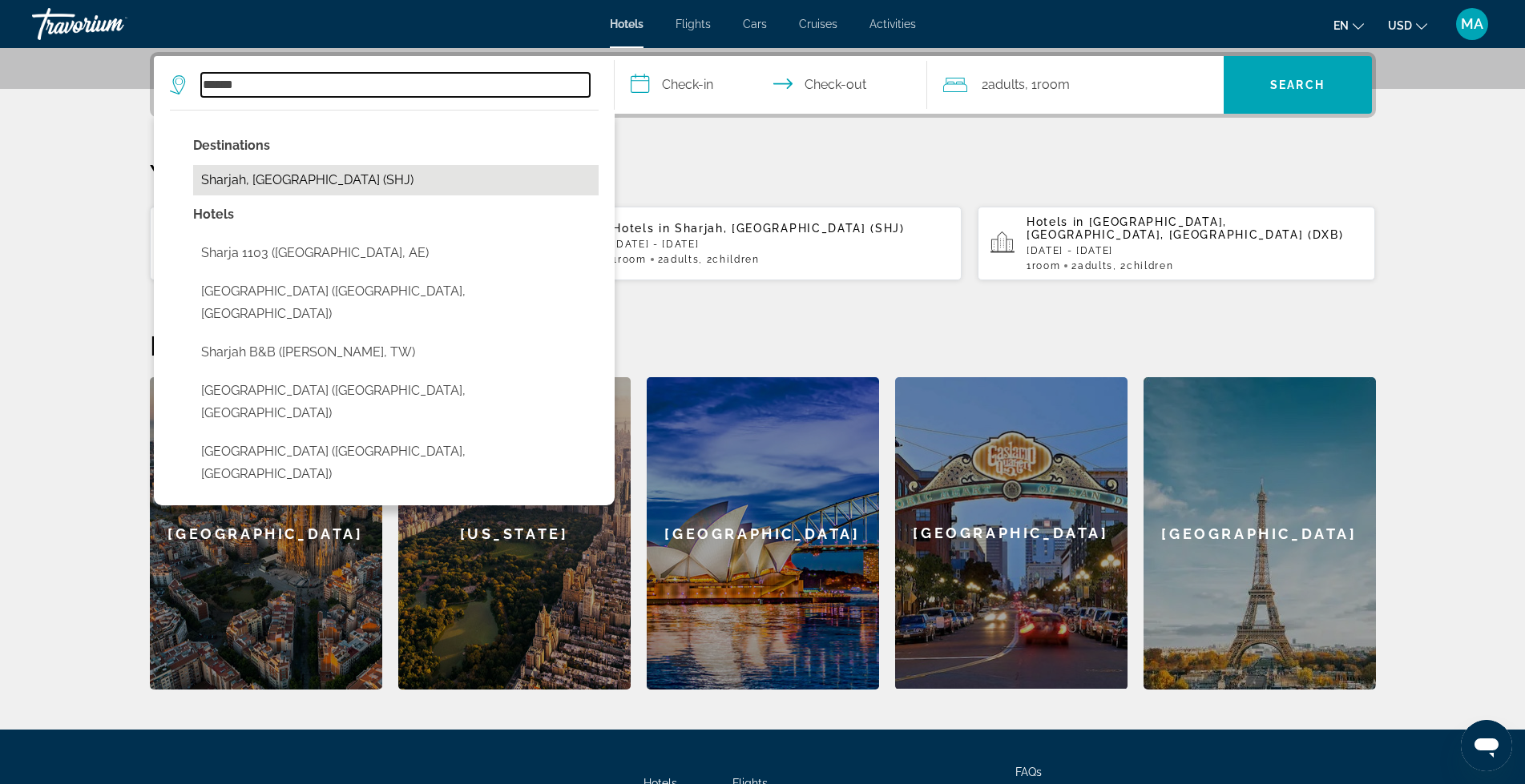
type input "**********"
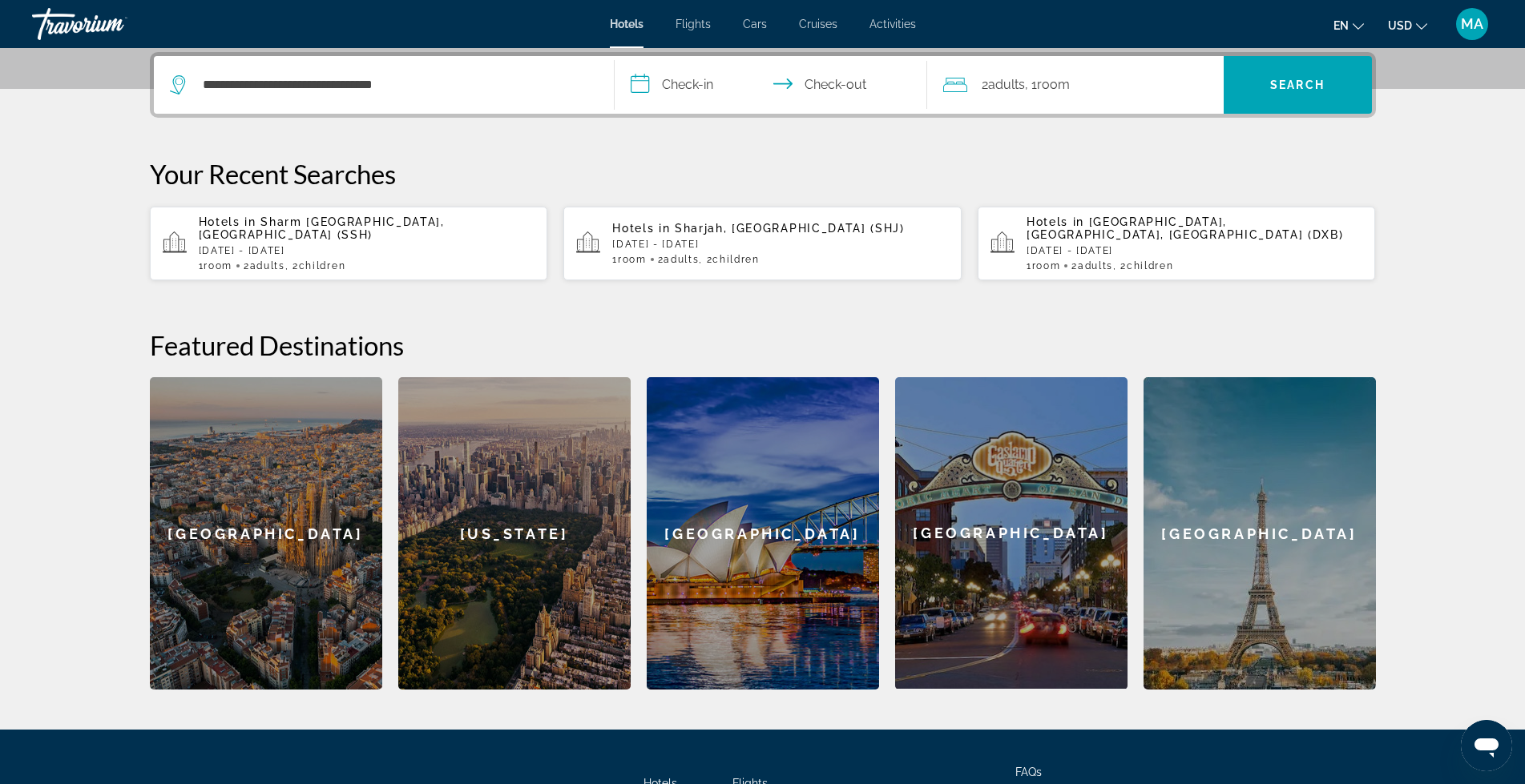
click at [674, 74] on input "**********" at bounding box center [774, 87] width 319 height 62
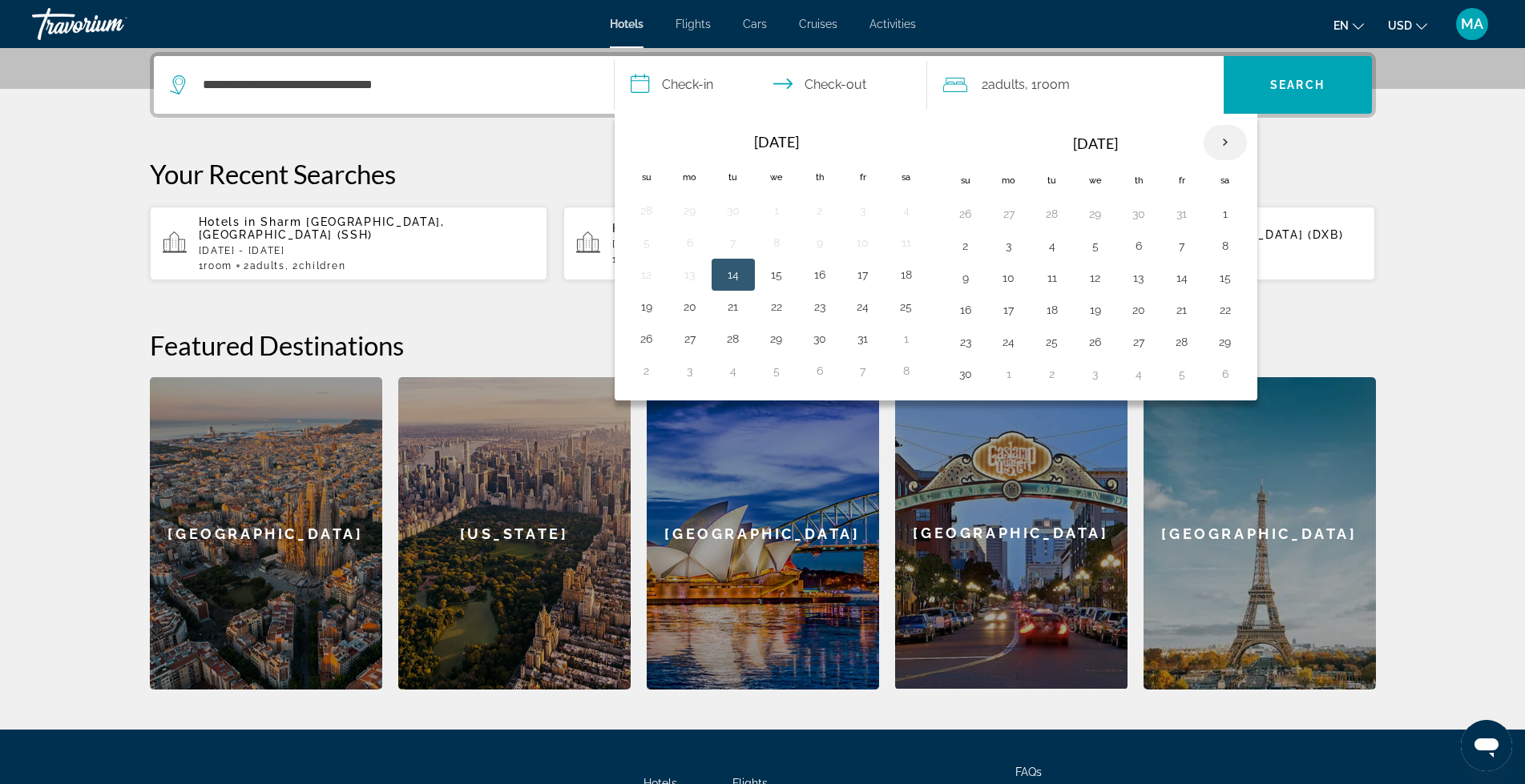
click at [1228, 140] on th "Next month" at bounding box center [1225, 142] width 43 height 35
click at [637, 139] on th "Previous month" at bounding box center [646, 142] width 43 height 35
click at [904, 304] on button "25" at bounding box center [907, 307] width 26 height 23
click at [695, 341] on button "27" at bounding box center [690, 339] width 26 height 23
type input "**********"
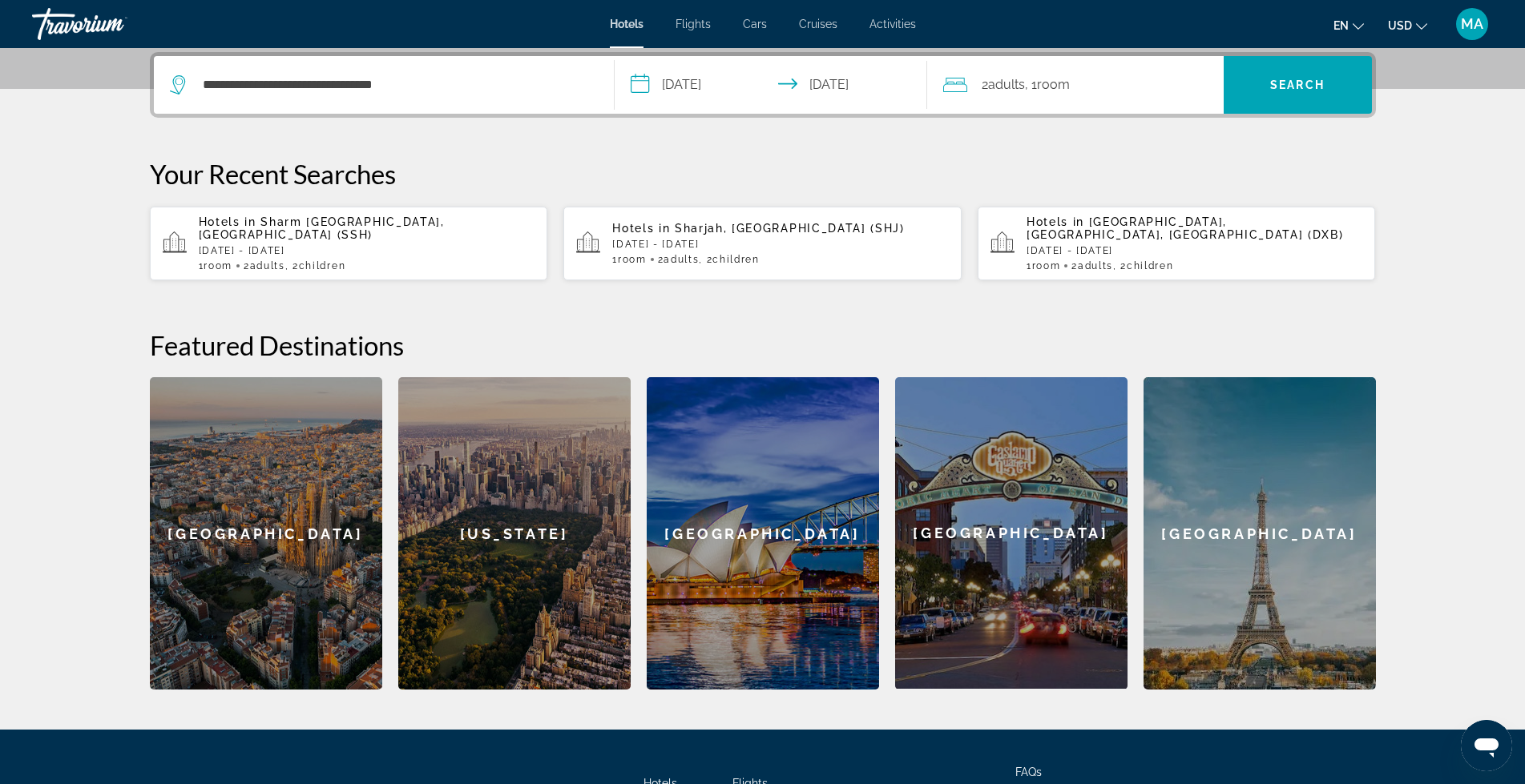
click at [1024, 90] on span "Adults" at bounding box center [1006, 84] width 37 height 15
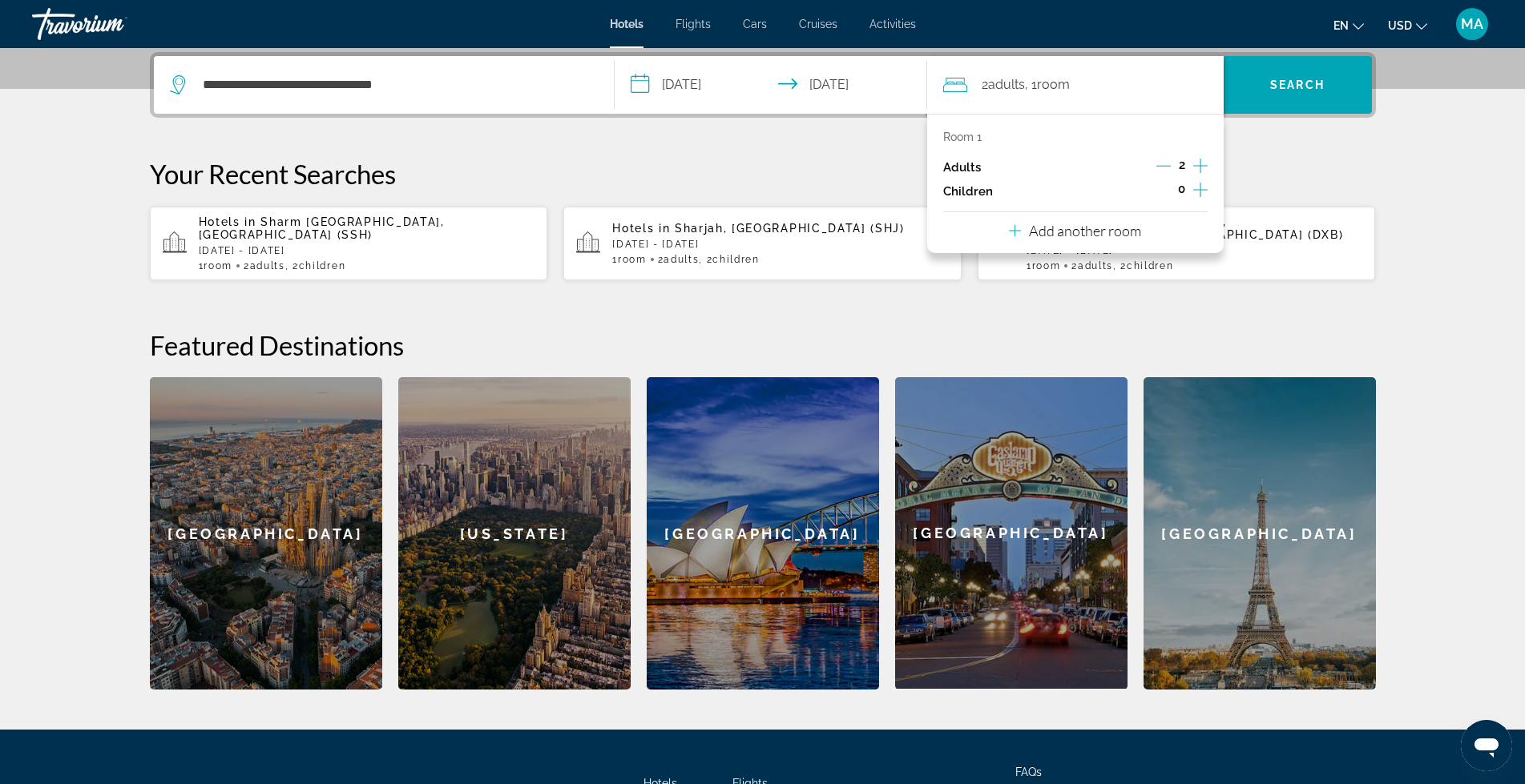
click at [852, 150] on div "**********" at bounding box center [762, 371] width 1290 height 638
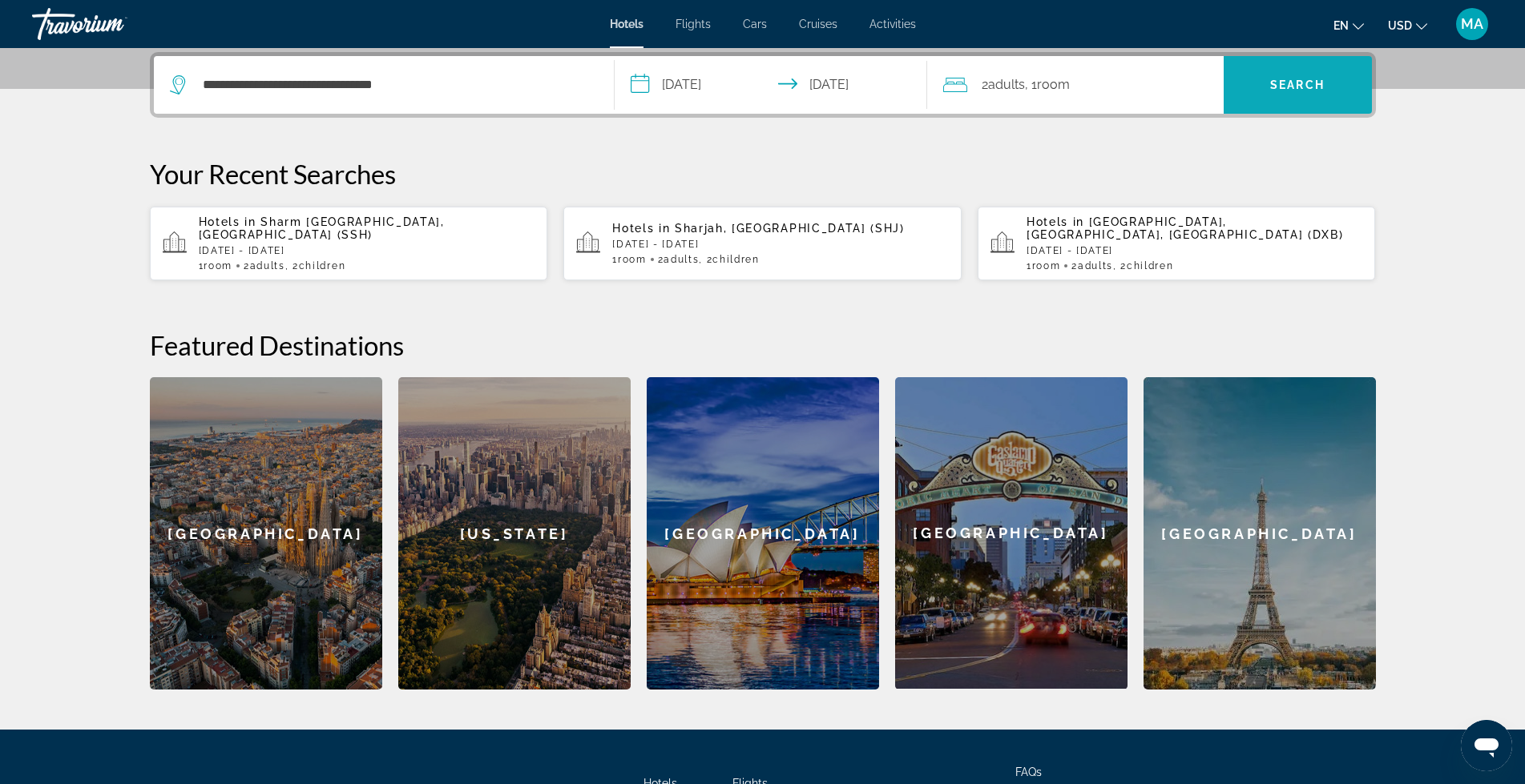
click at [1287, 77] on span "Search" at bounding box center [1298, 84] width 149 height 38
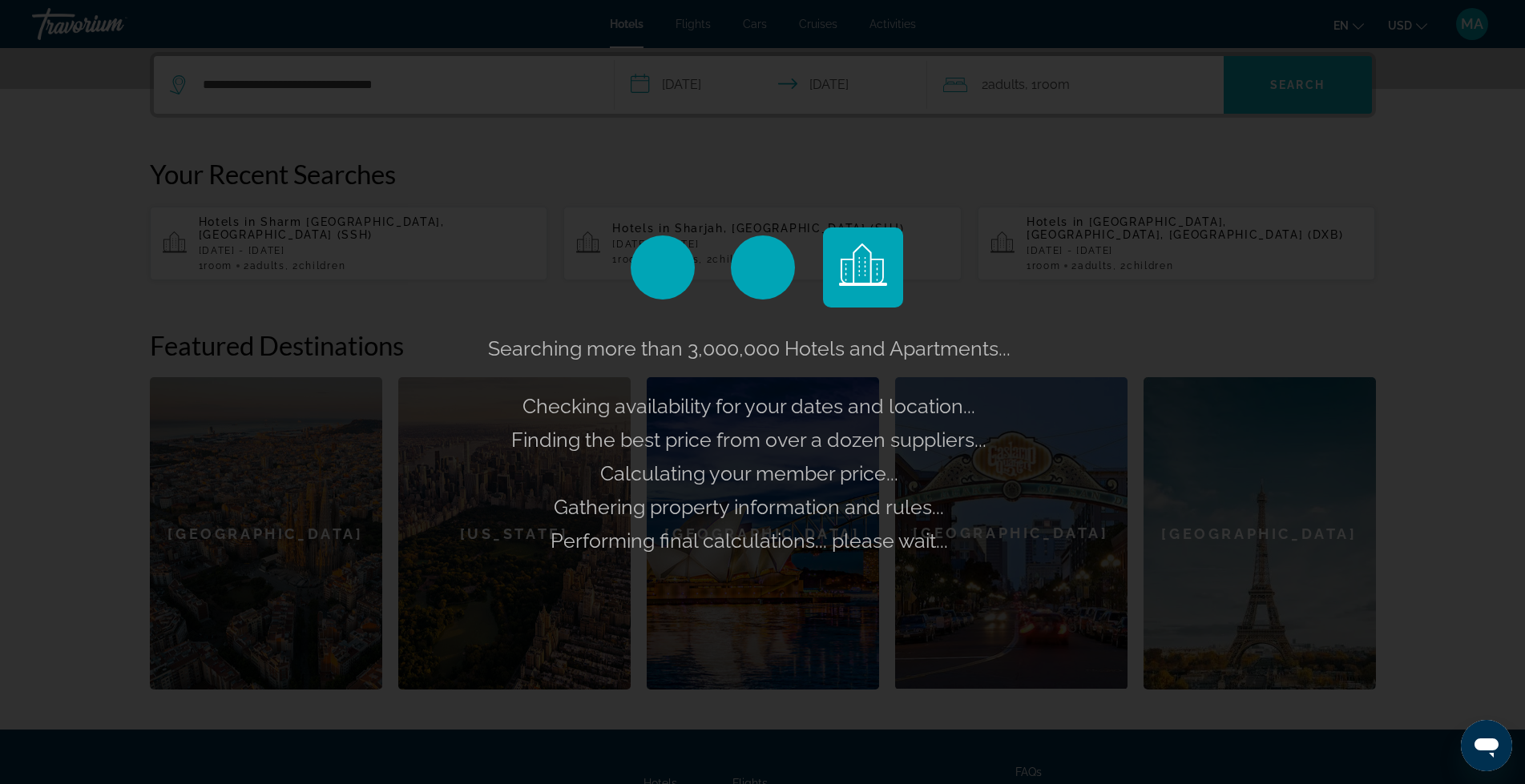
click at [1281, 81] on div "Searching more than 3,000,000 Hotels and Apartments... Checking availability fo…" at bounding box center [762, 392] width 1525 height 784
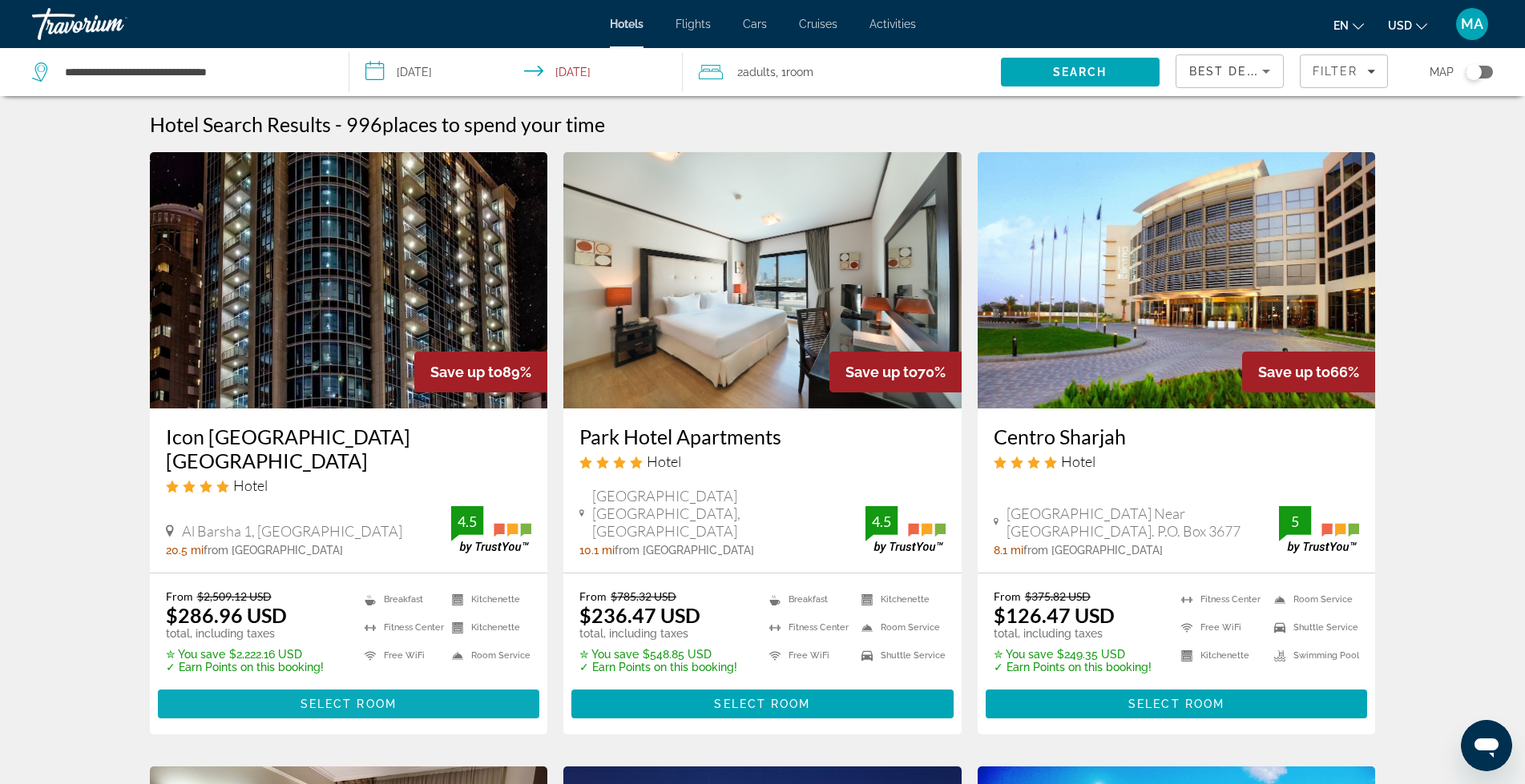
click at [299, 685] on span "Main content" at bounding box center [348, 704] width 382 height 38
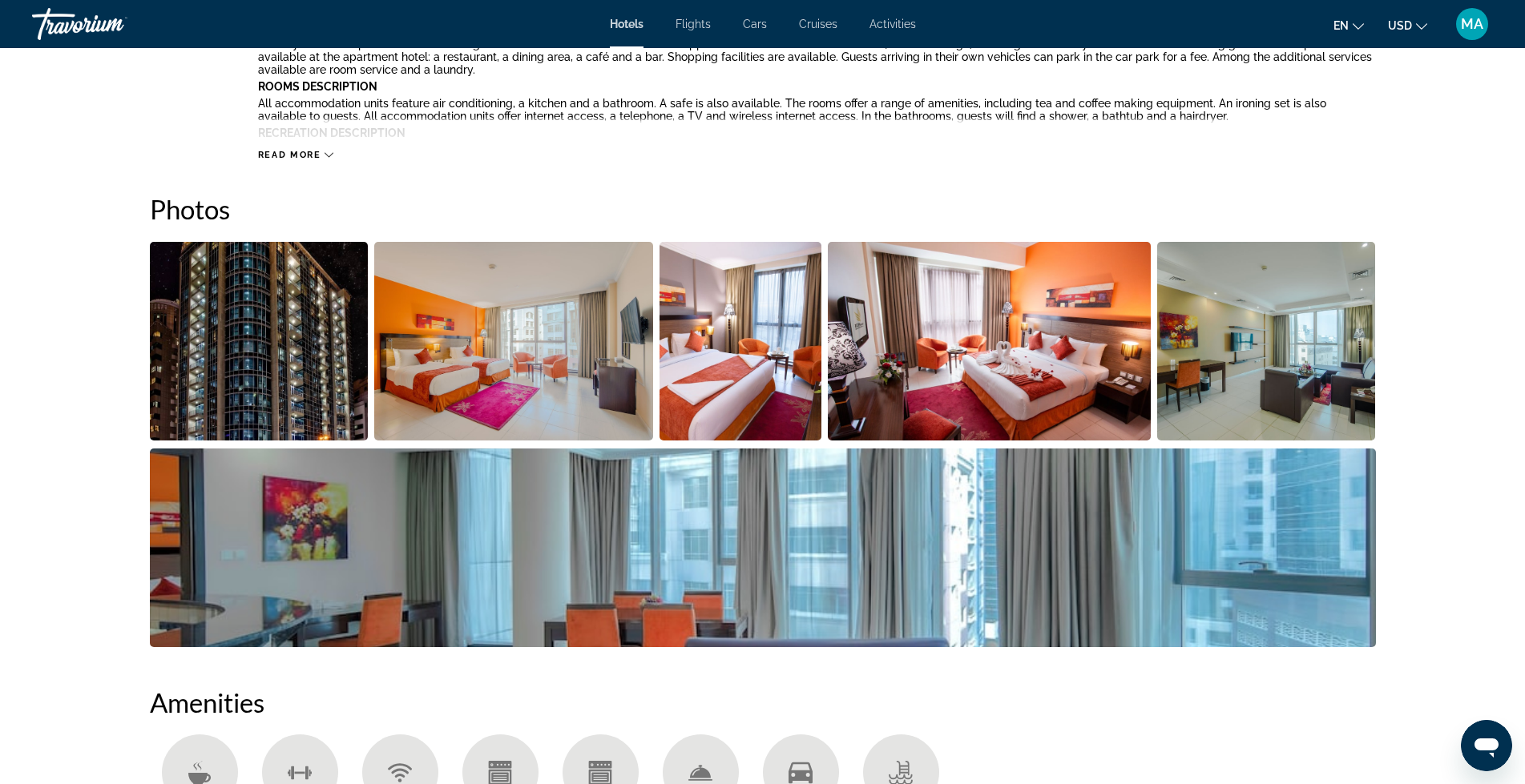
scroll to position [829, 0]
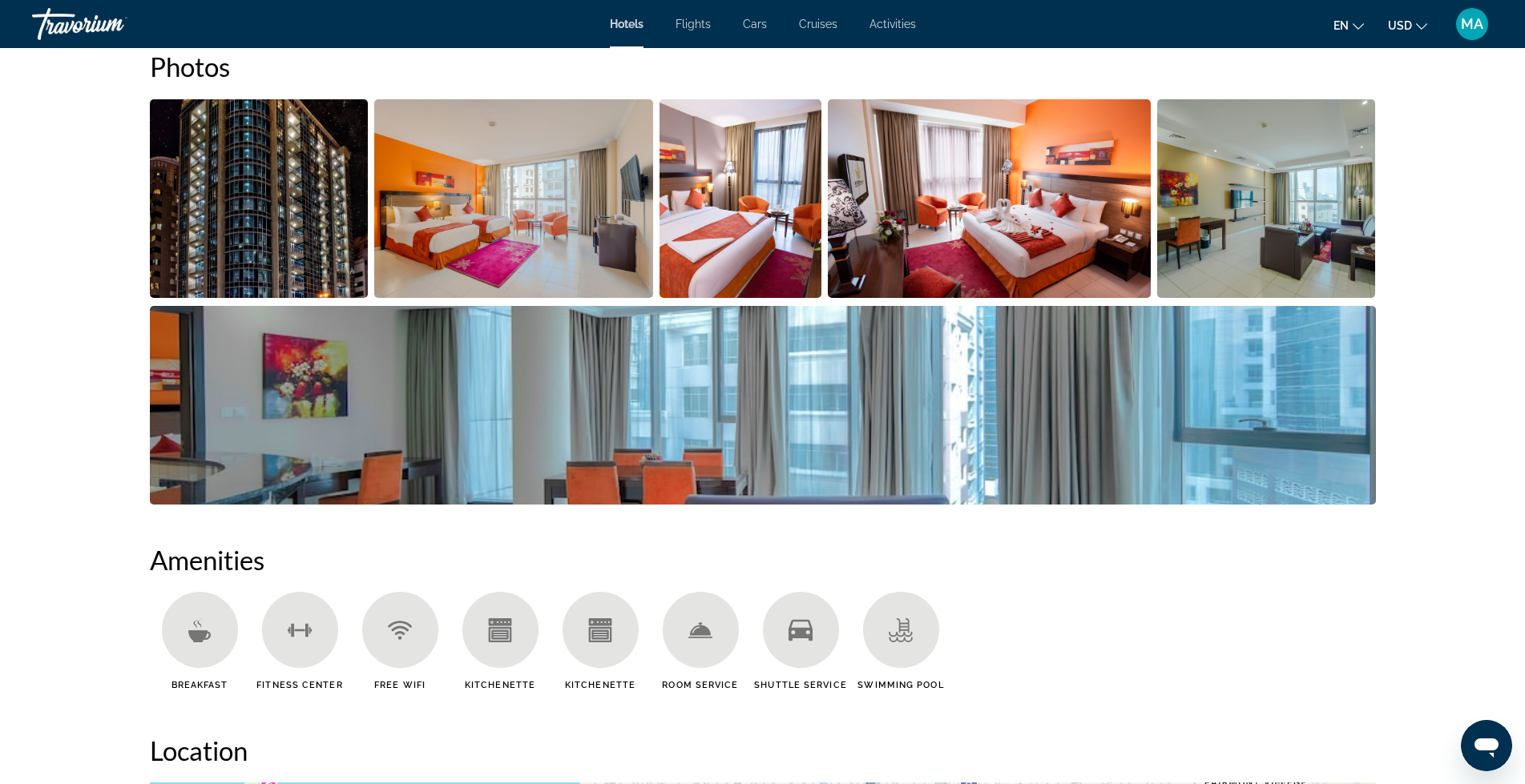
click at [490, 225] on img "Open full-screen image slider" at bounding box center [513, 198] width 279 height 199
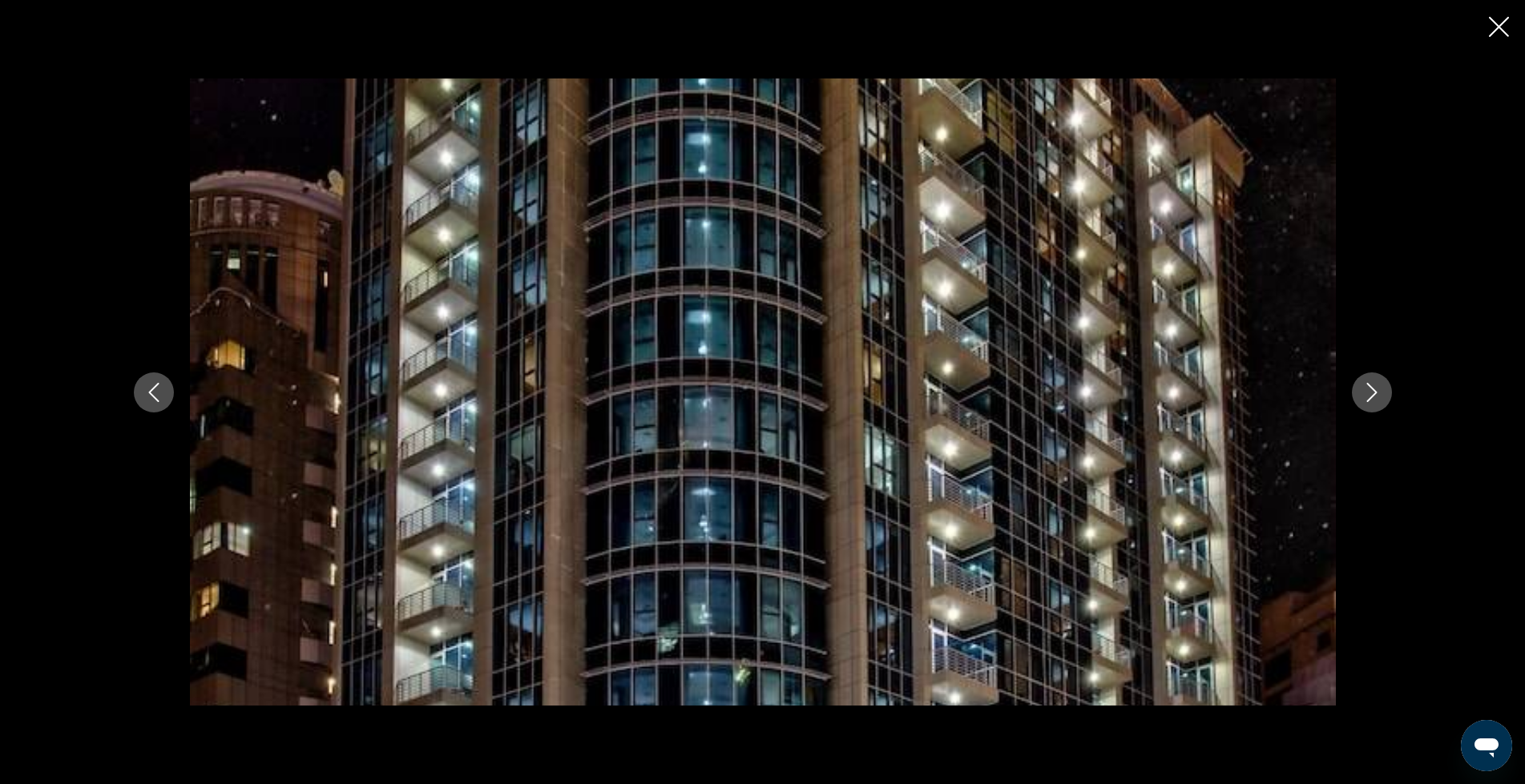
click at [1381, 395] on icon "Next image" at bounding box center [1372, 393] width 19 height 19
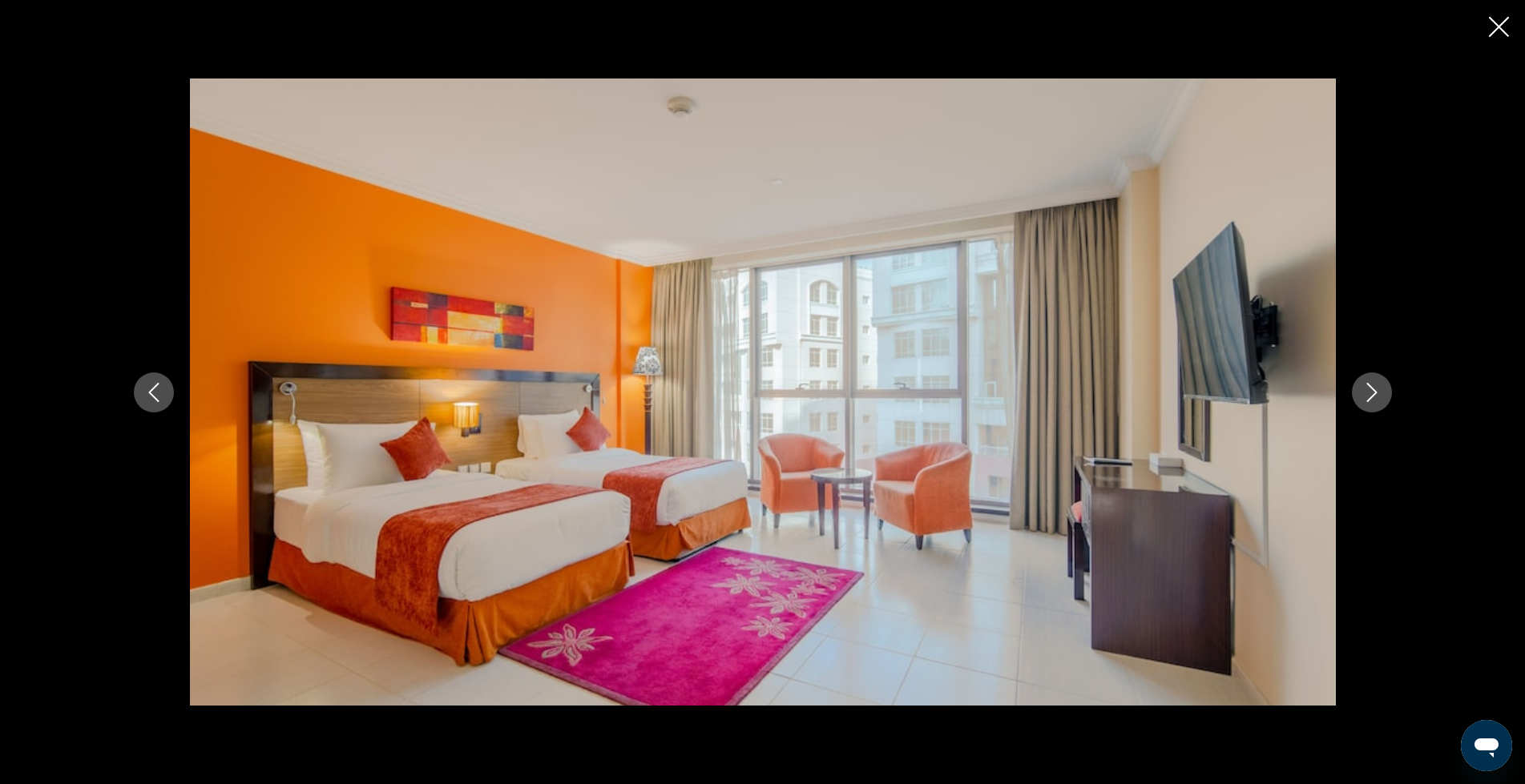
click at [1381, 395] on icon "Next image" at bounding box center [1372, 393] width 19 height 19
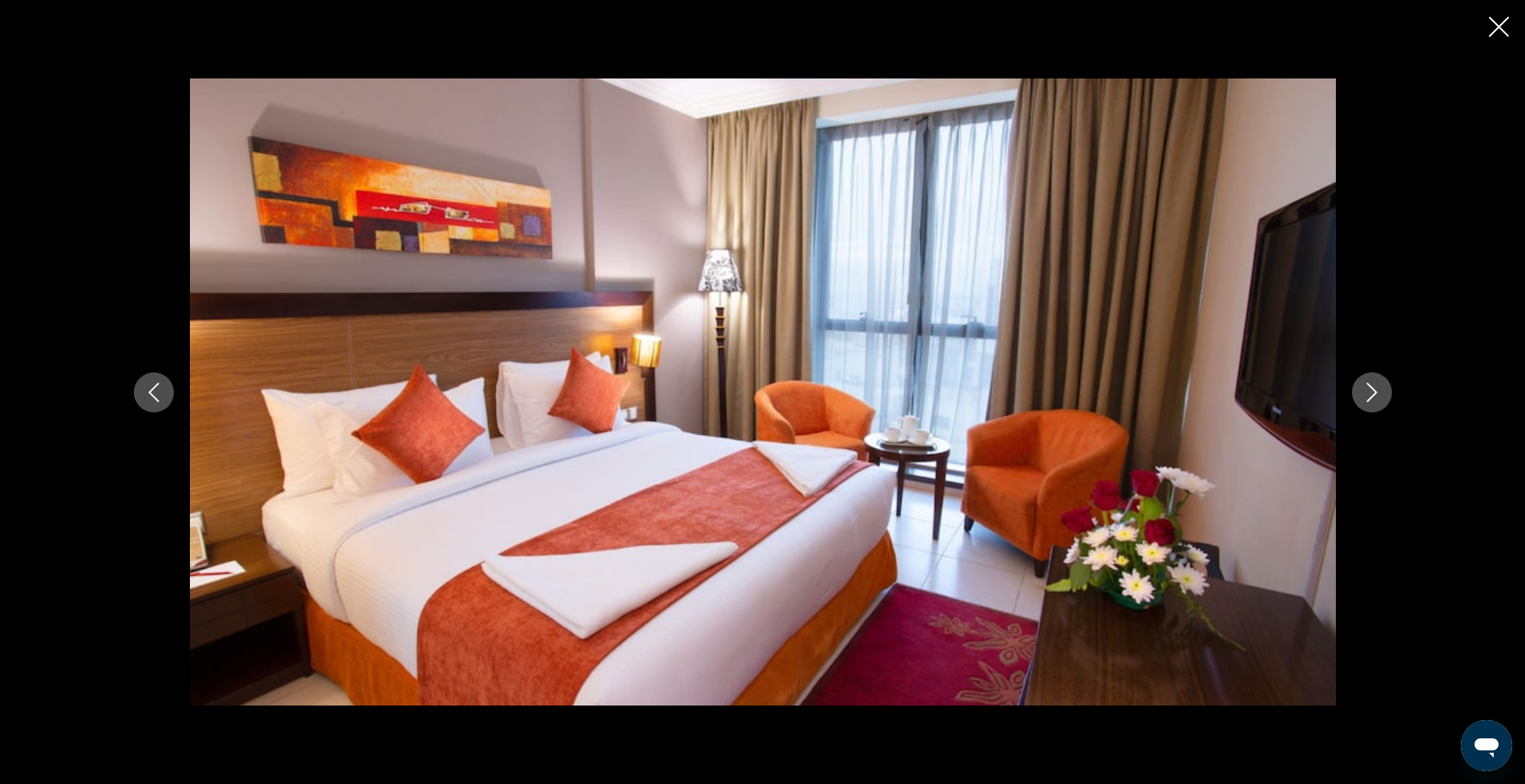
click at [1380, 395] on icon "Next image" at bounding box center [1372, 393] width 19 height 19
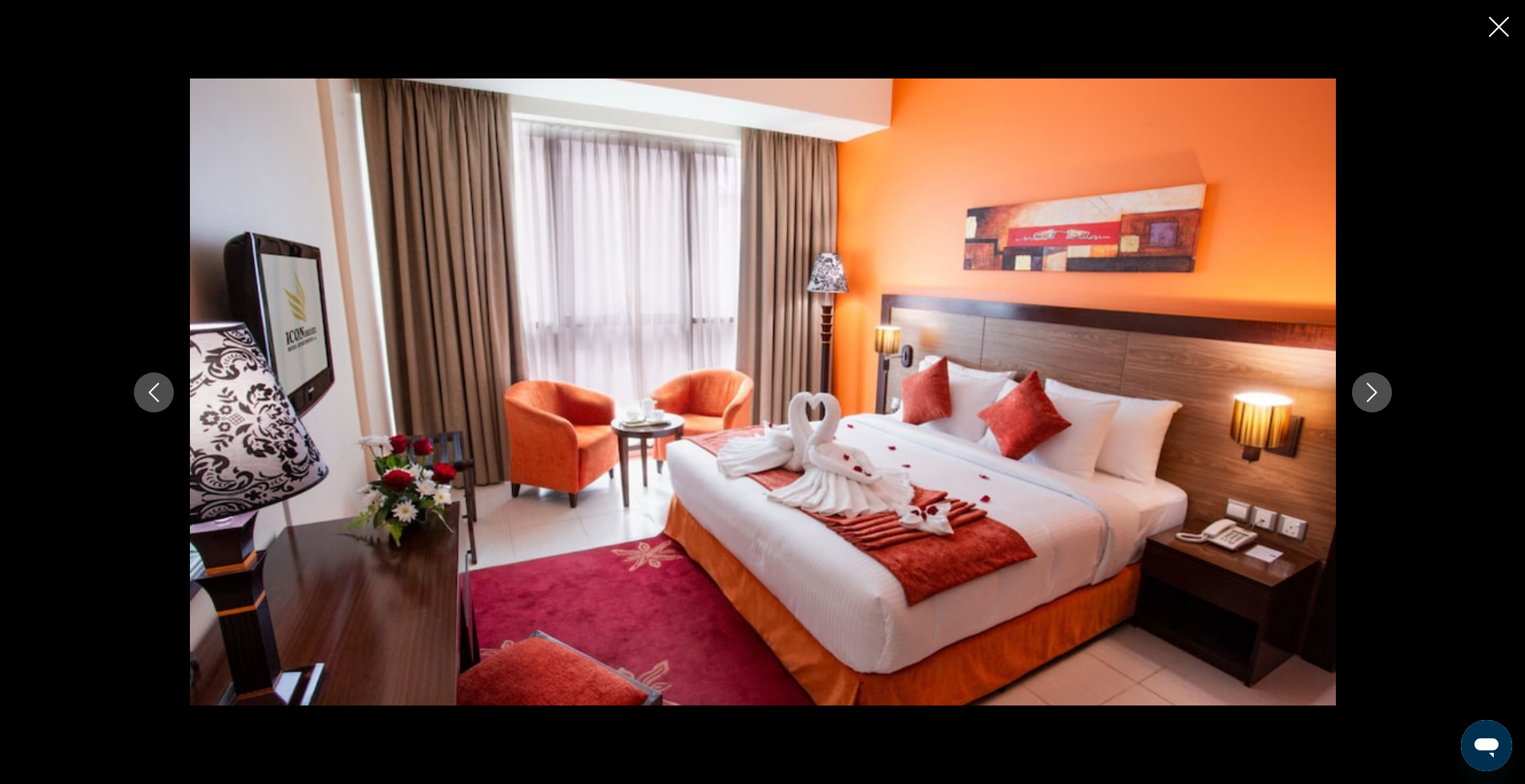
click at [1380, 395] on icon "Next image" at bounding box center [1372, 393] width 19 height 19
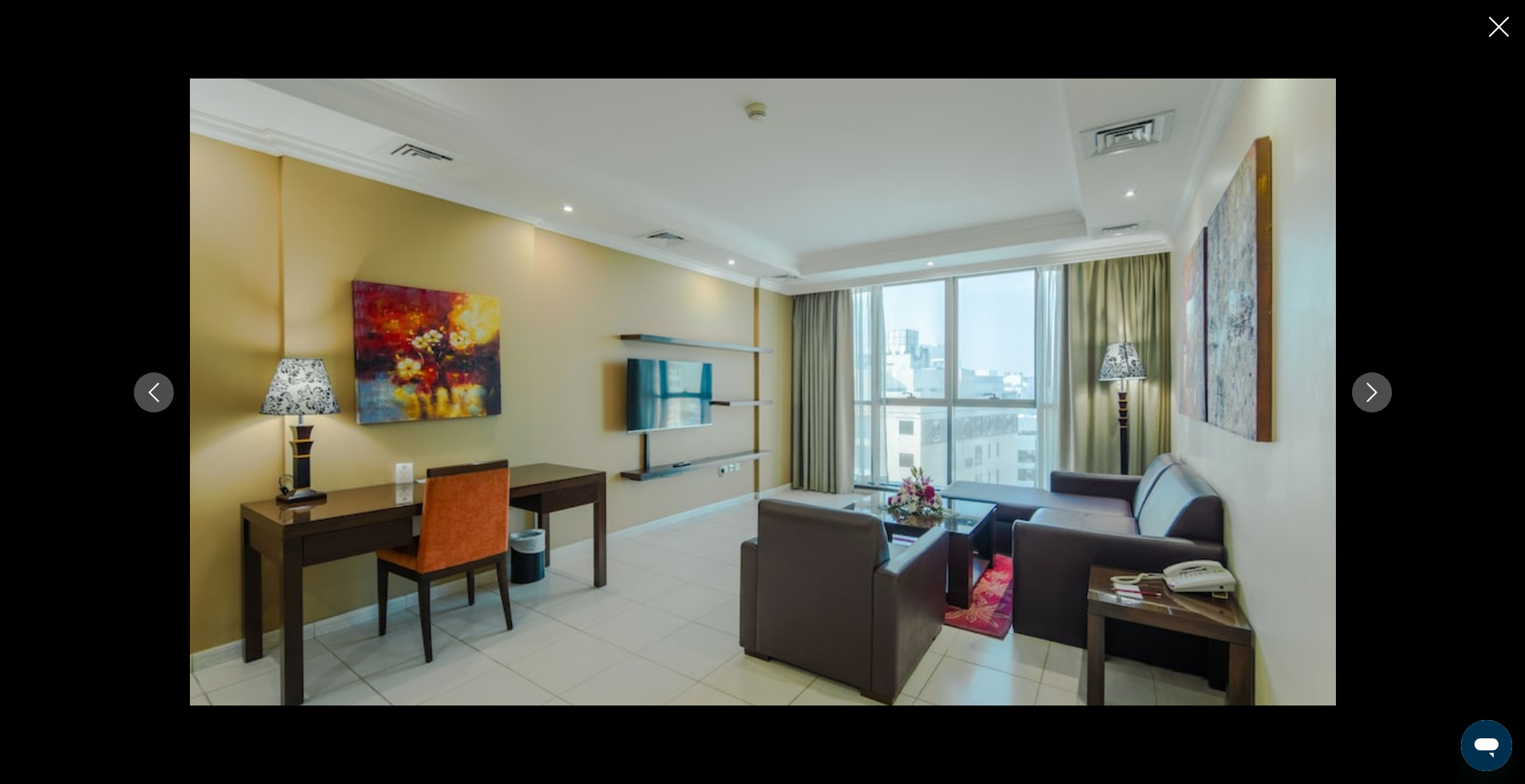
click at [1377, 395] on icon "Next image" at bounding box center [1372, 393] width 19 height 19
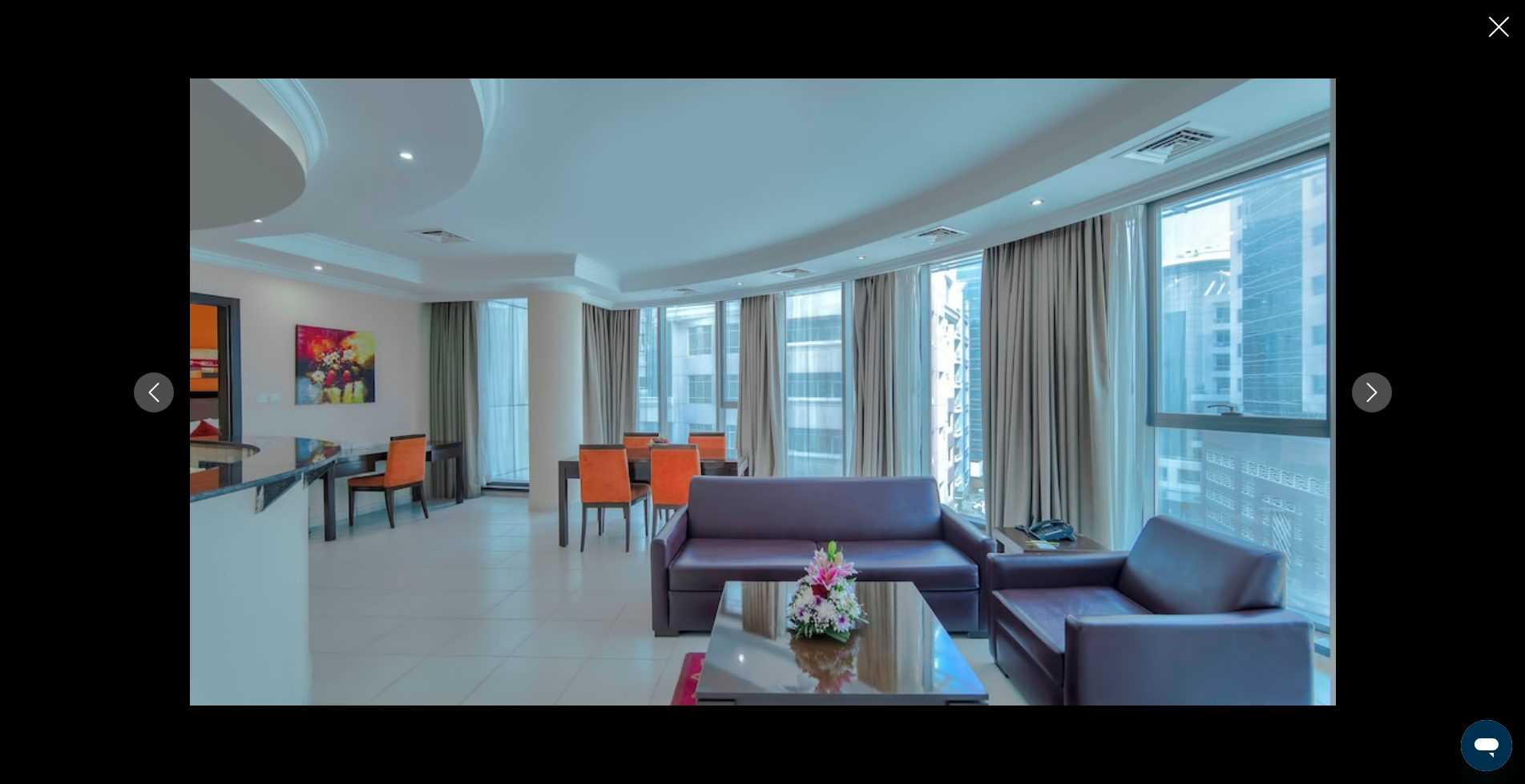
click at [1377, 395] on icon "Next image" at bounding box center [1372, 393] width 19 height 19
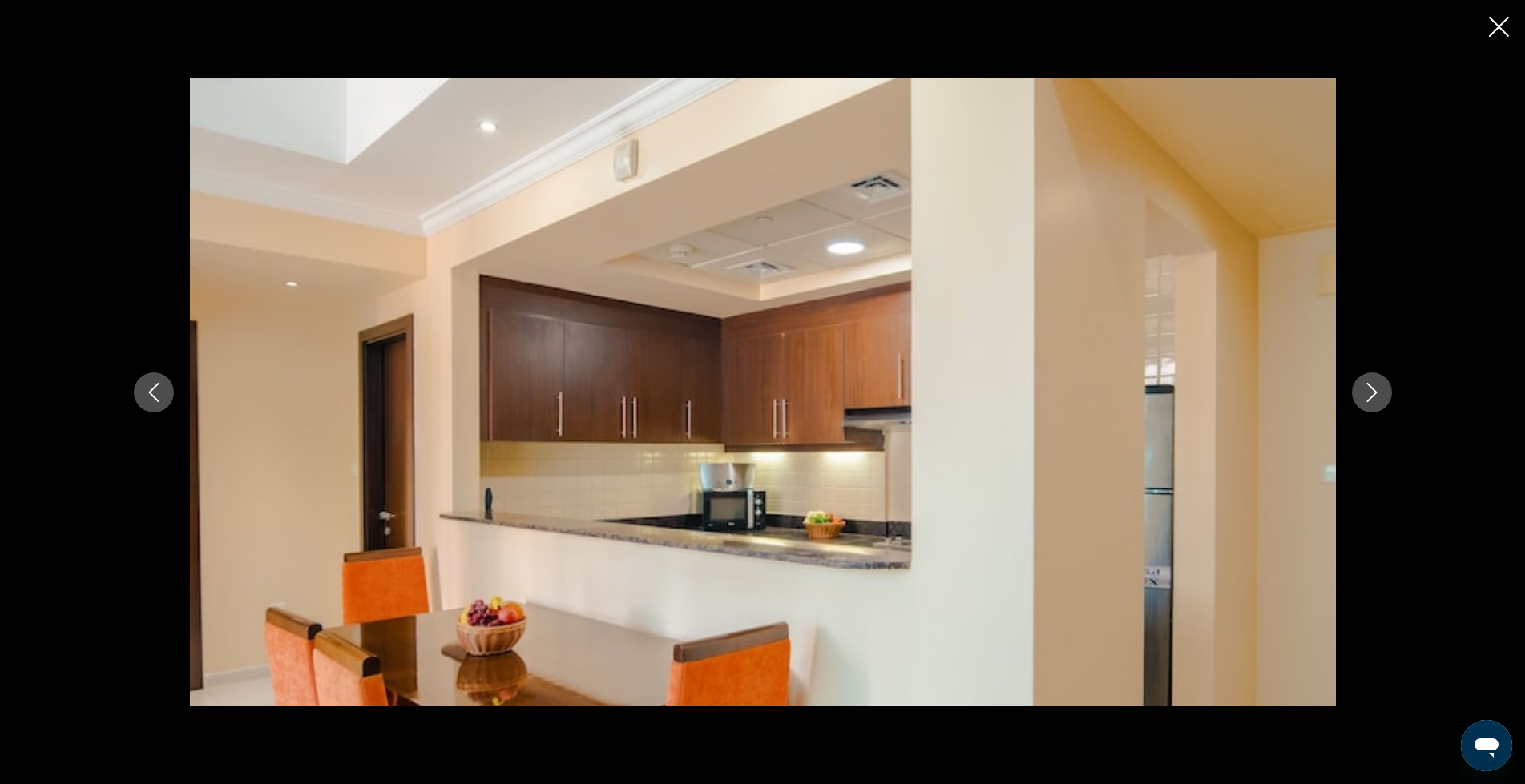
click at [1506, 28] on icon "Close slideshow" at bounding box center [1499, 27] width 20 height 20
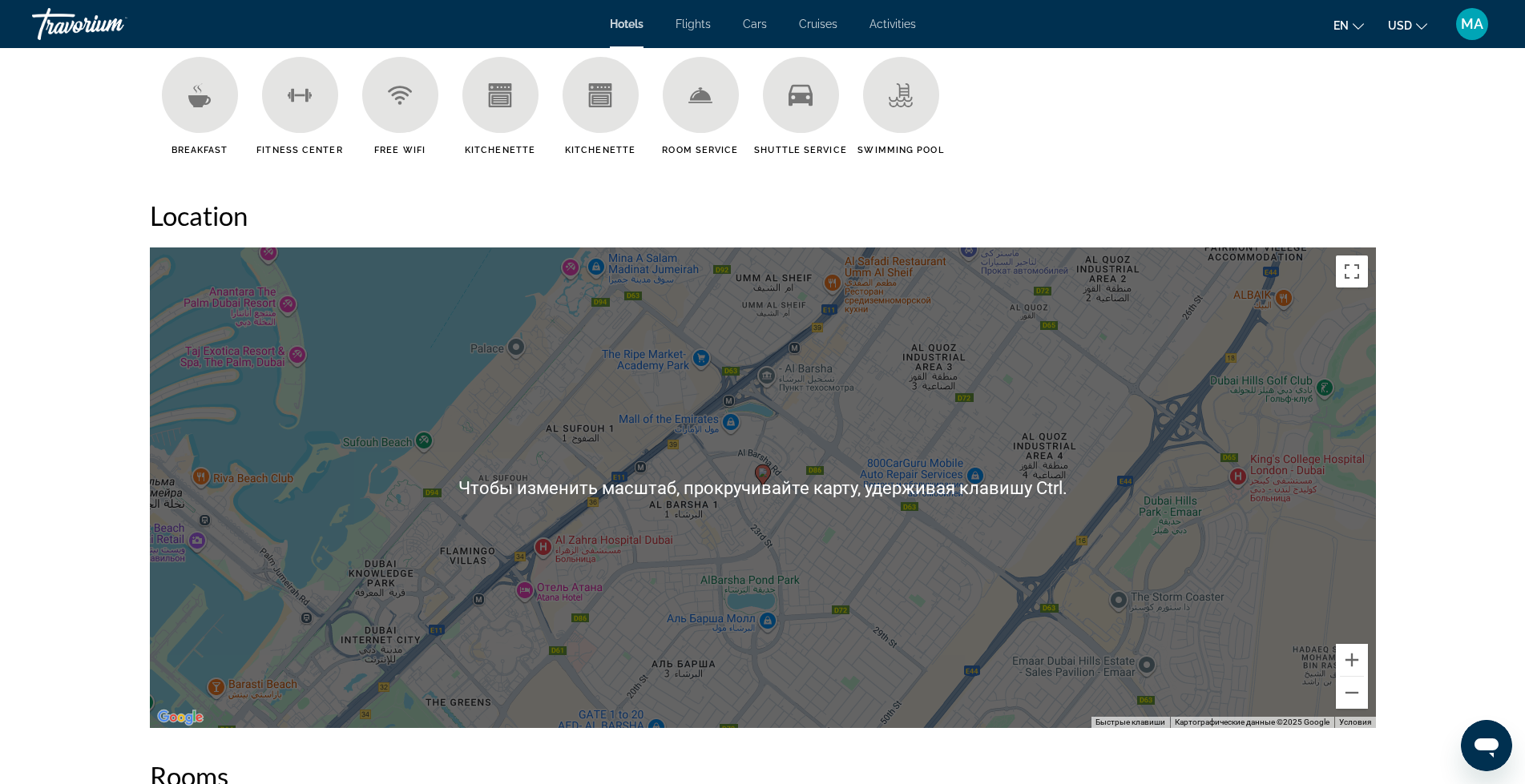
scroll to position [1362, 0]
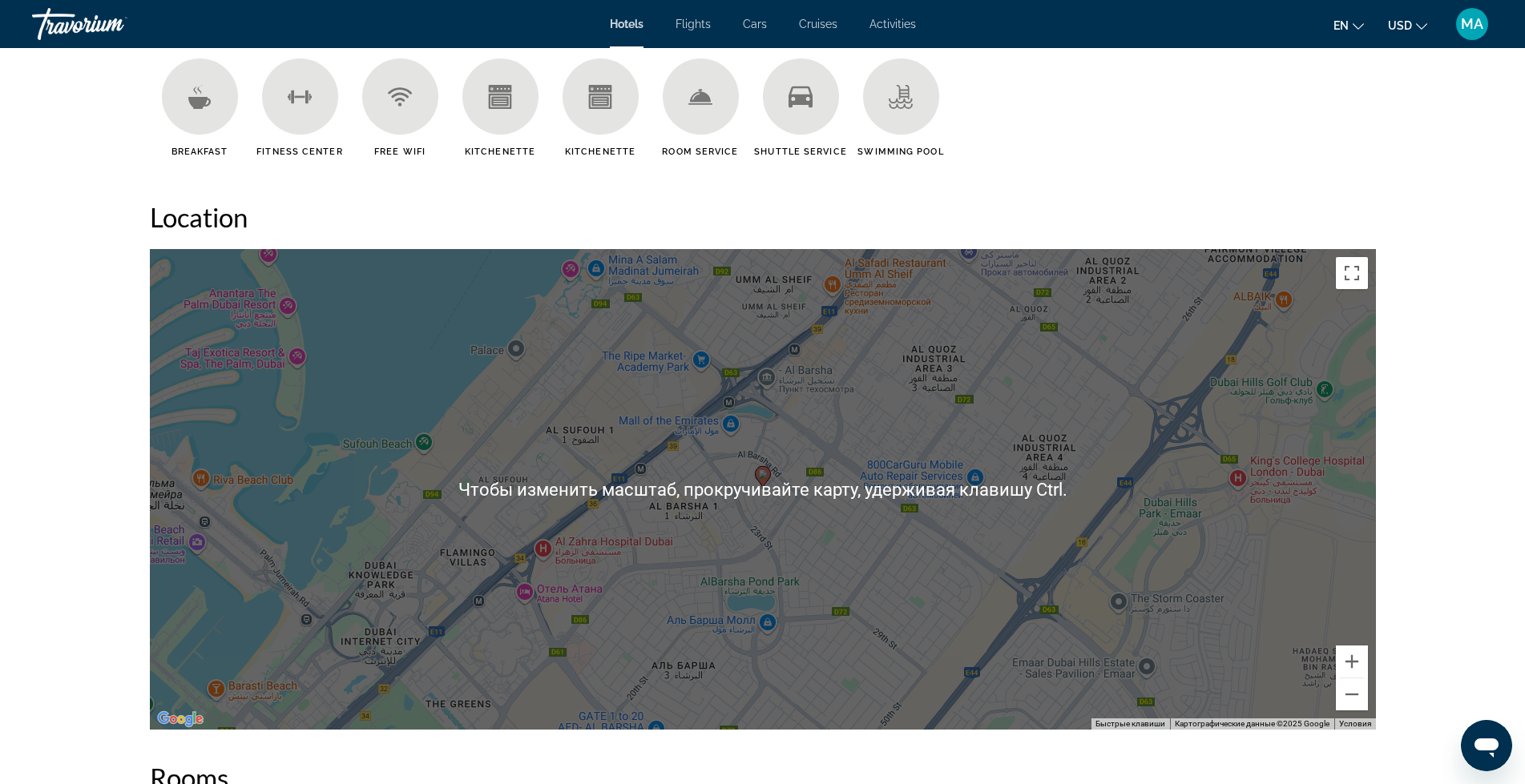
click at [765, 480] on icon "Main content" at bounding box center [762, 477] width 15 height 21
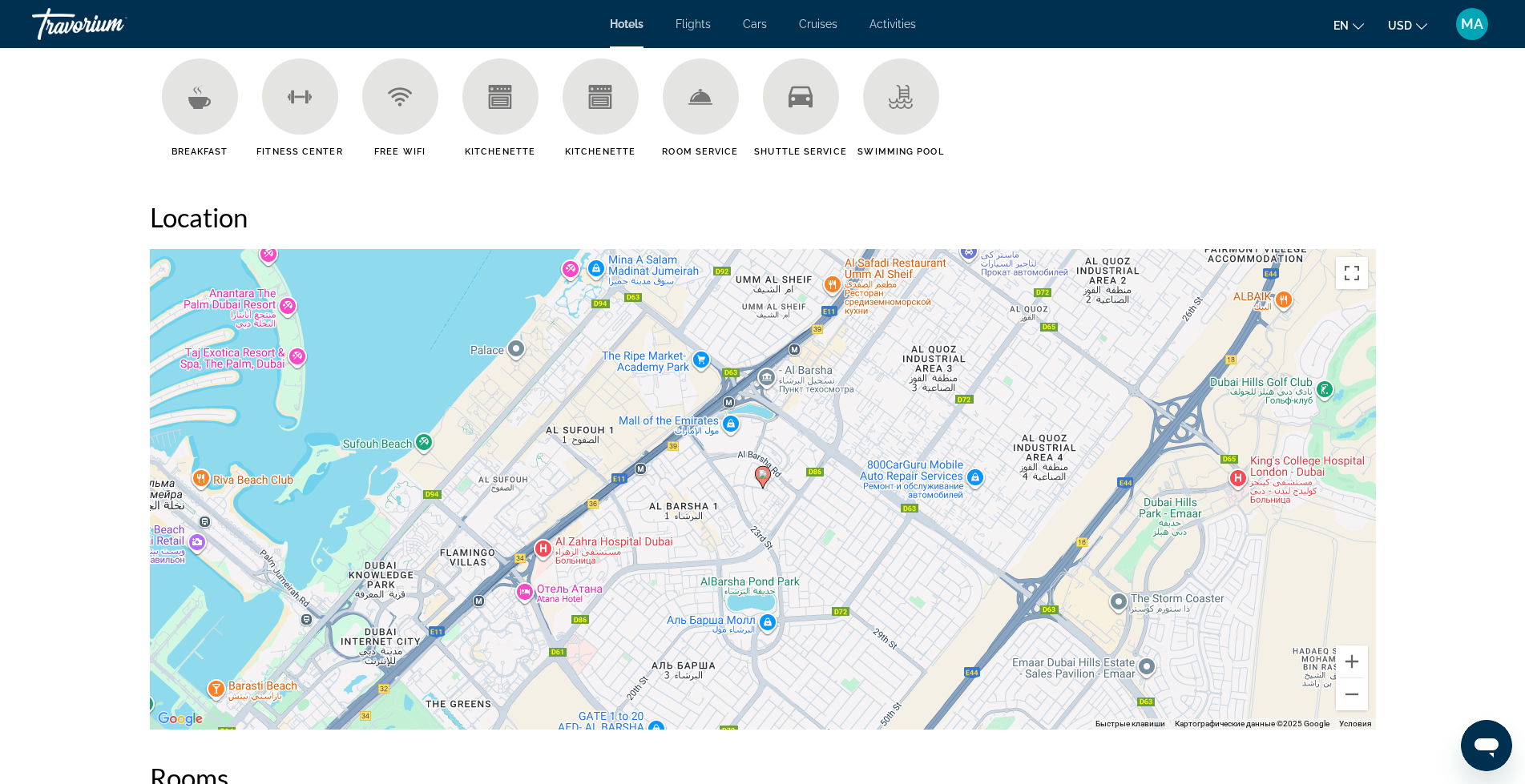
click at [765, 480] on icon "Main content" at bounding box center [762, 477] width 15 height 21
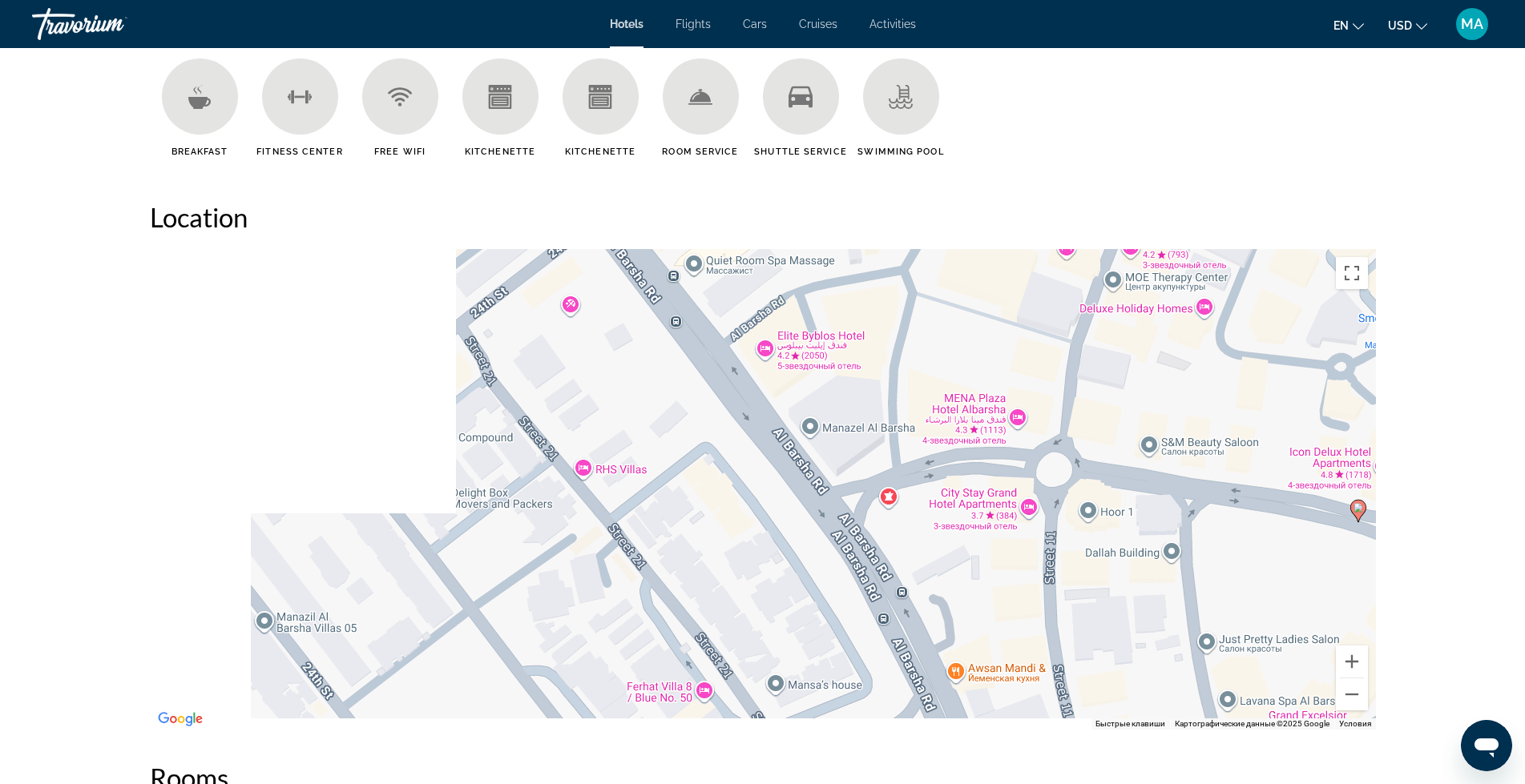
drag, startPoint x: 568, startPoint y: 540, endPoint x: 1175, endPoint y: 519, distance: 607.4
click at [1175, 519] on div "Чтобы активировать перетаскивание с помощью клавиатуры, нажмите Alt + Ввод. Пос…" at bounding box center [763, 489] width 1226 height 480
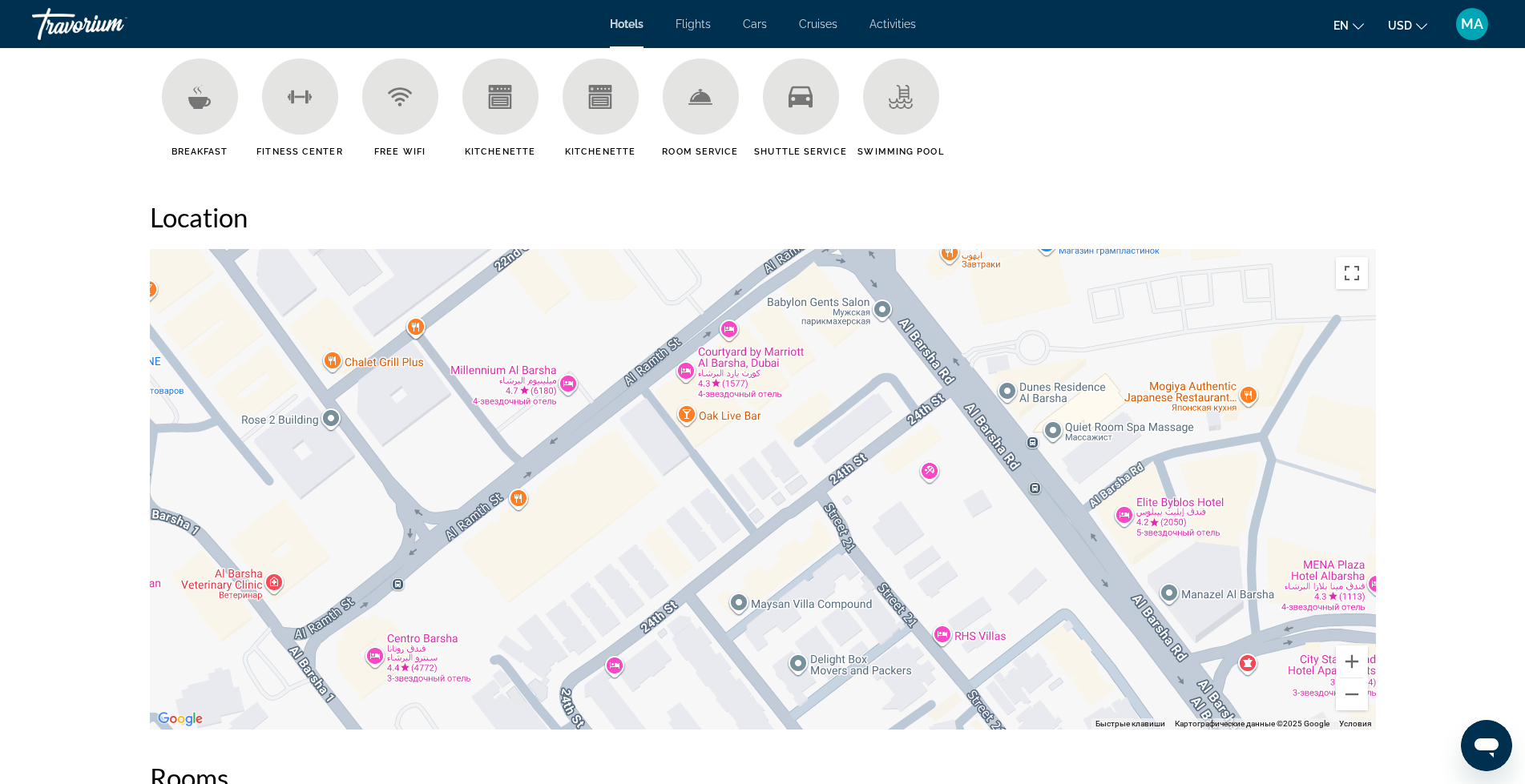
drag, startPoint x: 552, startPoint y: 525, endPoint x: 877, endPoint y: 683, distance: 361.4
click at [877, 683] on div "Чтобы активировать перетаскивание с помощью клавиатуры, нажмите Alt + Ввод. Пос…" at bounding box center [763, 489] width 1226 height 480
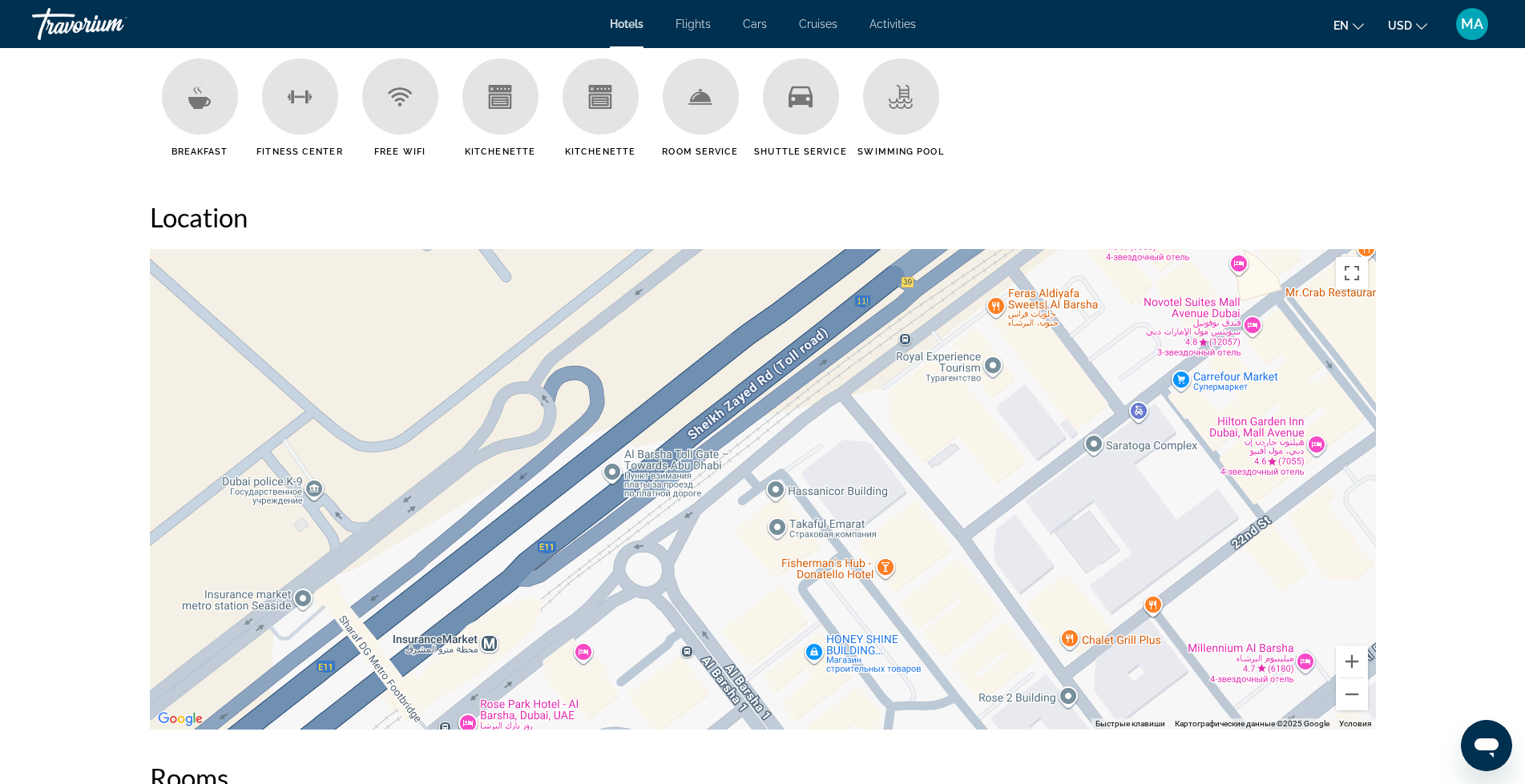
drag, startPoint x: 592, startPoint y: 506, endPoint x: 1314, endPoint y: 769, distance: 768.4
click at [1314, 769] on div "Overview Type Hotel Address [STREET_ADDRESS] Description Amenity Description A …" at bounding box center [763, 772] width 1242 height 3050
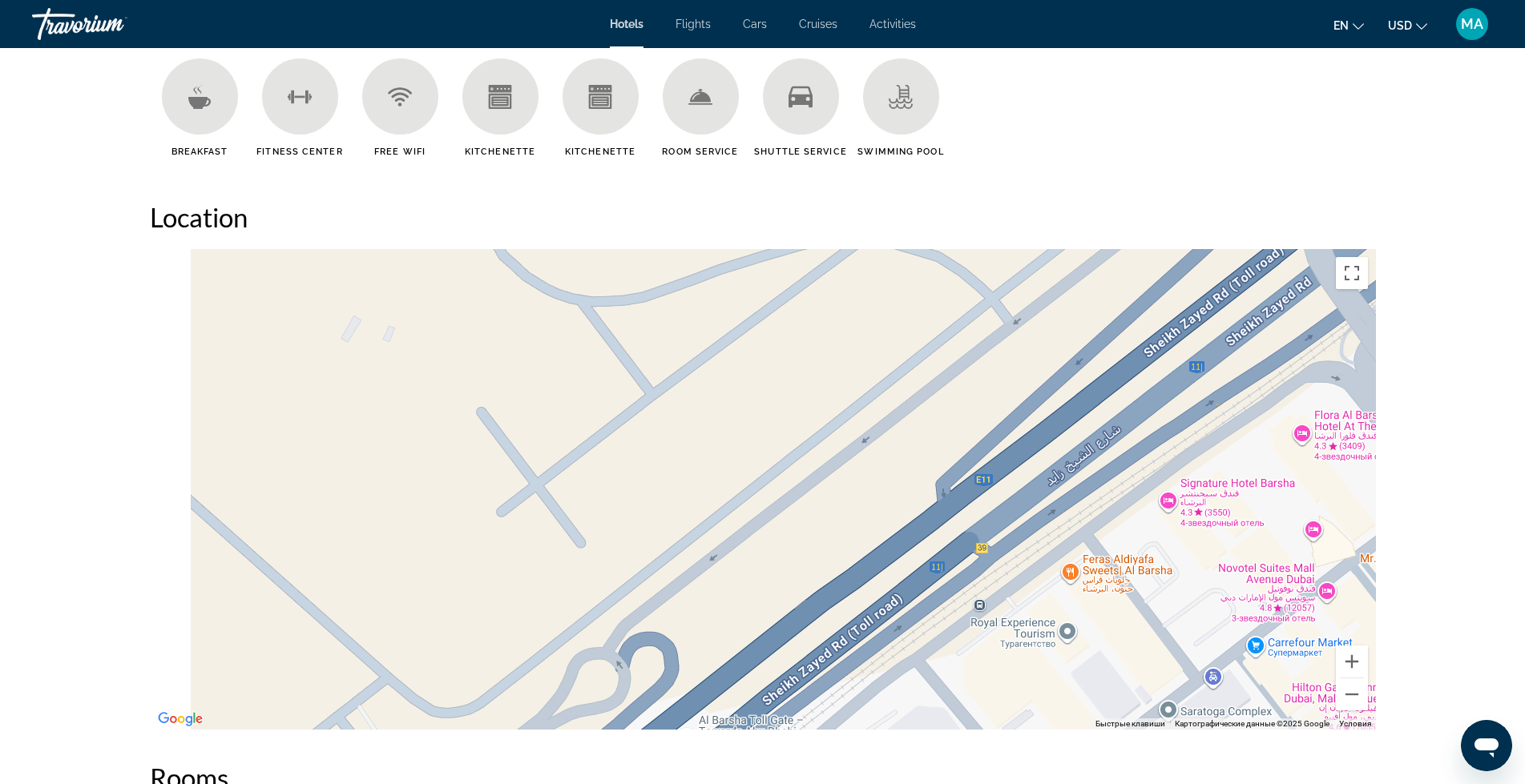
drag, startPoint x: 872, startPoint y: 700, endPoint x: 1385, endPoint y: 734, distance: 514.1
click at [1385, 734] on div "Overview Type Hotel Address [STREET_ADDRESS] Description Amenity Description A …" at bounding box center [762, 772] width 1290 height 3050
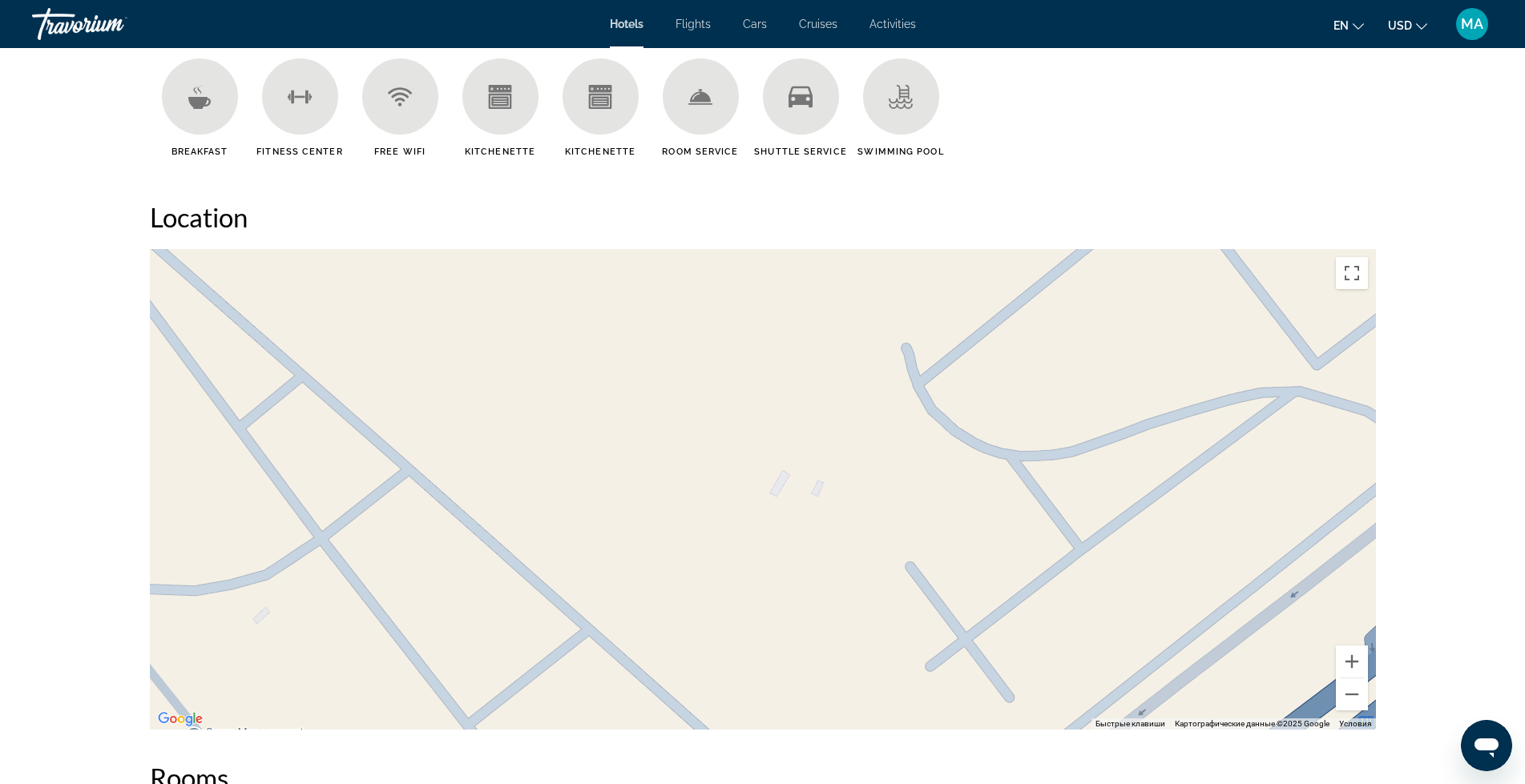
drag, startPoint x: 850, startPoint y: 545, endPoint x: 862, endPoint y: 722, distance: 177.4
click at [862, 722] on div "Чтобы активировать перетаскивание с помощью клавиатуры, нажмите Alt + Ввод. Пос…" at bounding box center [763, 489] width 1226 height 480
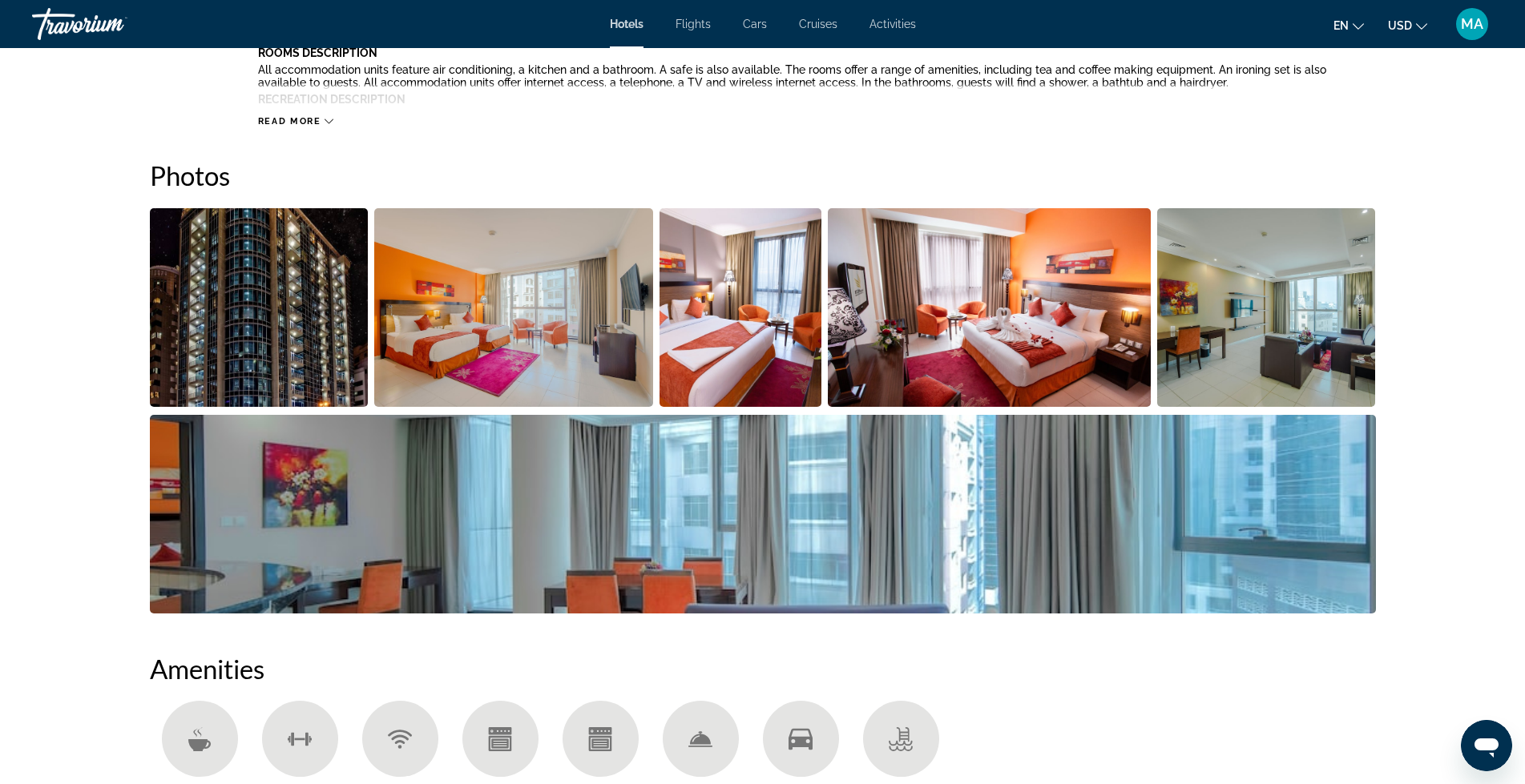
scroll to position [695, 0]
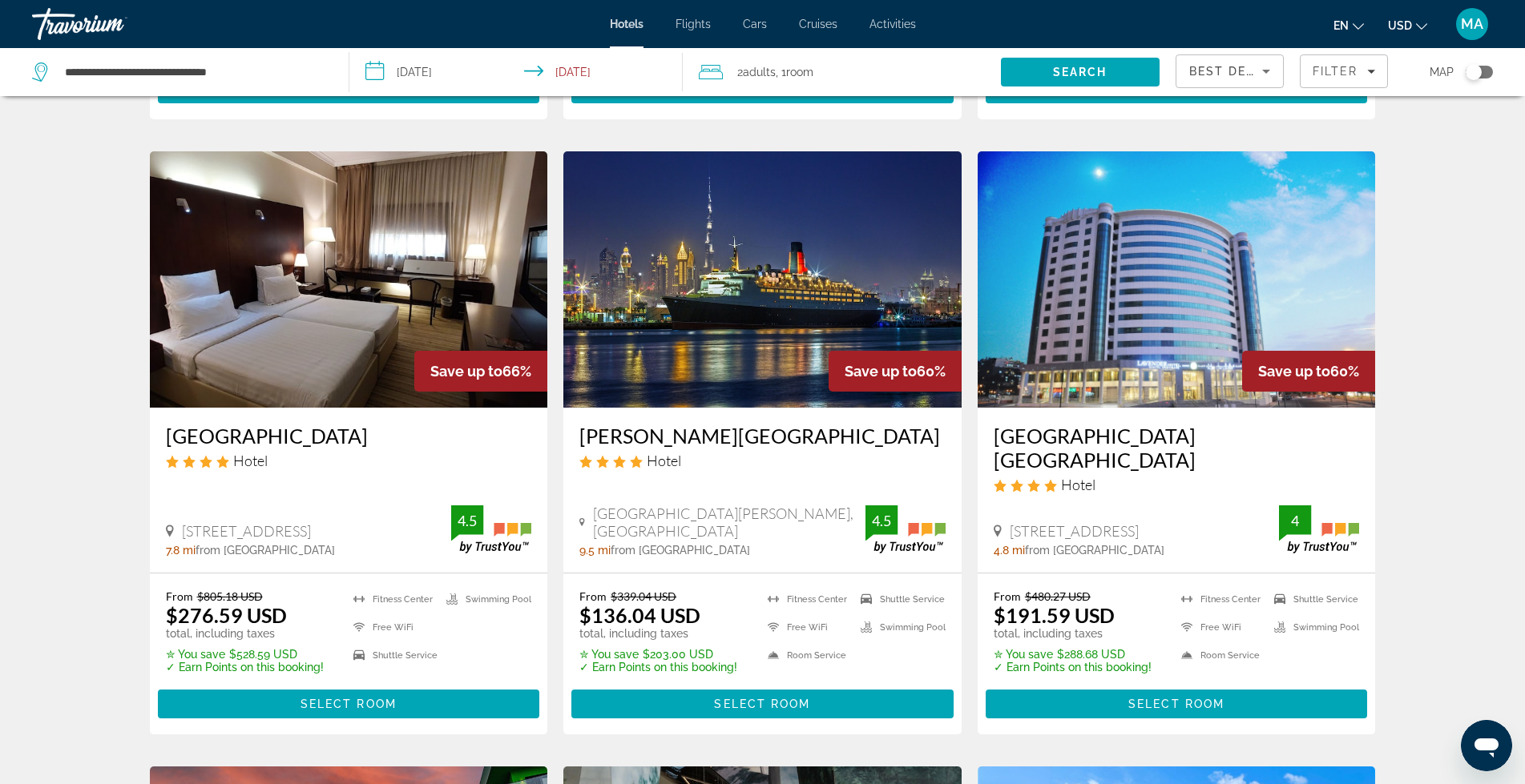
scroll to position [667, 0]
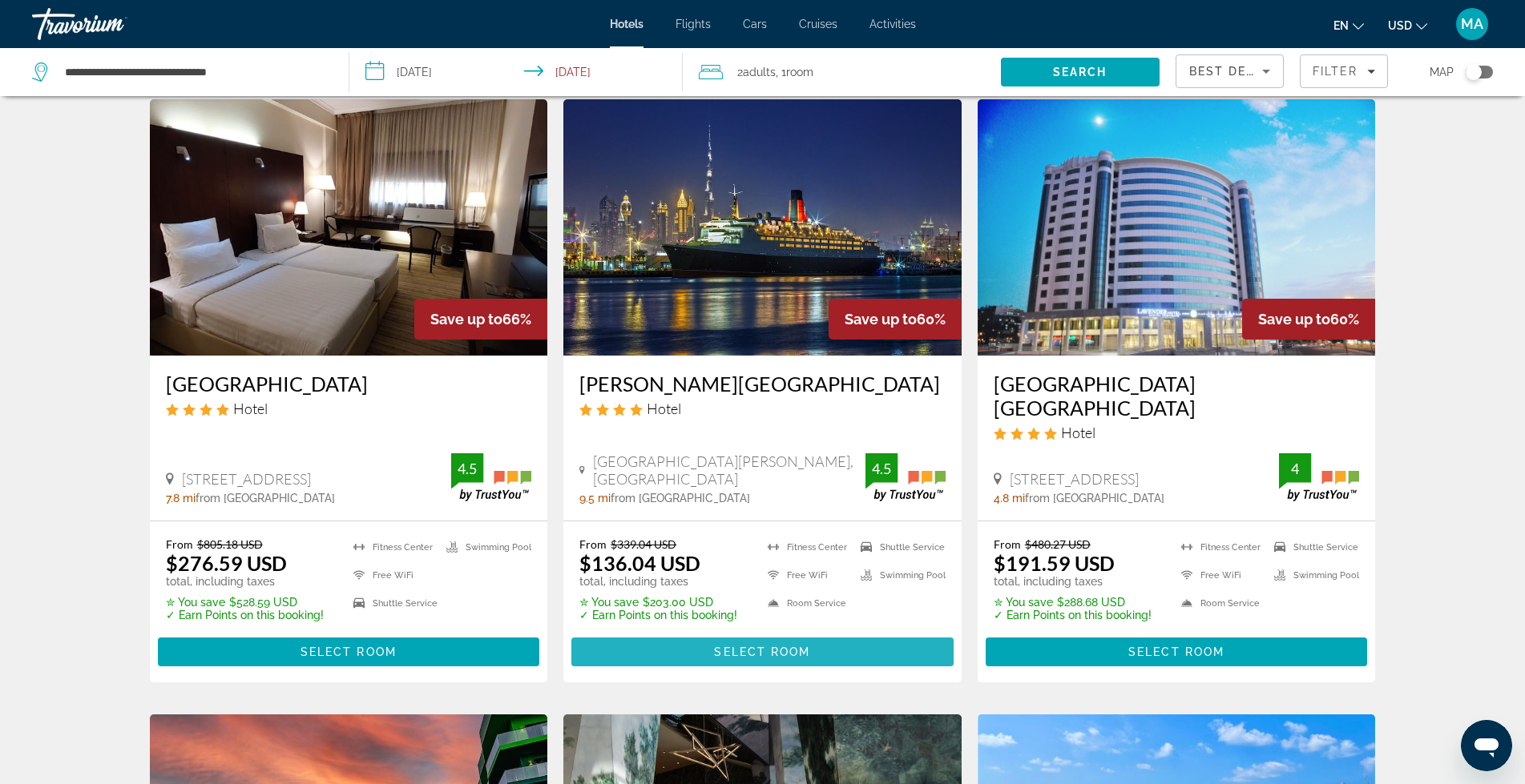
click at [790, 633] on span "Main content" at bounding box center [762, 652] width 382 height 38
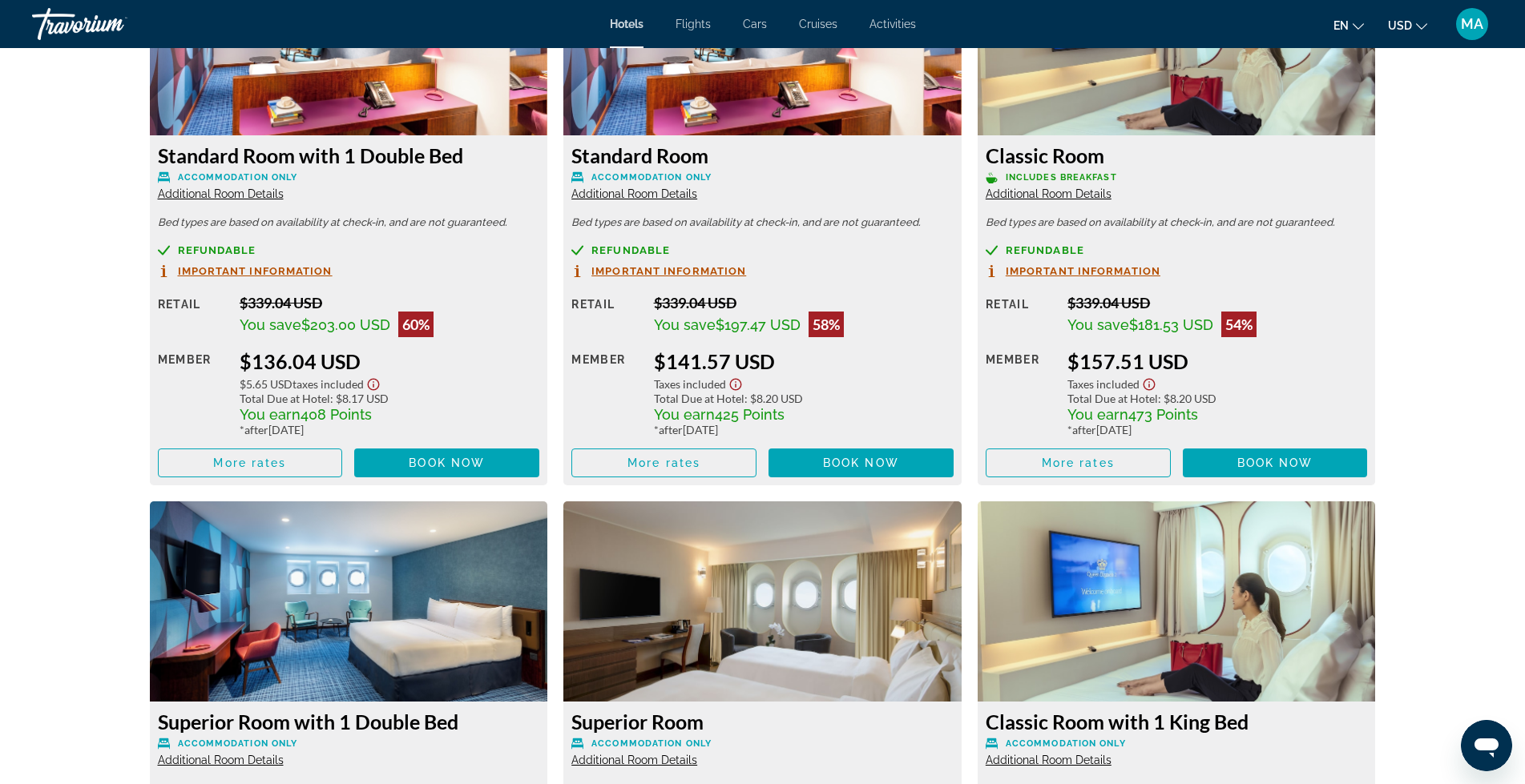
scroll to position [2323, 0]
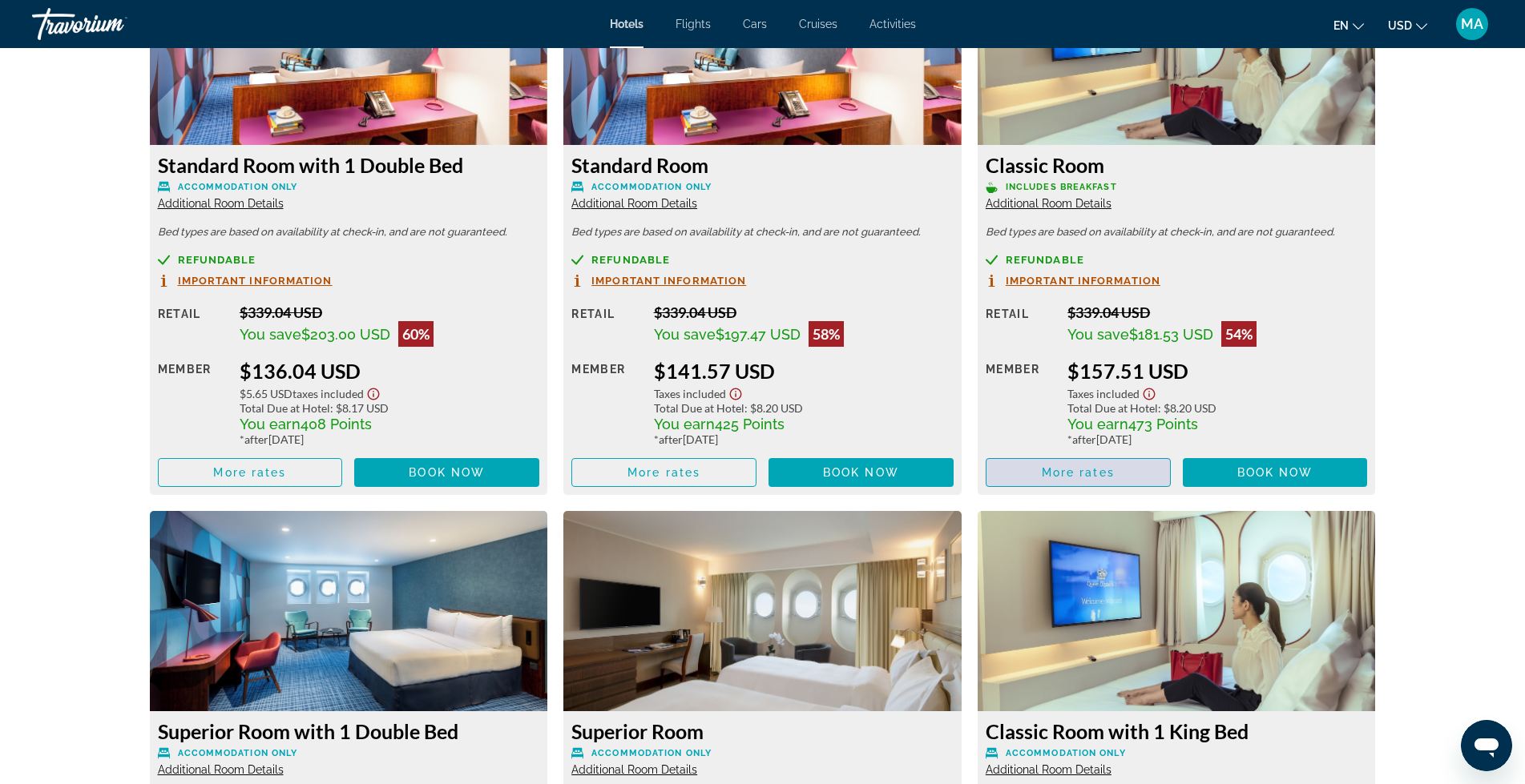
click at [1105, 469] on span "More rates" at bounding box center [1078, 472] width 73 height 13
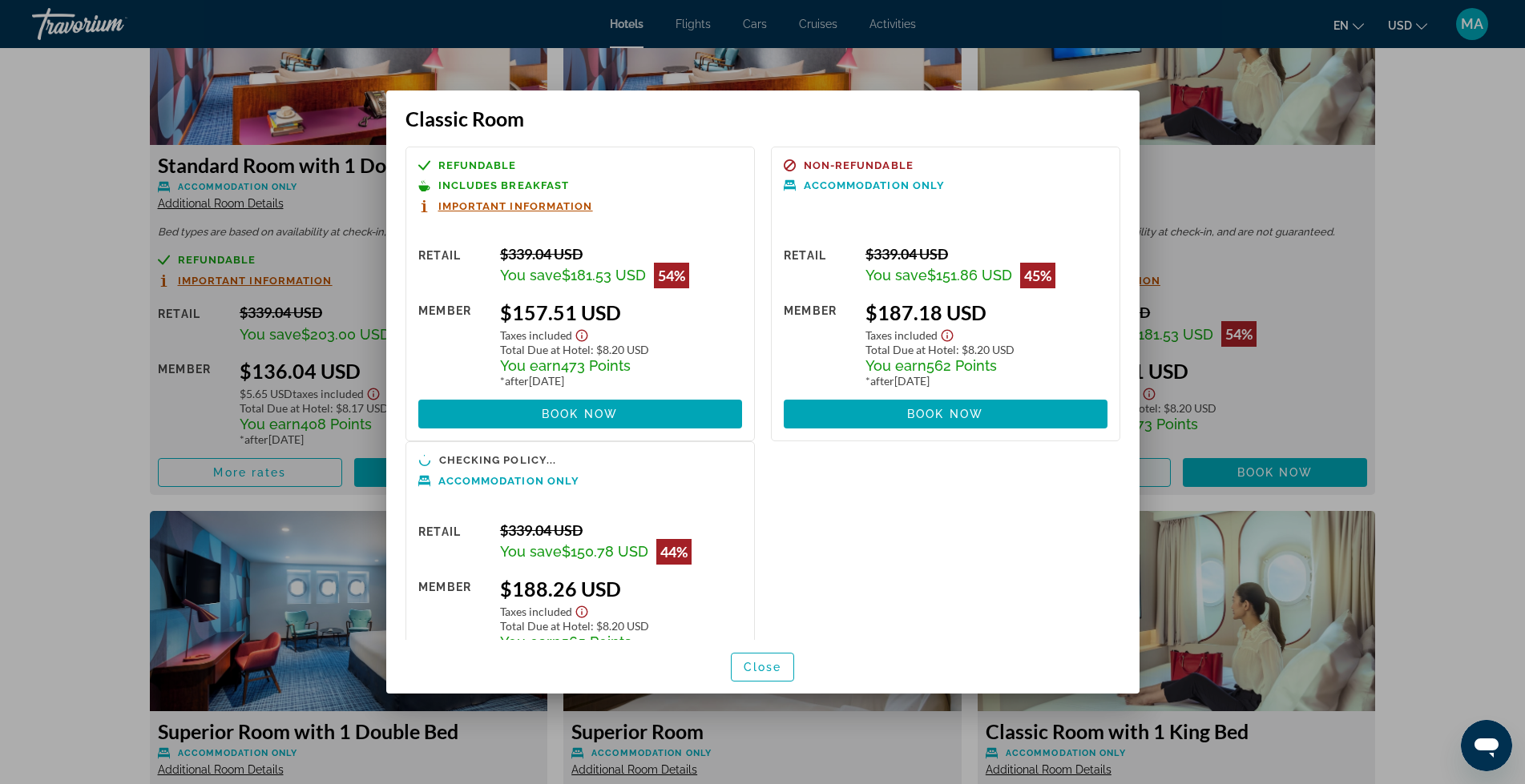
scroll to position [0, 0]
click at [27, 289] on div at bounding box center [762, 392] width 1525 height 784
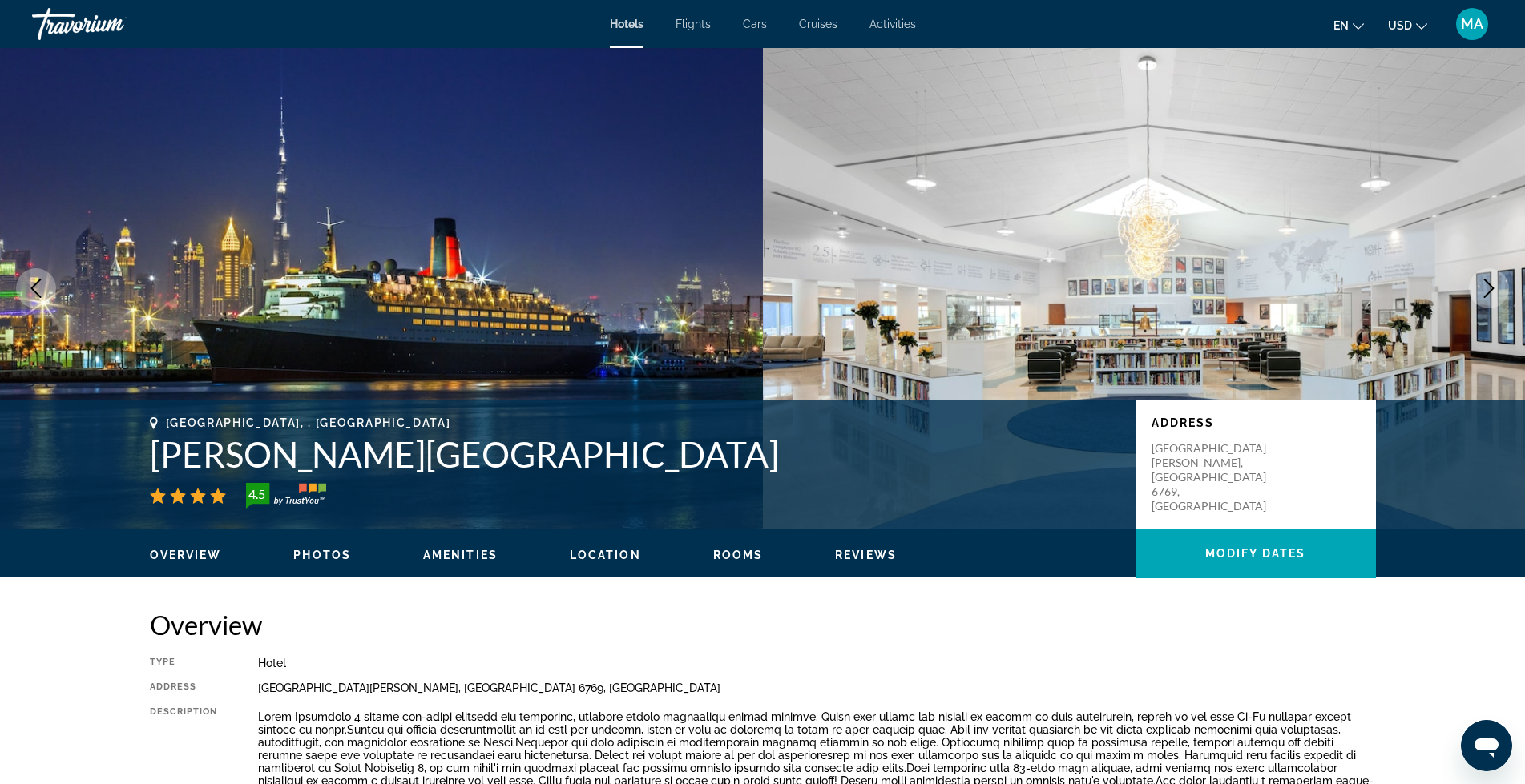
drag, startPoint x: 336, startPoint y: 555, endPoint x: 339, endPoint y: 546, distance: 9.5
click at [338, 555] on span "Photos" at bounding box center [322, 555] width 58 height 13
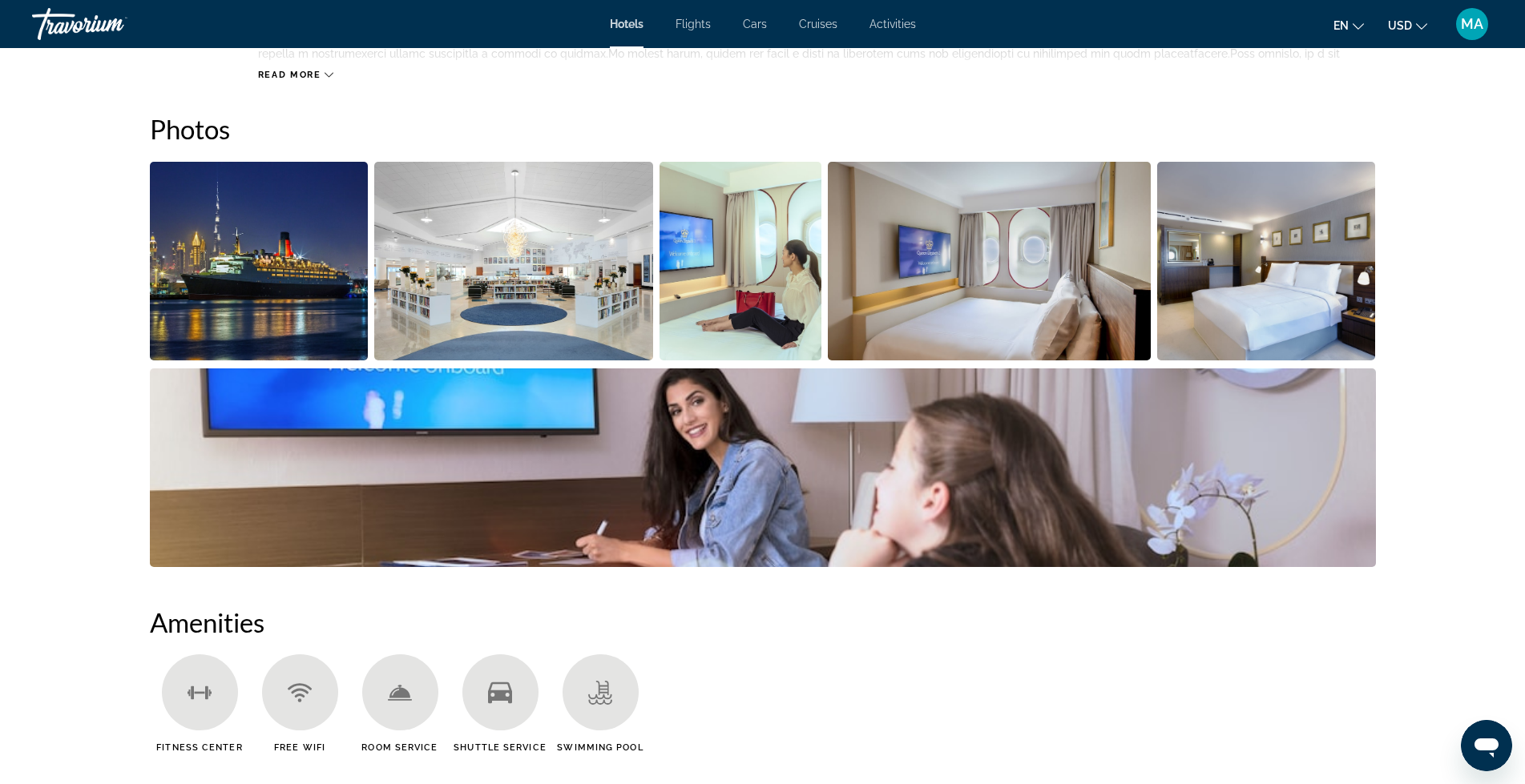
scroll to position [782, 0]
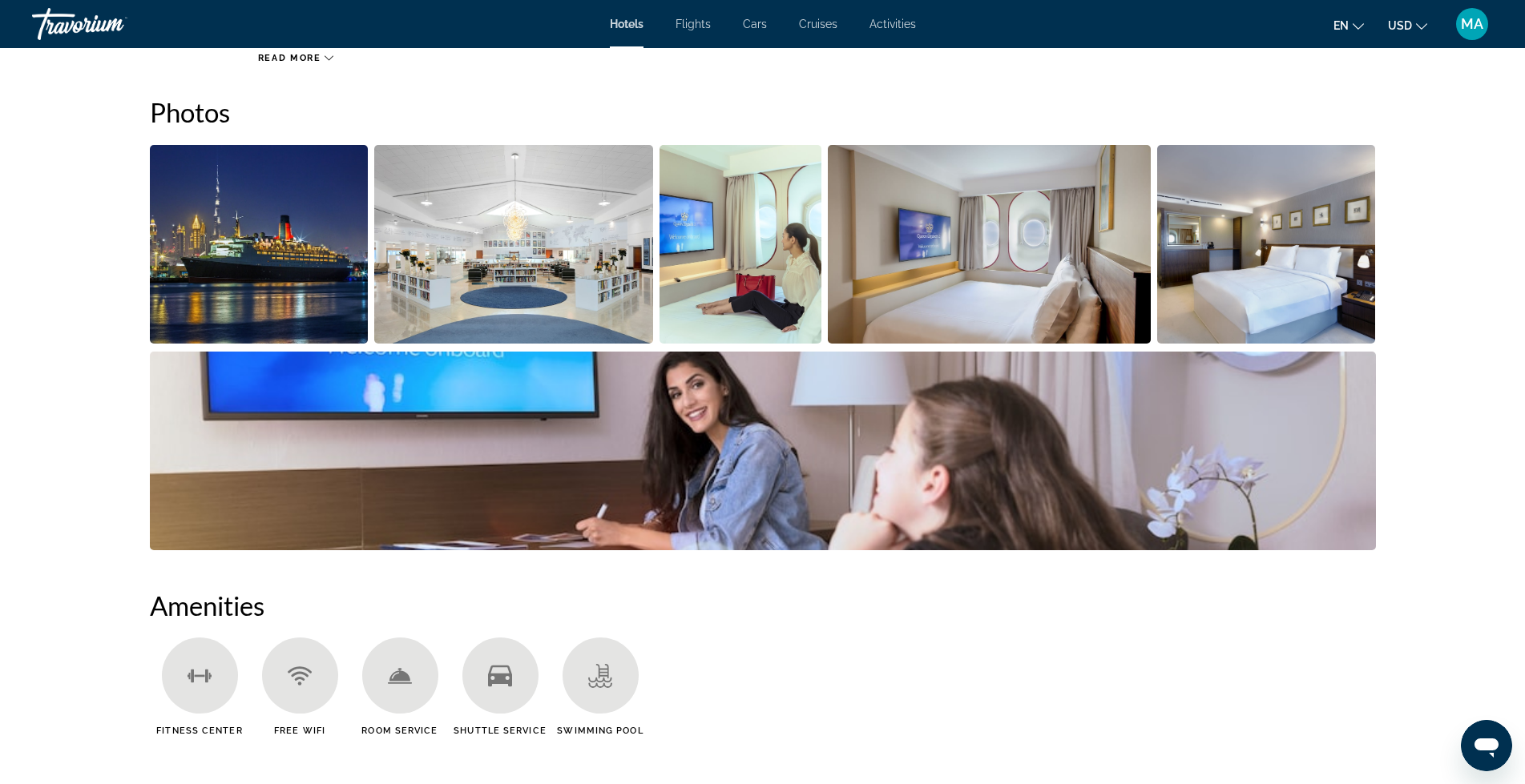
click at [227, 274] on img "Open full-screen image slider" at bounding box center [259, 244] width 218 height 199
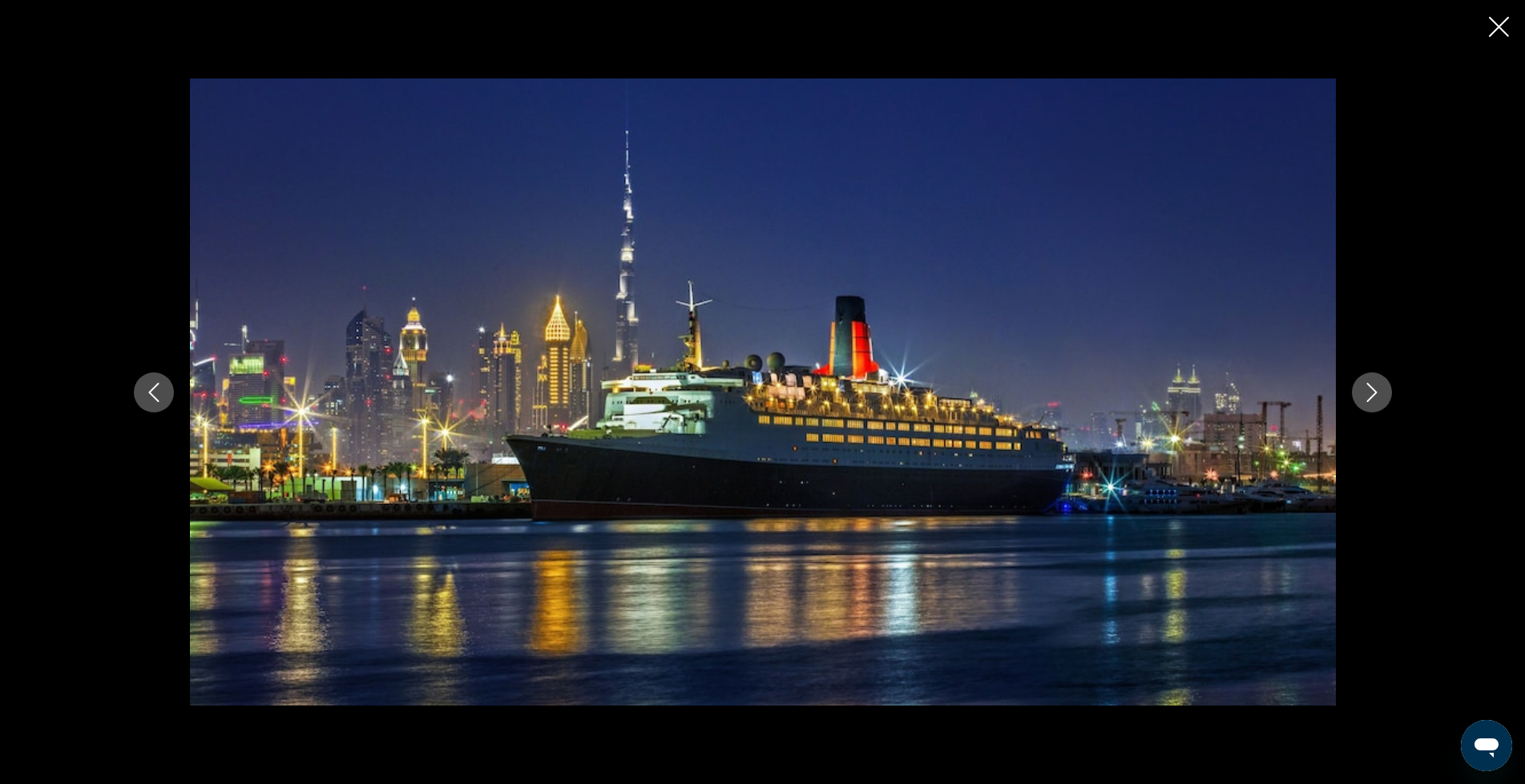
click at [1372, 391] on icon "Next image" at bounding box center [1372, 393] width 19 height 19
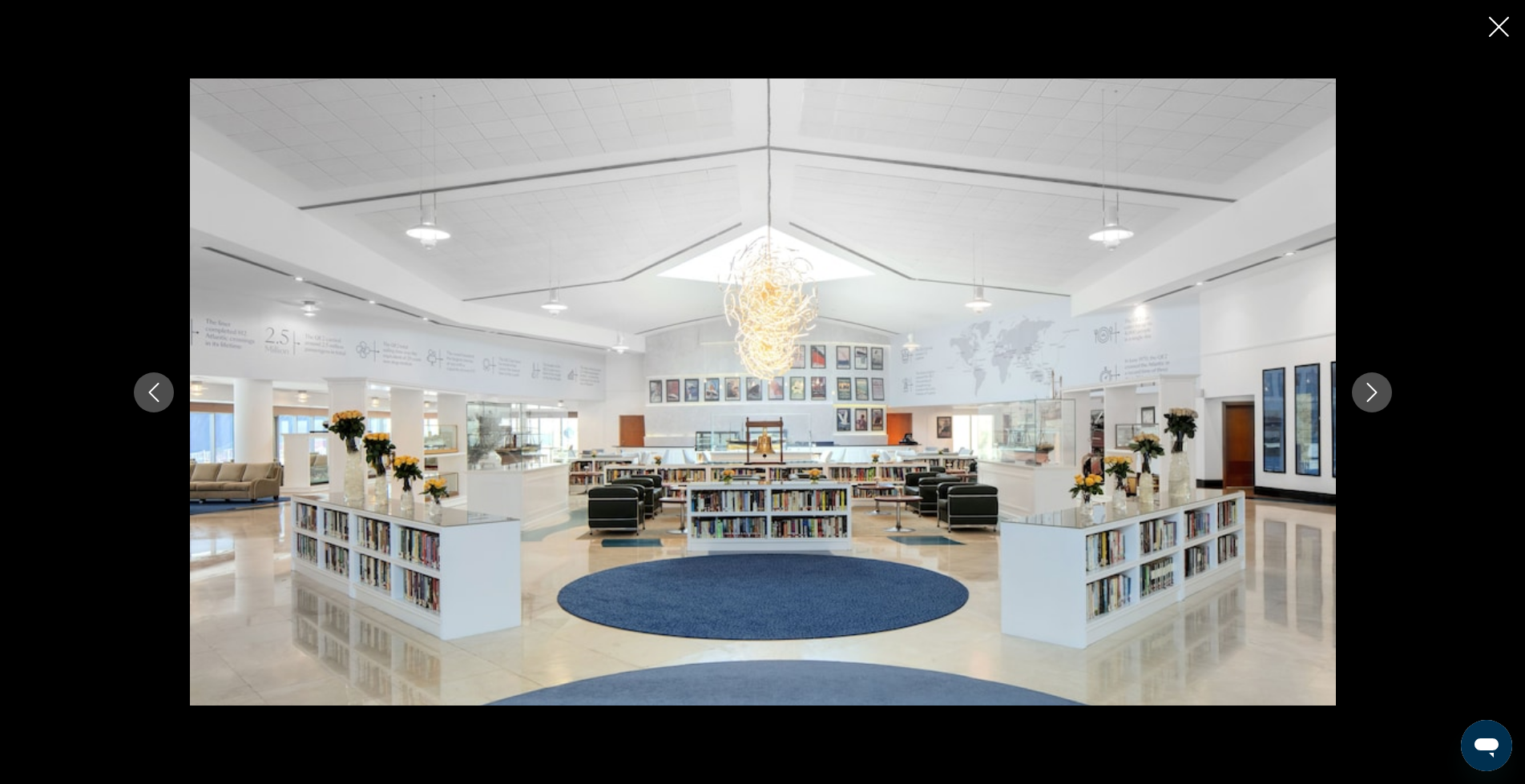
click at [1372, 391] on icon "Next image" at bounding box center [1372, 393] width 19 height 19
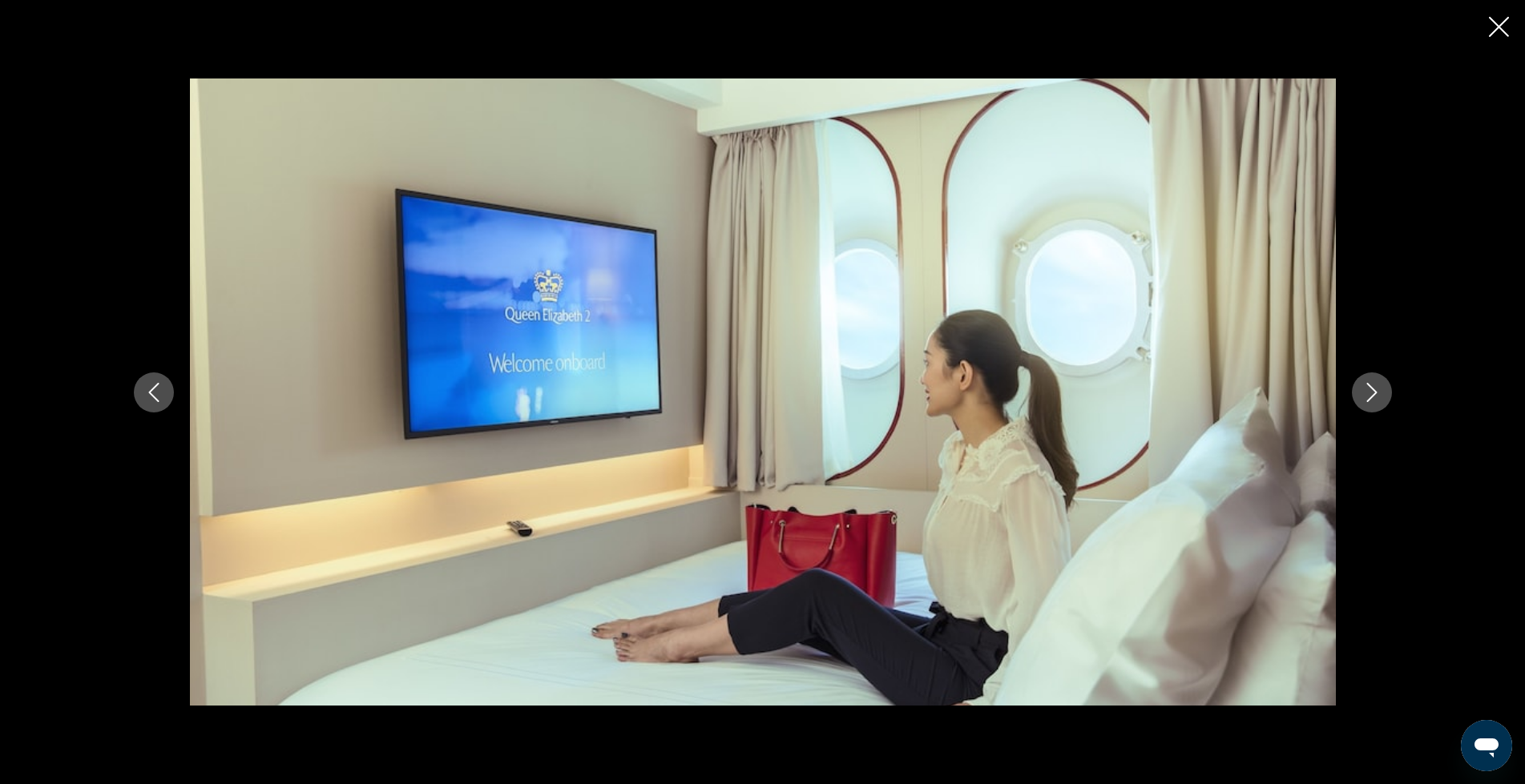
click at [1372, 391] on icon "Next image" at bounding box center [1372, 393] width 19 height 19
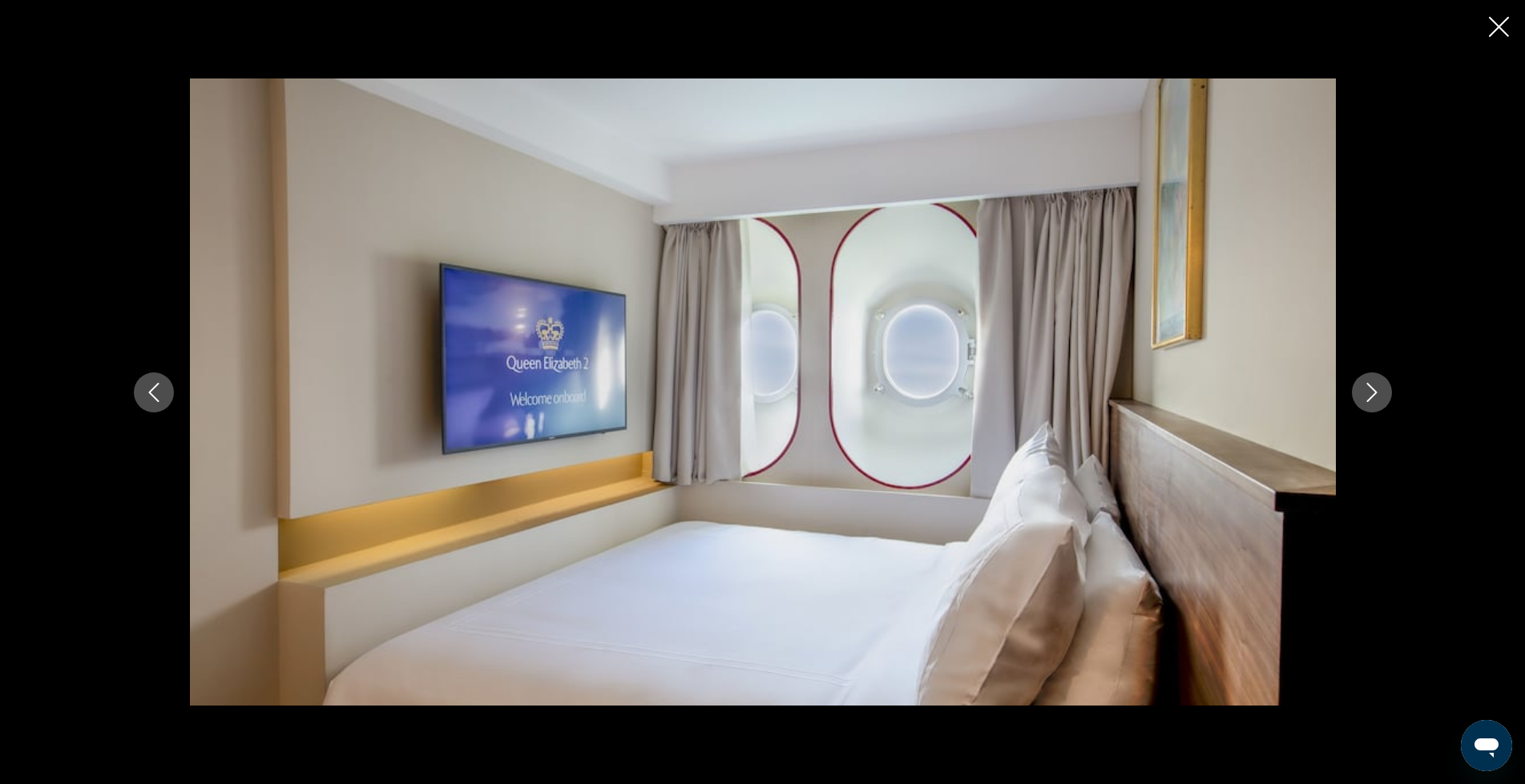
click at [1372, 391] on icon "Next image" at bounding box center [1372, 393] width 19 height 19
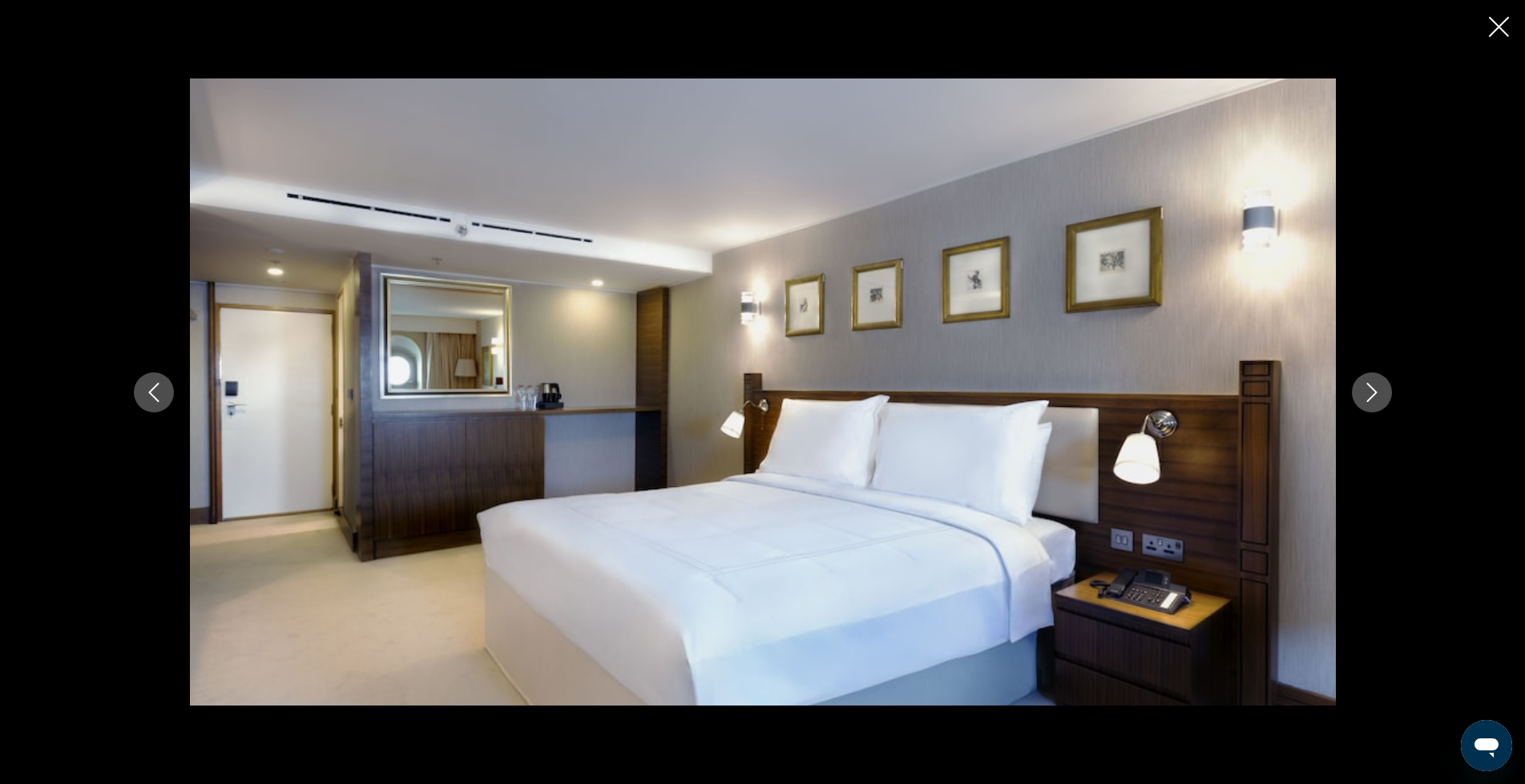
click at [1370, 393] on icon "Next image" at bounding box center [1372, 393] width 19 height 19
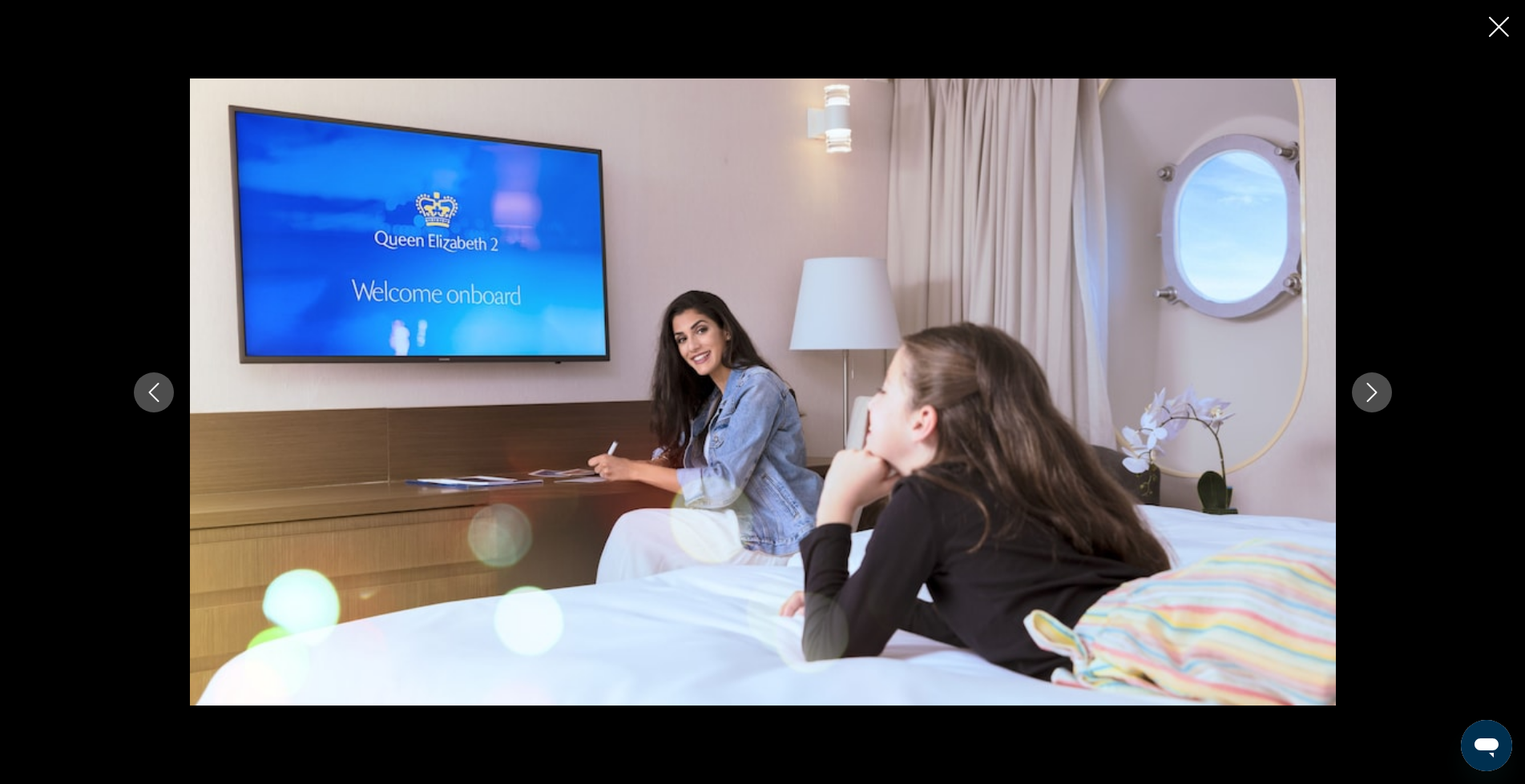
click at [1367, 395] on icon "Next image" at bounding box center [1372, 393] width 19 height 19
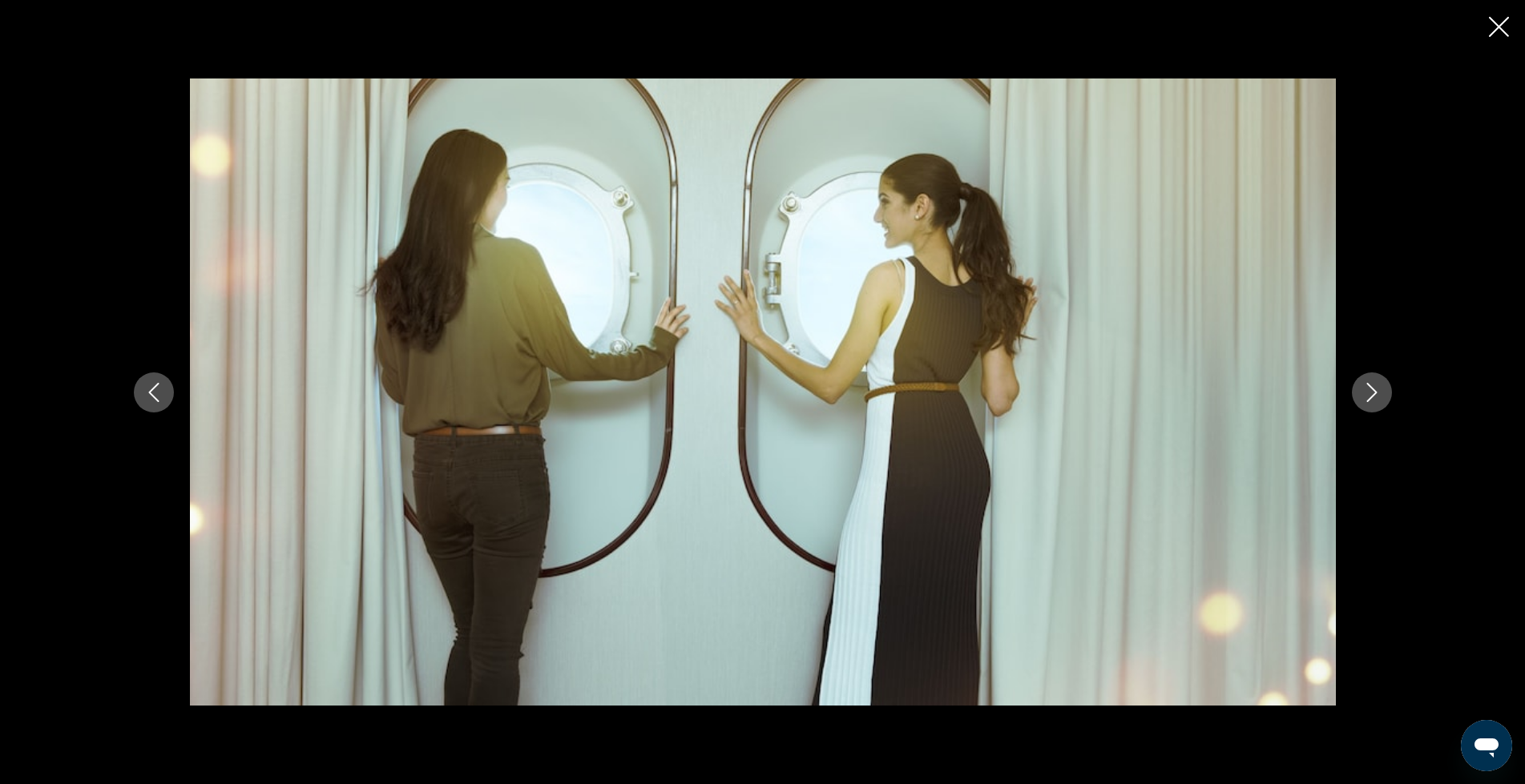
click at [1367, 395] on icon "Next image" at bounding box center [1372, 393] width 19 height 19
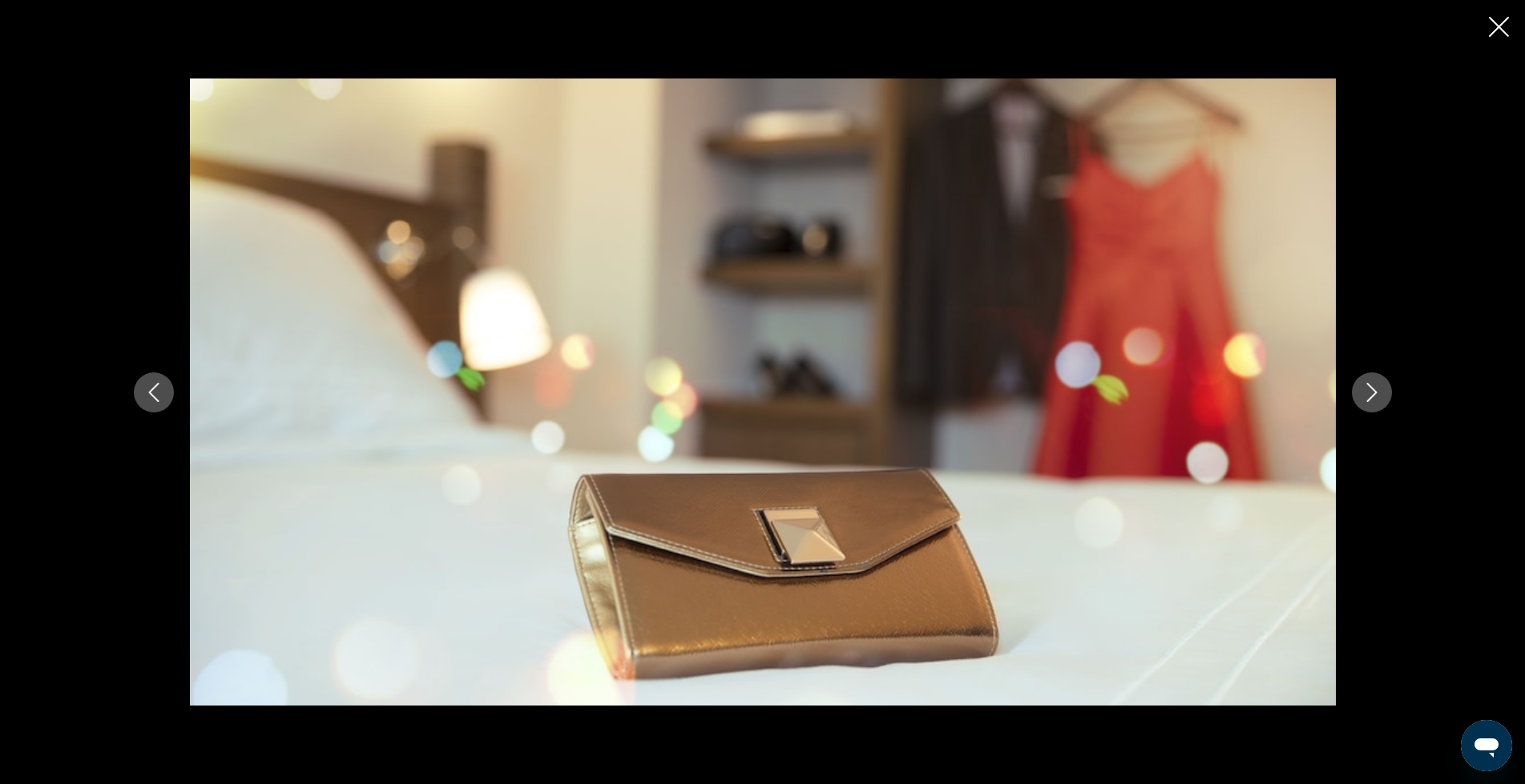
click at [1367, 395] on icon "Next image" at bounding box center [1372, 393] width 19 height 19
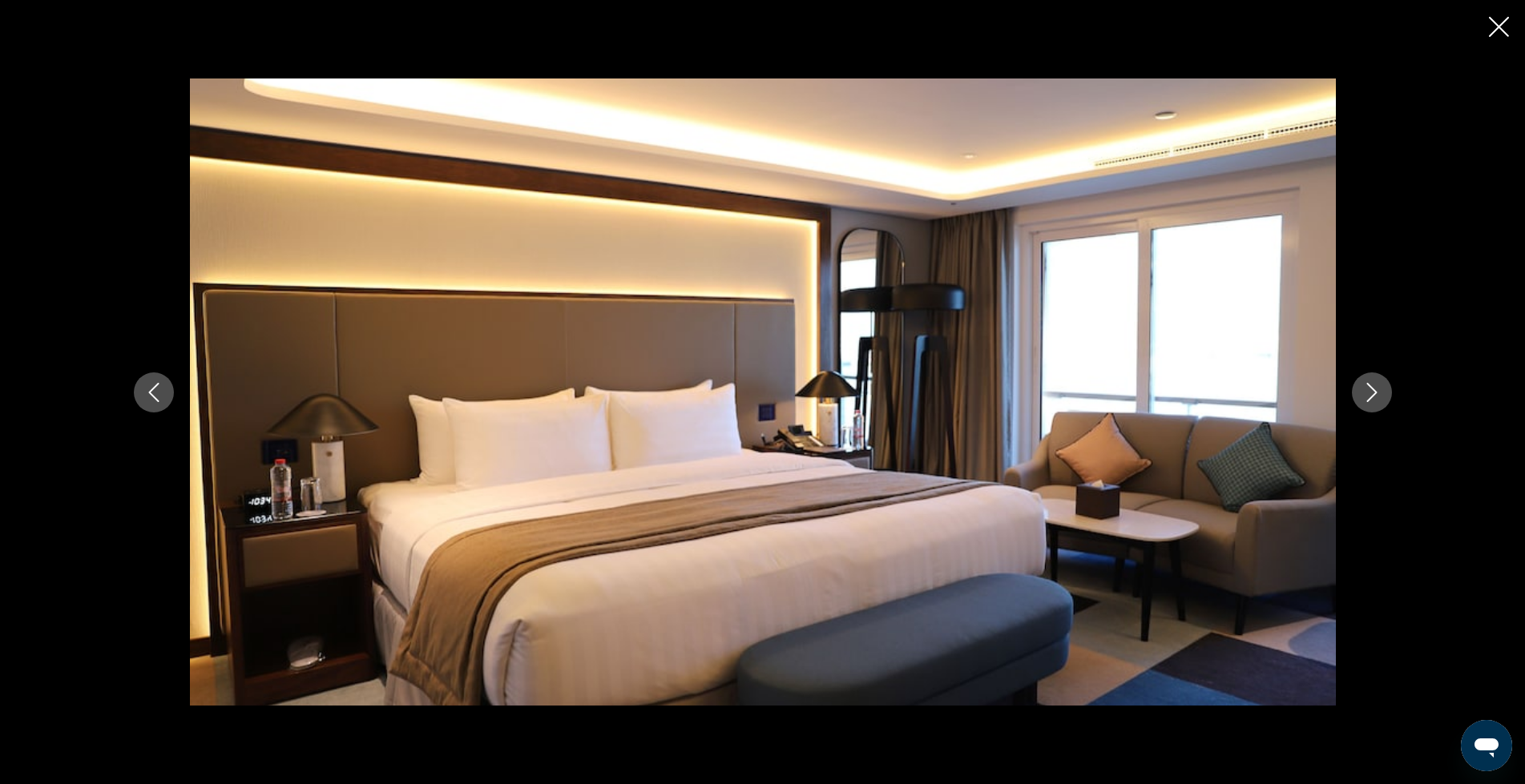
click at [1367, 395] on icon "Next image" at bounding box center [1372, 393] width 19 height 19
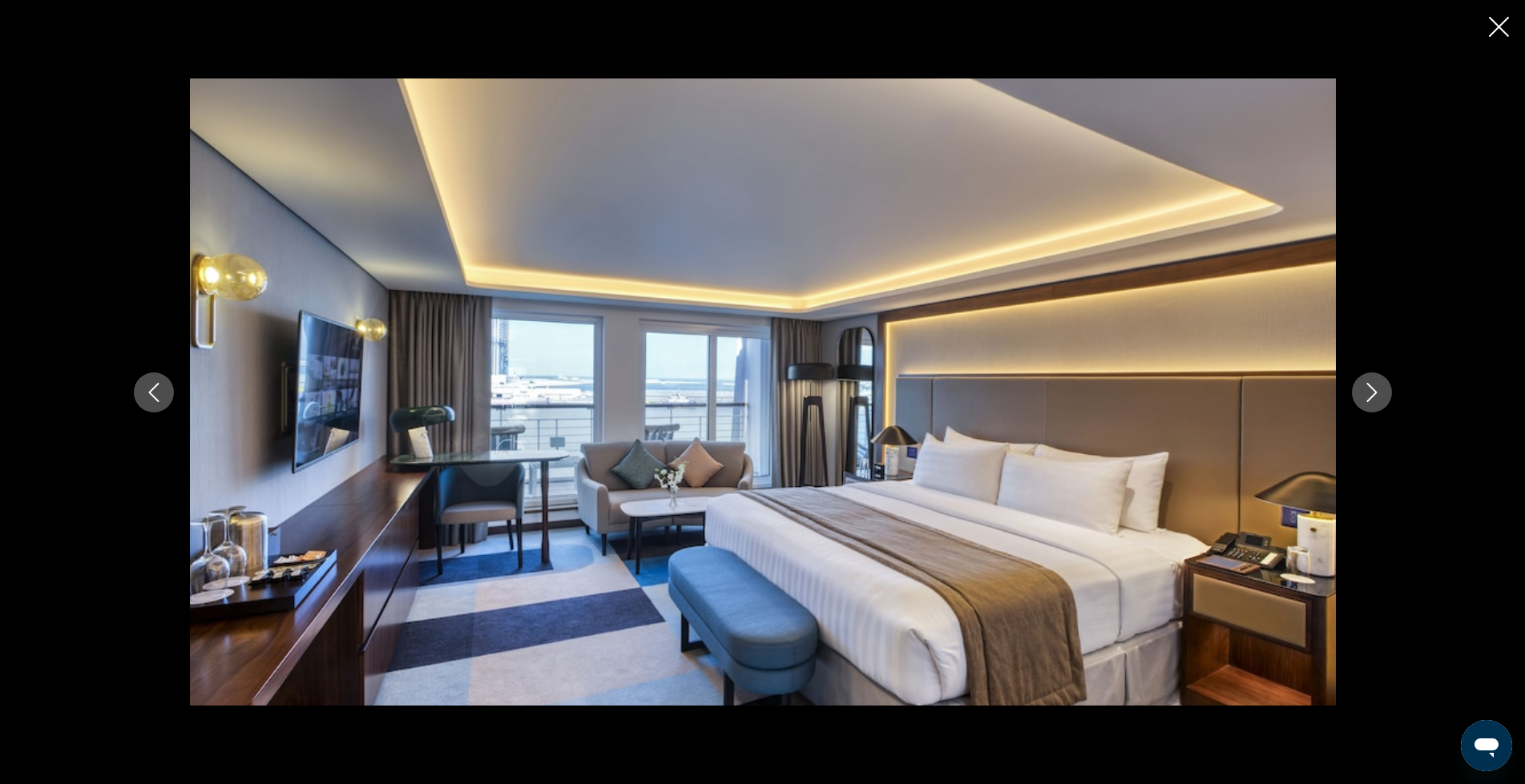
click at [1367, 395] on icon "Next image" at bounding box center [1372, 393] width 19 height 19
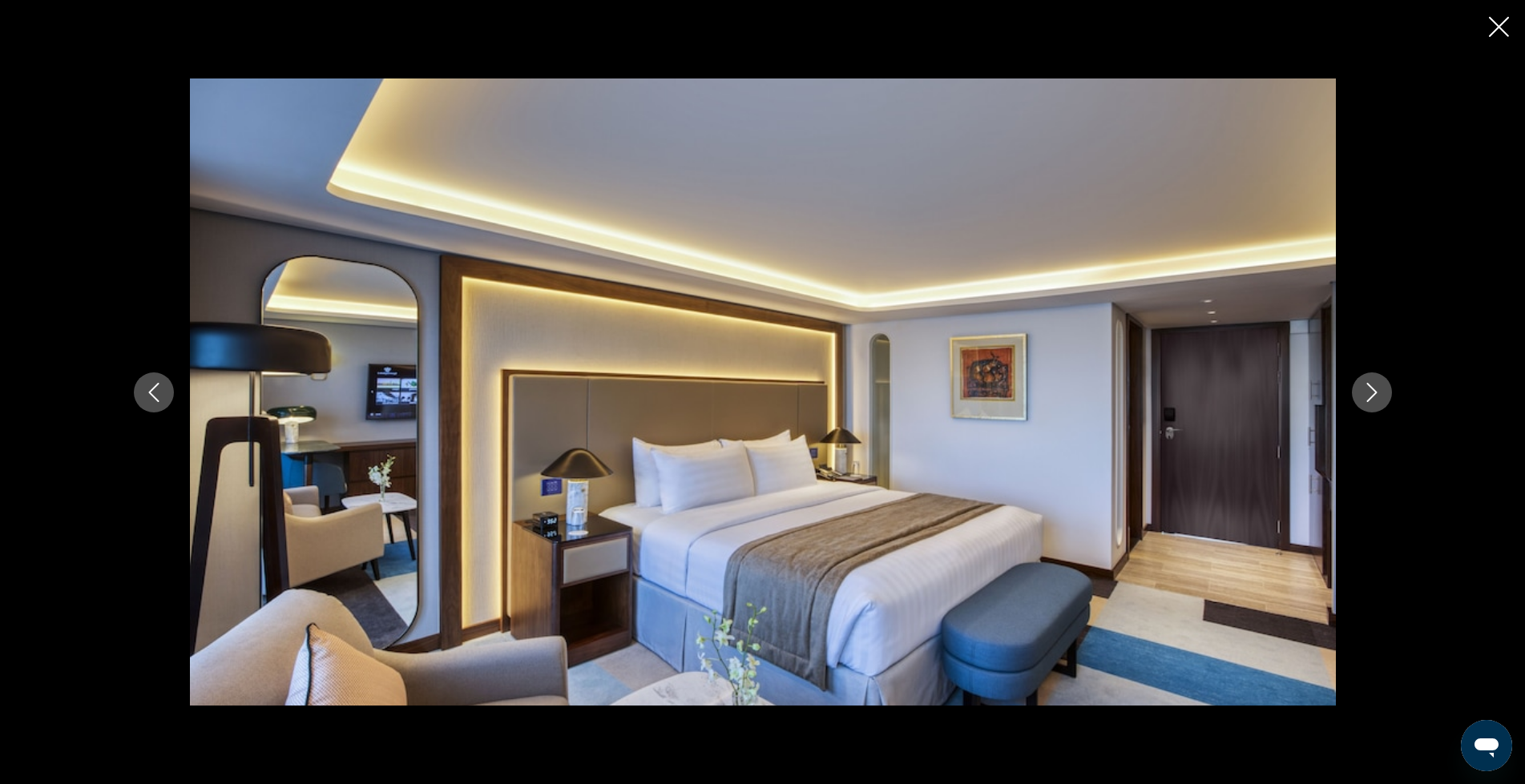
click at [1367, 395] on icon "Next image" at bounding box center [1372, 393] width 19 height 19
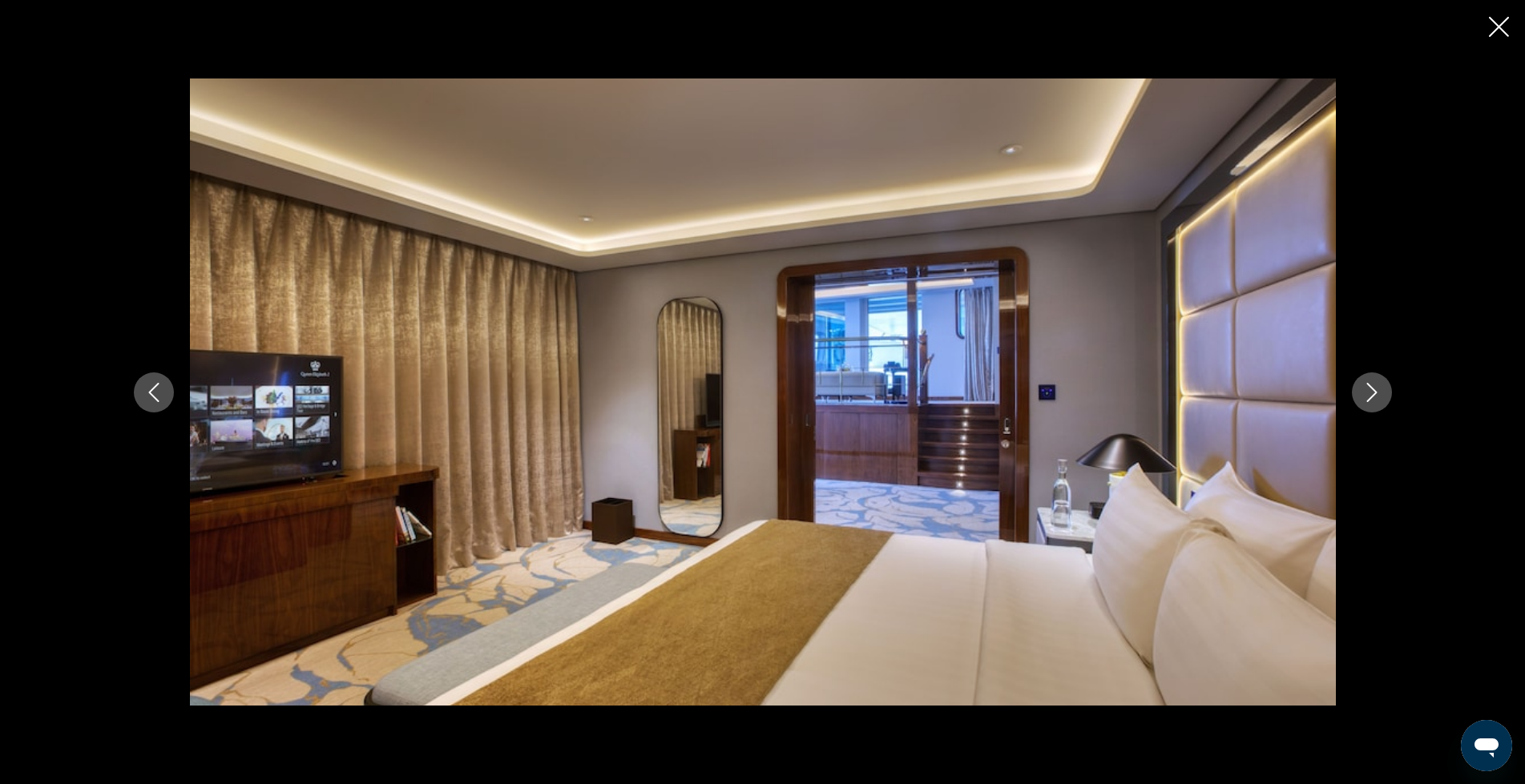
click at [1367, 395] on icon "Next image" at bounding box center [1372, 393] width 19 height 19
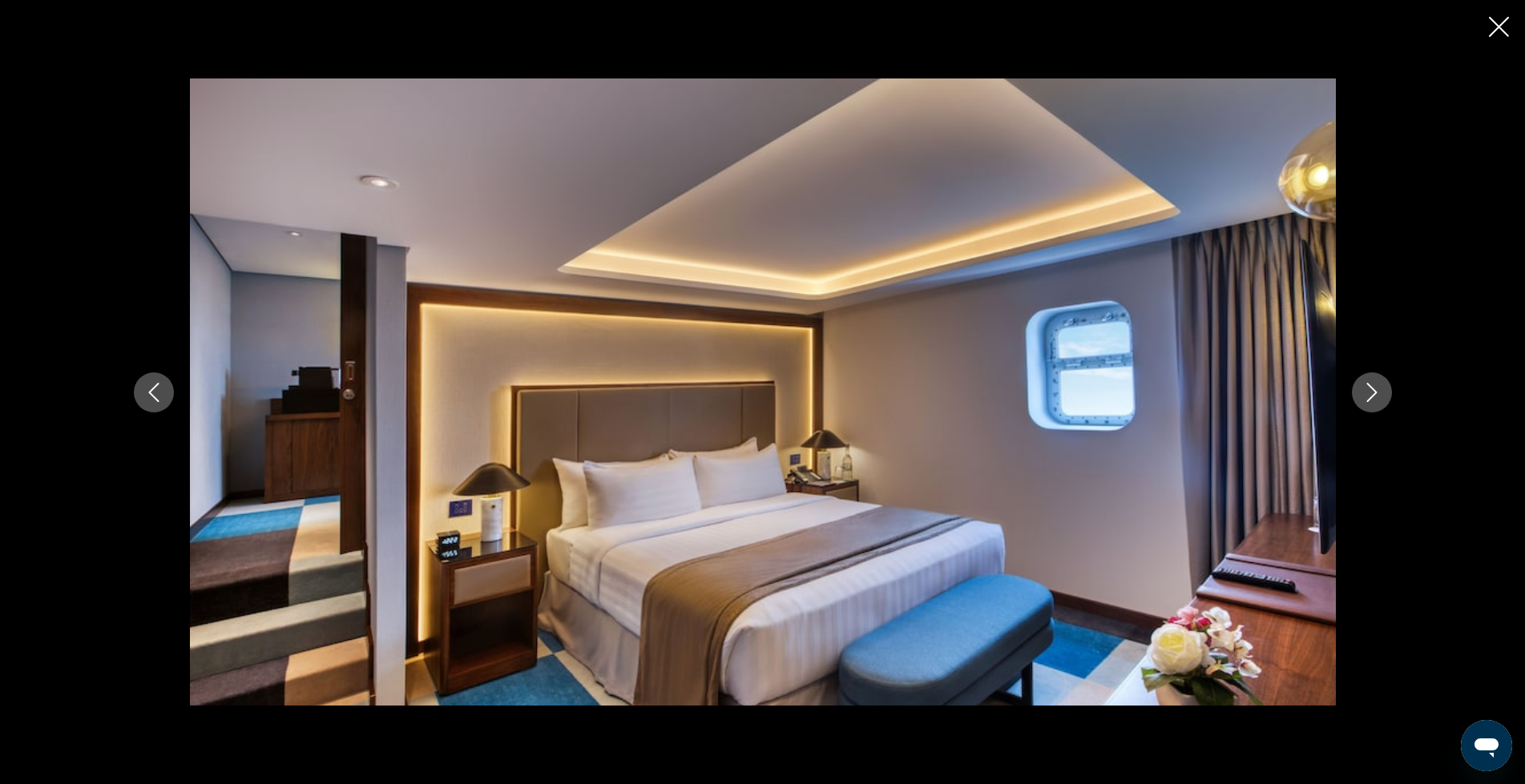
click at [1367, 395] on icon "Next image" at bounding box center [1372, 393] width 19 height 19
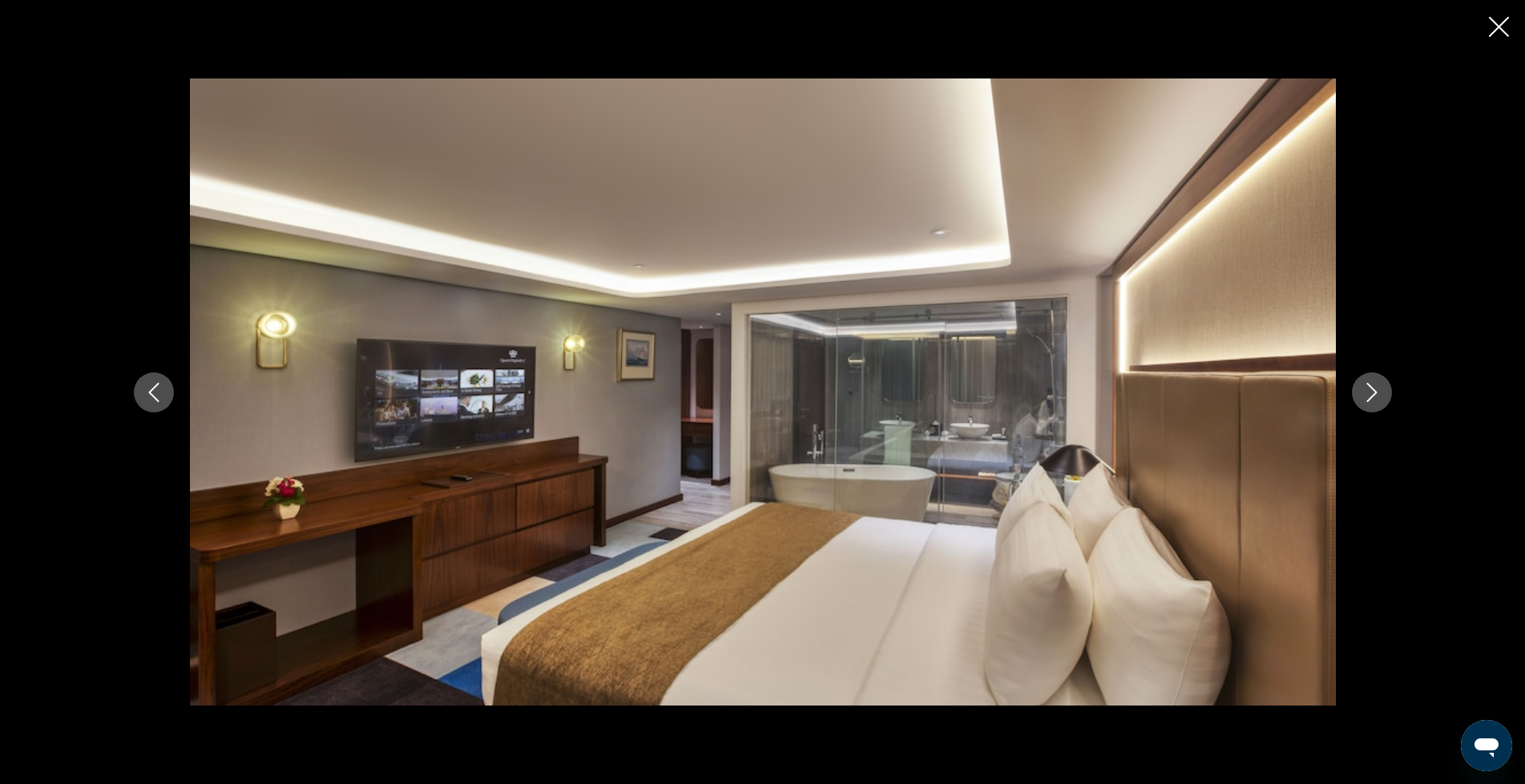
click at [1367, 395] on icon "Next image" at bounding box center [1372, 393] width 19 height 19
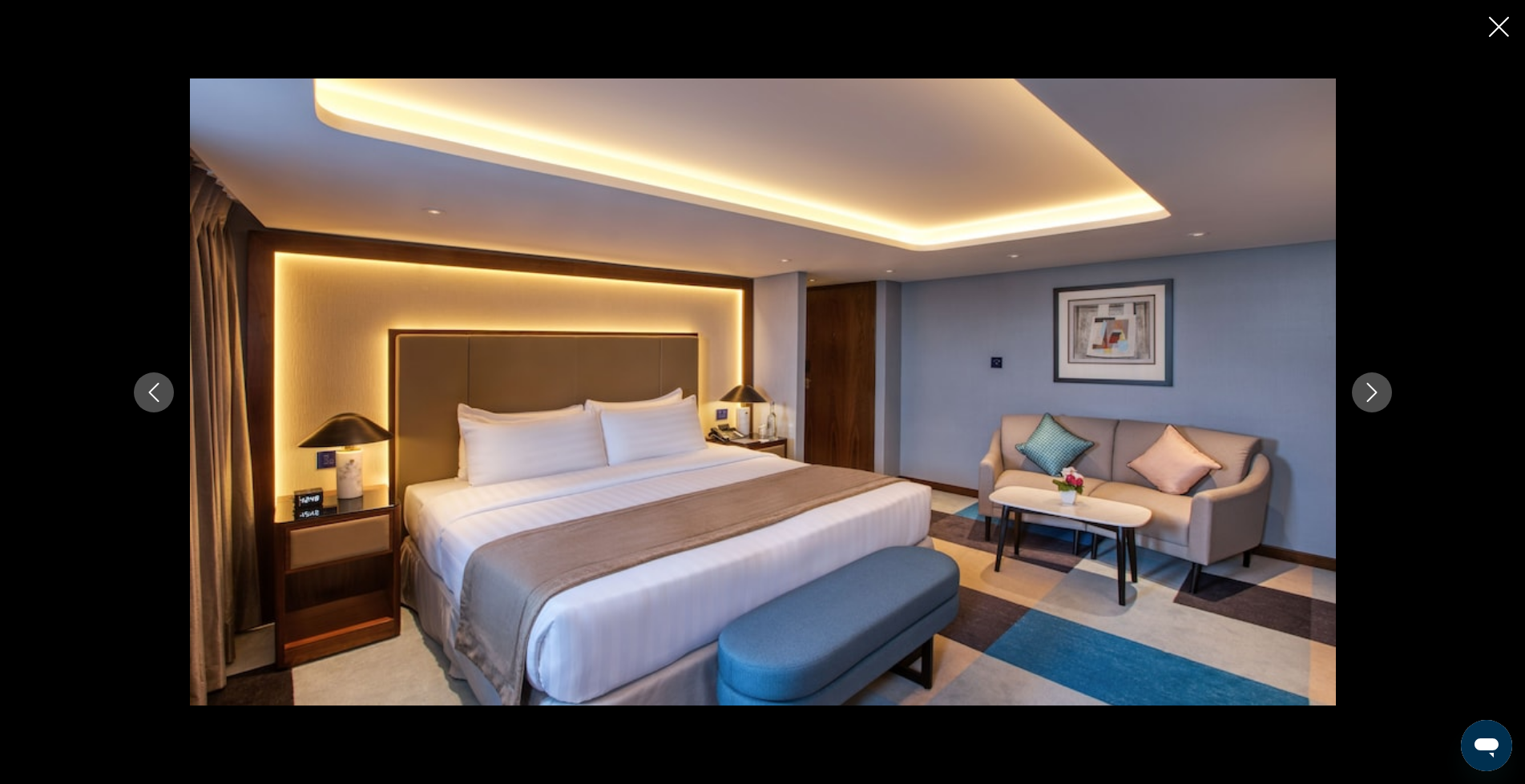
click at [1367, 395] on icon "Next image" at bounding box center [1372, 393] width 19 height 19
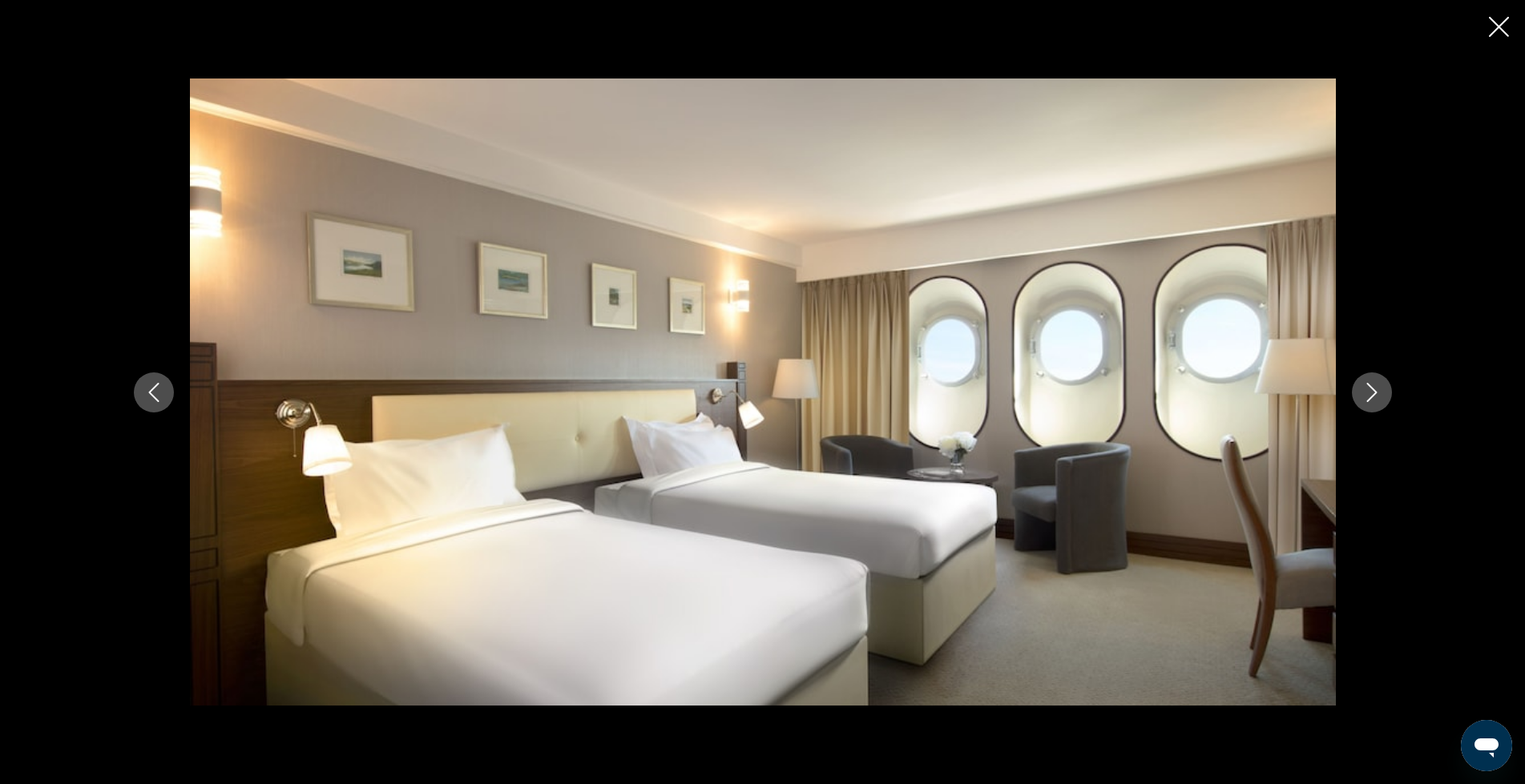
click at [1367, 395] on icon "Next image" at bounding box center [1372, 393] width 19 height 19
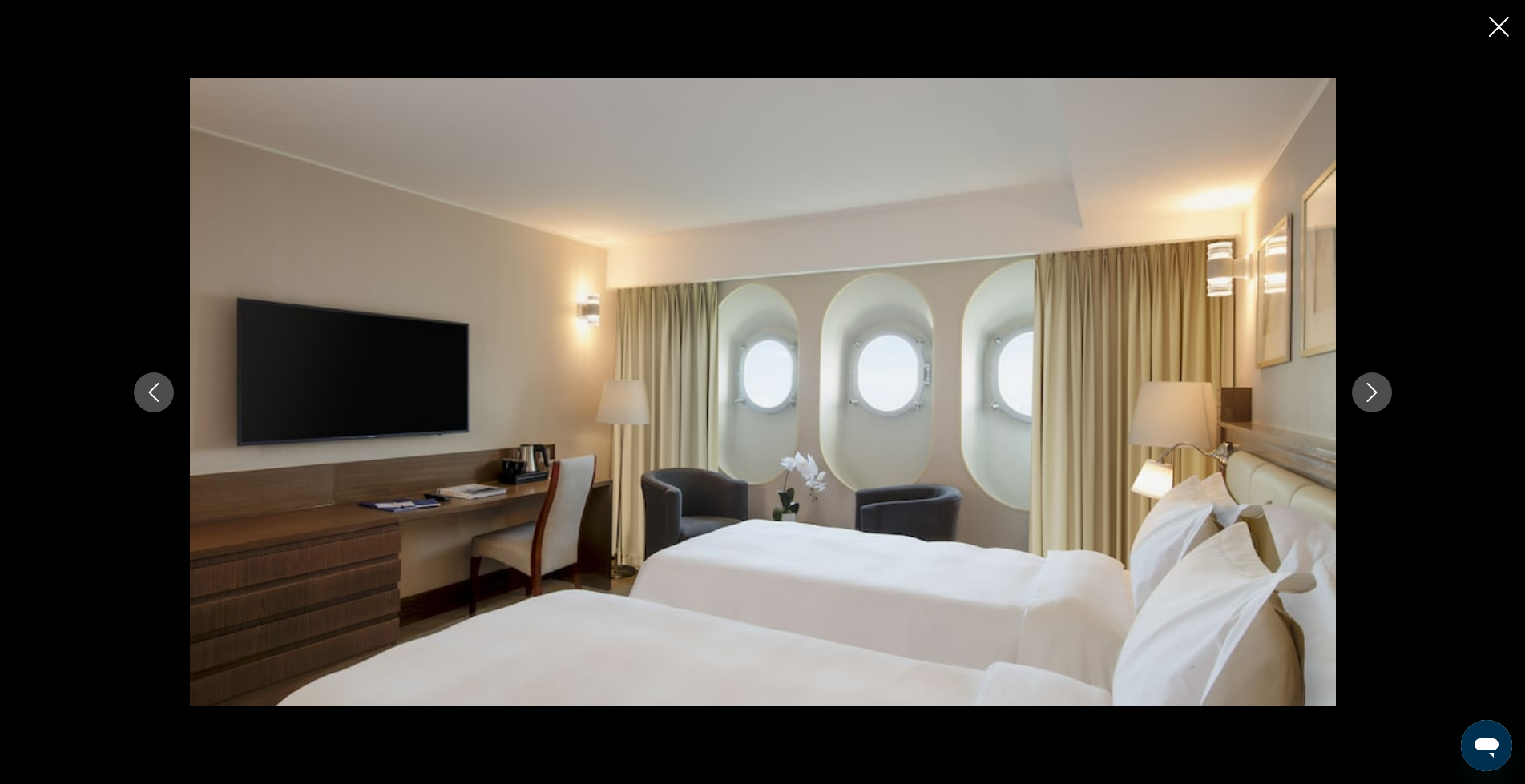
click at [1367, 395] on icon "Next image" at bounding box center [1372, 393] width 19 height 19
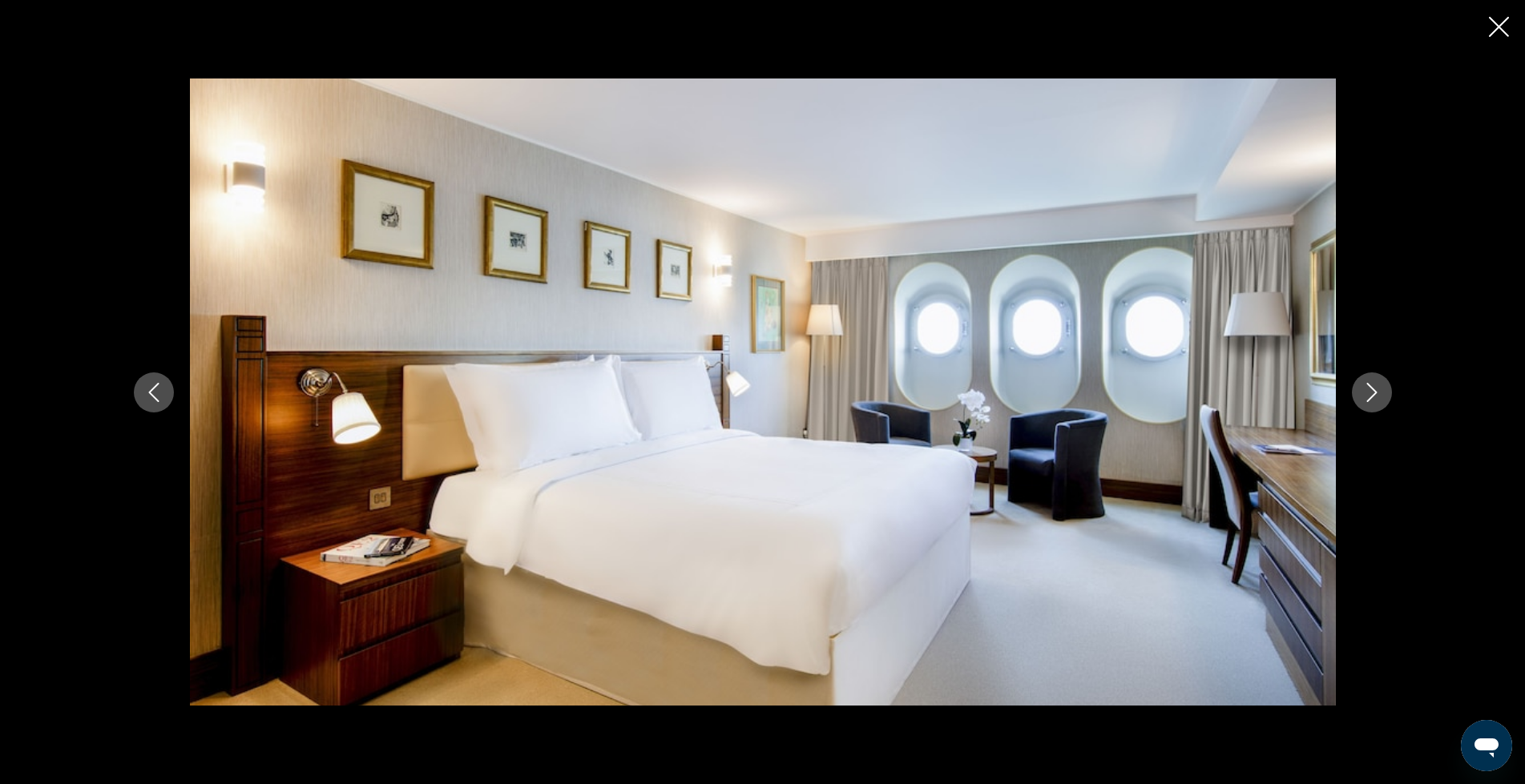
click at [1367, 395] on icon "Next image" at bounding box center [1372, 393] width 19 height 19
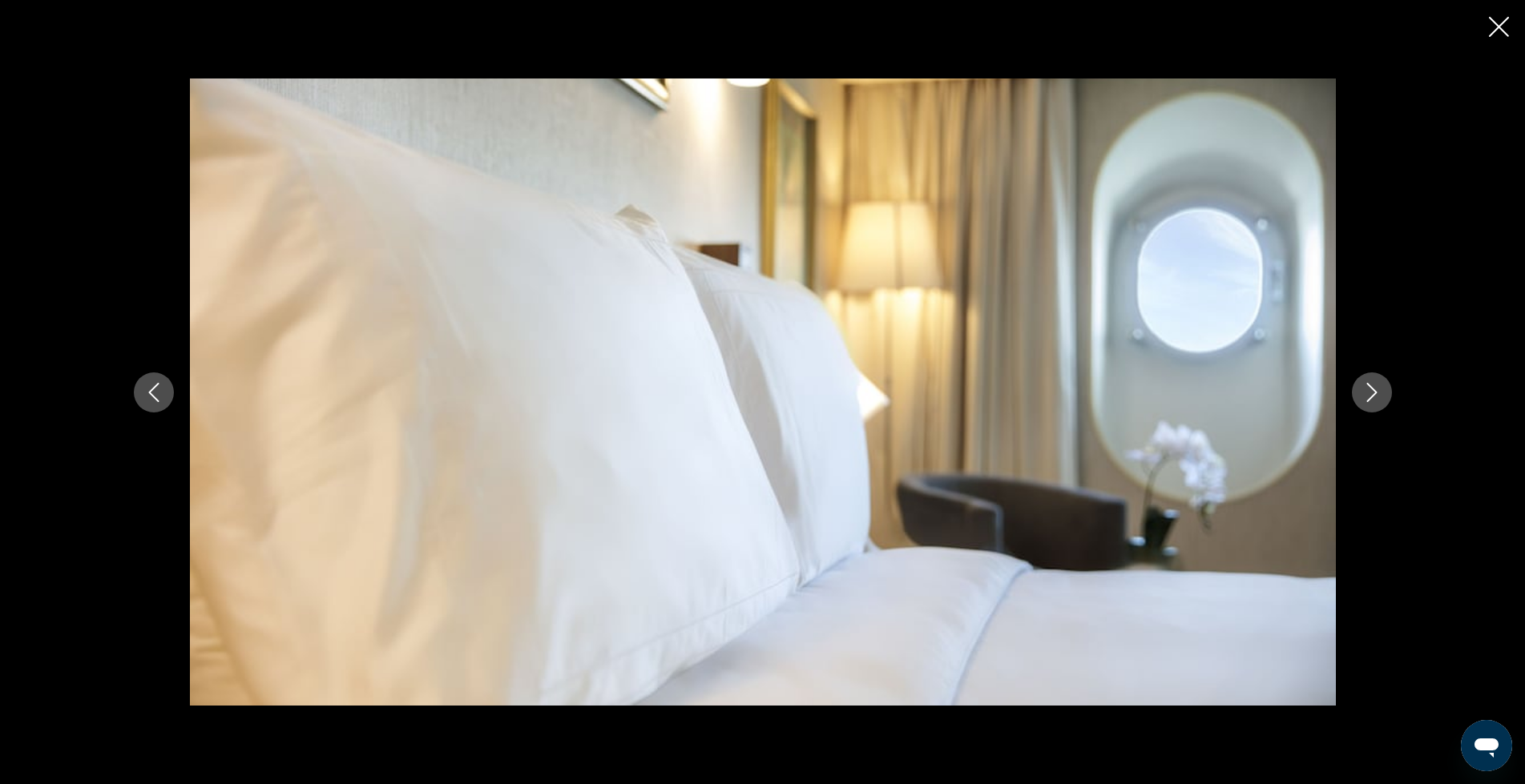
click at [1367, 395] on icon "Next image" at bounding box center [1372, 393] width 19 height 19
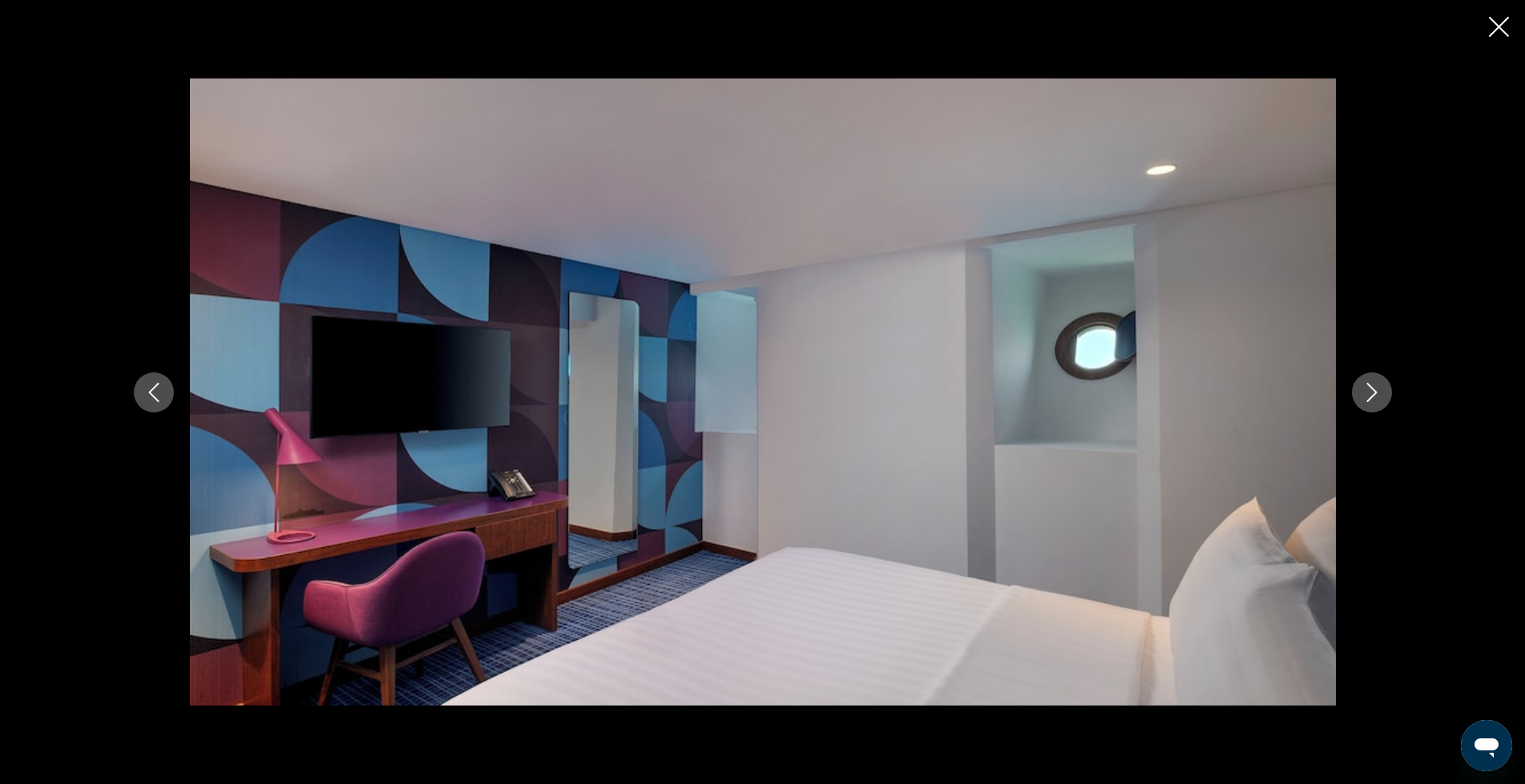
click at [1367, 395] on icon "Next image" at bounding box center [1372, 393] width 19 height 19
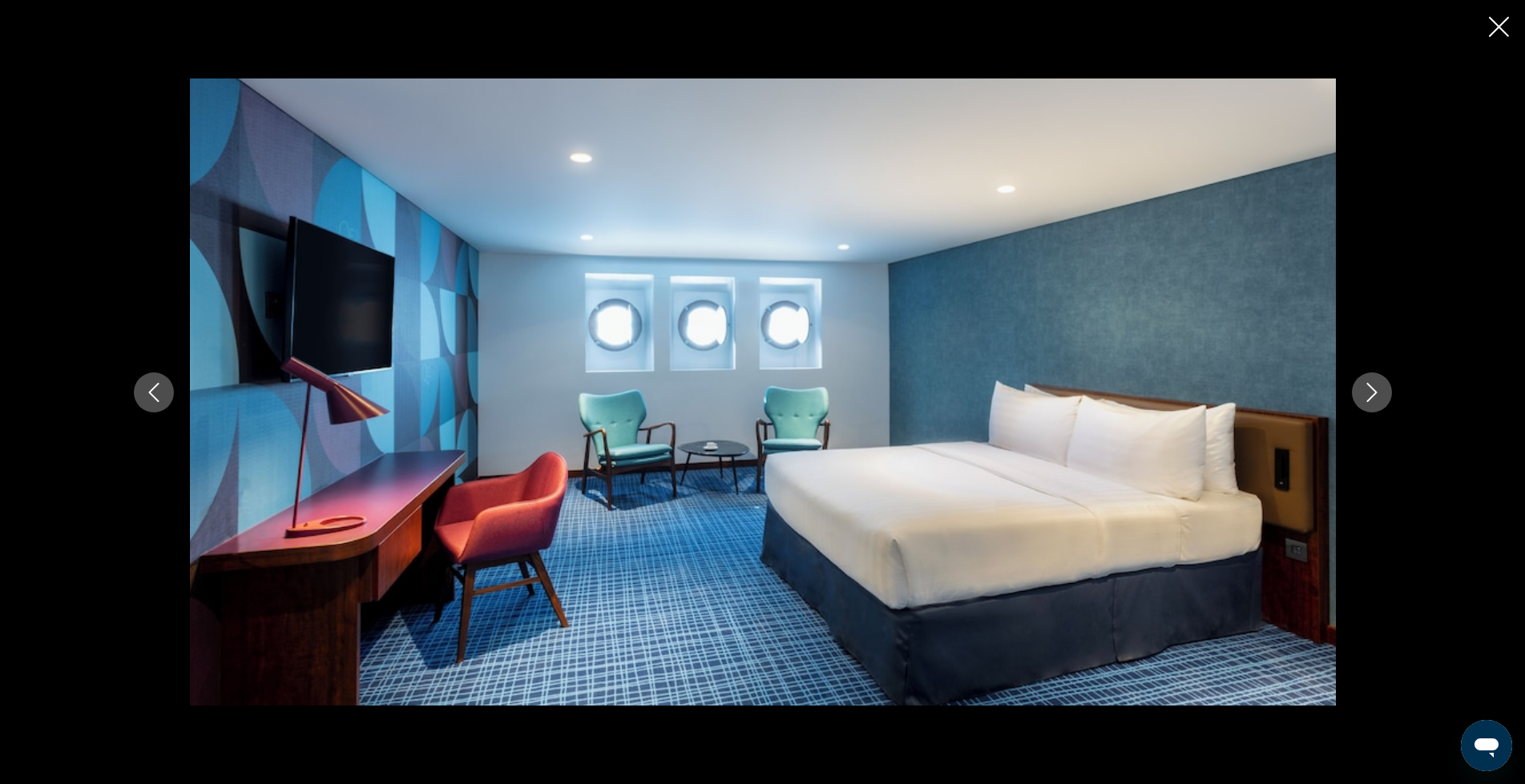
click at [1367, 395] on icon "Next image" at bounding box center [1372, 393] width 19 height 19
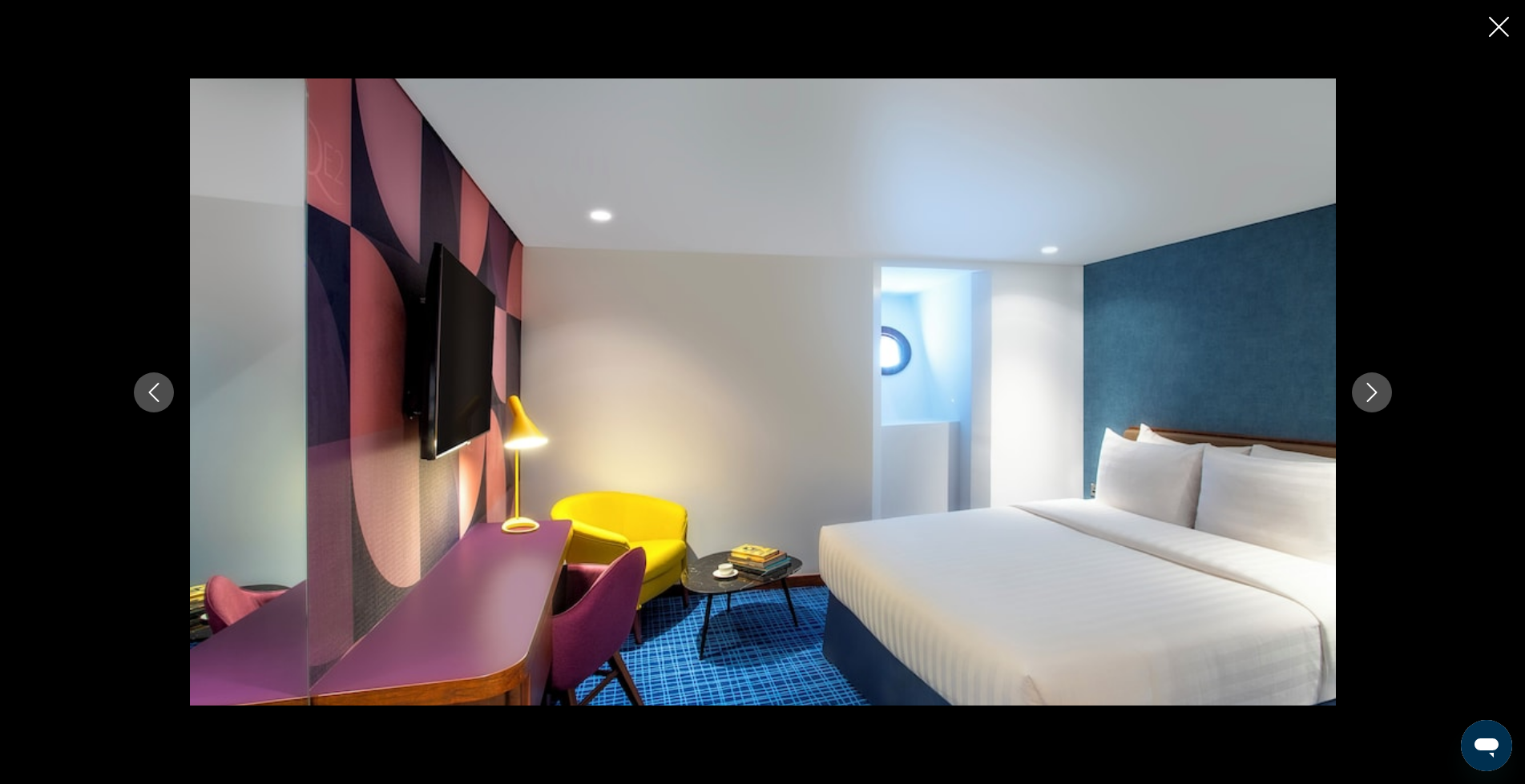
click at [1367, 395] on icon "Next image" at bounding box center [1372, 393] width 19 height 19
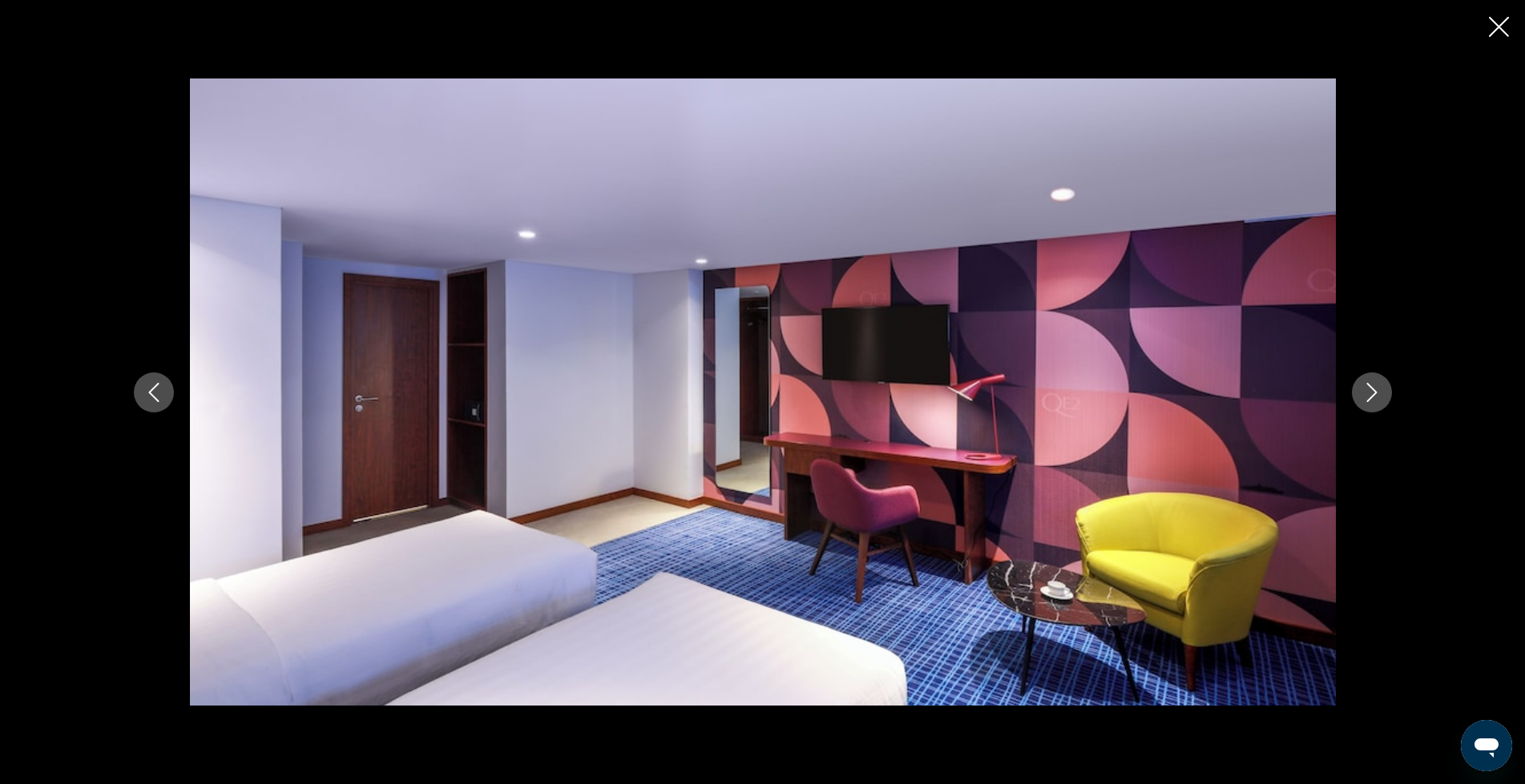
click at [1367, 395] on icon "Next image" at bounding box center [1372, 393] width 19 height 19
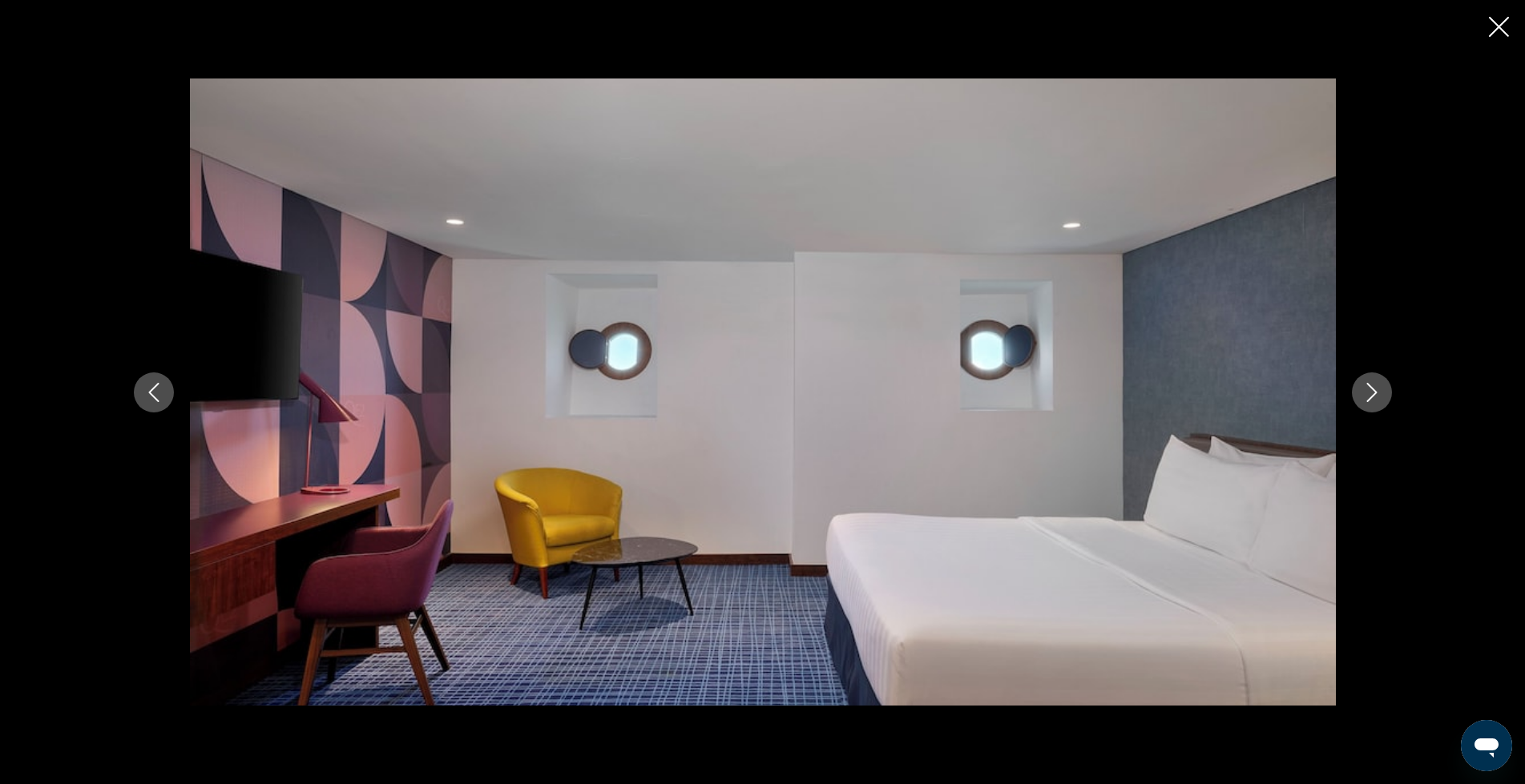
click at [1497, 32] on icon "Close slideshow" at bounding box center [1499, 27] width 20 height 20
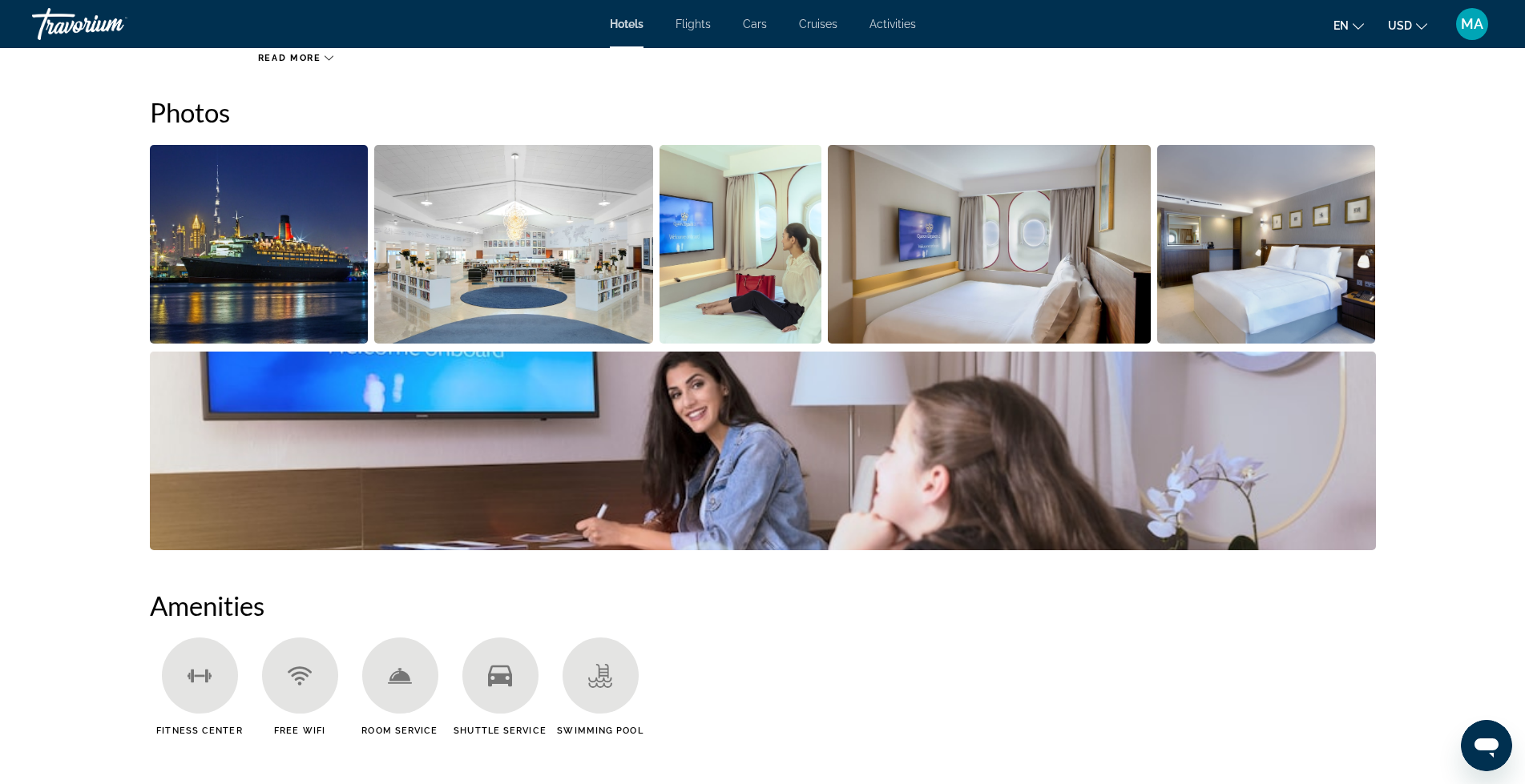
click at [216, 248] on img "Open full-screen image slider" at bounding box center [259, 244] width 218 height 199
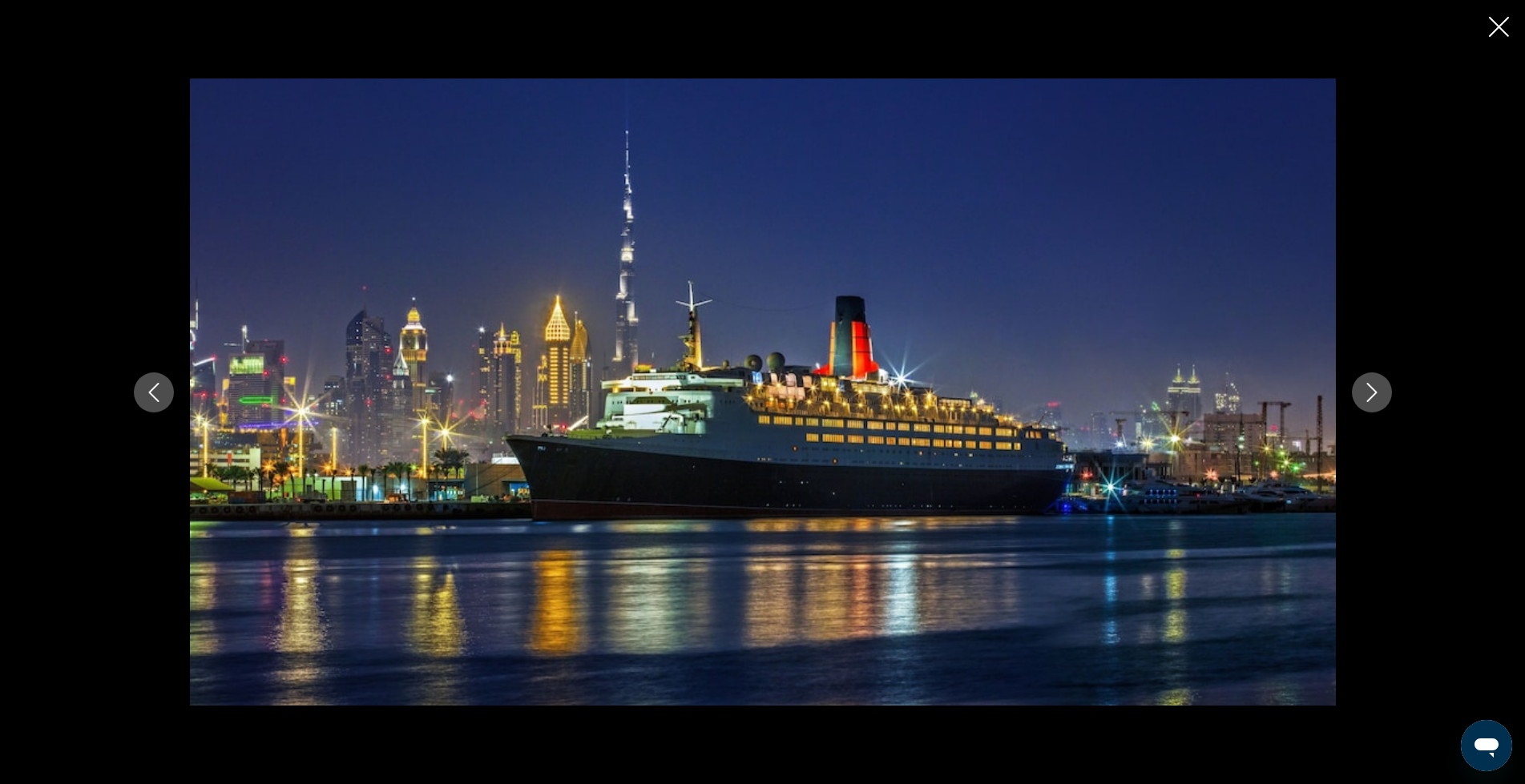
click at [1487, 26] on div "prev next" at bounding box center [762, 392] width 1525 height 784
click at [1501, 28] on icon "Close slideshow" at bounding box center [1499, 27] width 20 height 20
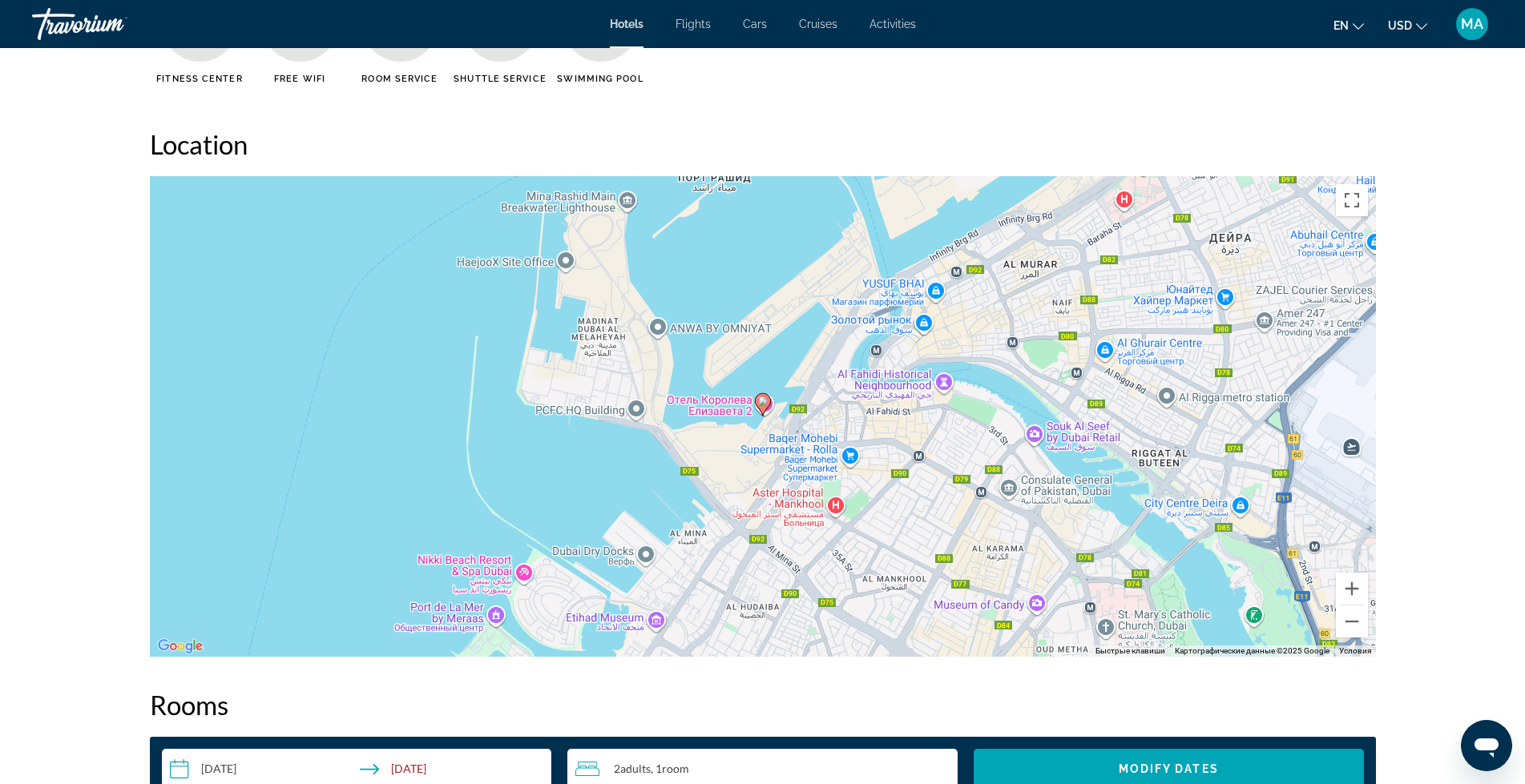
scroll to position [1450, 0]
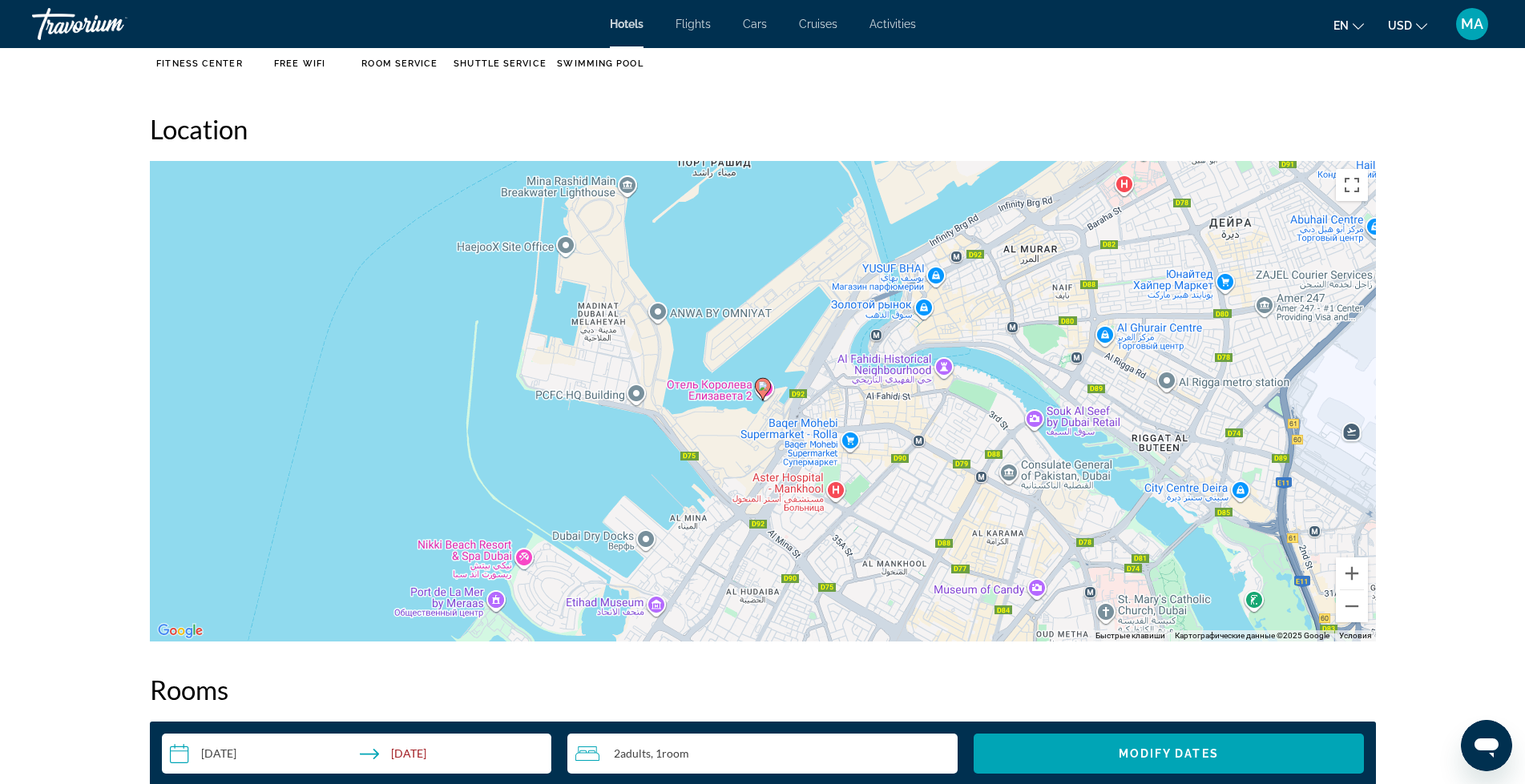
click at [767, 391] on icon "Main content" at bounding box center [762, 390] width 15 height 21
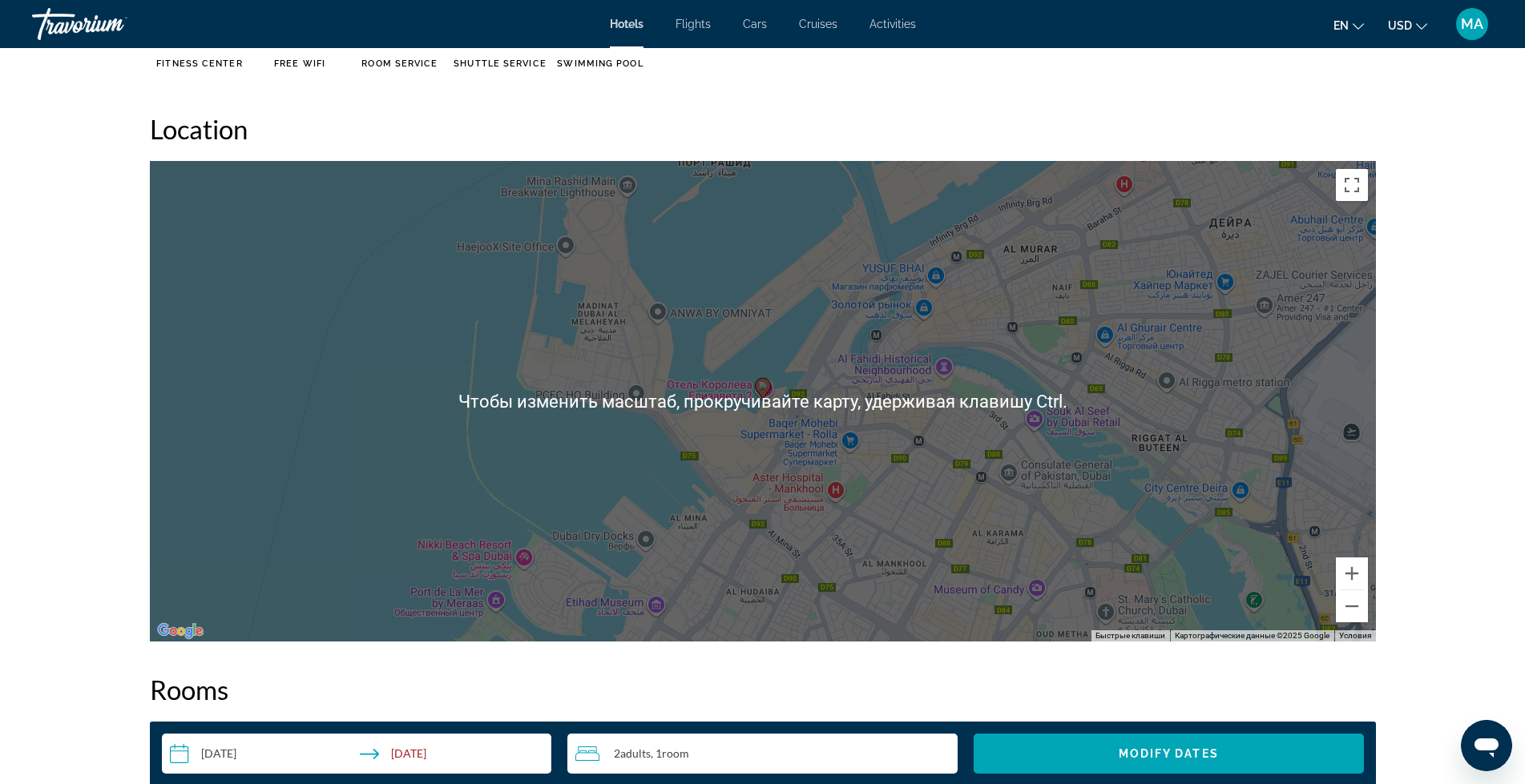
scroll to position [1424, 0]
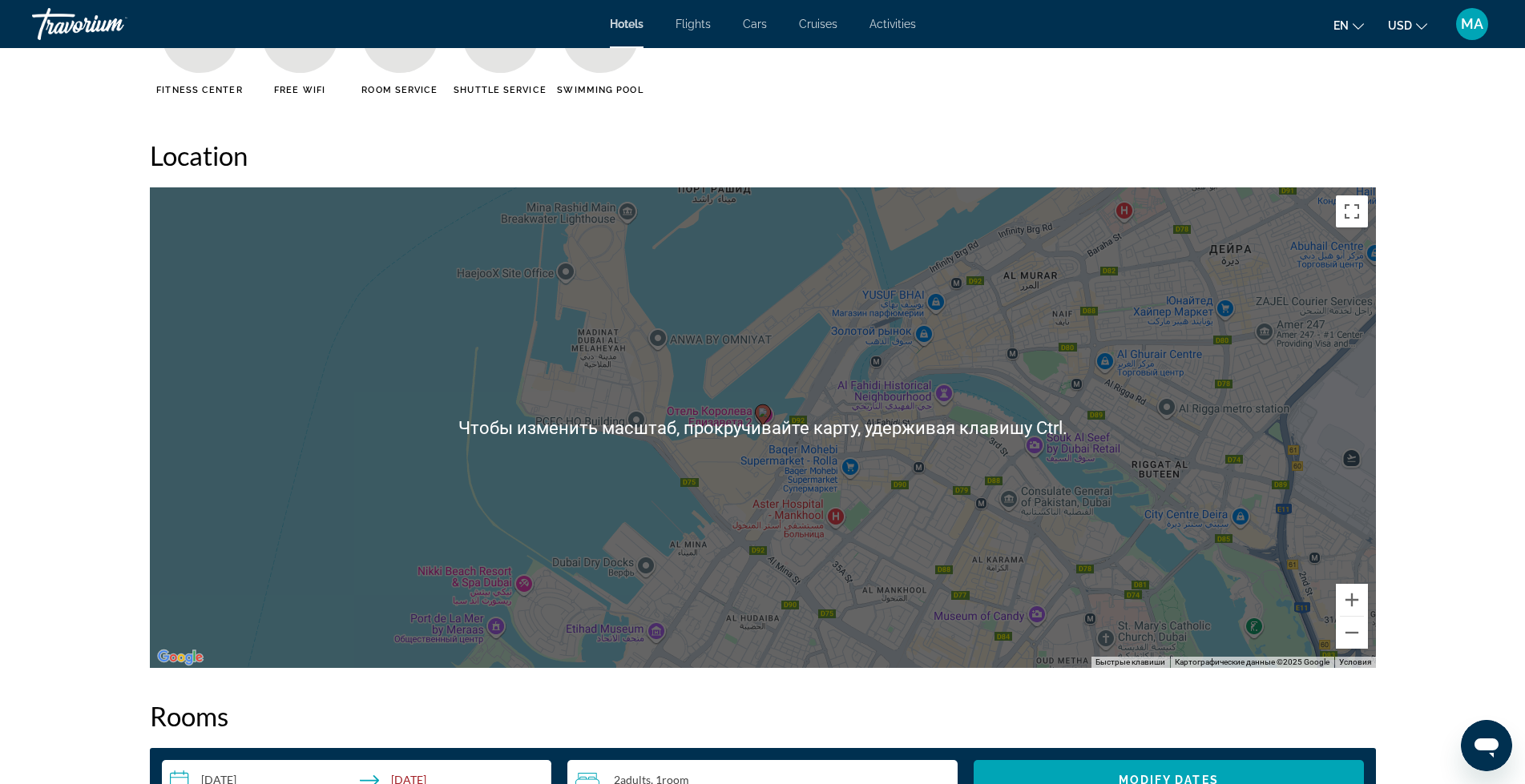
click at [800, 432] on div "Для навигации используйте клавиши со стрелками. Чтобы активировать перетаскиван…" at bounding box center [763, 428] width 1226 height 480
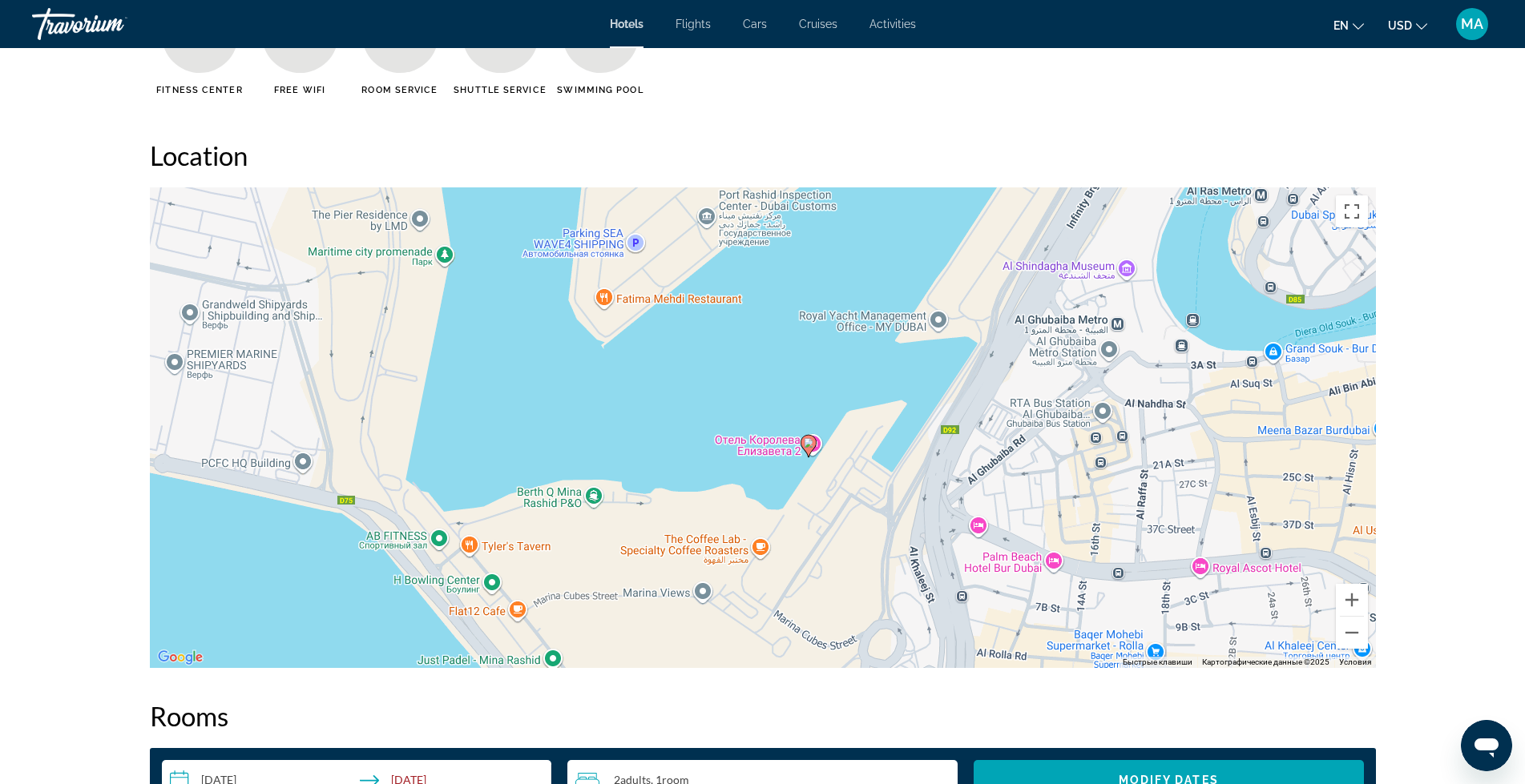
drag, startPoint x: 694, startPoint y: 394, endPoint x: 832, endPoint y: 549, distance: 207.5
click at [832, 549] on div "Чтобы активировать перетаскивание с помощью клавиатуры, нажмите Alt + Ввод. Пос…" at bounding box center [763, 428] width 1226 height 480
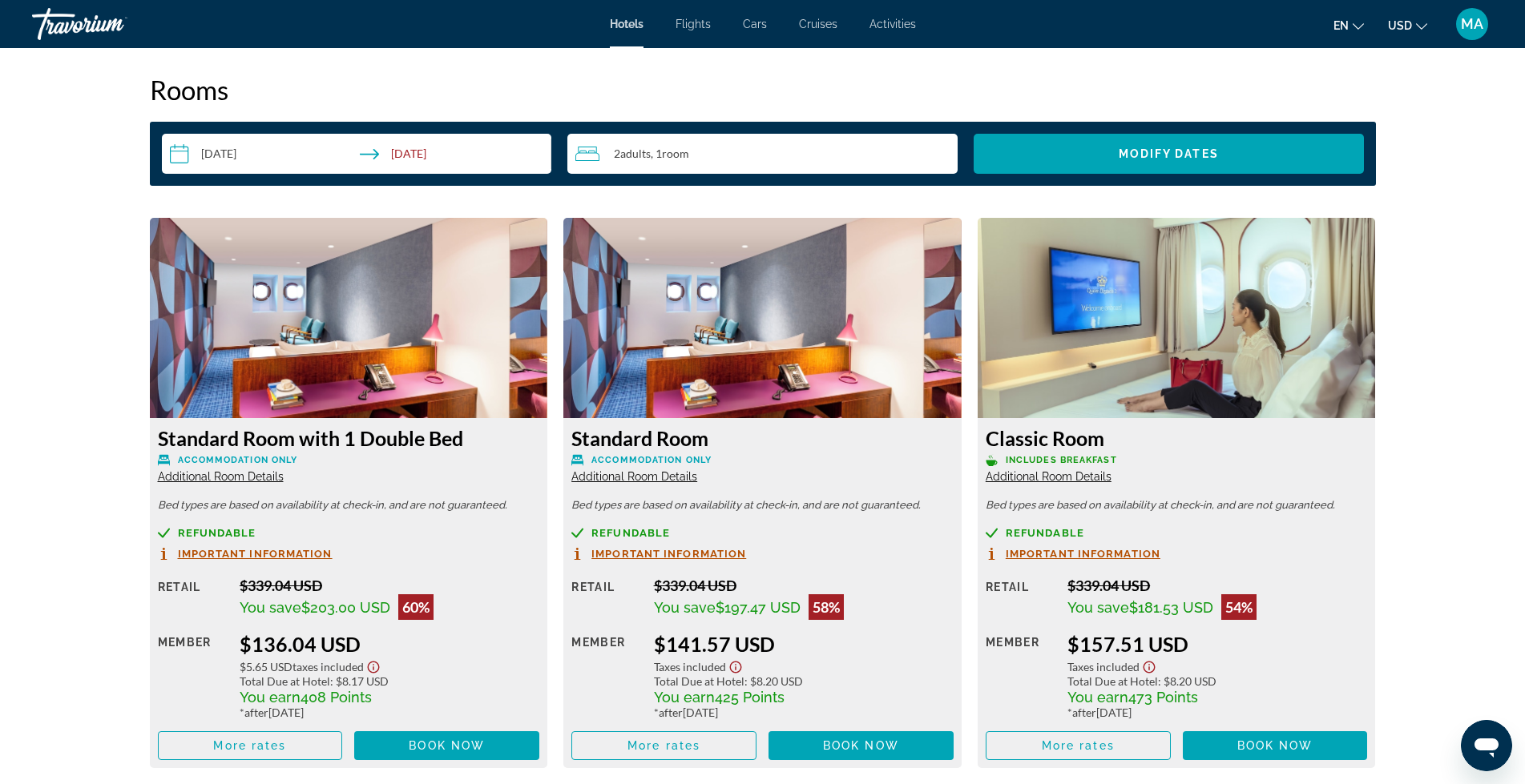
scroll to position [2038, 0]
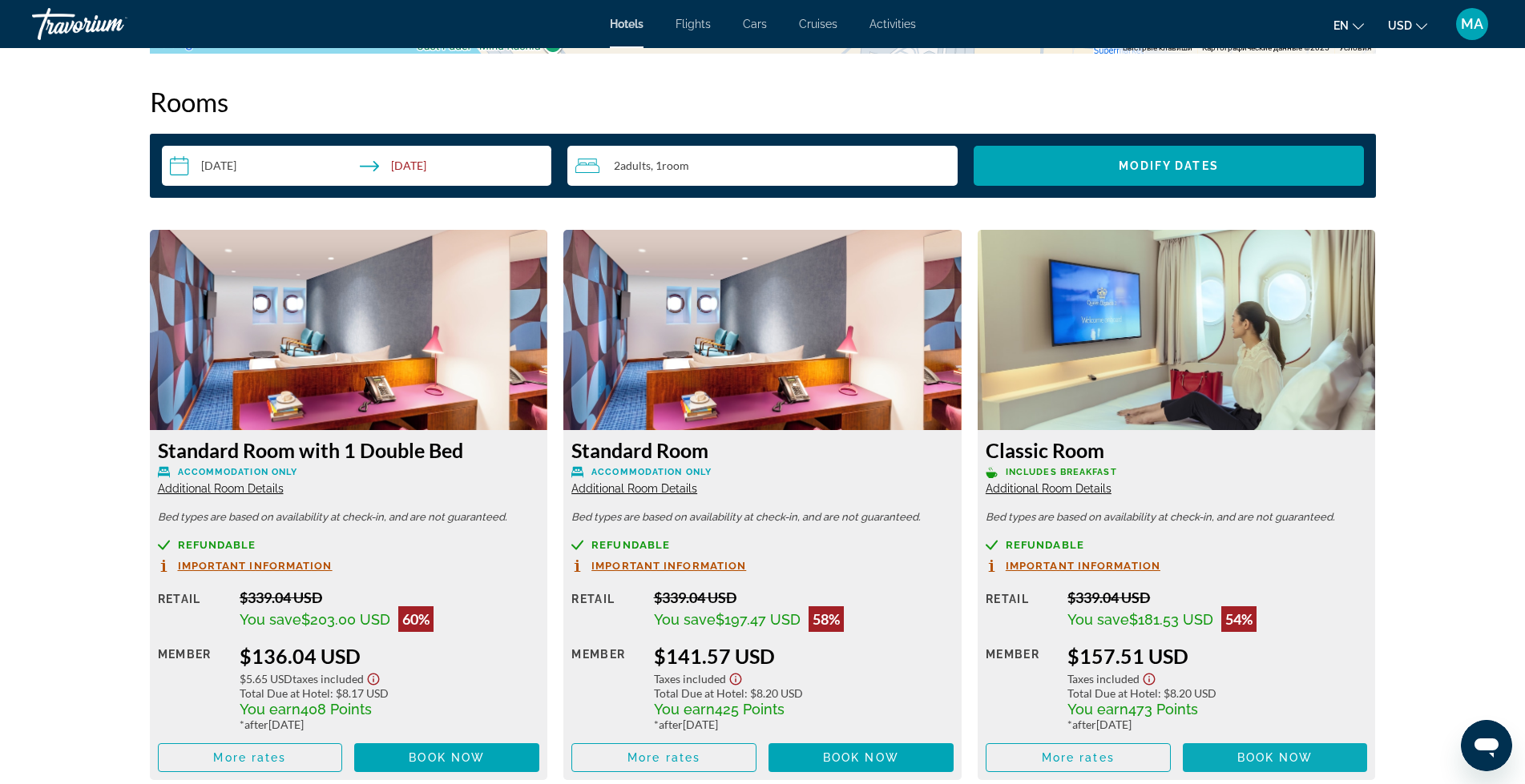
click at [1333, 756] on span "Main content" at bounding box center [1276, 757] width 185 height 38
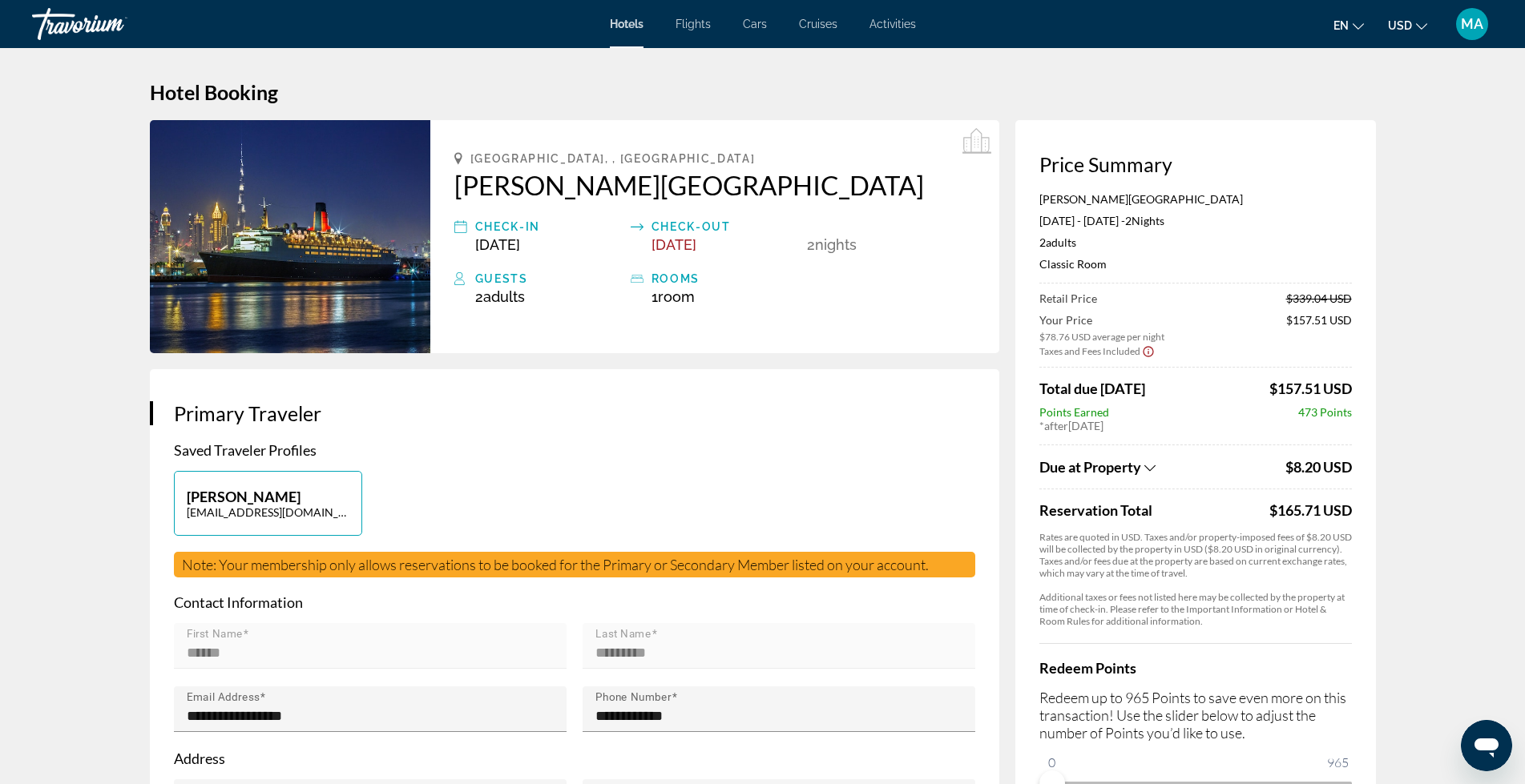
click at [279, 249] on img "Main content" at bounding box center [290, 236] width 280 height 233
click at [302, 239] on img "Main content" at bounding box center [290, 236] width 280 height 233
click at [304, 239] on img "Main content" at bounding box center [290, 236] width 280 height 233
click at [314, 221] on img "Main content" at bounding box center [290, 236] width 280 height 233
